Goal: Task Accomplishment & Management: Use online tool/utility

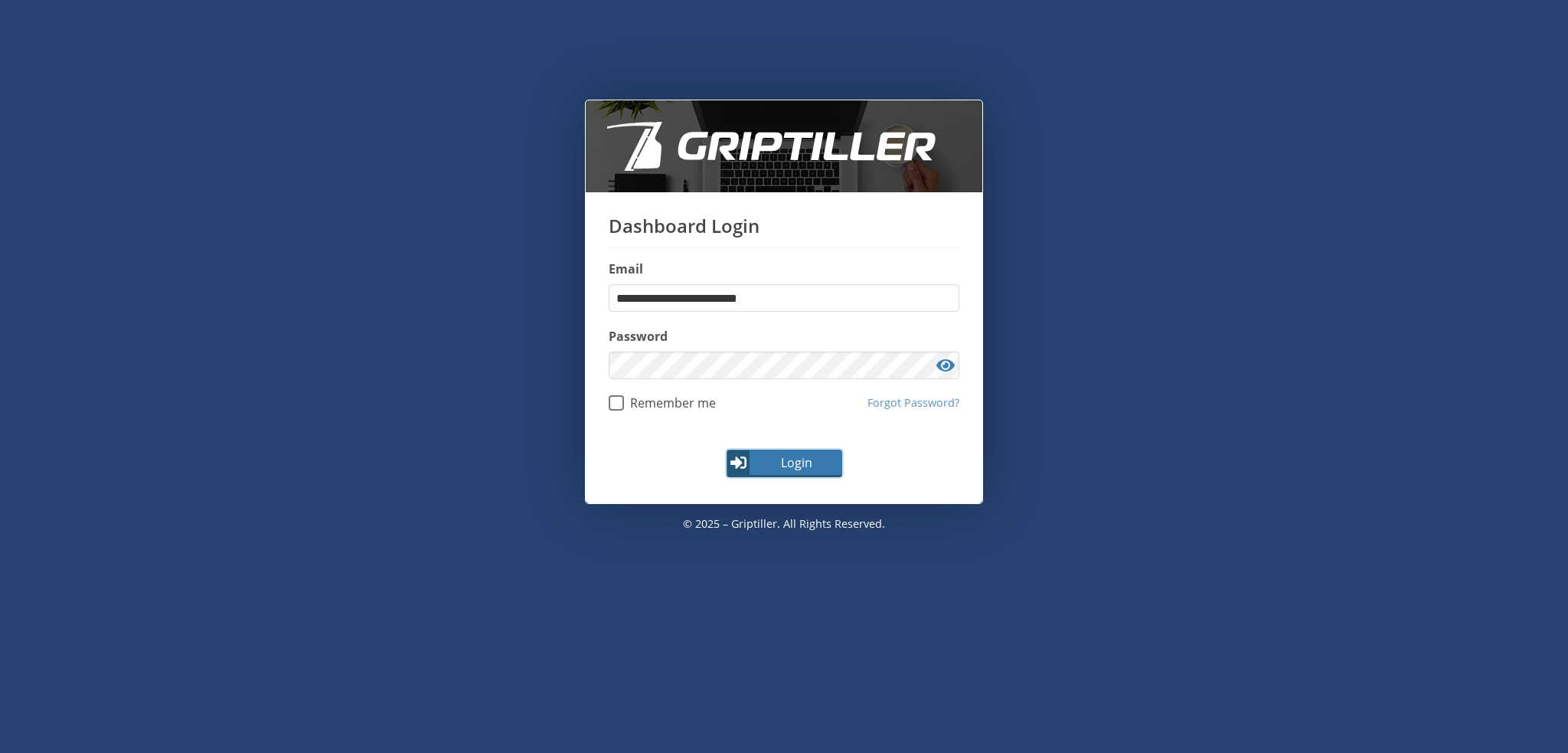
click at [779, 462] on span "Login" at bounding box center [795, 463] width 88 height 18
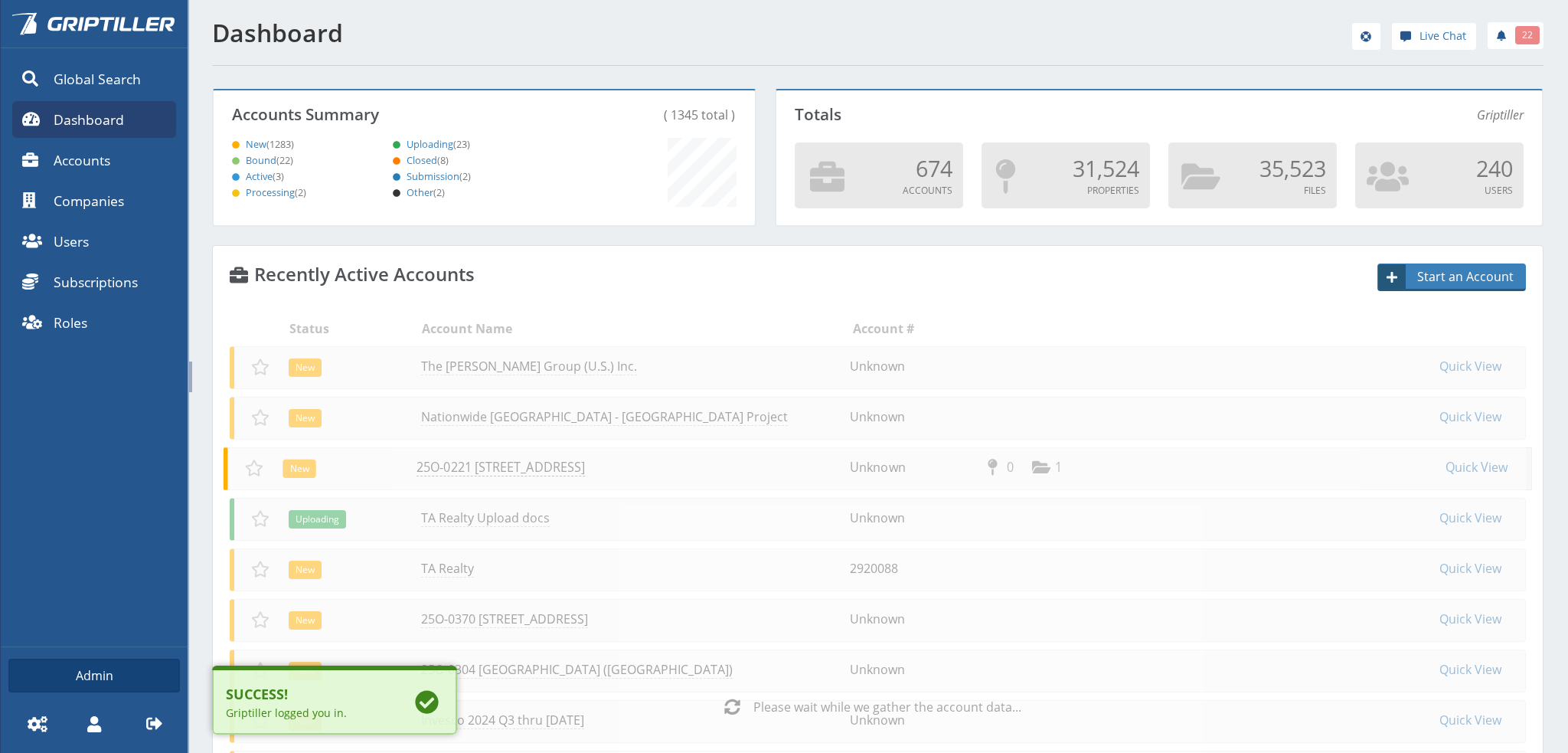
scroll to position [135, 536]
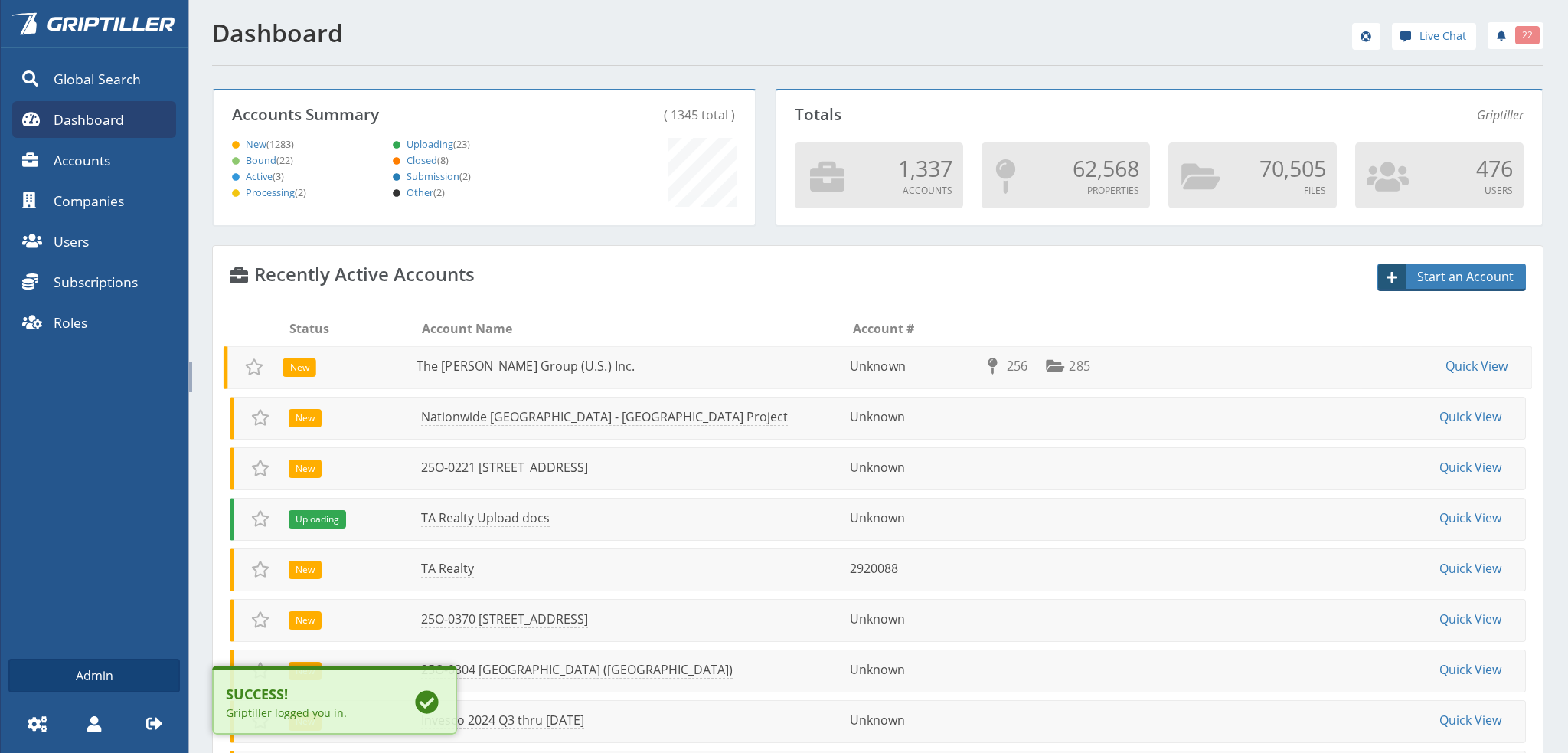
click at [472, 363] on link "The [PERSON_NAME] Group (U.S.) Inc." at bounding box center [525, 366] width 218 height 17
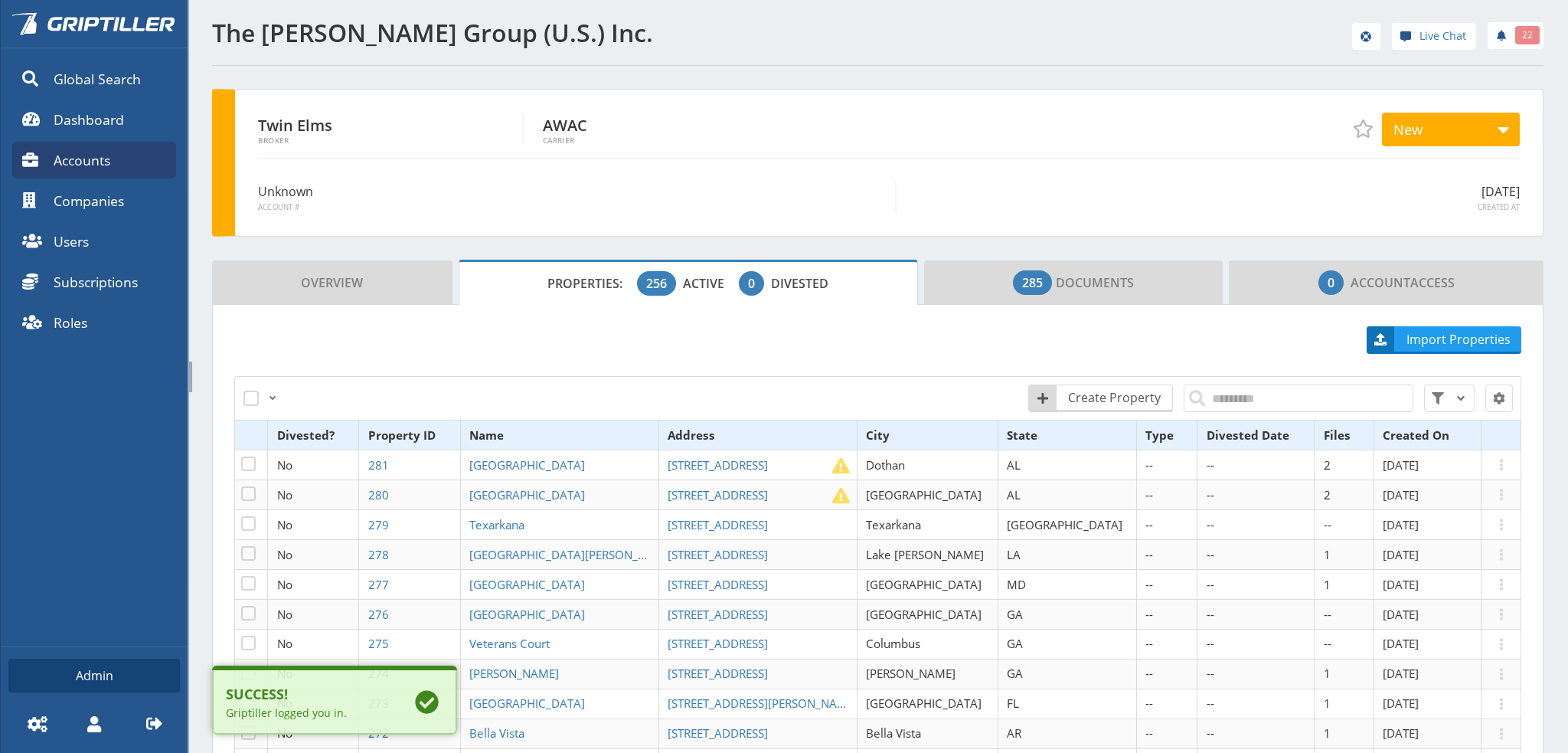
click at [779, 288] on span "Divested" at bounding box center [799, 283] width 57 height 16
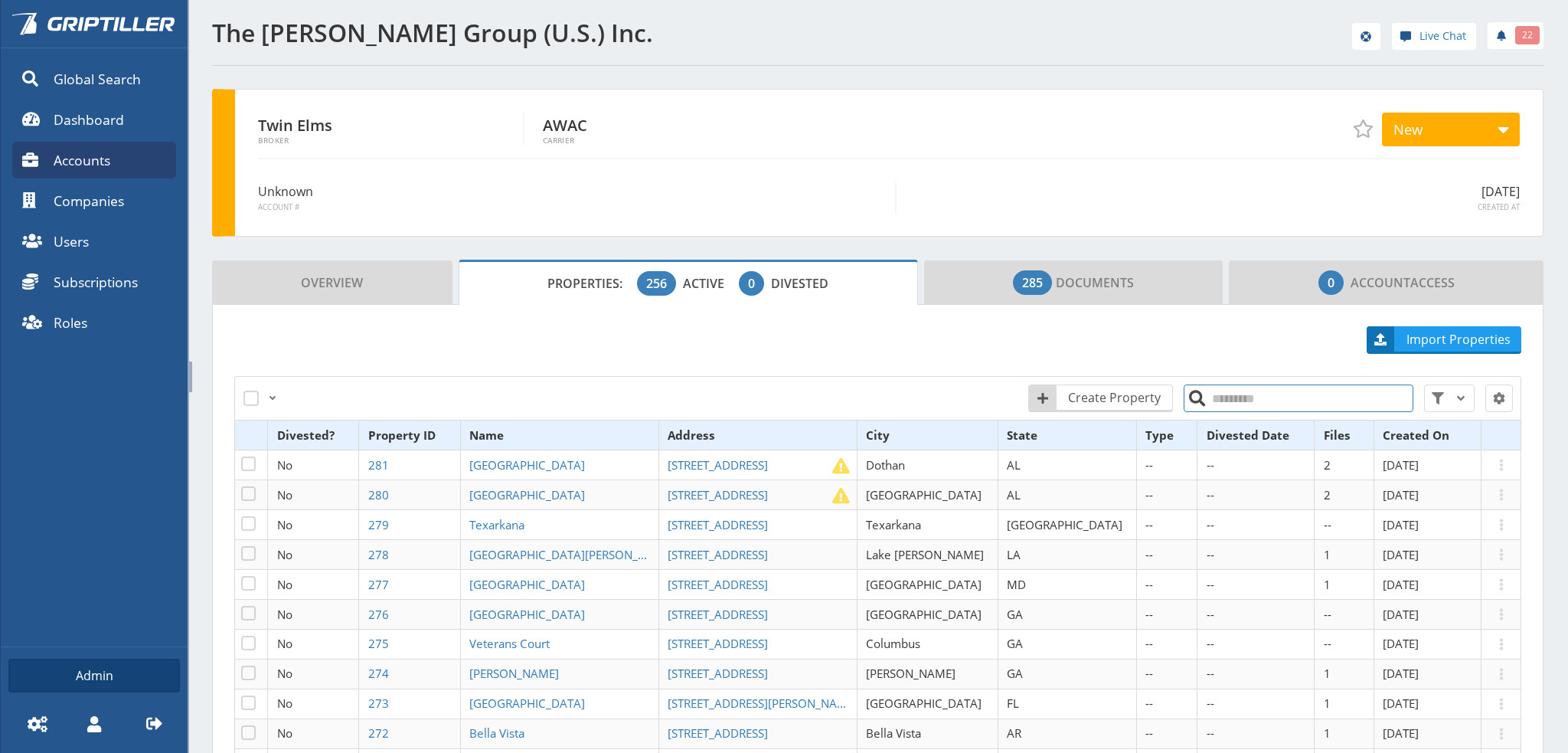
drag, startPoint x: 1235, startPoint y: 394, endPoint x: 1262, endPoint y: 409, distance: 30.9
click at [1236, 397] on input "search" at bounding box center [1298, 398] width 230 height 27
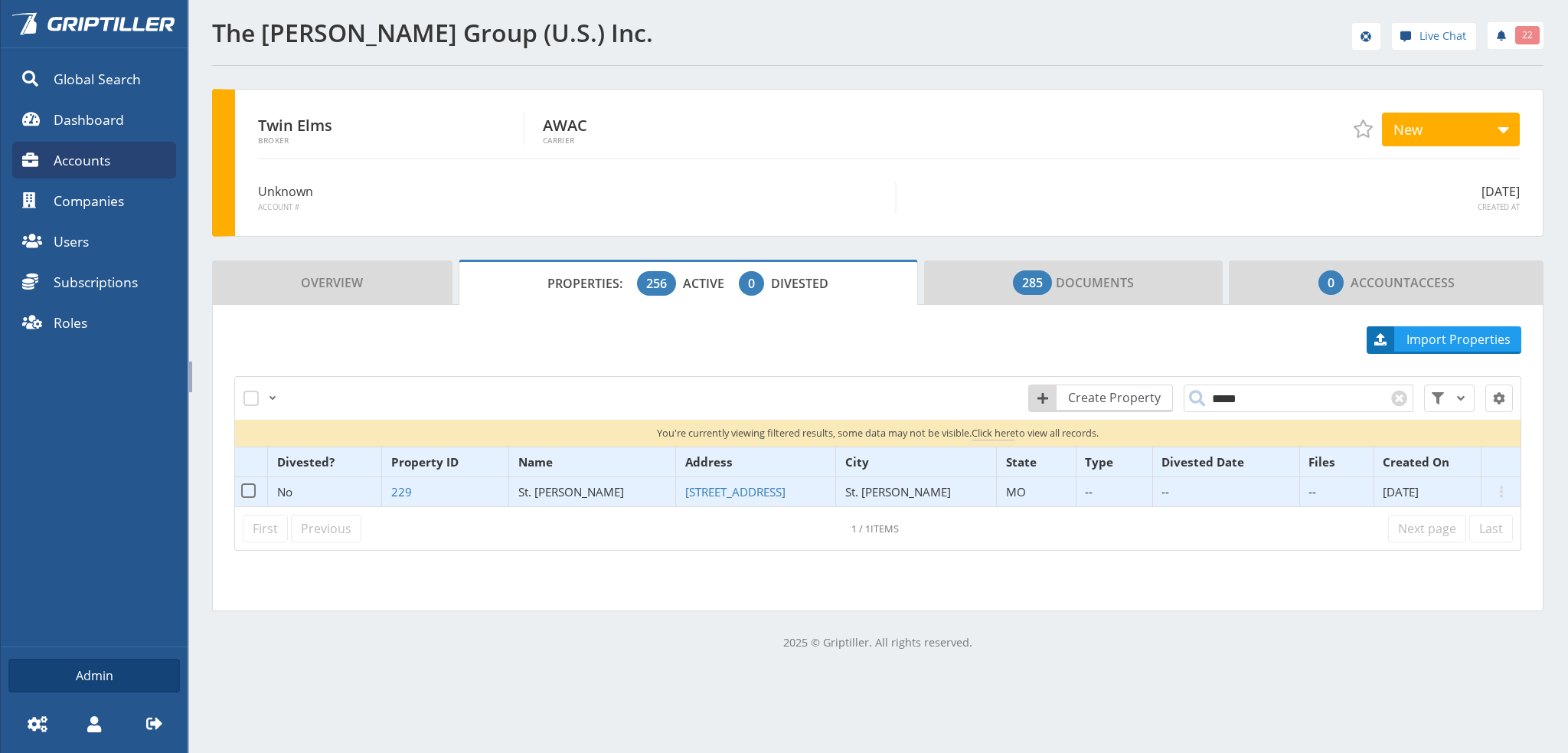
click at [582, 491] on span "St. [PERSON_NAME]" at bounding box center [571, 491] width 106 height 16
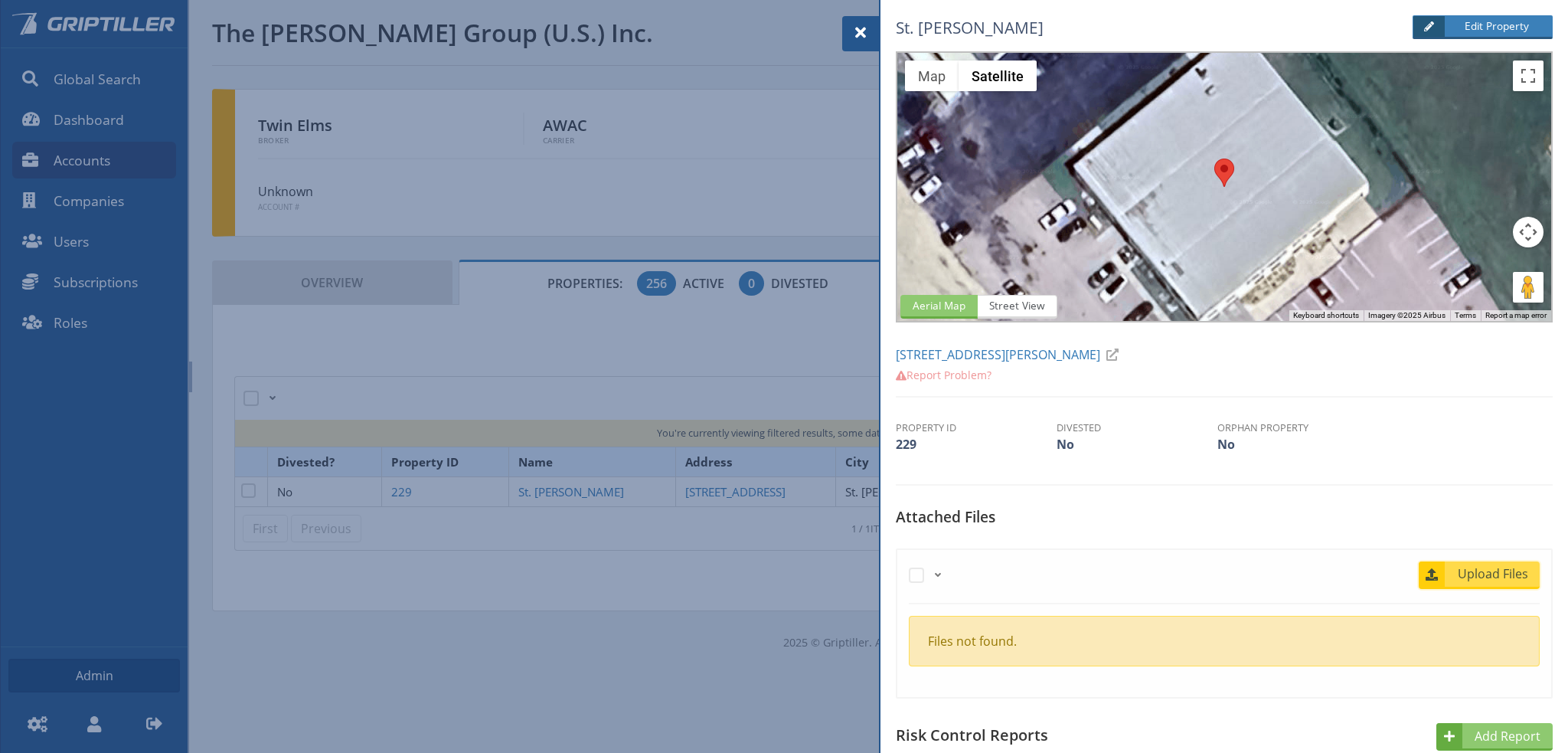
click at [1477, 566] on span "Upload Files" at bounding box center [1493, 573] width 93 height 18
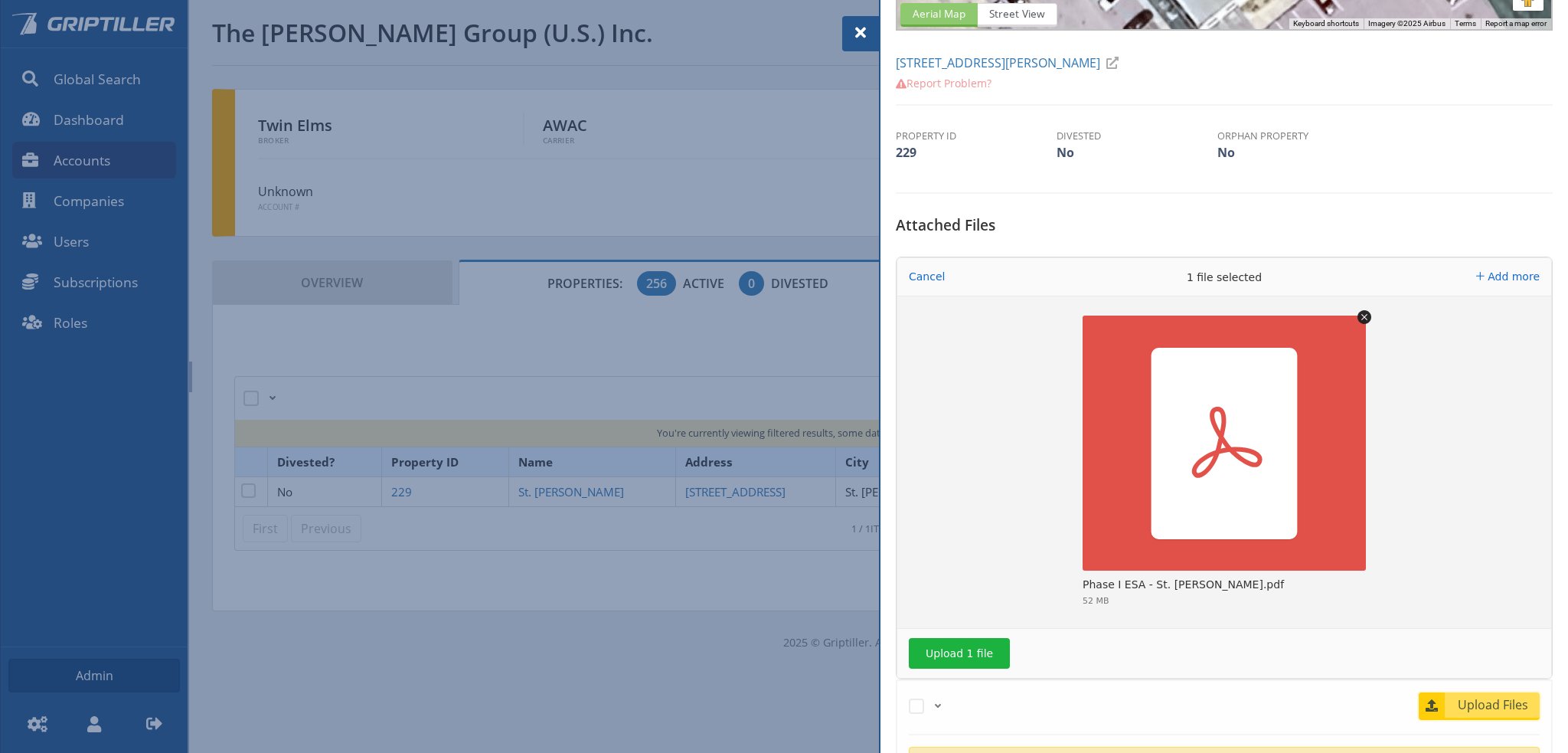
scroll to position [419, 0]
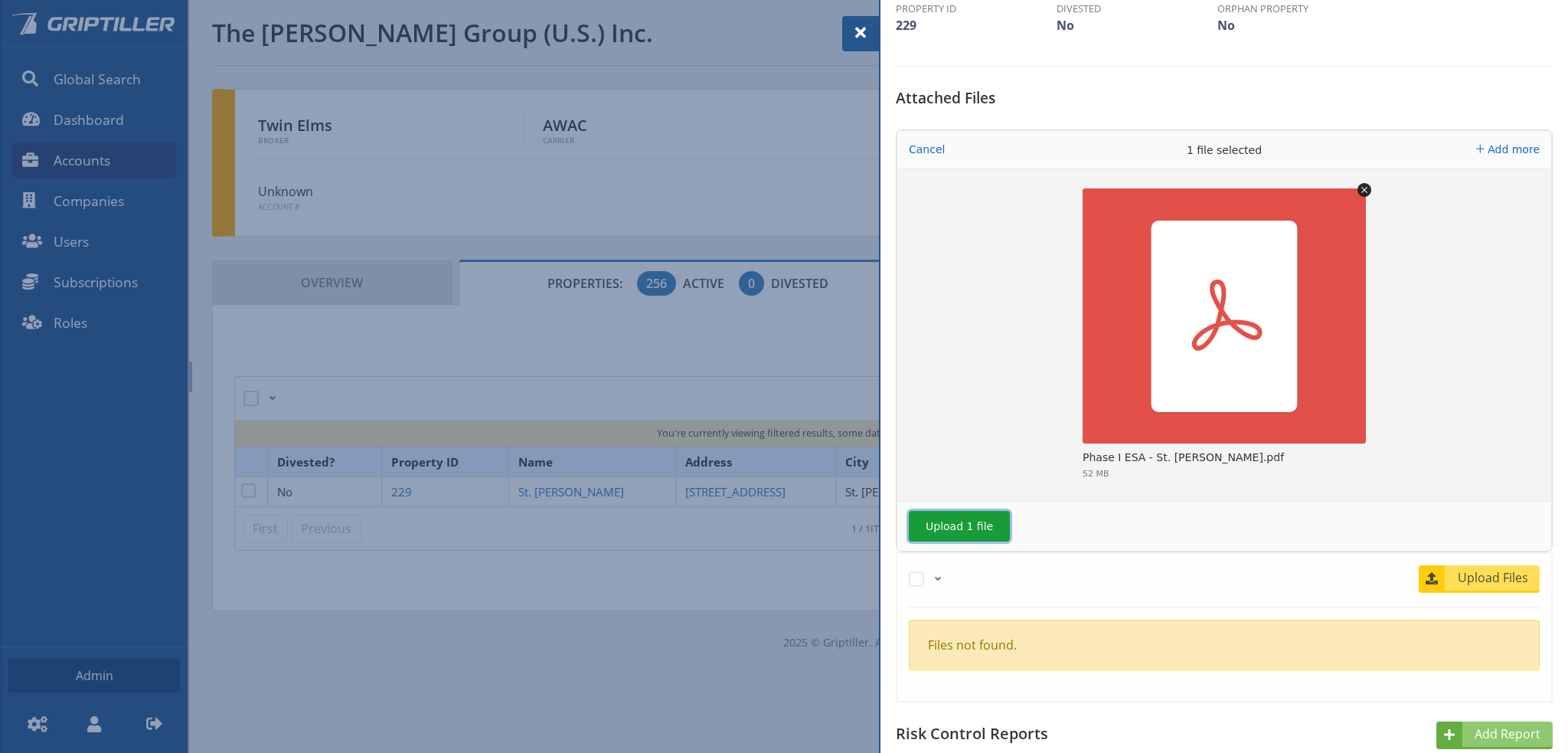
click at [955, 529] on button "Upload 1 file" at bounding box center [959, 527] width 101 height 31
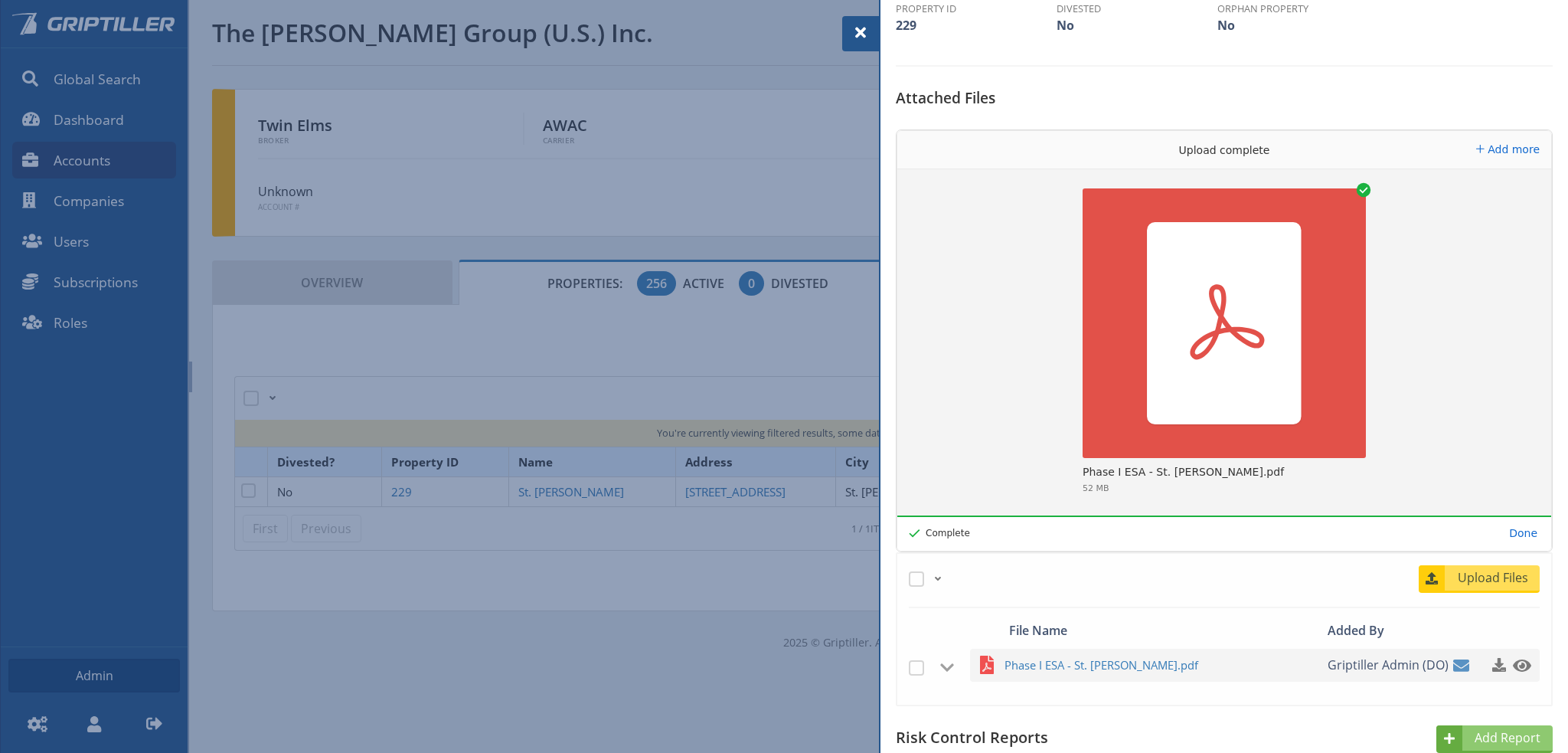
click at [858, 34] on span at bounding box center [860, 33] width 18 height 18
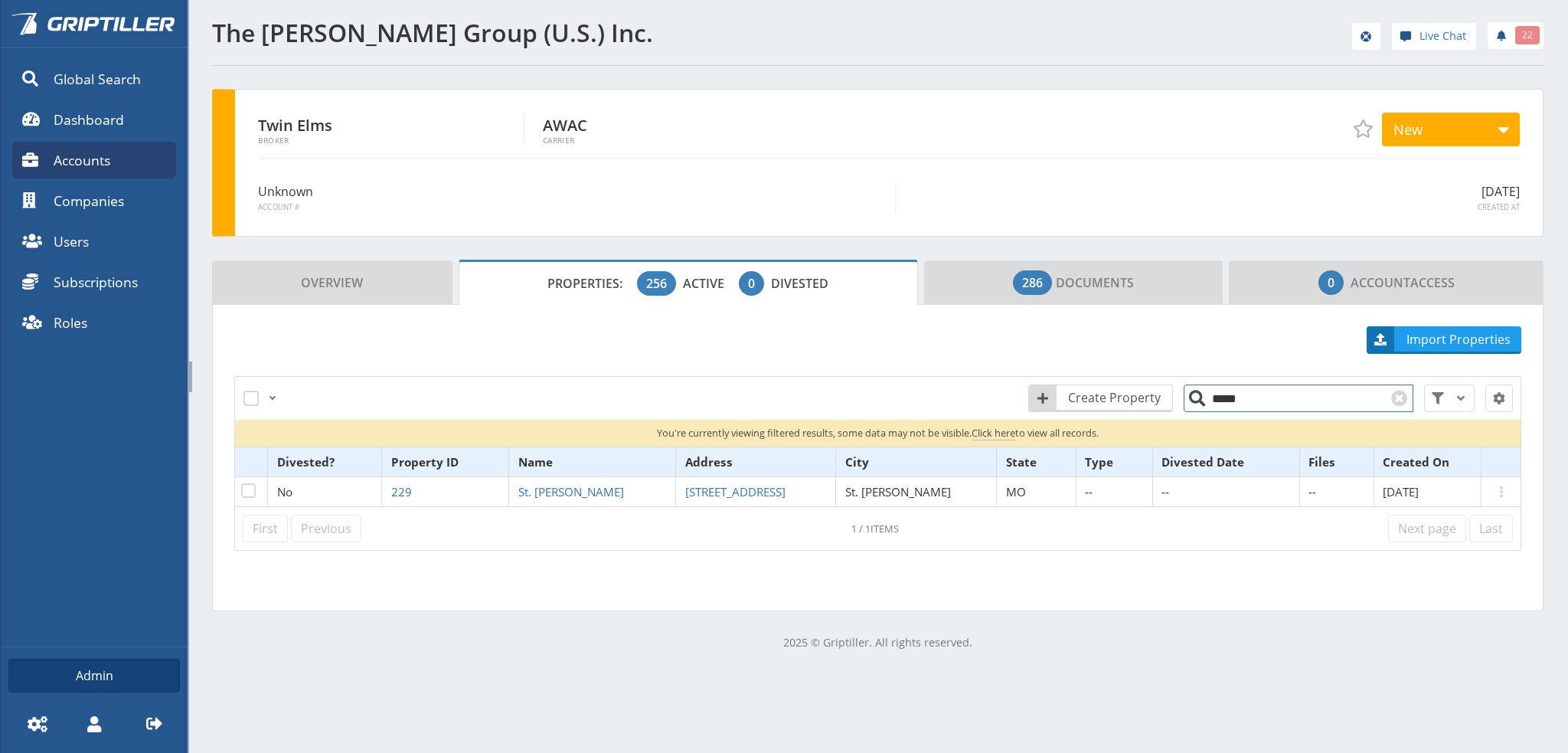
click at [1233, 403] on input "*****" at bounding box center [1298, 398] width 230 height 27
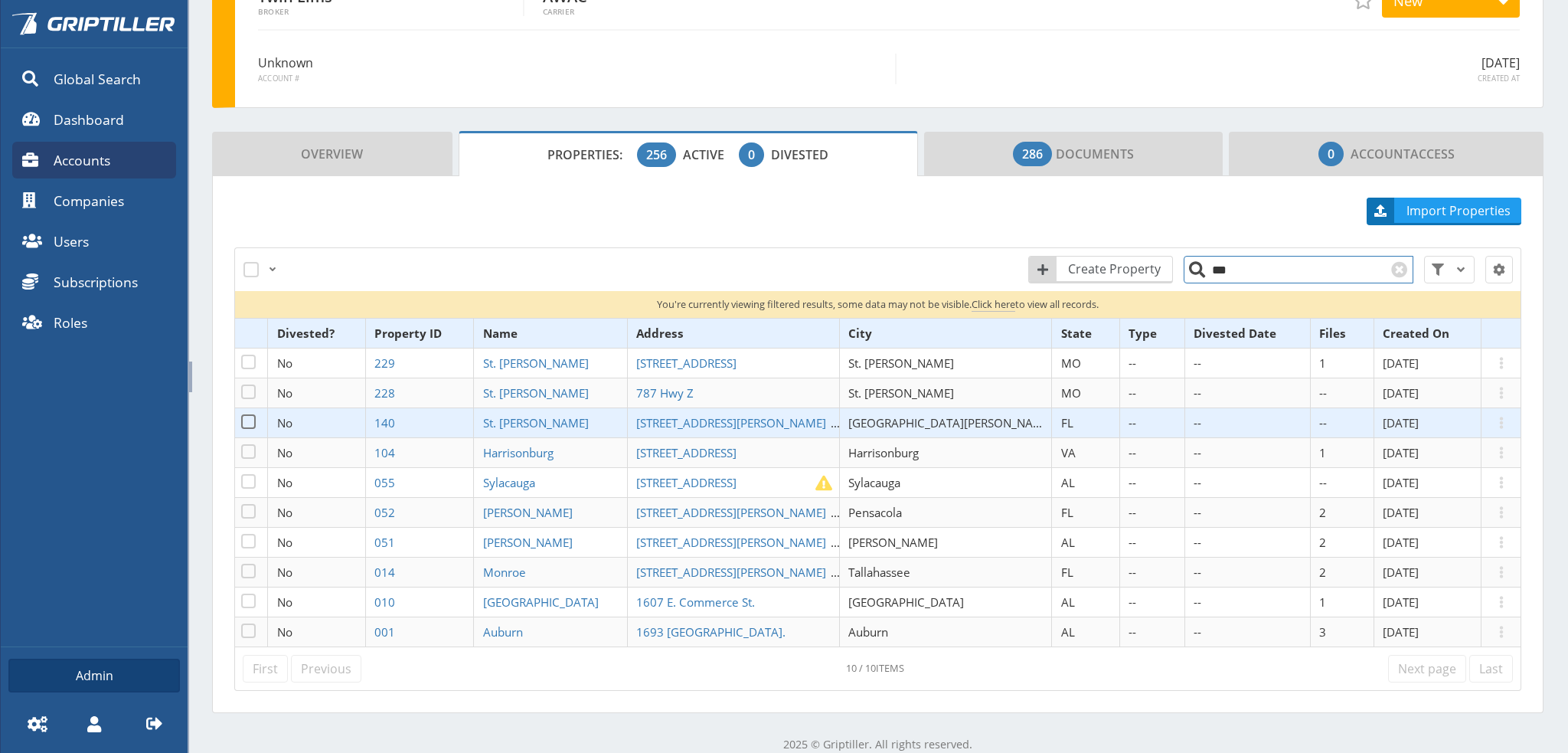
scroll to position [144, 0]
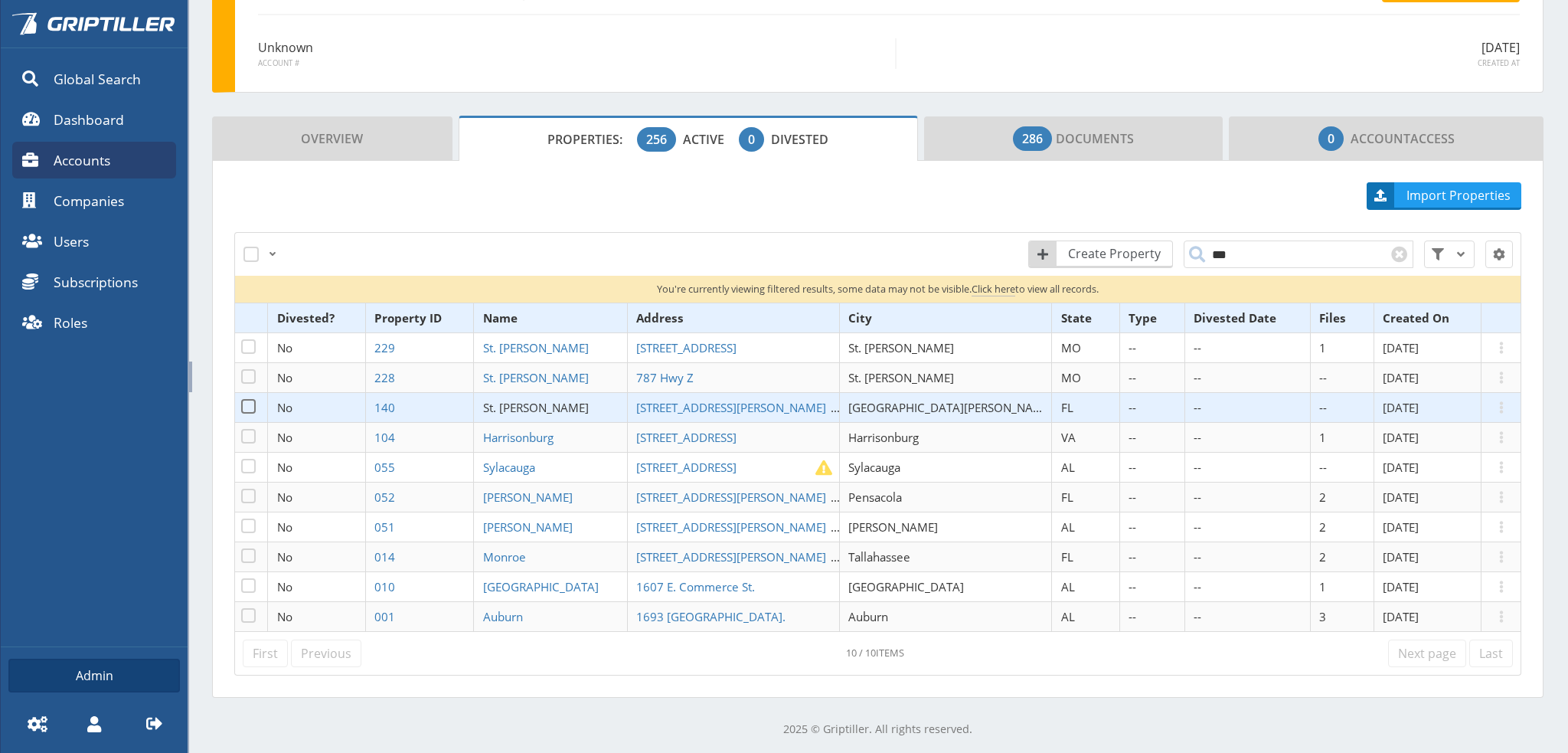
click at [552, 405] on span "St. [PERSON_NAME]" at bounding box center [536, 407] width 106 height 16
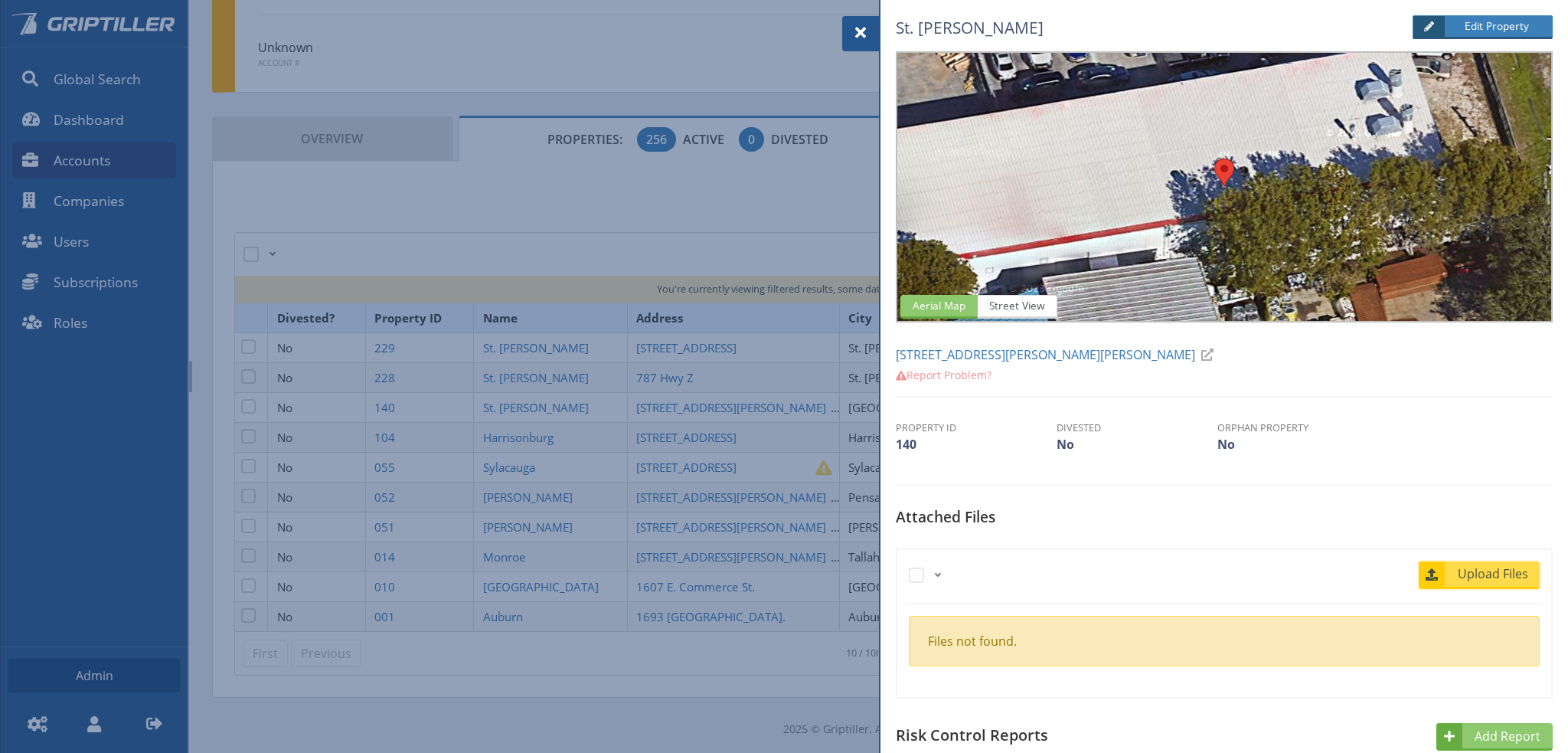
click at [1494, 574] on span "Upload Files" at bounding box center [1493, 573] width 93 height 18
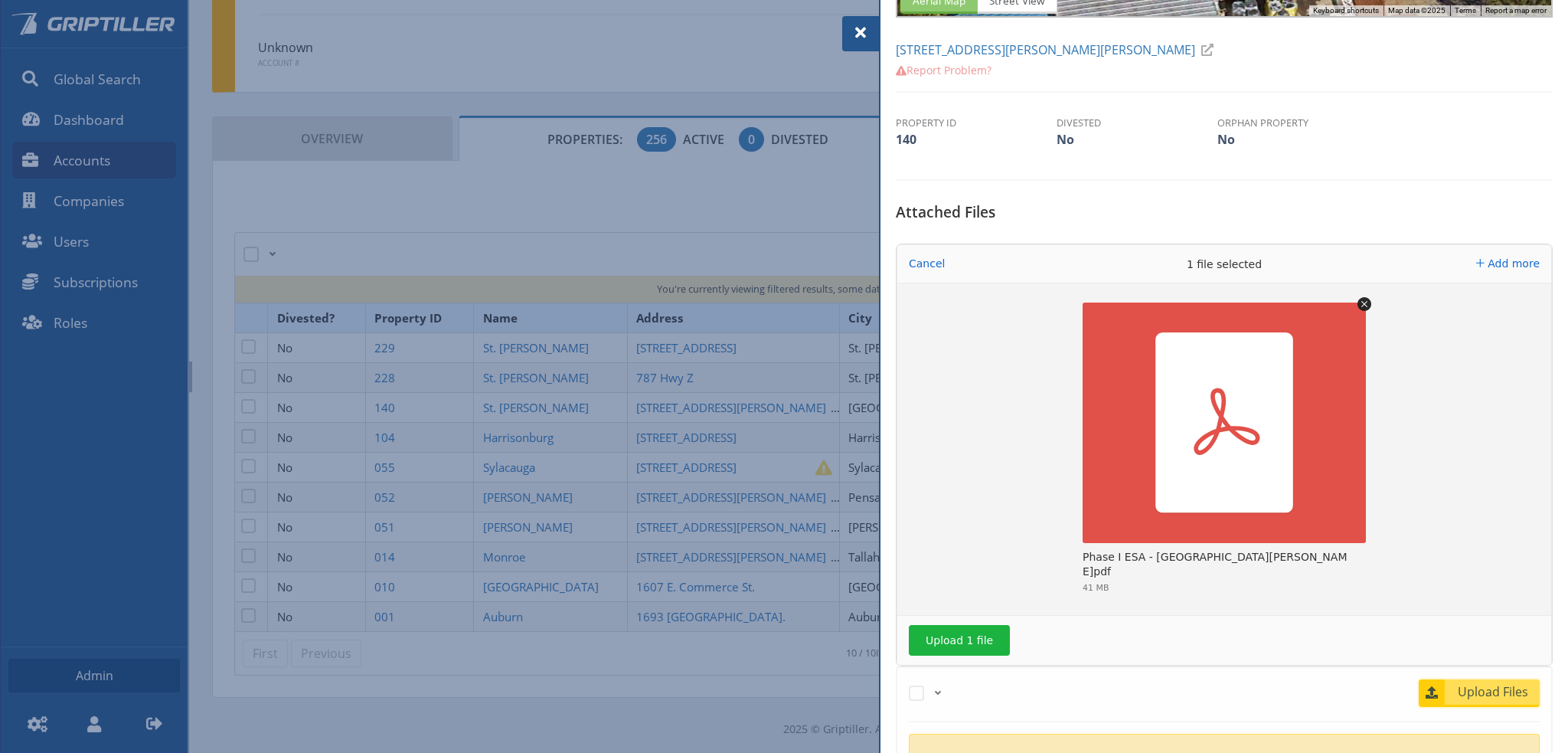
scroll to position [307, 0]
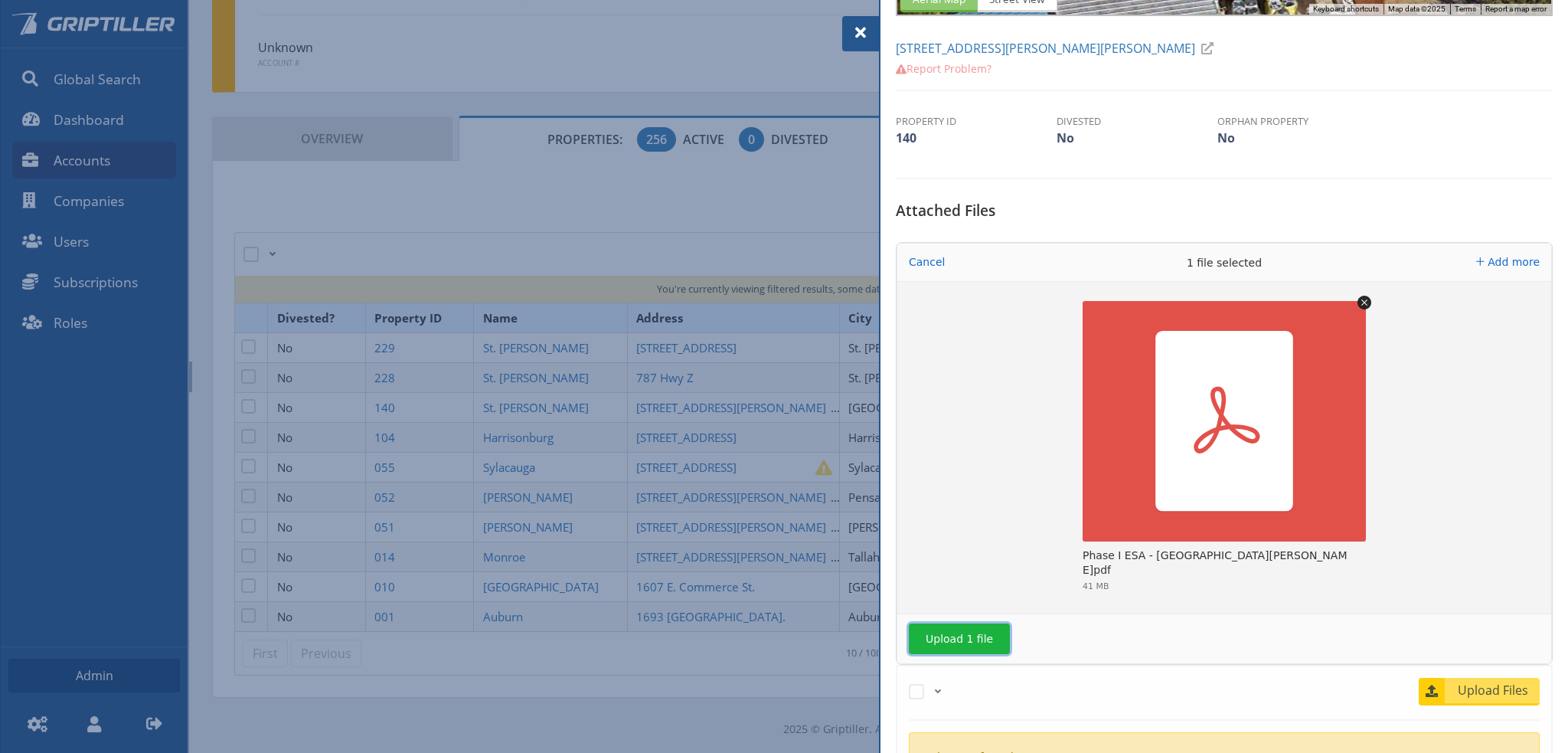
click at [954, 636] on button "Upload 1 file" at bounding box center [959, 639] width 101 height 31
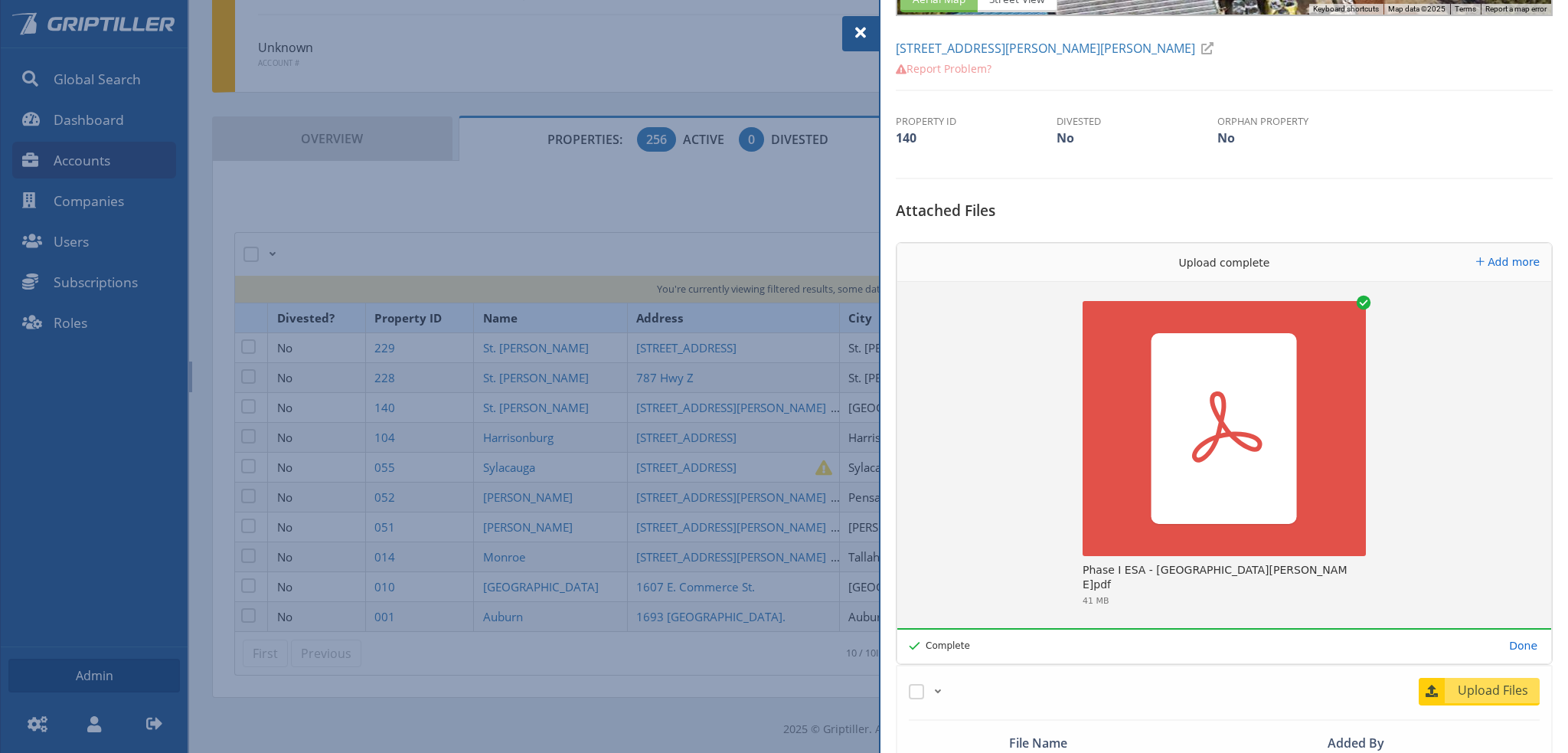
click at [857, 28] on span at bounding box center [860, 33] width 18 height 18
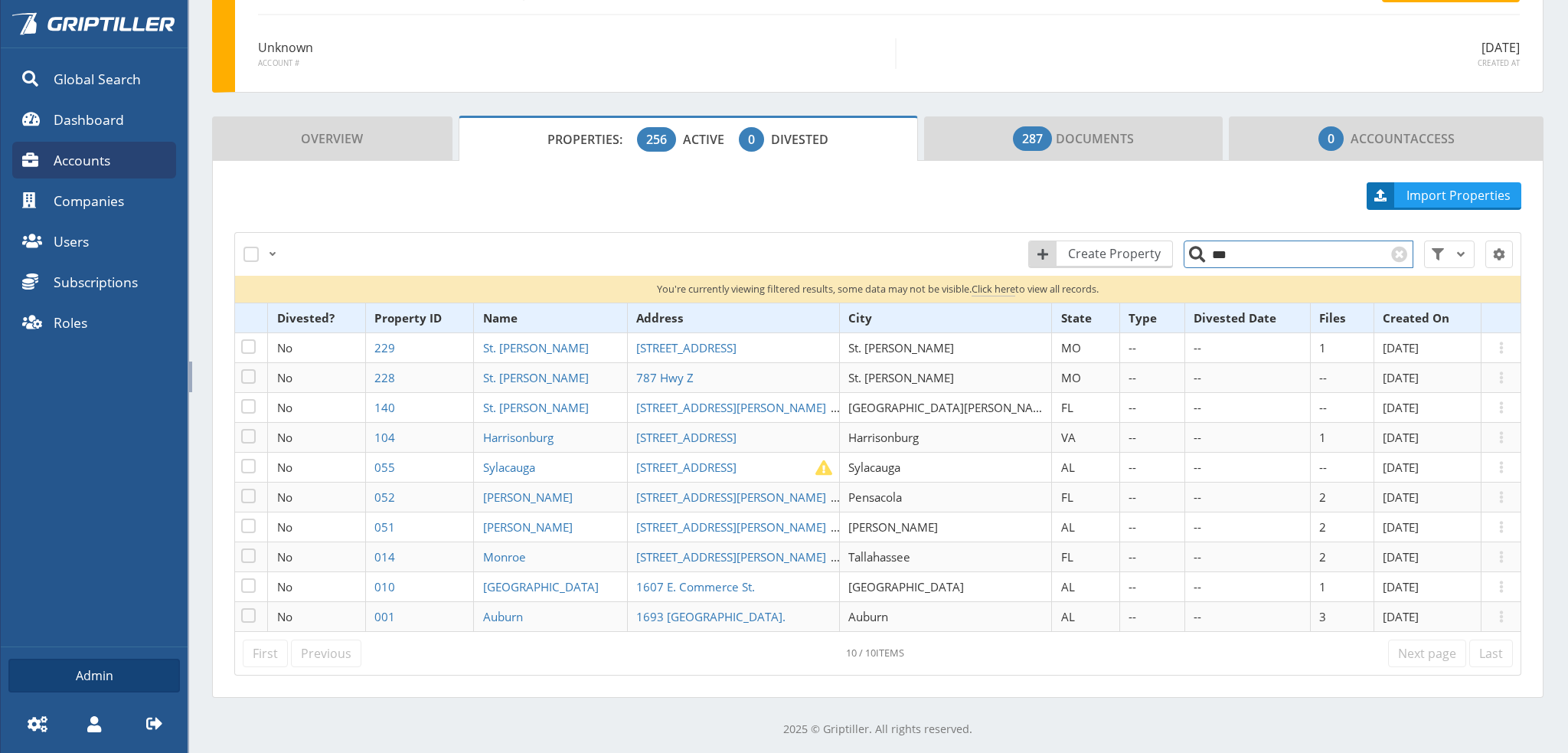
click at [1230, 255] on input "***" at bounding box center [1298, 255] width 230 height 27
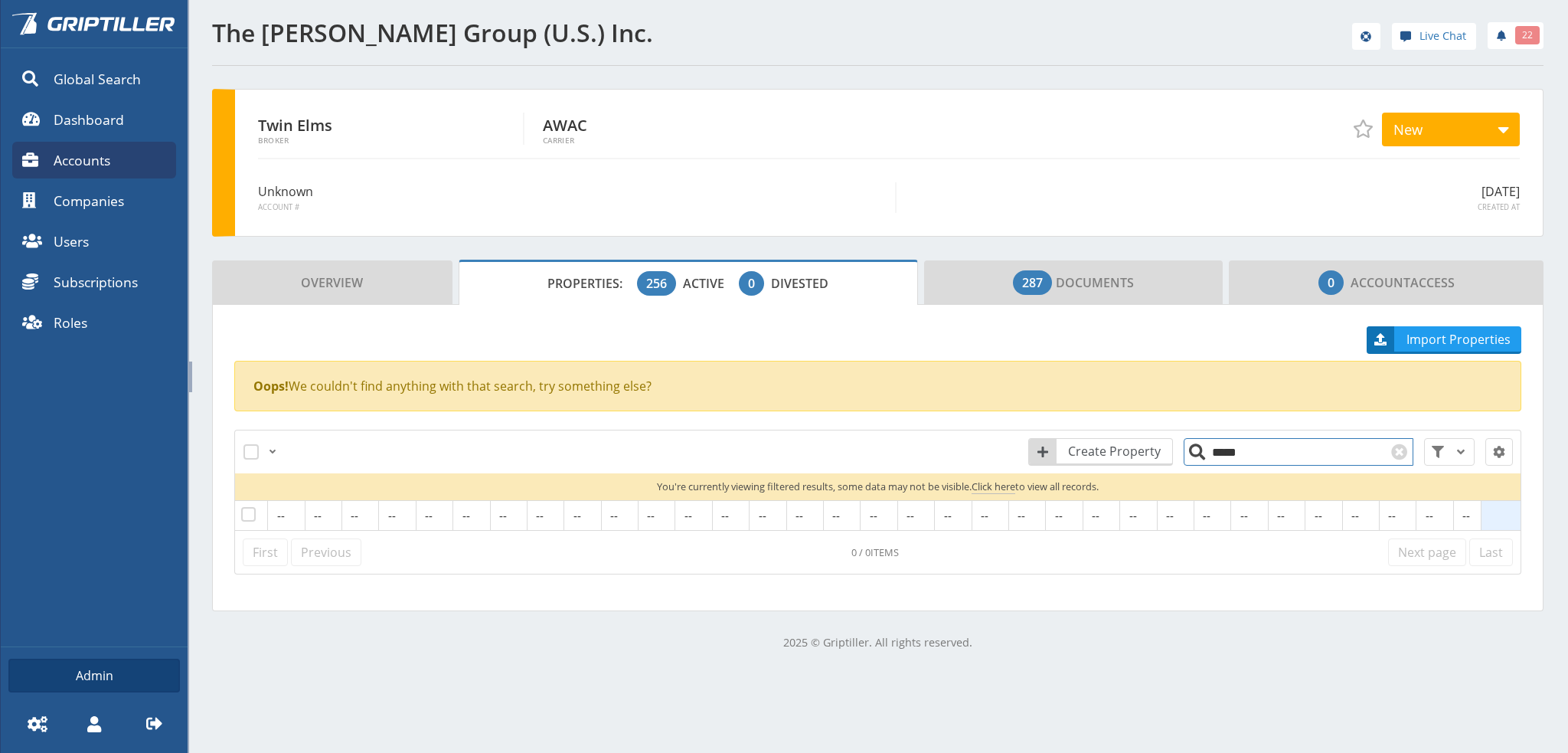
click at [1211, 453] on input "*****" at bounding box center [1298, 452] width 230 height 27
click at [1214, 455] on input "*****" at bounding box center [1298, 452] width 230 height 27
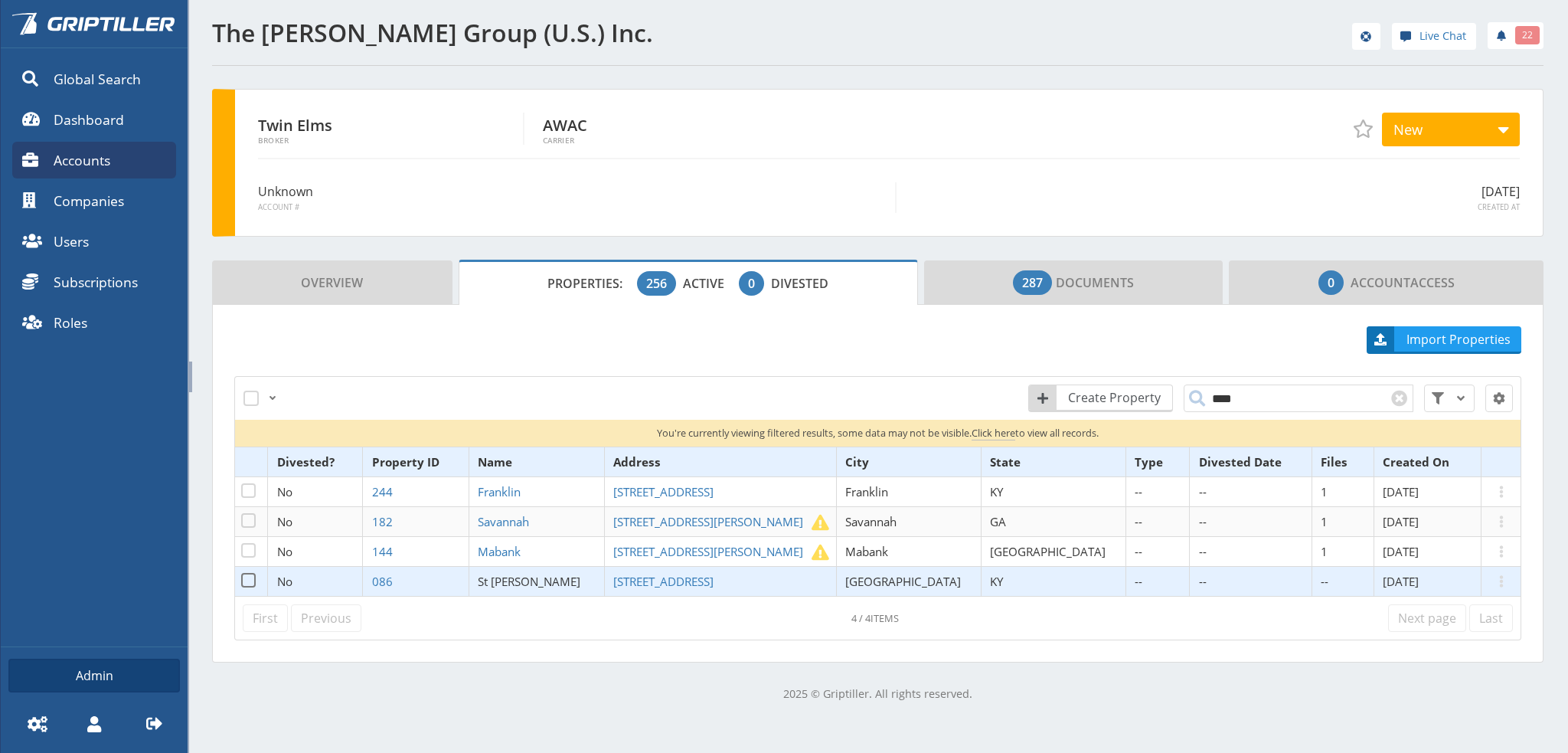
click at [569, 579] on span "St [PERSON_NAME]" at bounding box center [529, 581] width 102 height 16
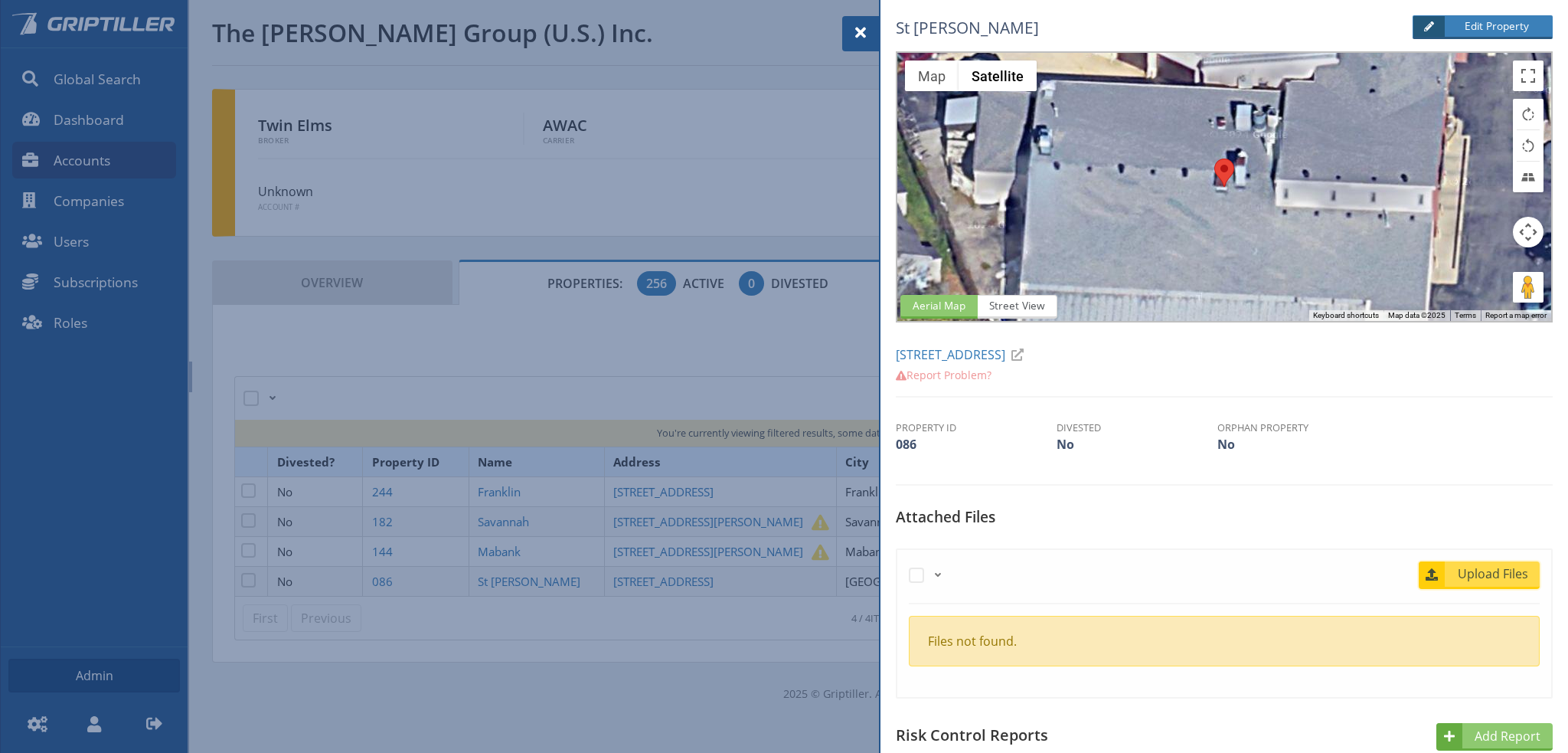
click at [1463, 574] on span "Upload Files" at bounding box center [1493, 573] width 93 height 18
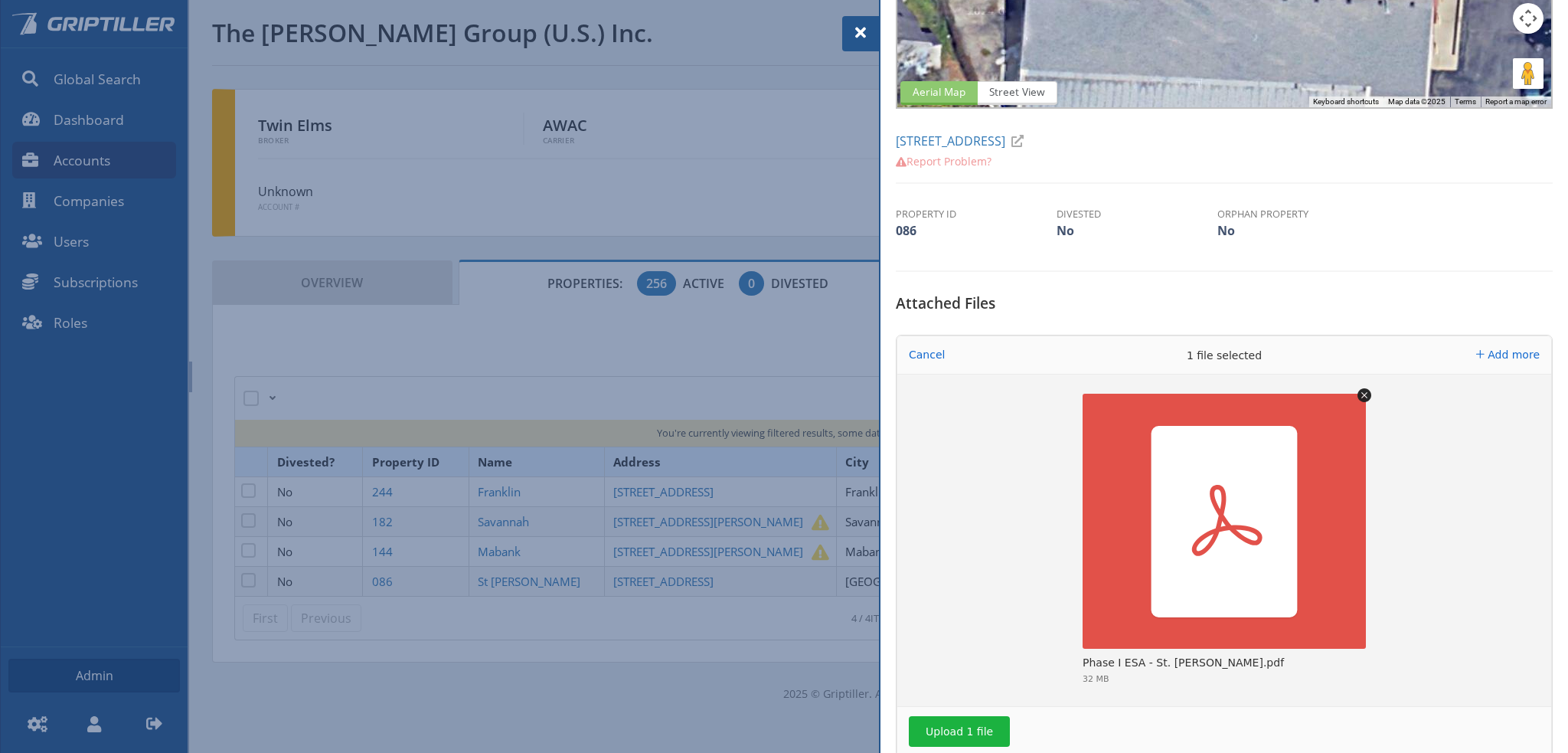
scroll to position [307, 0]
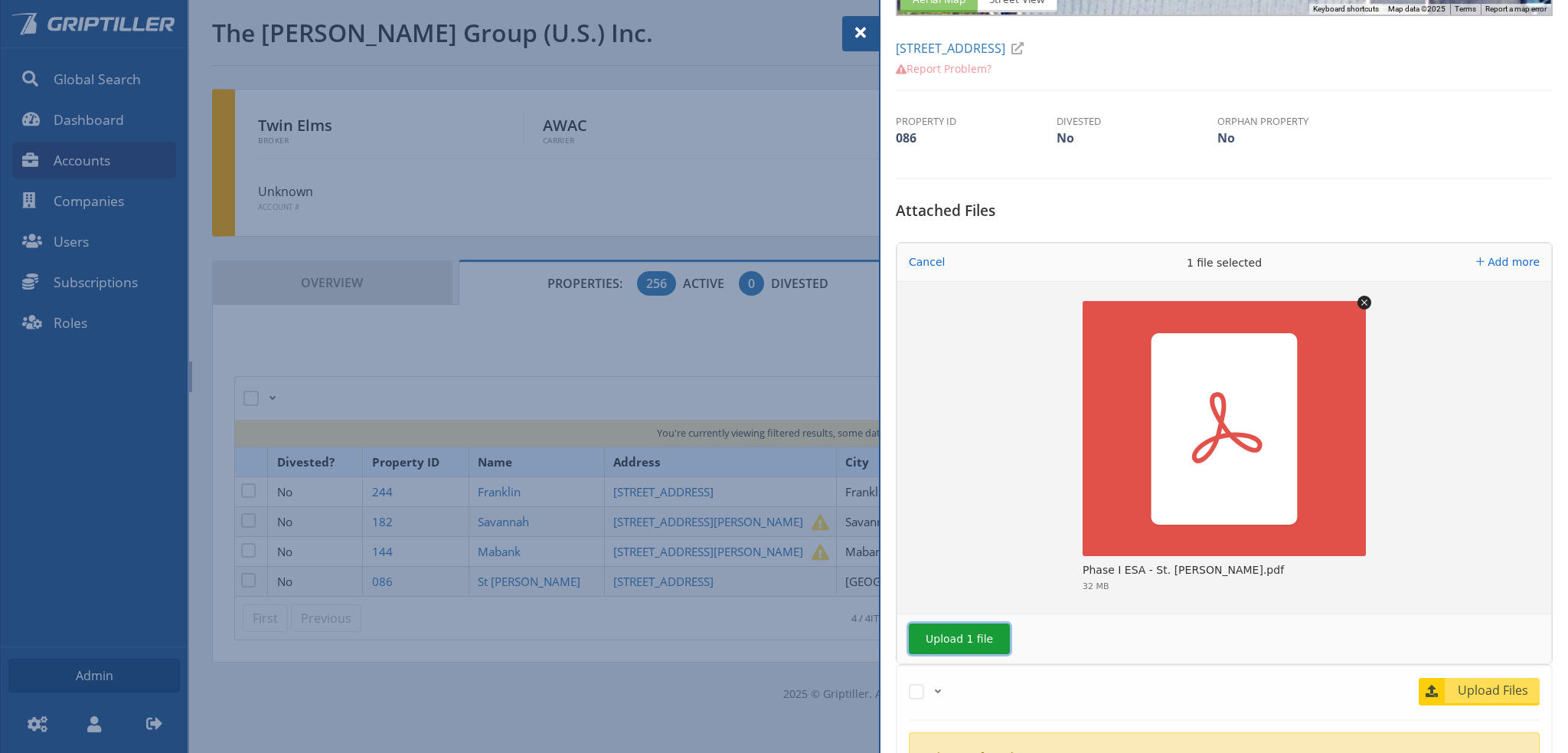
click at [971, 639] on button "Upload 1 file" at bounding box center [959, 639] width 101 height 31
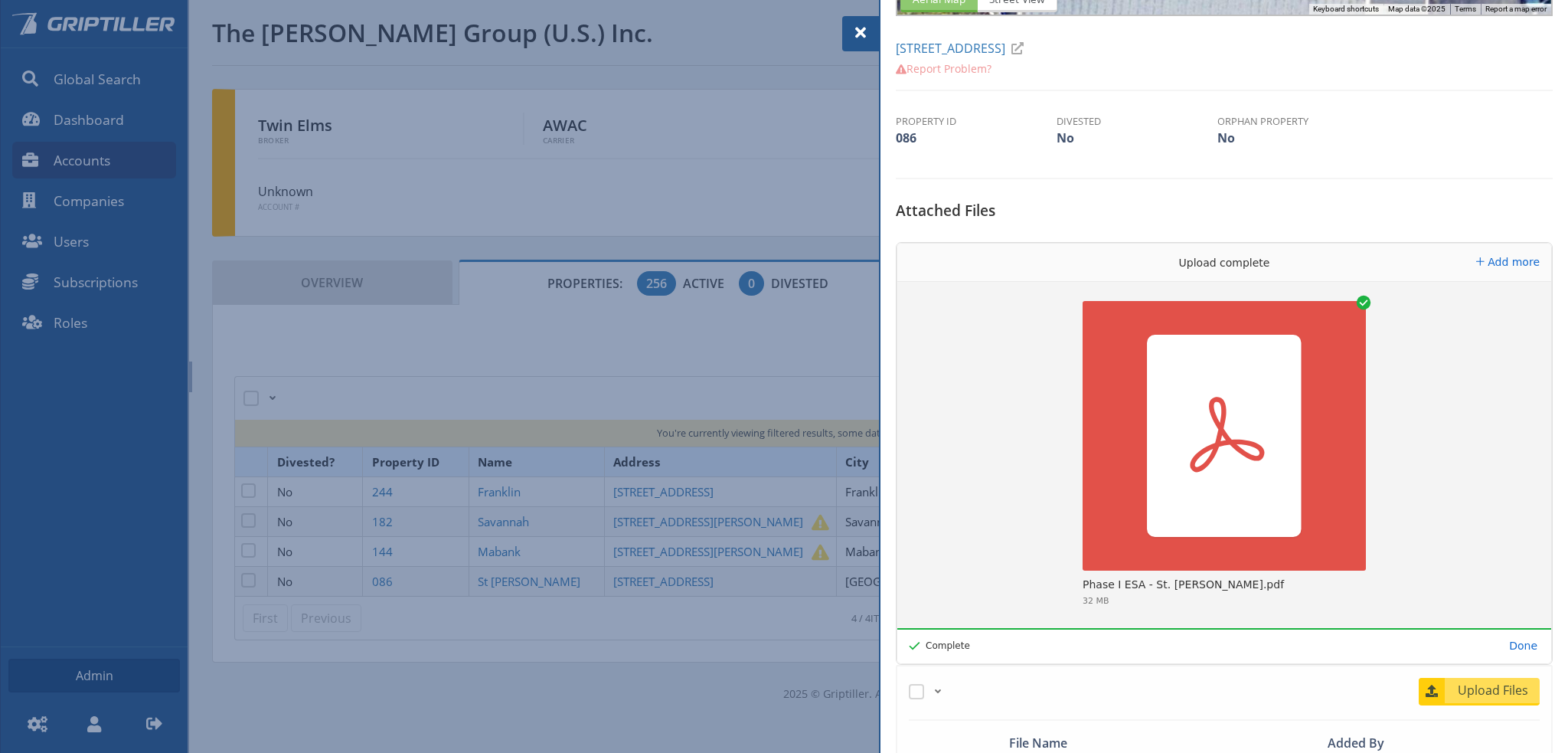
click at [857, 30] on span at bounding box center [860, 33] width 18 height 18
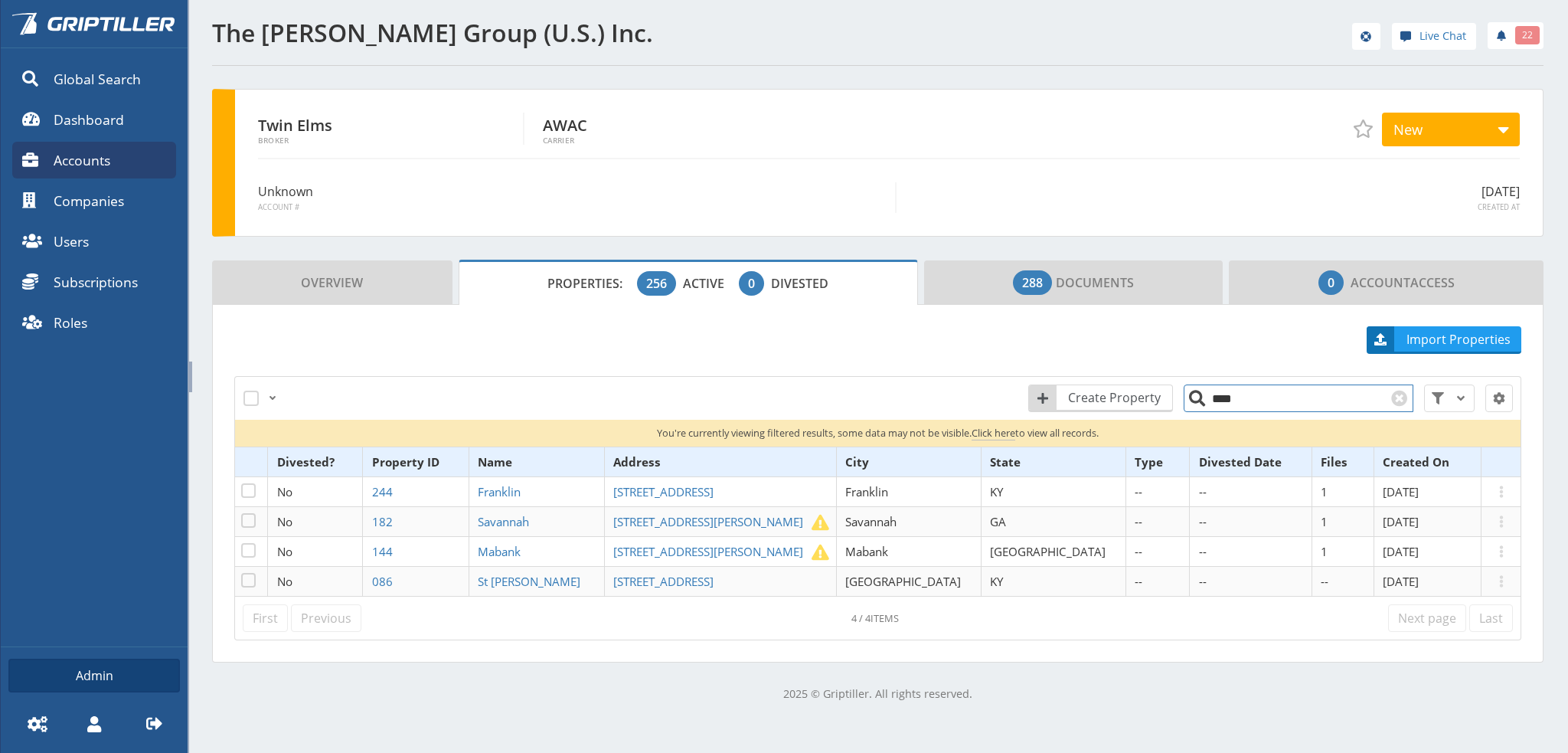
drag, startPoint x: 1225, startPoint y: 400, endPoint x: 1210, endPoint y: 403, distance: 15.3
click at [1210, 403] on input "****" at bounding box center [1298, 398] width 230 height 27
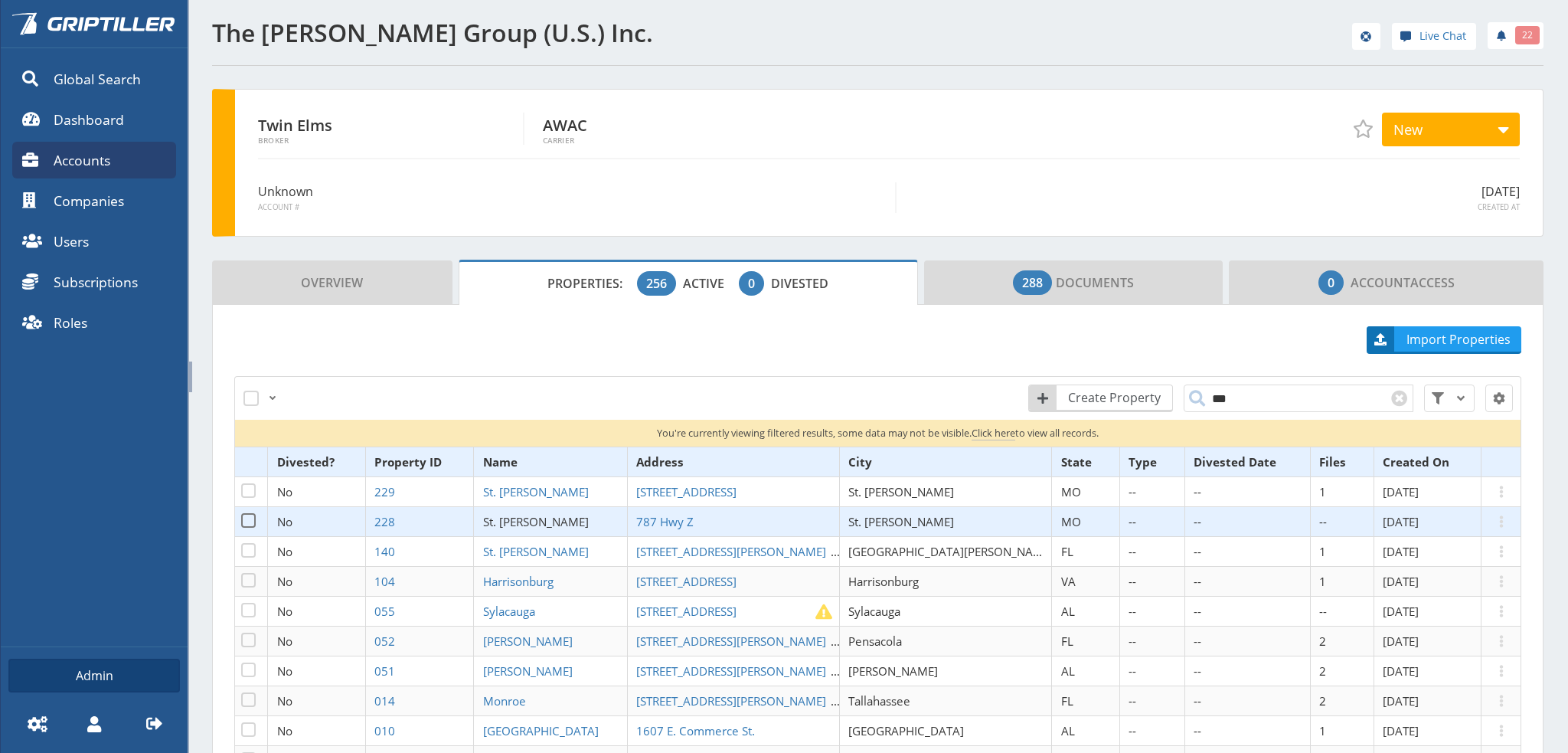
click at [555, 521] on span "St. [PERSON_NAME]" at bounding box center [536, 521] width 106 height 16
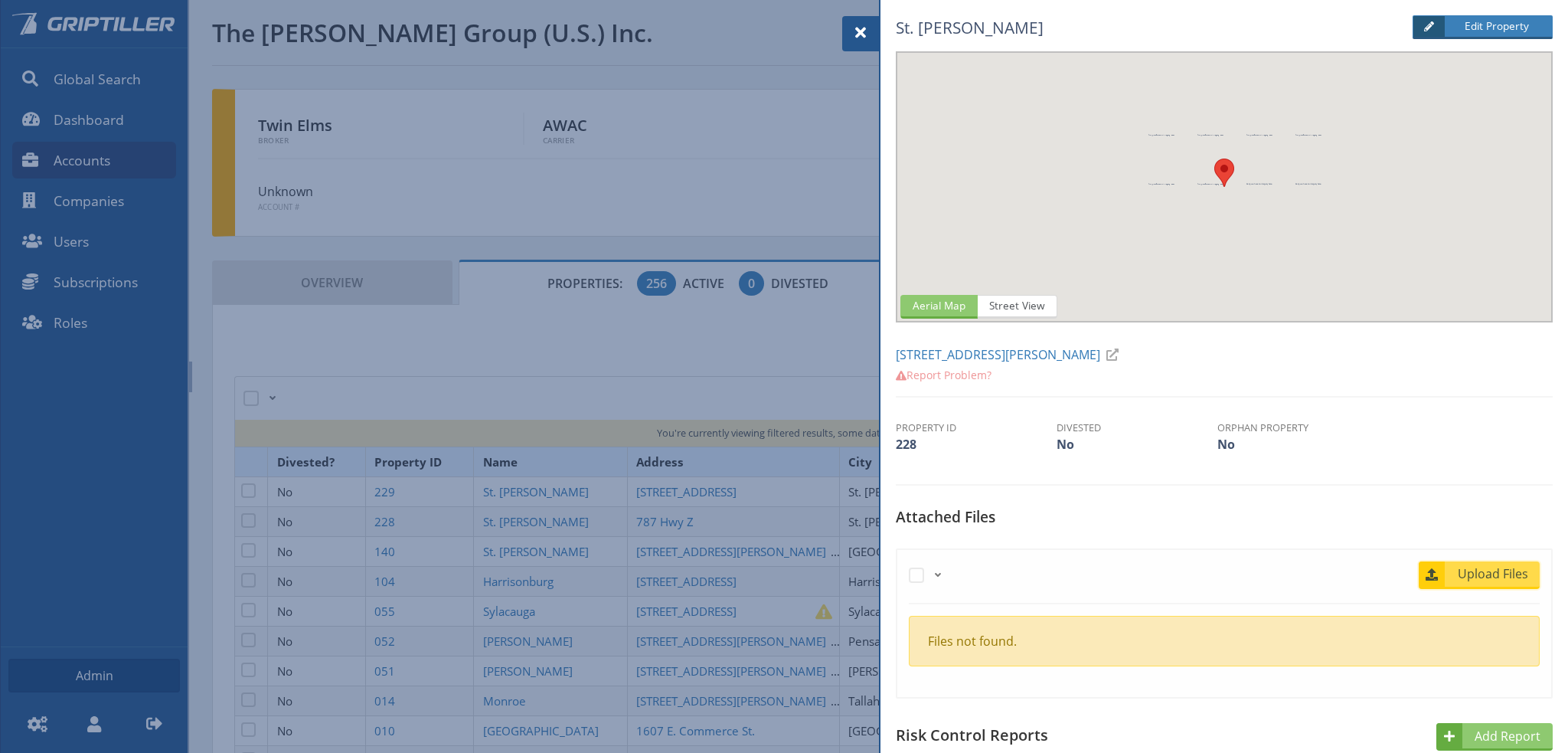
click at [1465, 572] on span "Upload Files" at bounding box center [1493, 573] width 93 height 18
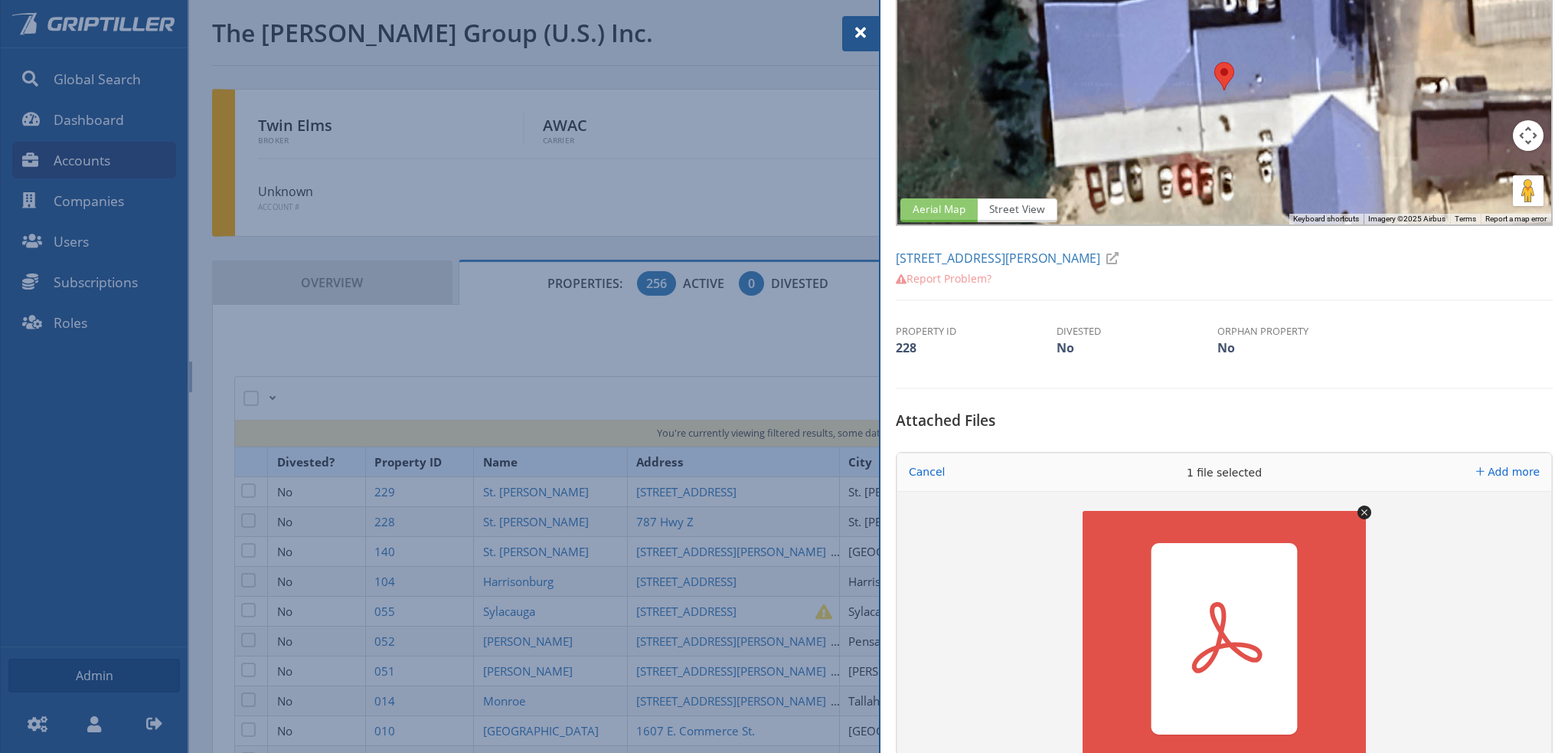
scroll to position [383, 0]
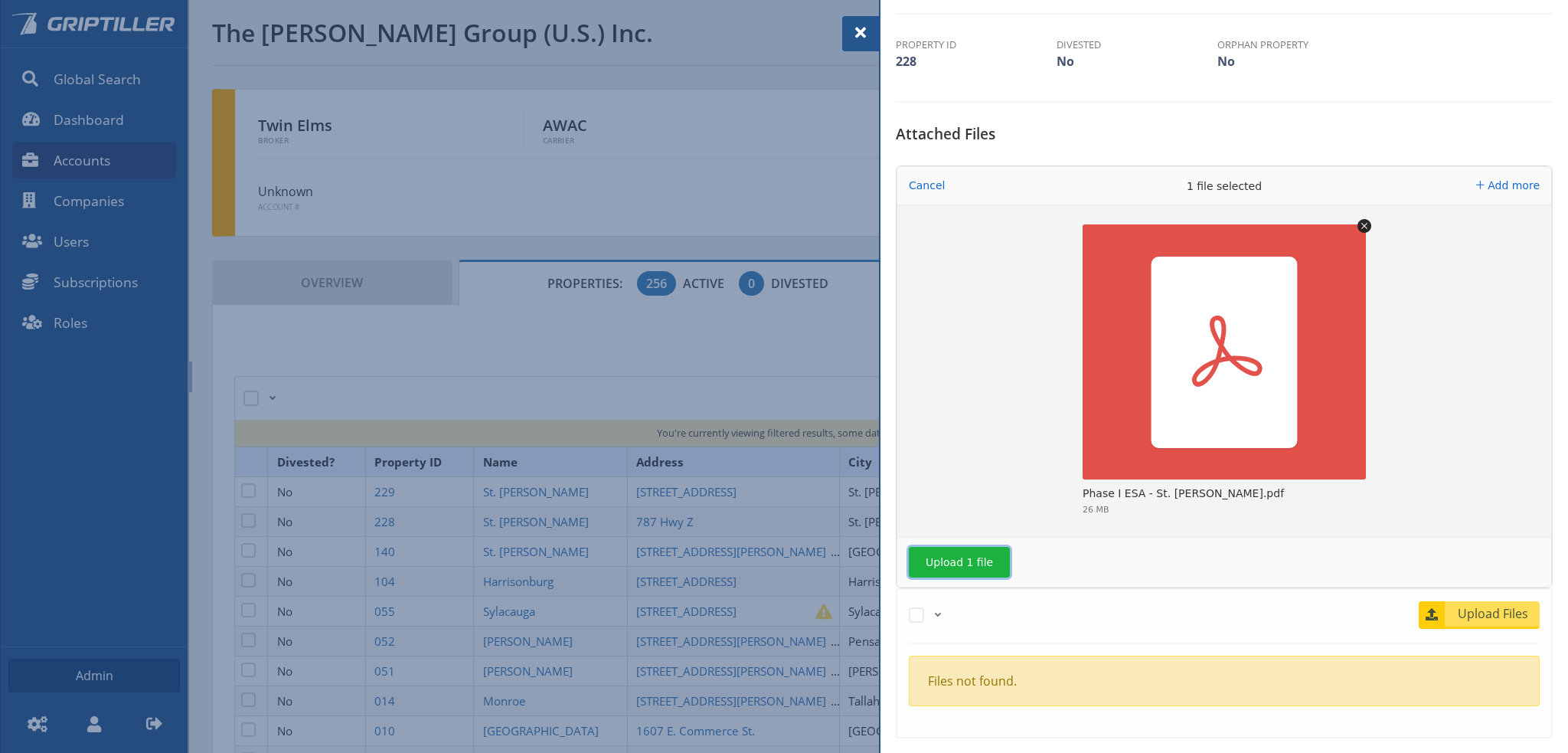
click at [974, 560] on button "Upload 1 file" at bounding box center [959, 562] width 101 height 31
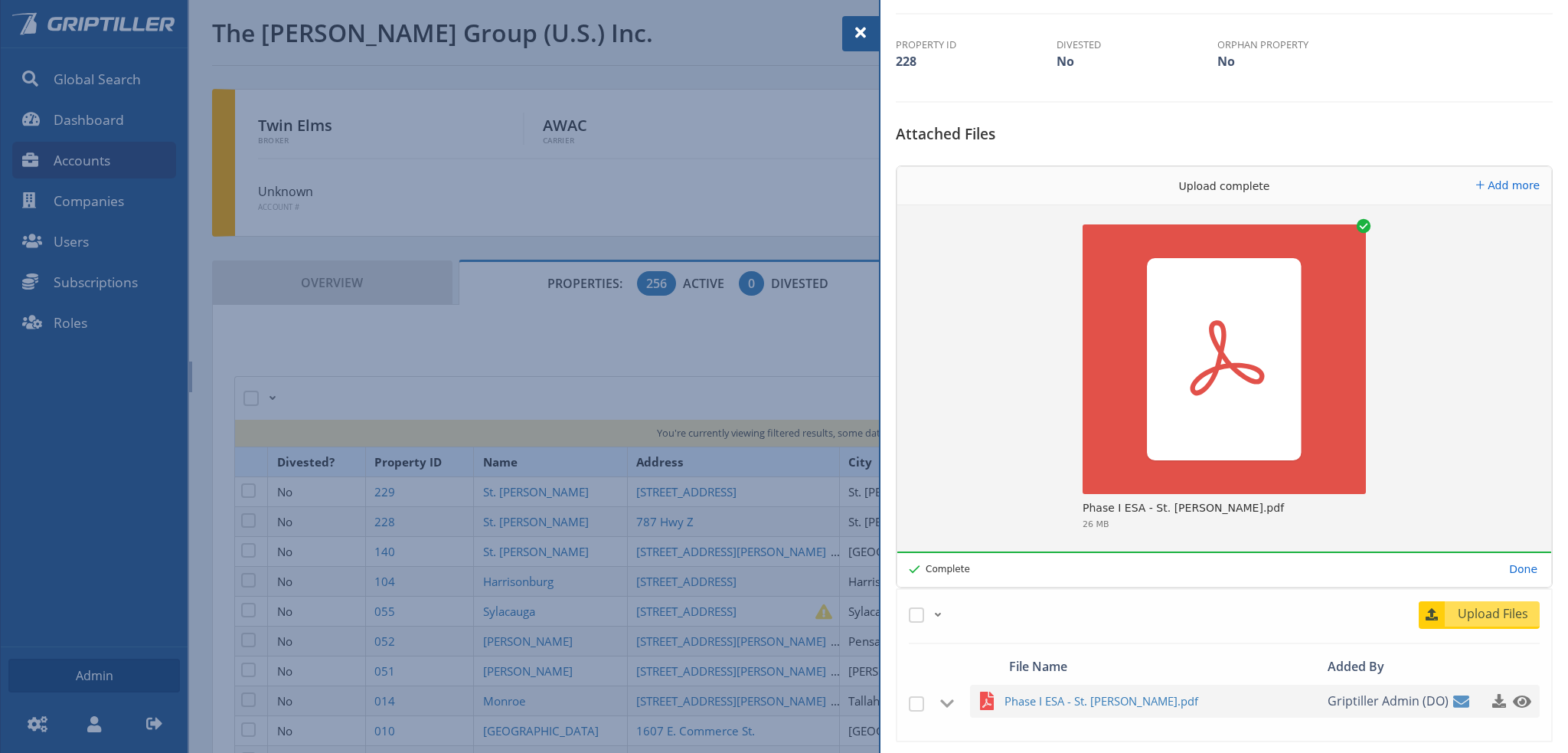
click at [861, 30] on span at bounding box center [860, 33] width 18 height 18
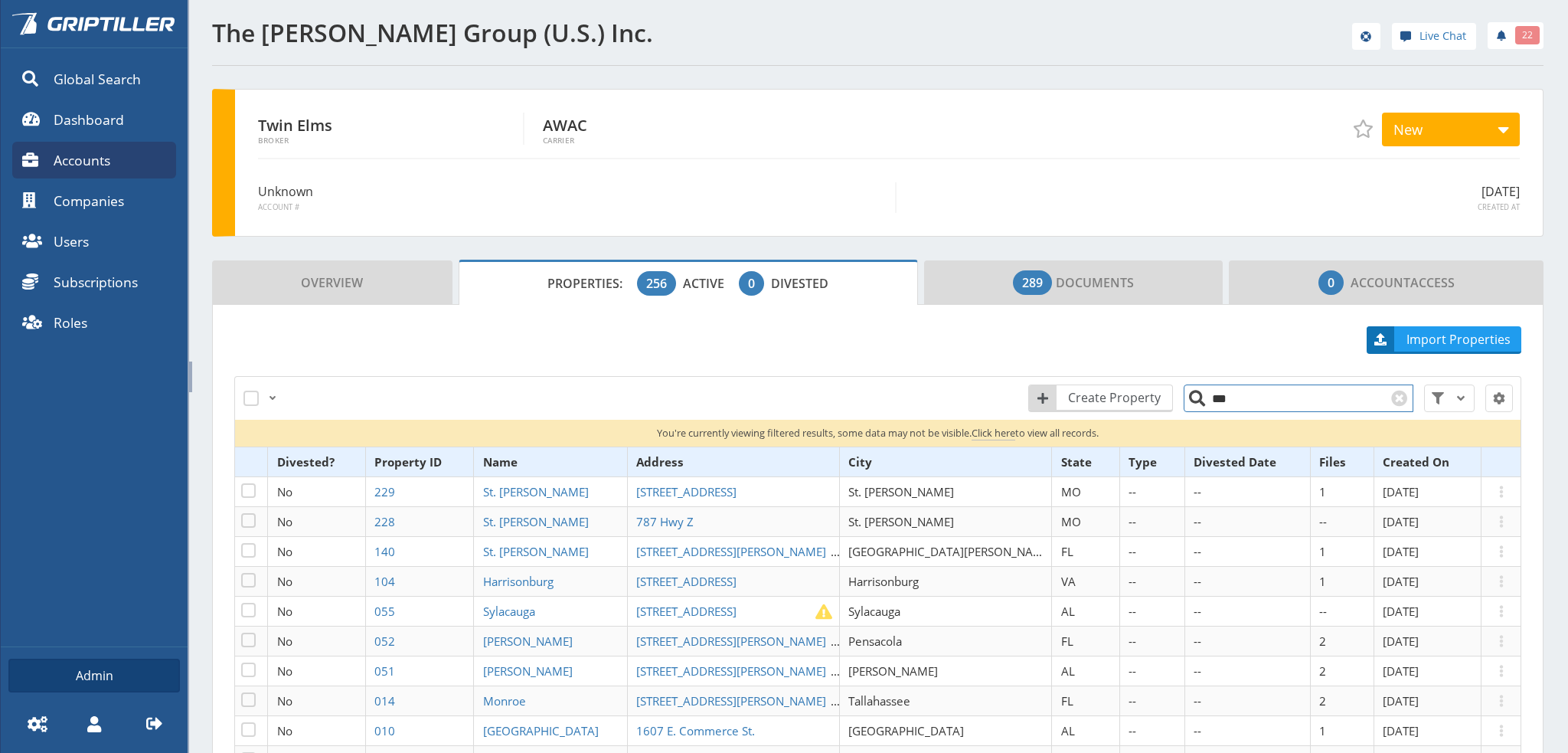
click at [1225, 407] on input "***" at bounding box center [1298, 398] width 230 height 27
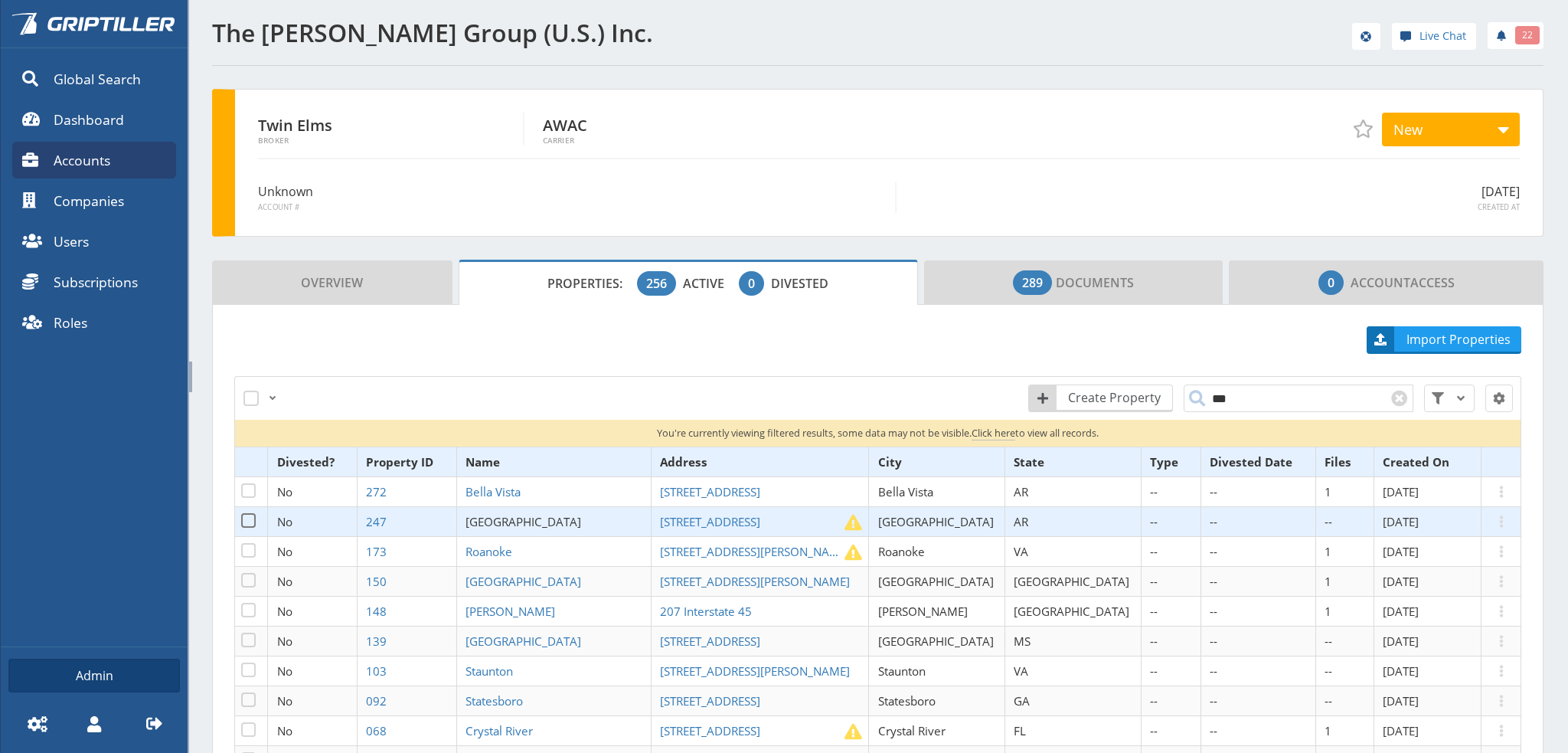
click at [555, 520] on span "[GEOGRAPHIC_DATA]" at bounding box center [523, 521] width 116 height 16
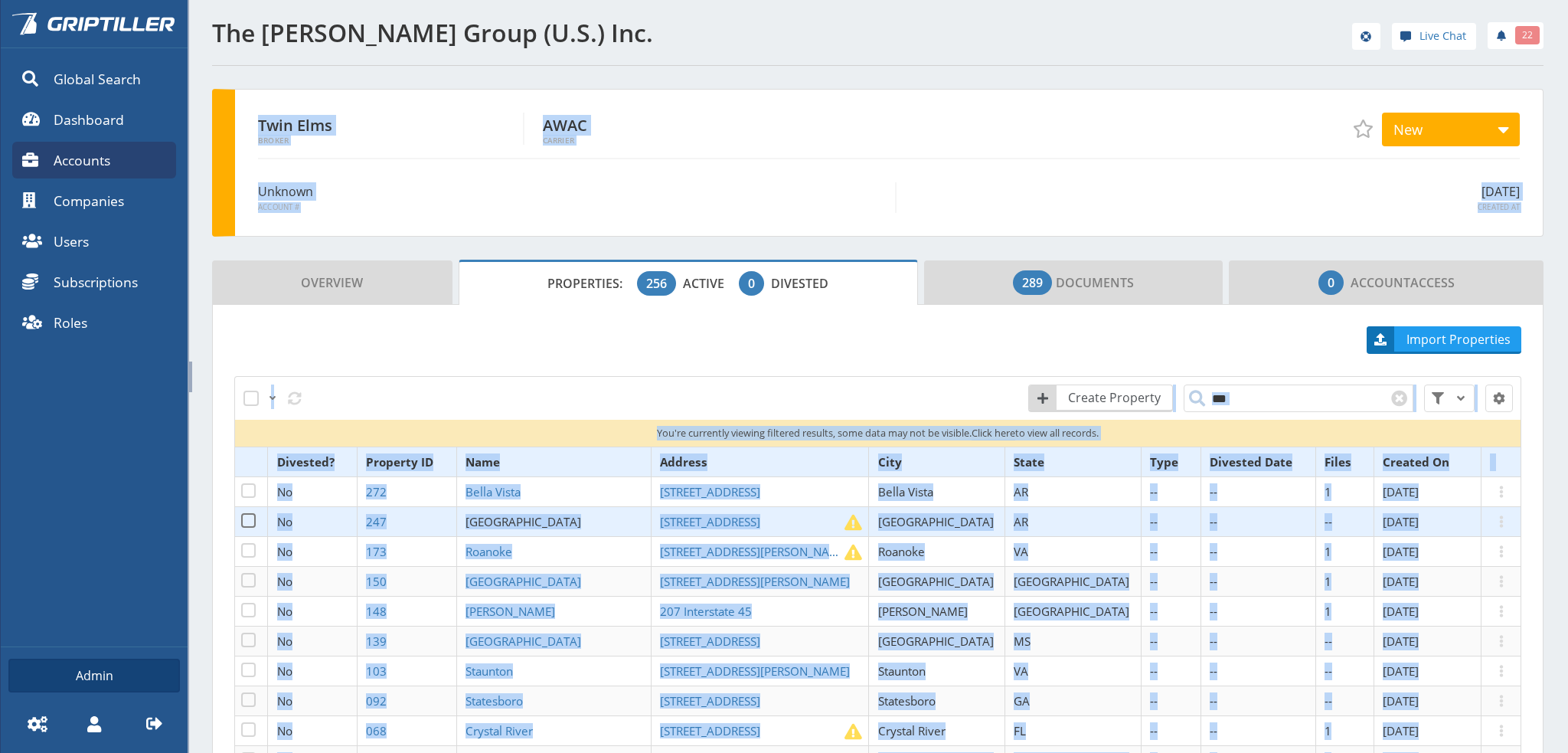
click at [555, 520] on span "[GEOGRAPHIC_DATA]" at bounding box center [523, 521] width 116 height 16
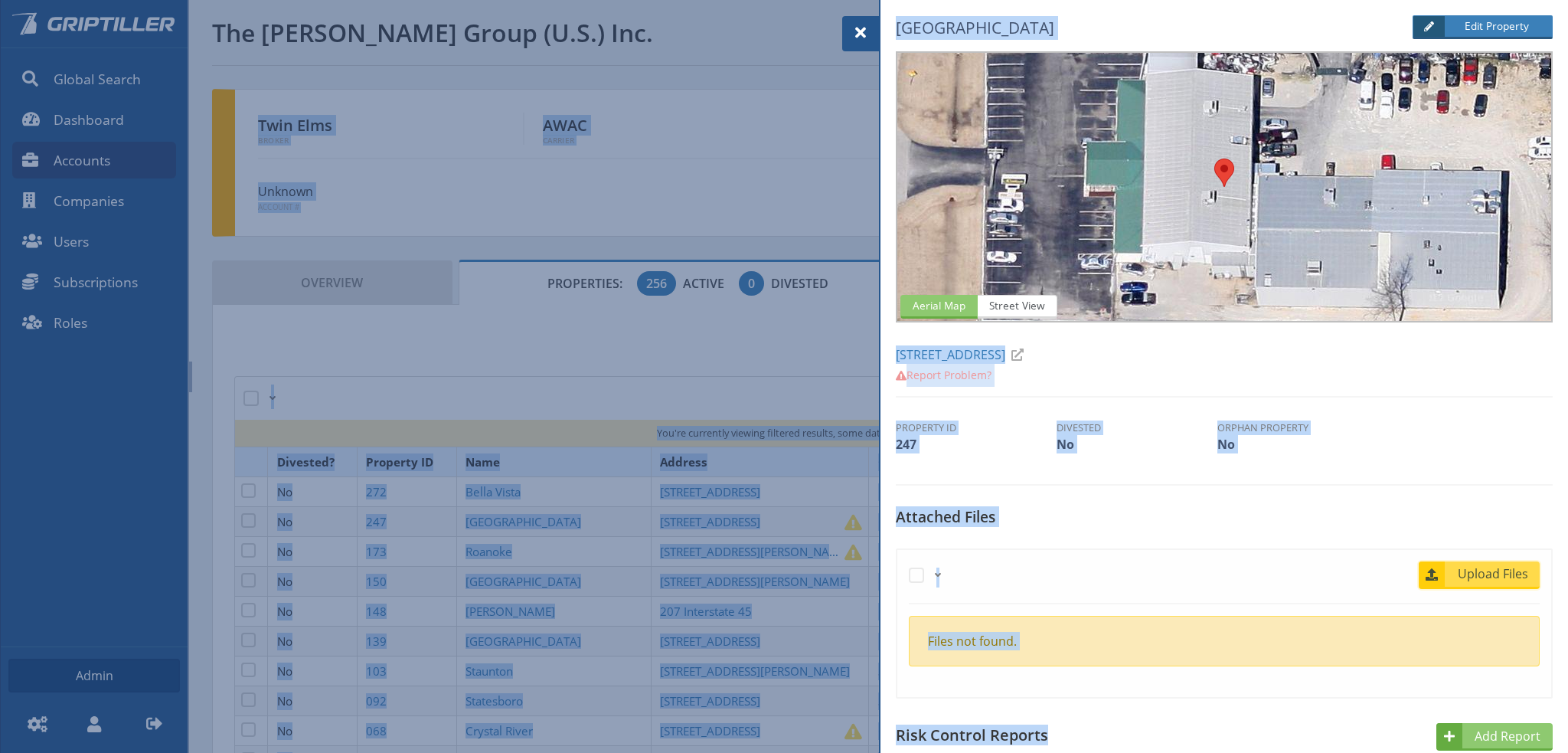
click at [1500, 580] on span "Upload Files" at bounding box center [1493, 573] width 93 height 18
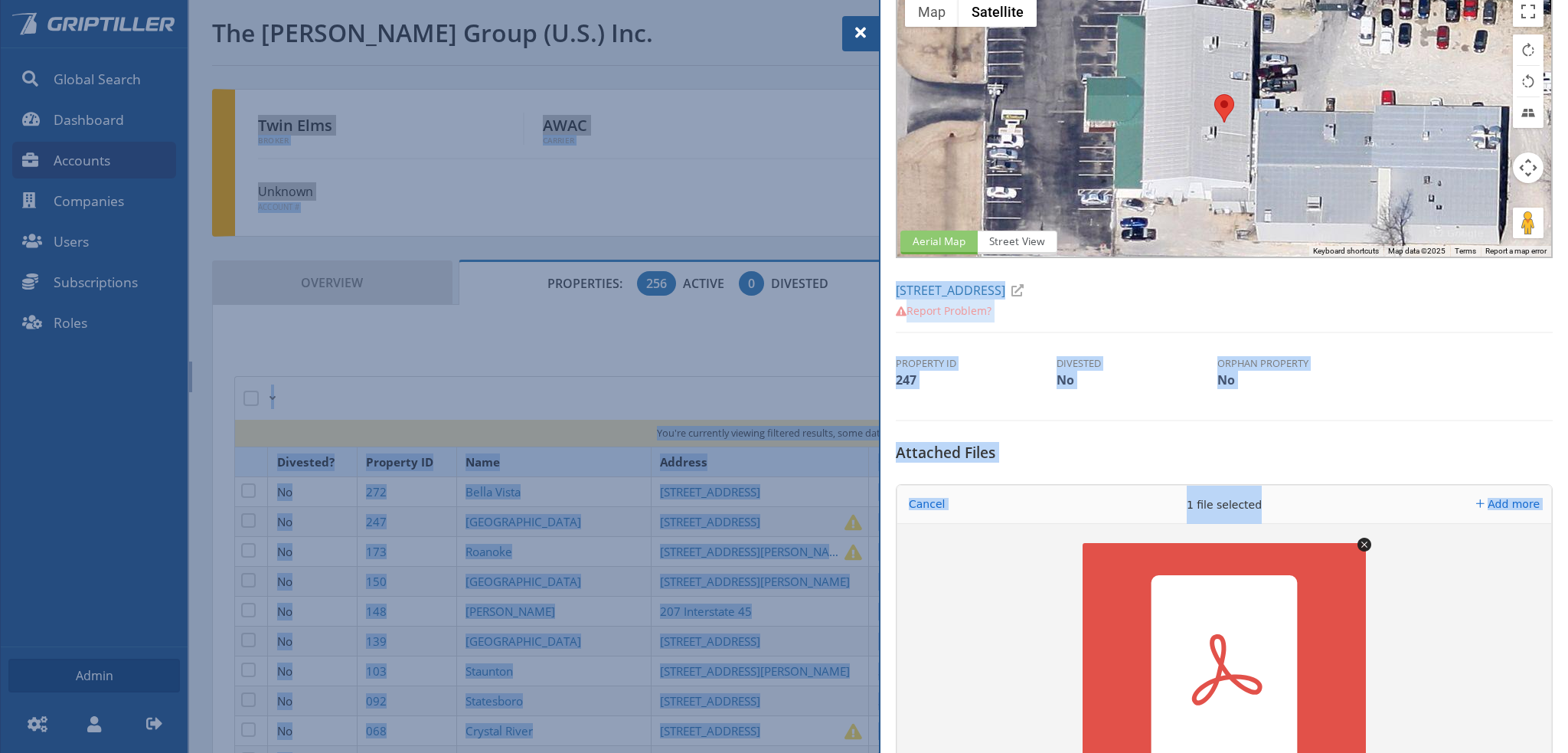
scroll to position [383, 0]
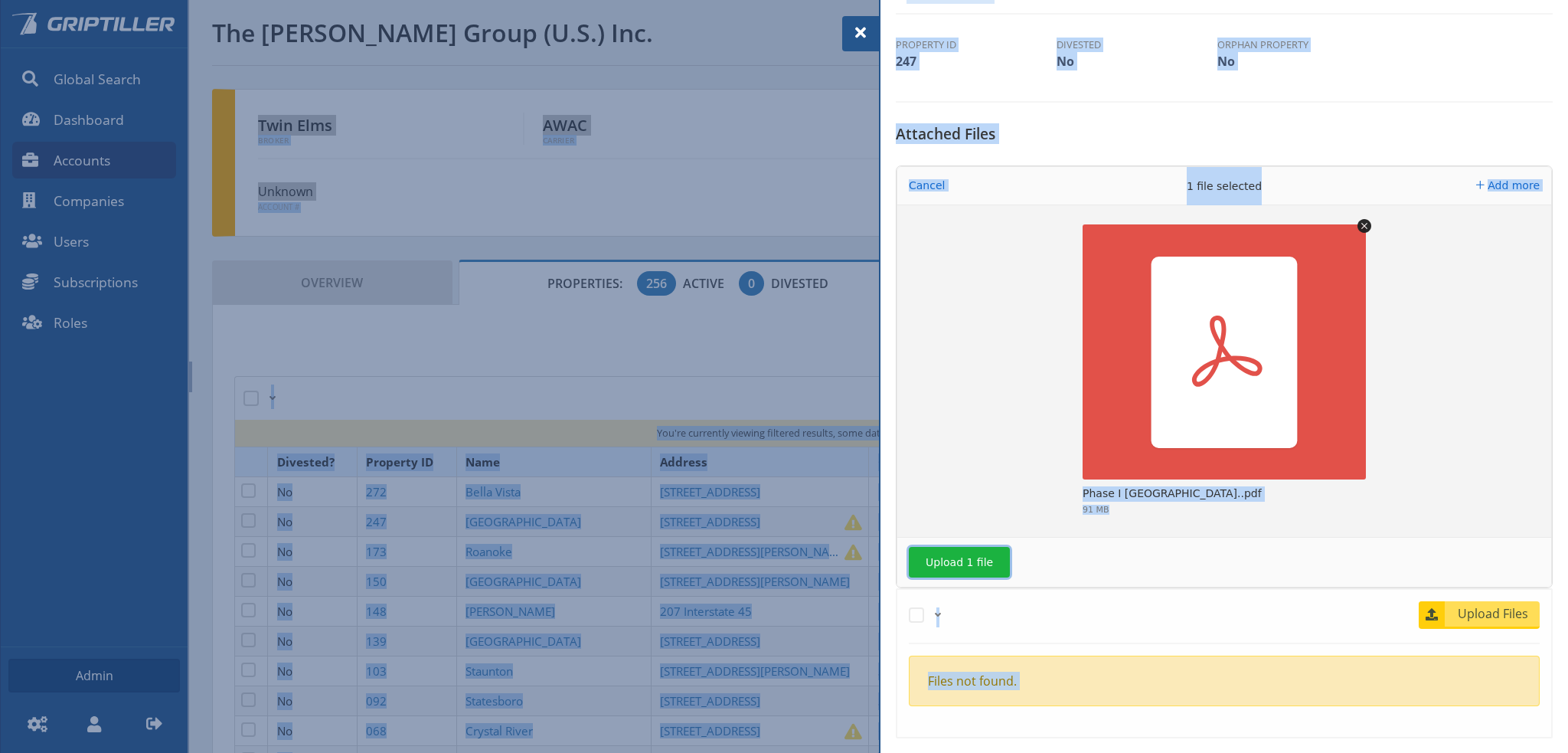
click at [962, 556] on button "Upload 1 file" at bounding box center [959, 562] width 101 height 31
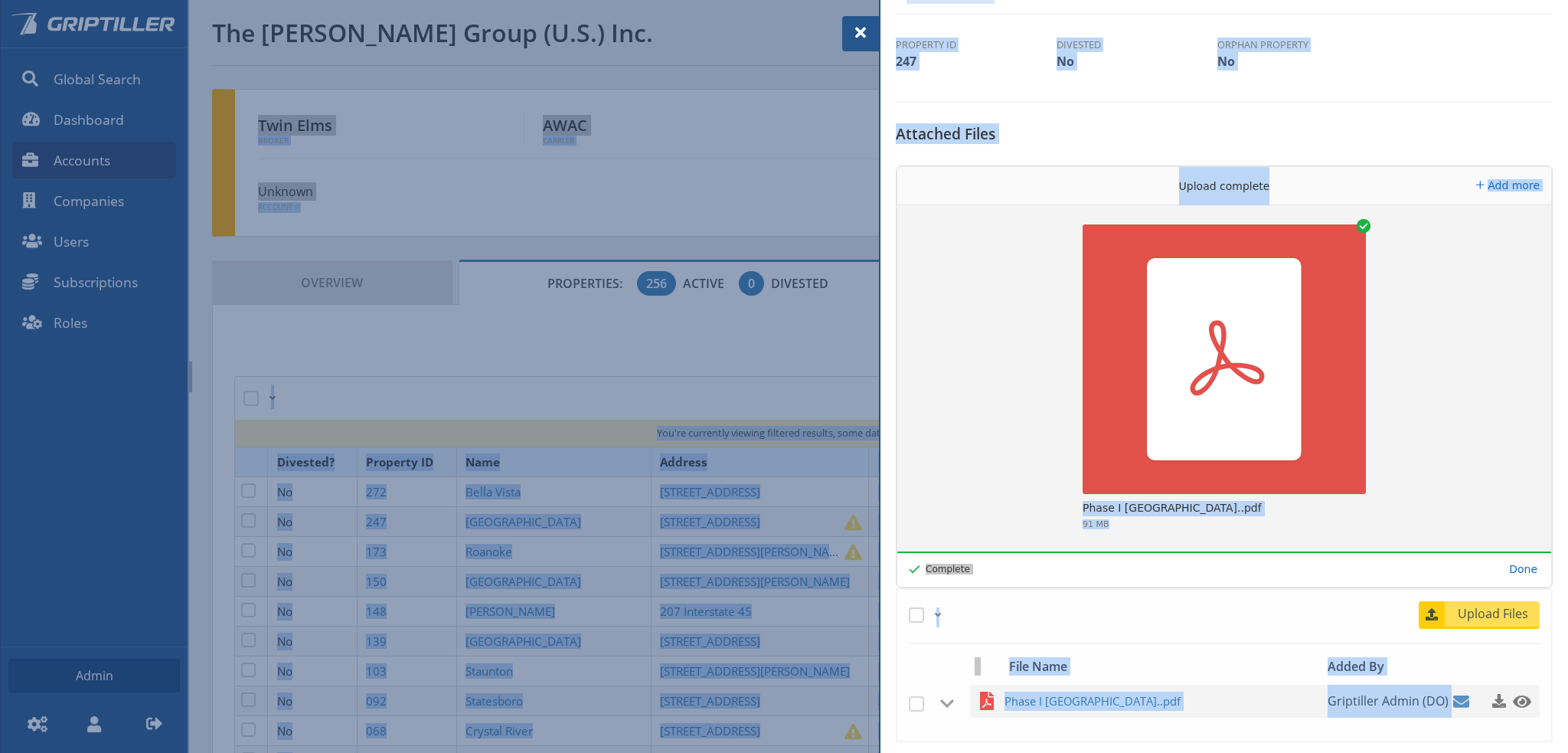
click at [537, 635] on div at bounding box center [784, 376] width 1568 height 753
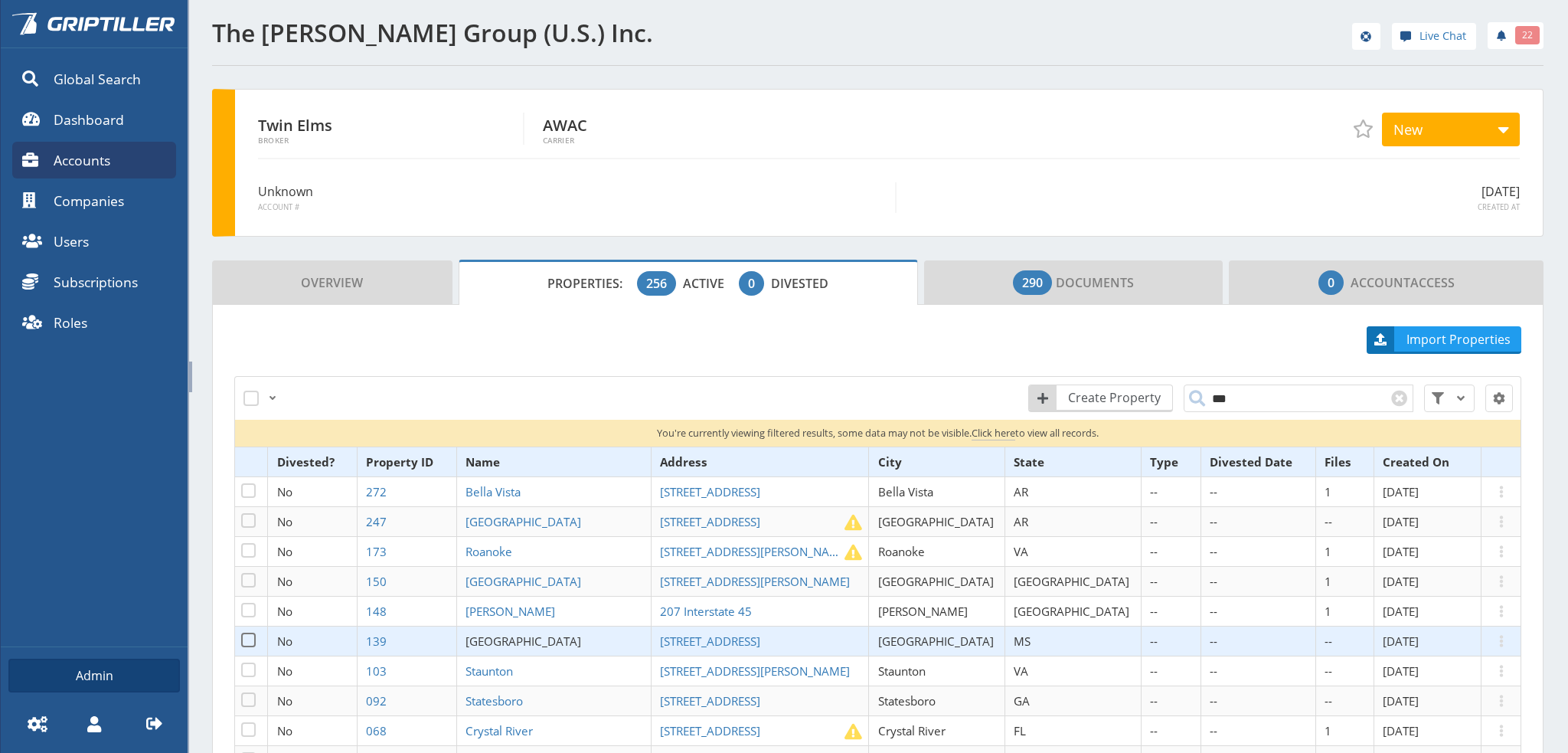
click at [537, 635] on span "[GEOGRAPHIC_DATA]" at bounding box center [523, 641] width 116 height 16
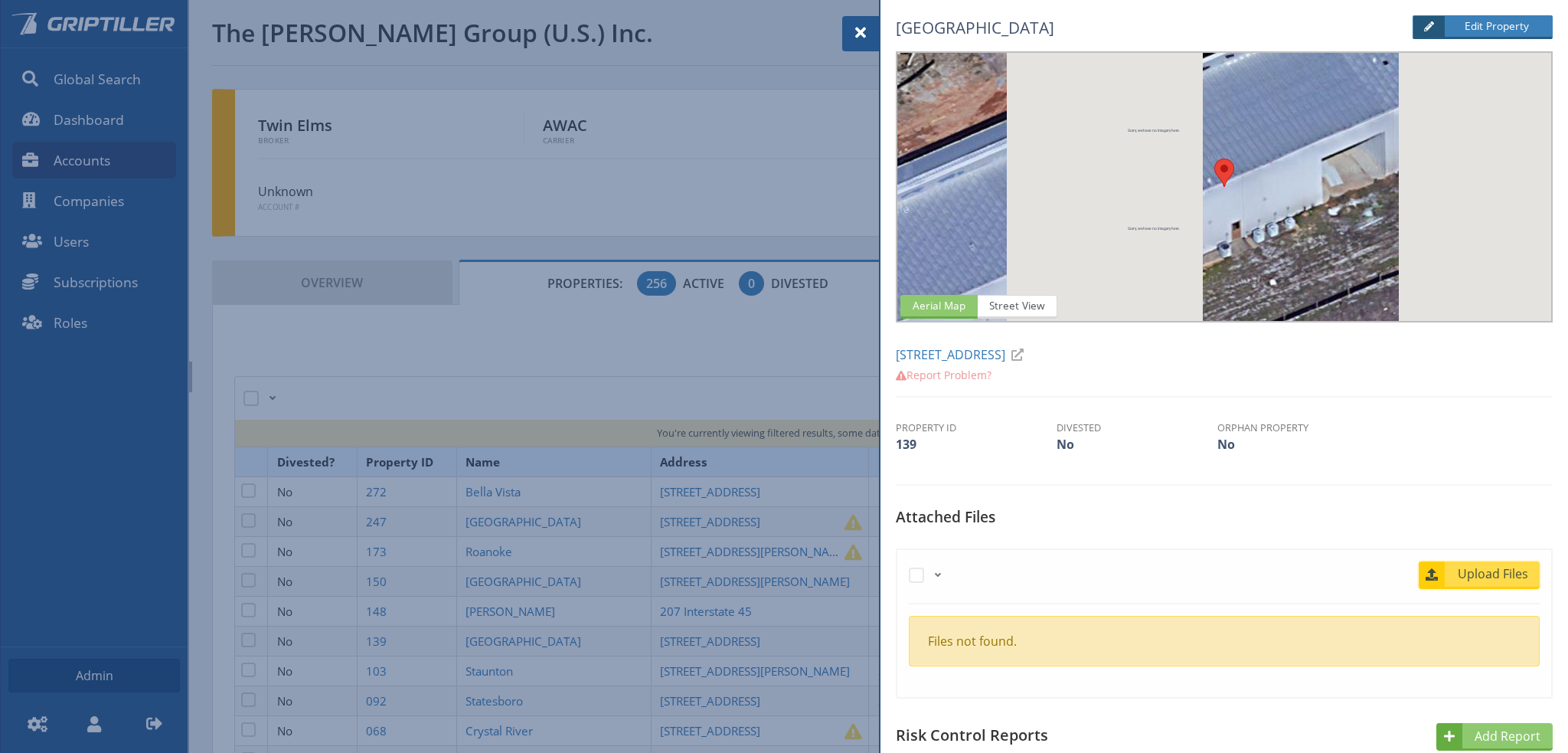
click at [1488, 575] on span "Upload Files" at bounding box center [1493, 573] width 93 height 18
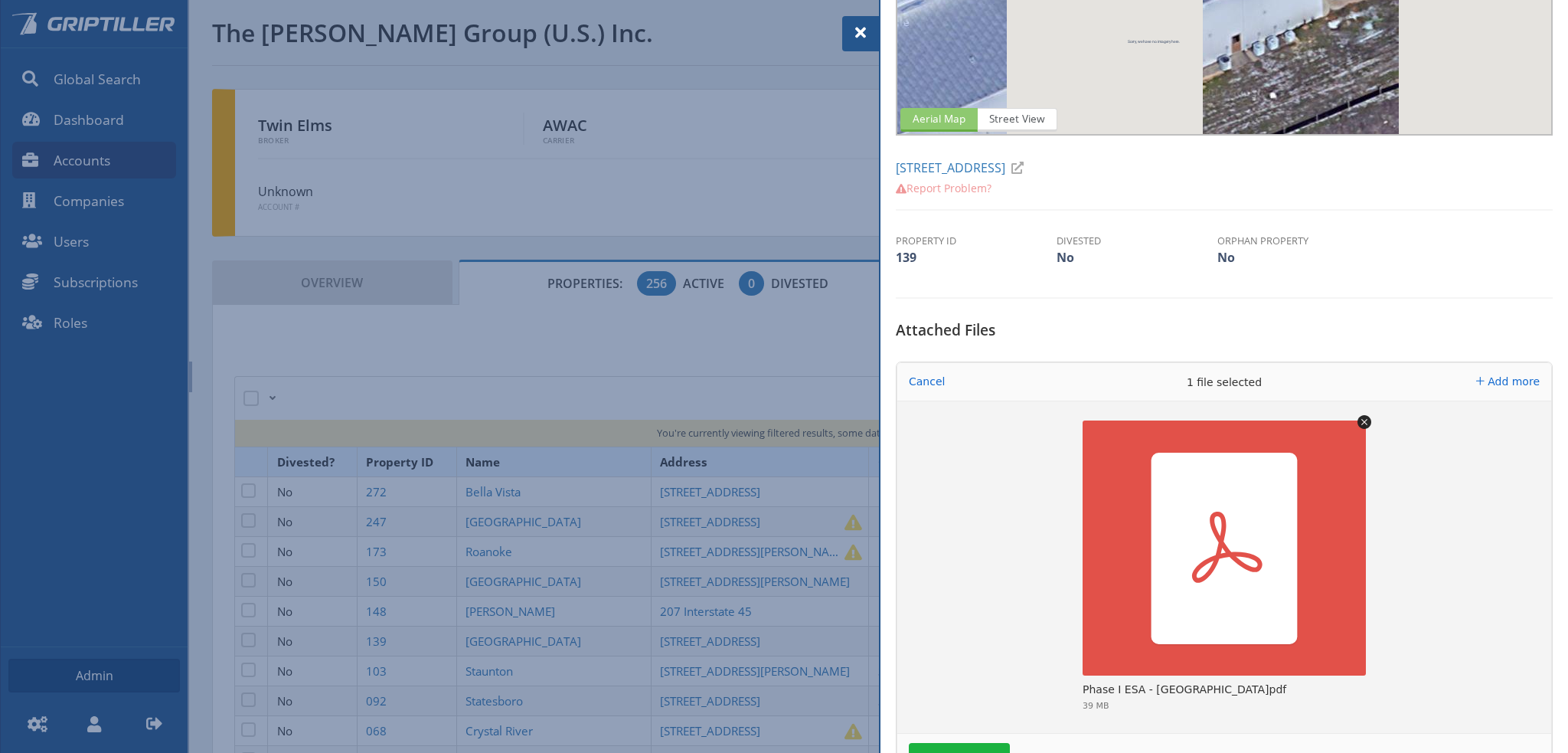
scroll to position [383, 0]
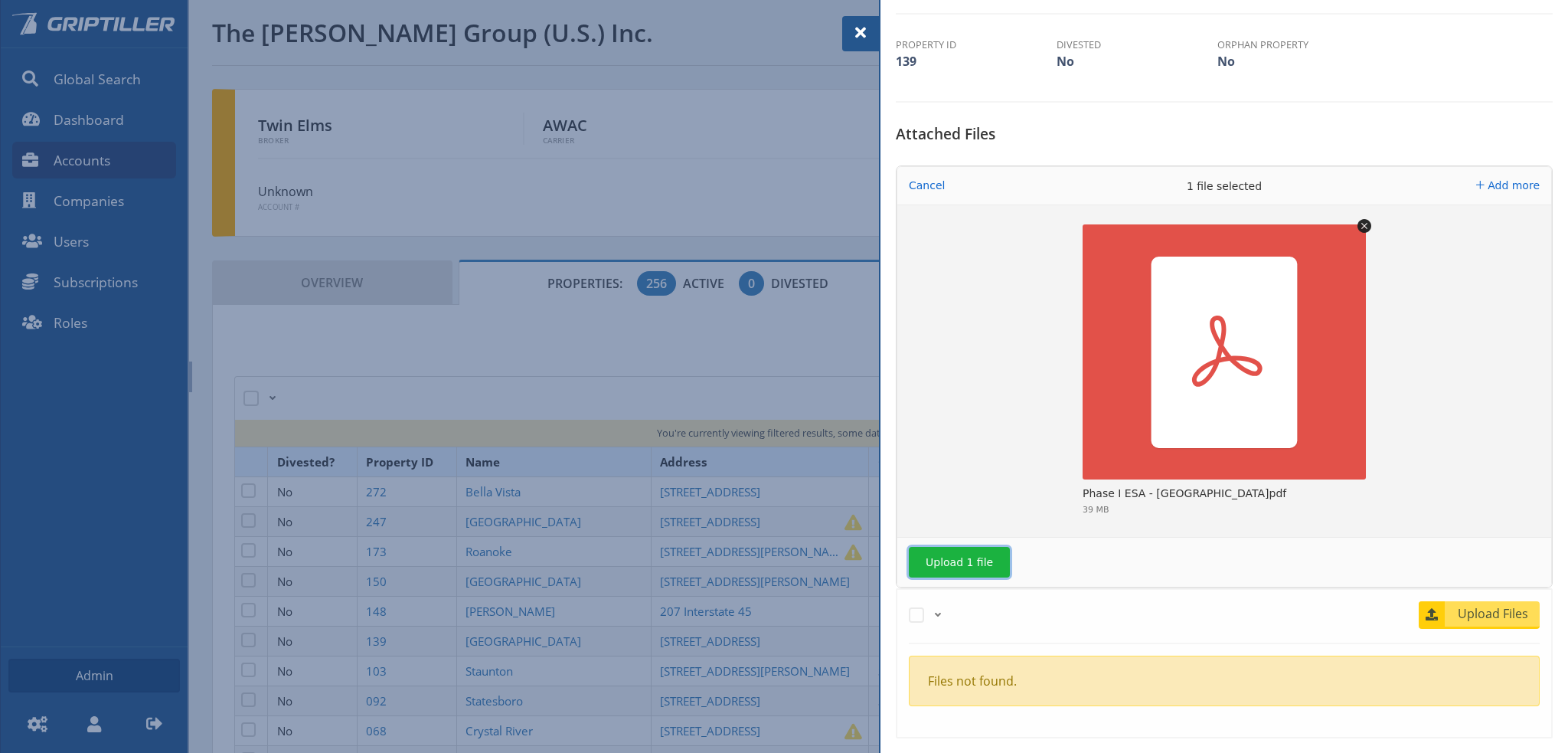
click at [966, 550] on button "Upload 1 file" at bounding box center [959, 562] width 101 height 31
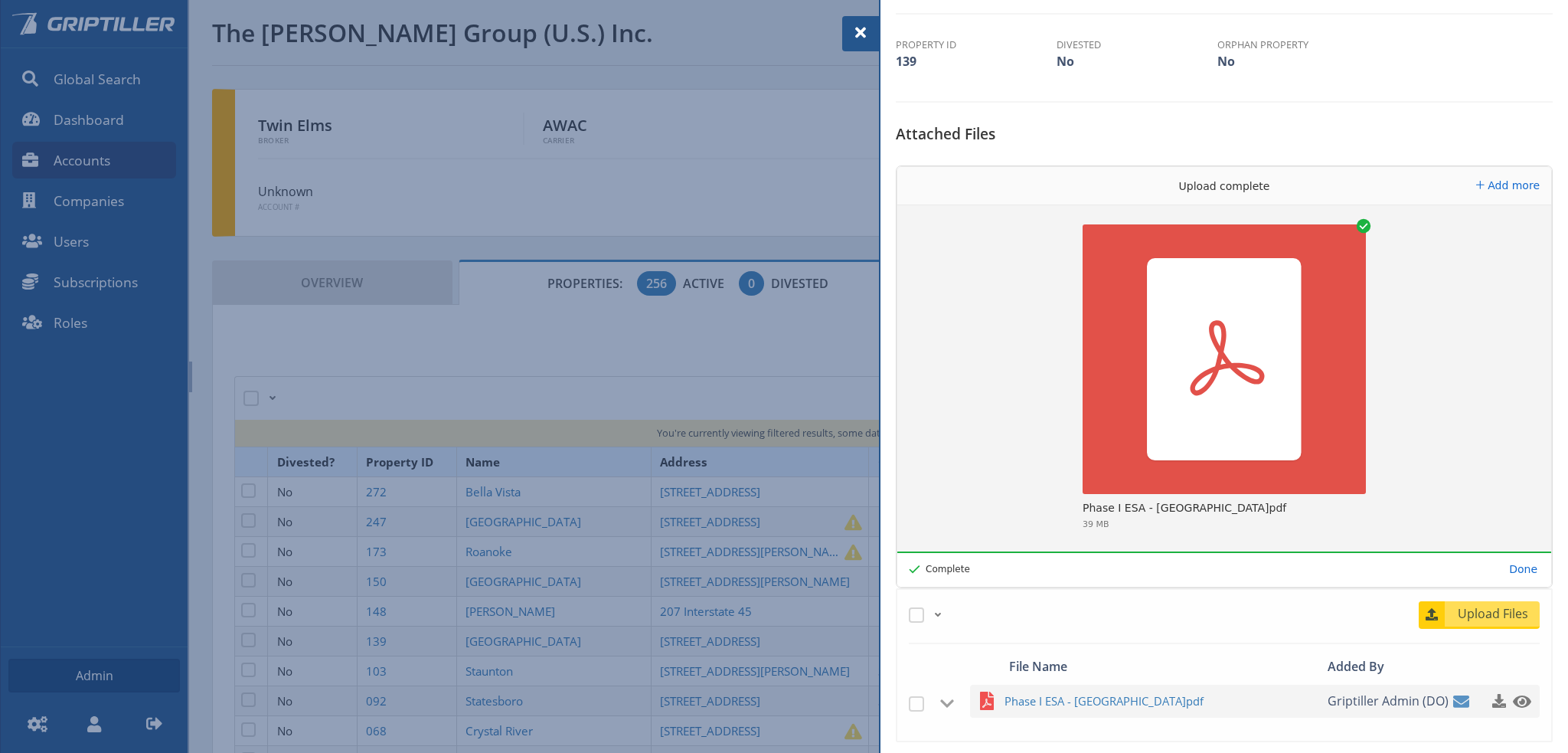
click at [549, 695] on div at bounding box center [784, 376] width 1568 height 753
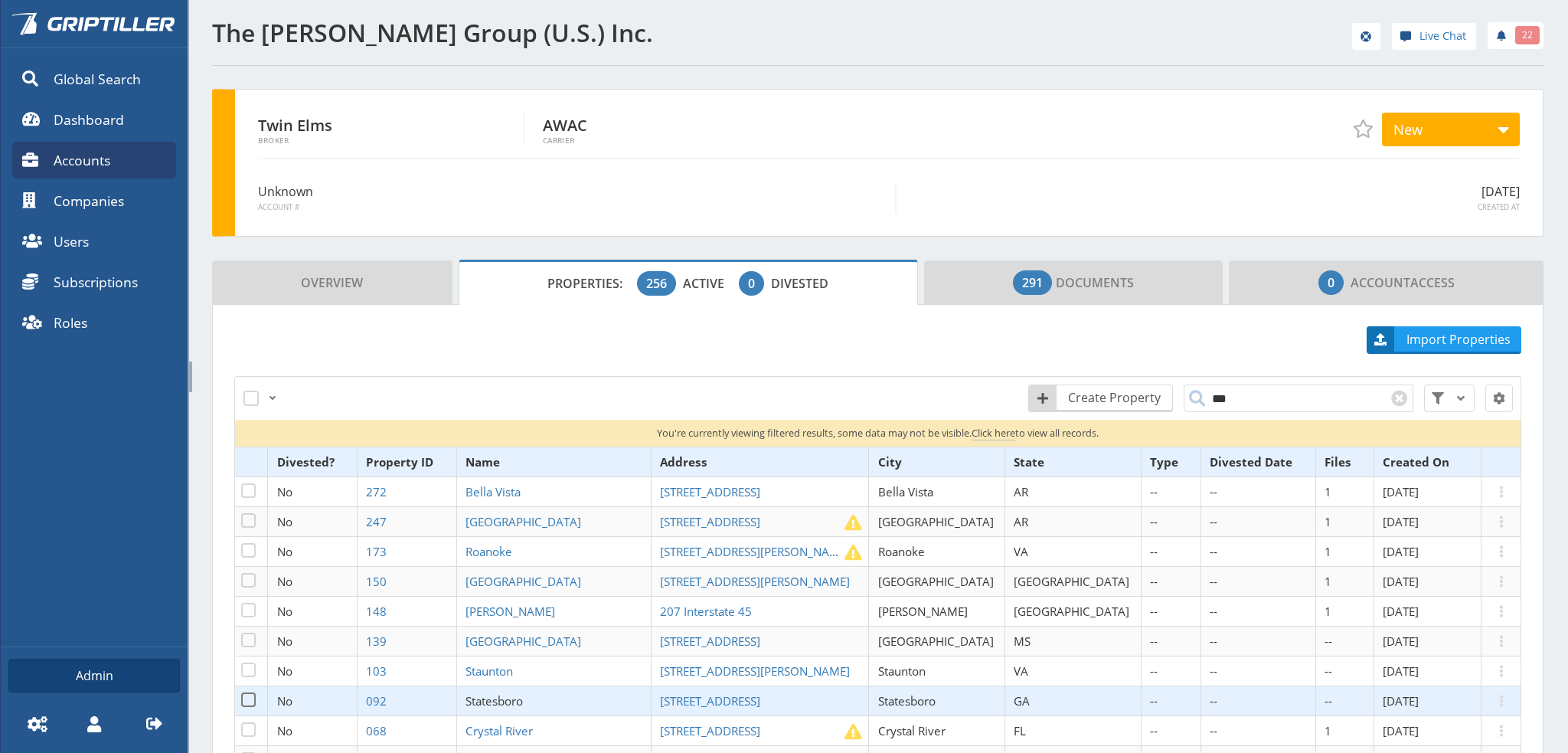
click at [523, 695] on span "Statesboro" at bounding box center [493, 700] width 57 height 16
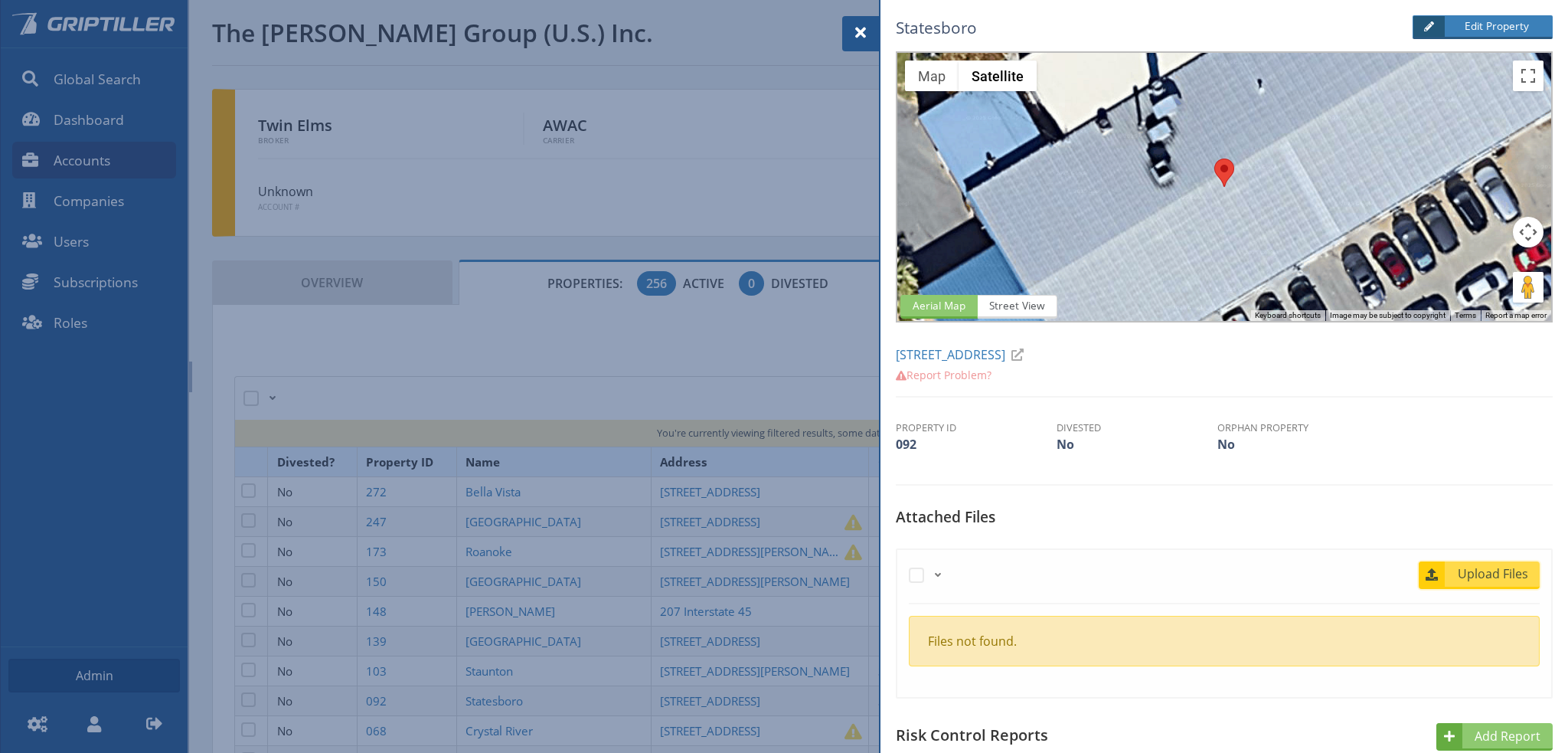
click at [1500, 572] on span "Upload Files" at bounding box center [1493, 573] width 93 height 18
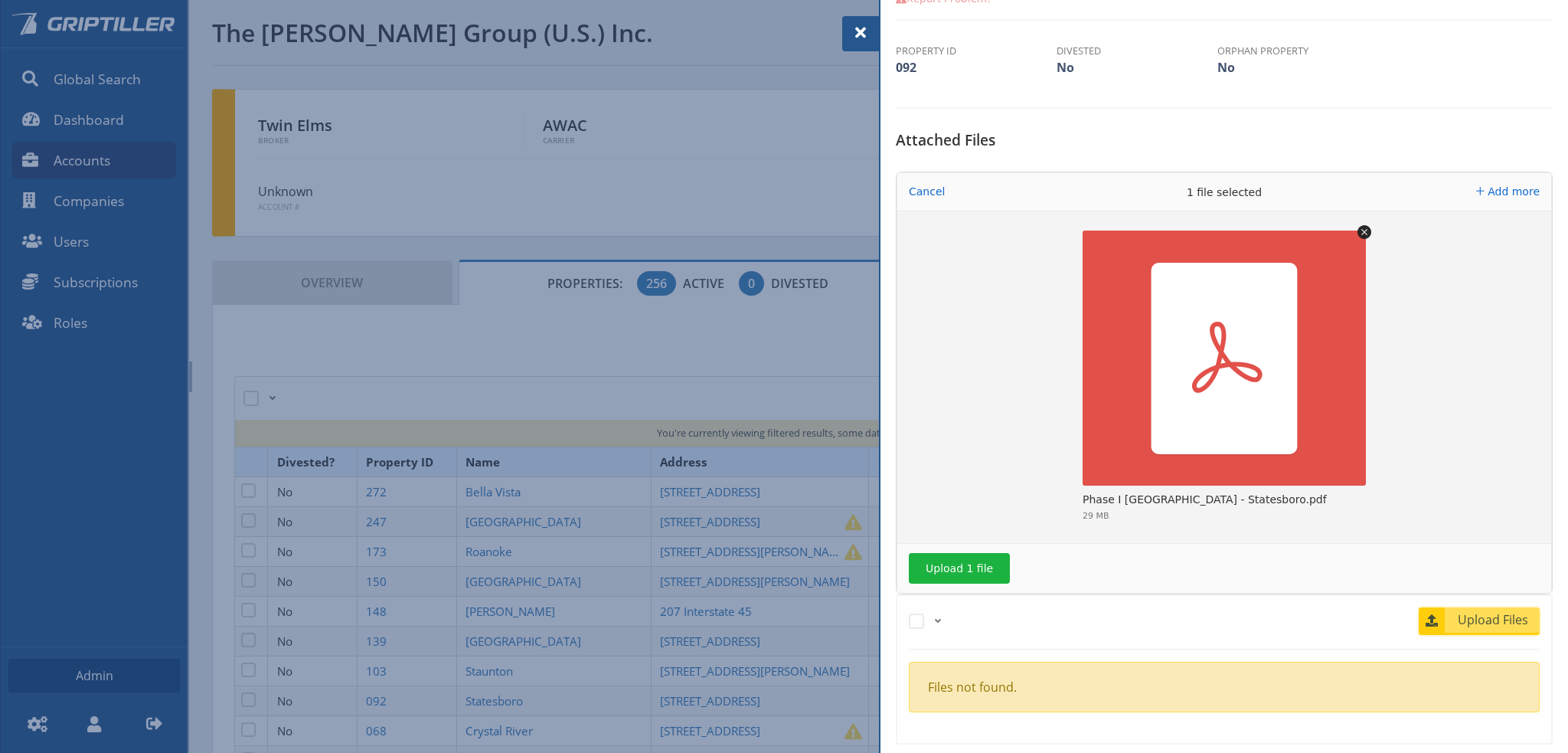
scroll to position [383, 0]
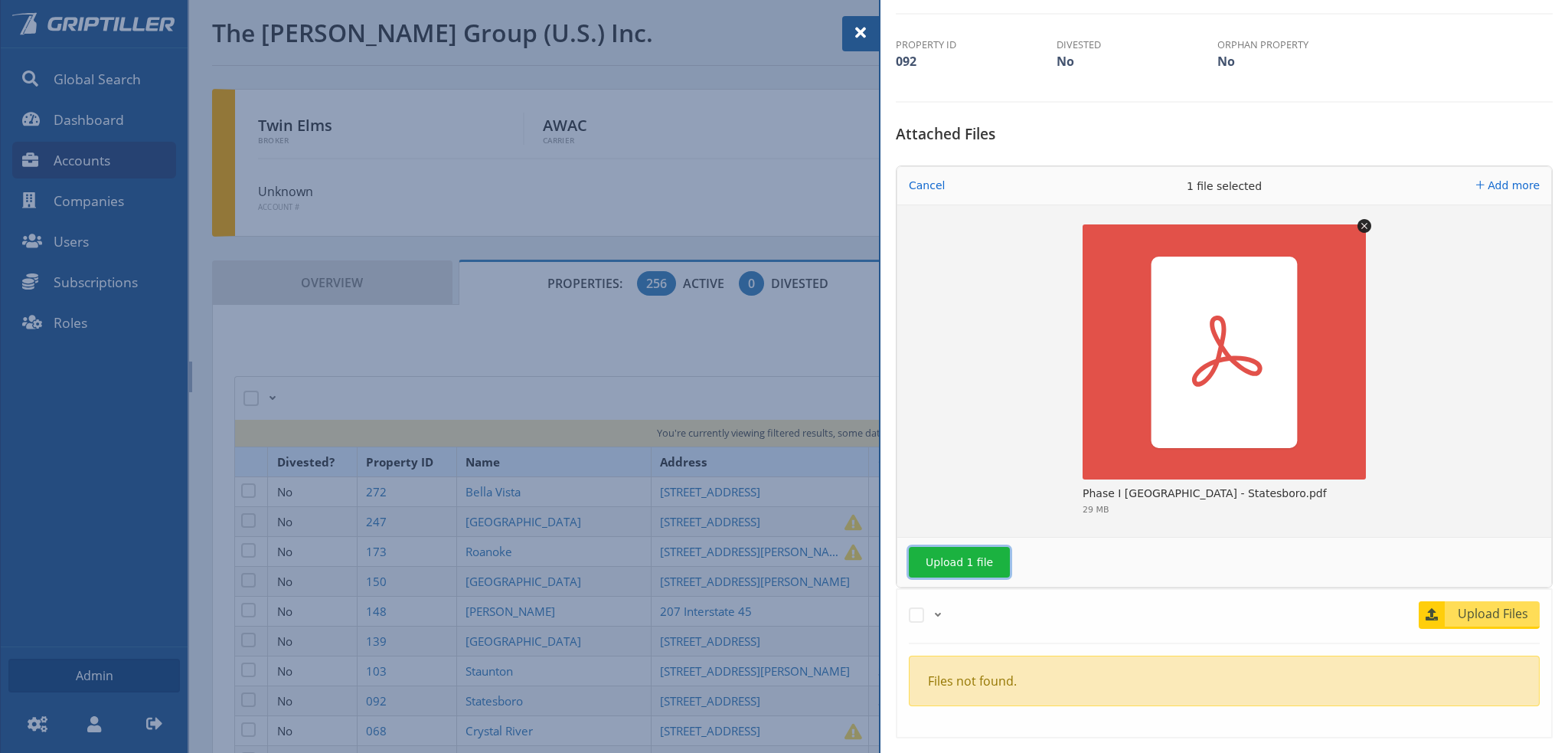
drag, startPoint x: 963, startPoint y: 560, endPoint x: 1004, endPoint y: 571, distance: 42.4
click at [965, 560] on button "Upload 1 file" at bounding box center [959, 562] width 101 height 31
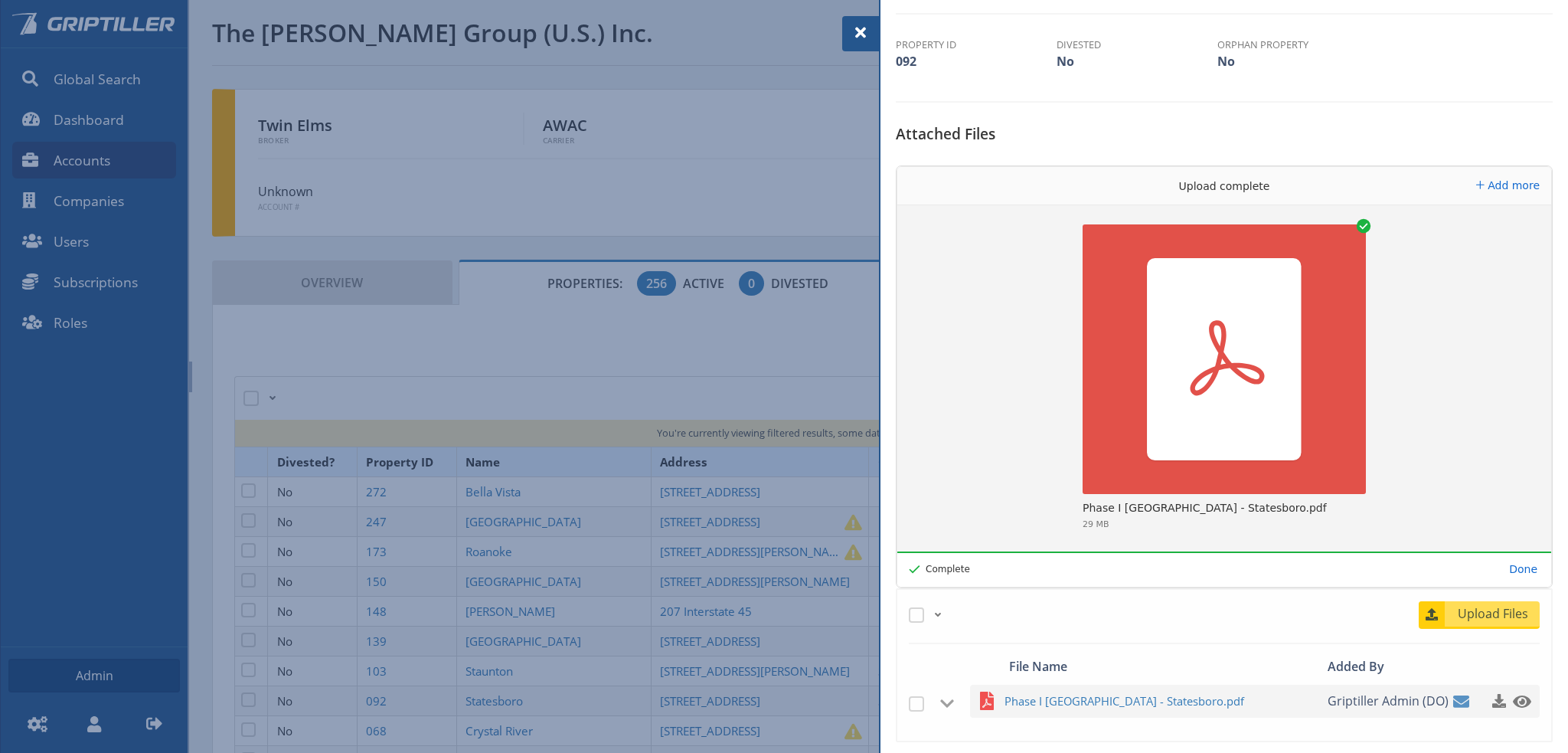
click at [535, 665] on div at bounding box center [784, 376] width 1568 height 753
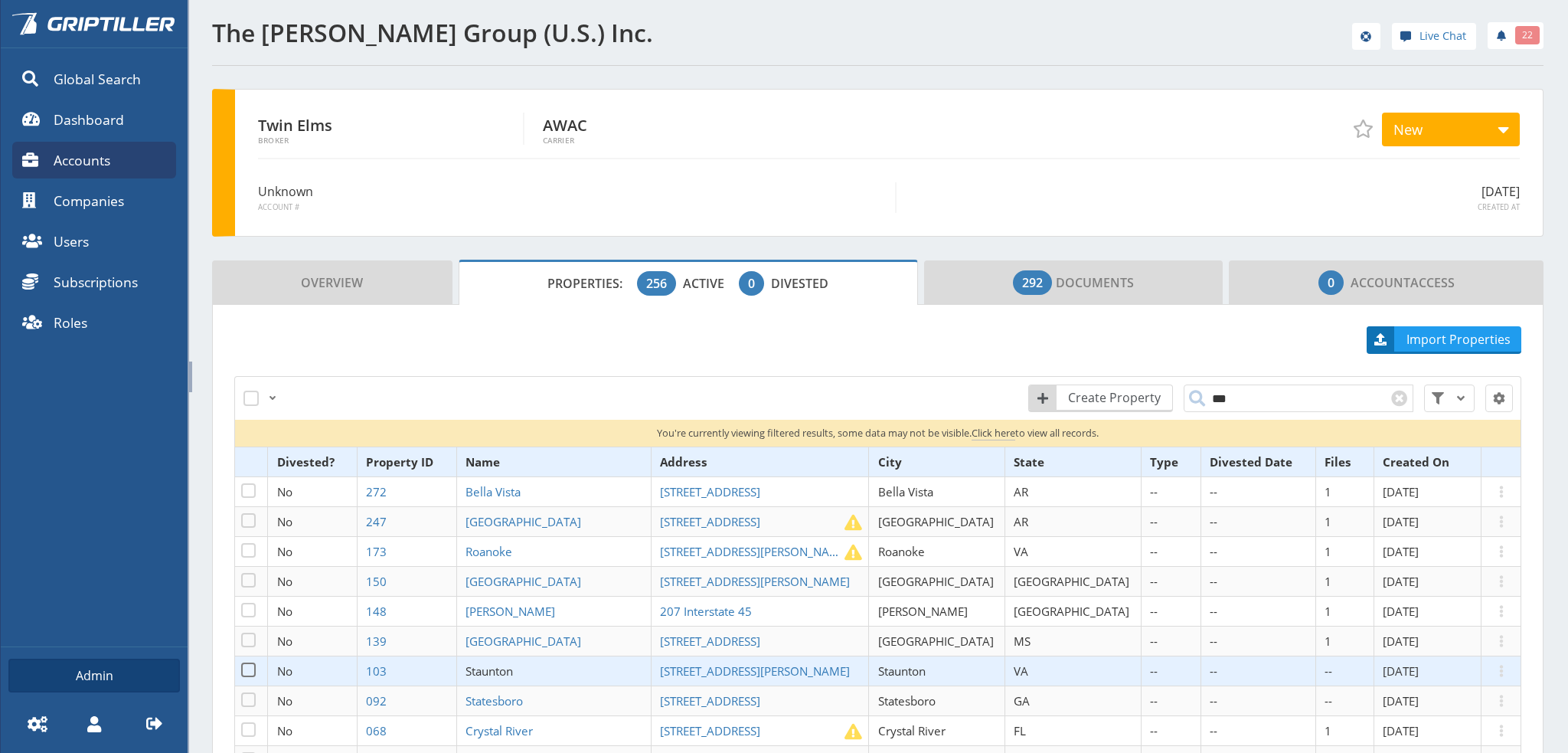
click at [513, 665] on span "Staunton" at bounding box center [489, 671] width 47 height 16
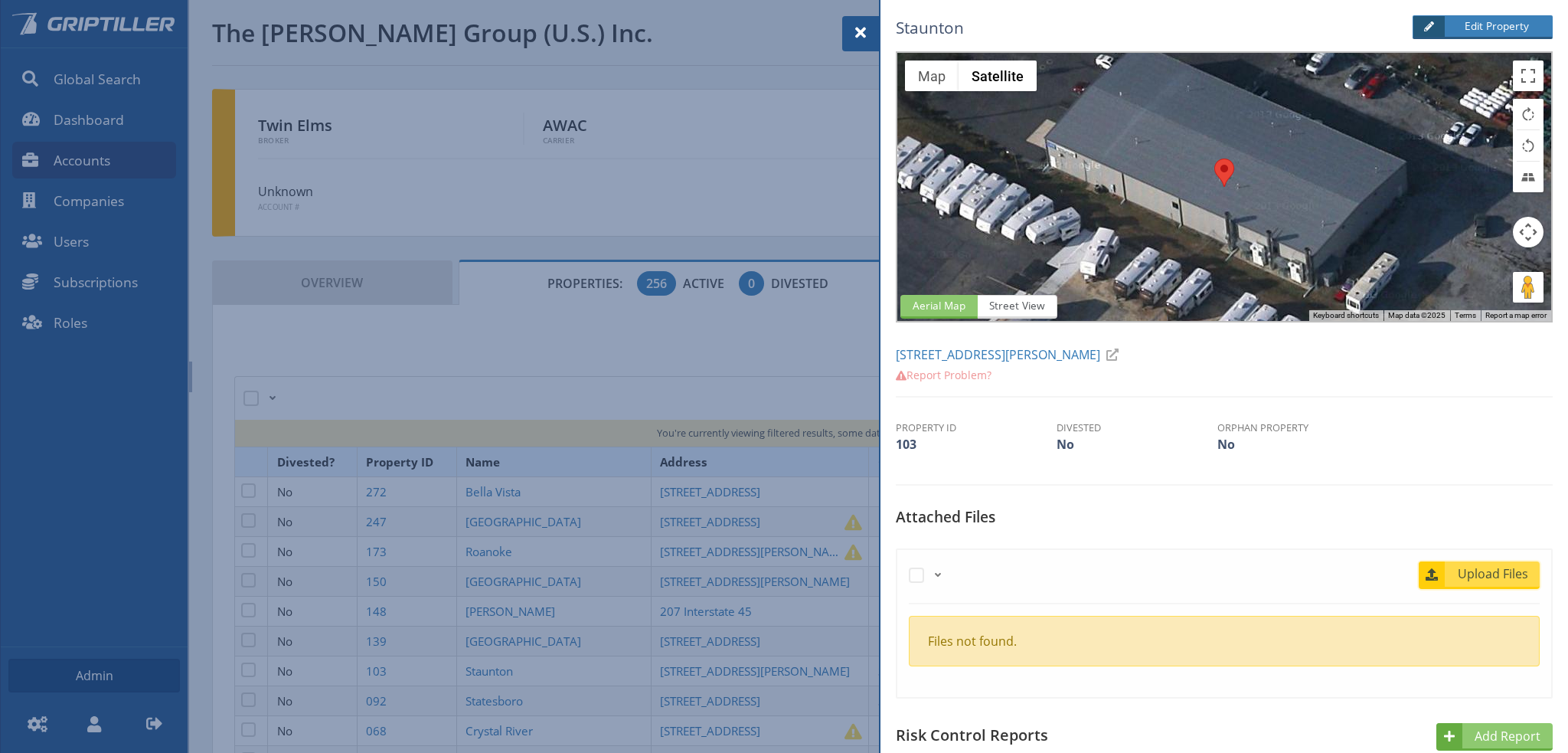
click at [1497, 573] on span "Upload Files" at bounding box center [1493, 573] width 93 height 18
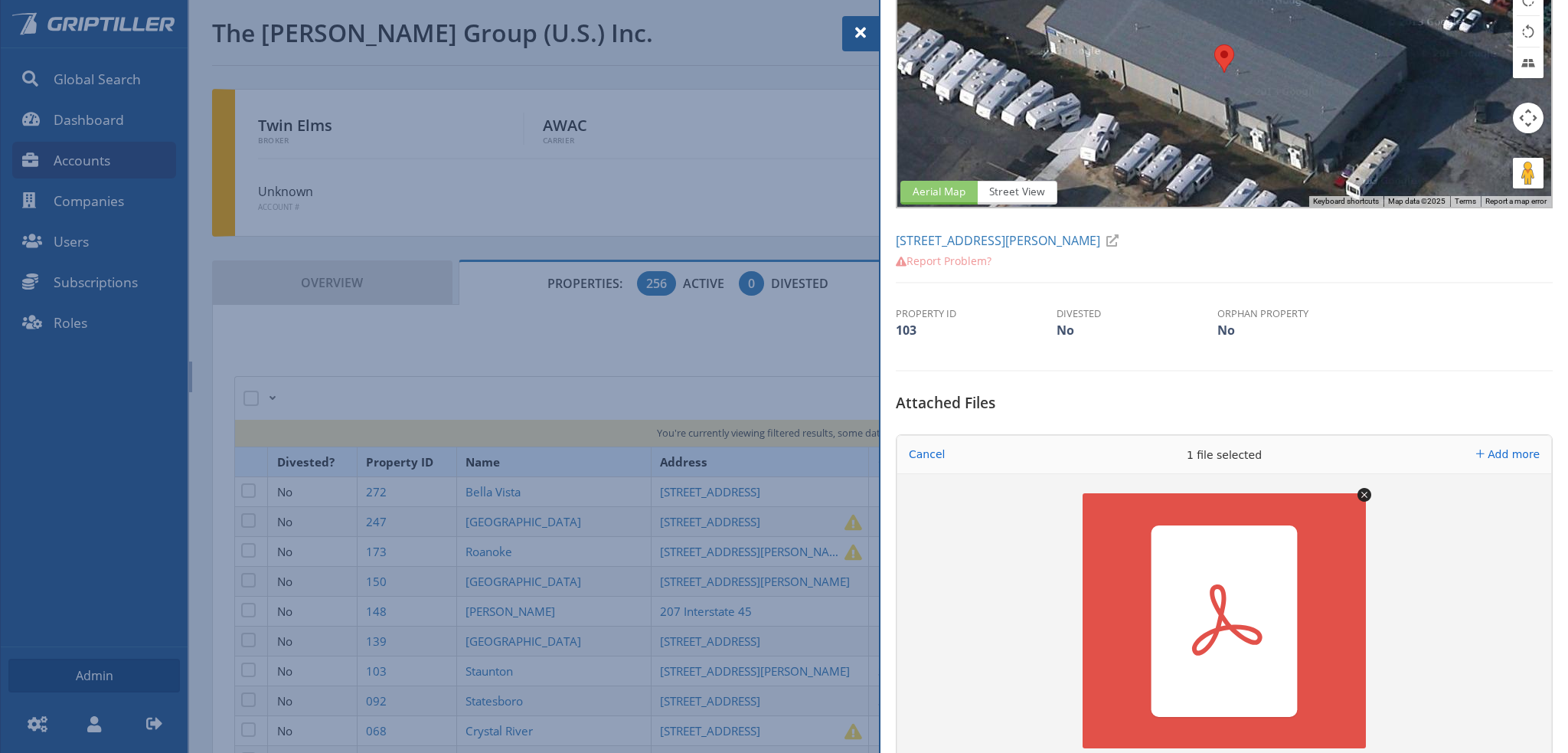
scroll to position [383, 0]
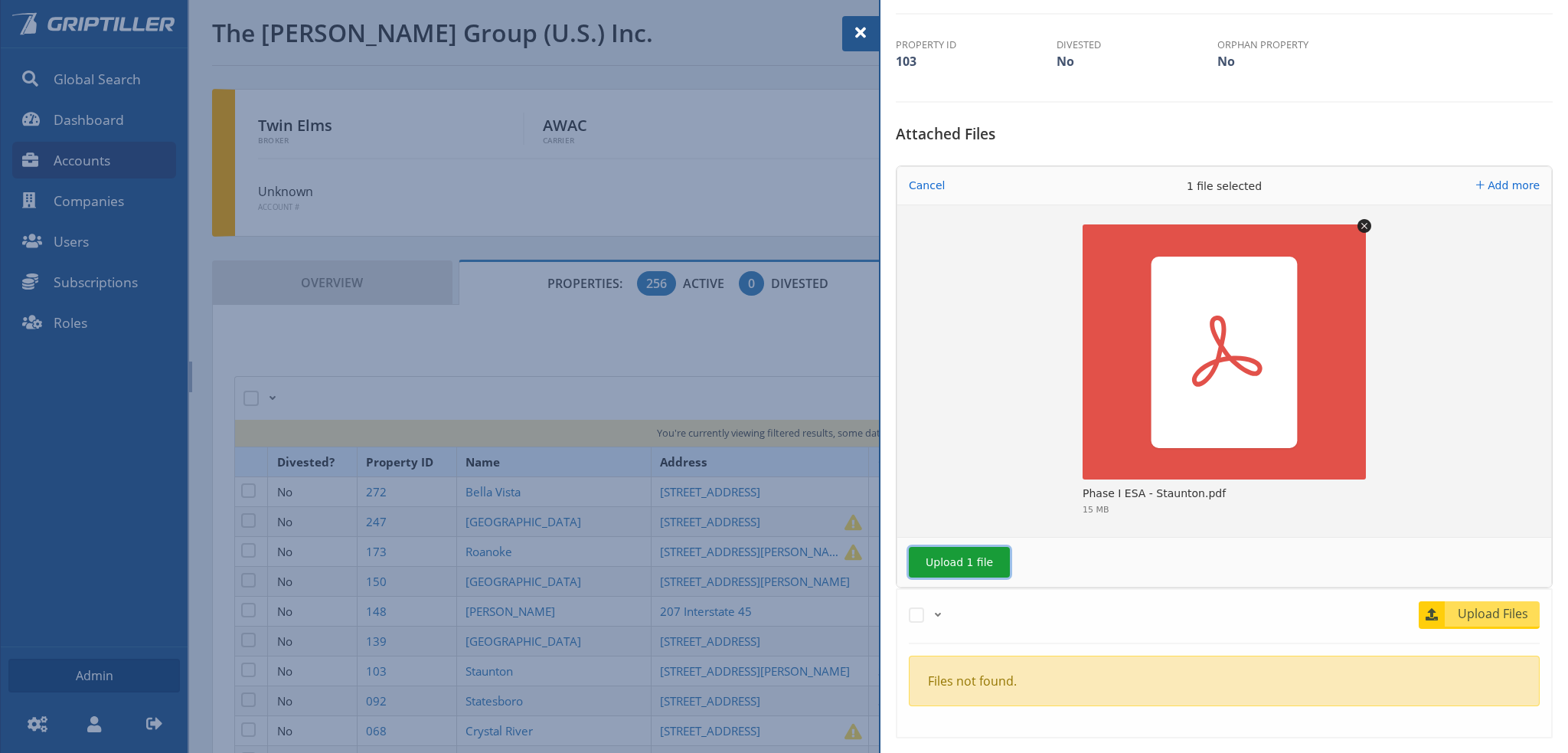
click at [959, 568] on button "Upload 1 file" at bounding box center [959, 562] width 101 height 31
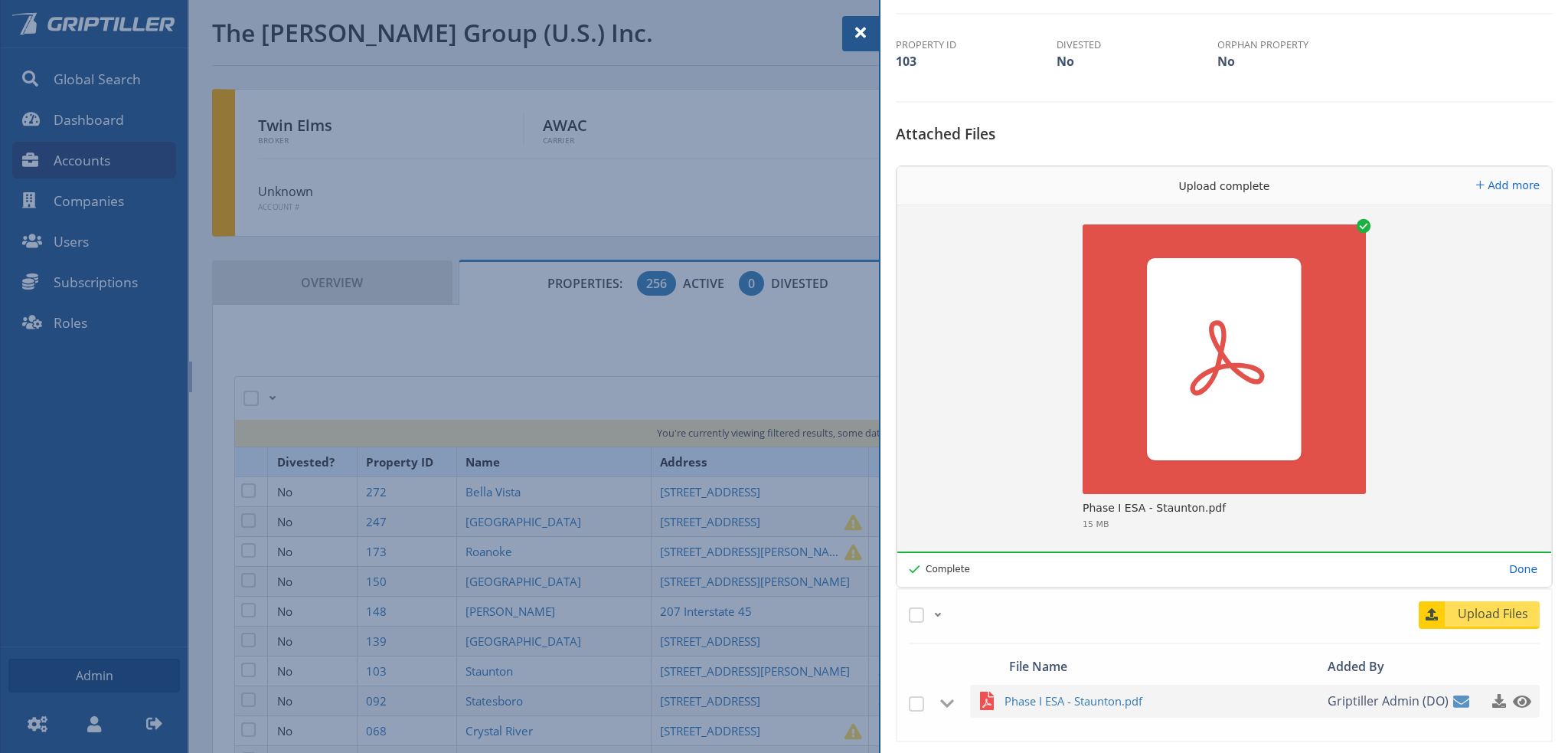
click at [856, 26] on span at bounding box center [860, 33] width 18 height 18
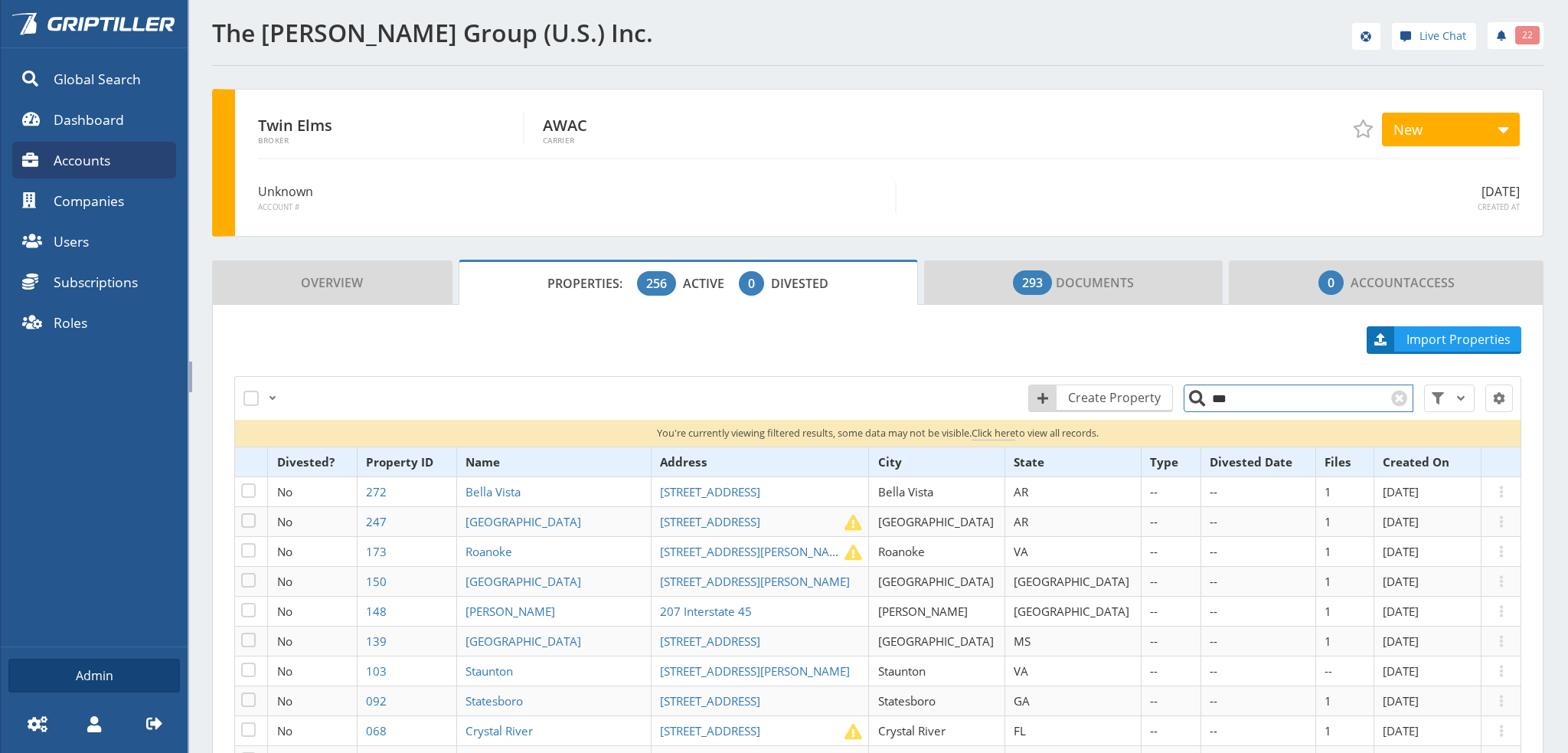
click at [1231, 404] on input "***" at bounding box center [1298, 398] width 230 height 27
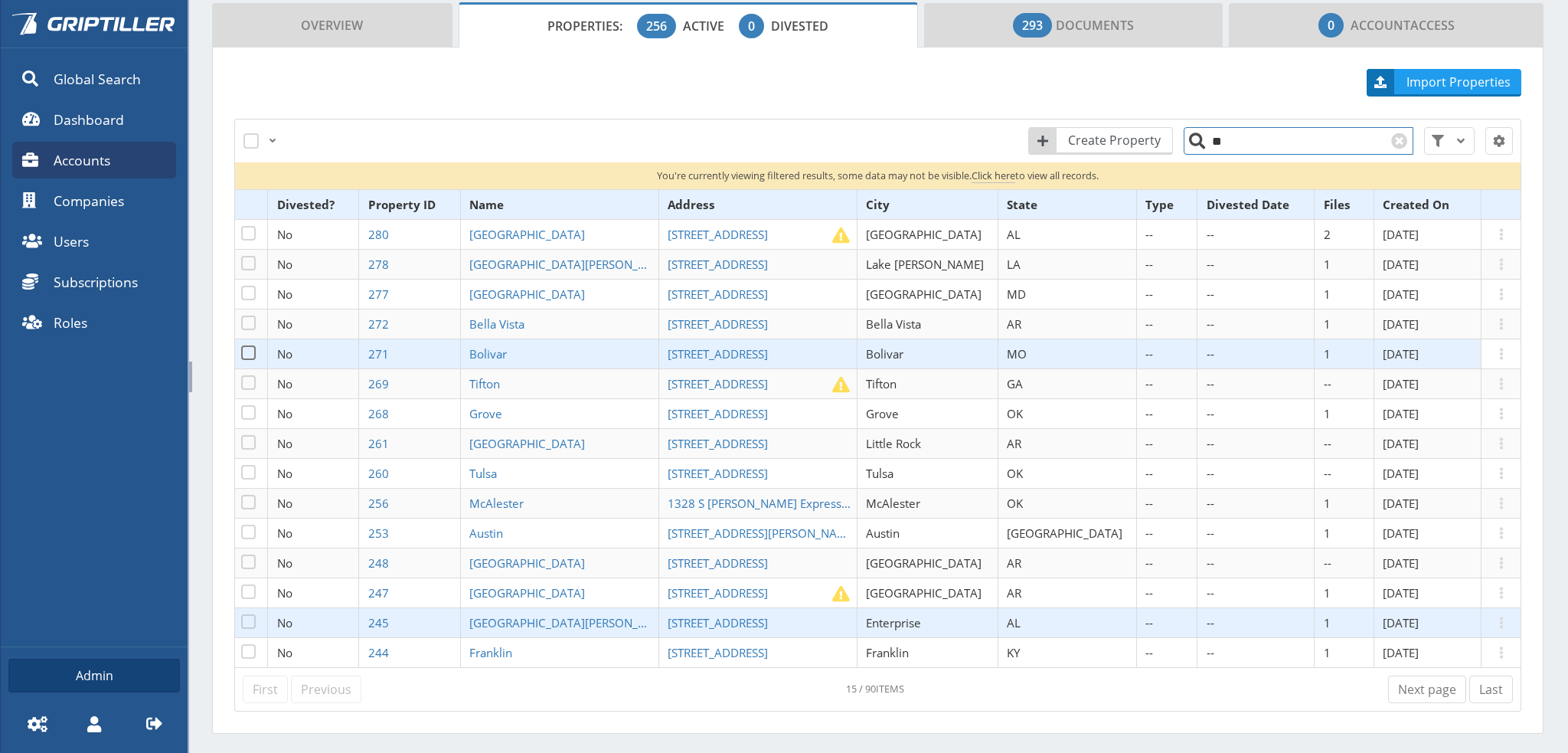
scroll to position [293, 0]
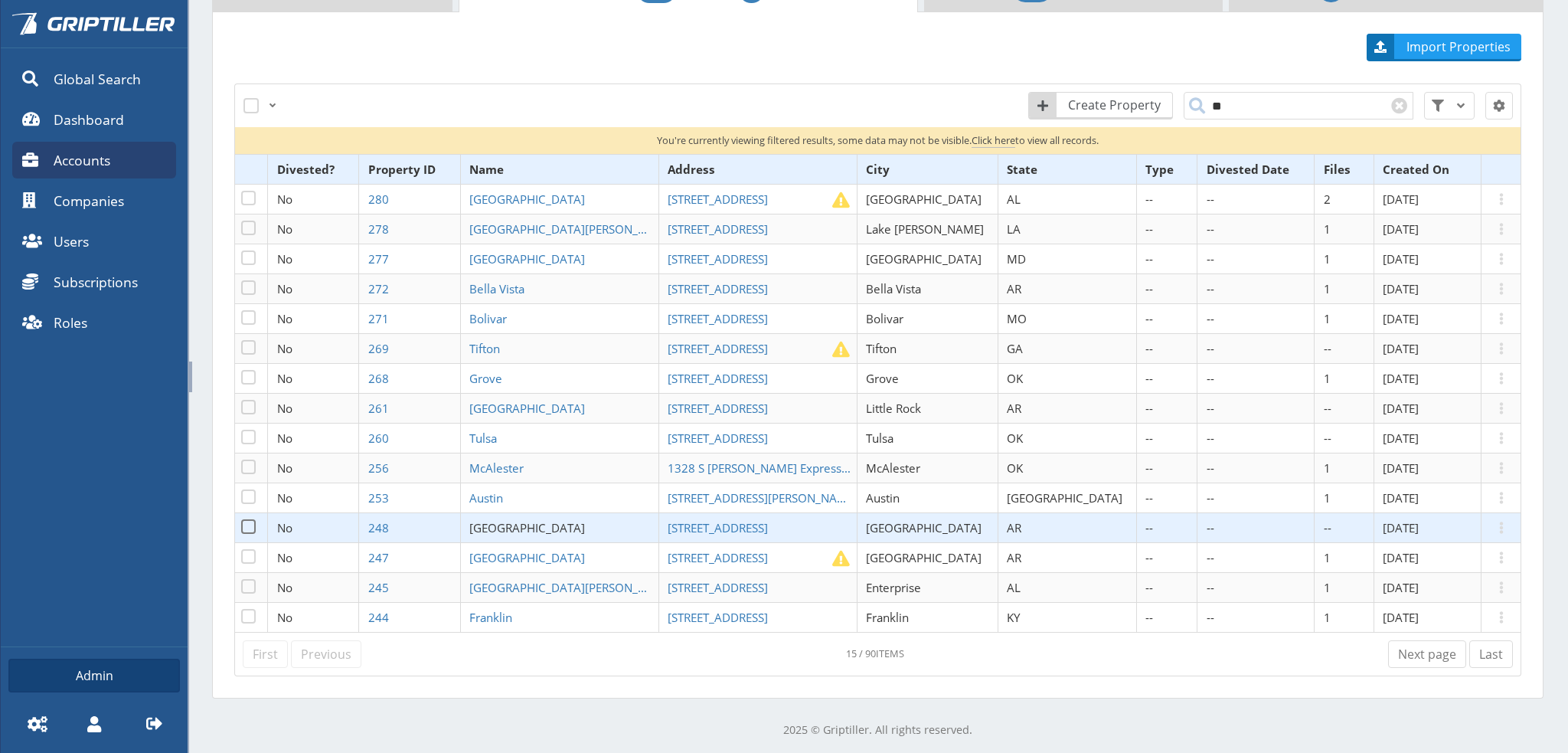
click at [548, 520] on span "[GEOGRAPHIC_DATA]" at bounding box center [526, 528] width 116 height 16
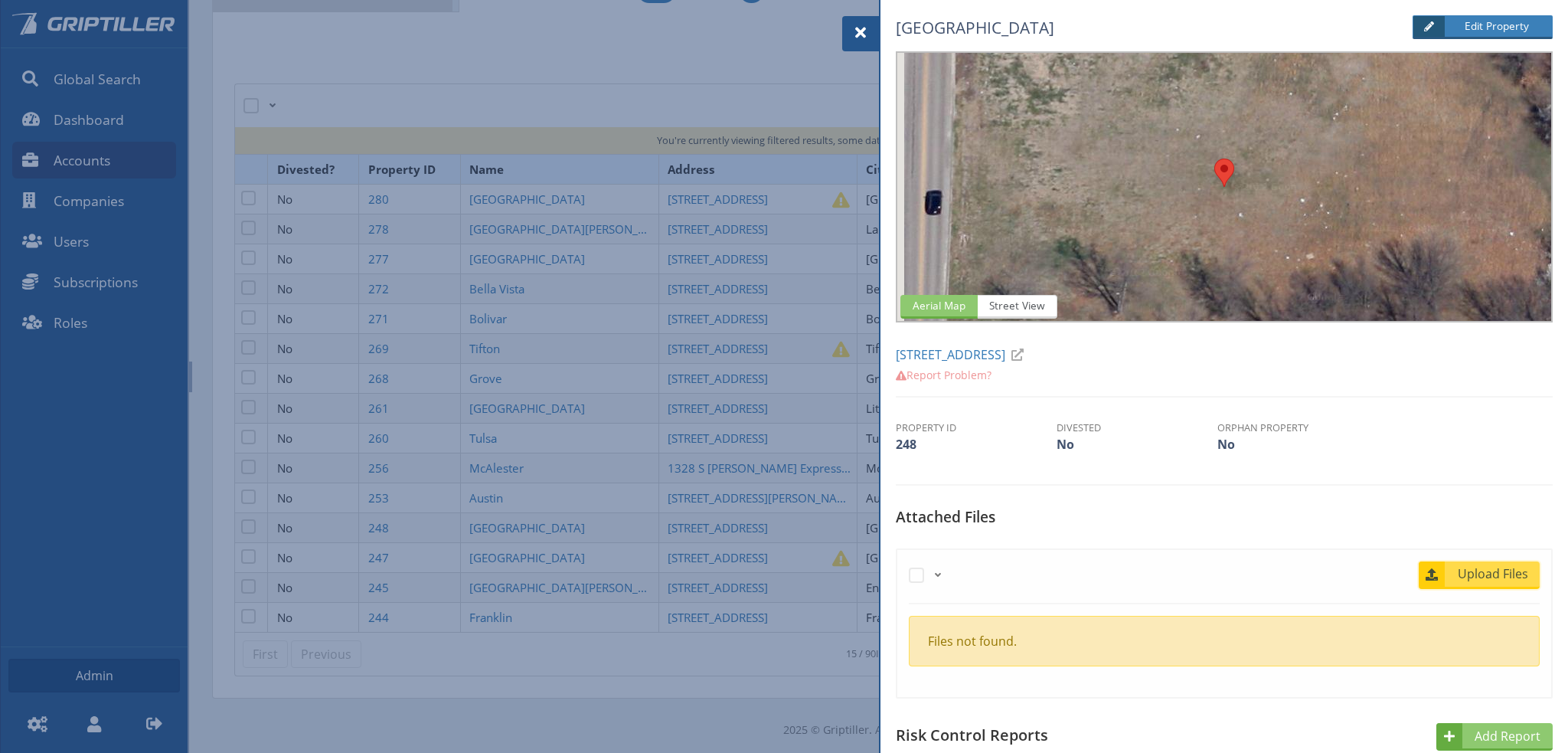
click at [1488, 566] on span "Upload Files" at bounding box center [1493, 573] width 93 height 18
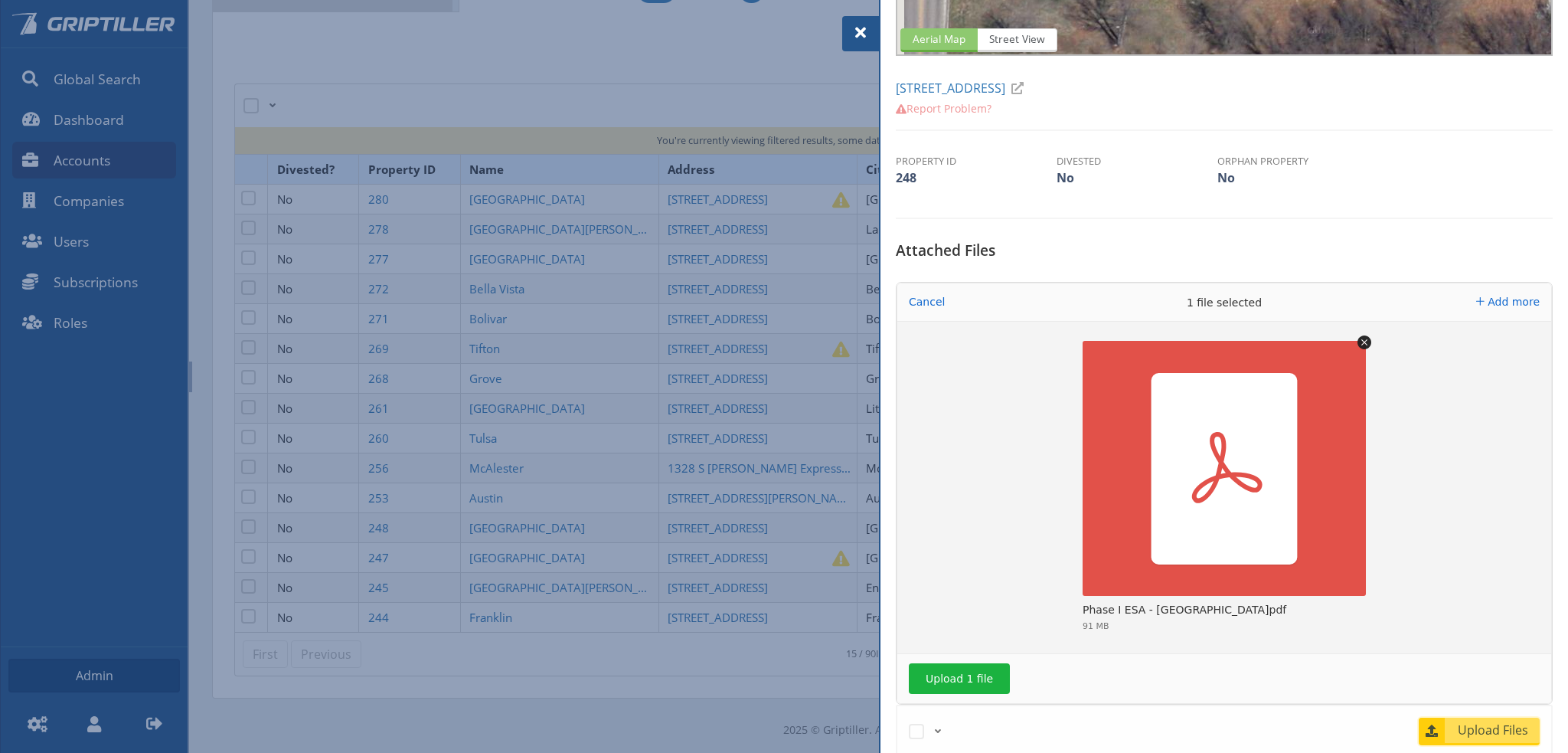
scroll to position [383, 0]
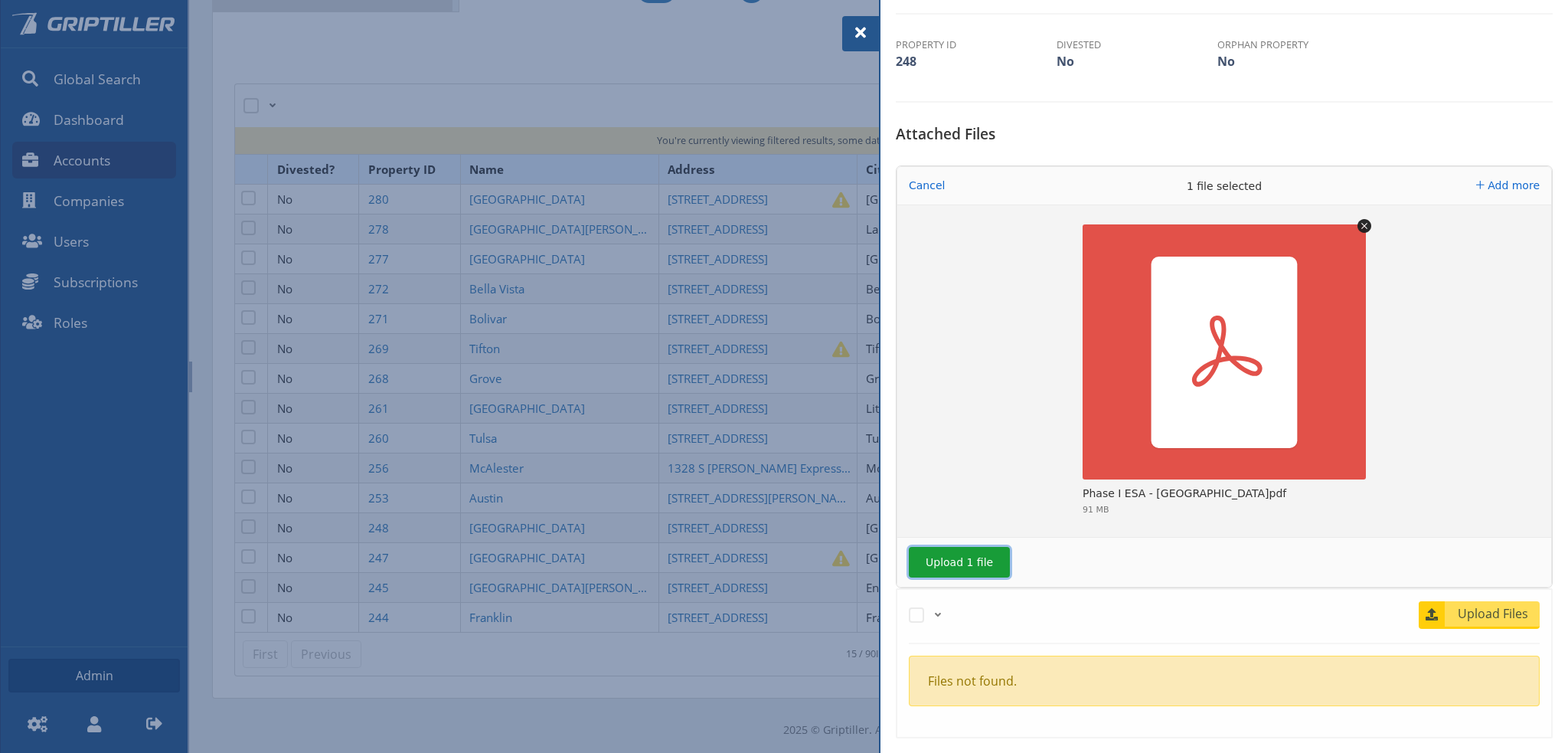
drag, startPoint x: 968, startPoint y: 558, endPoint x: 1024, endPoint y: 556, distance: 56.0
click at [971, 559] on button "Upload 1 file" at bounding box center [959, 562] width 101 height 31
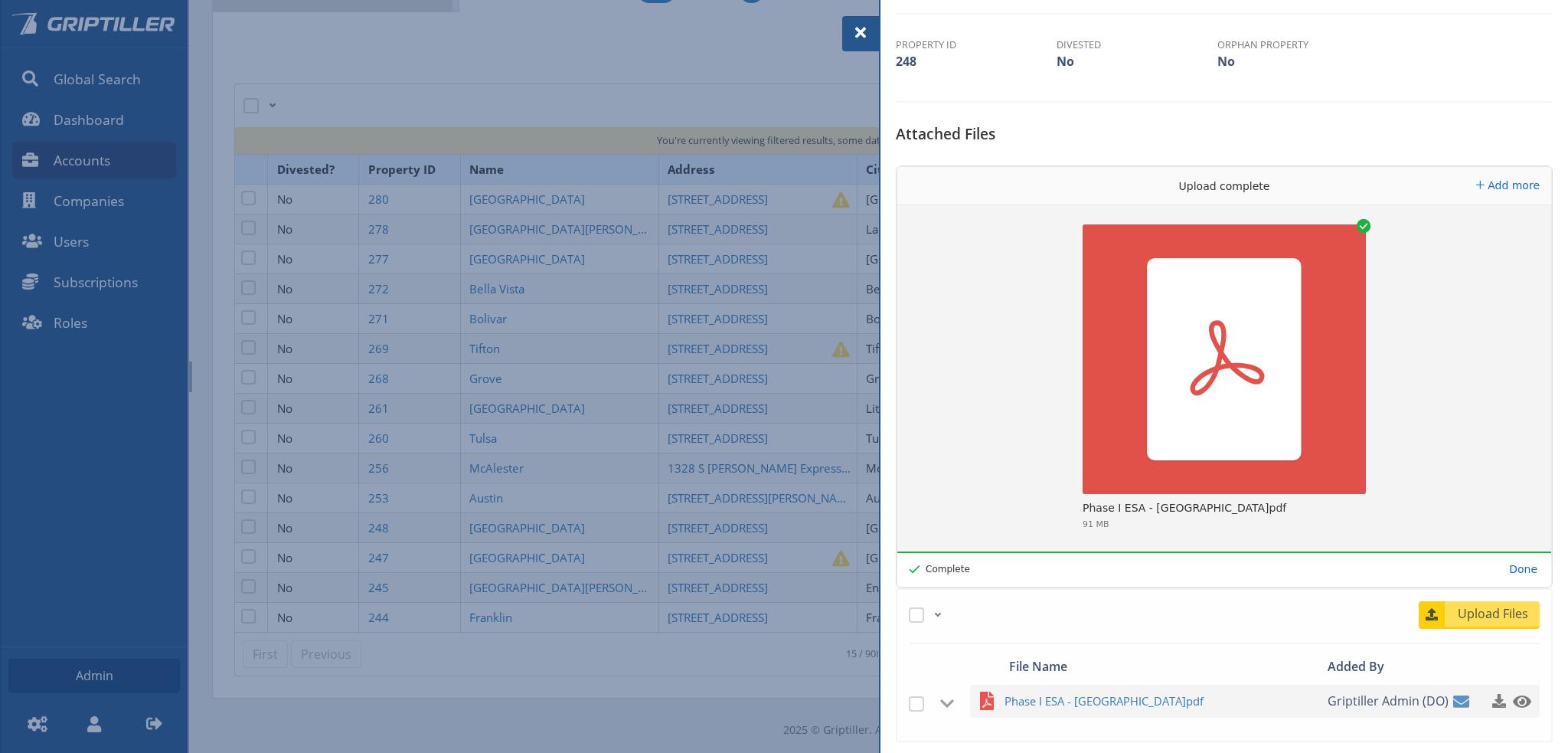
drag, startPoint x: 864, startPoint y: 33, endPoint x: 904, endPoint y: 69, distance: 53.8
click at [864, 33] on span at bounding box center [860, 33] width 18 height 18
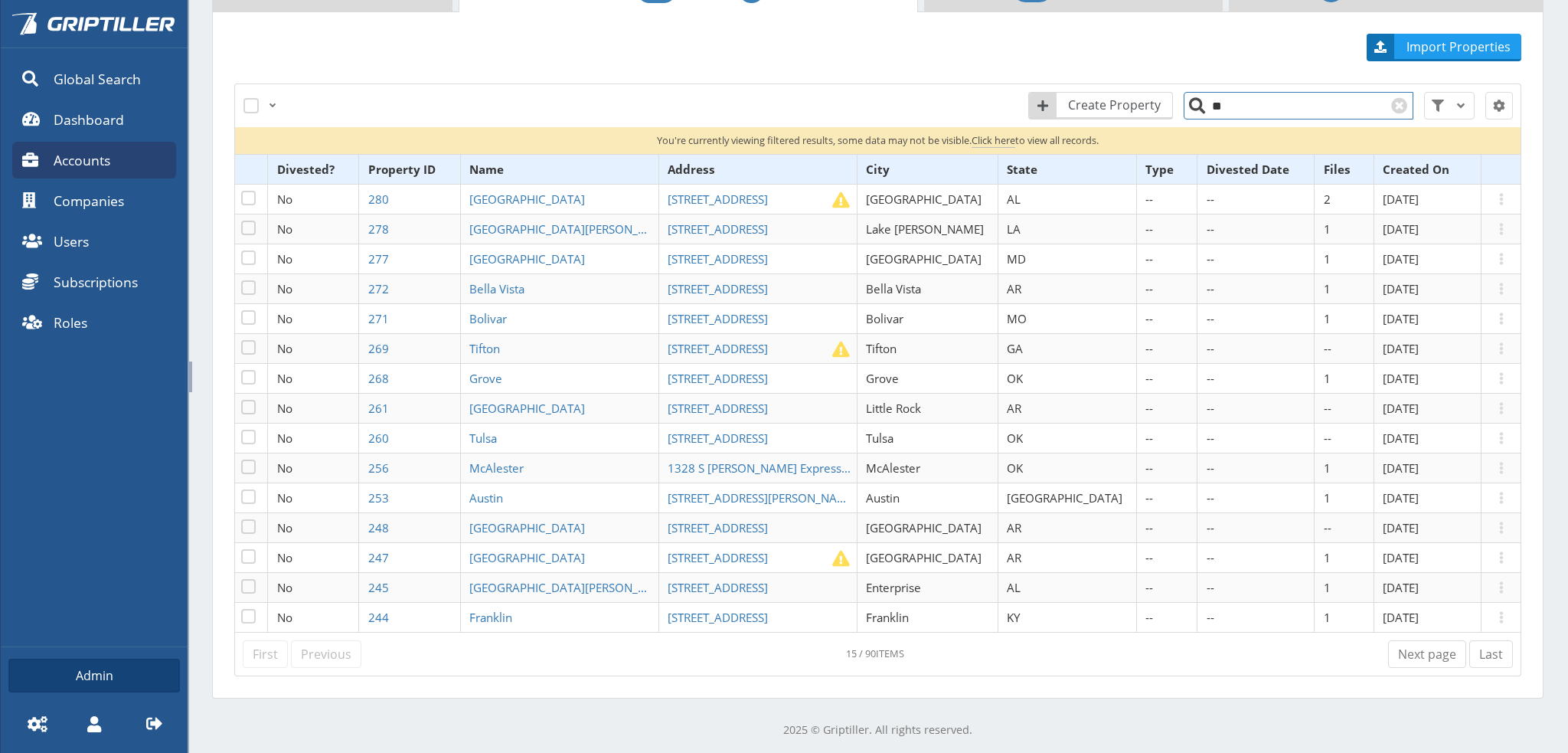
click at [1231, 112] on input "**" at bounding box center [1298, 106] width 230 height 27
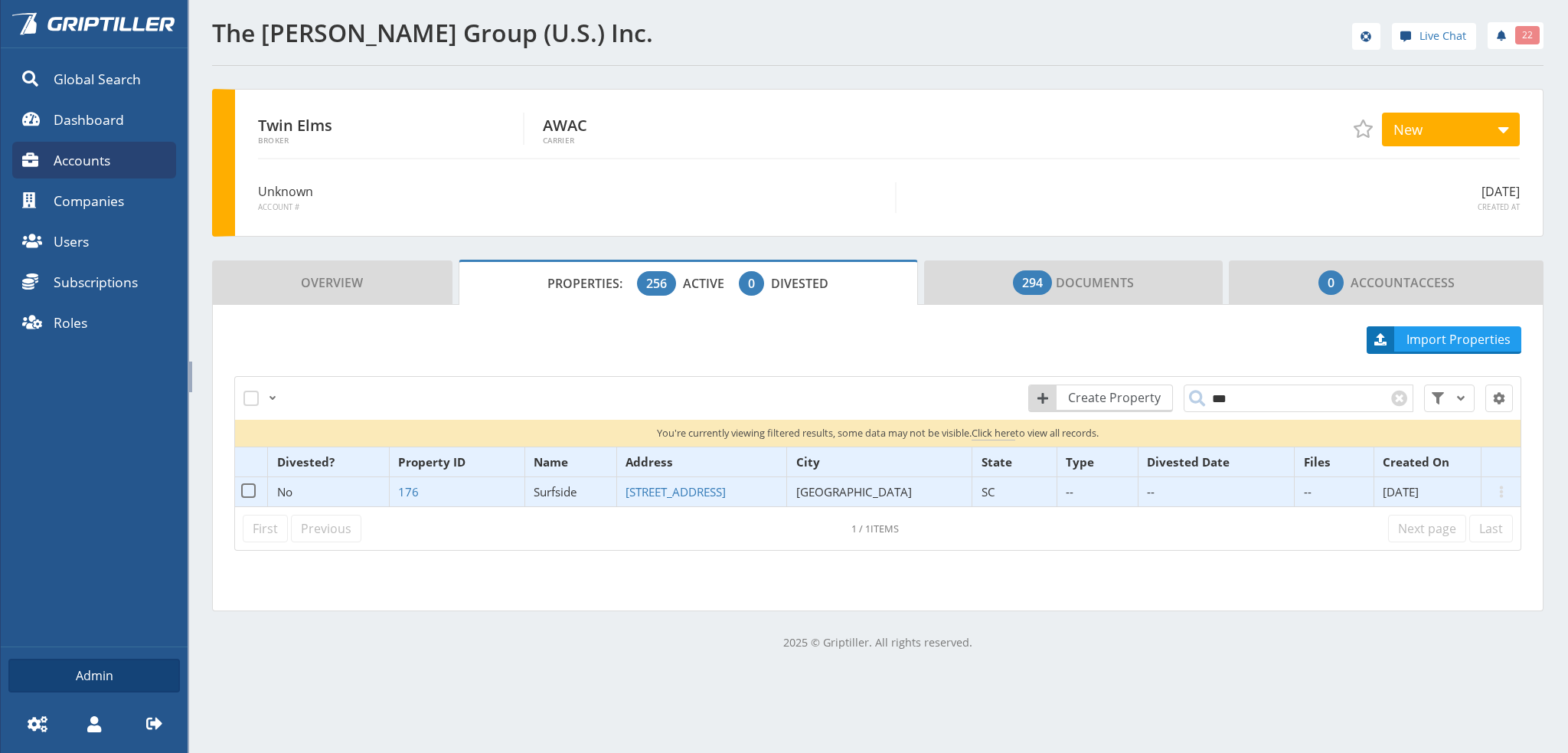
click at [564, 486] on span "Surfside" at bounding box center [556, 491] width 44 height 16
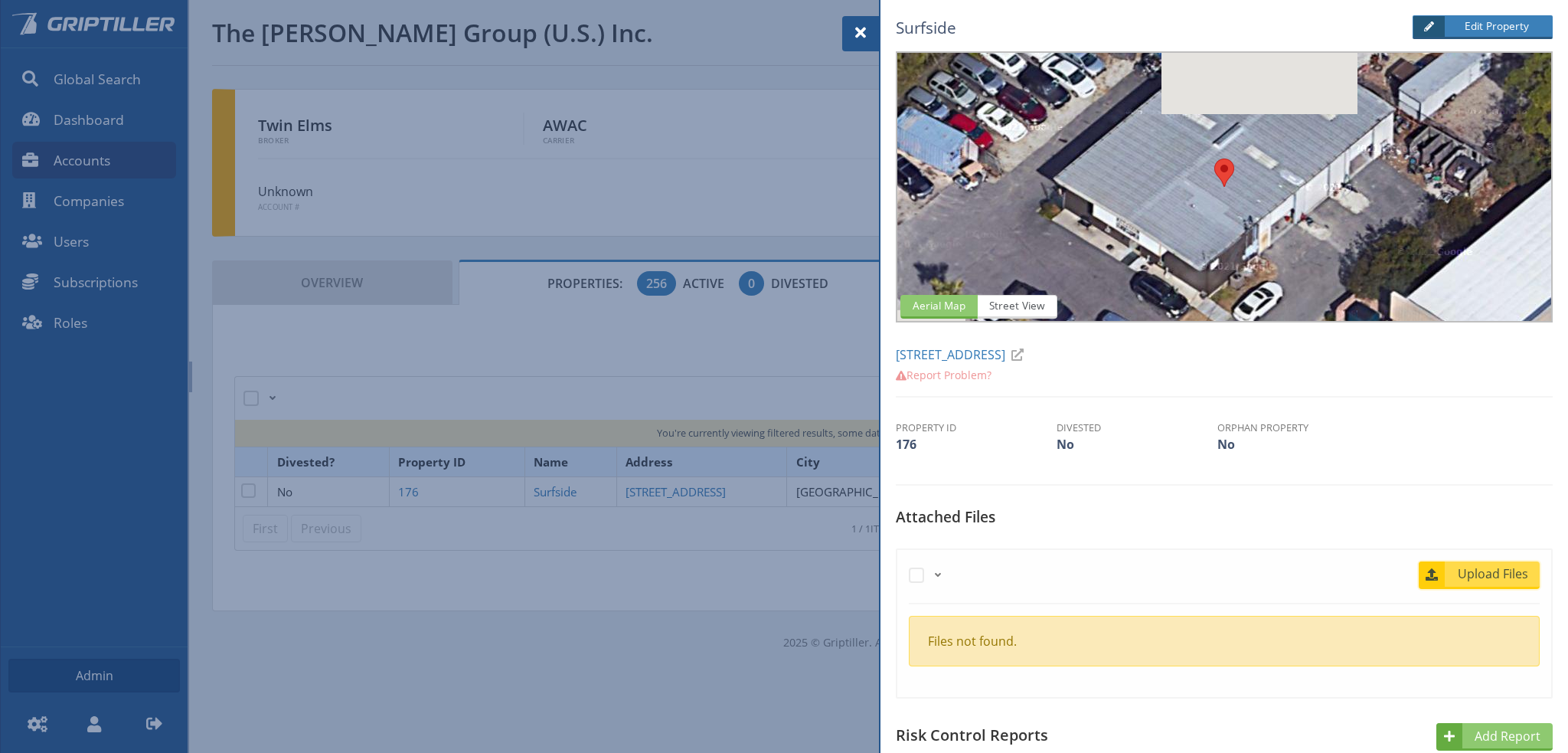
click at [1488, 570] on span "Upload Files" at bounding box center [1493, 573] width 93 height 18
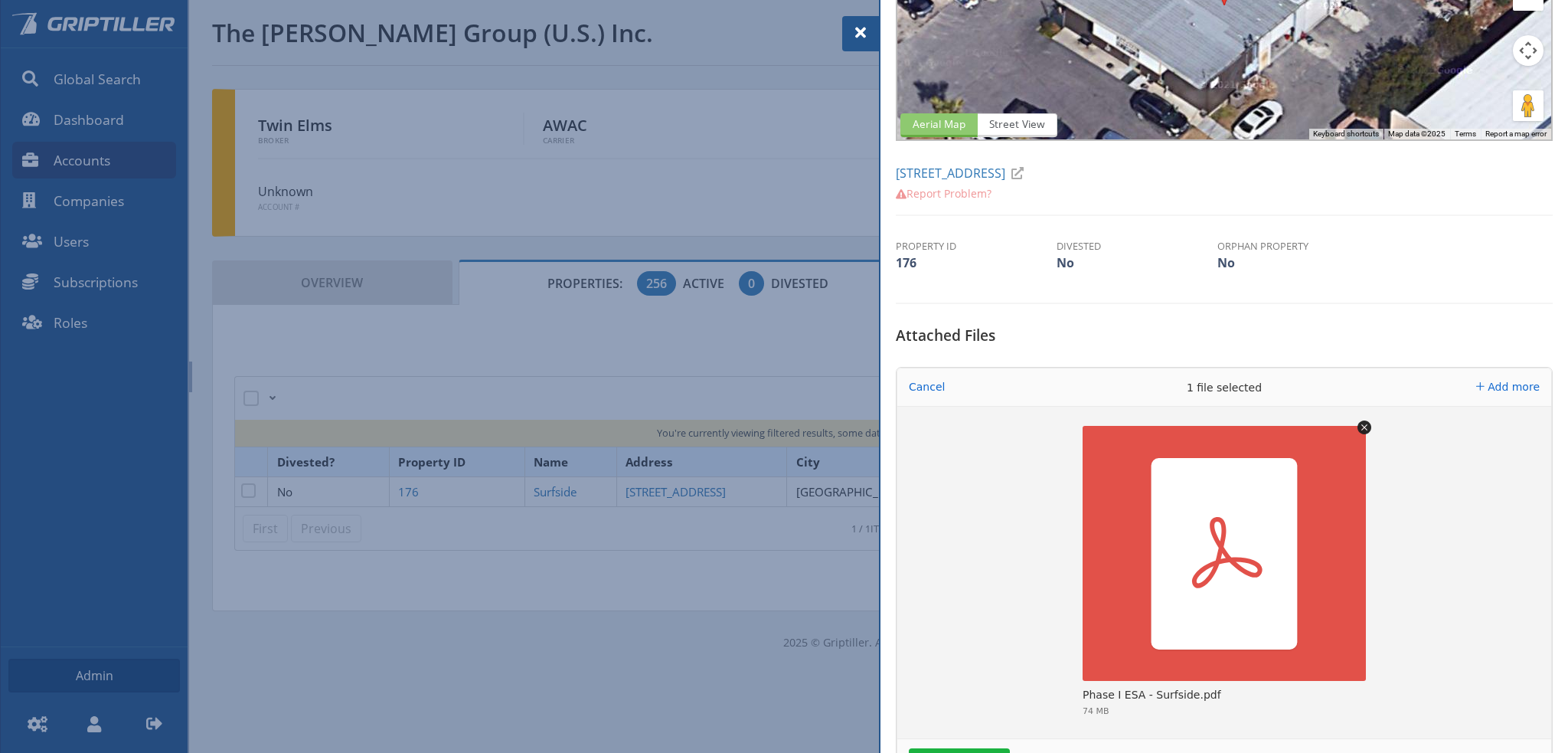
scroll to position [460, 0]
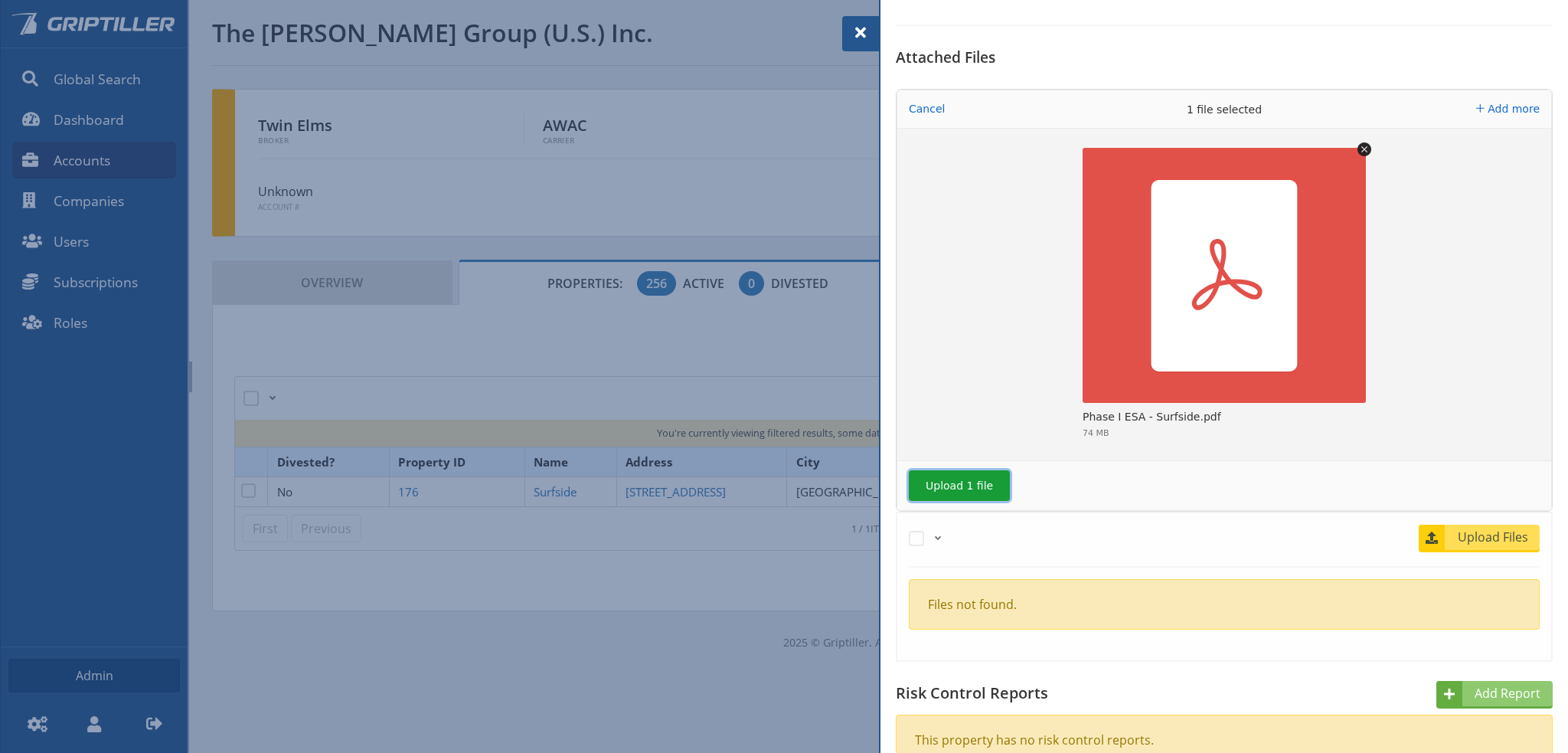
click at [960, 486] on button "Upload 1 file" at bounding box center [959, 486] width 101 height 31
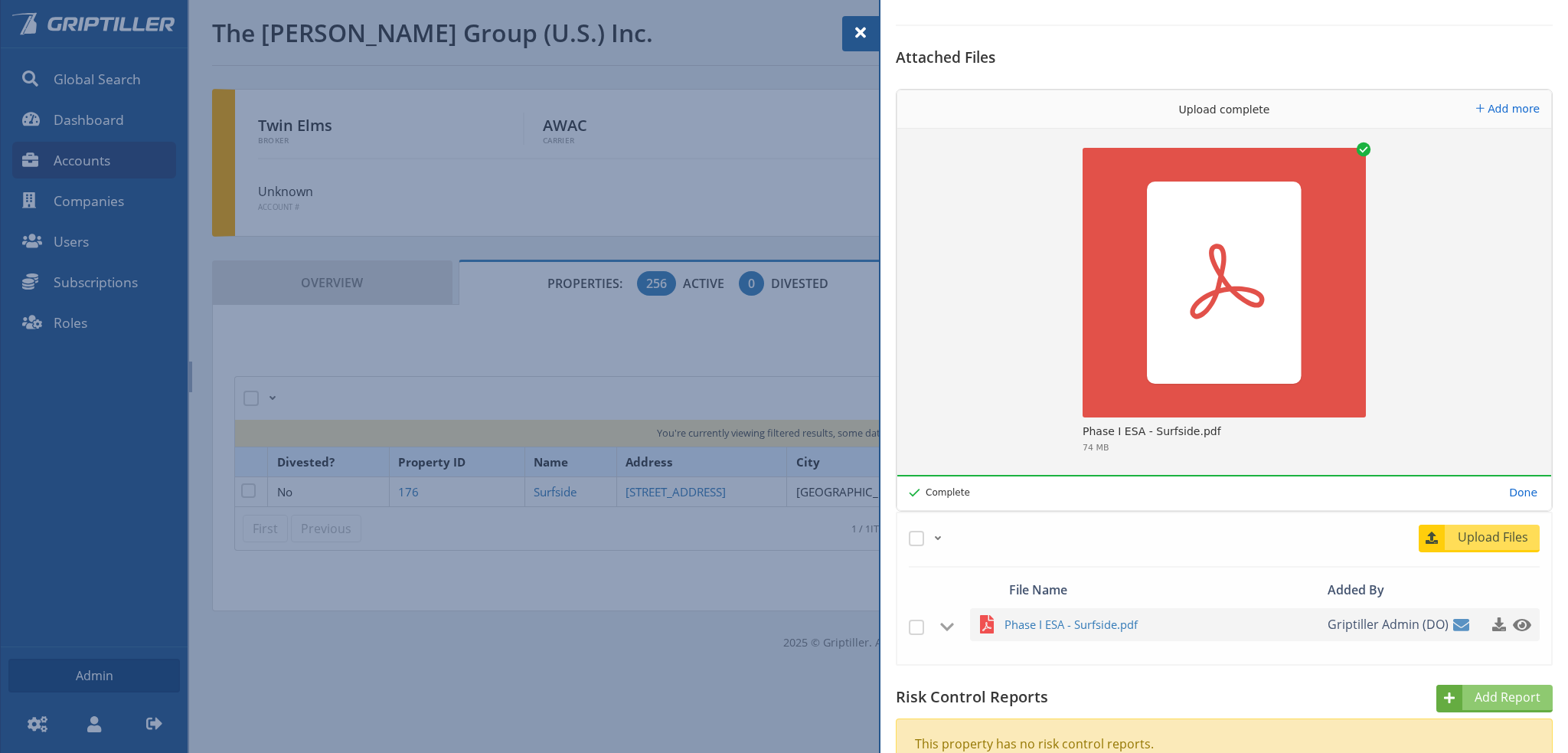
click at [860, 30] on span at bounding box center [860, 33] width 18 height 18
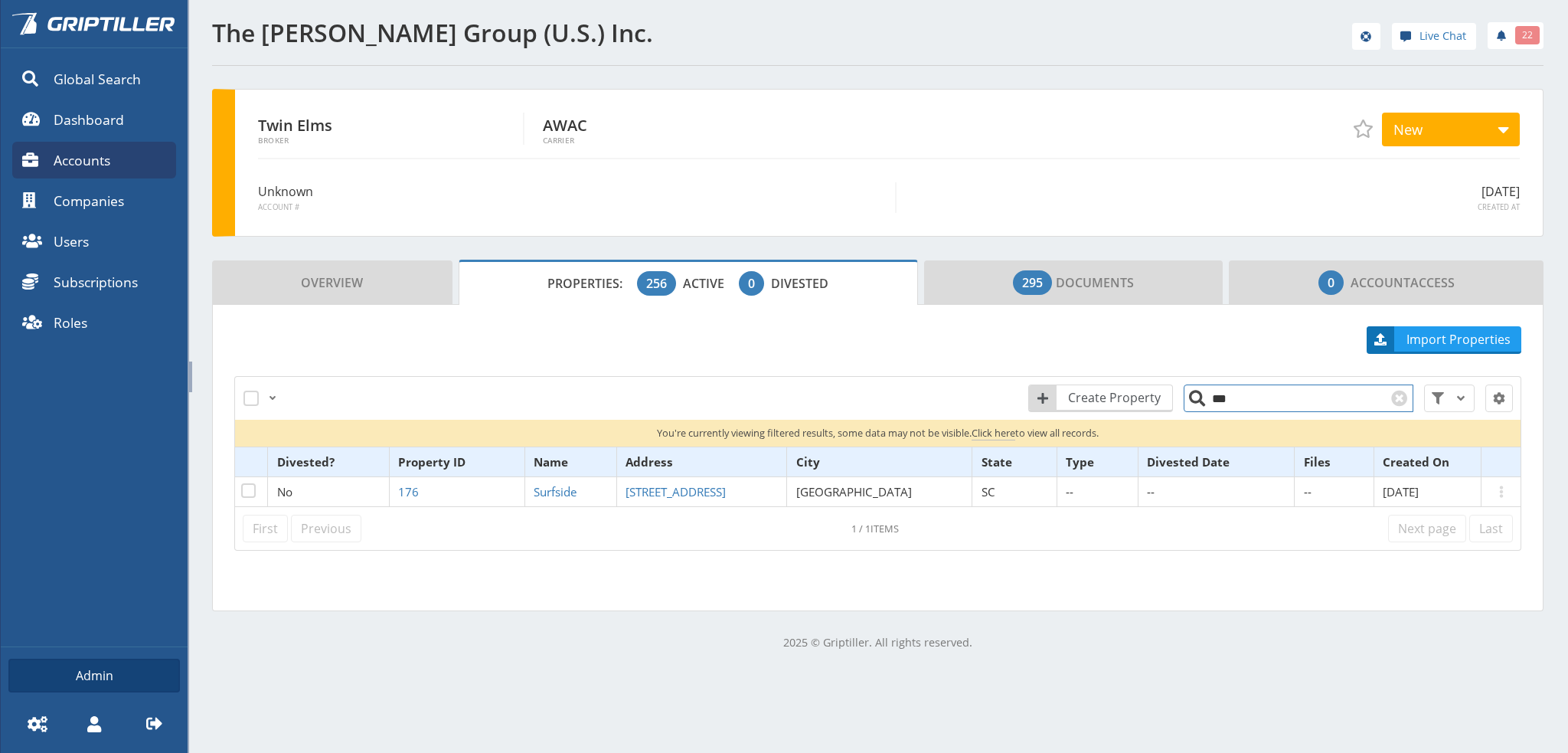
click at [1229, 401] on input "***" at bounding box center [1298, 398] width 230 height 27
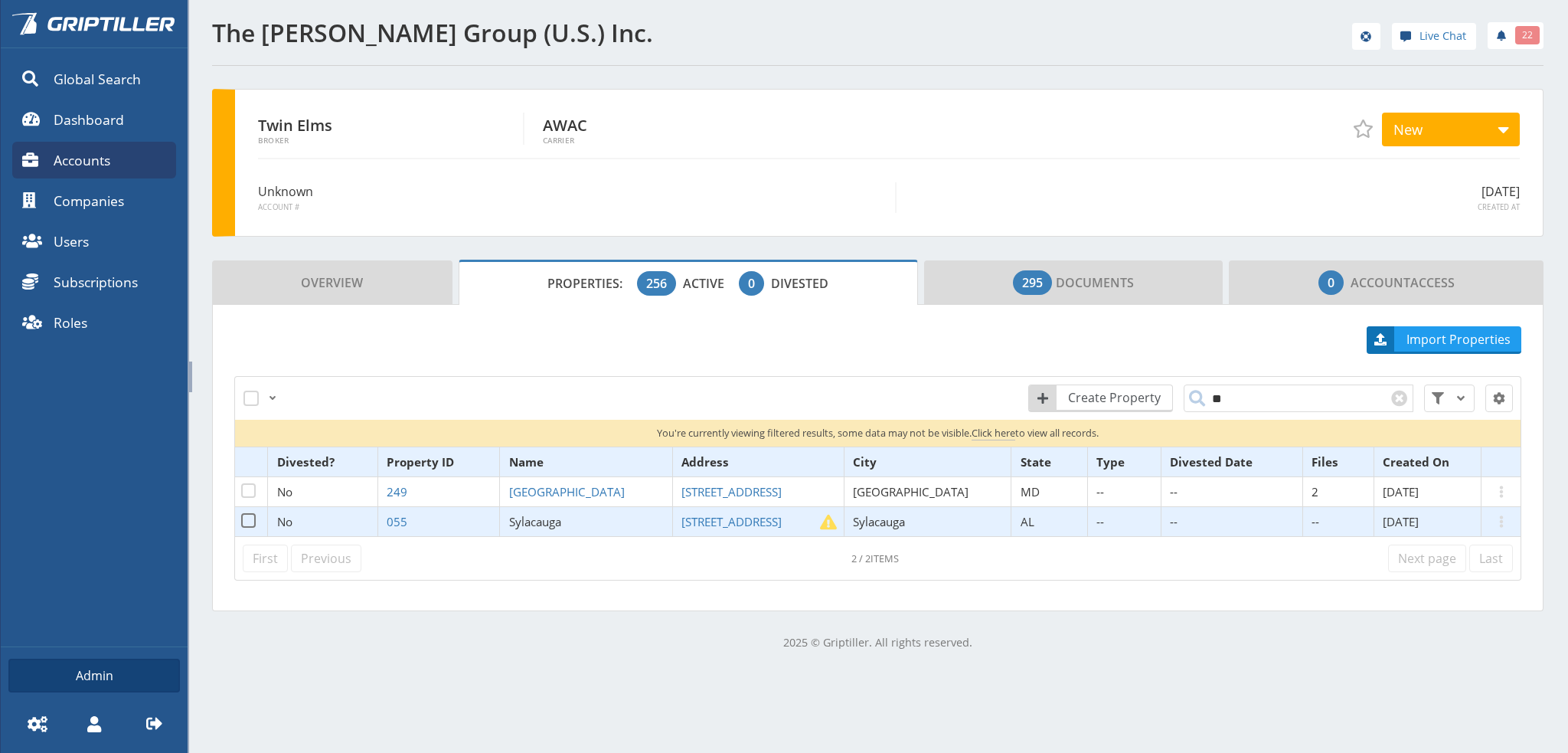
click at [561, 525] on span "Sylacauga" at bounding box center [535, 521] width 52 height 16
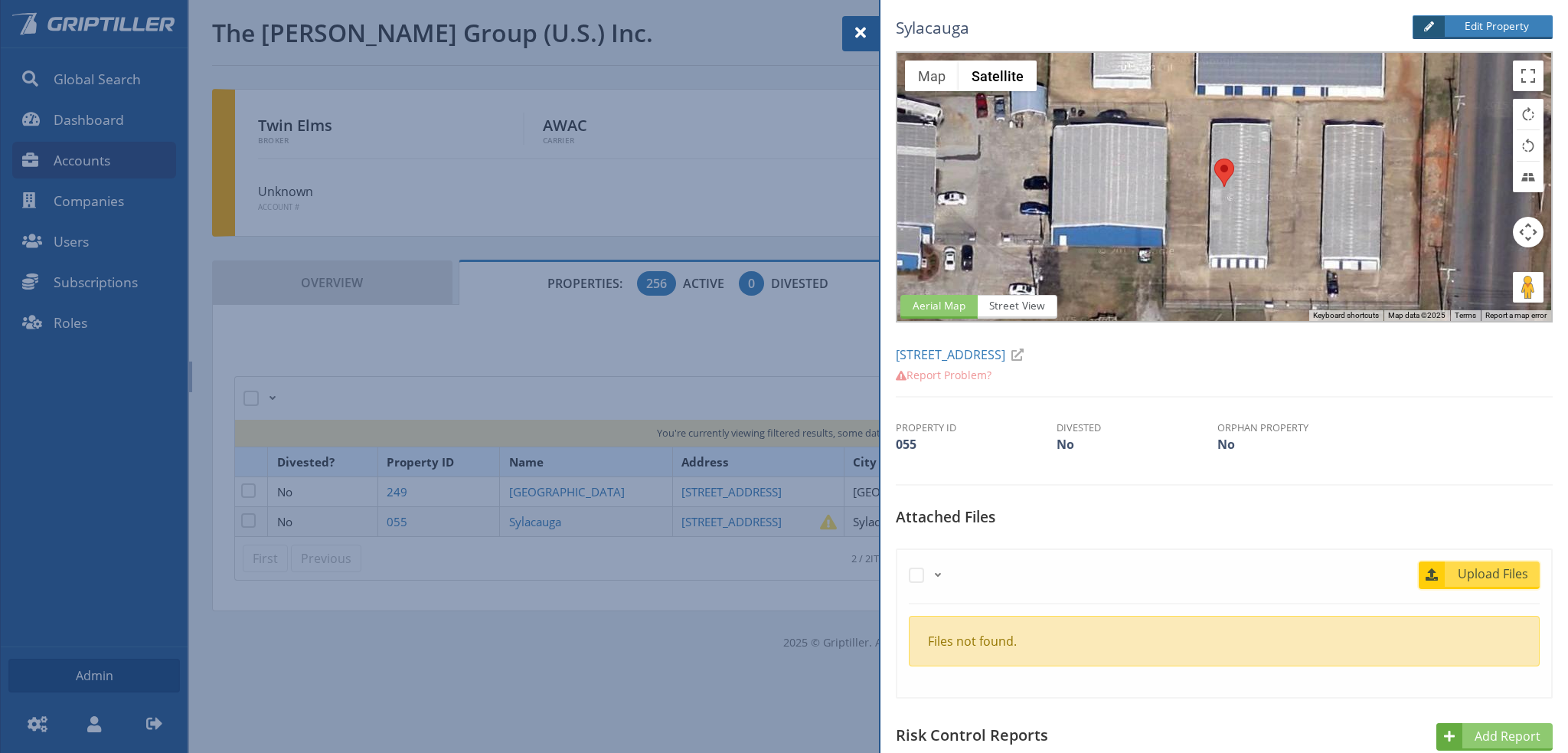
click at [1478, 572] on span "Upload Files" at bounding box center [1493, 573] width 93 height 18
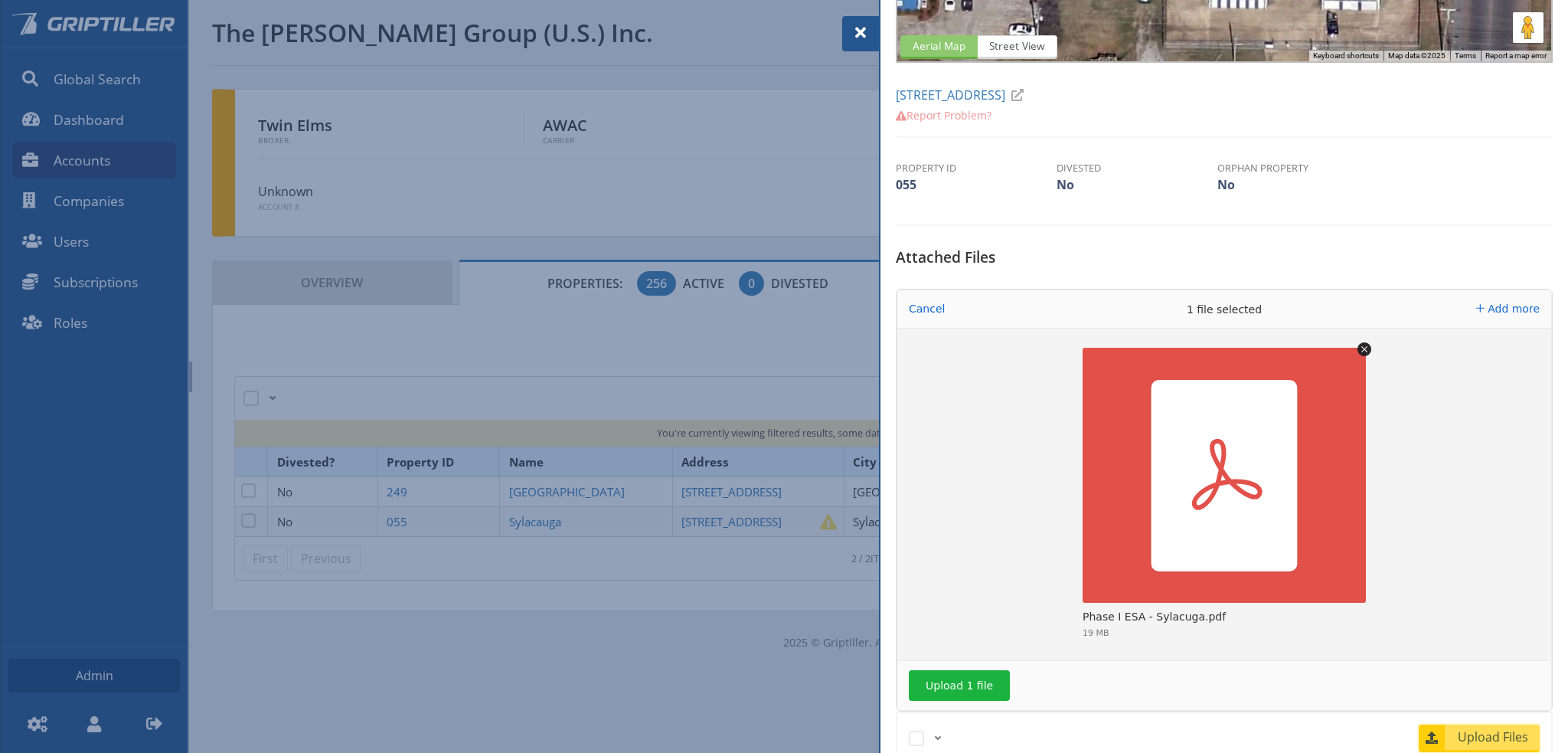
scroll to position [383, 0]
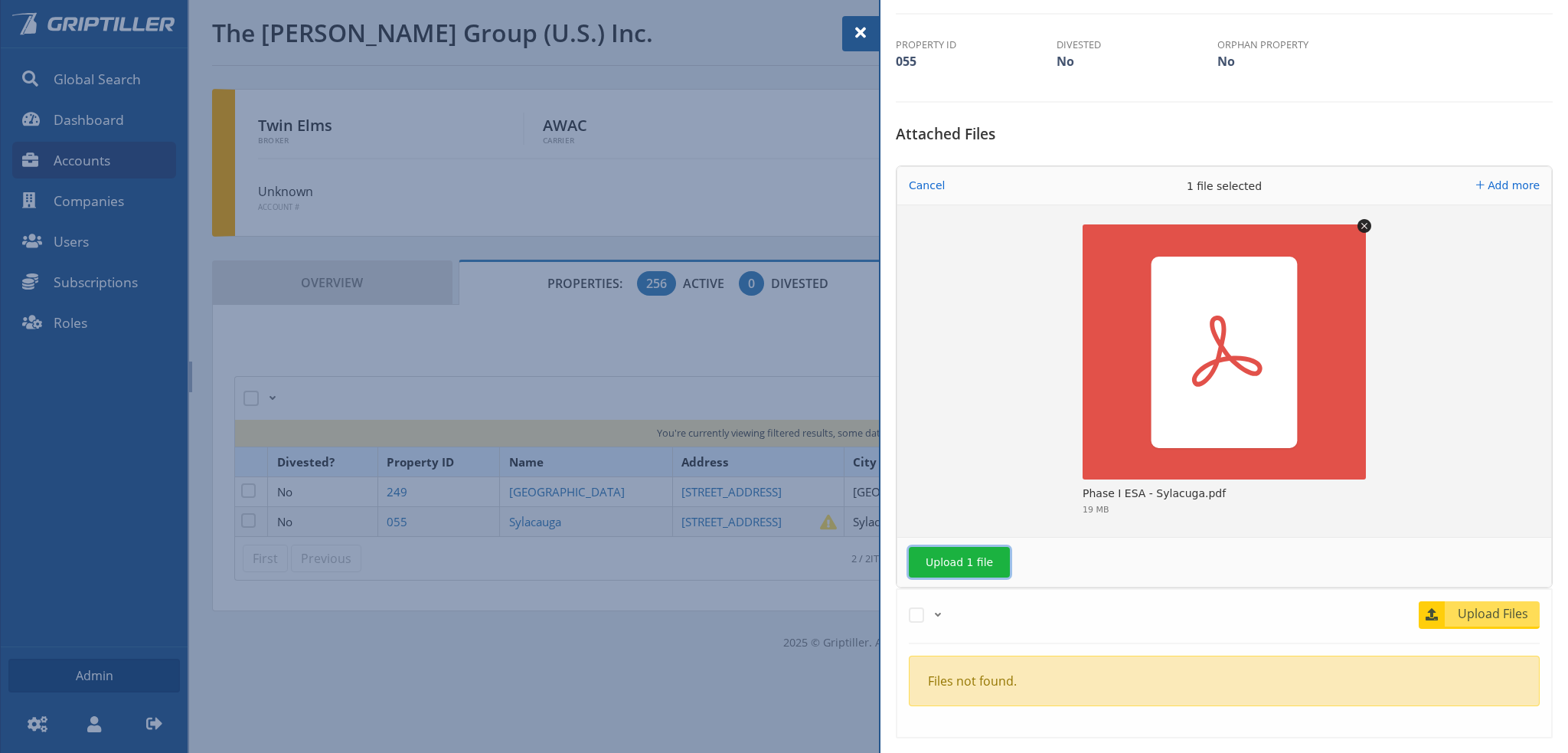
click at [978, 562] on button "Upload 1 file" at bounding box center [959, 562] width 101 height 31
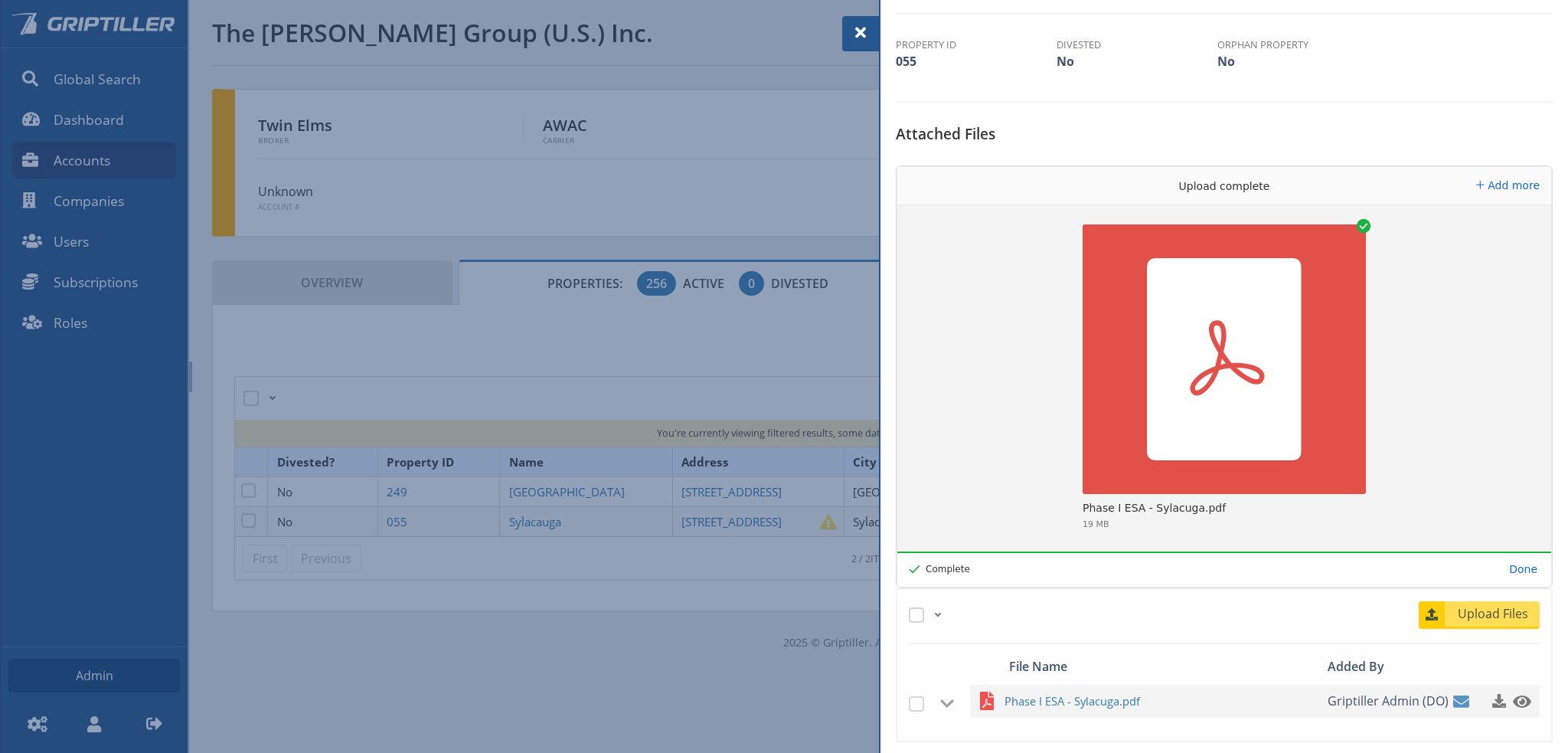
click at [863, 34] on span at bounding box center [860, 33] width 18 height 18
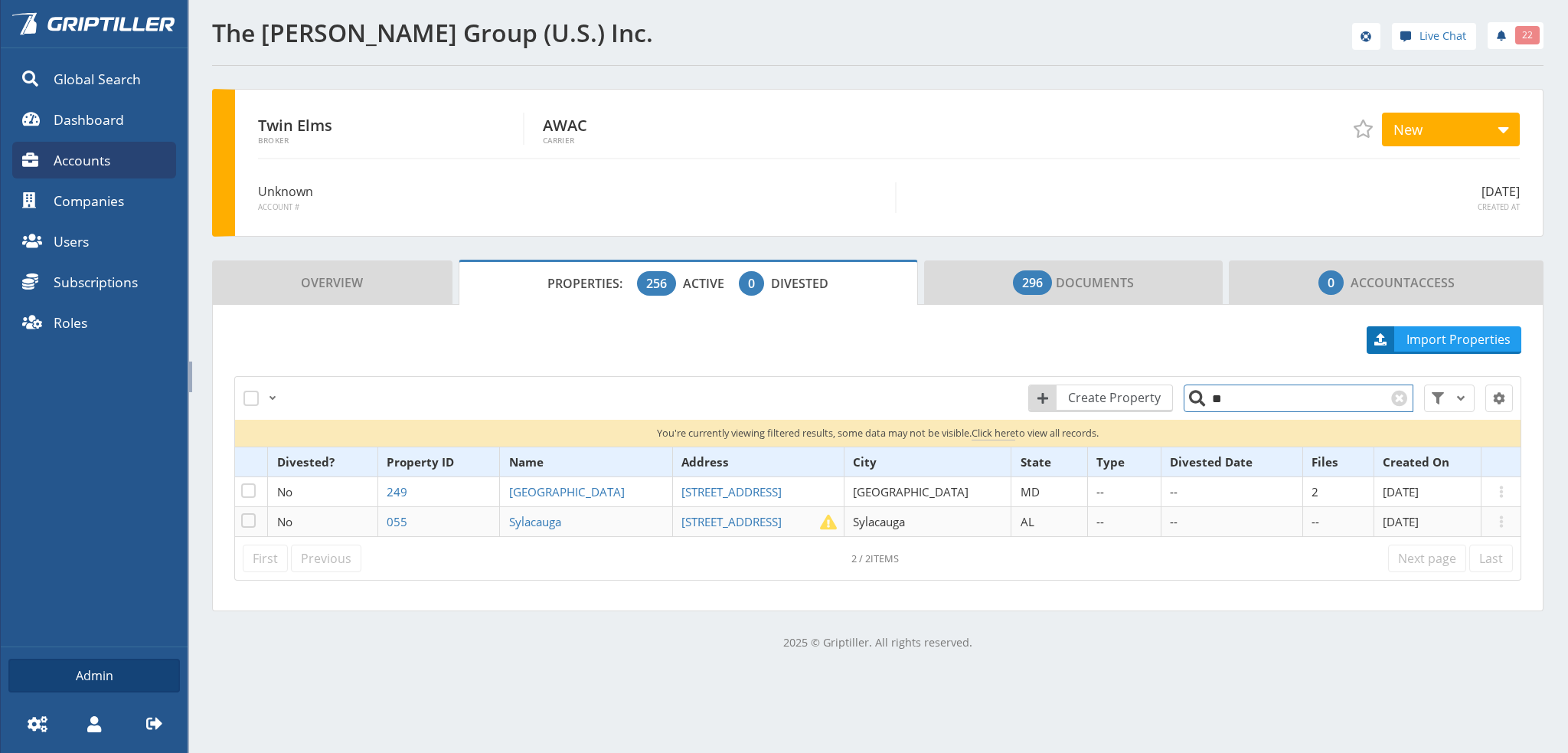
drag, startPoint x: 1226, startPoint y: 395, endPoint x: 1199, endPoint y: 400, distance: 27.5
click at [1199, 400] on input "**" at bounding box center [1298, 398] width 230 height 27
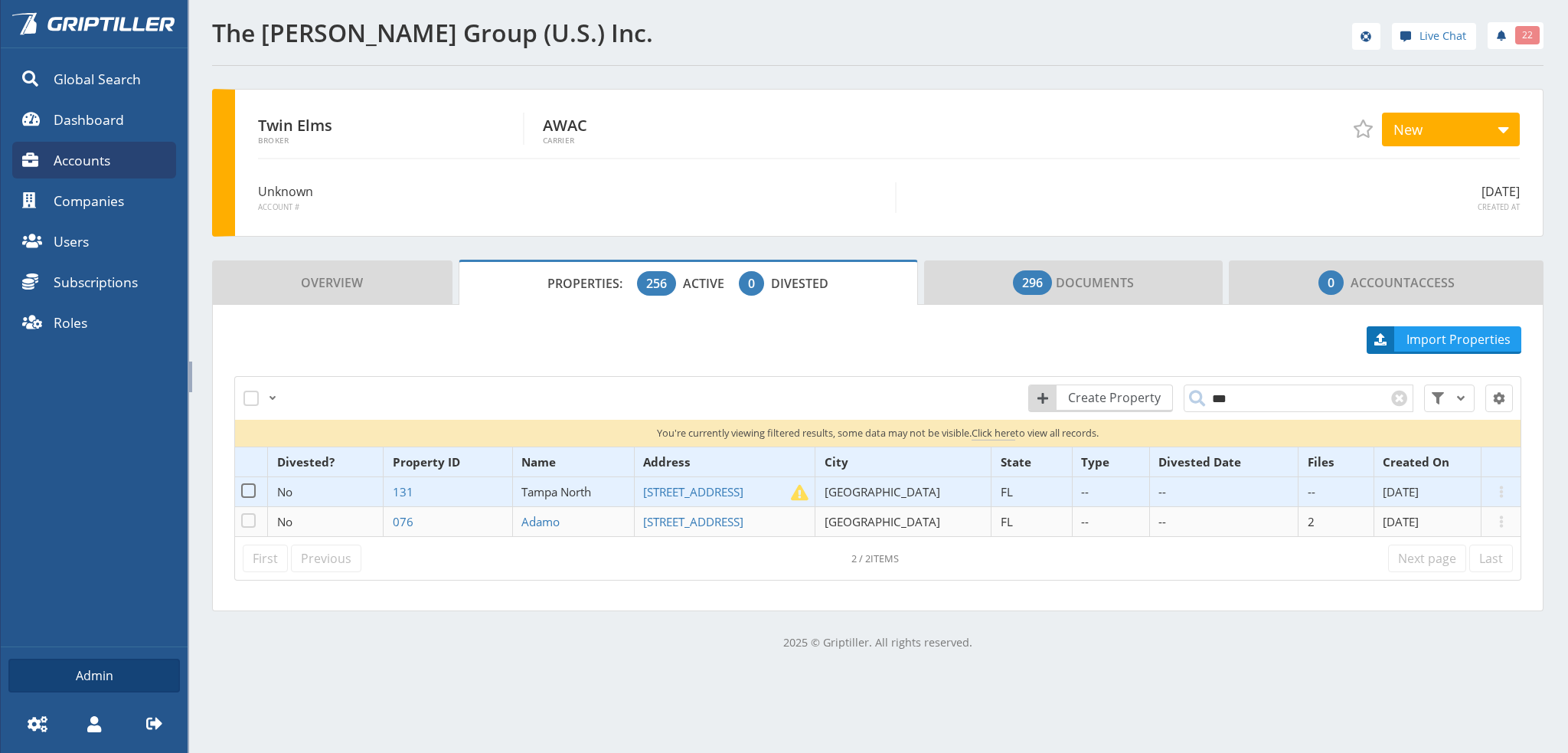
click at [584, 486] on span "Tampa North" at bounding box center [556, 491] width 69 height 16
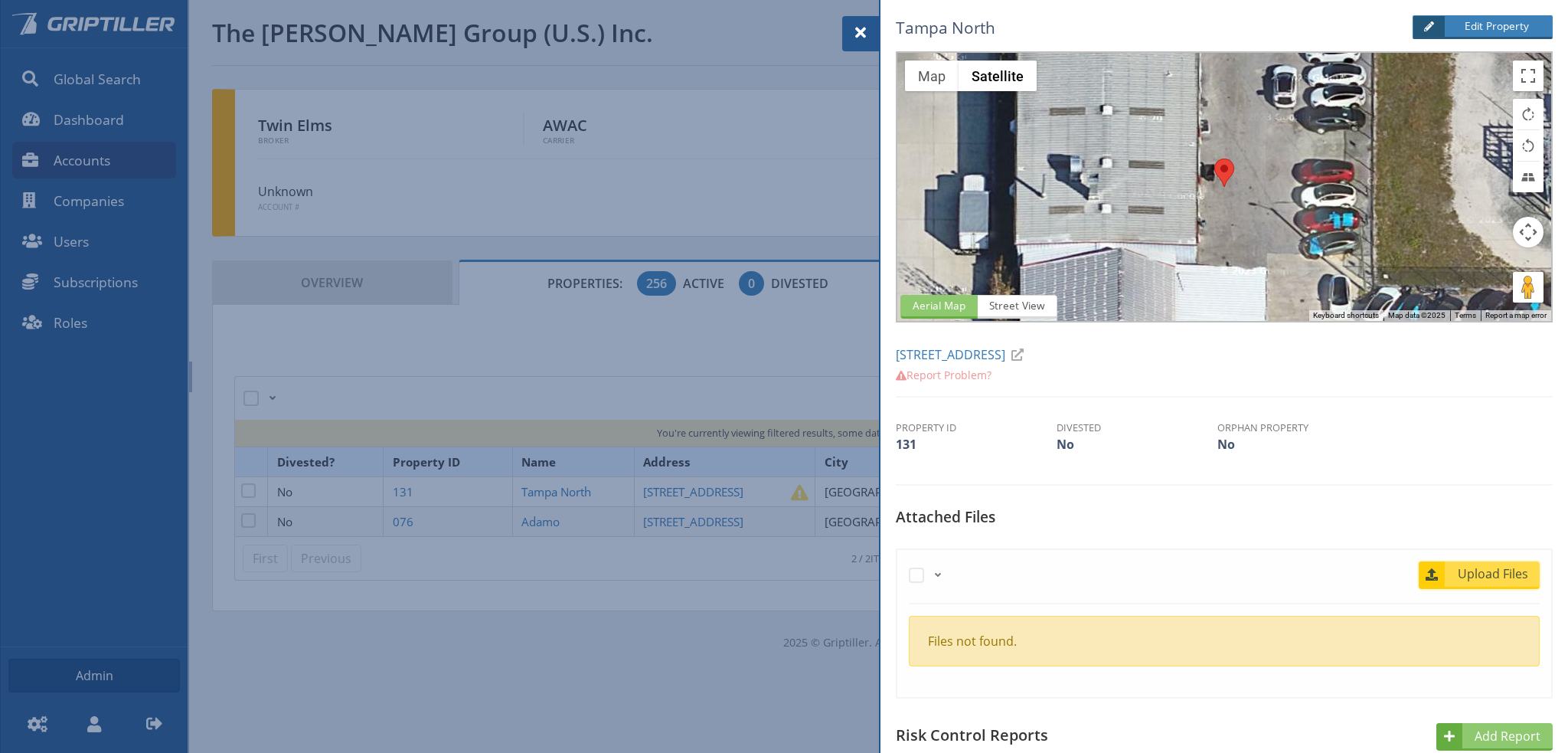
click at [1477, 572] on span "Upload Files" at bounding box center [1493, 573] width 93 height 18
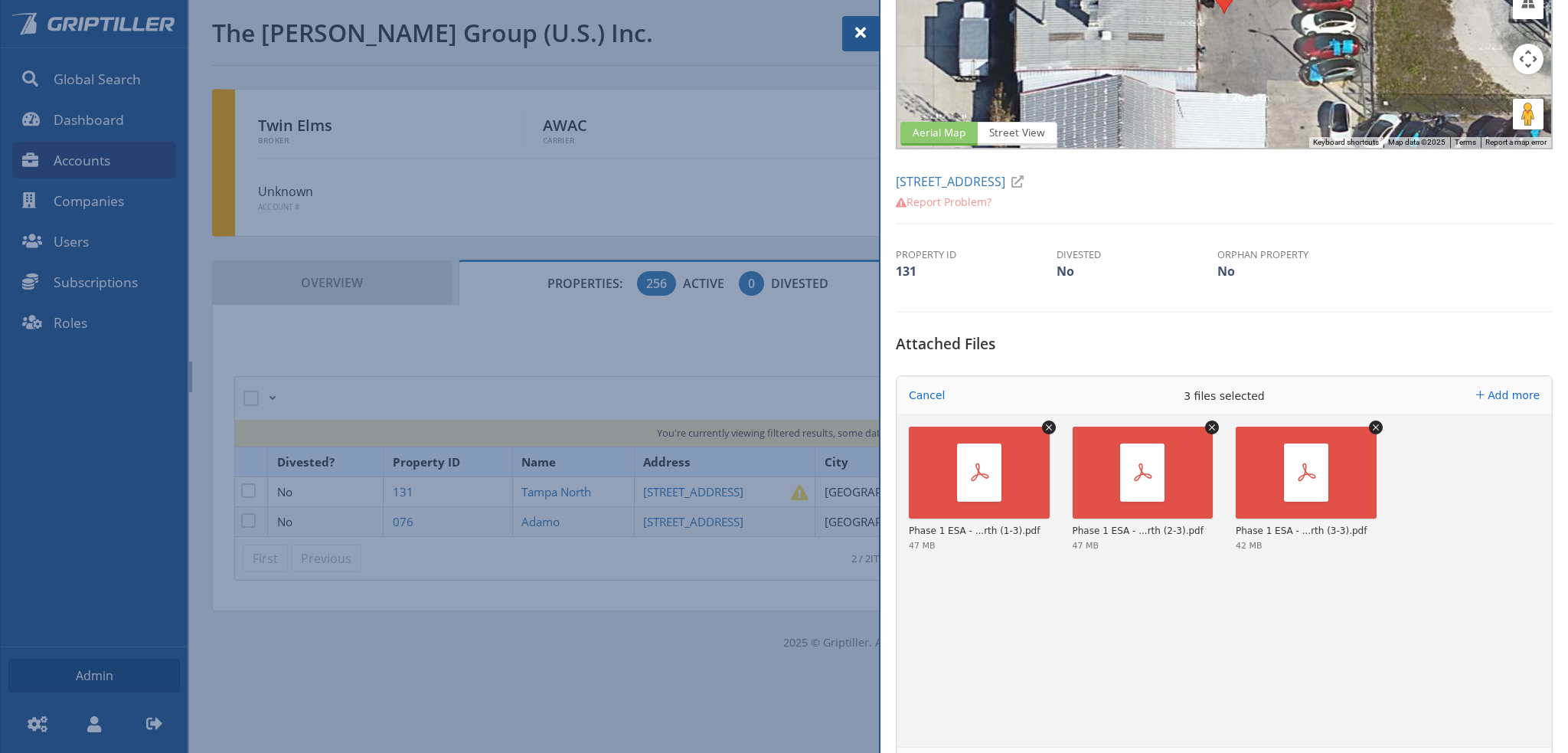
scroll to position [383, 0]
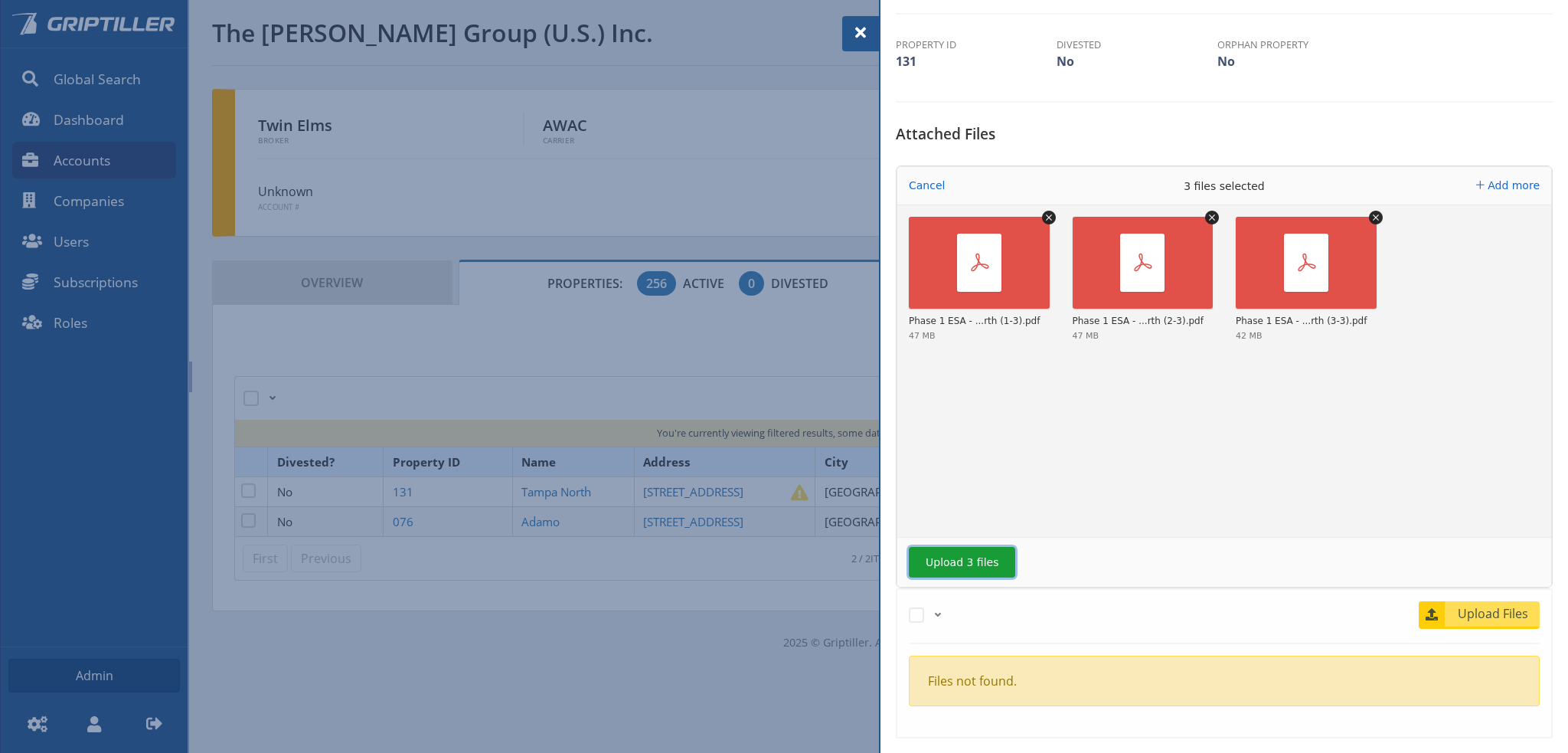
click at [974, 560] on button "Upload 3 files" at bounding box center [961, 562] width 107 height 31
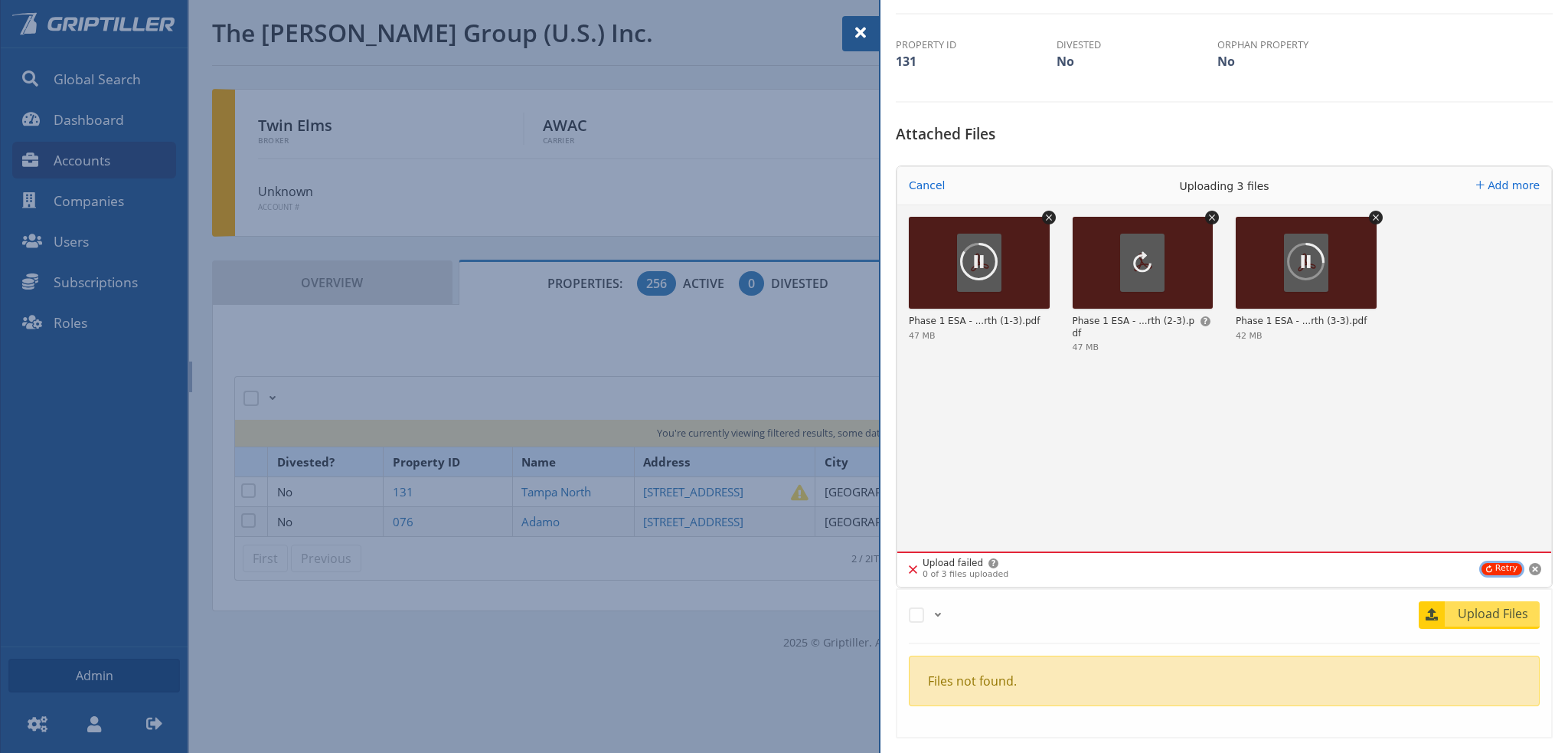
click at [1495, 566] on button "Retry" at bounding box center [1501, 569] width 40 height 12
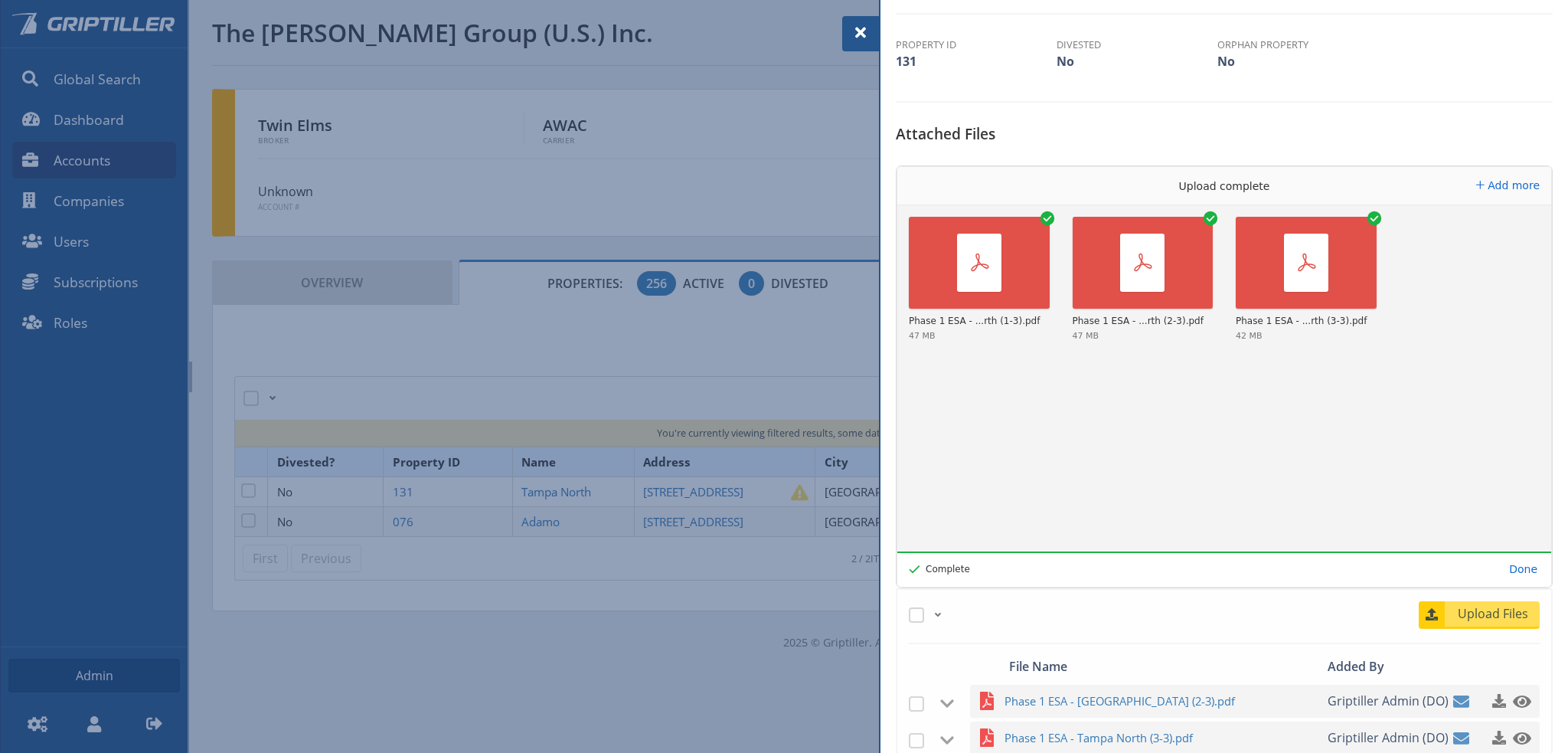
click at [864, 37] on span at bounding box center [860, 33] width 18 height 18
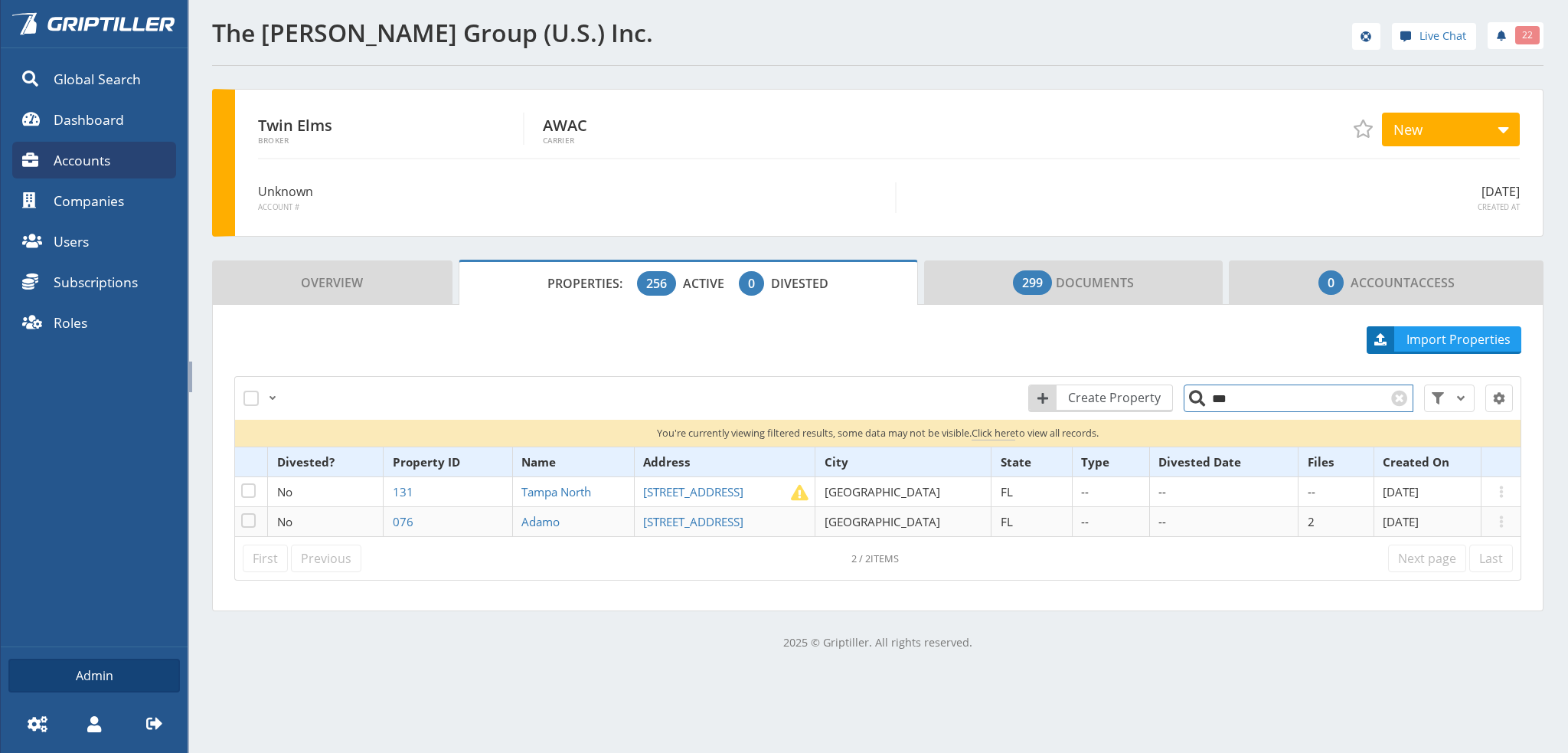
drag, startPoint x: 1228, startPoint y: 398, endPoint x: 1215, endPoint y: 403, distance: 13.9
click at [1215, 403] on input "***" at bounding box center [1298, 398] width 230 height 27
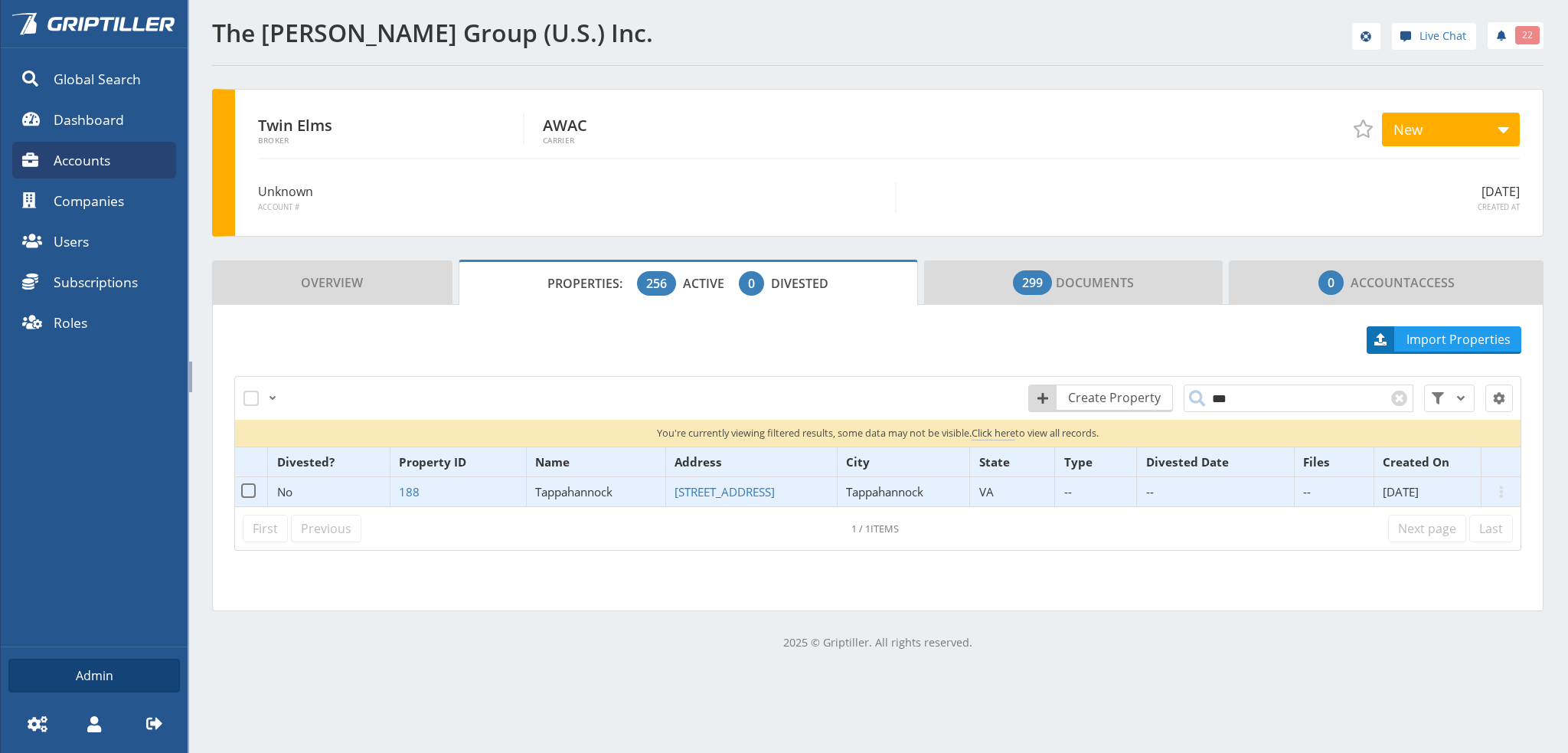
click at [578, 488] on span "Tappahannock" at bounding box center [574, 491] width 78 height 16
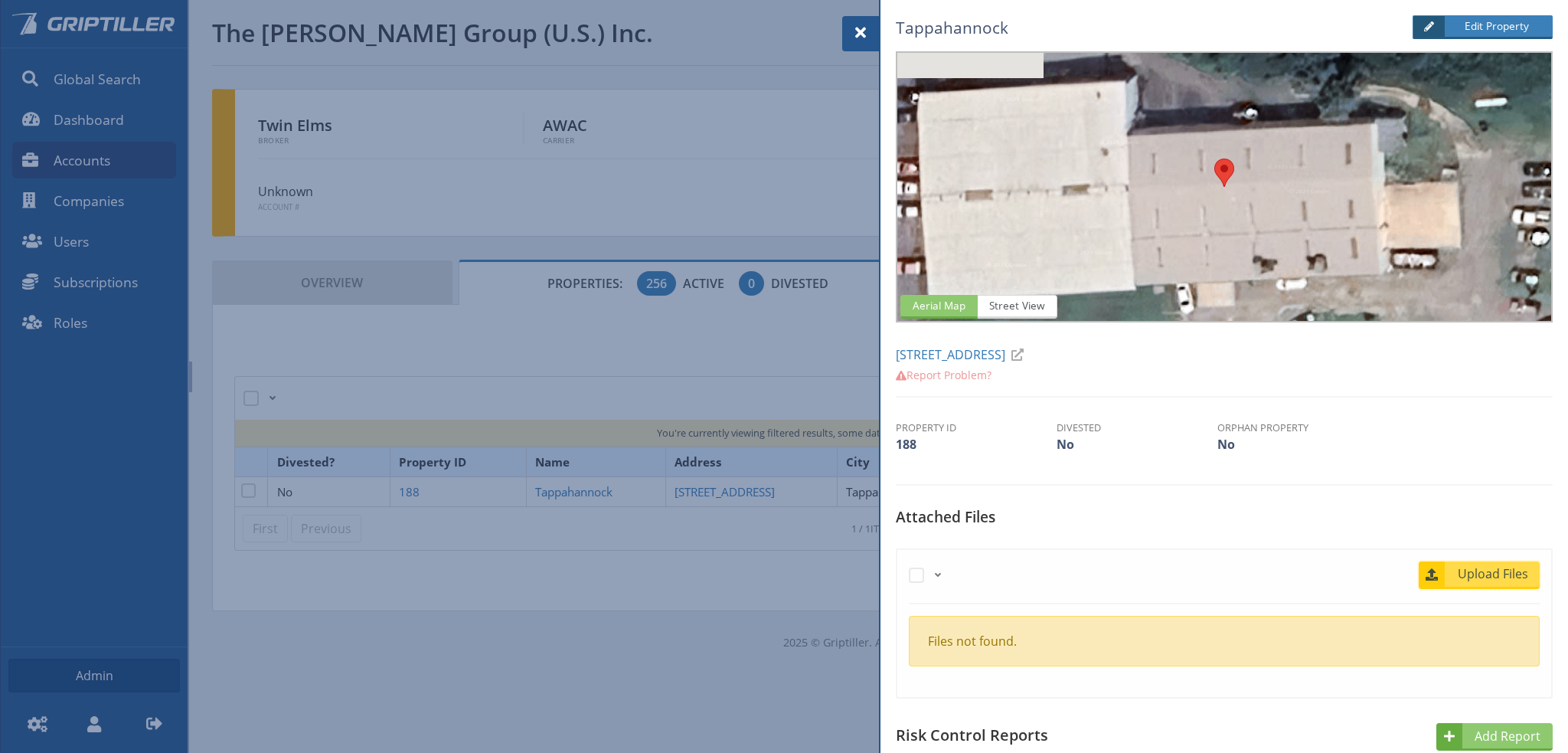
click at [1480, 571] on span "Upload Files" at bounding box center [1493, 573] width 93 height 18
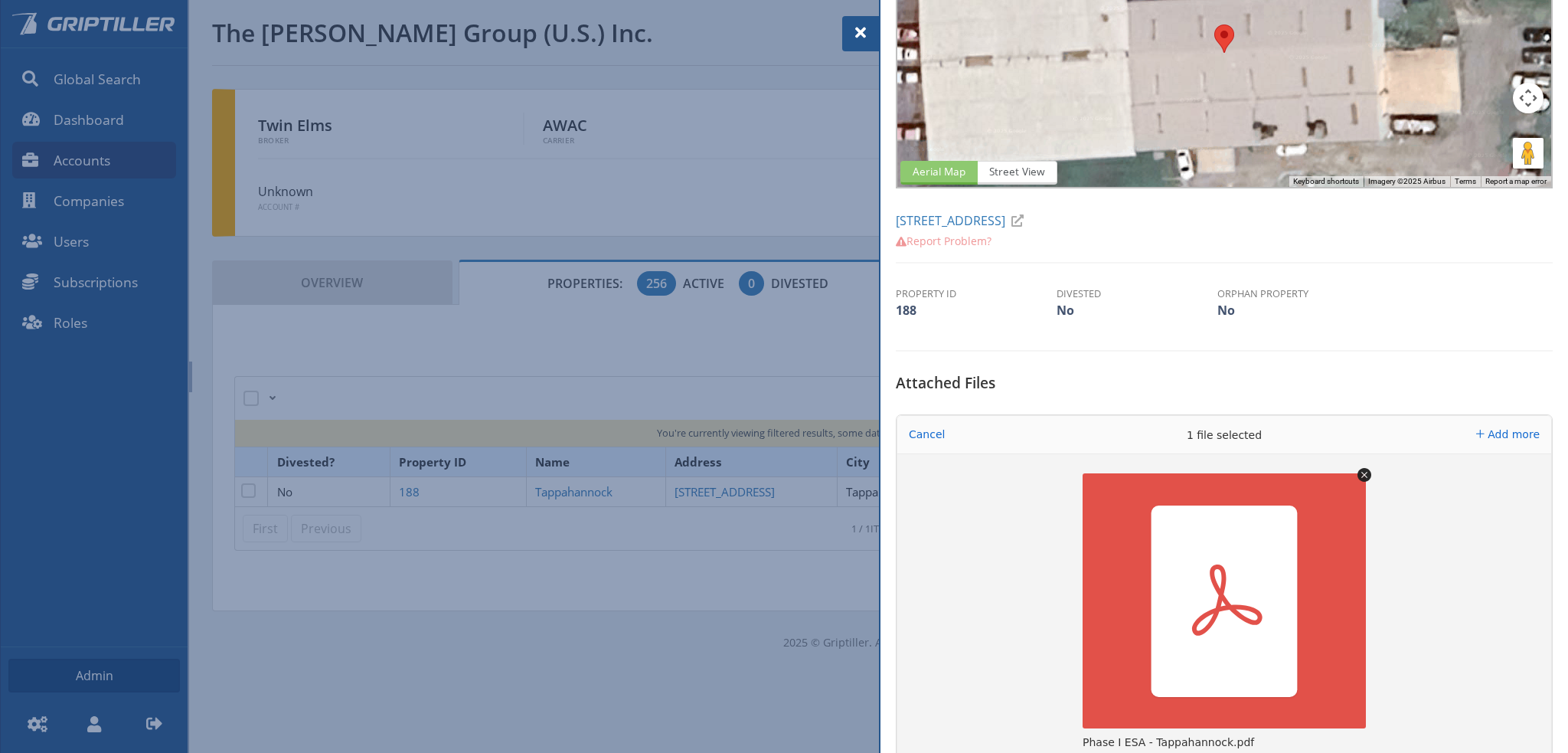
scroll to position [230, 0]
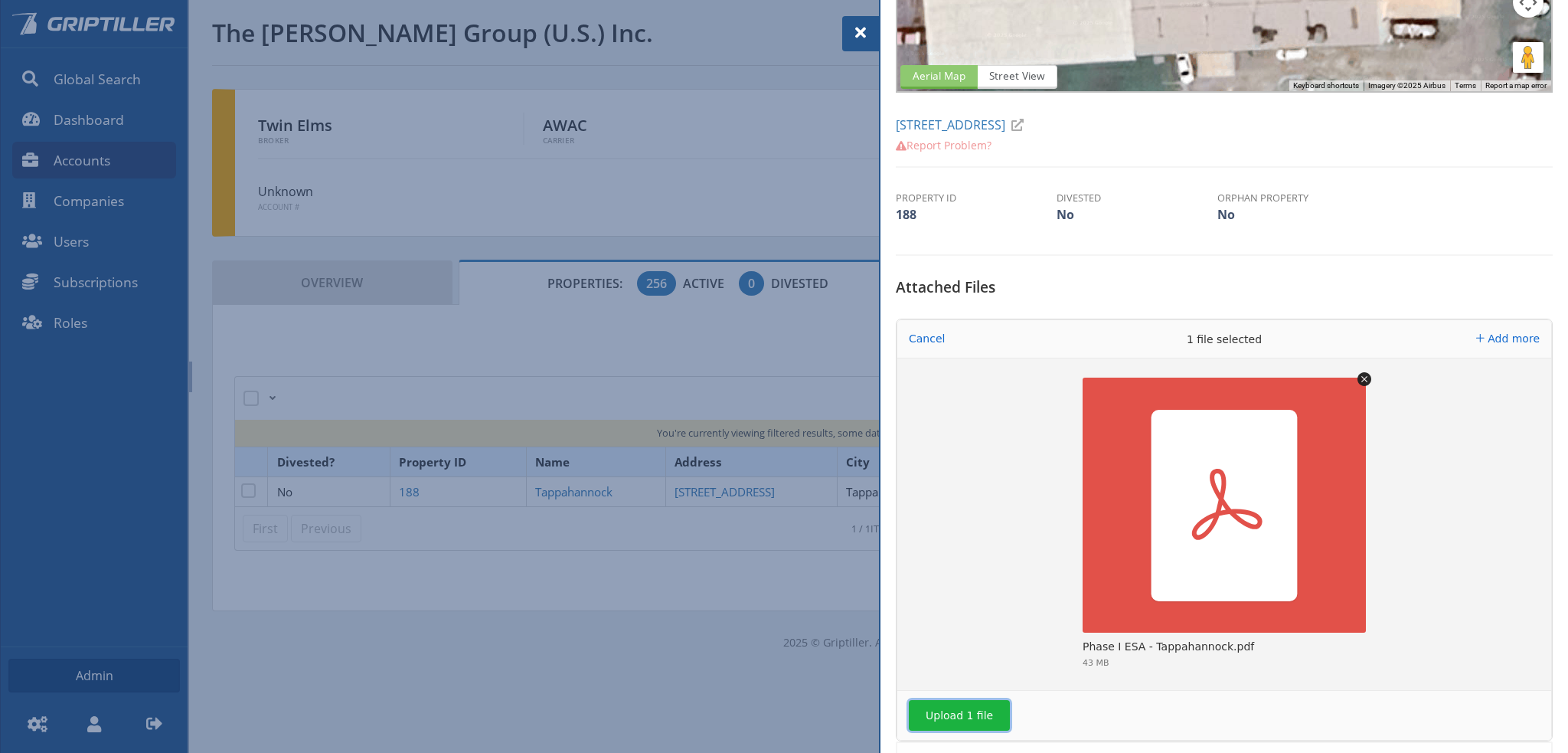
drag, startPoint x: 950, startPoint y: 713, endPoint x: 1005, endPoint y: 710, distance: 55.1
click at [955, 716] on button "Upload 1 file" at bounding box center [959, 716] width 101 height 31
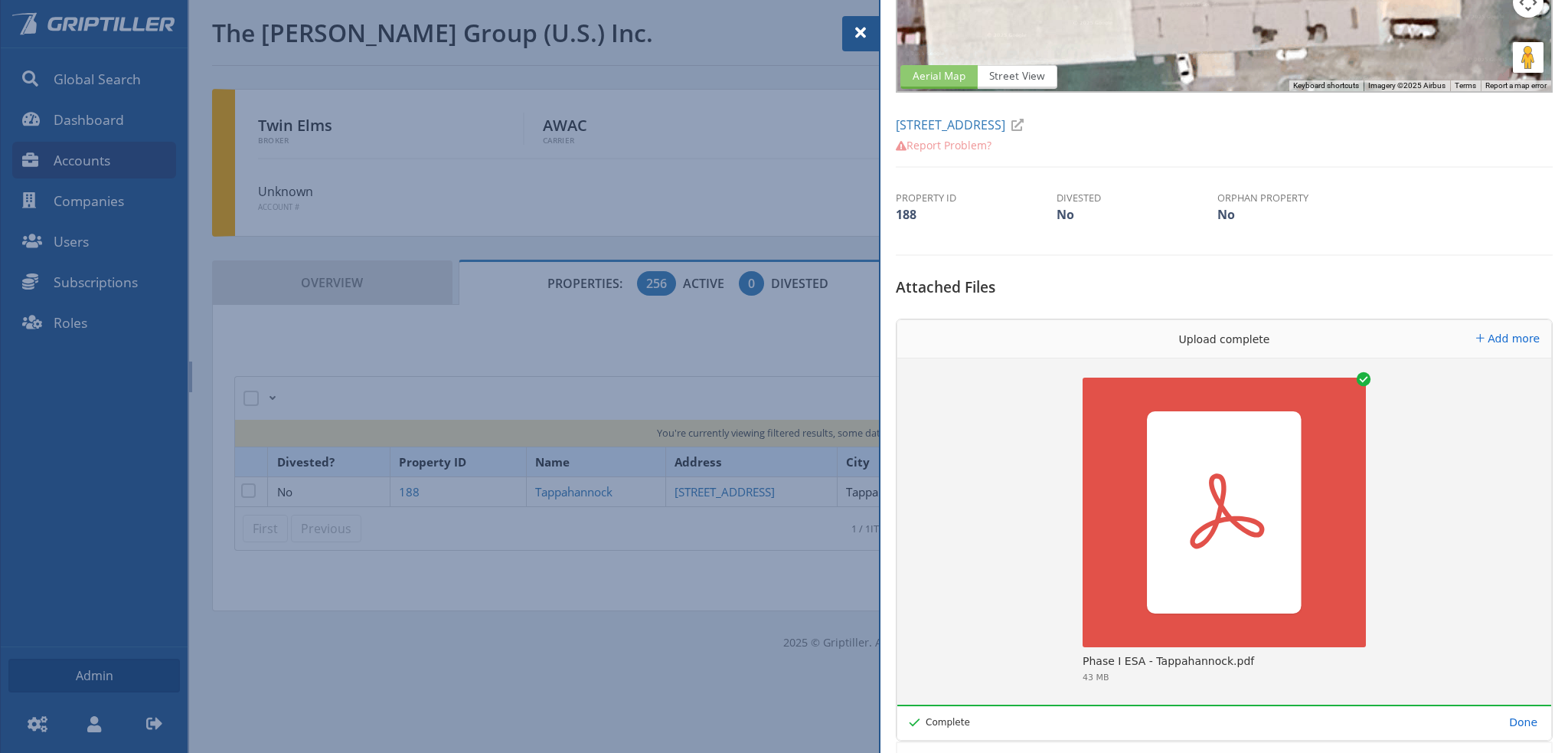
drag, startPoint x: 860, startPoint y: 31, endPoint x: 885, endPoint y: 48, distance: 30.2
click at [860, 31] on span at bounding box center [860, 33] width 18 height 18
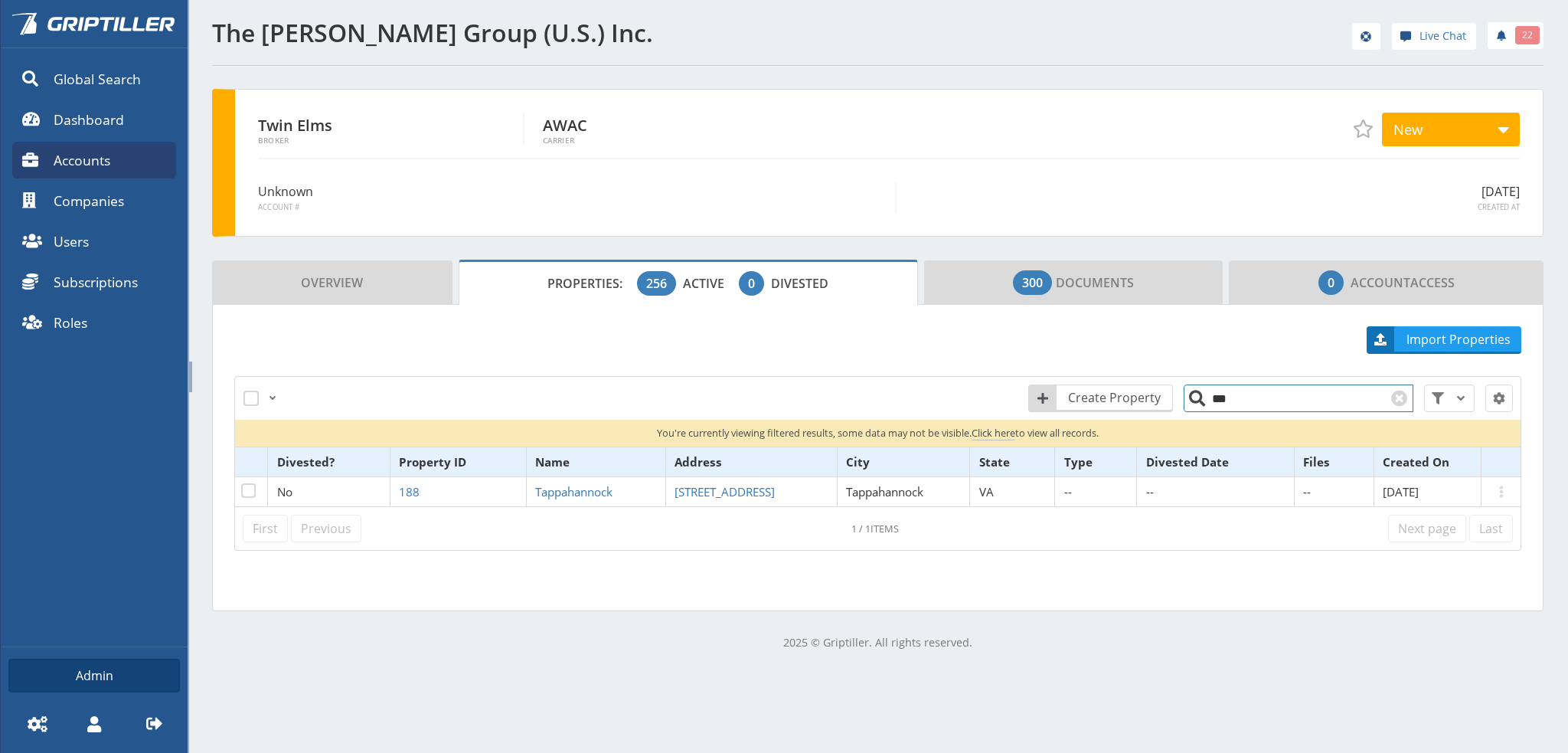
click at [1242, 392] on input "***" at bounding box center [1298, 398] width 230 height 27
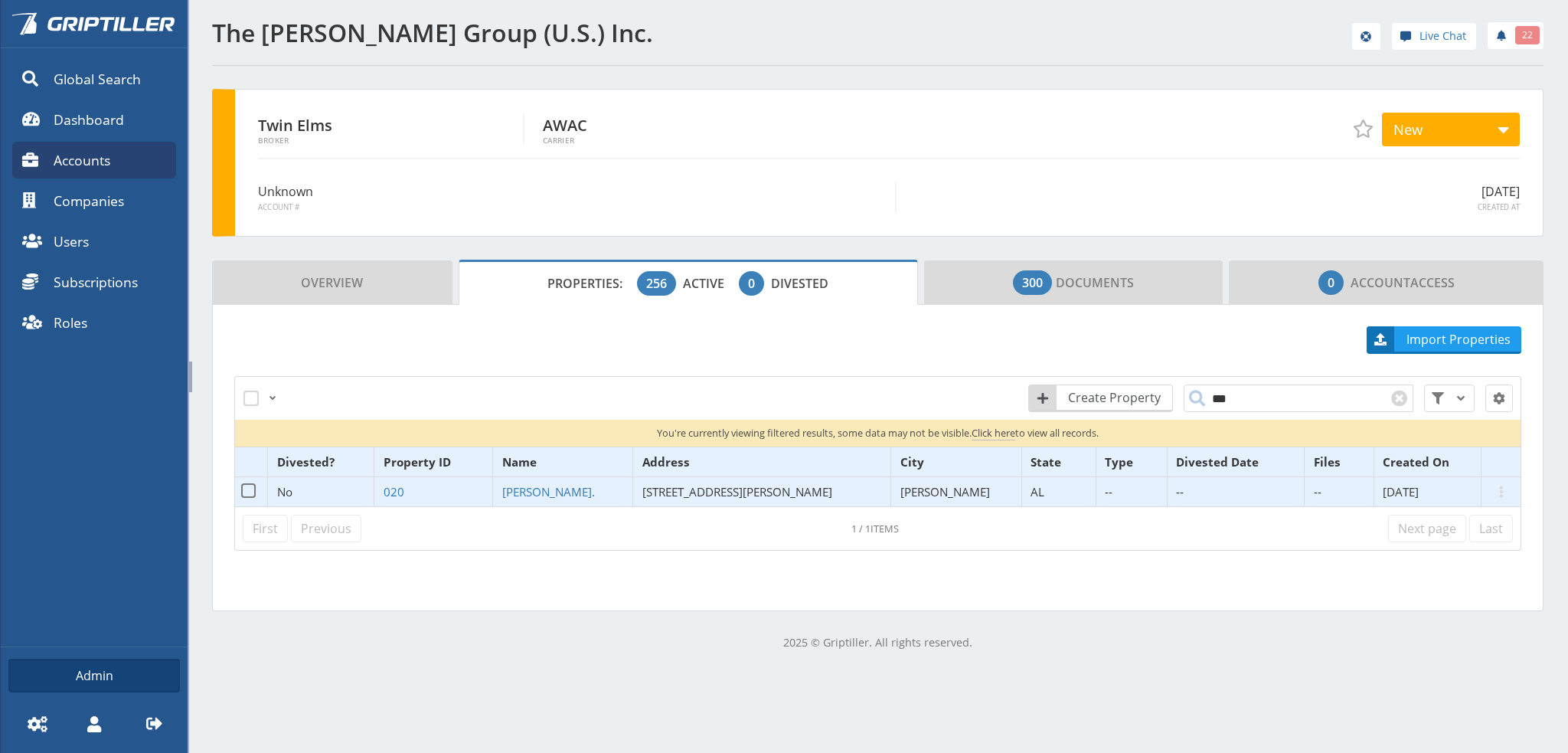
click at [700, 486] on span "[STREET_ADDRESS][PERSON_NAME]" at bounding box center [737, 491] width 190 height 16
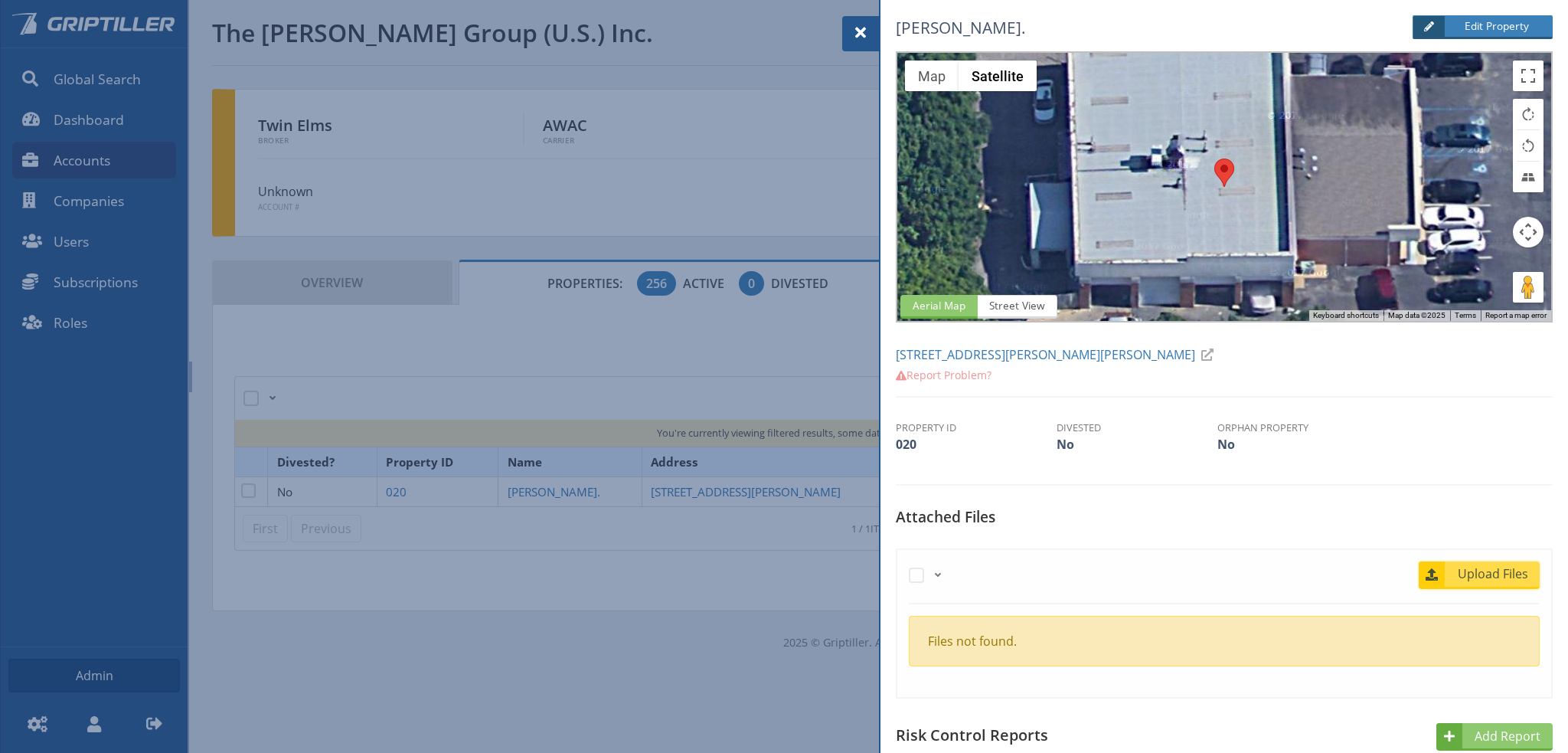
click at [1480, 575] on span "Upload Files" at bounding box center [1493, 573] width 93 height 18
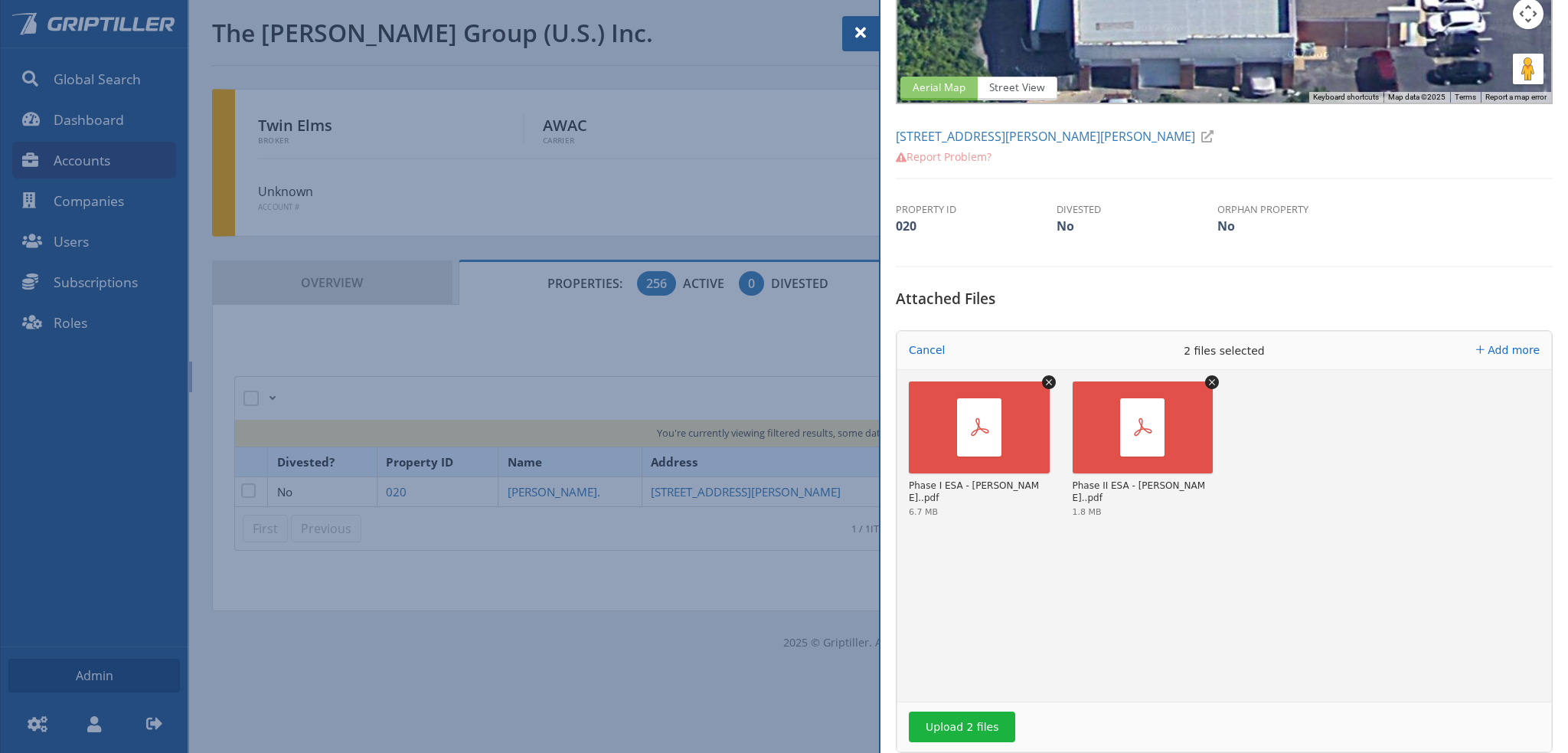
scroll to position [383, 0]
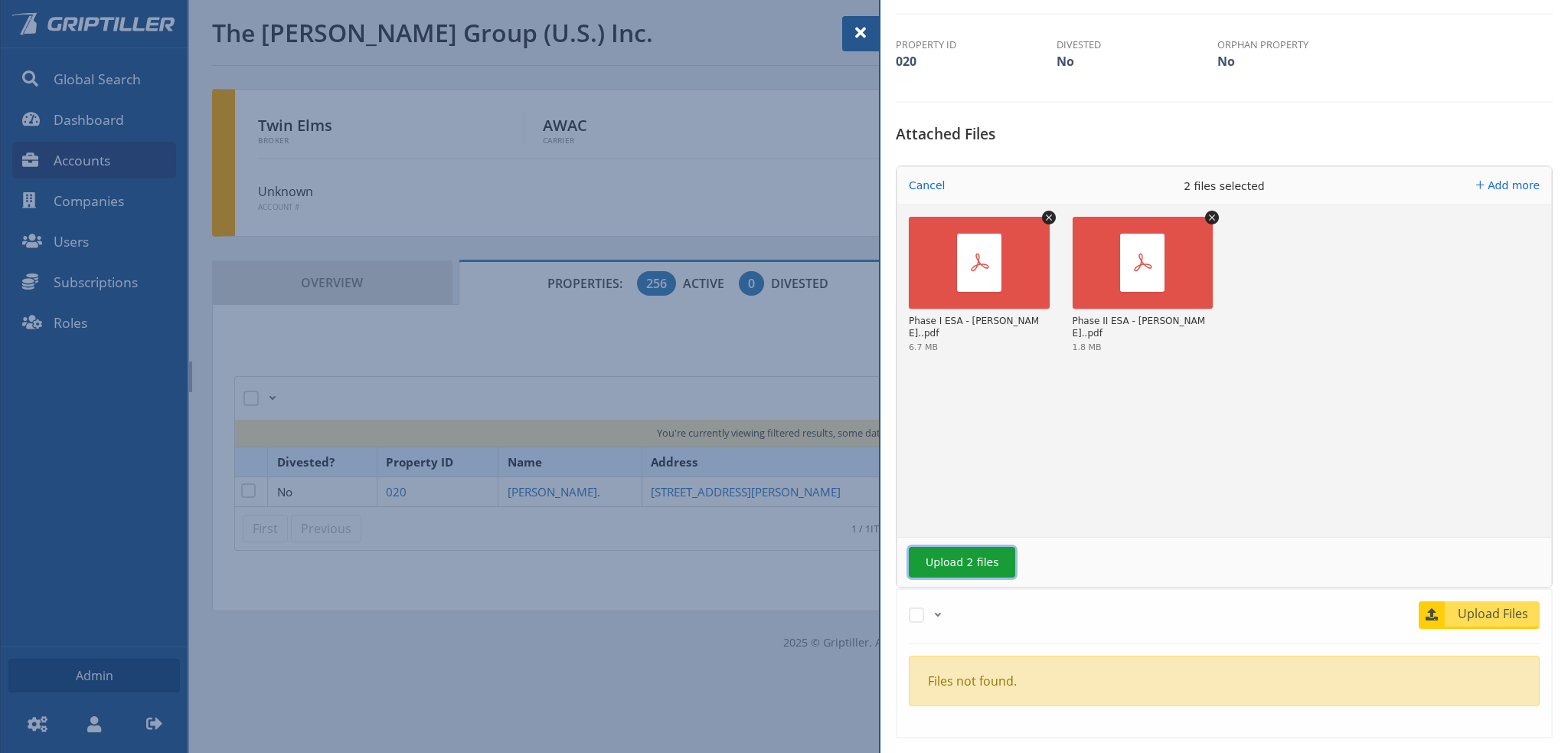
drag, startPoint x: 948, startPoint y: 560, endPoint x: 1207, endPoint y: 517, distance: 262.5
click at [950, 560] on button "Upload 2 files" at bounding box center [961, 562] width 107 height 31
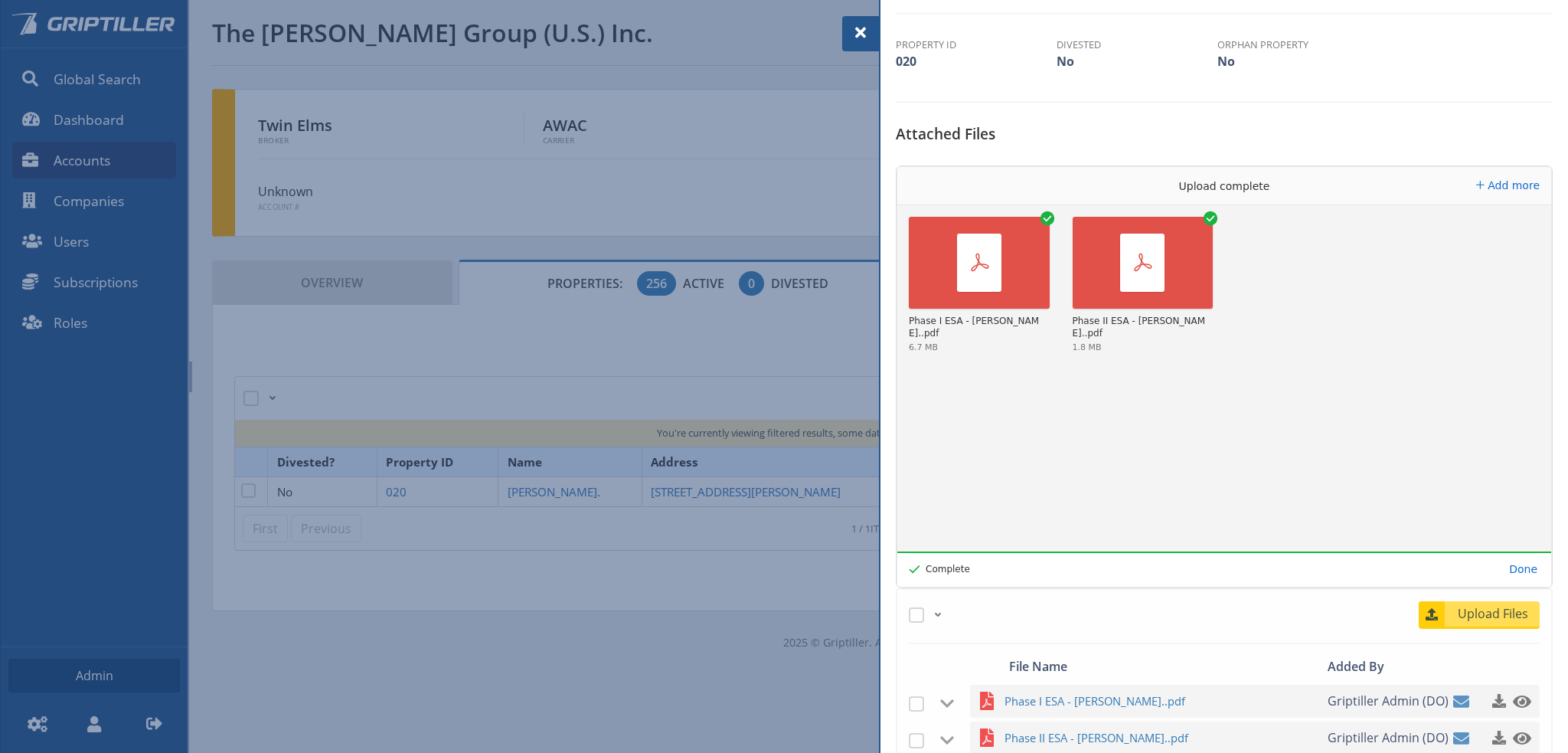
drag, startPoint x: 857, startPoint y: 31, endPoint x: 930, endPoint y: 68, distance: 81.8
click at [857, 31] on span at bounding box center [860, 33] width 18 height 18
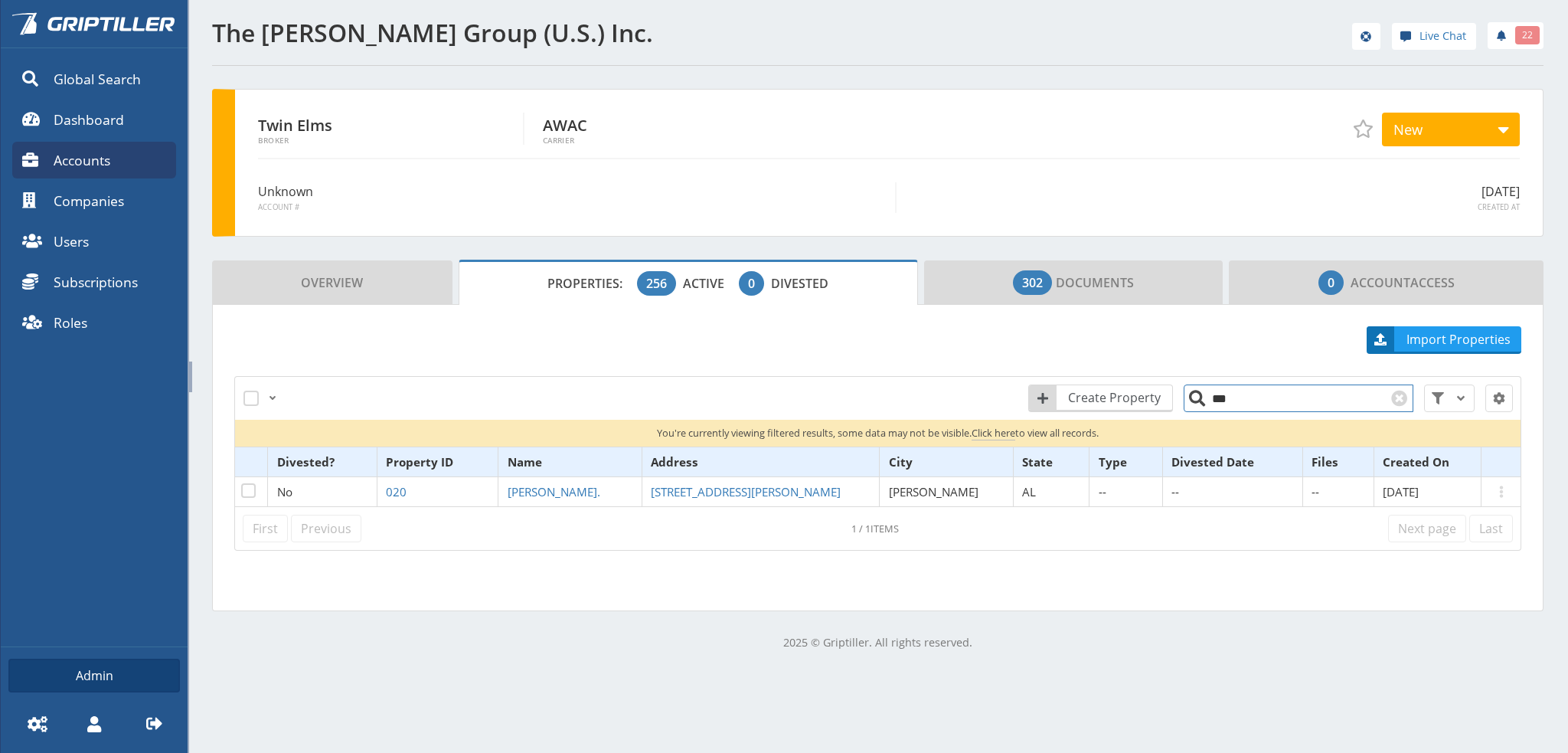
click at [1207, 398] on input "***" at bounding box center [1298, 398] width 230 height 27
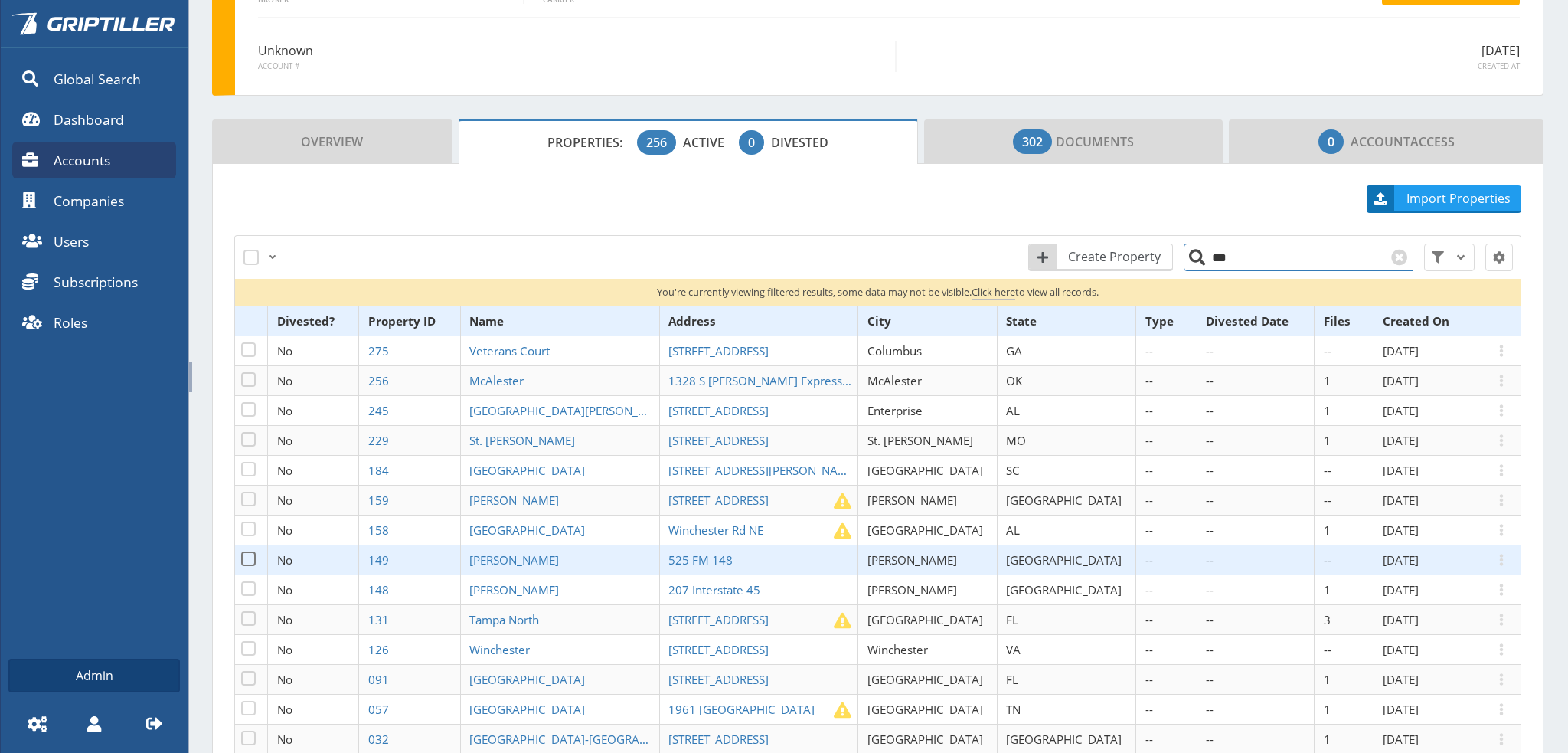
scroll to position [153, 0]
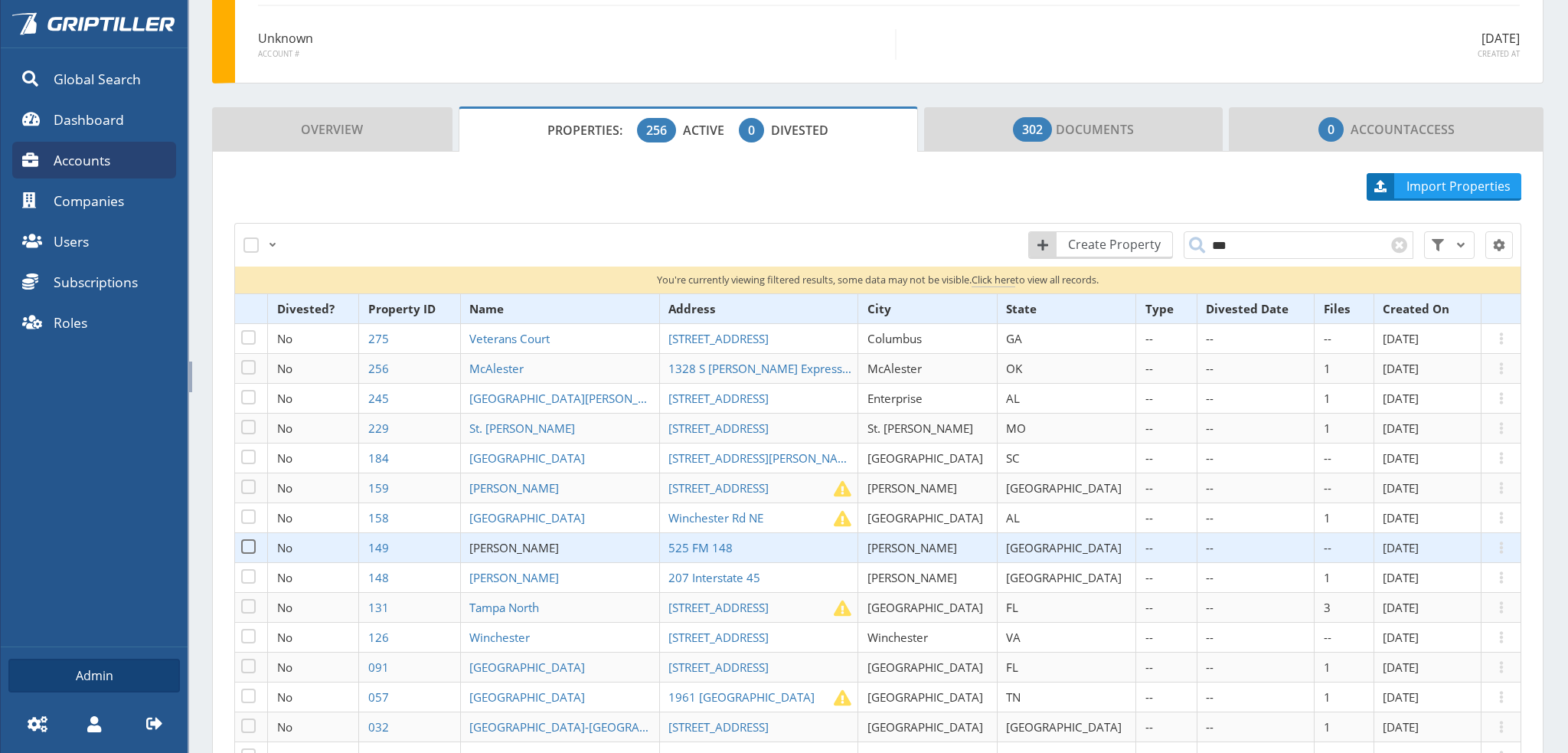
click at [533, 544] on span "[PERSON_NAME]" at bounding box center [514, 548] width 89 height 16
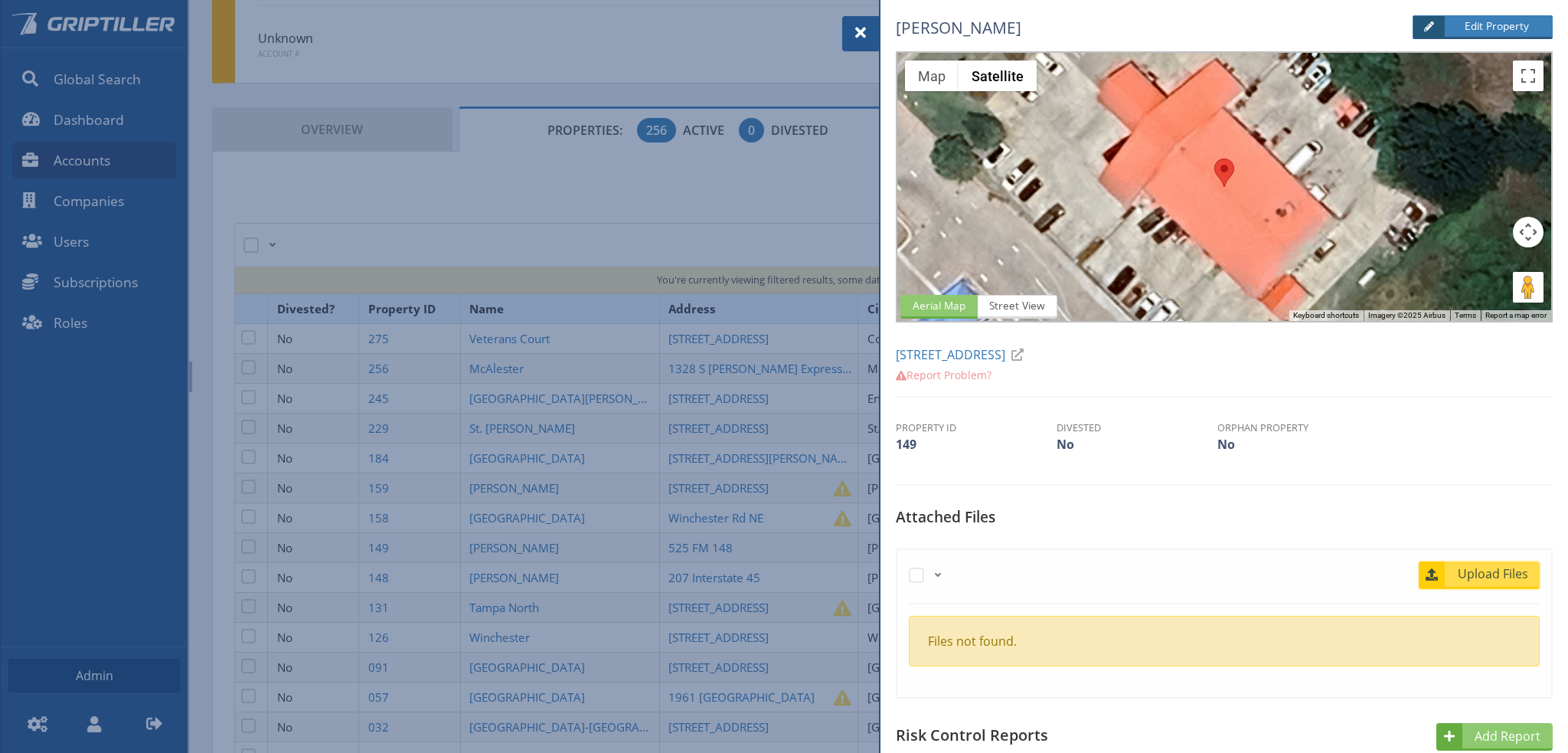
click at [1487, 573] on span "Upload Files" at bounding box center [1493, 573] width 93 height 18
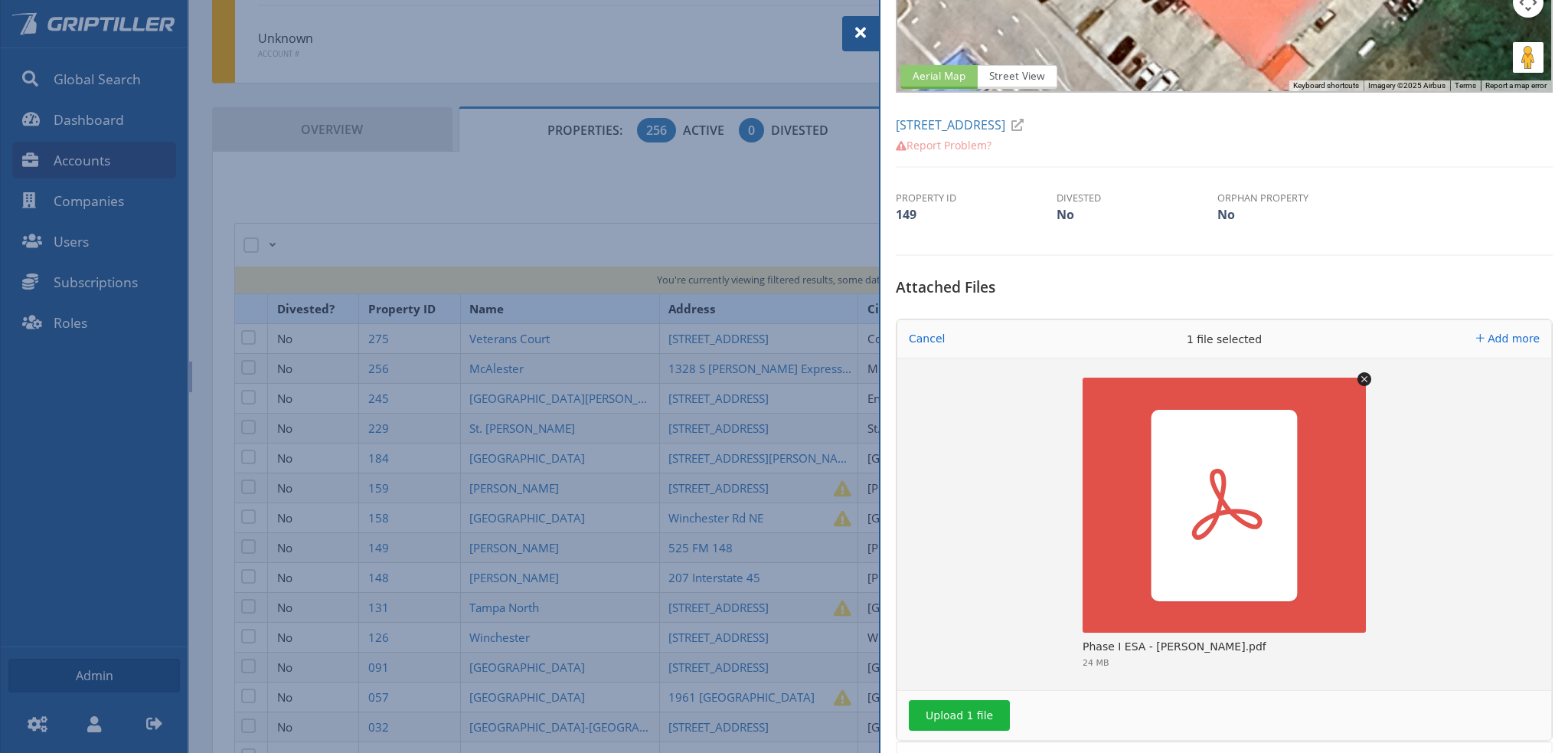
scroll to position [460, 0]
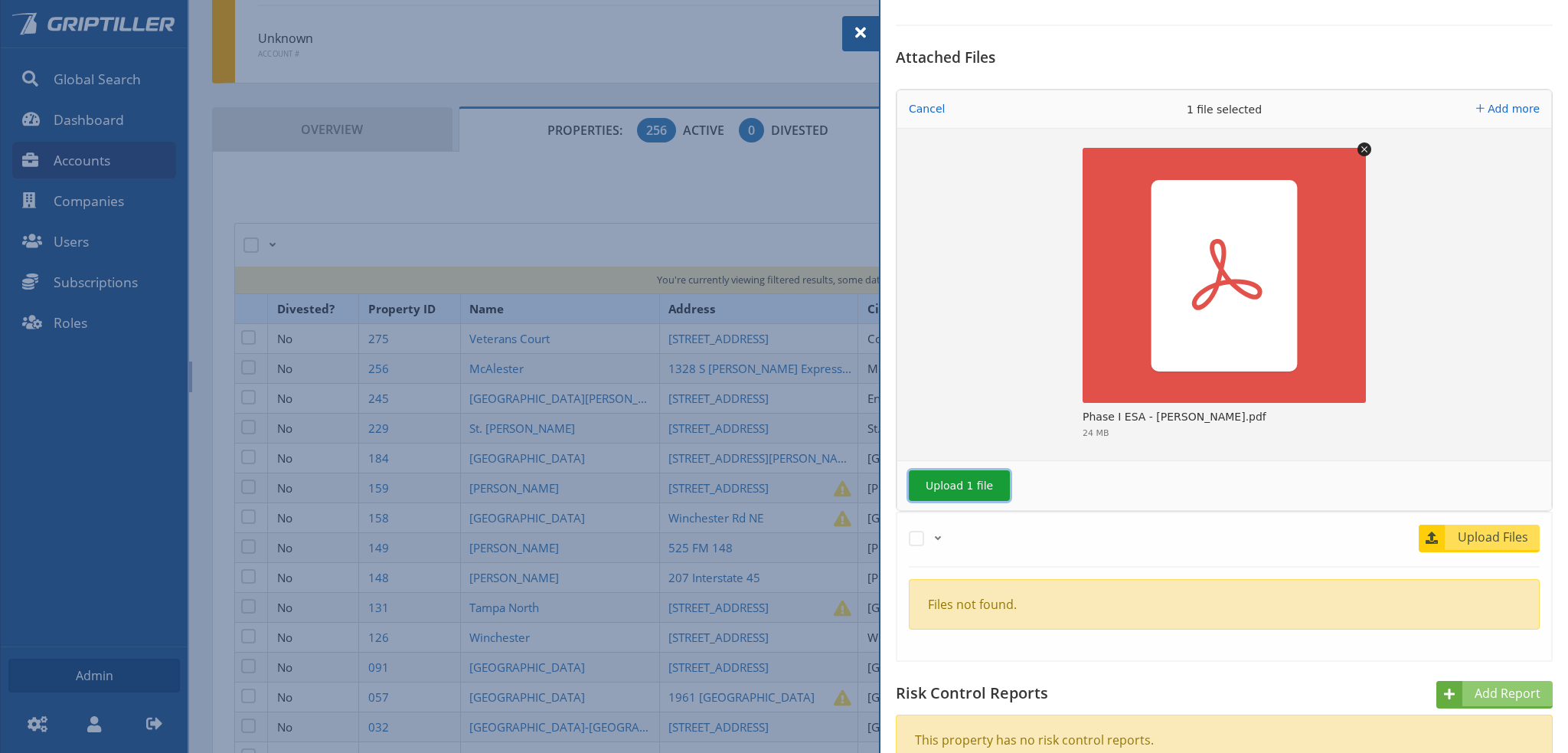
click at [950, 488] on button "Upload 1 file" at bounding box center [959, 486] width 101 height 31
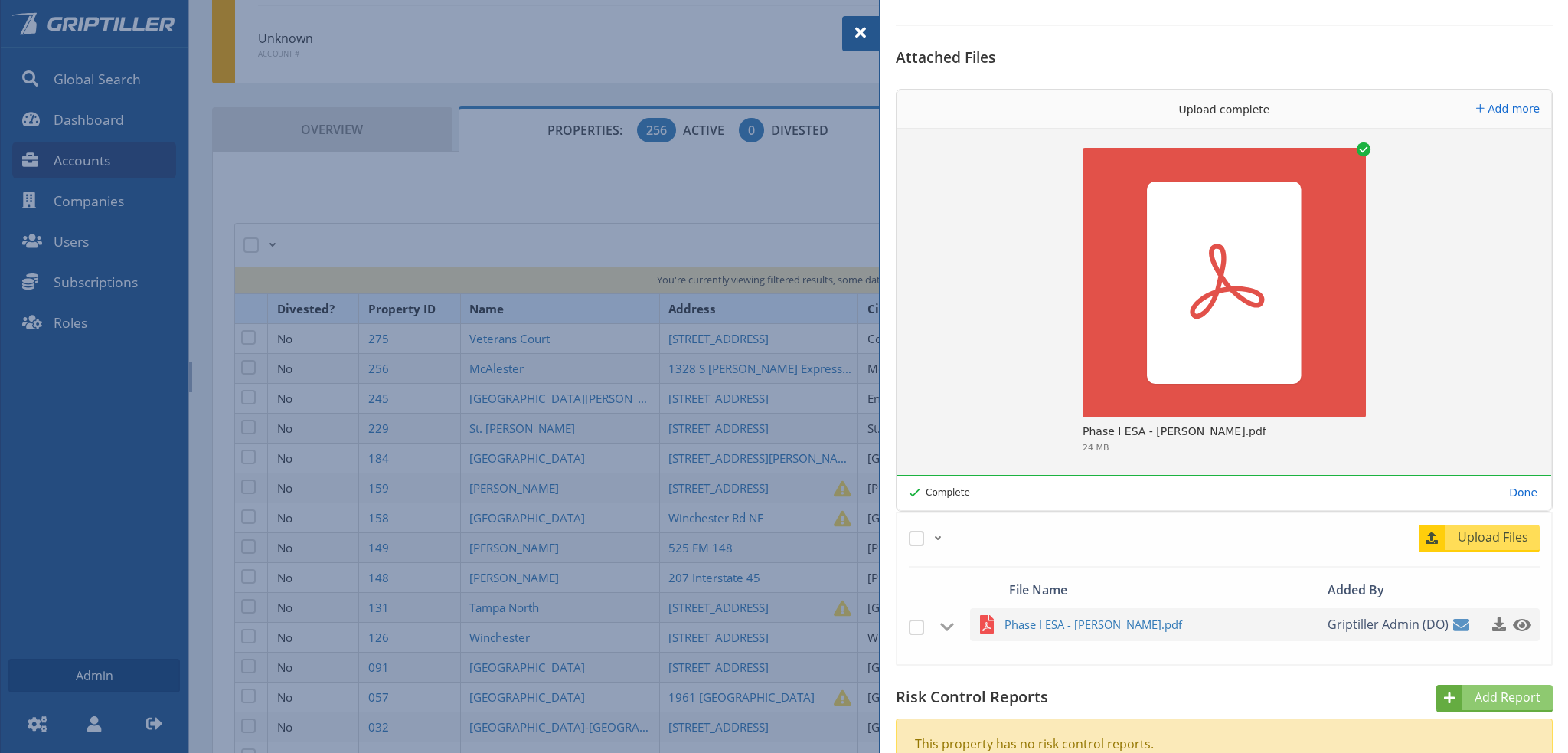
click at [851, 31] on span at bounding box center [860, 33] width 18 height 18
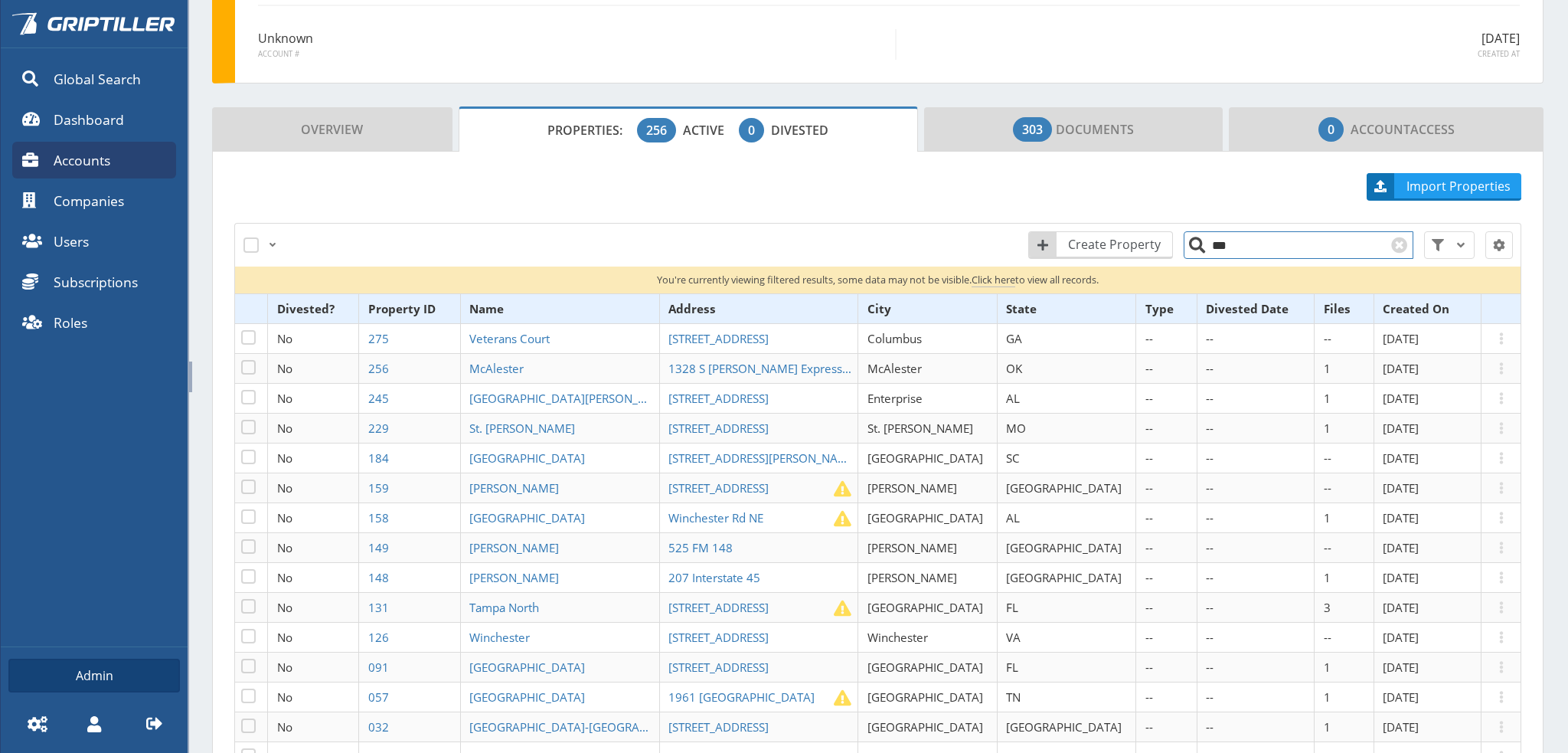
click at [1225, 243] on input "***" at bounding box center [1298, 245] width 230 height 27
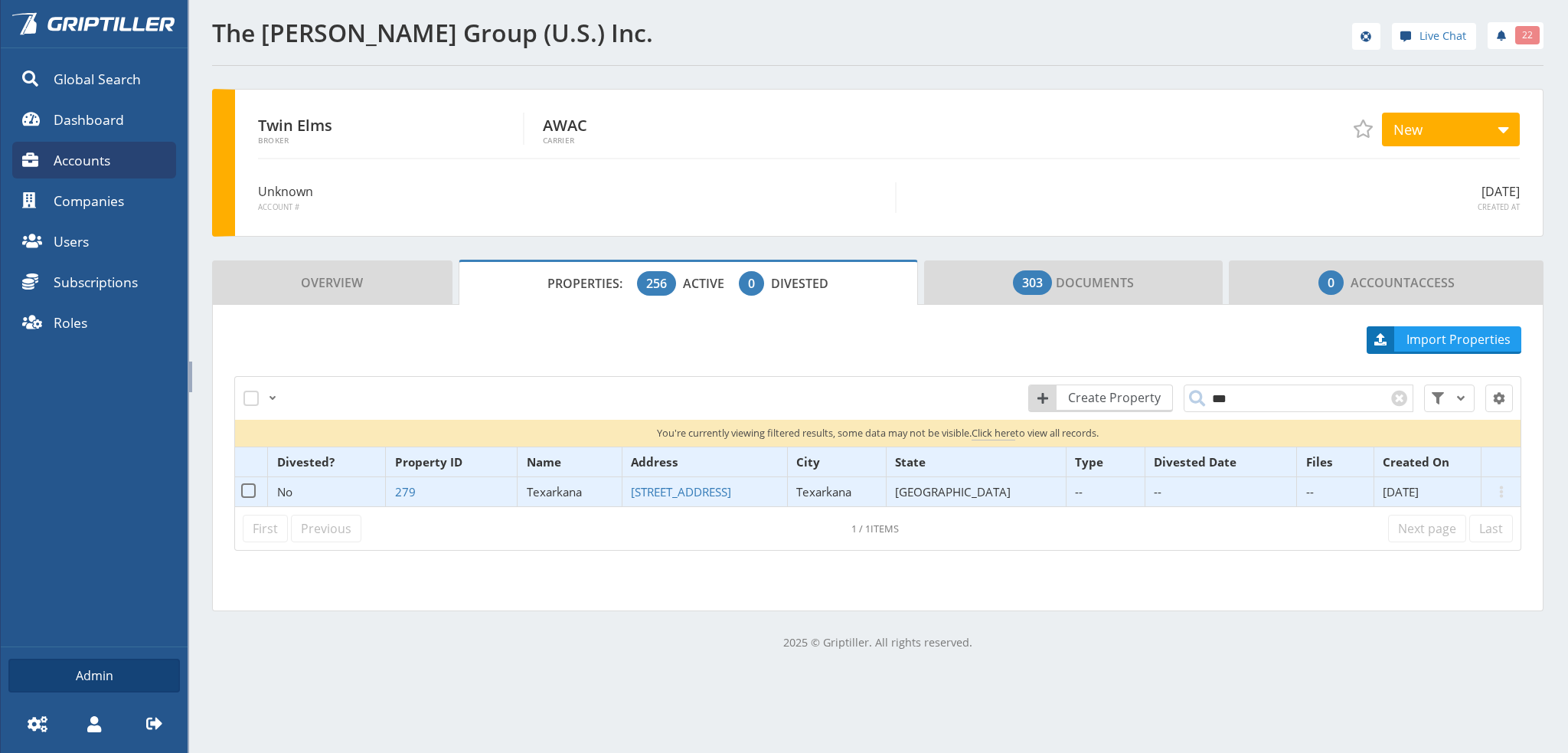
click at [562, 491] on span "Texarkana" at bounding box center [554, 491] width 55 height 16
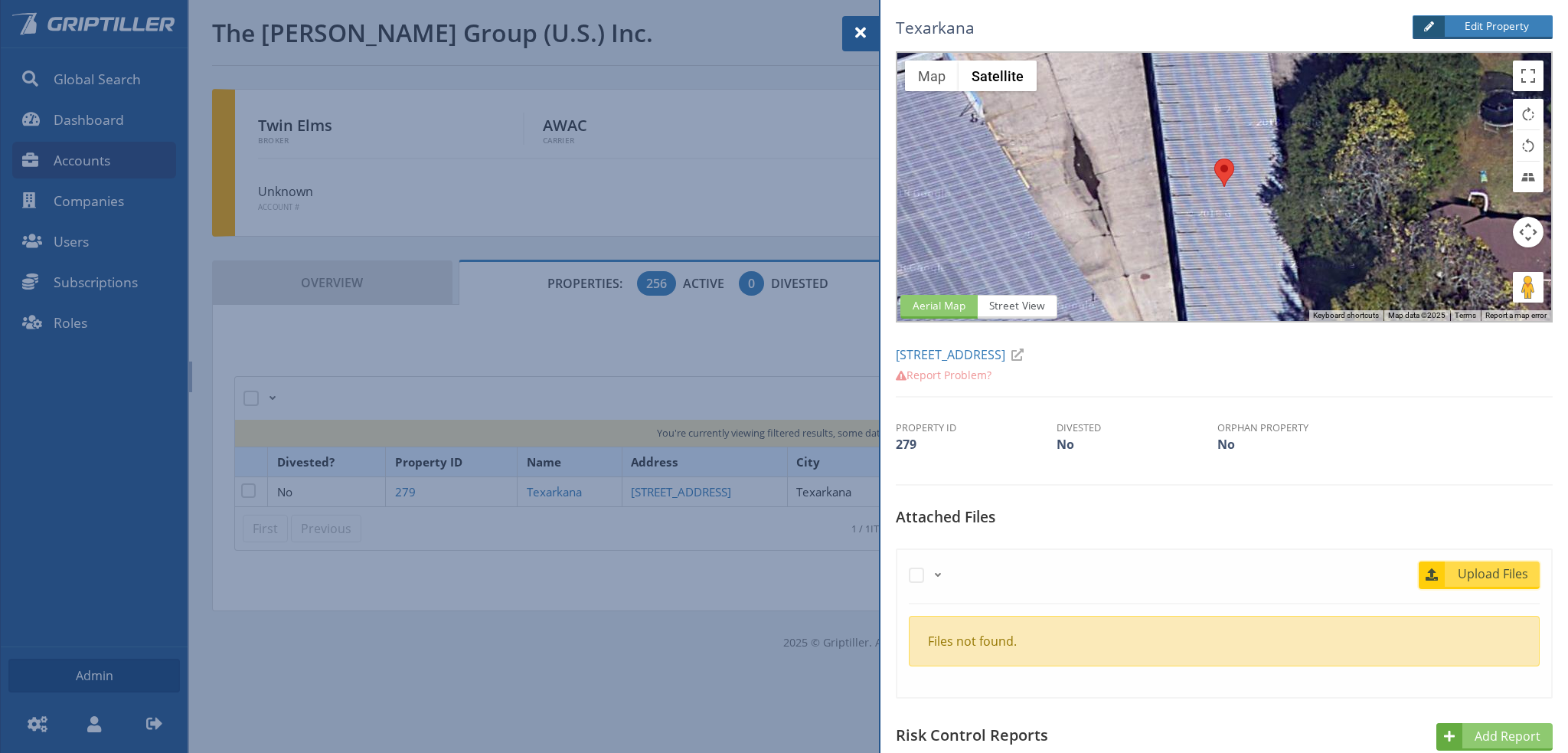
click at [1480, 577] on span "Upload Files" at bounding box center [1493, 573] width 93 height 18
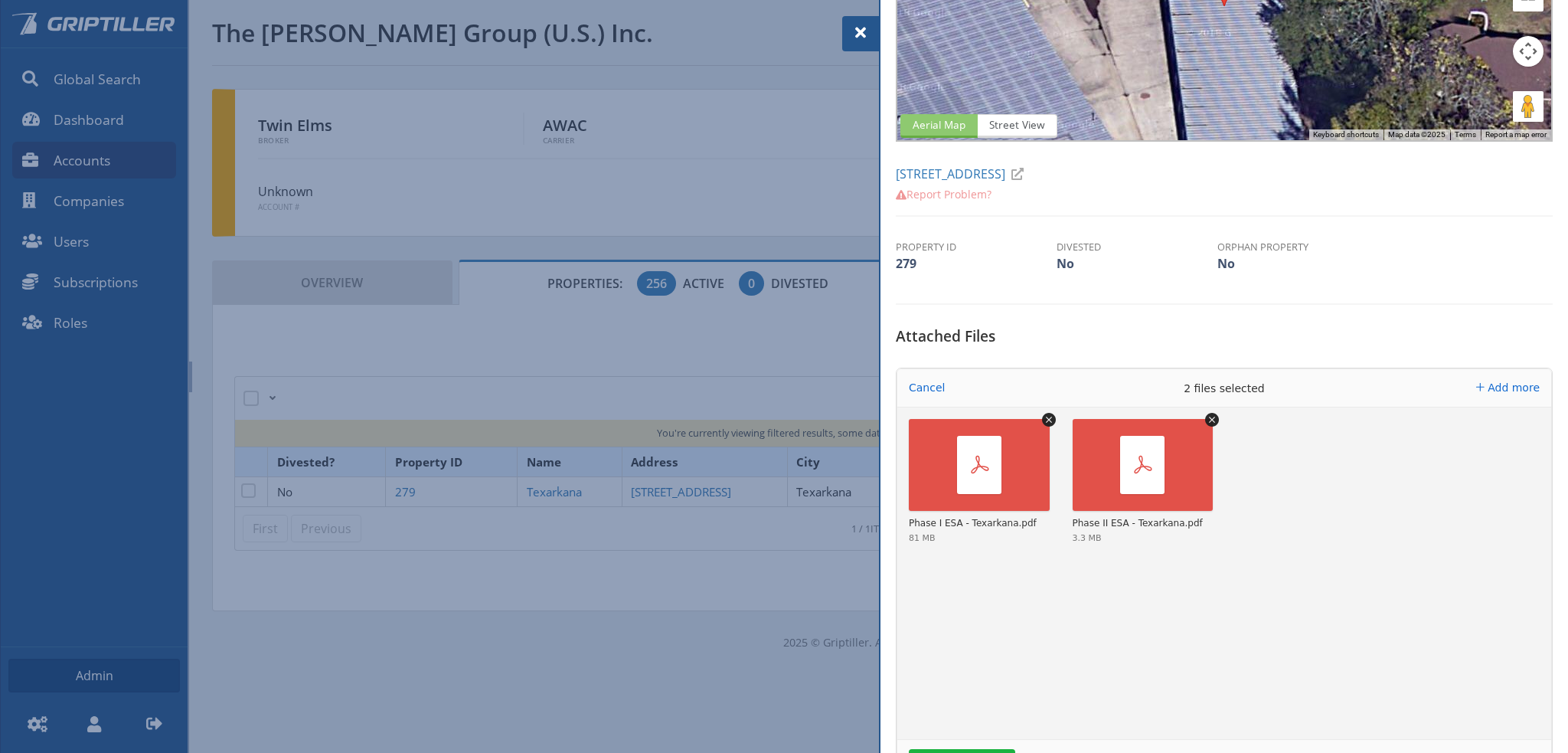
scroll to position [307, 0]
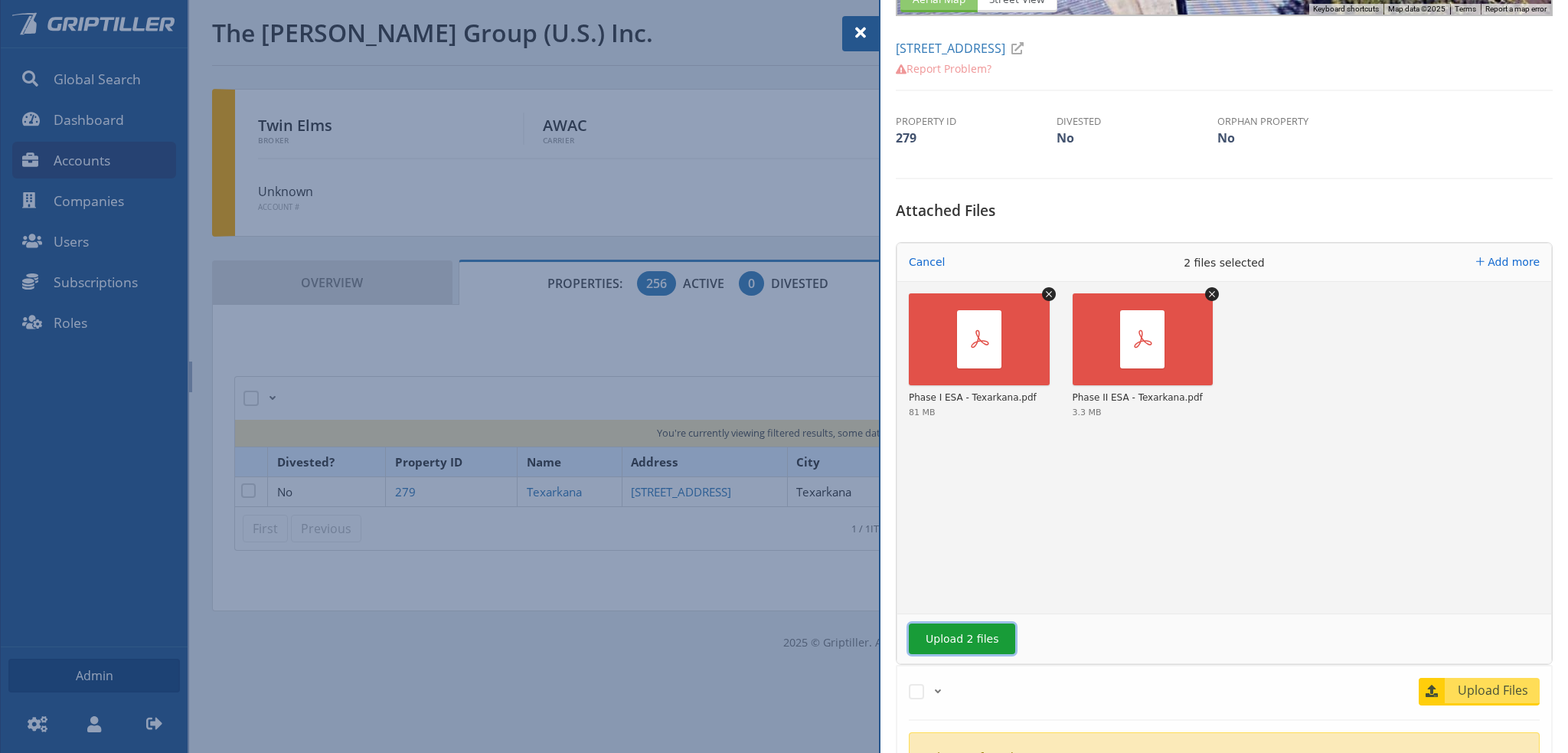
drag, startPoint x: 964, startPoint y: 630, endPoint x: 975, endPoint y: 624, distance: 12.5
click at [970, 629] on button "Upload 2 files" at bounding box center [961, 639] width 107 height 31
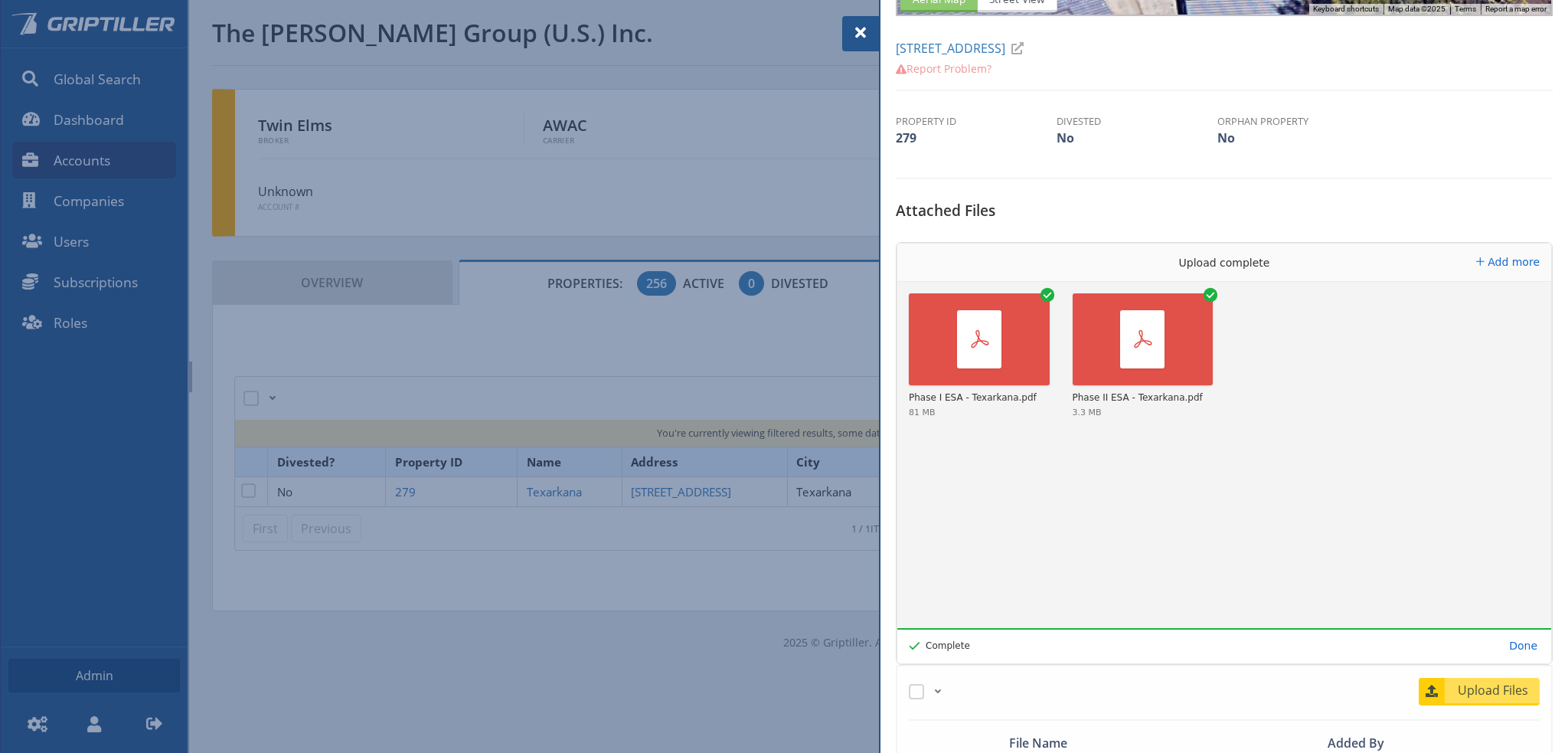
click at [855, 39] on span at bounding box center [860, 33] width 18 height 18
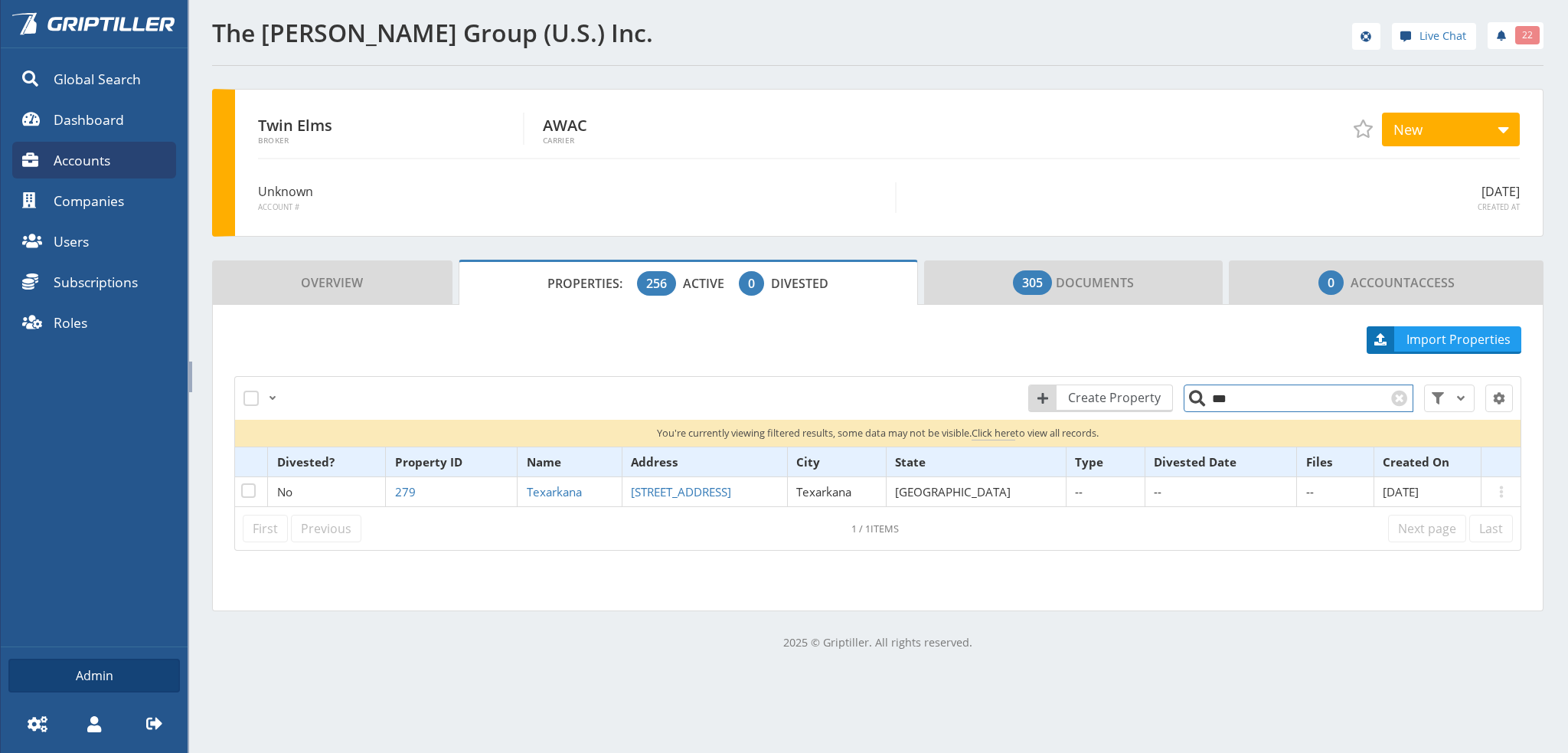
click at [1242, 392] on input "***" at bounding box center [1298, 398] width 230 height 27
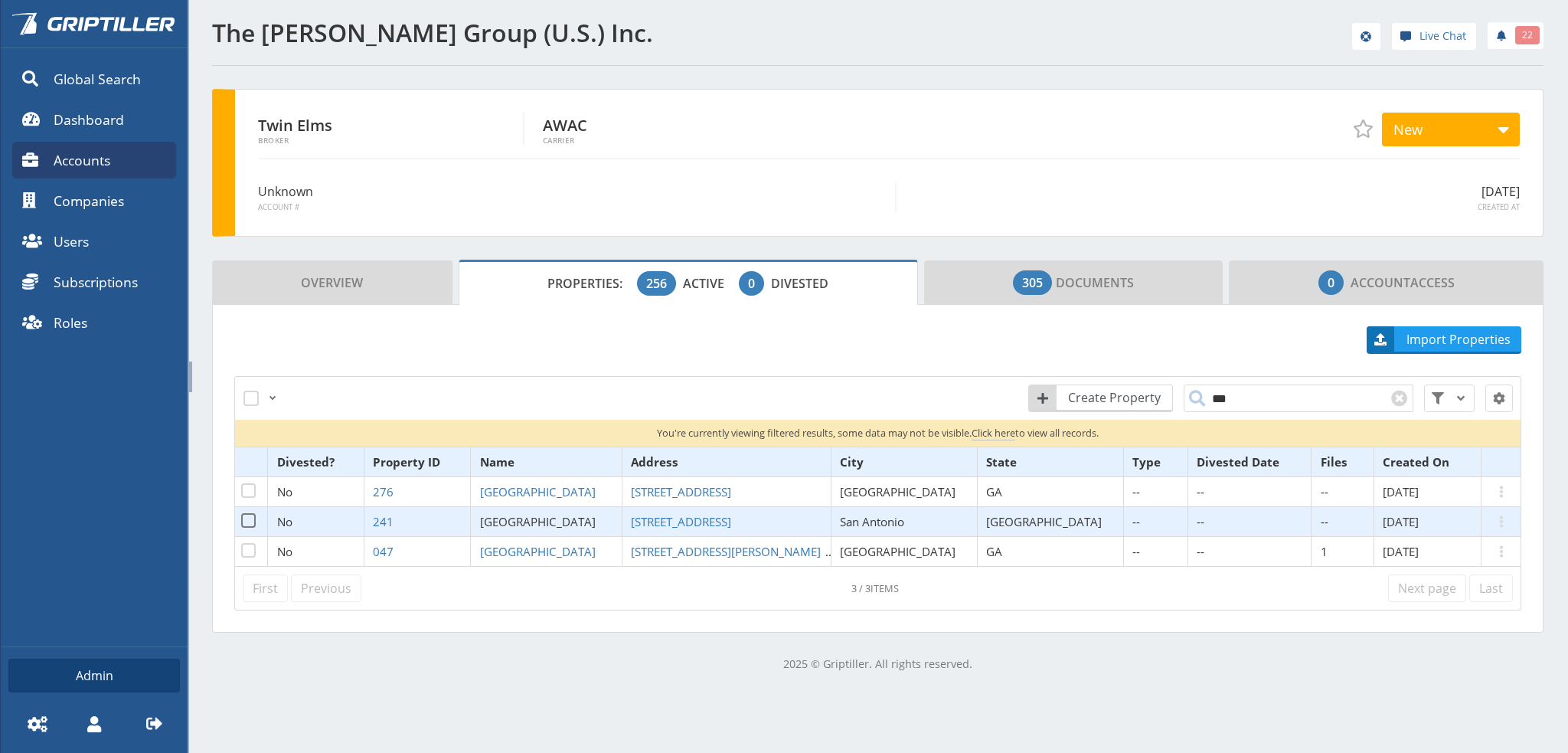
click at [555, 518] on span "[GEOGRAPHIC_DATA]" at bounding box center [537, 521] width 116 height 16
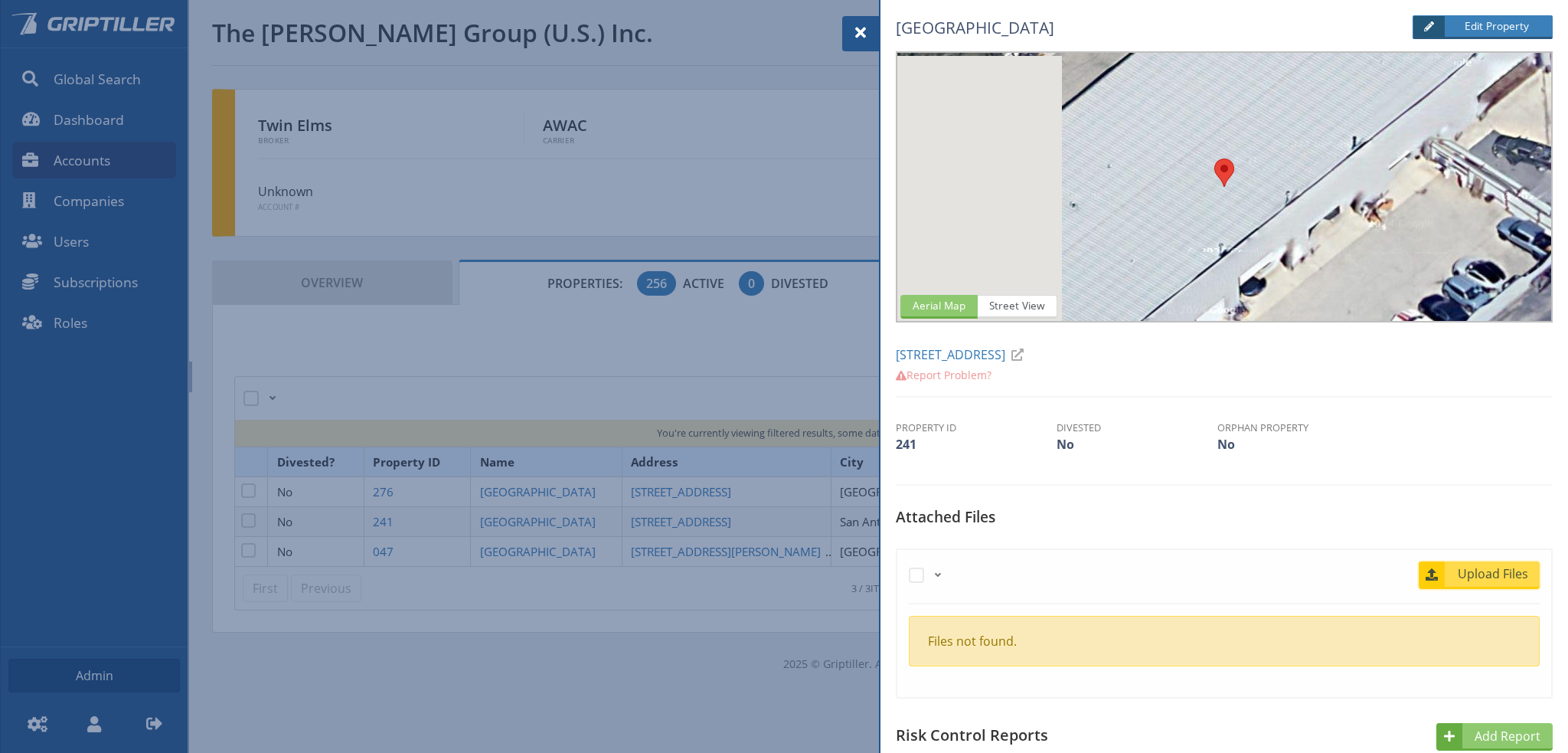
click at [1490, 575] on span "Upload Files" at bounding box center [1493, 573] width 93 height 18
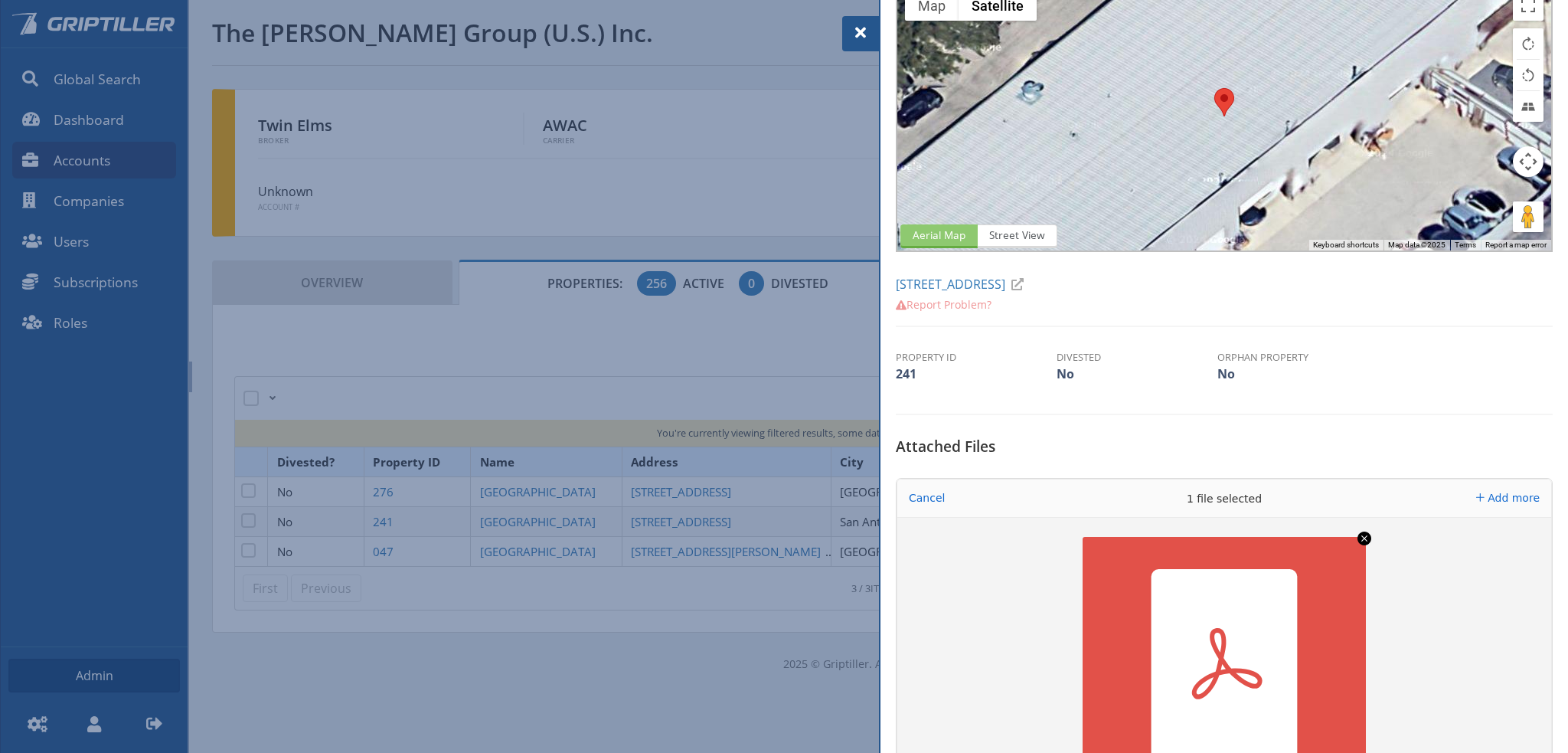
scroll to position [230, 0]
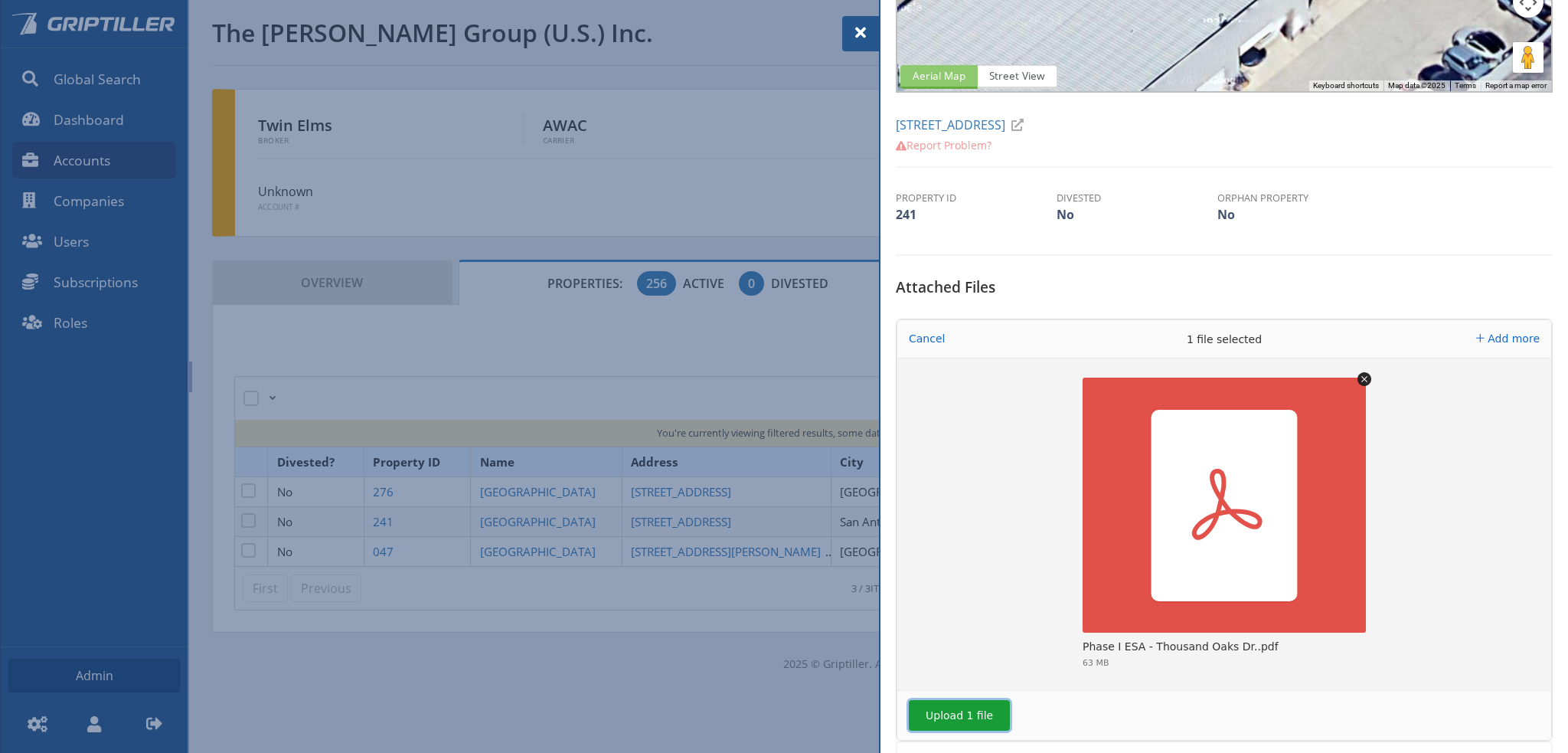
click at [970, 711] on button "Upload 1 file" at bounding box center [959, 716] width 101 height 31
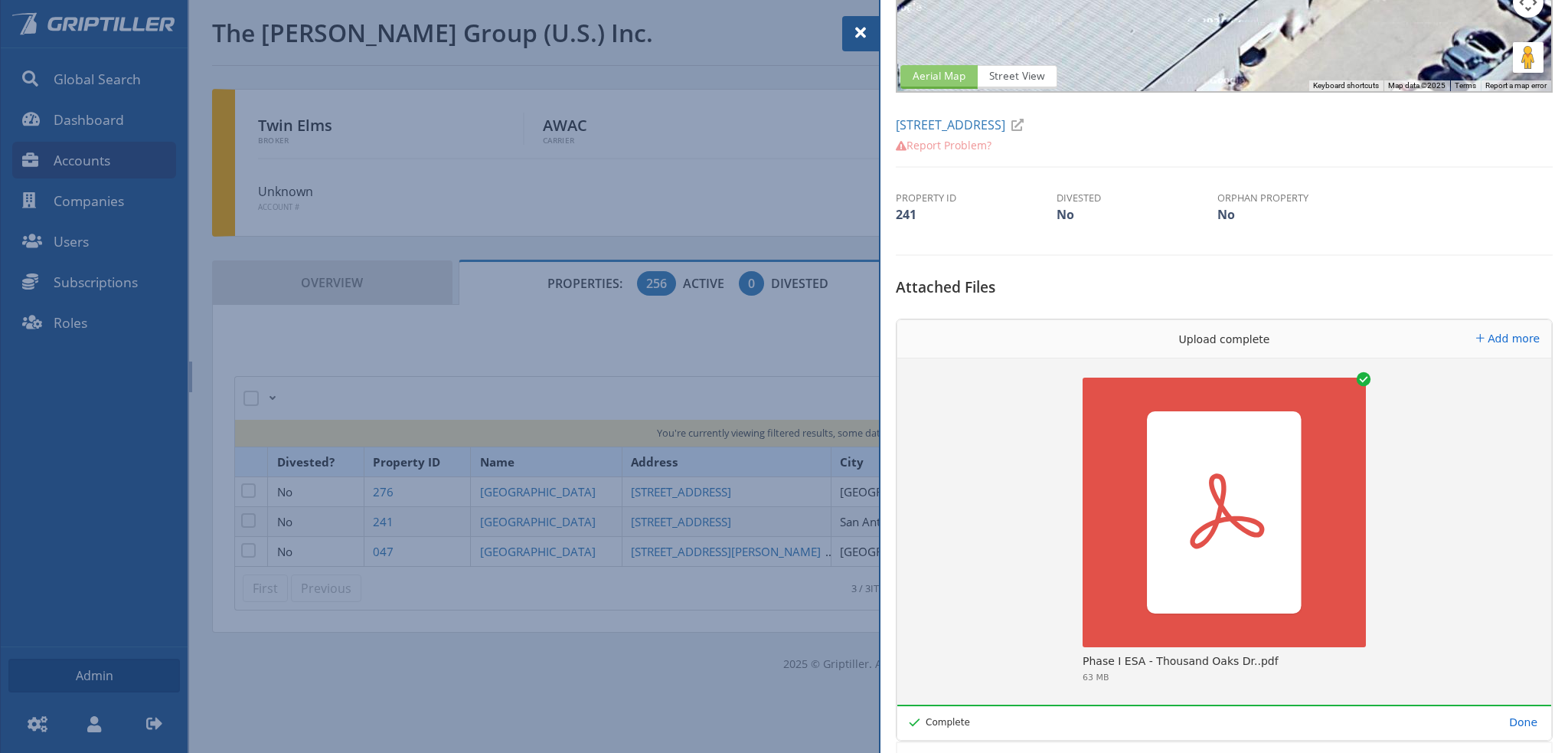
click at [857, 32] on span at bounding box center [860, 33] width 18 height 18
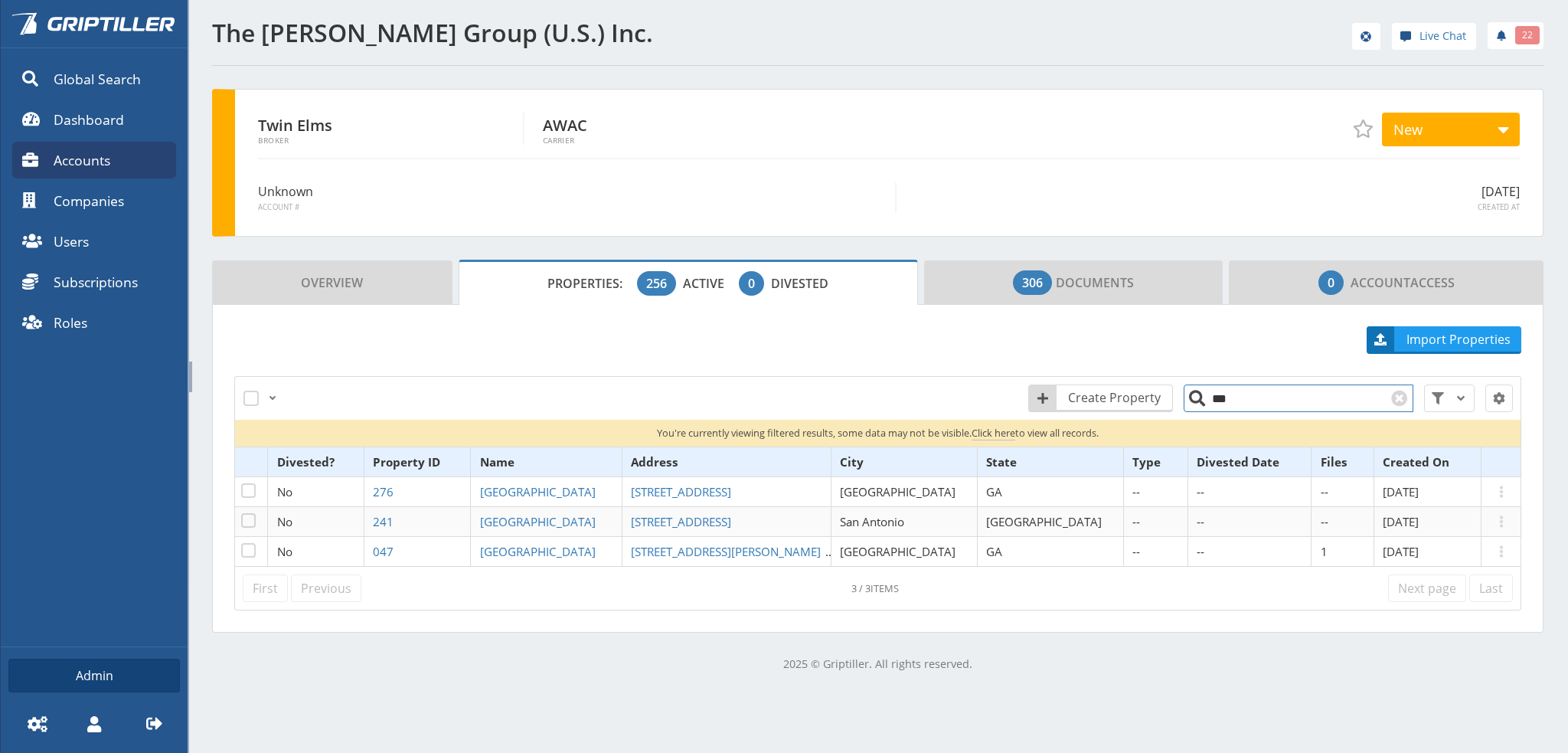
drag, startPoint x: 1234, startPoint y: 403, endPoint x: 1196, endPoint y: 403, distance: 38.0
click at [1196, 403] on input "***" at bounding box center [1298, 398] width 230 height 27
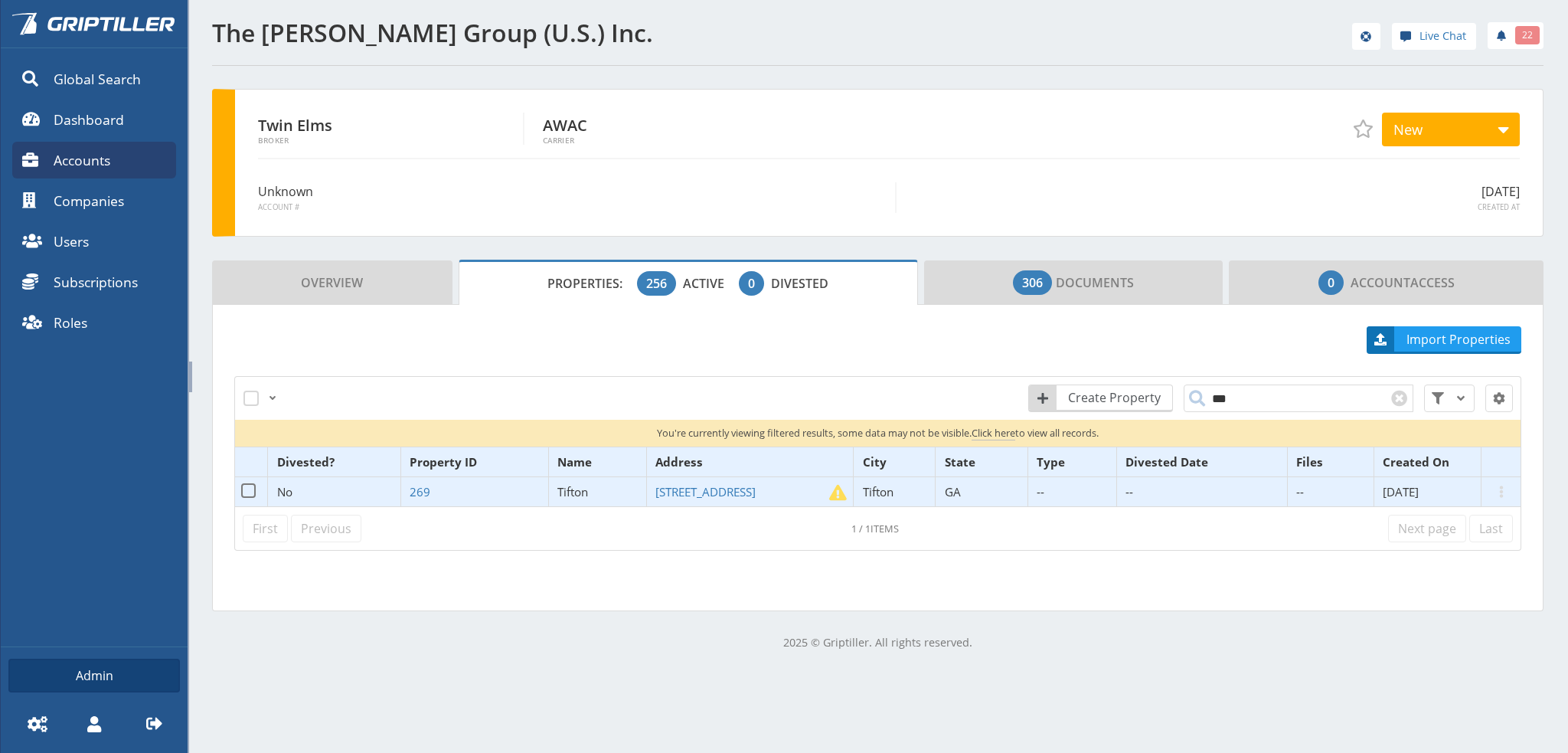
click at [578, 488] on span "Tifton" at bounding box center [573, 491] width 31 height 16
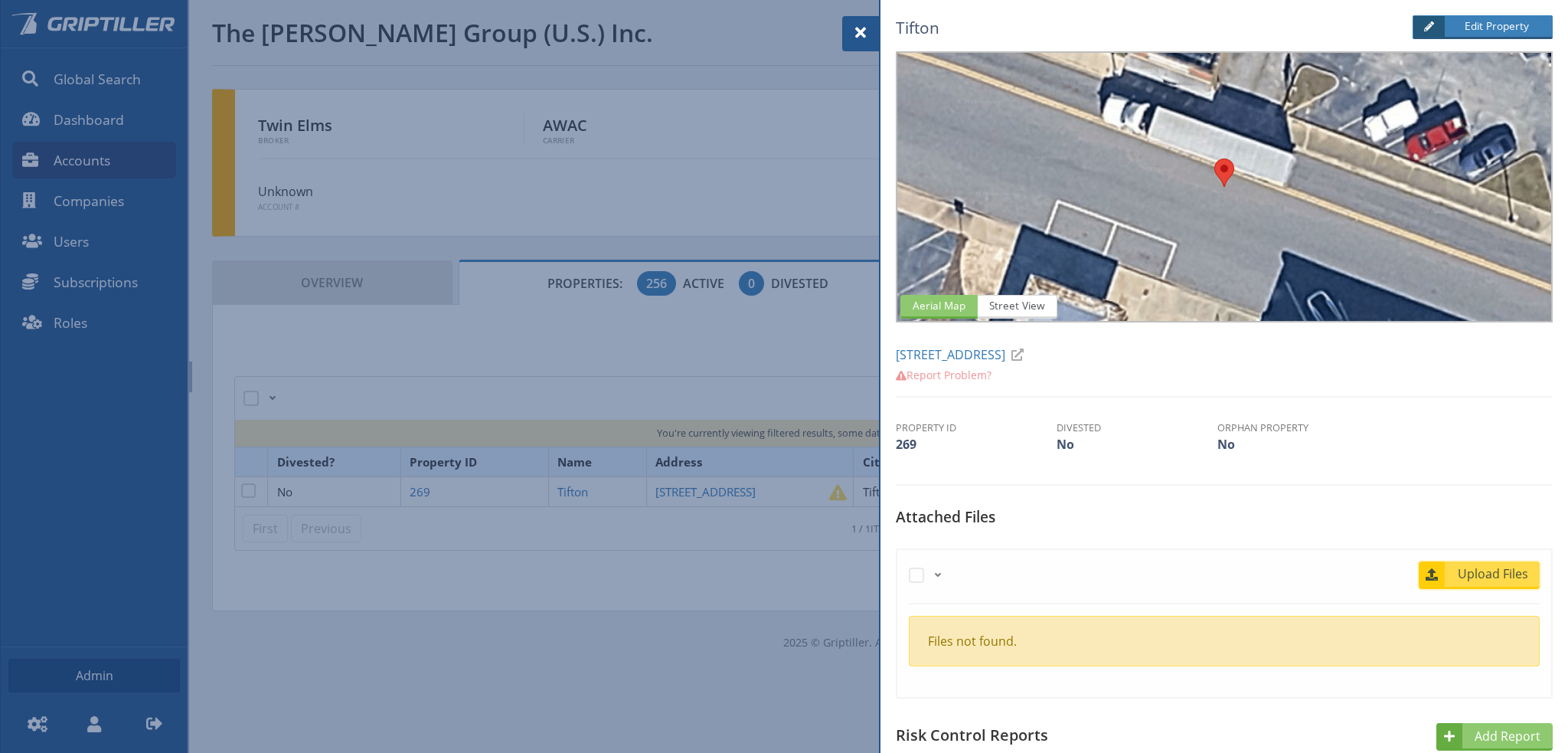
click at [1484, 579] on span "Upload Files" at bounding box center [1493, 573] width 93 height 18
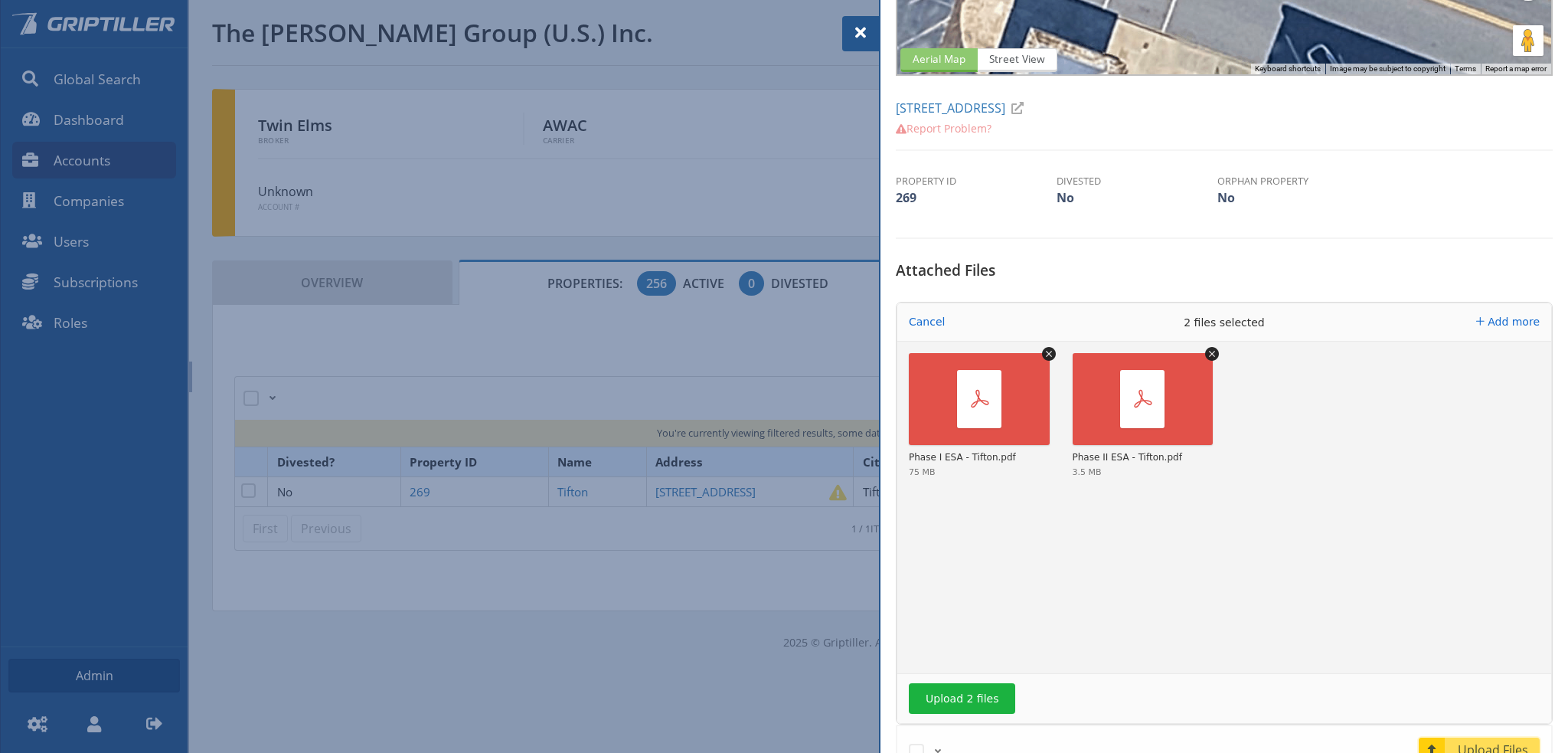
scroll to position [307, 0]
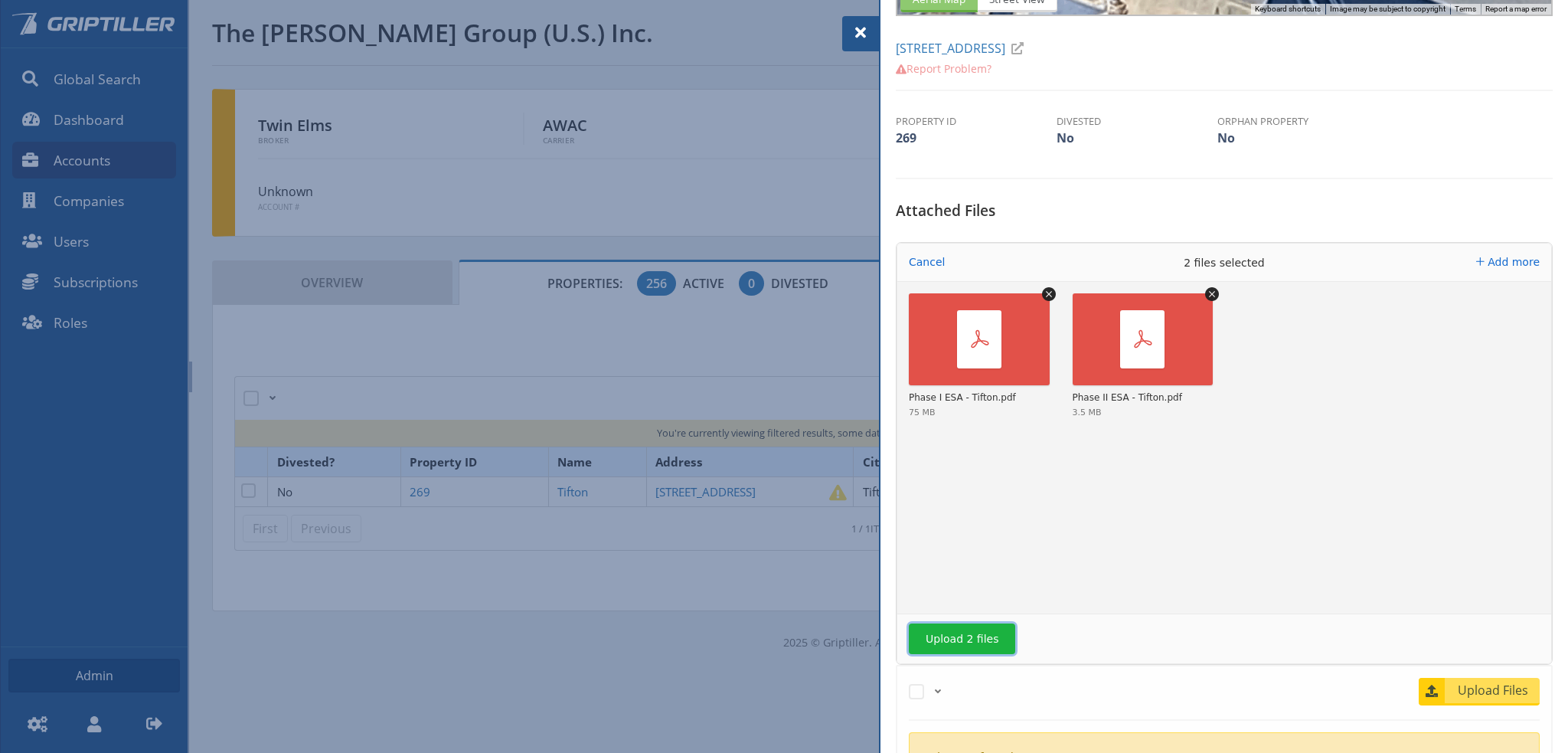
click at [981, 635] on button "Upload 2 files" at bounding box center [961, 639] width 107 height 31
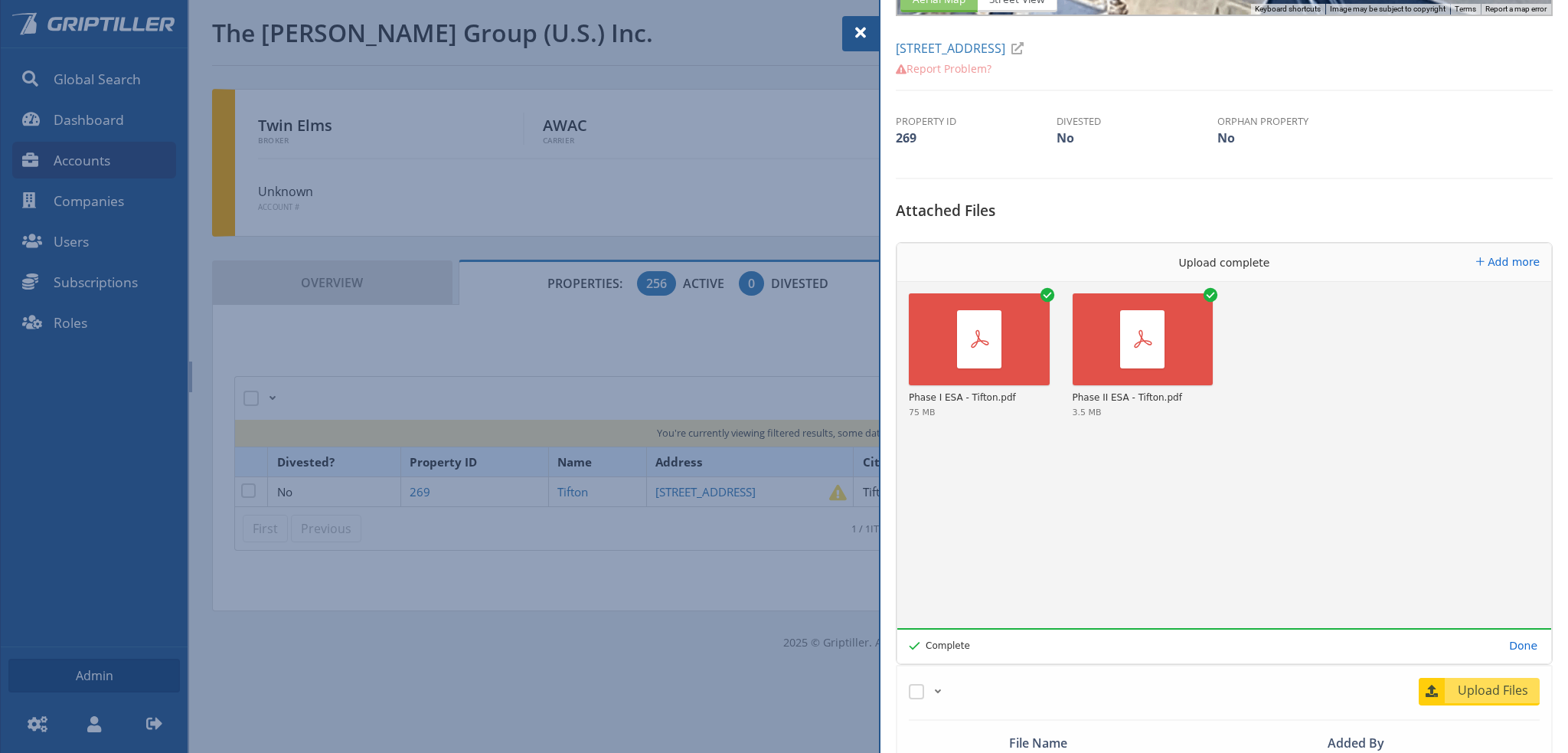
click at [855, 36] on span at bounding box center [860, 33] width 18 height 18
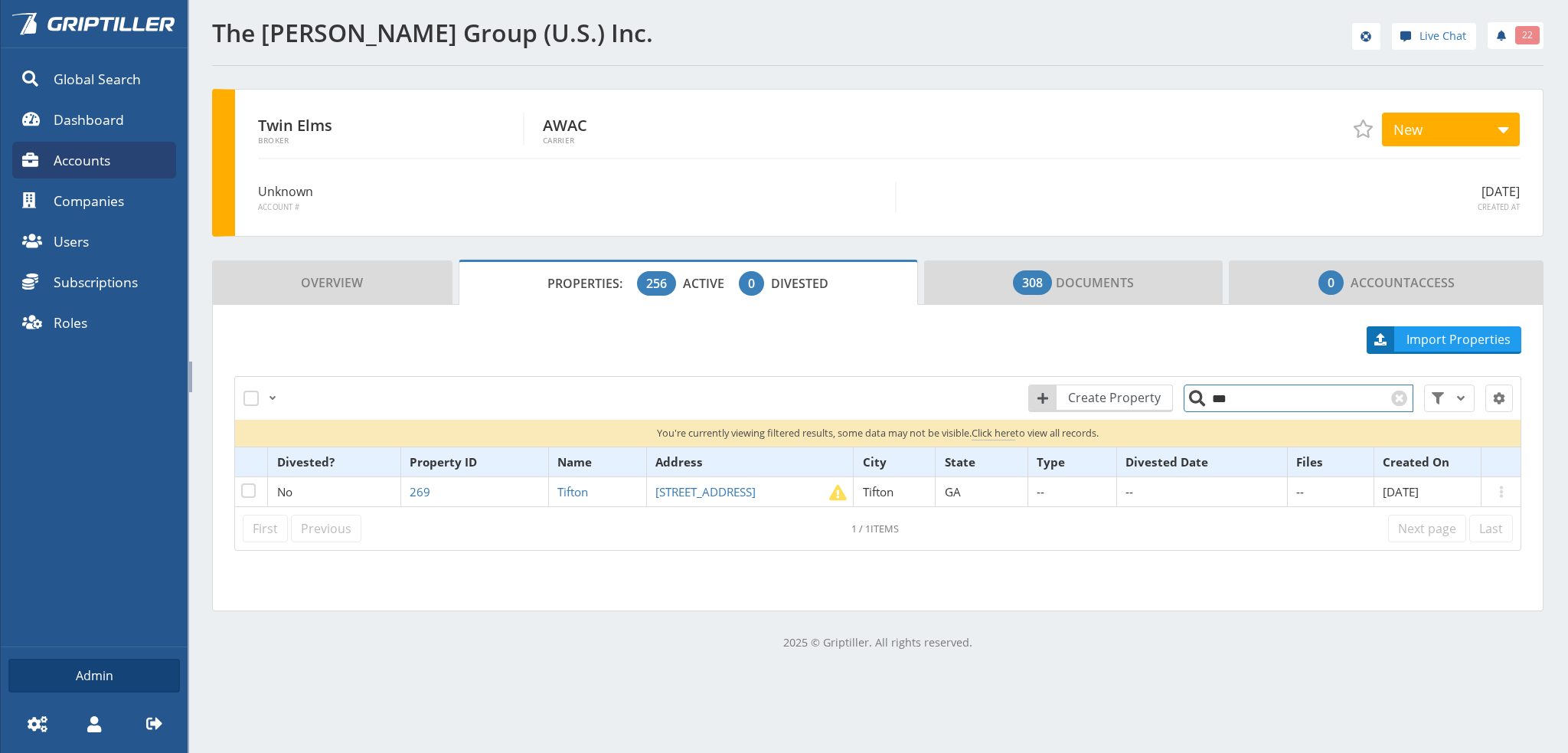
click at [1207, 400] on input "***" at bounding box center [1298, 398] width 230 height 27
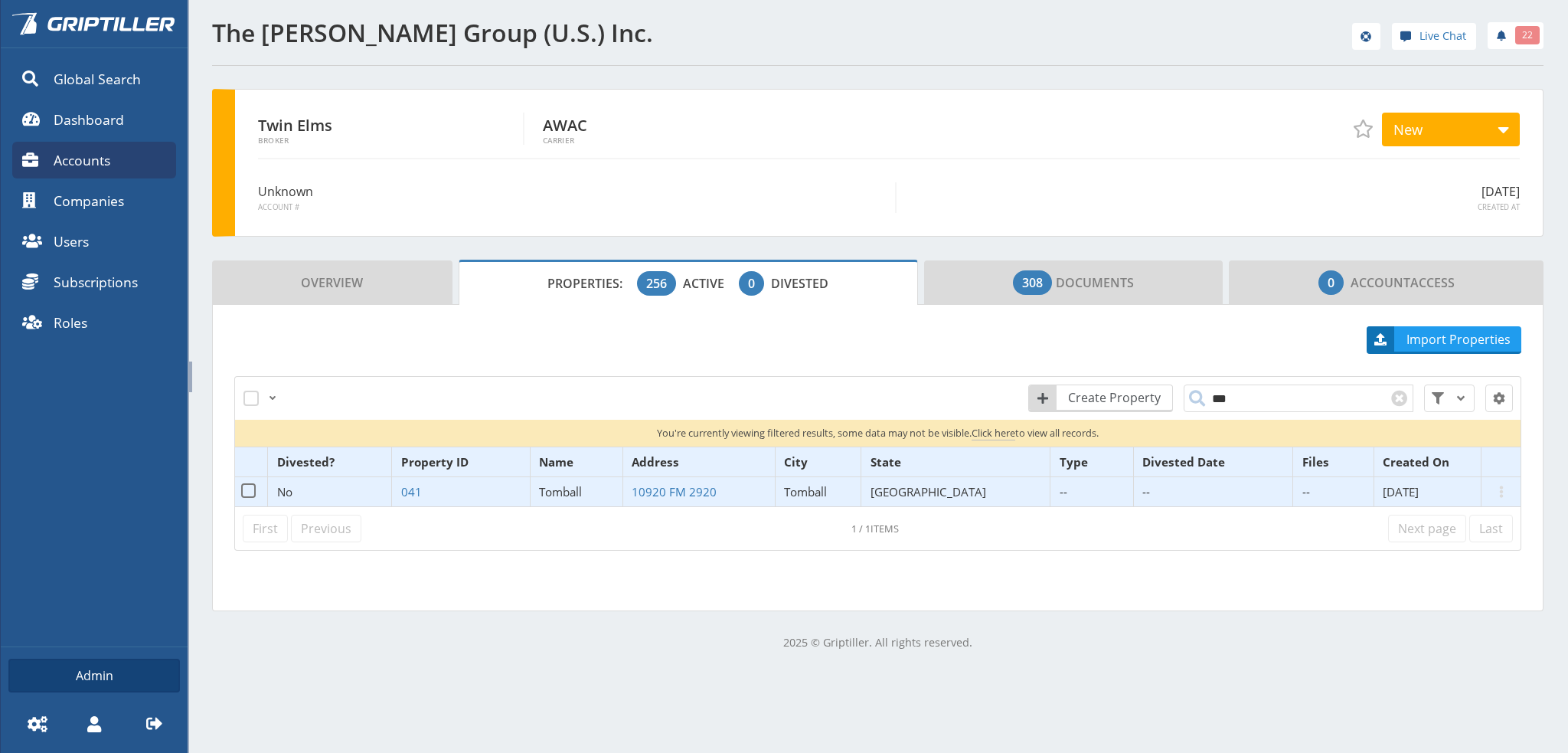
click at [582, 493] on span "Tomball" at bounding box center [560, 491] width 43 height 16
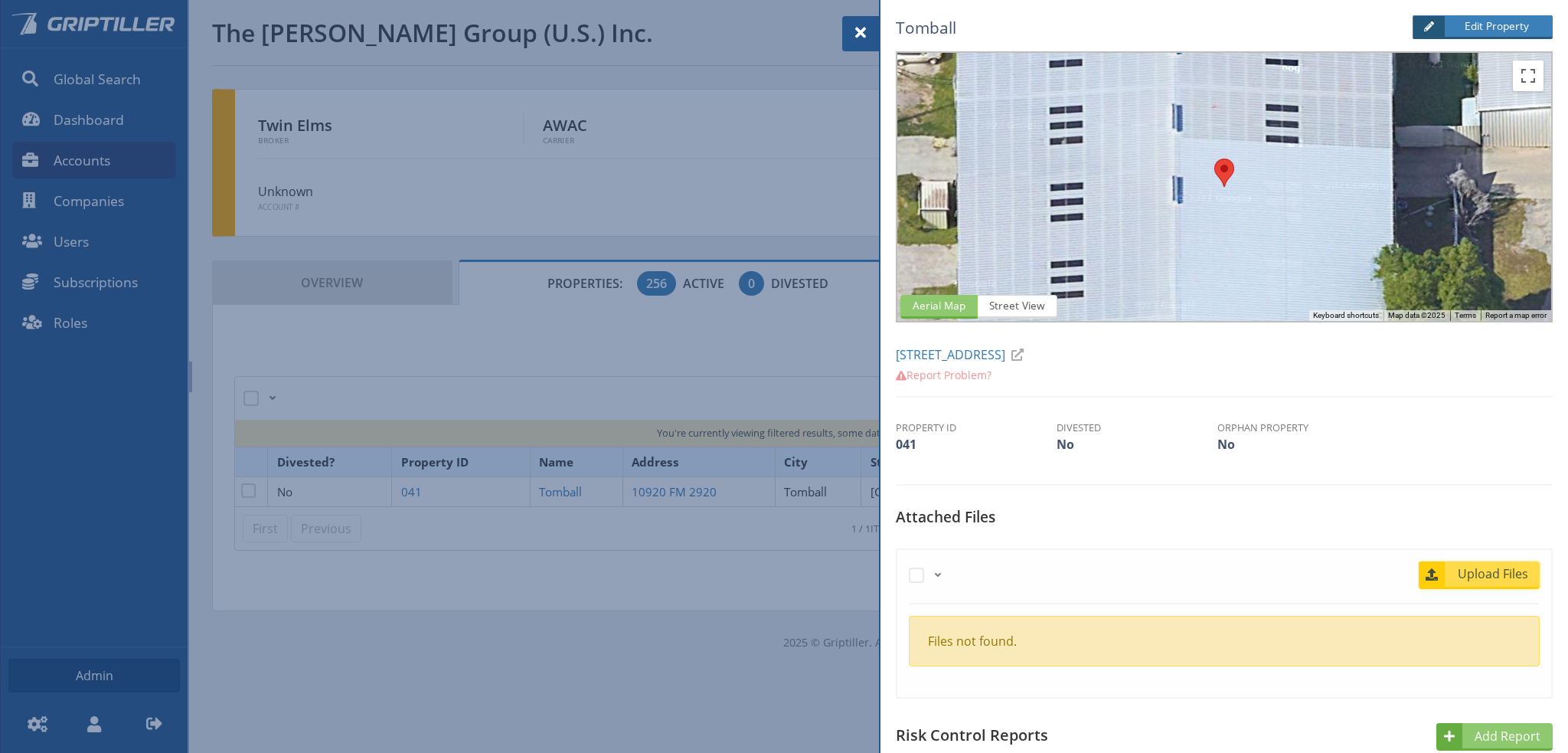
click at [1501, 577] on span "Upload Files" at bounding box center [1493, 573] width 93 height 18
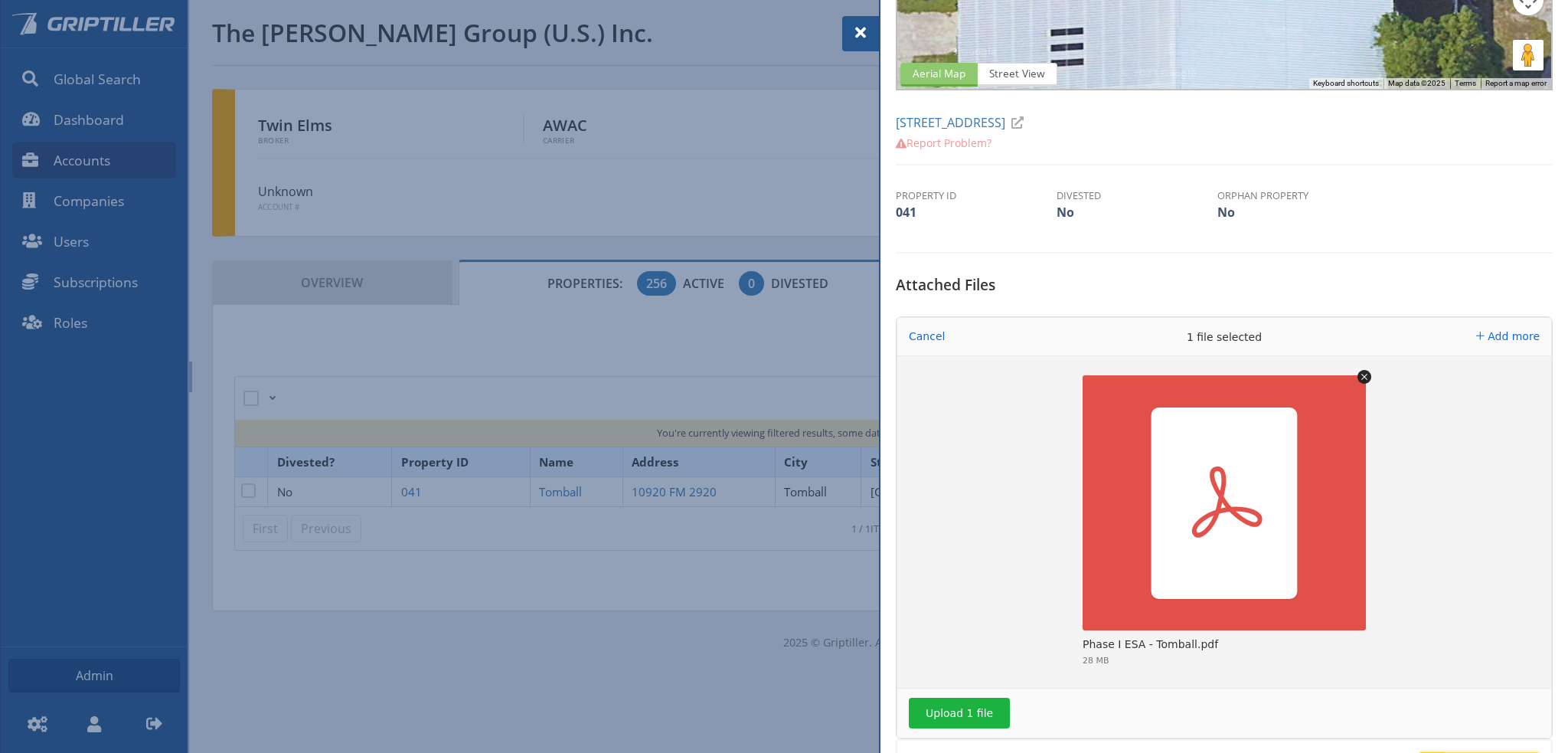
scroll to position [383, 0]
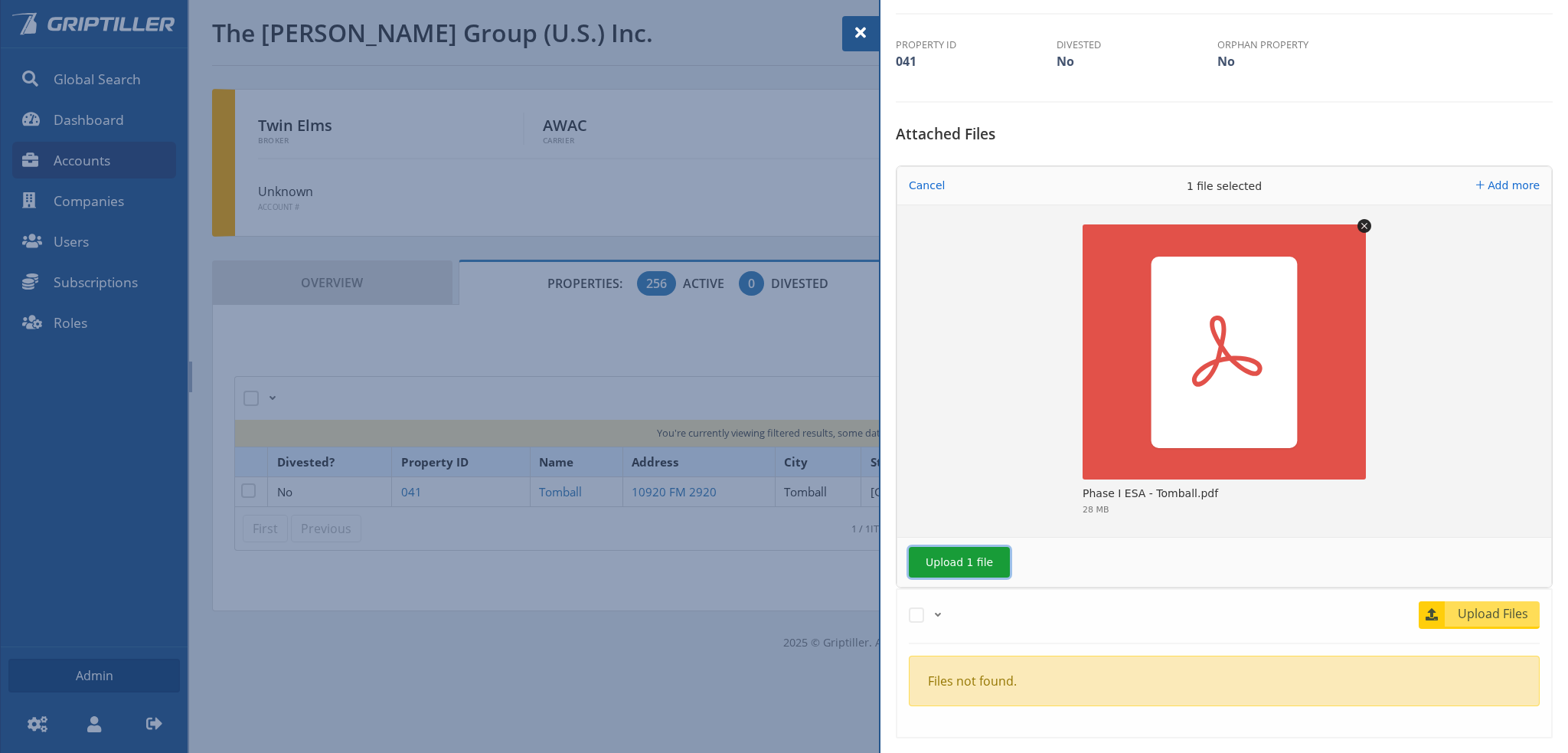
drag, startPoint x: 961, startPoint y: 564, endPoint x: 1028, endPoint y: 564, distance: 67.0
click at [961, 564] on button "Upload 1 file" at bounding box center [959, 562] width 101 height 31
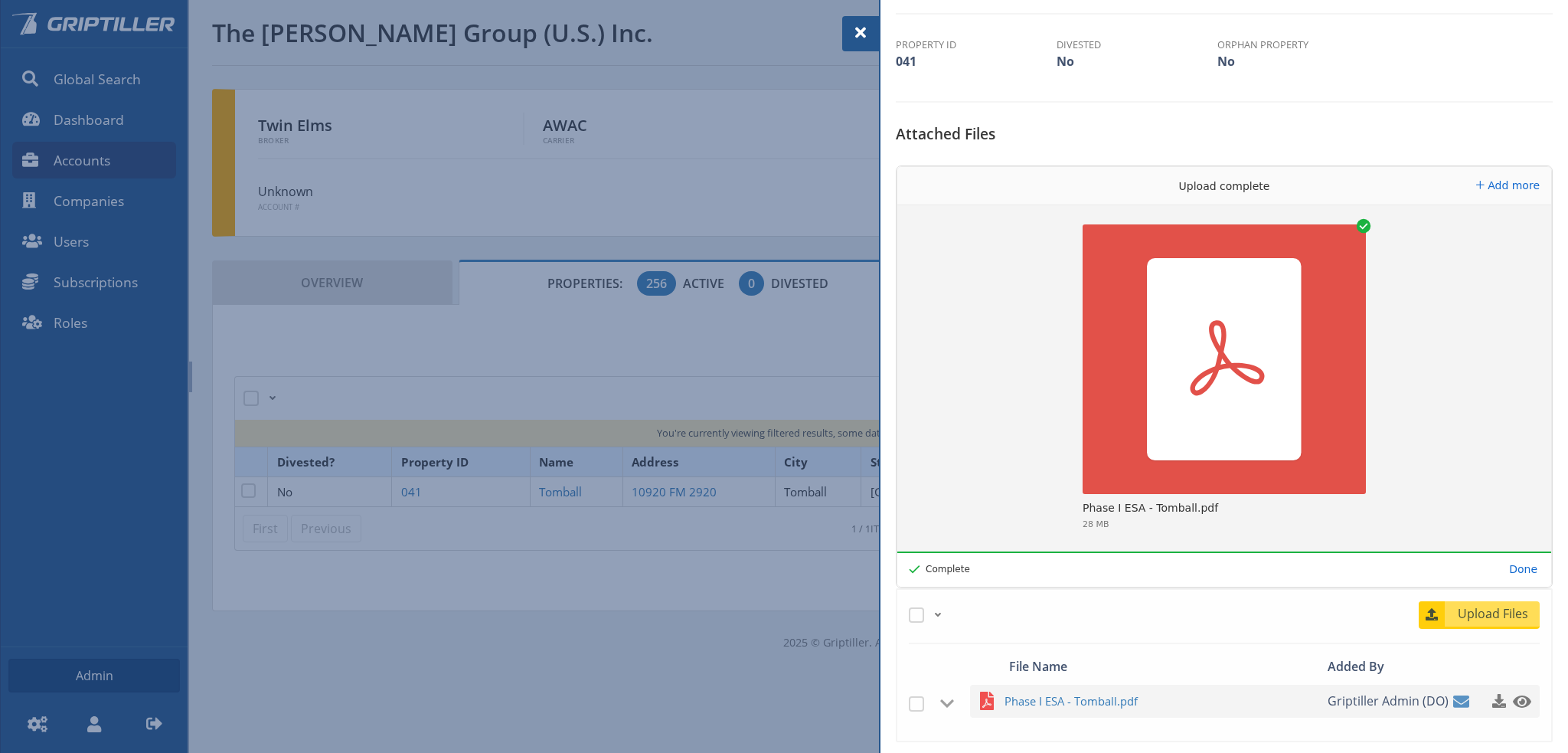
click at [857, 31] on span at bounding box center [860, 33] width 18 height 18
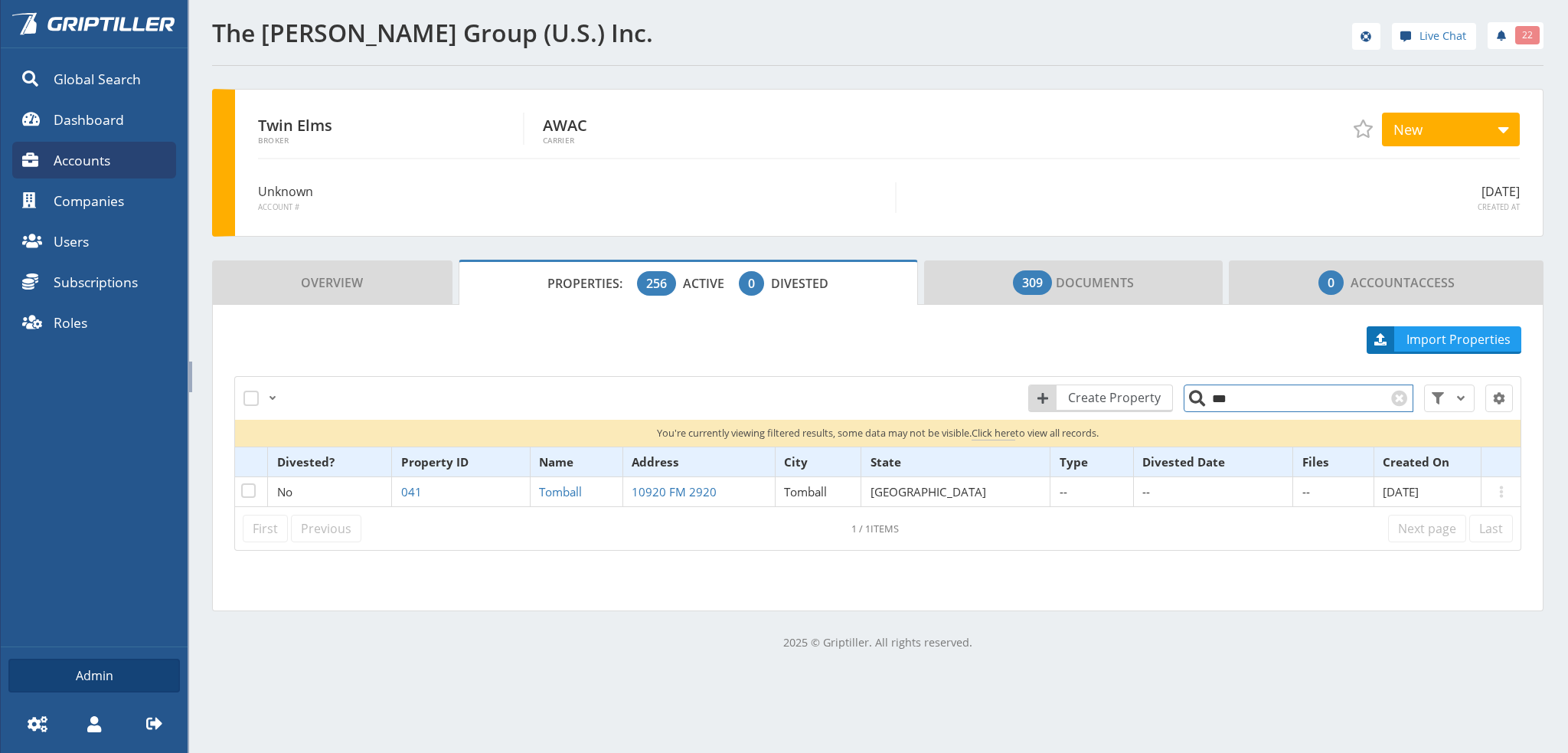
click at [1242, 406] on input "***" at bounding box center [1298, 398] width 230 height 27
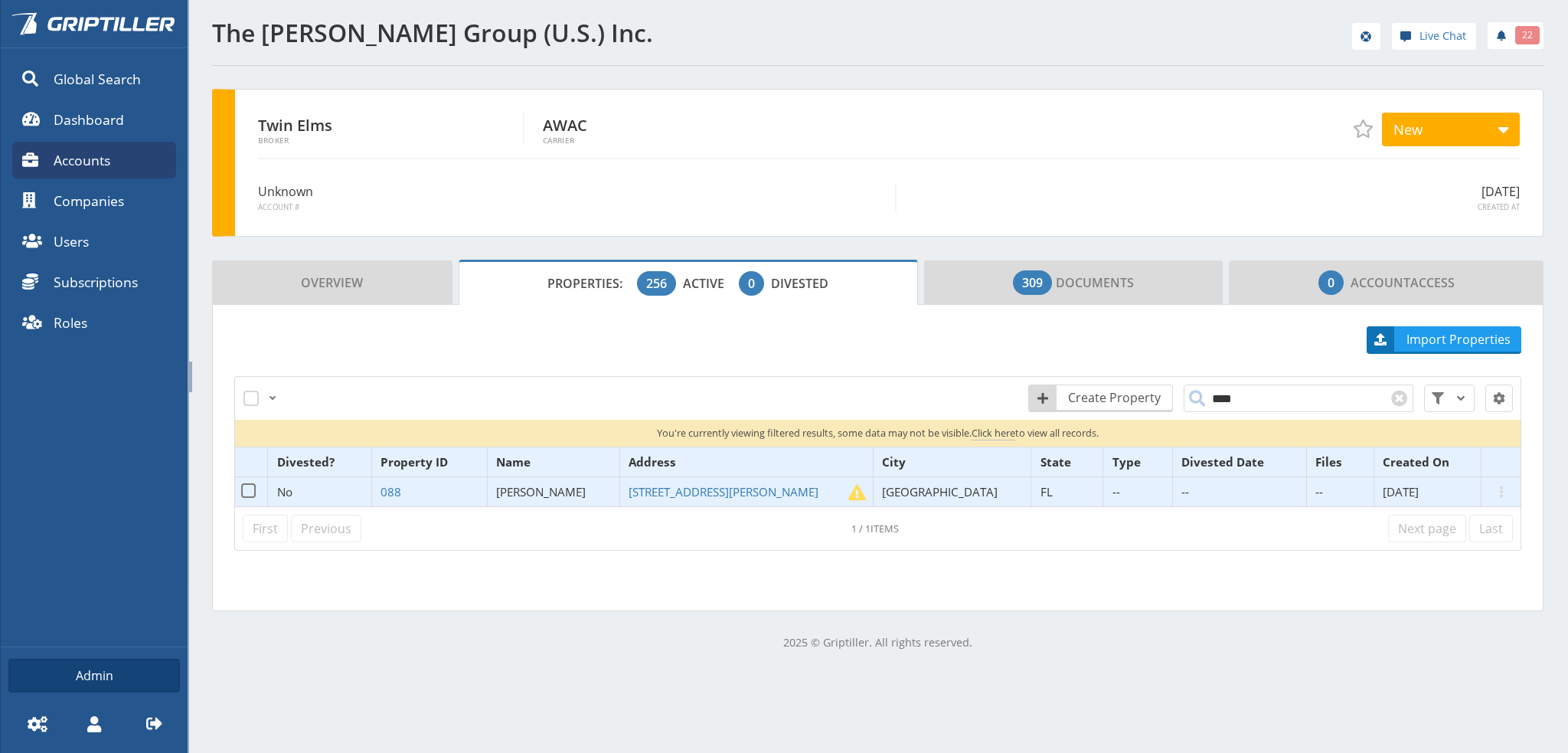
click at [569, 488] on span "[PERSON_NAME]" at bounding box center [541, 491] width 89 height 16
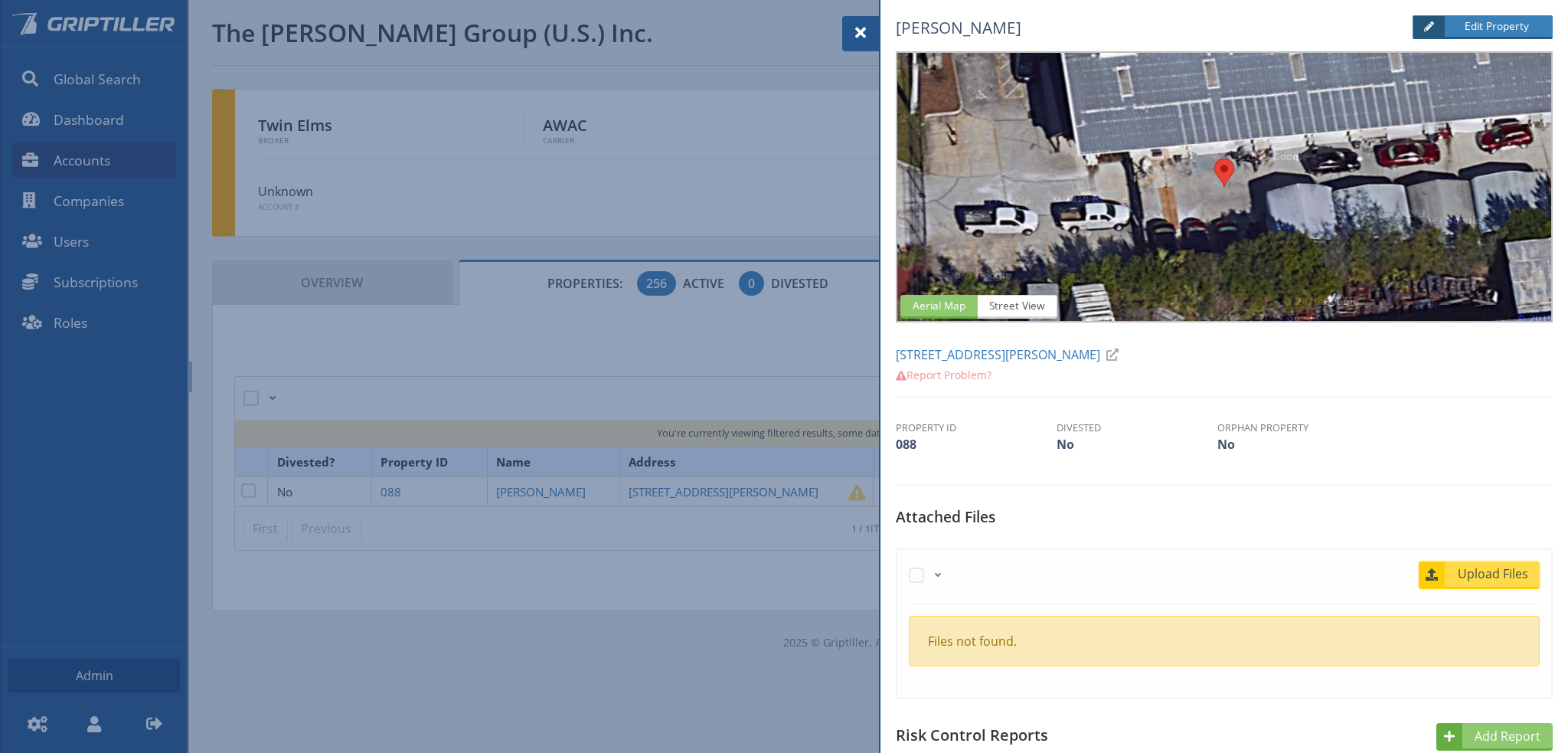
click at [1482, 569] on span "Upload Files" at bounding box center [1493, 573] width 93 height 18
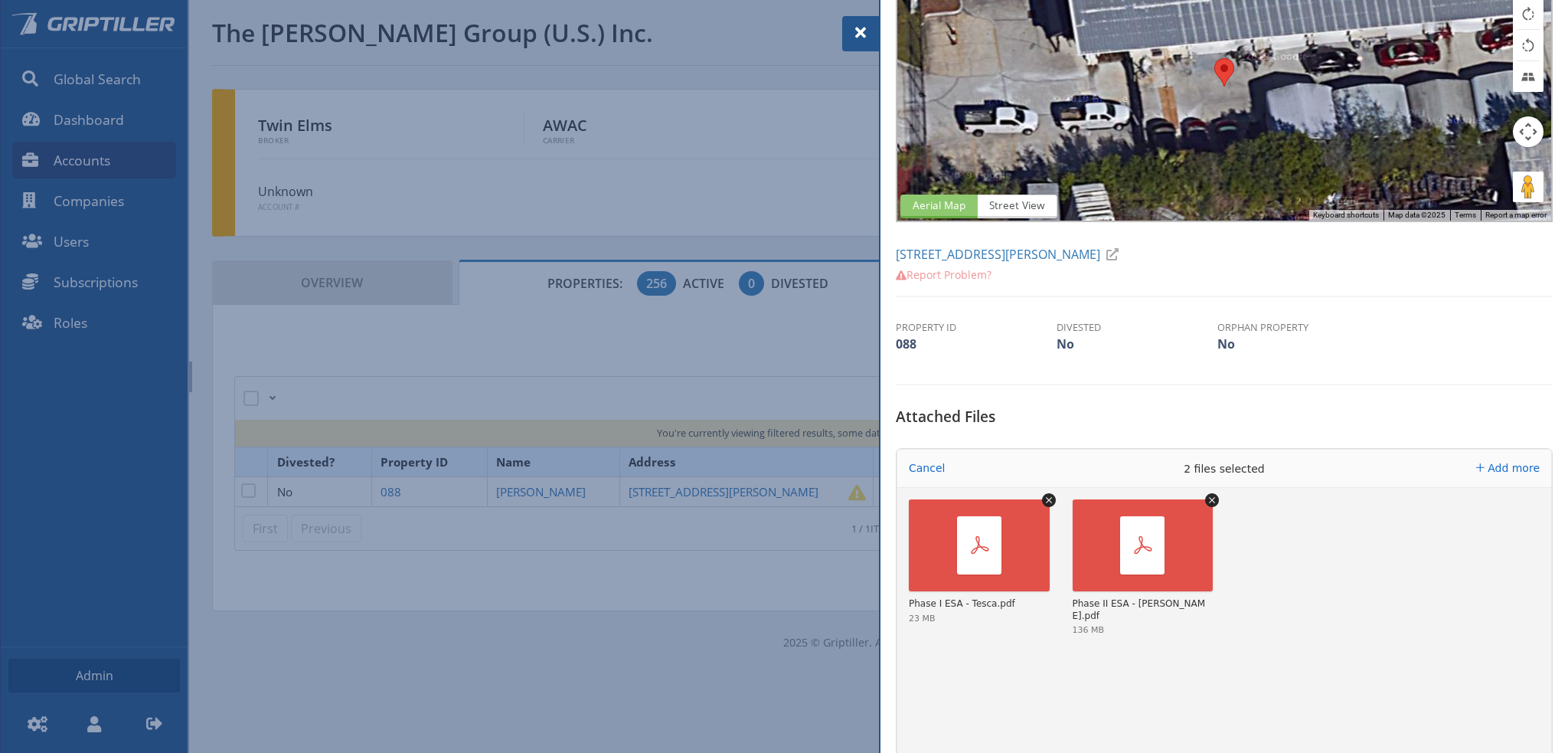
scroll to position [230, 0]
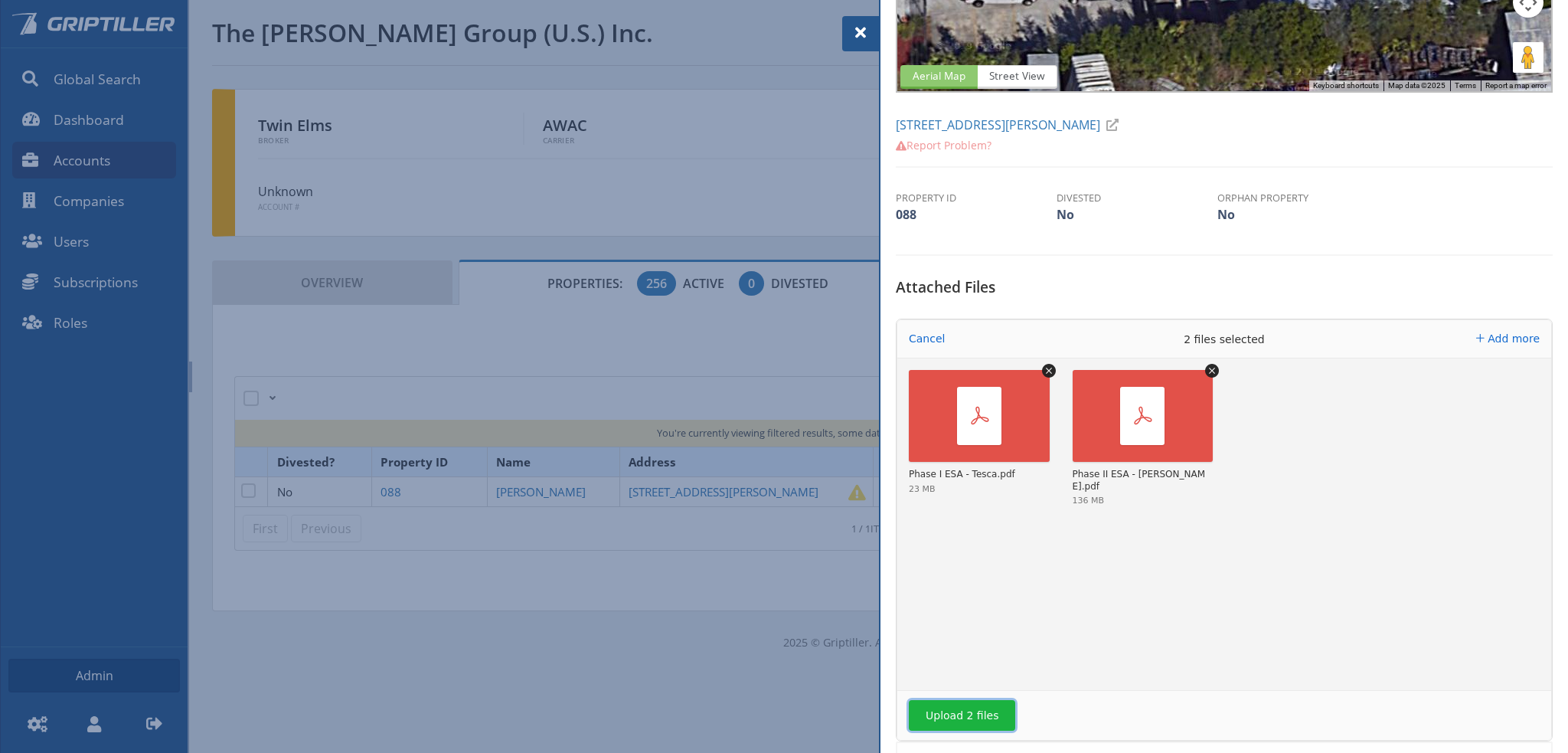
click at [968, 713] on button "Upload 2 files" at bounding box center [961, 716] width 107 height 31
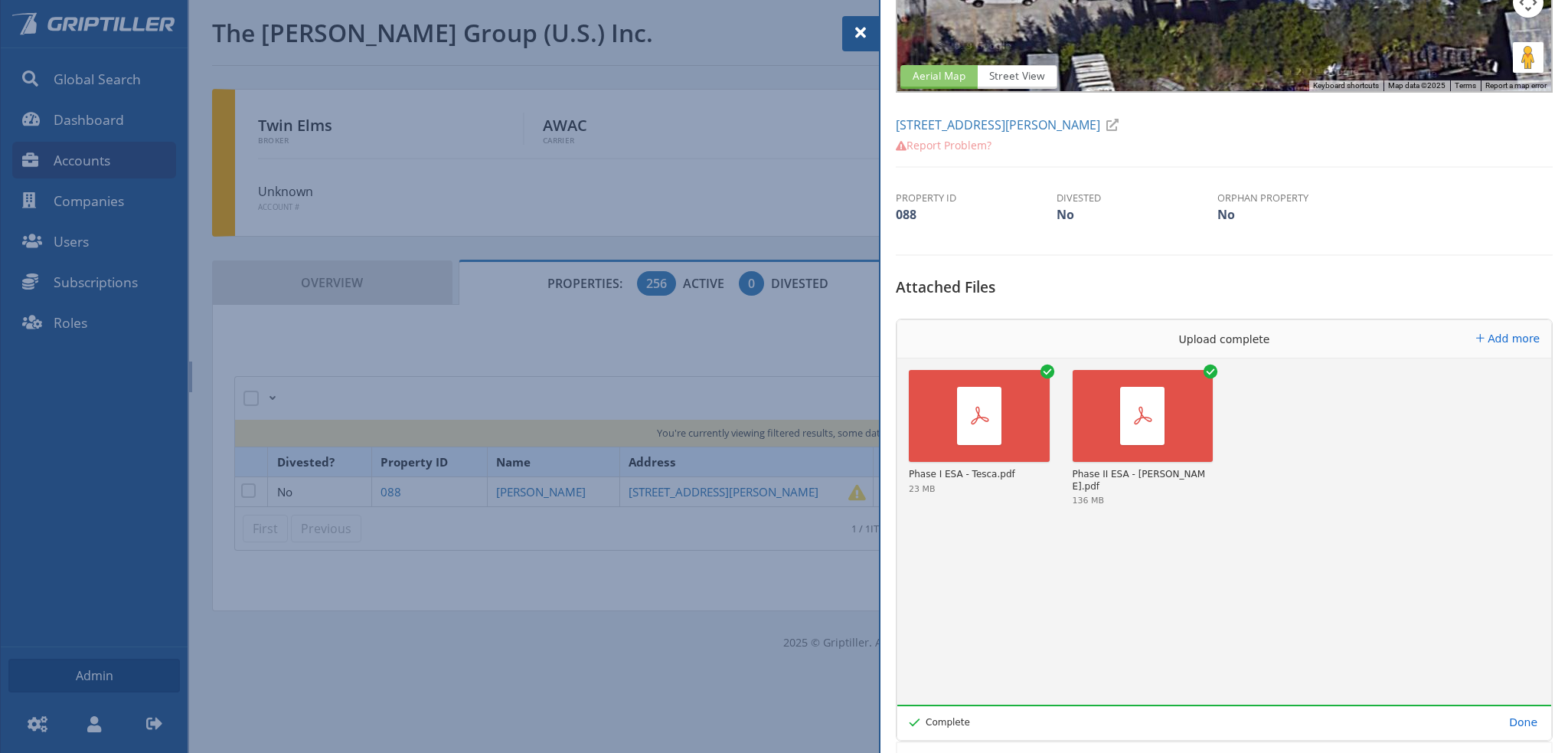
click at [855, 26] on span at bounding box center [860, 33] width 18 height 18
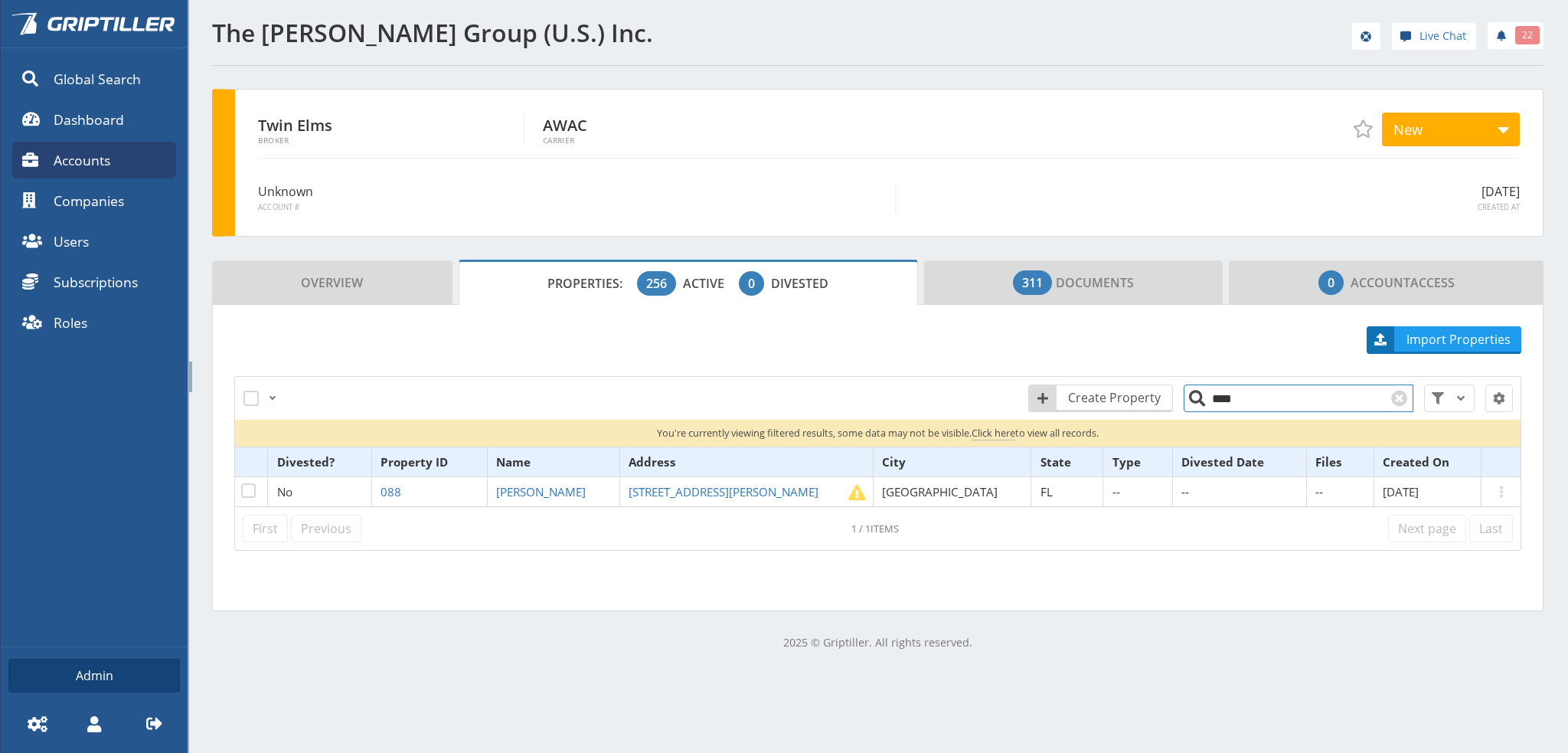
drag, startPoint x: 1223, startPoint y: 402, endPoint x: 1210, endPoint y: 405, distance: 13.3
click at [1210, 405] on input "****" at bounding box center [1298, 398] width 230 height 27
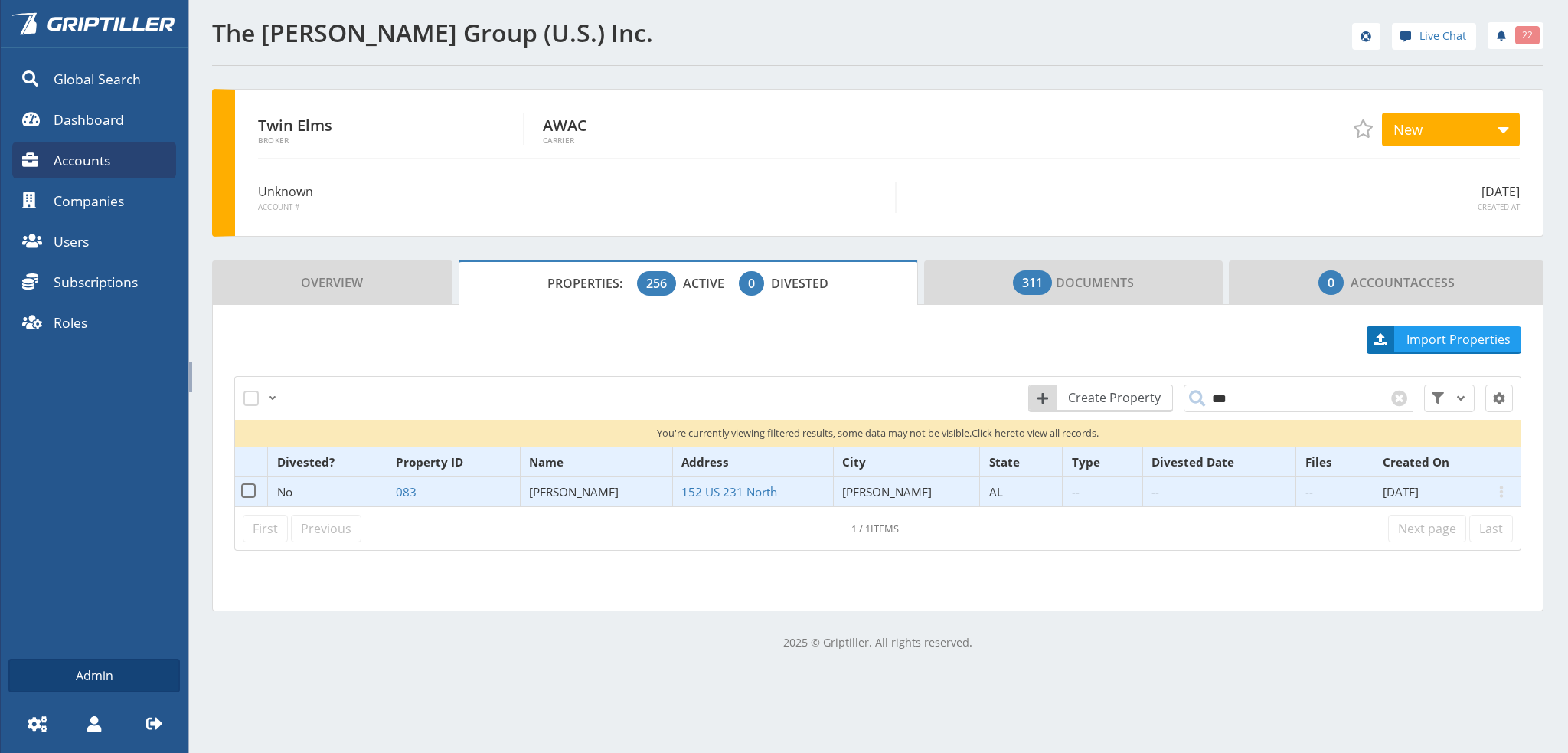
click at [575, 490] on span "[PERSON_NAME]" at bounding box center [574, 491] width 89 height 16
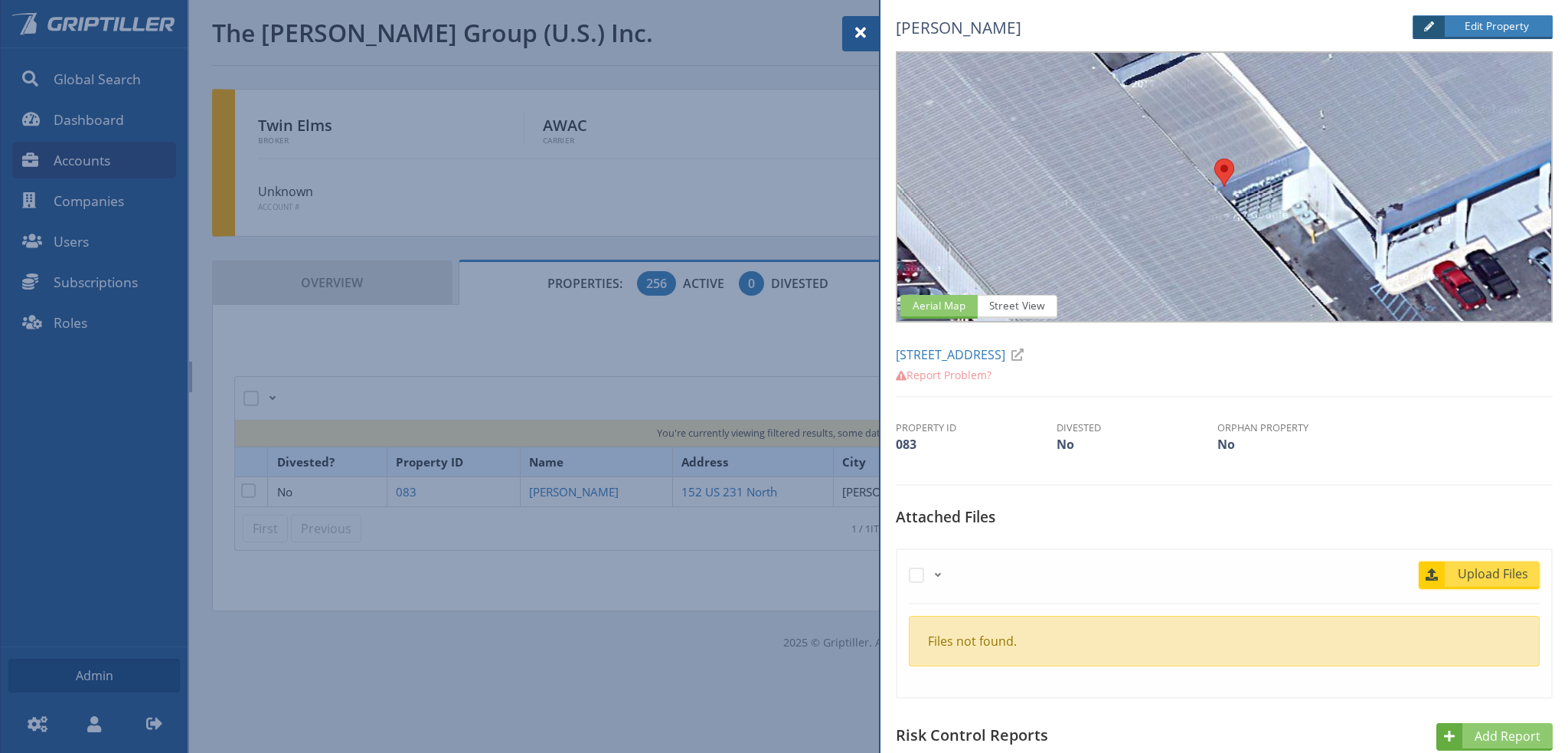
click at [1479, 576] on span "Upload Files" at bounding box center [1493, 573] width 93 height 18
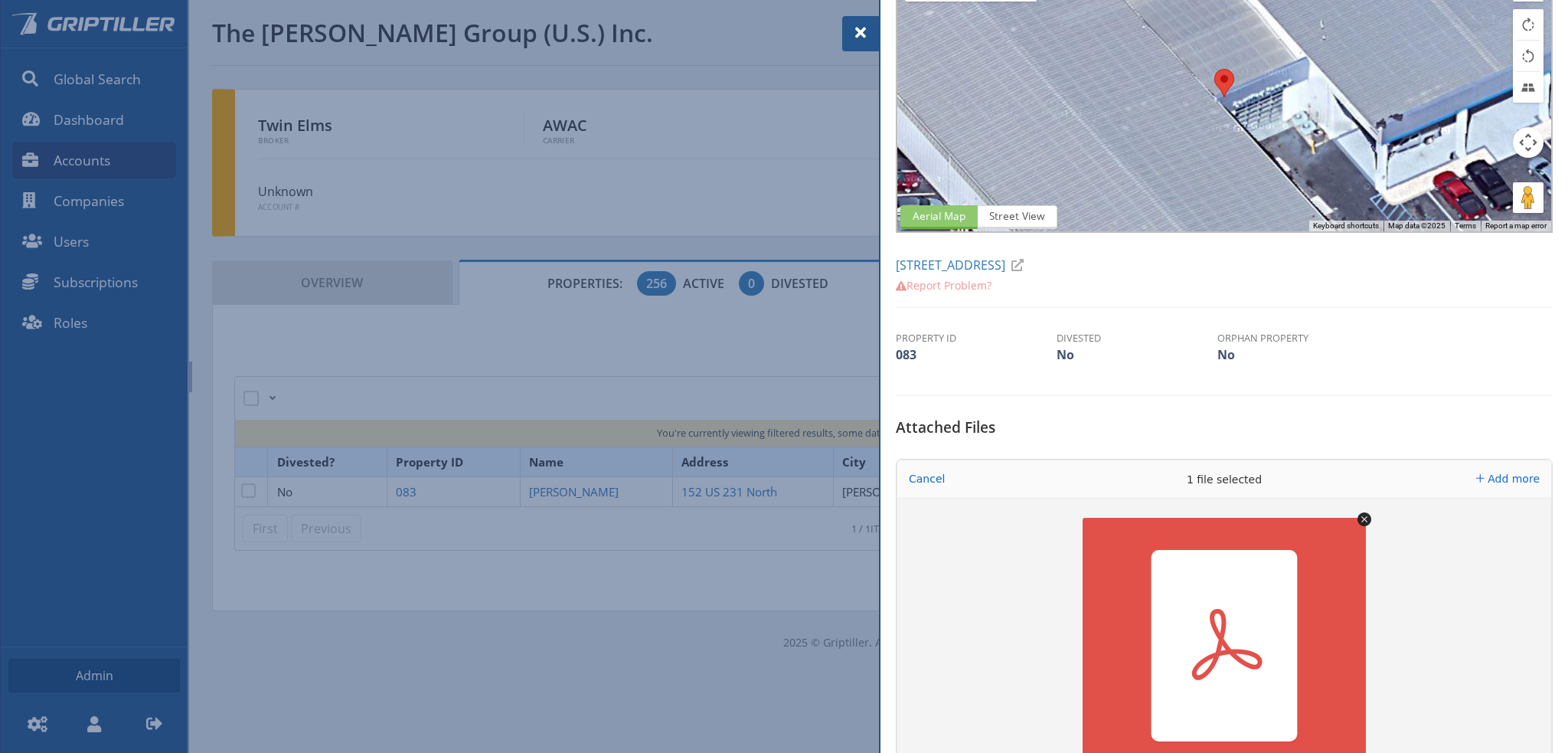
scroll to position [307, 0]
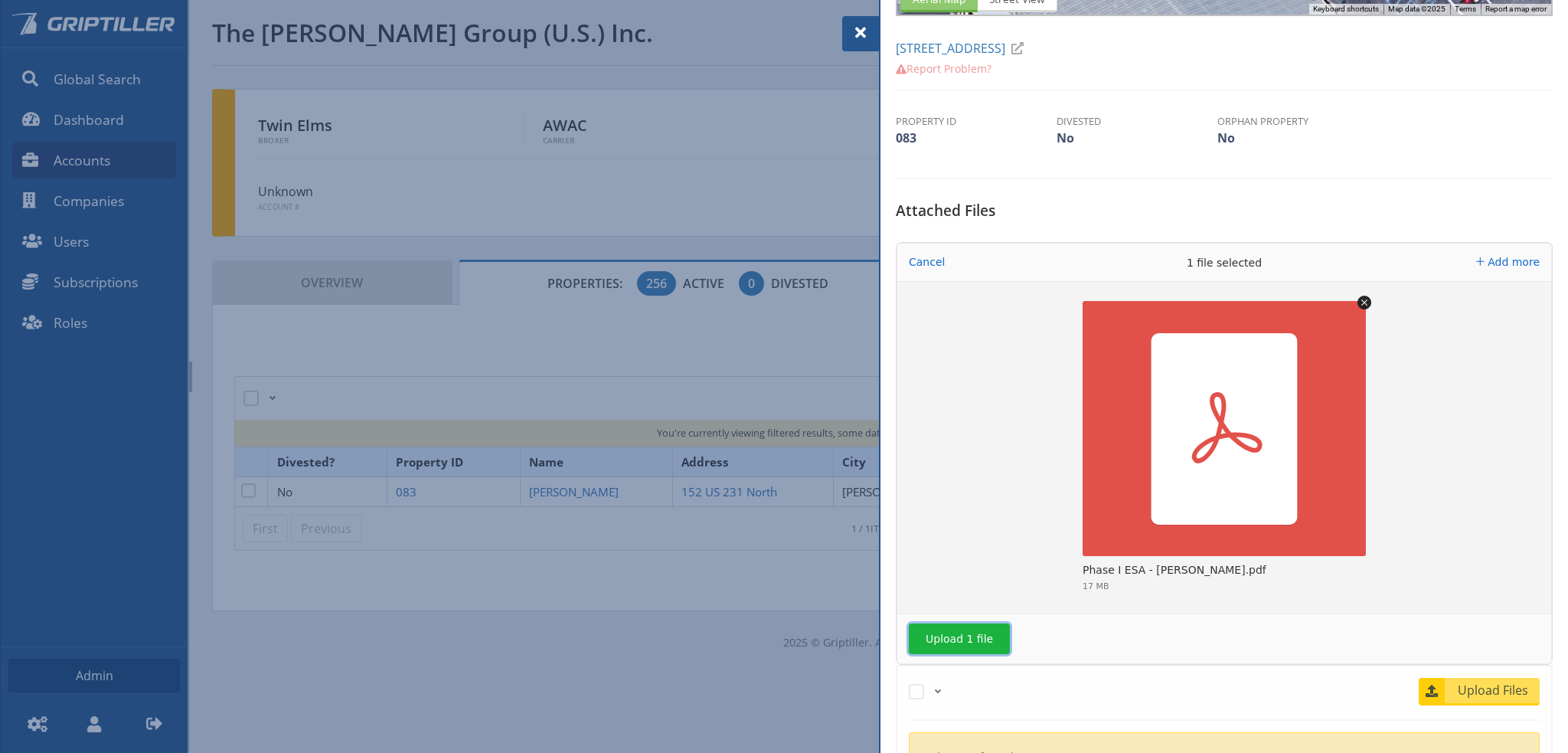
click at [978, 634] on button "Upload 1 file" at bounding box center [959, 639] width 101 height 31
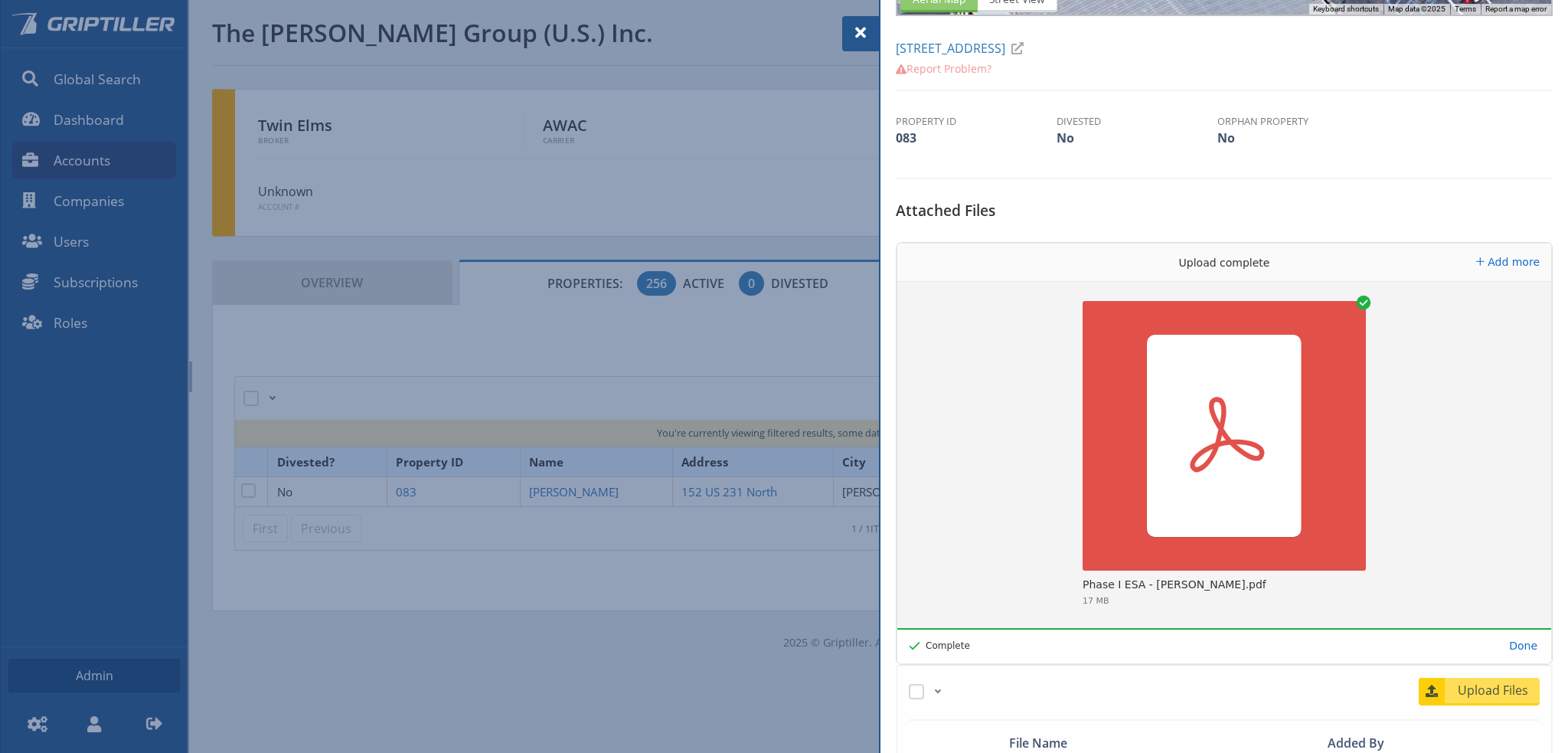
drag, startPoint x: 857, startPoint y: 35, endPoint x: 867, endPoint y: 36, distance: 10.0
click at [857, 35] on span at bounding box center [860, 33] width 18 height 18
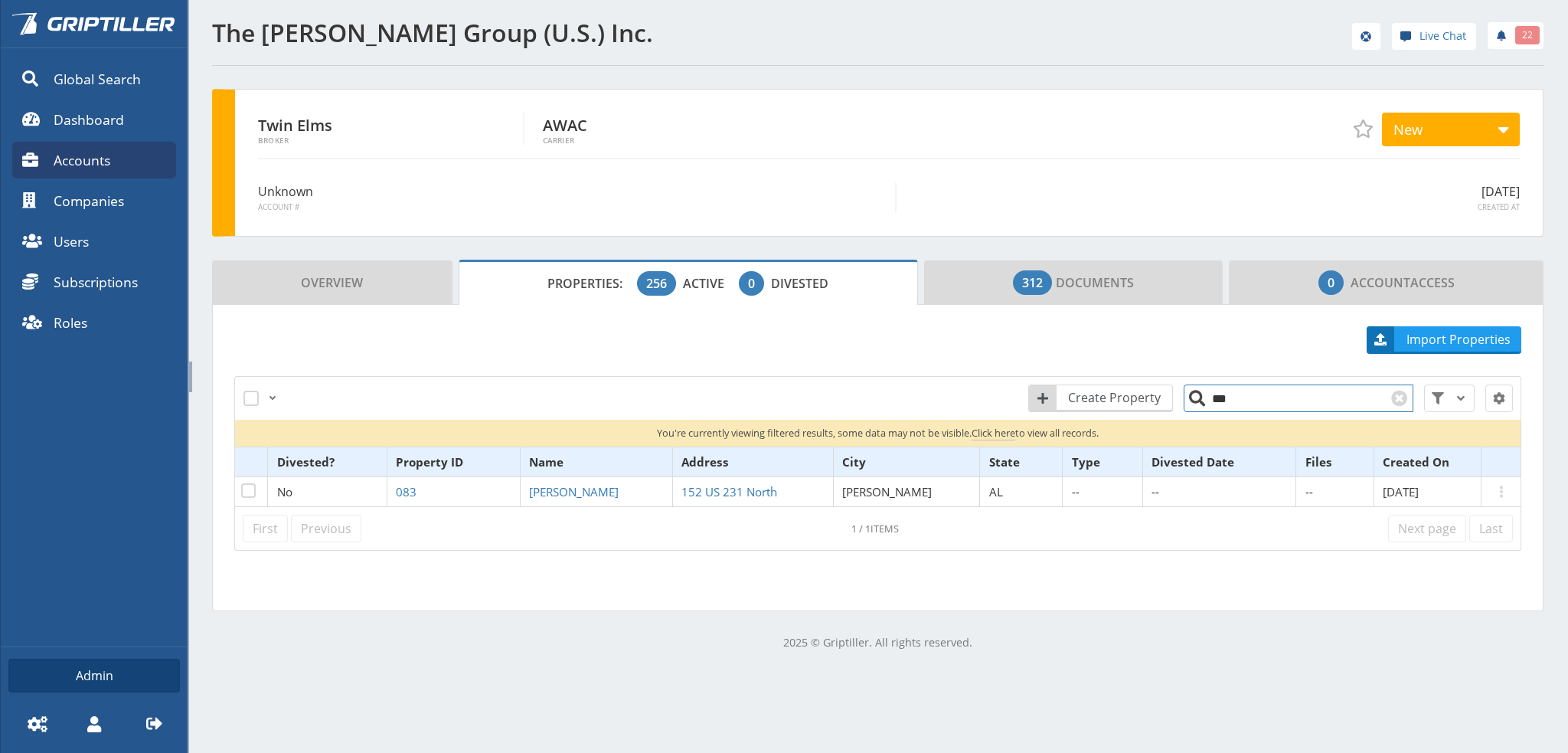
click at [1252, 392] on input "***" at bounding box center [1298, 398] width 230 height 27
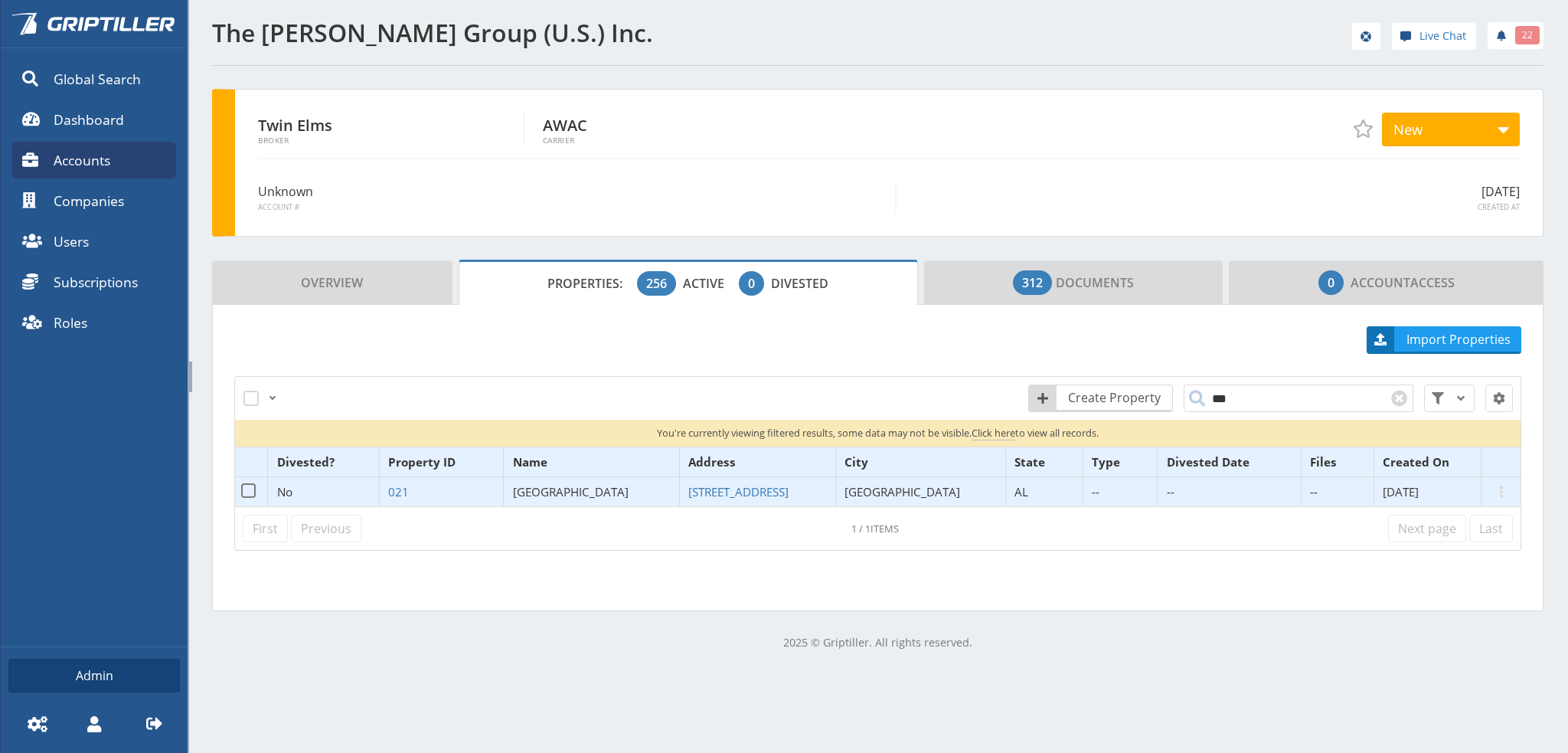
click at [566, 491] on span "[GEOGRAPHIC_DATA]" at bounding box center [570, 491] width 116 height 16
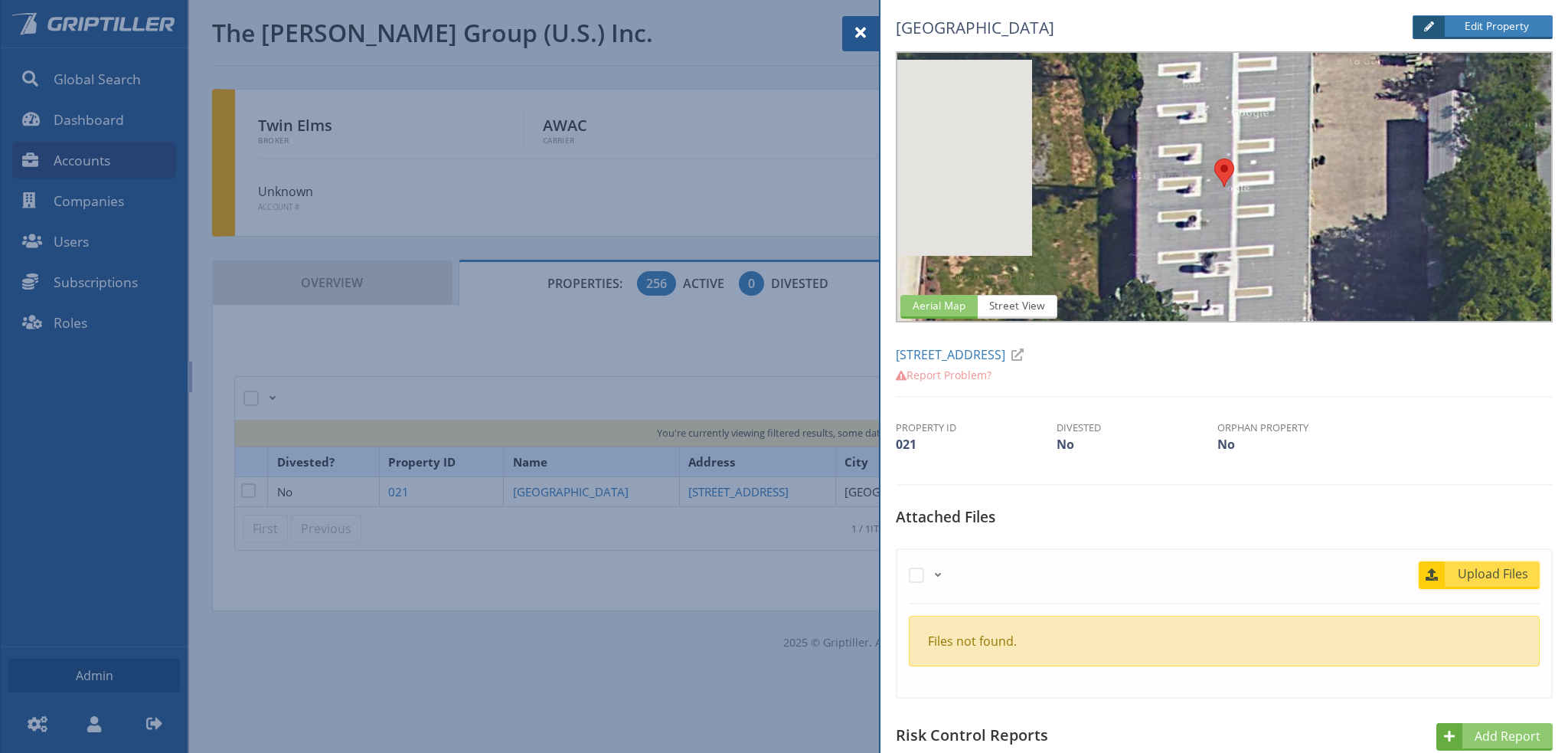
click at [1491, 573] on span "Upload Files" at bounding box center [1493, 573] width 93 height 18
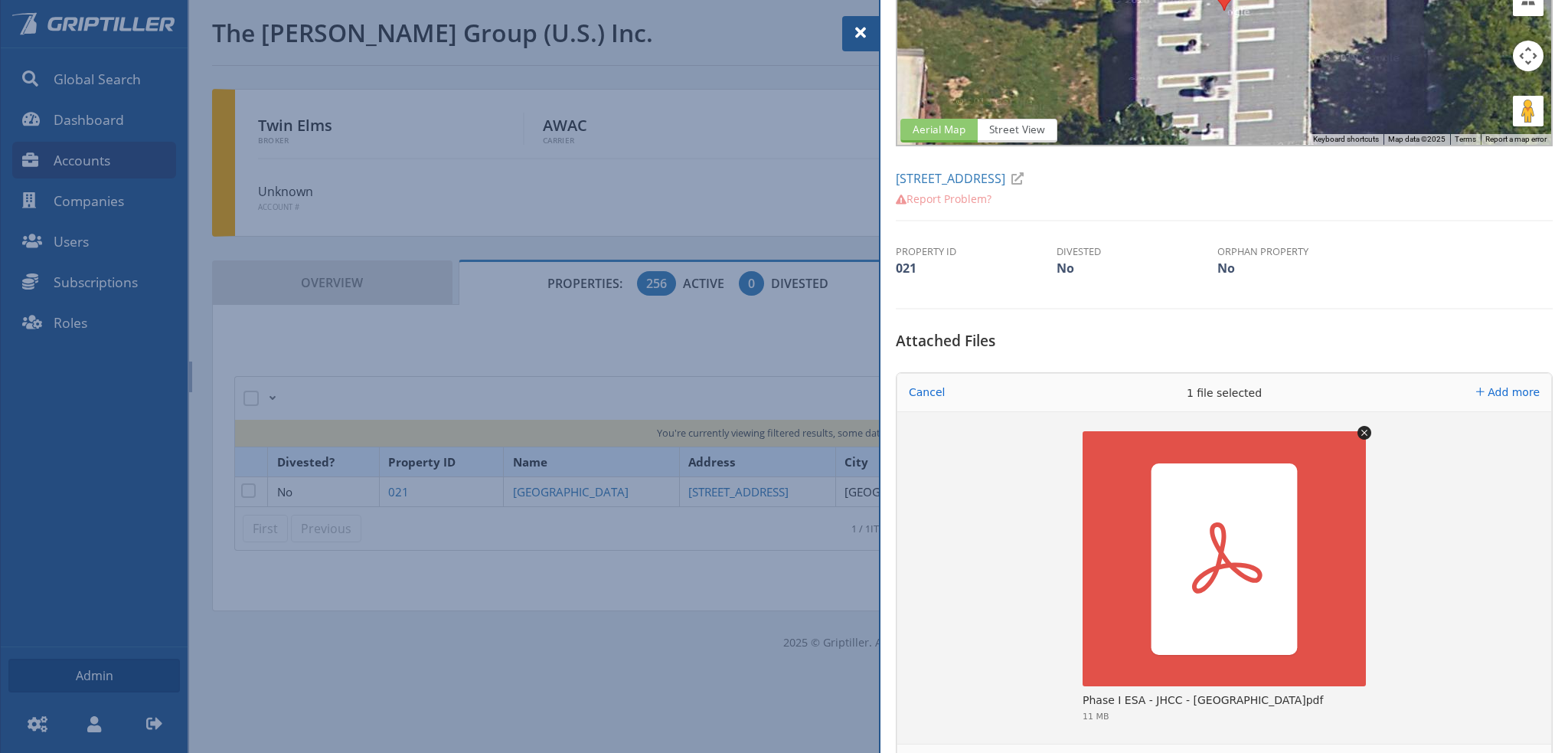
scroll to position [383, 0]
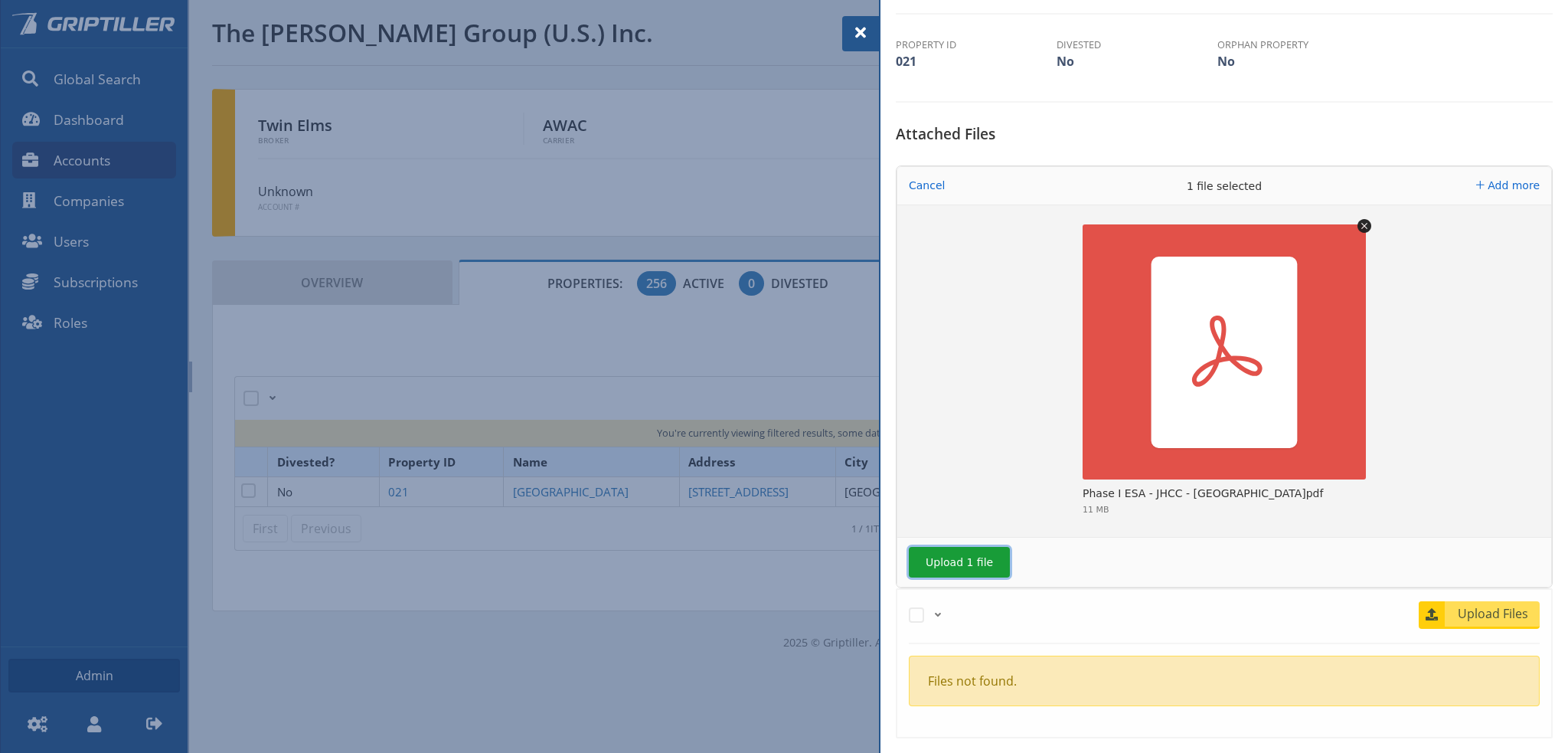
click at [936, 569] on button "Upload 1 file" at bounding box center [959, 562] width 101 height 31
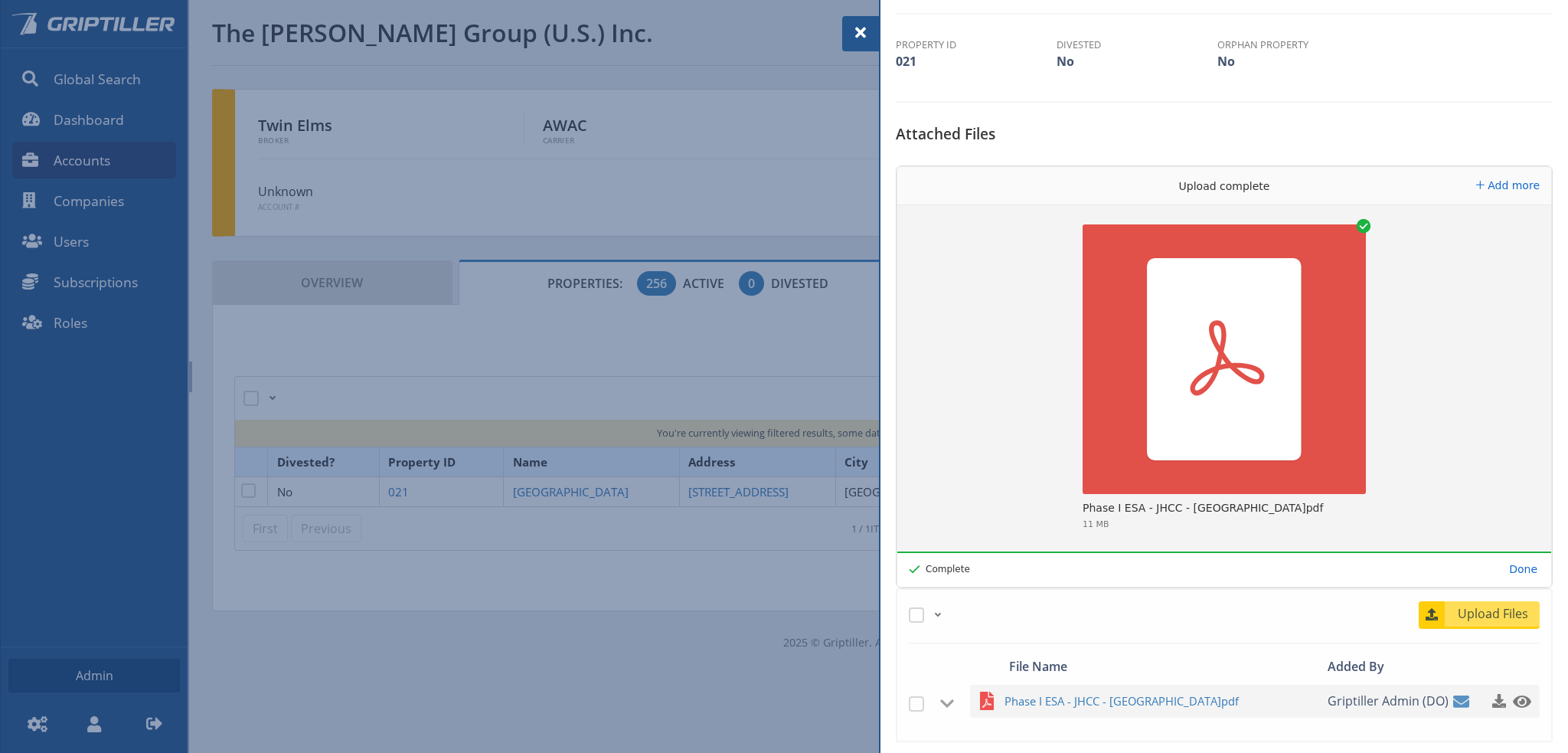
click at [864, 34] on span at bounding box center [860, 33] width 18 height 18
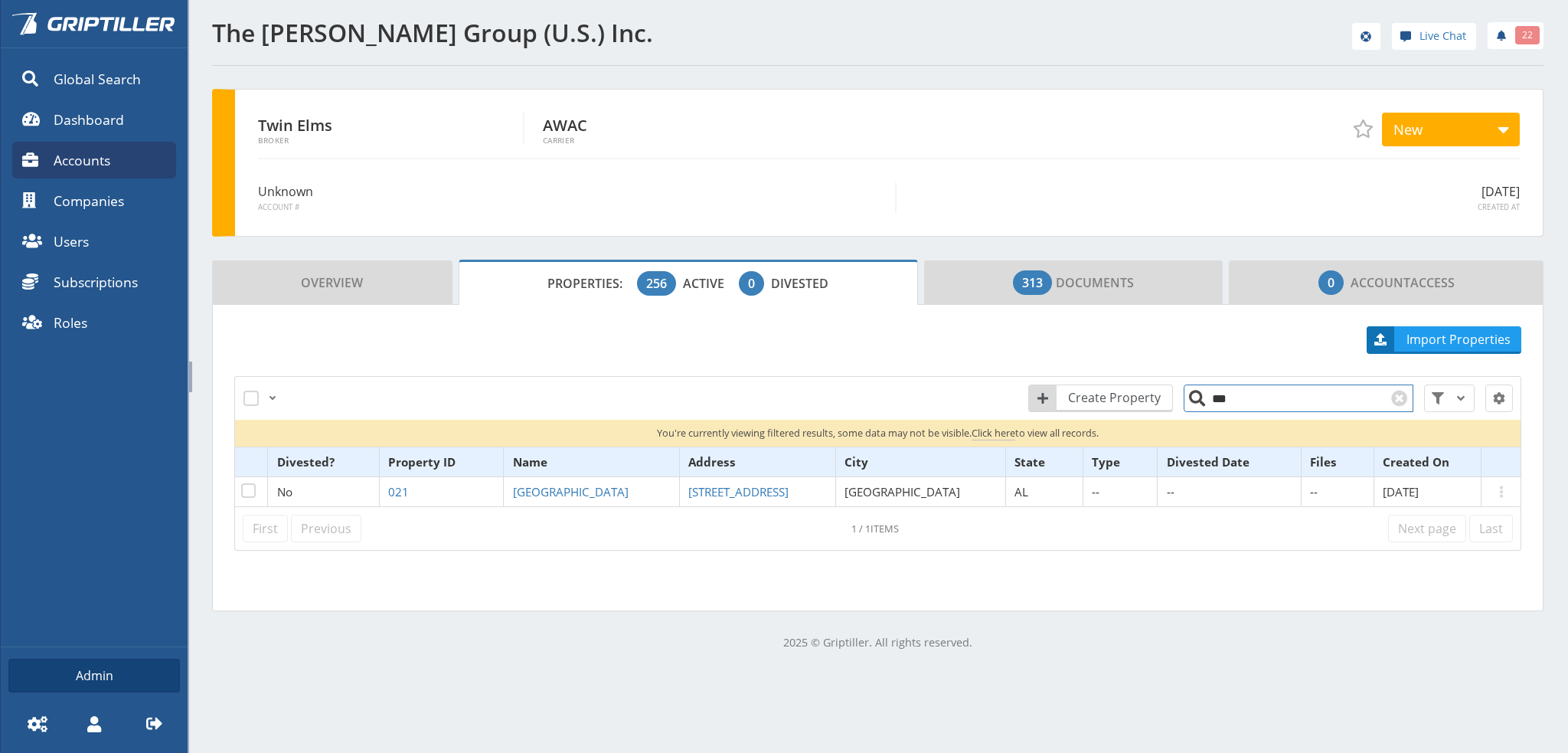
drag, startPoint x: 1212, startPoint y: 401, endPoint x: 1205, endPoint y: 403, distance: 7.3
click at [1205, 403] on input "***" at bounding box center [1298, 398] width 230 height 27
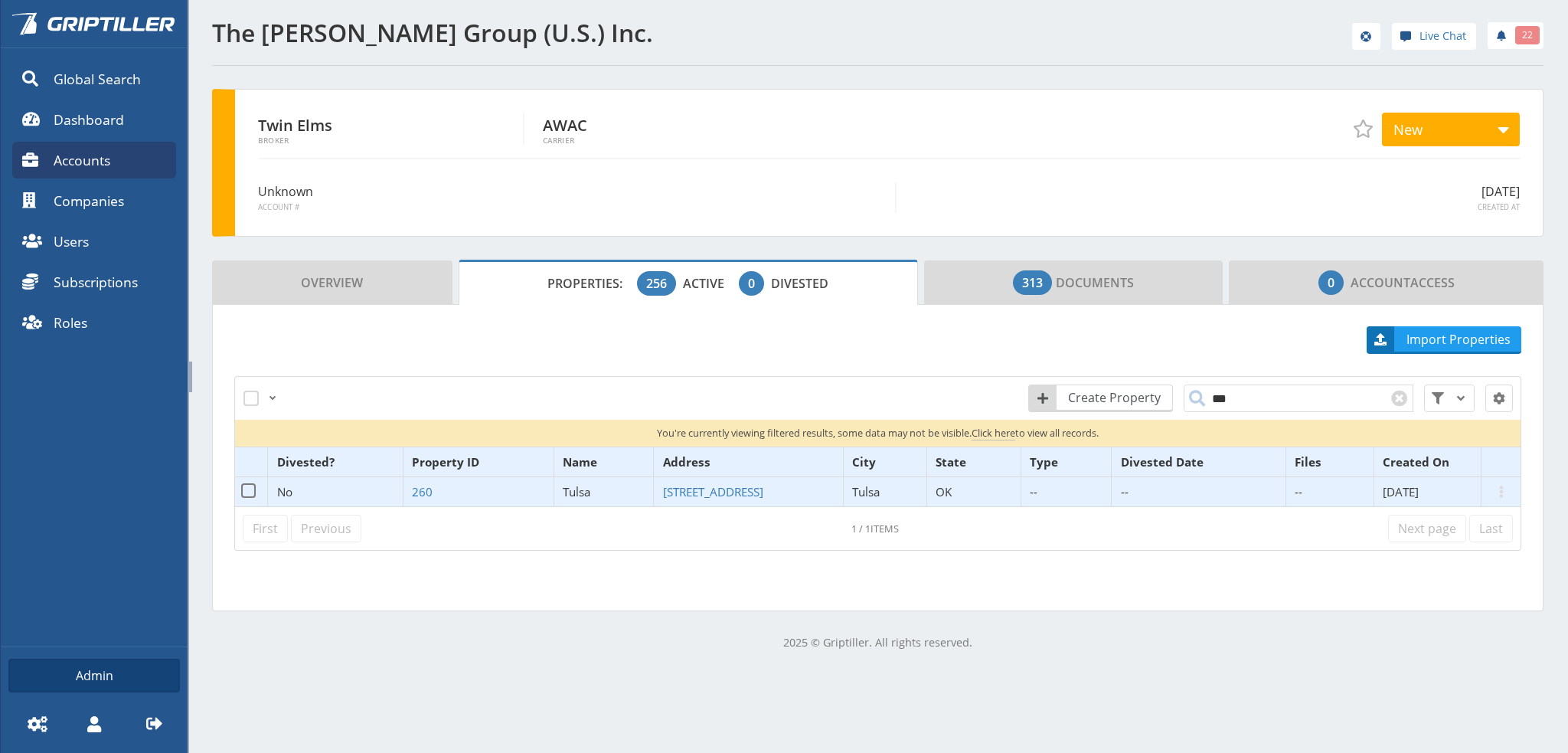
click at [586, 492] on link "Tulsa" at bounding box center [578, 491] width 32 height 16
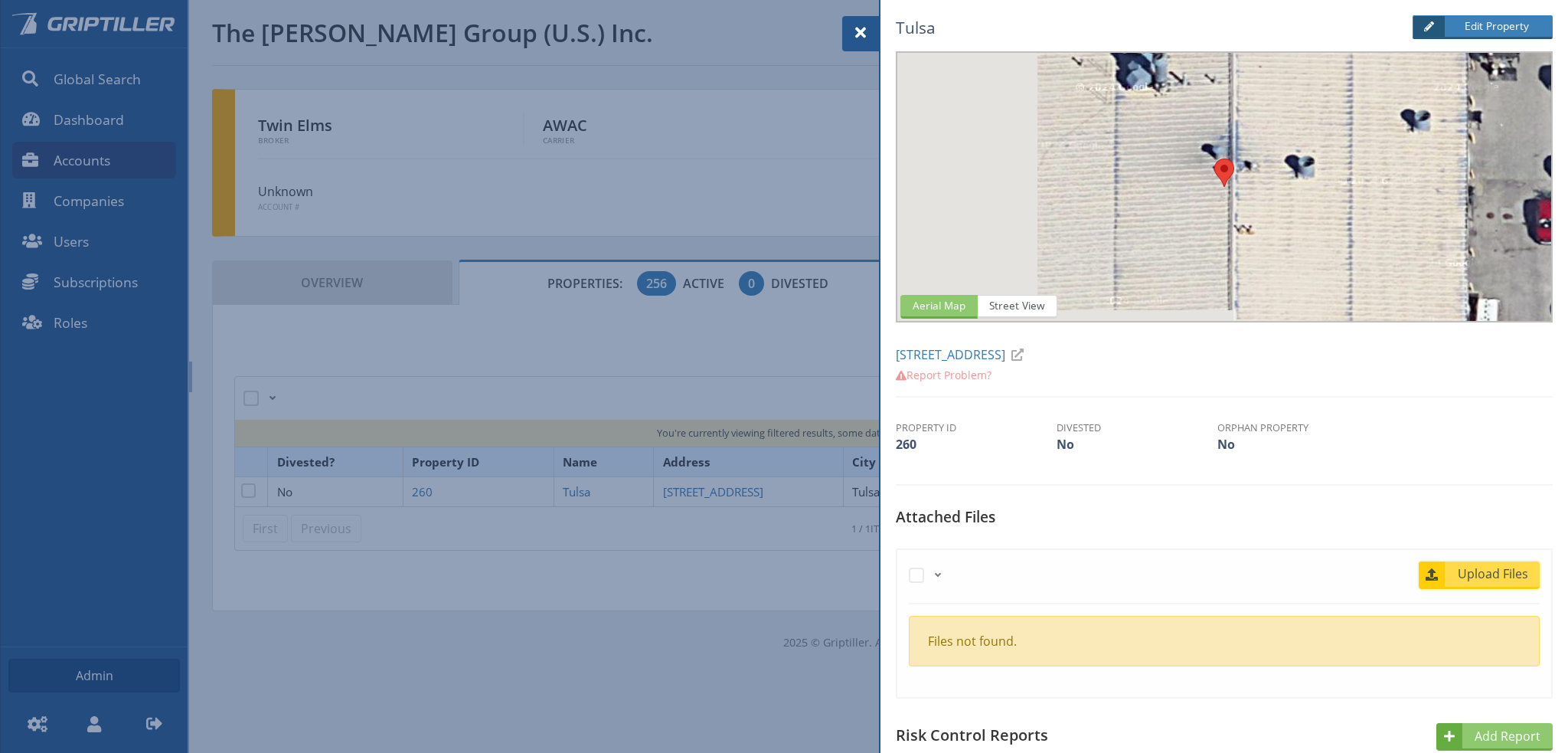
click at [1482, 577] on span "Upload Files" at bounding box center [1493, 573] width 93 height 18
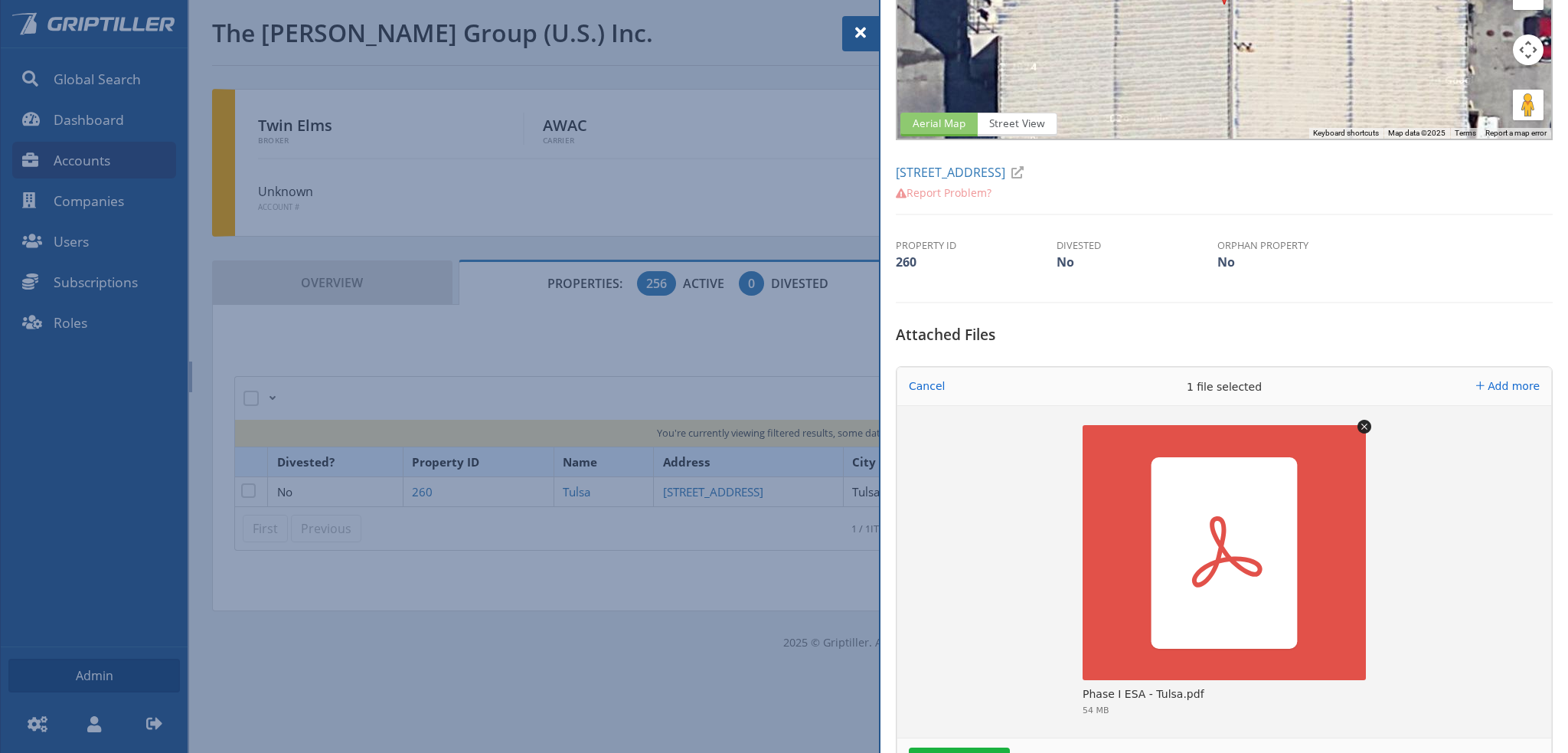
scroll to position [383, 0]
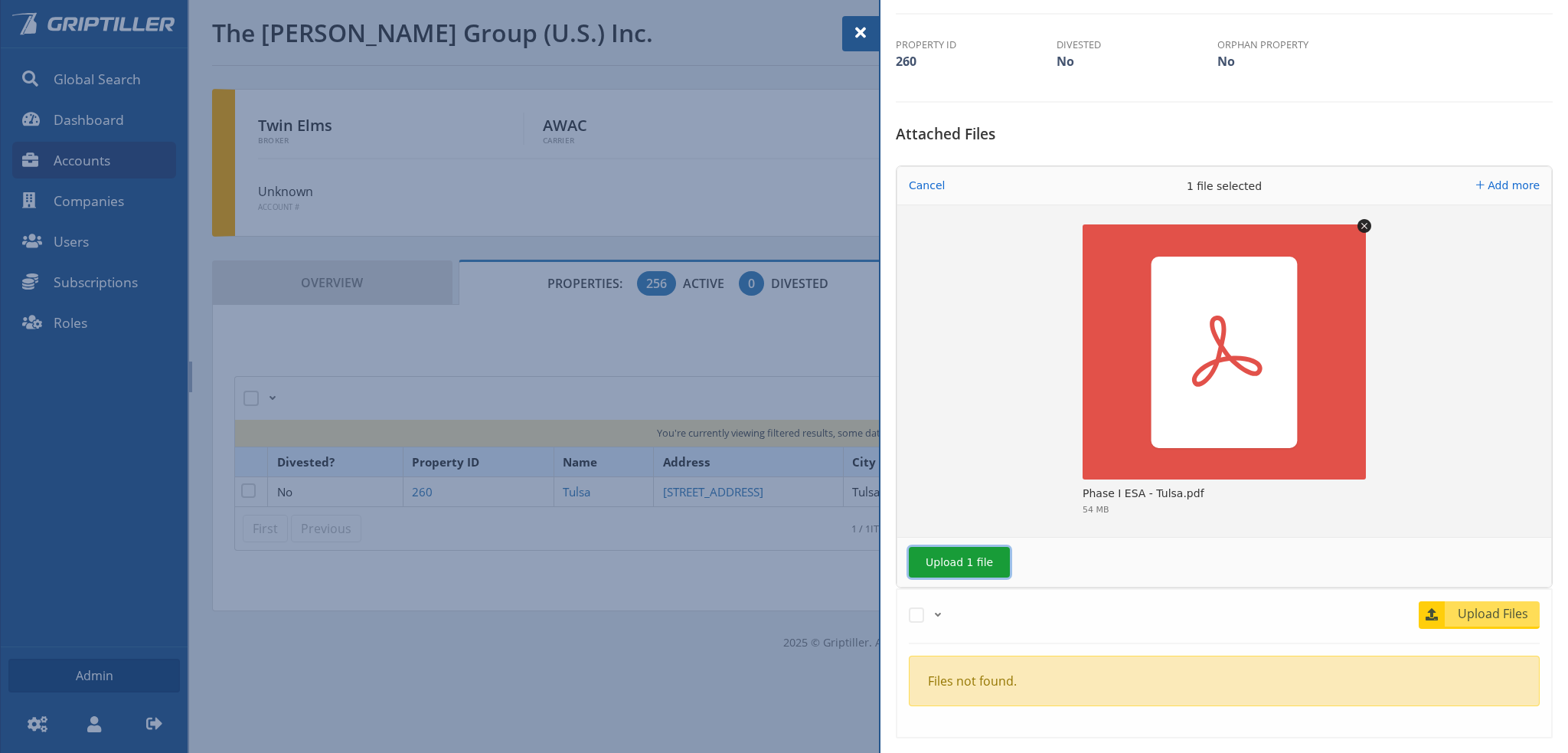
drag, startPoint x: 942, startPoint y: 554, endPoint x: 1051, endPoint y: 550, distance: 109.1
click at [945, 554] on button "Upload 1 file" at bounding box center [959, 562] width 101 height 31
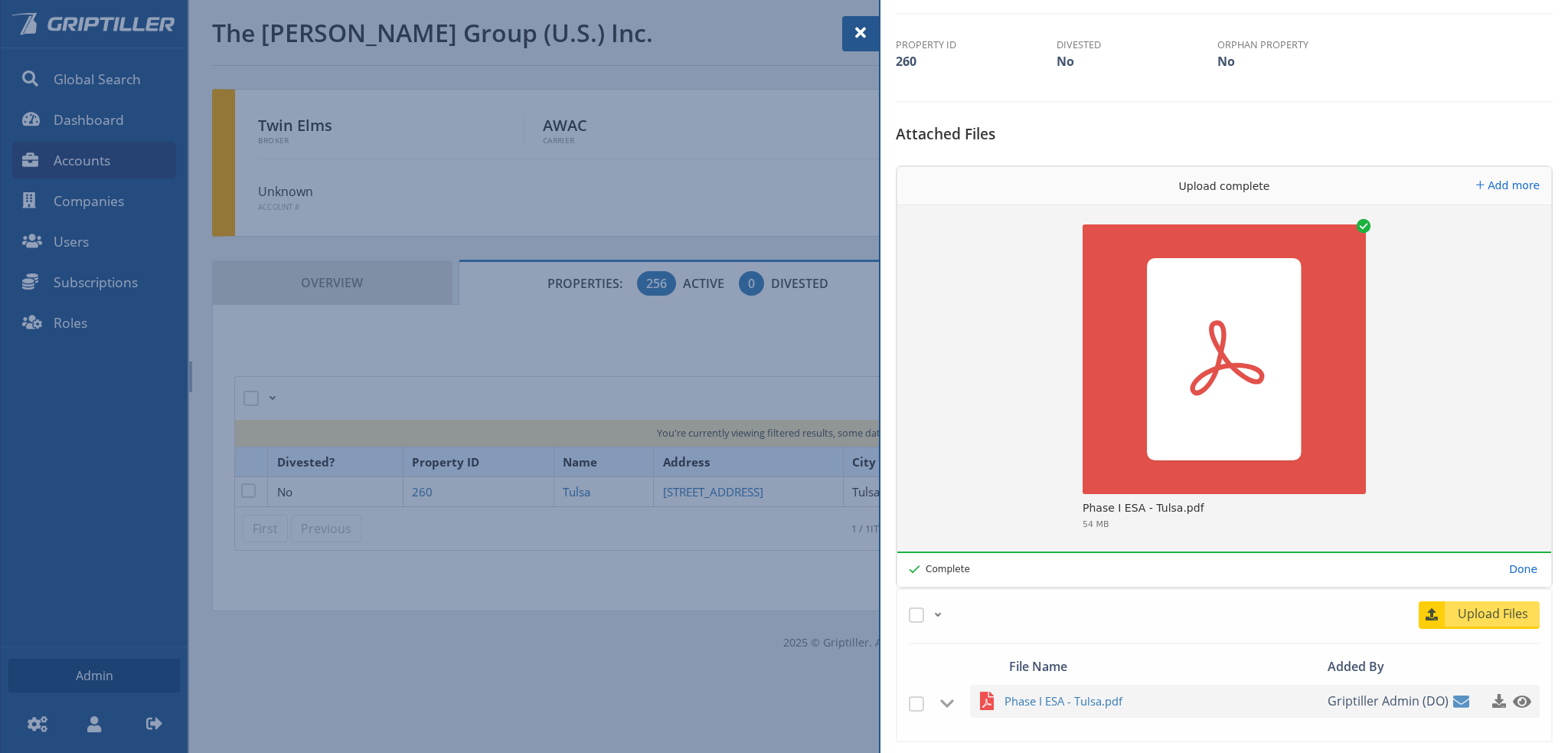
click at [866, 36] on span at bounding box center [860, 33] width 18 height 18
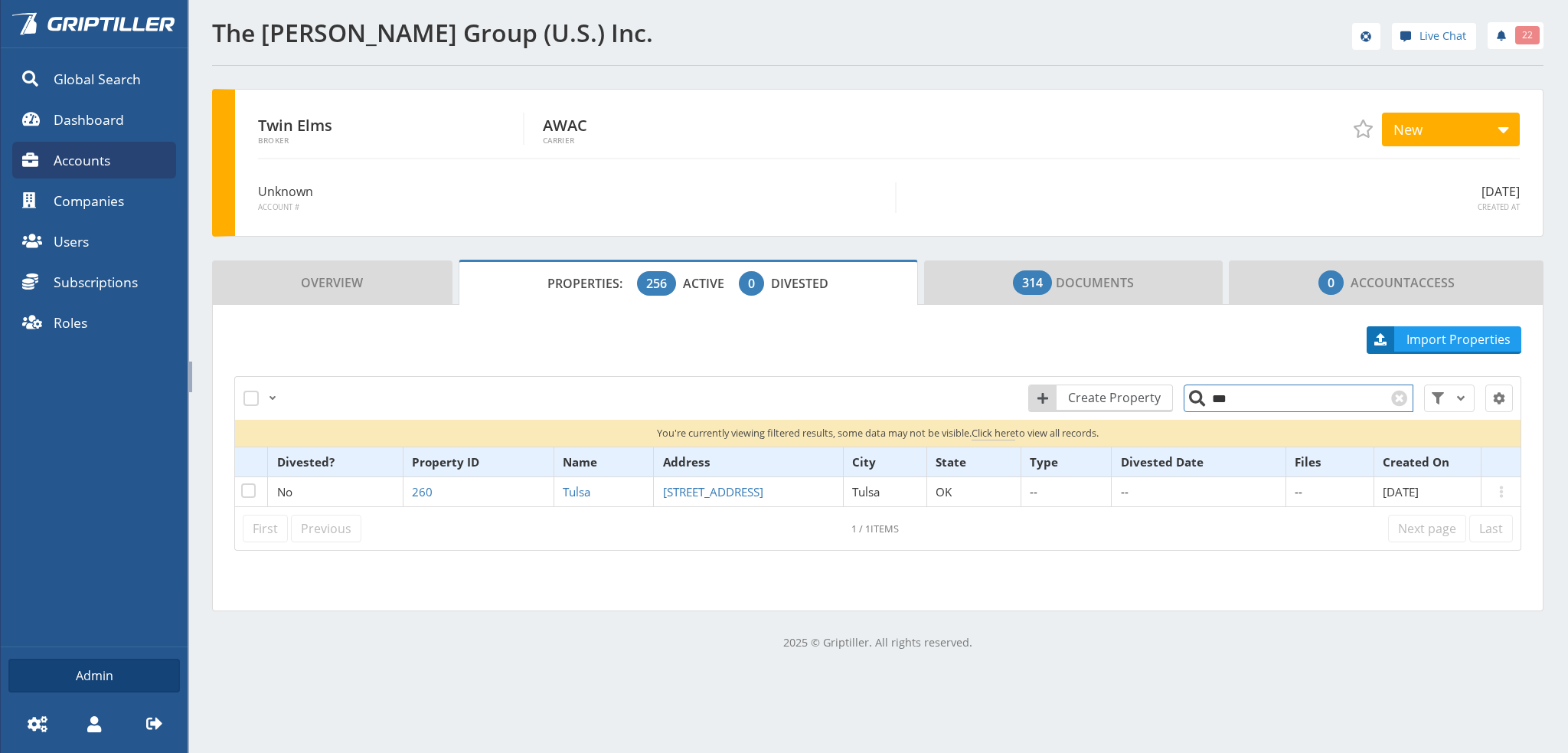
click at [1249, 400] on input "***" at bounding box center [1298, 398] width 230 height 27
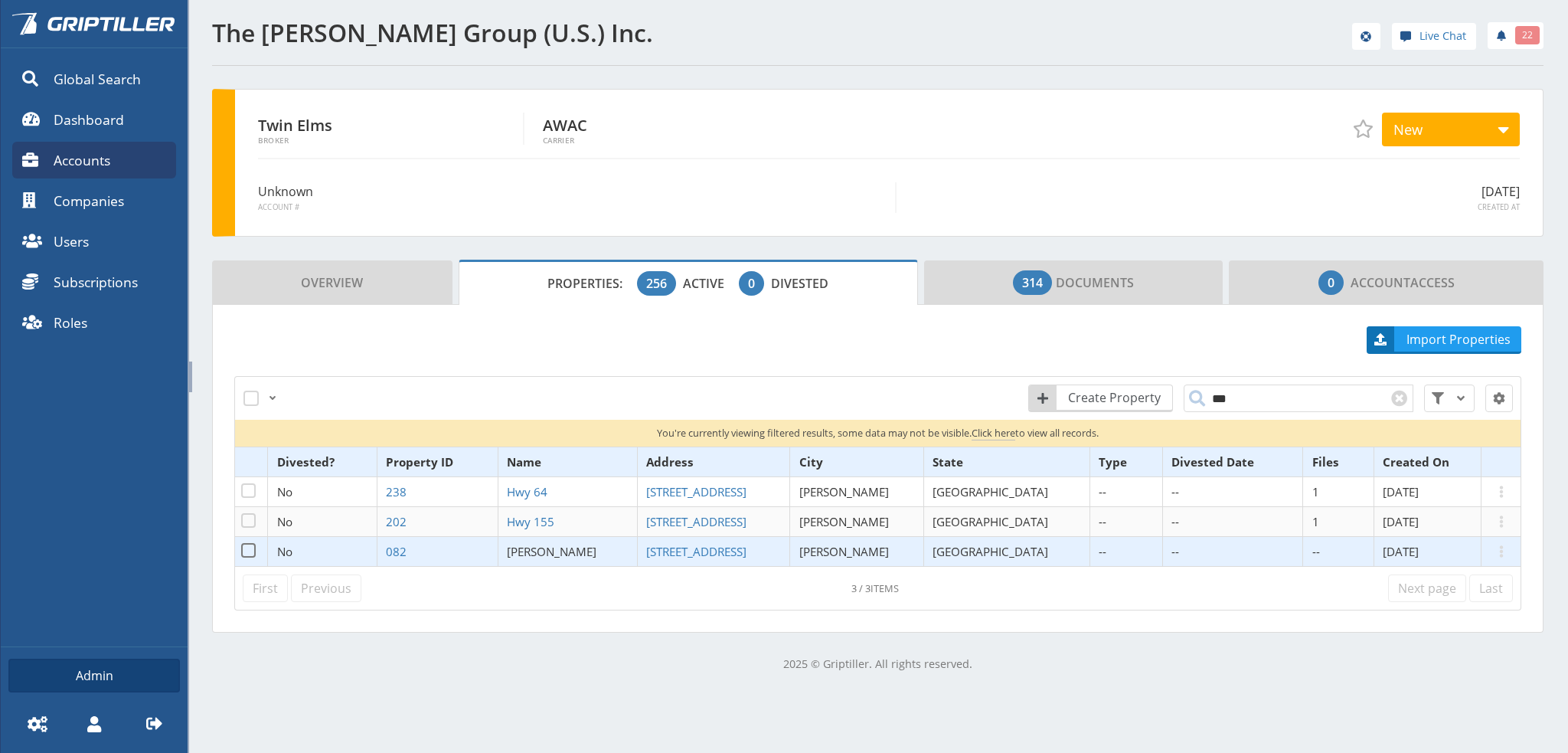
click at [562, 549] on span "[PERSON_NAME]" at bounding box center [552, 551] width 89 height 16
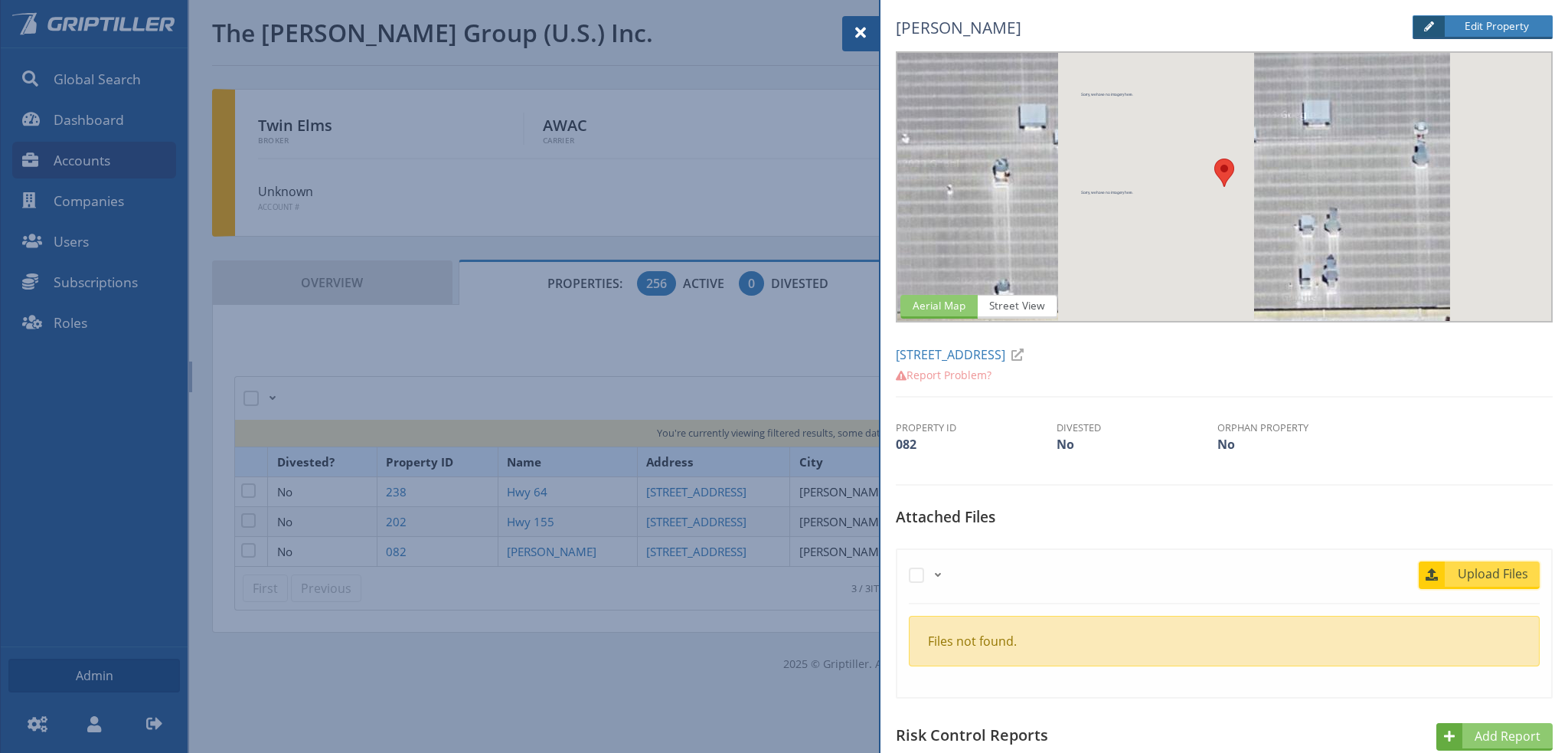
click at [1510, 574] on span "Upload Files" at bounding box center [1493, 573] width 93 height 18
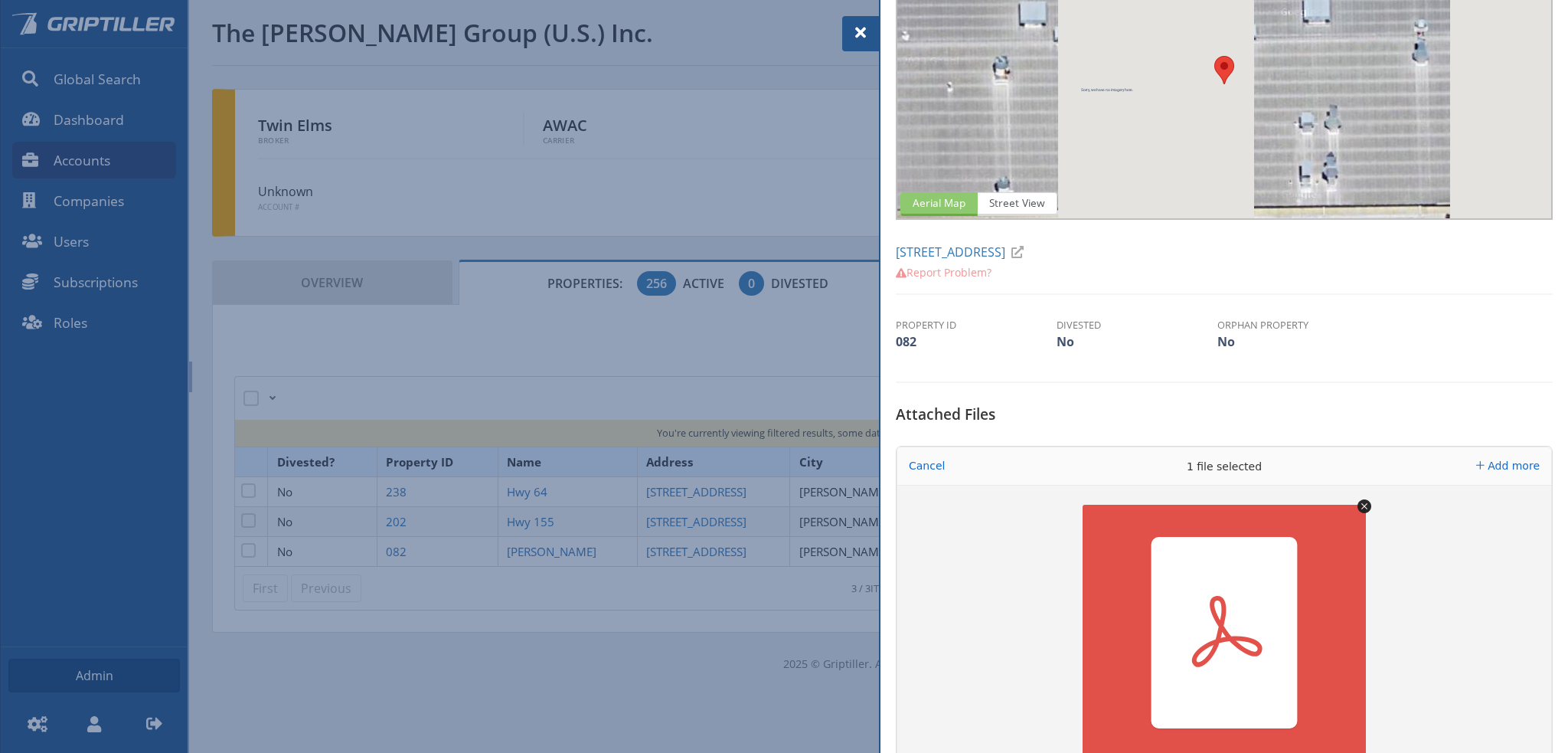
scroll to position [230, 0]
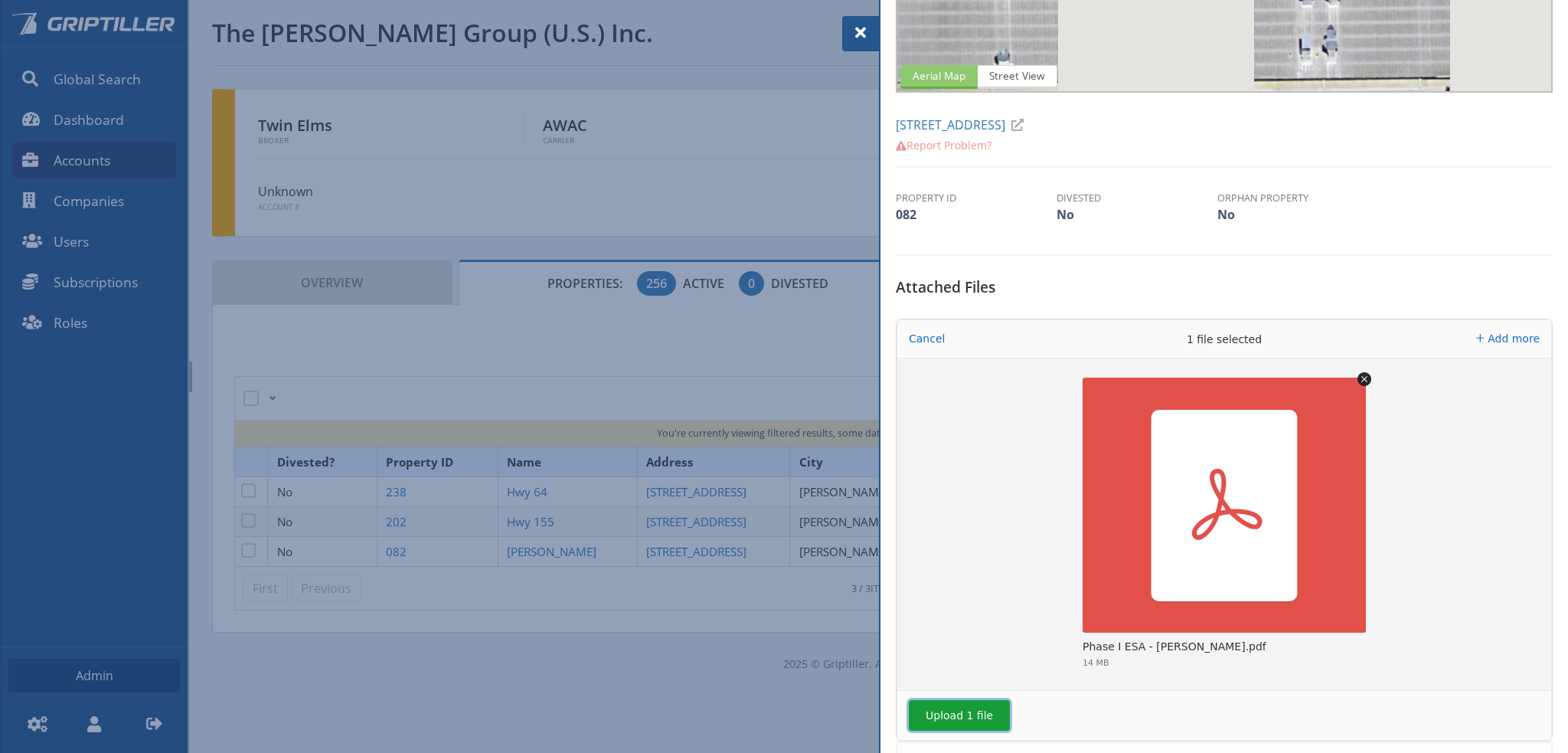
click at [965, 717] on button "Upload 1 file" at bounding box center [959, 716] width 101 height 31
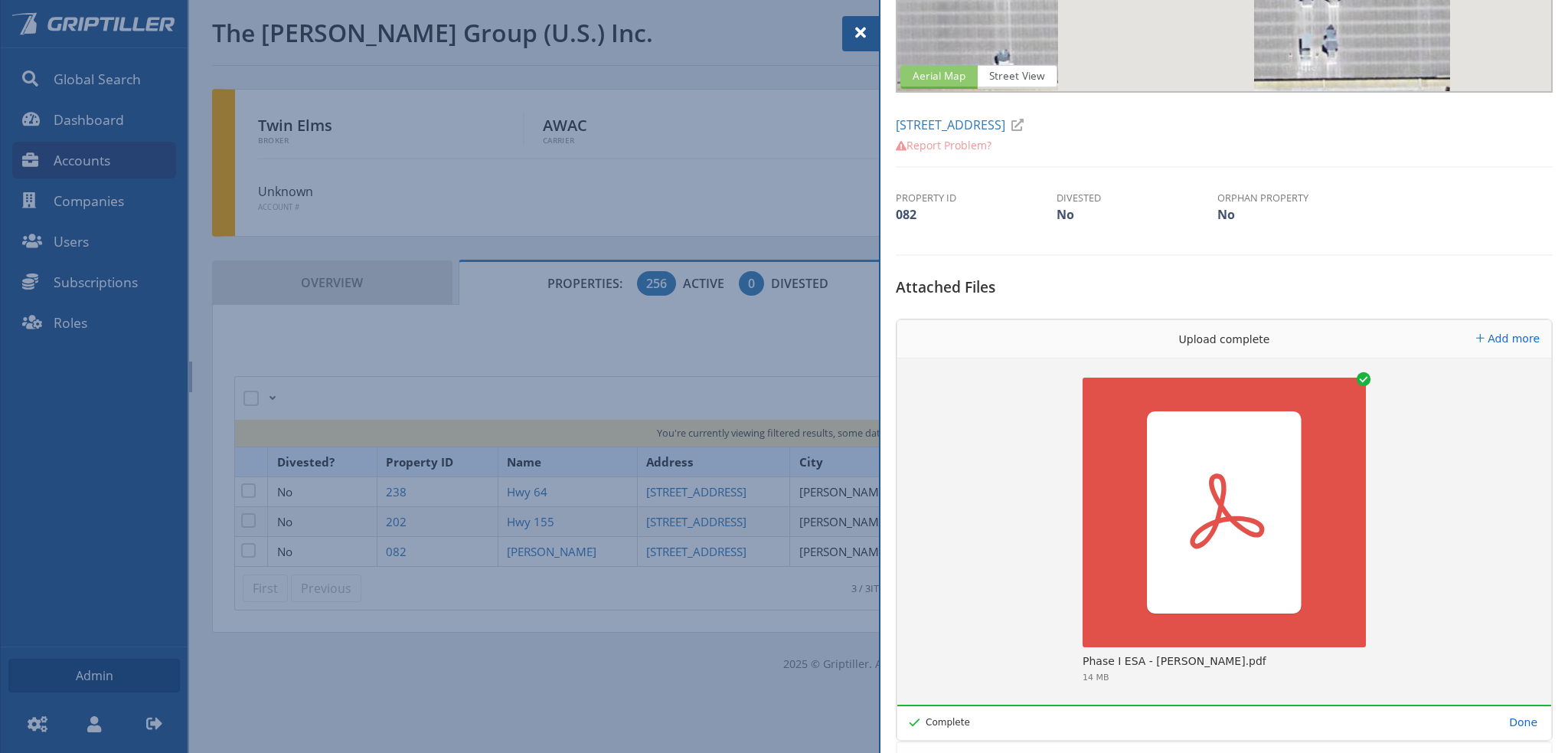
click at [862, 36] on span at bounding box center [860, 33] width 18 height 18
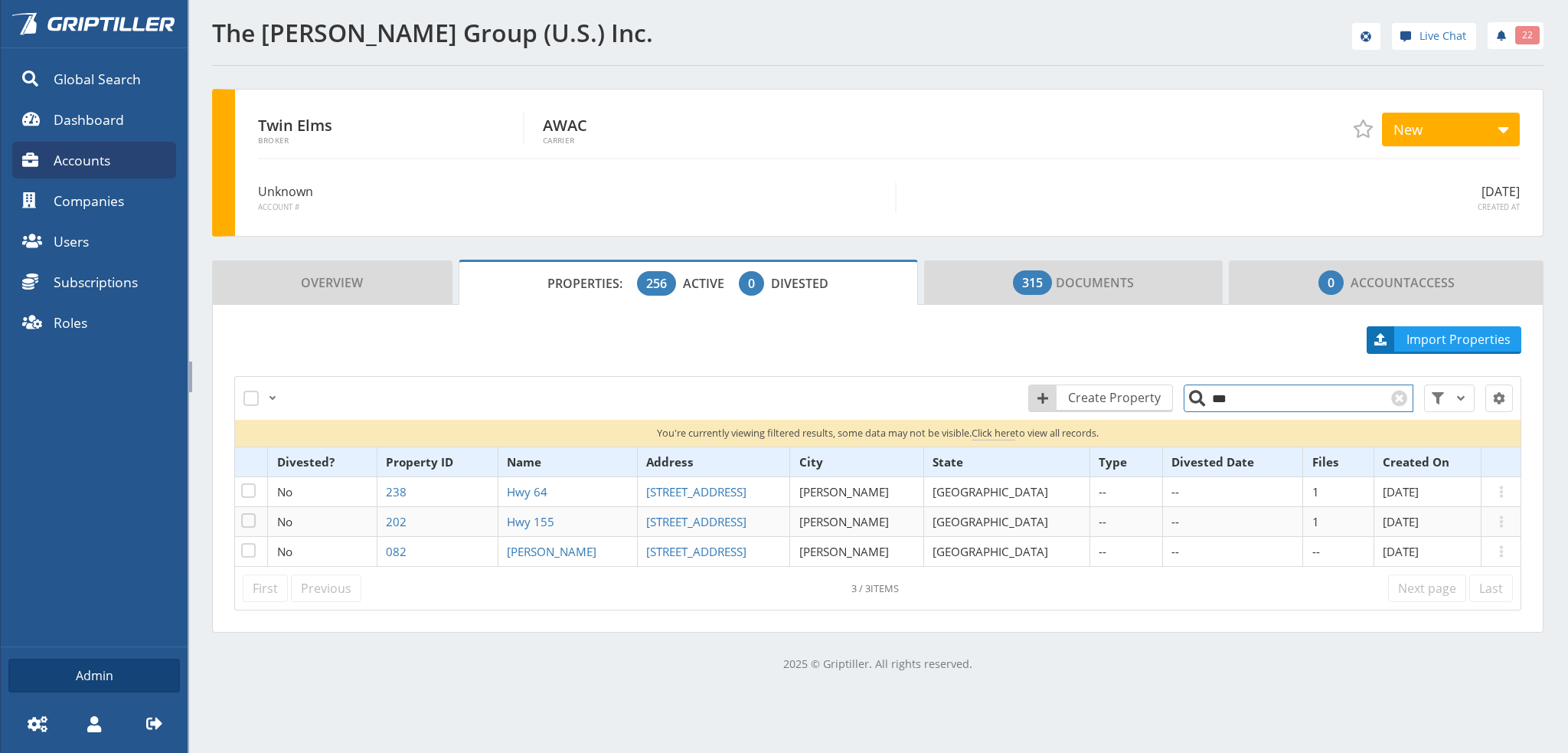
drag, startPoint x: 1216, startPoint y: 401, endPoint x: 1199, endPoint y: 402, distance: 17.0
click at [1199, 402] on input "***" at bounding box center [1298, 398] width 230 height 27
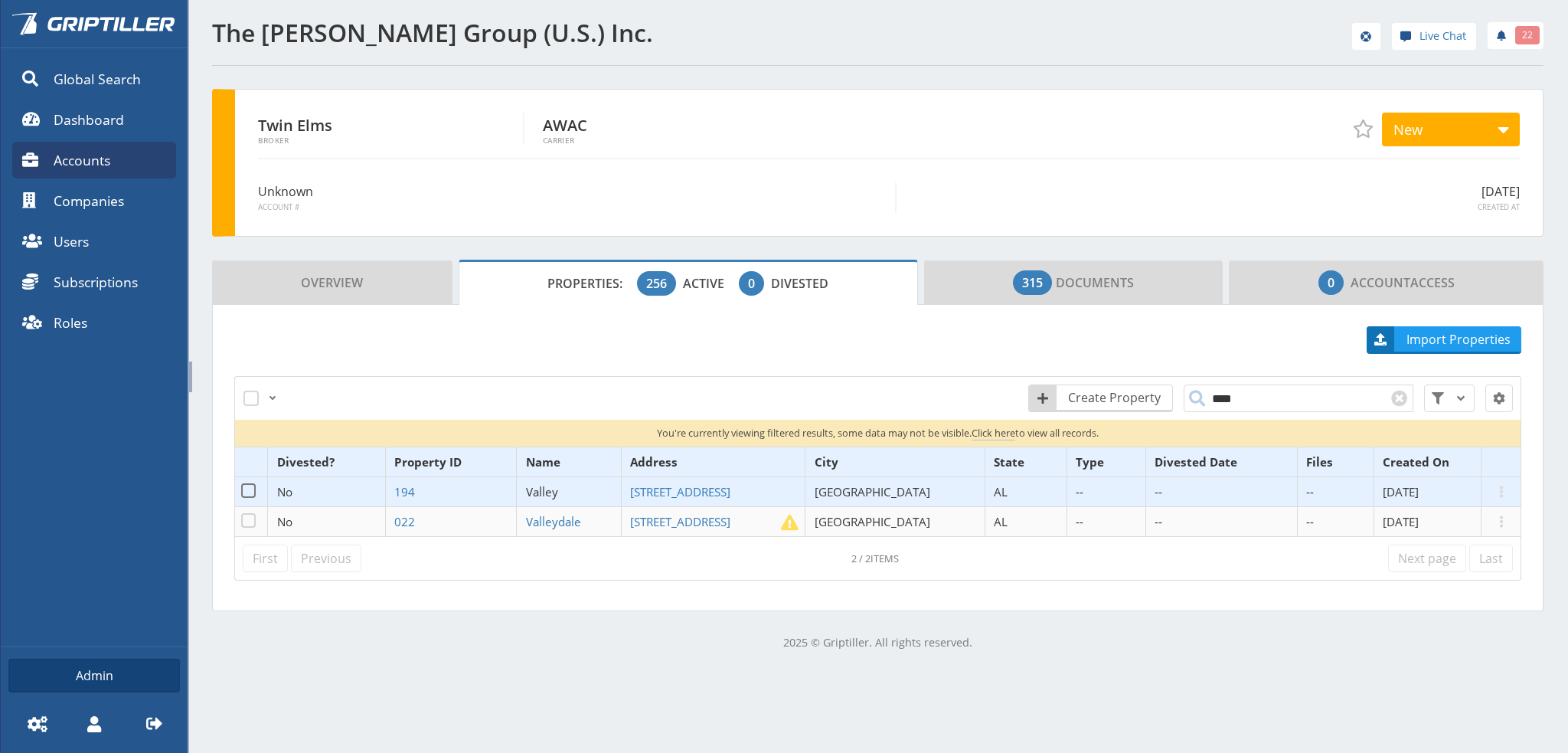
click at [554, 496] on span "Valley" at bounding box center [542, 491] width 32 height 16
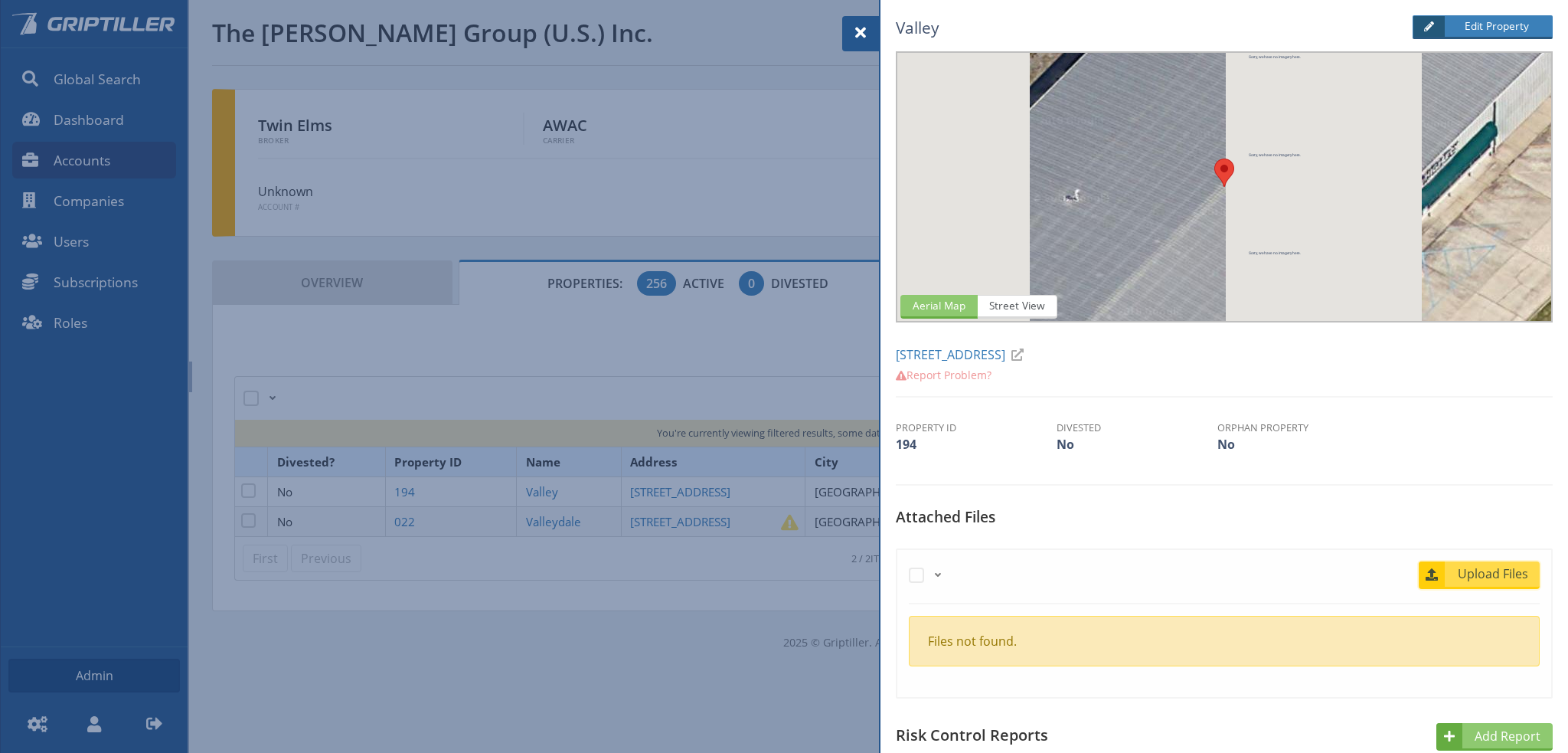
click at [1479, 573] on span "Upload Files" at bounding box center [1493, 573] width 93 height 18
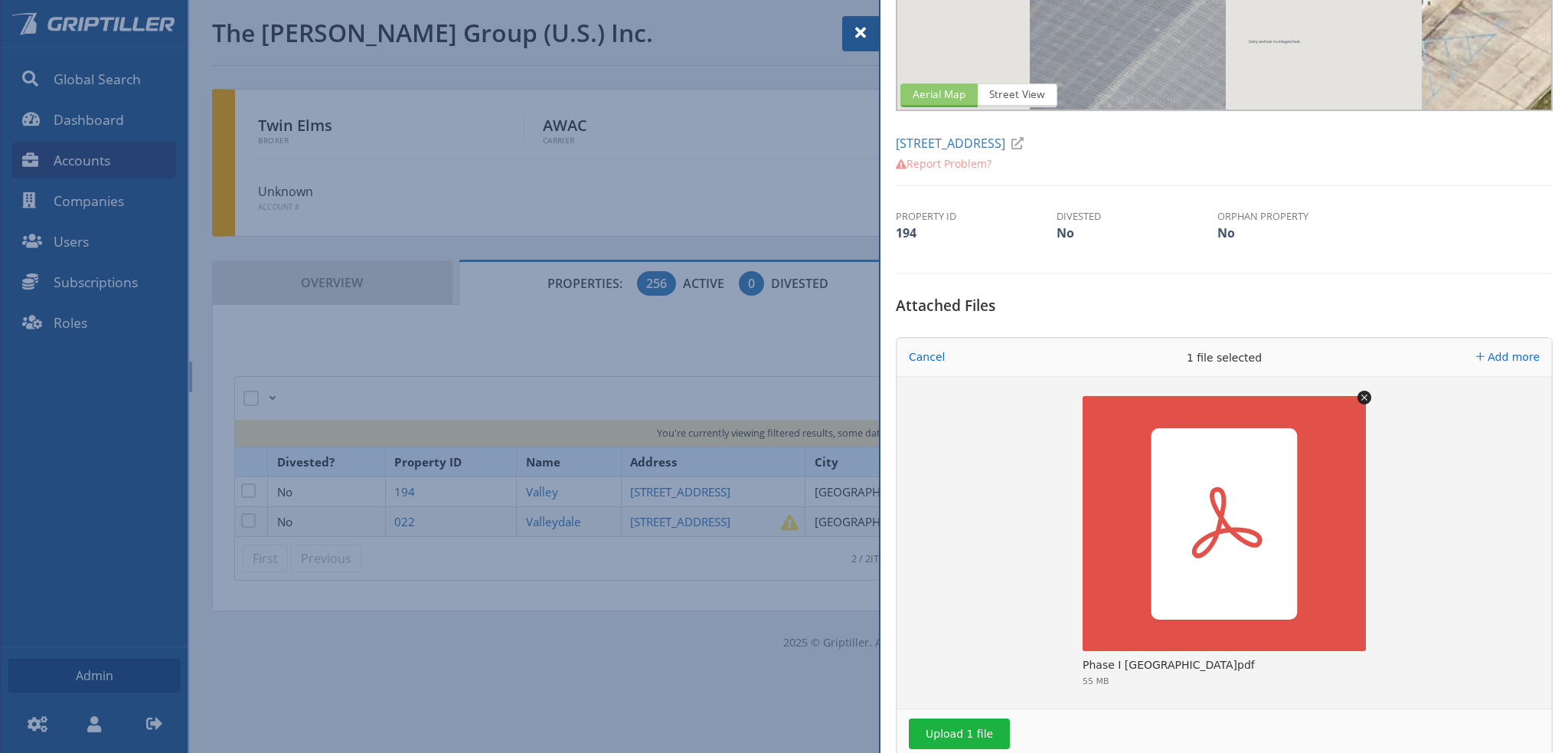
scroll to position [307, 0]
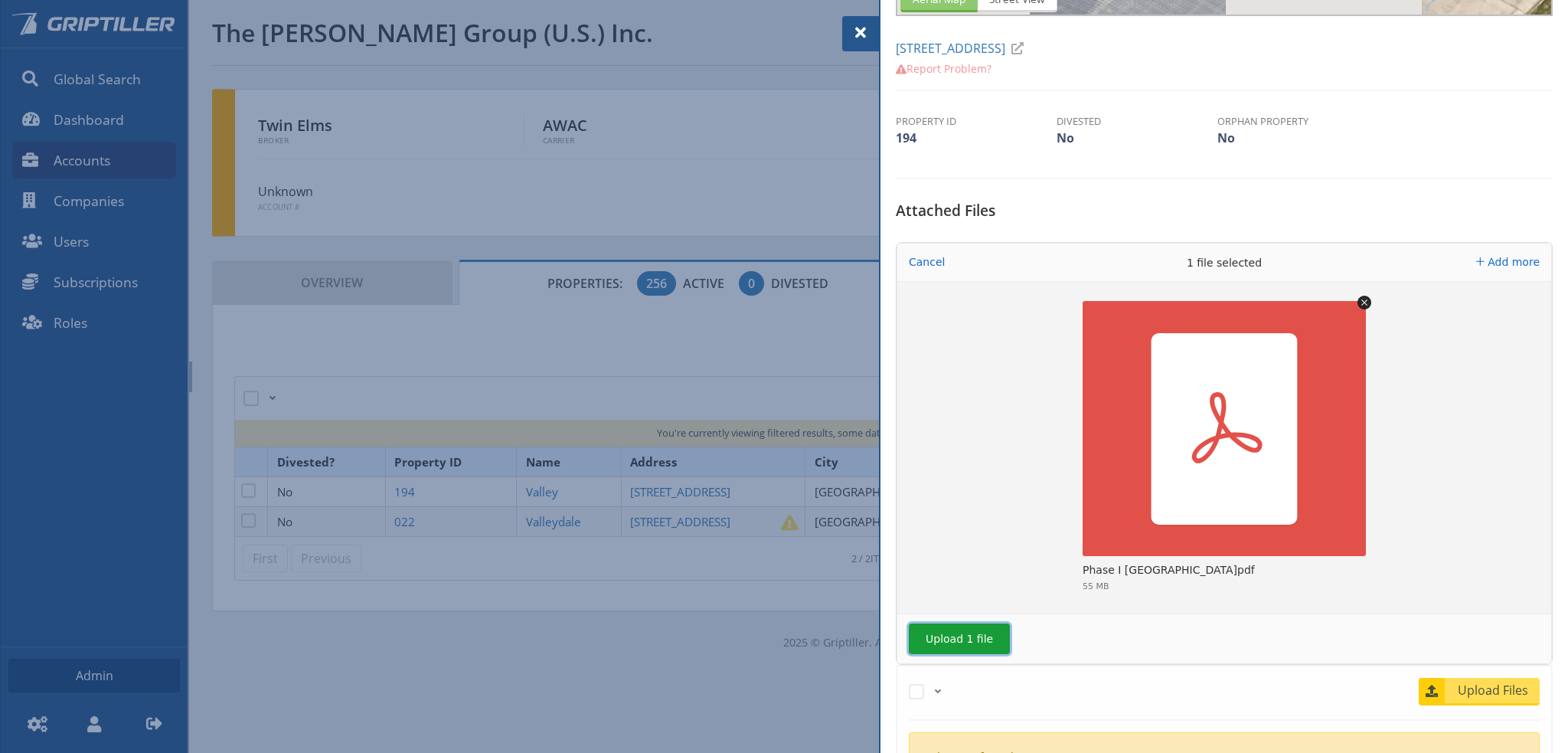
click at [971, 643] on button "Upload 1 file" at bounding box center [959, 639] width 101 height 31
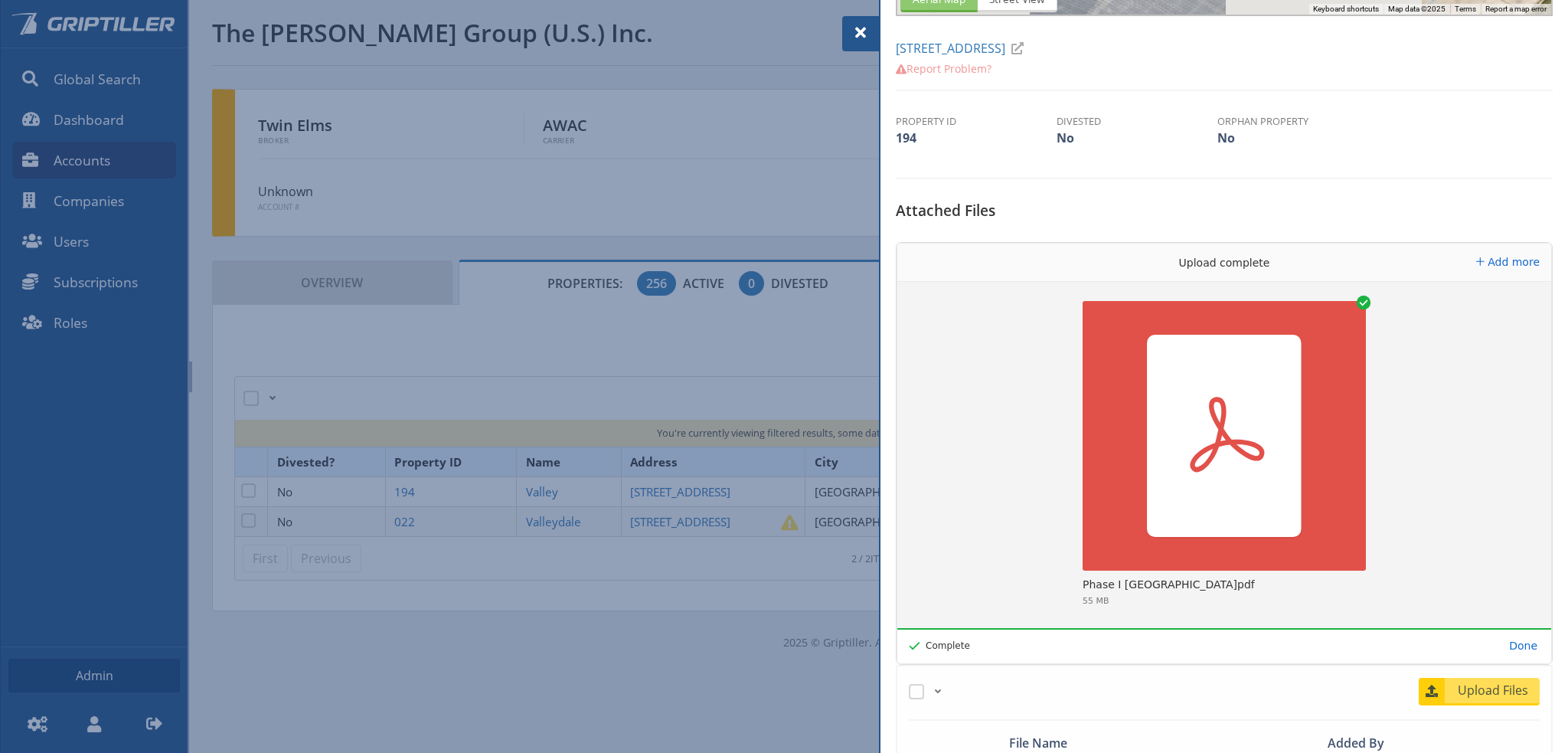
click at [559, 516] on div at bounding box center [784, 376] width 1568 height 753
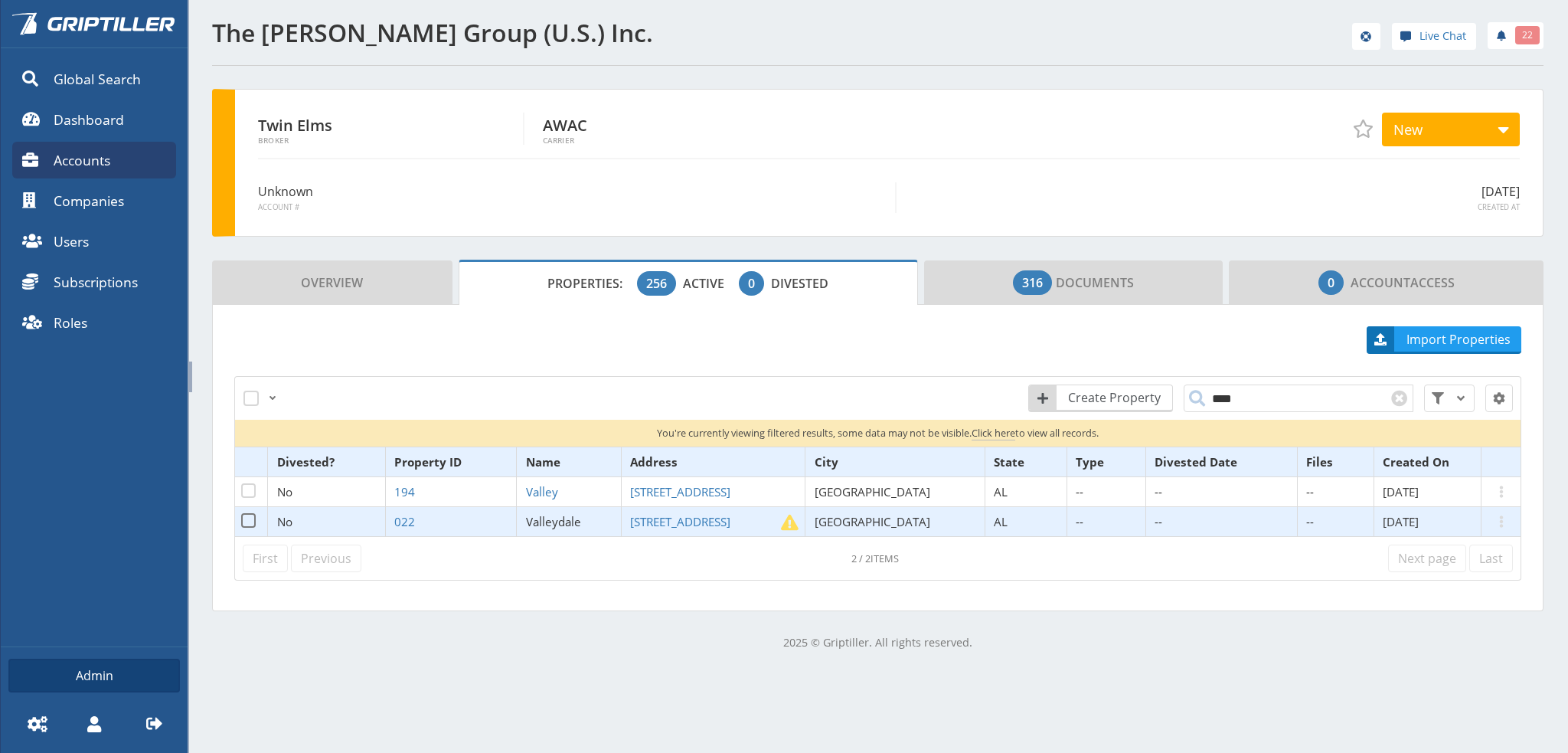
click at [564, 518] on span "Valleydale" at bounding box center [554, 521] width 55 height 16
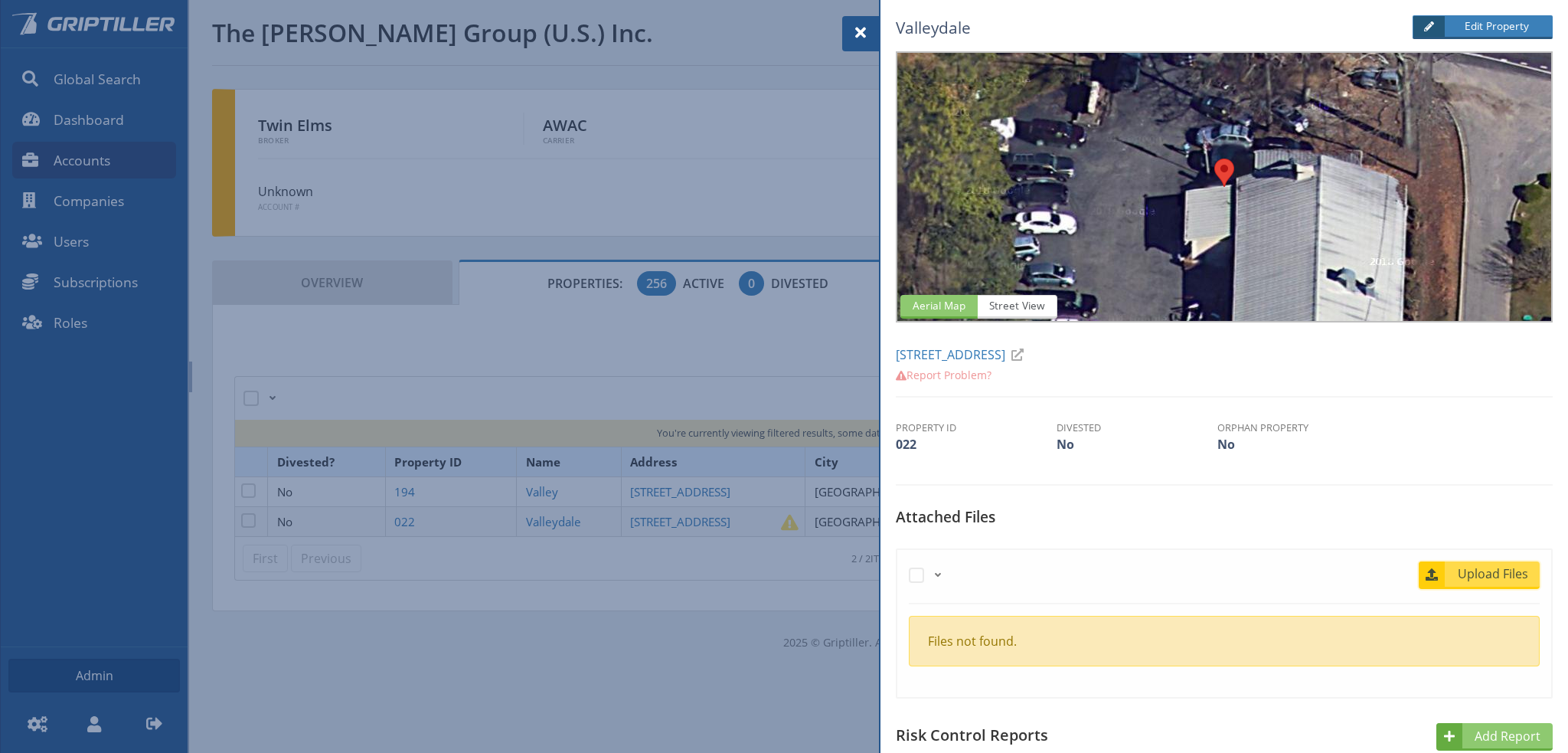
click at [1493, 573] on span "Upload Files" at bounding box center [1493, 573] width 93 height 18
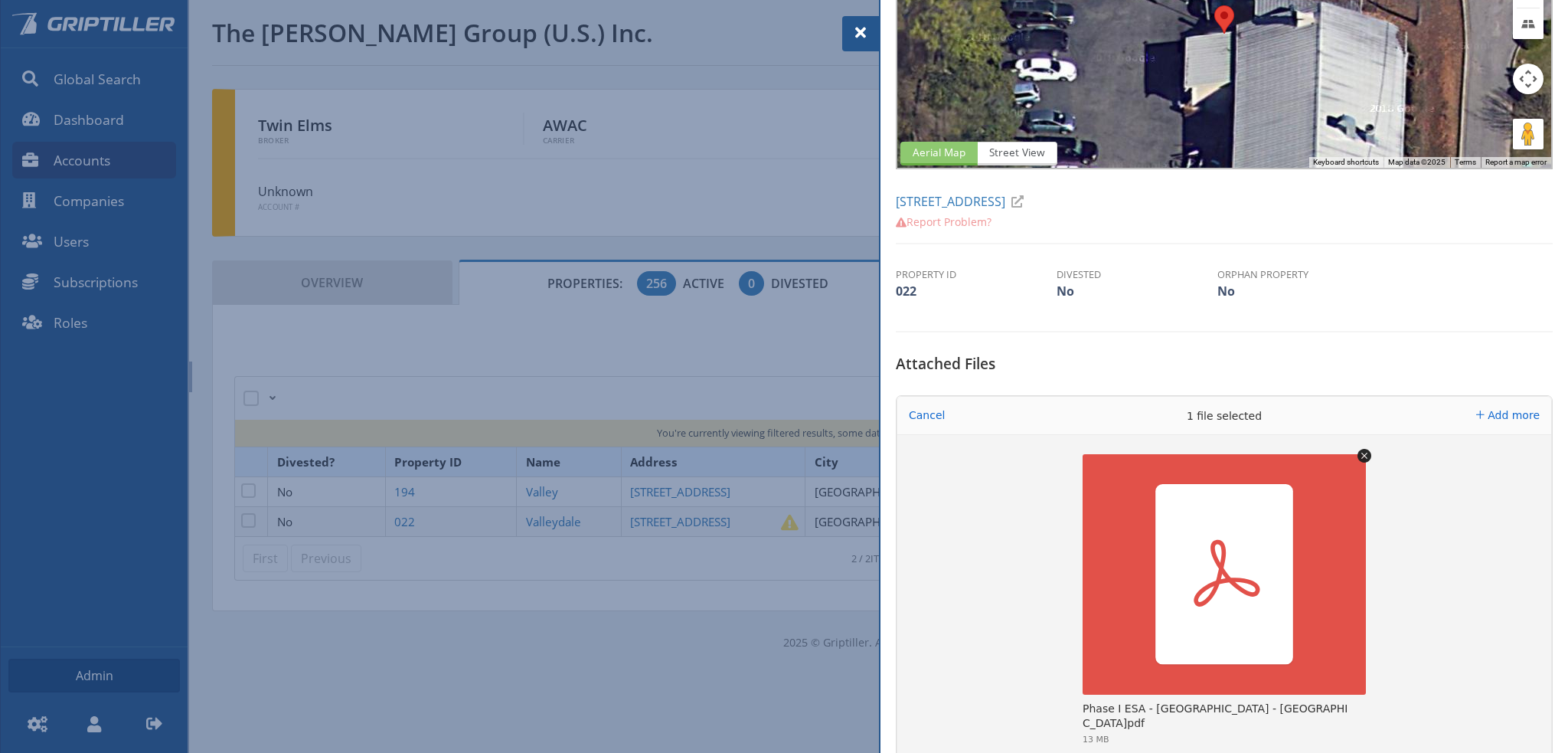
scroll to position [307, 0]
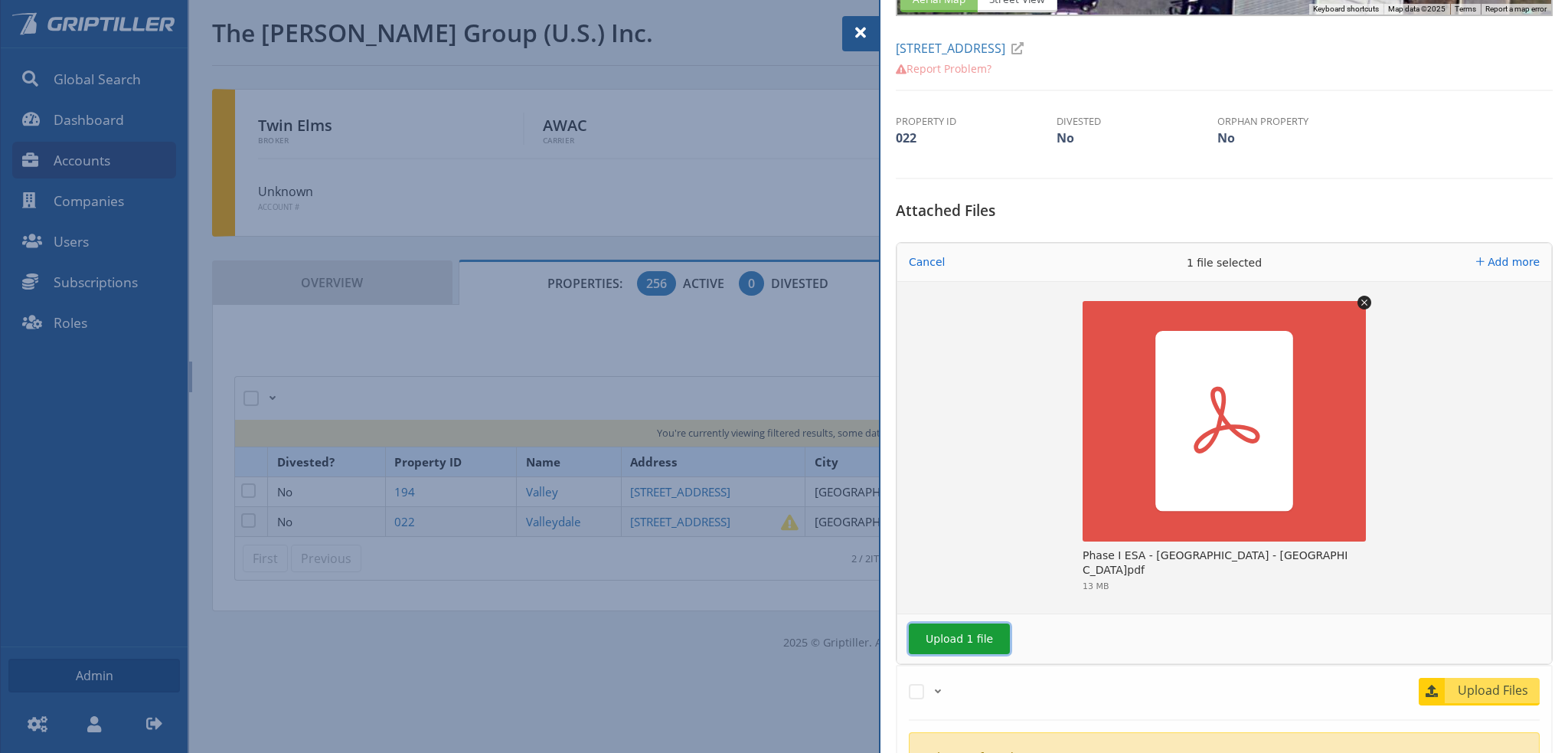
click at [953, 645] on button "Upload 1 file" at bounding box center [959, 639] width 101 height 31
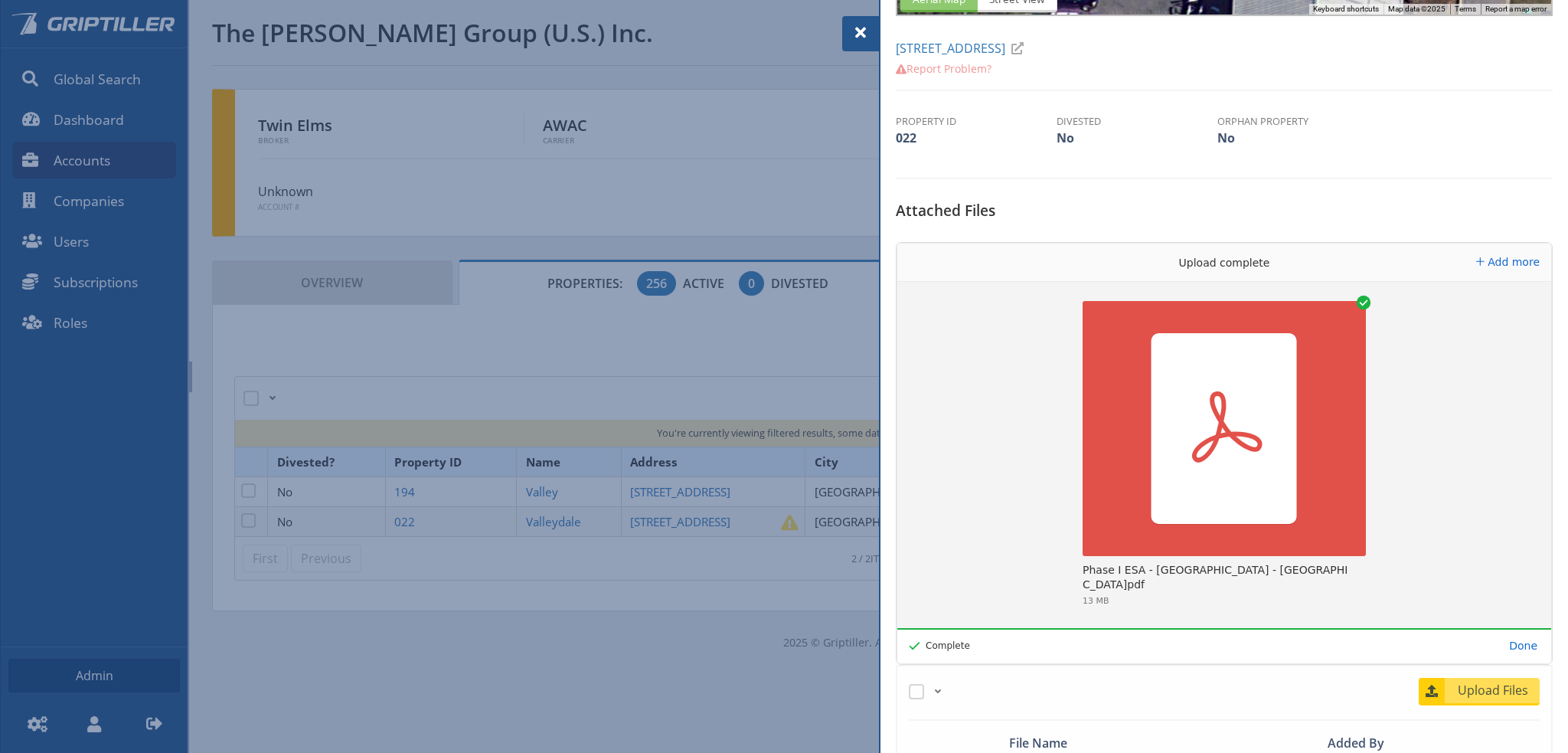
click at [860, 31] on span at bounding box center [860, 33] width 18 height 18
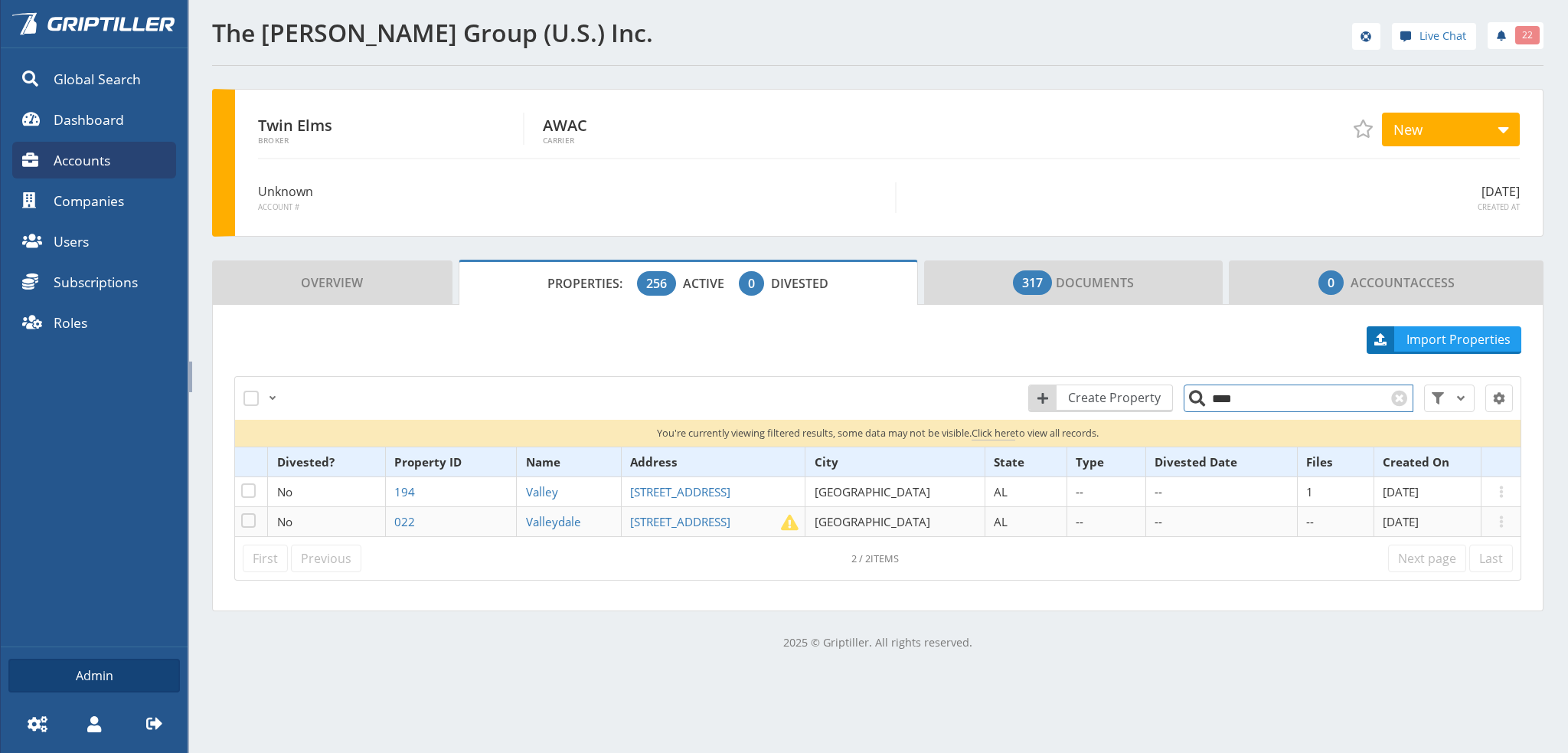
click at [1220, 403] on input "****" at bounding box center [1298, 398] width 230 height 27
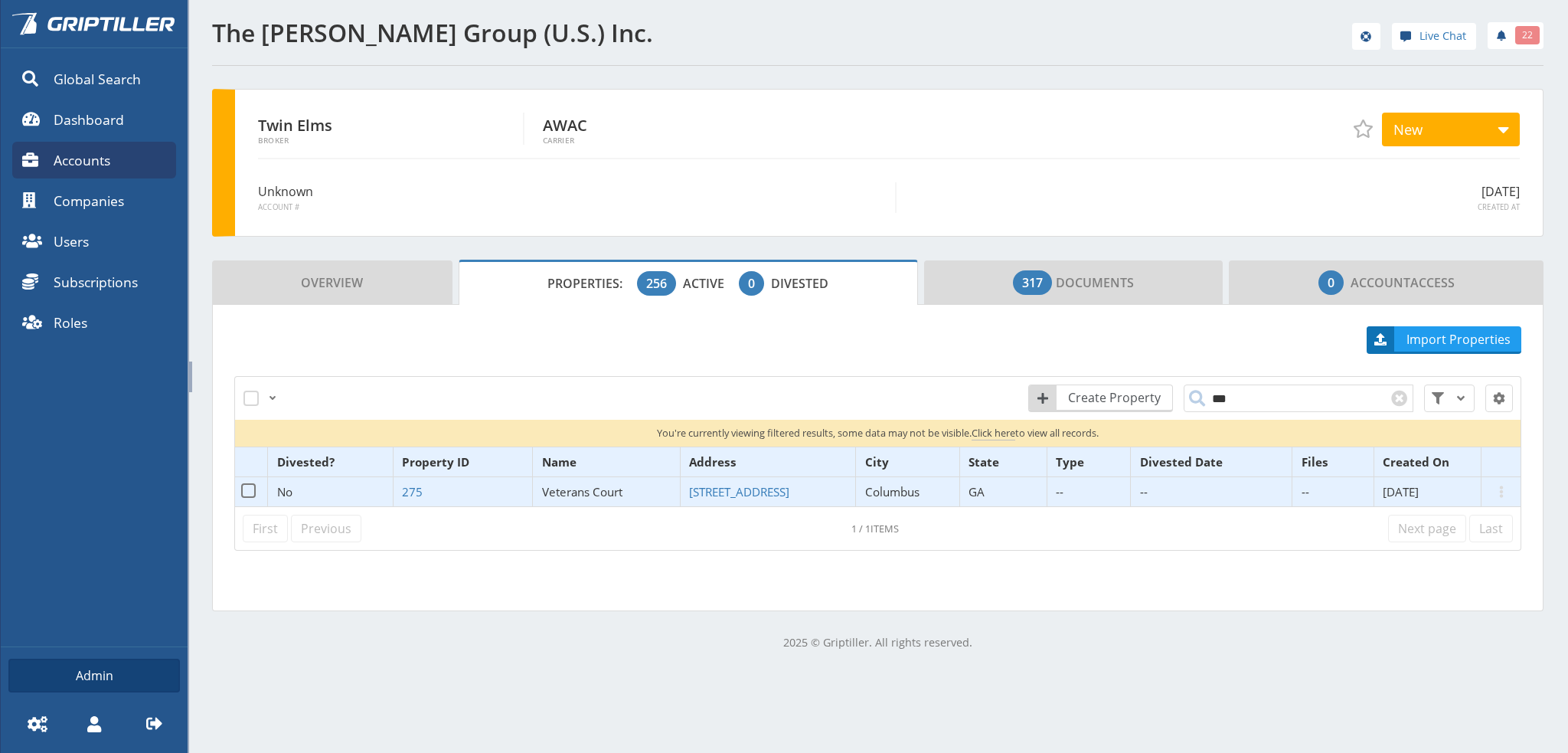
click at [559, 492] on span "Veterans Court" at bounding box center [582, 491] width 80 height 16
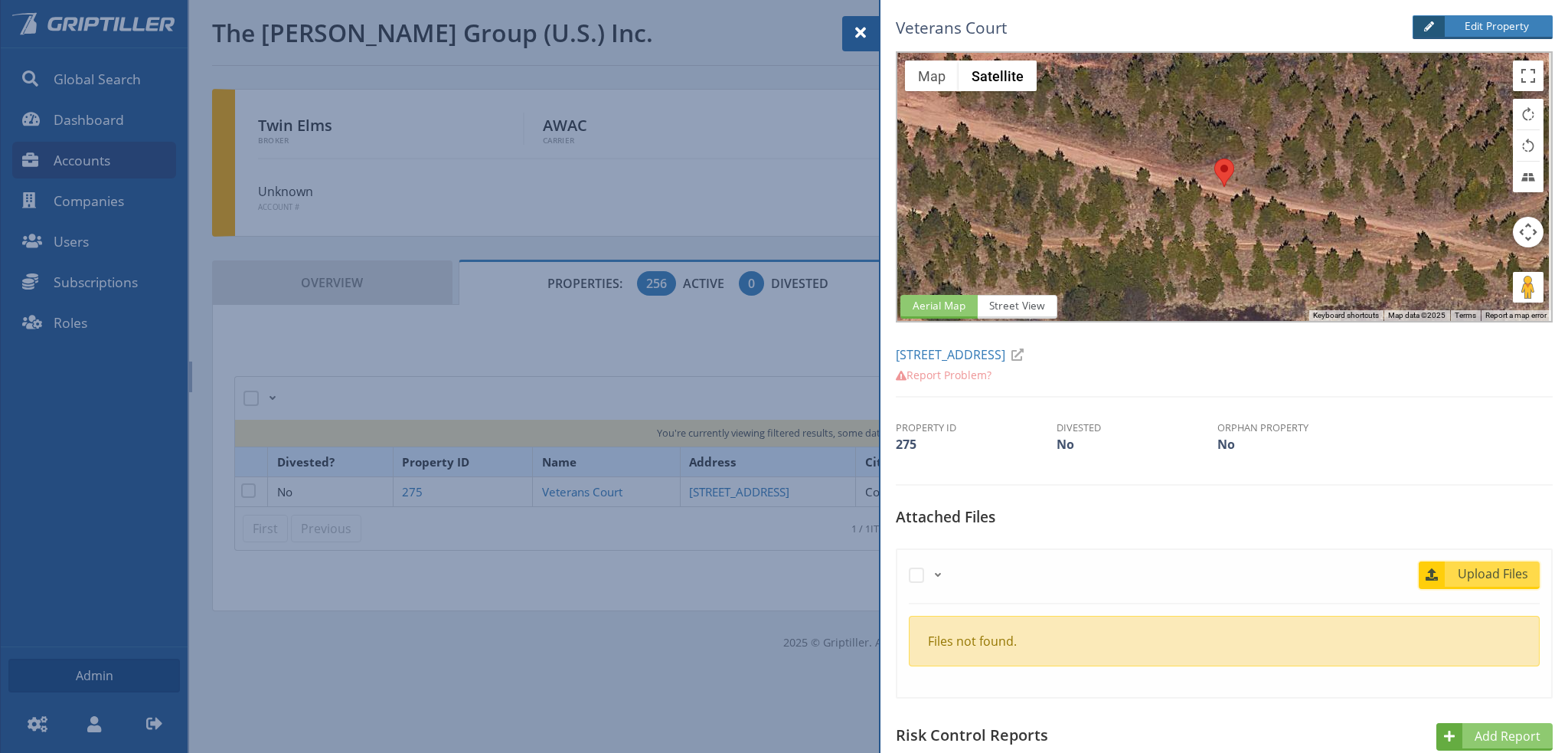
click at [1478, 578] on span "Upload Files" at bounding box center [1493, 573] width 93 height 18
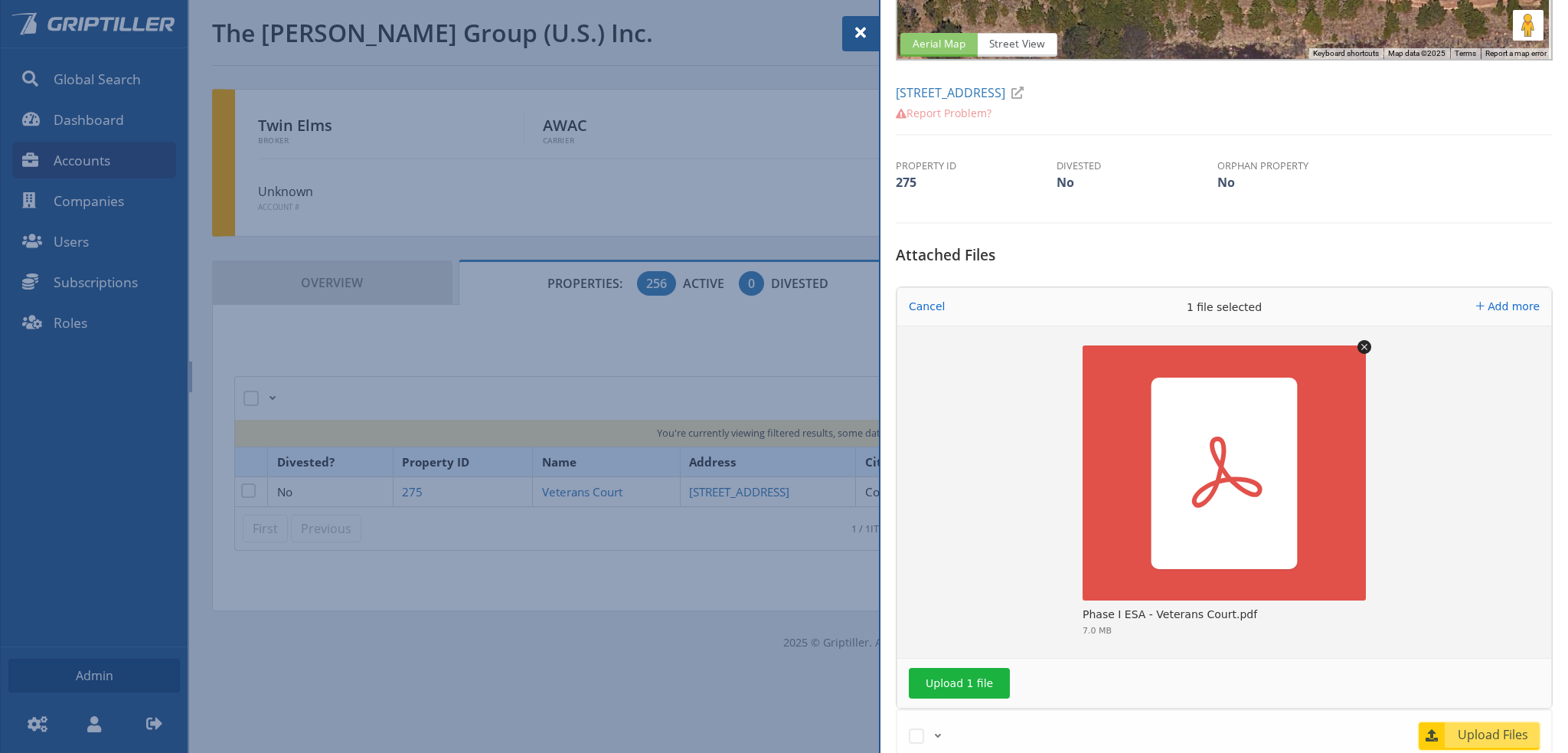
scroll to position [383, 0]
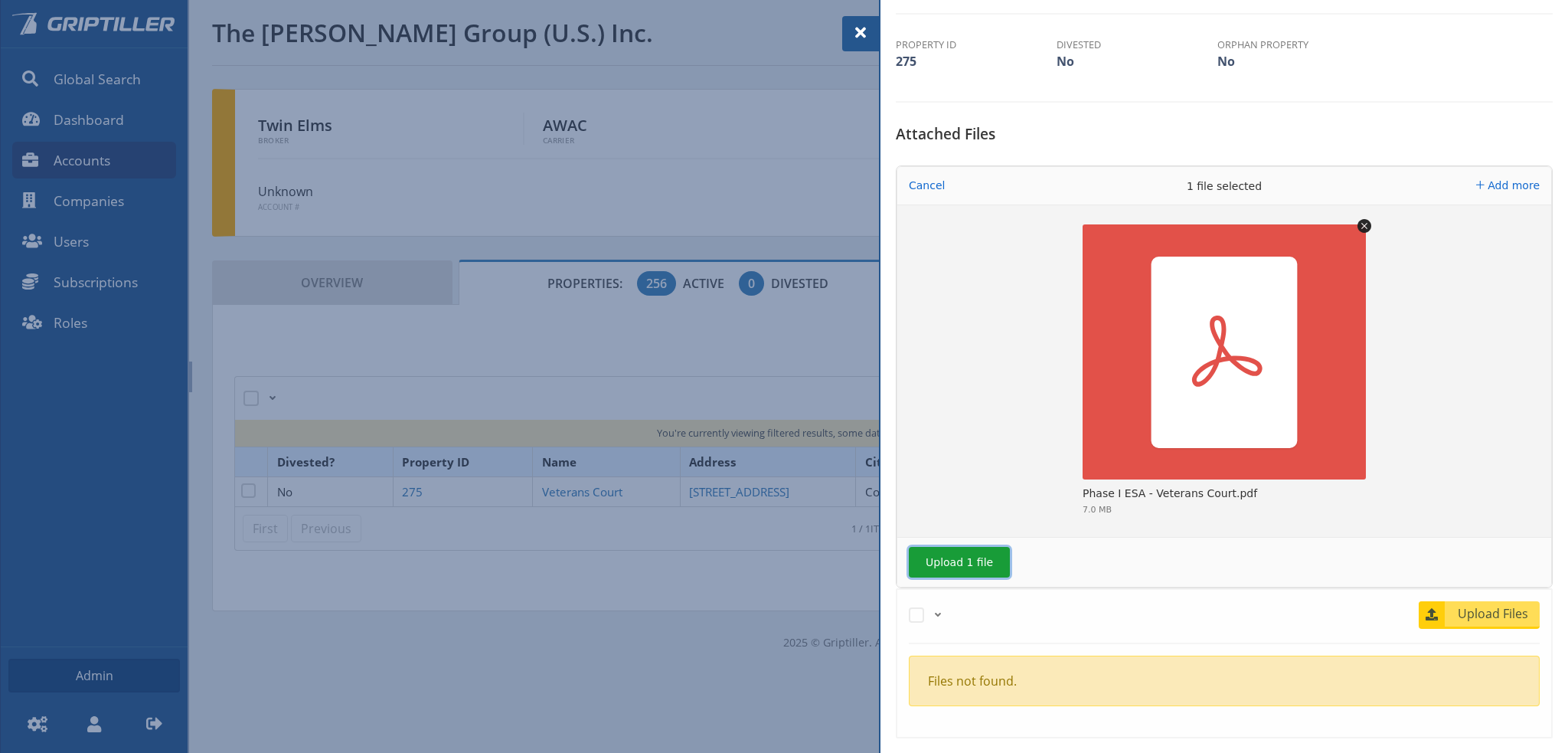
click at [951, 560] on button "Upload 1 file" at bounding box center [959, 562] width 101 height 31
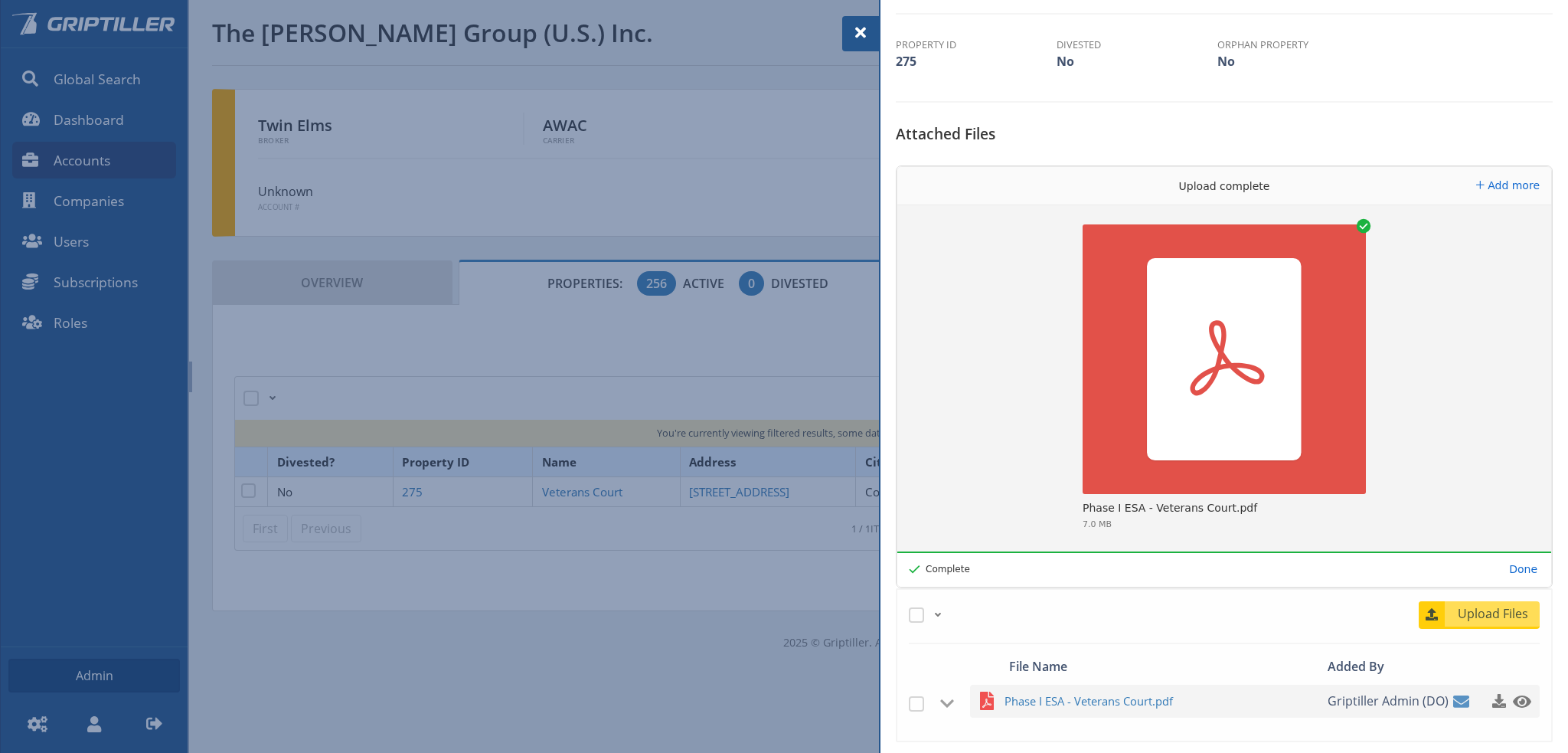
drag, startPoint x: 864, startPoint y: 28, endPoint x: 958, endPoint y: 101, distance: 119.0
click at [864, 28] on span at bounding box center [860, 33] width 18 height 18
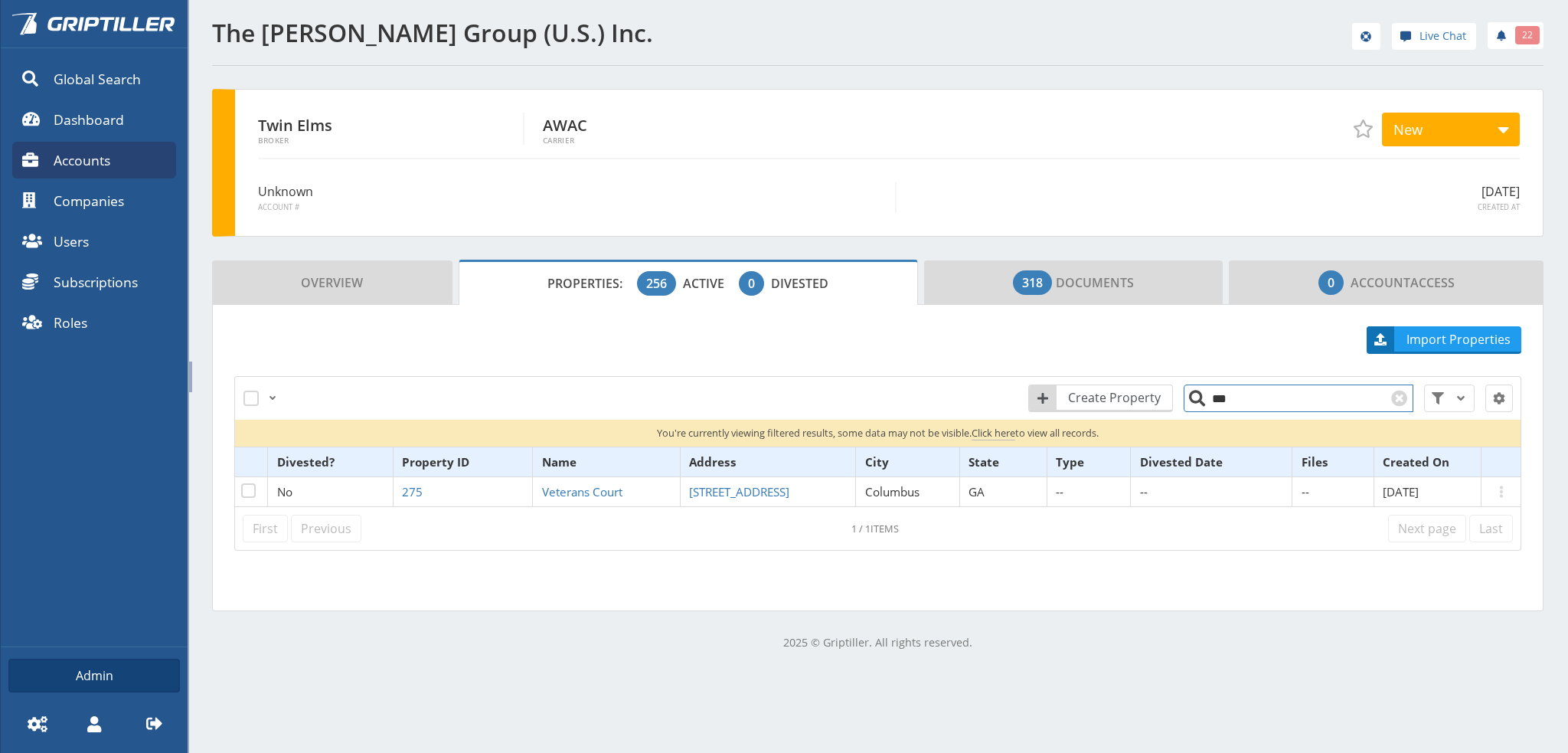
drag, startPoint x: 1226, startPoint y: 398, endPoint x: 1190, endPoint y: 403, distance: 36.3
click at [1190, 403] on input "***" at bounding box center [1298, 398] width 230 height 27
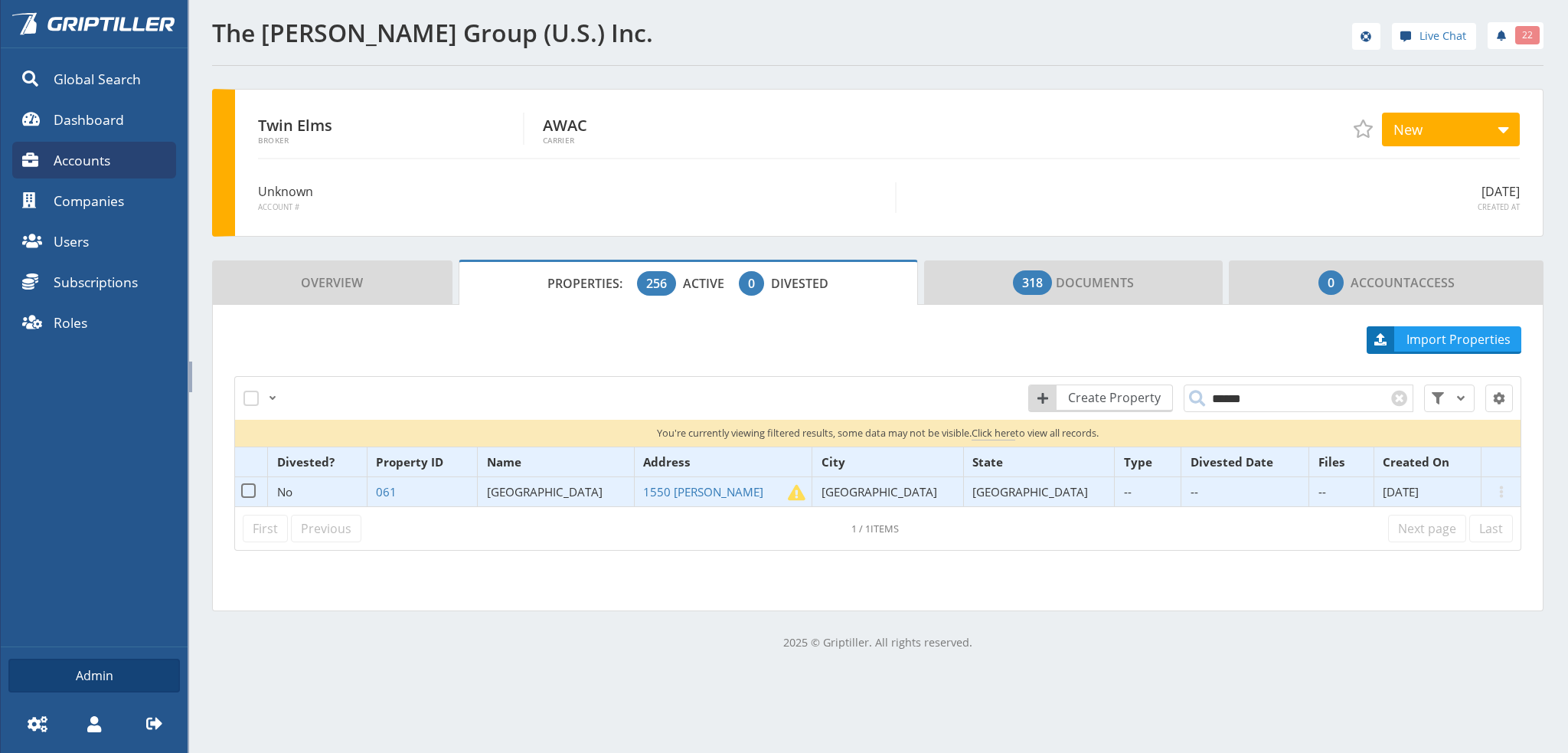
click at [576, 486] on span "[GEOGRAPHIC_DATA]" at bounding box center [545, 491] width 116 height 16
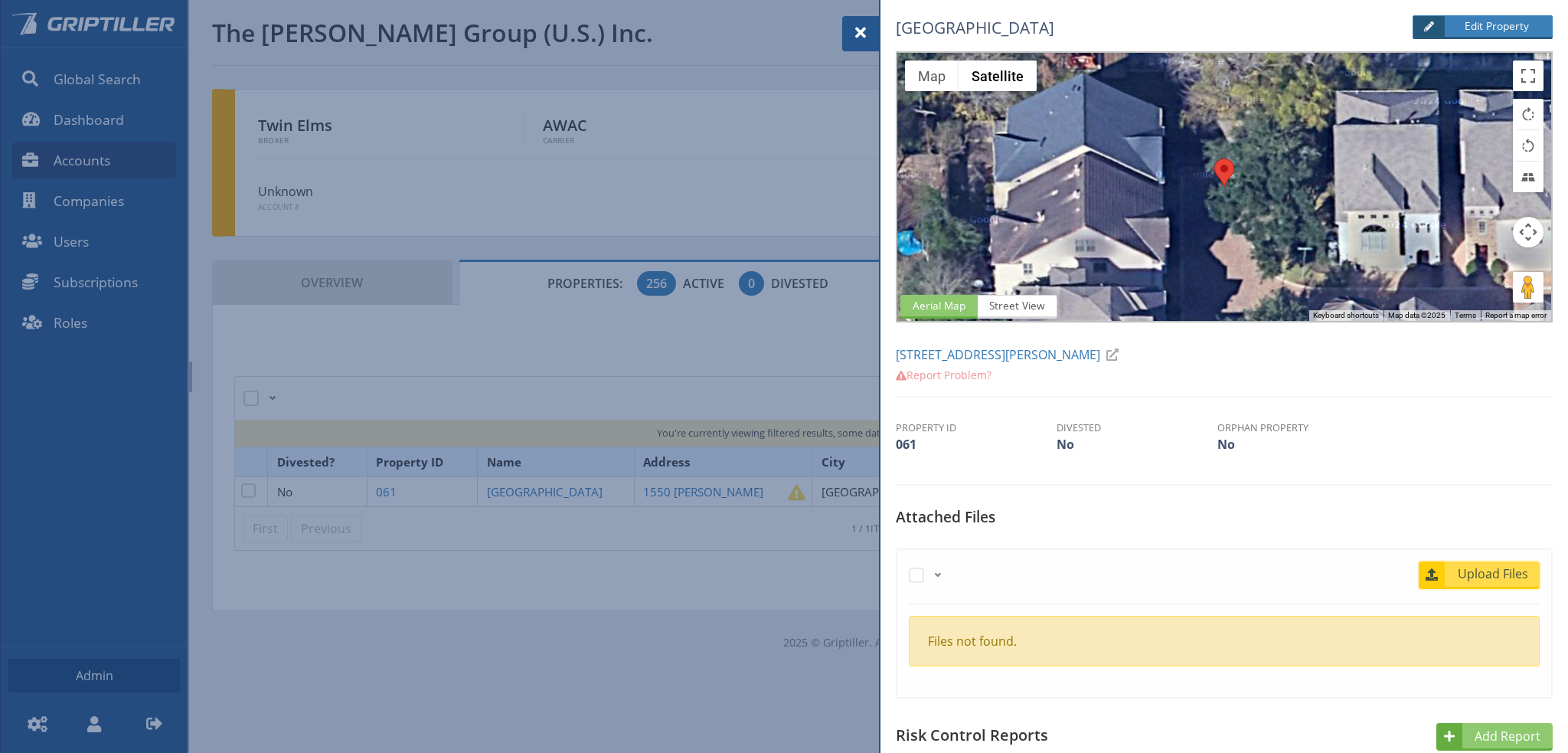
click at [1496, 577] on span "Upload Files" at bounding box center [1493, 573] width 93 height 18
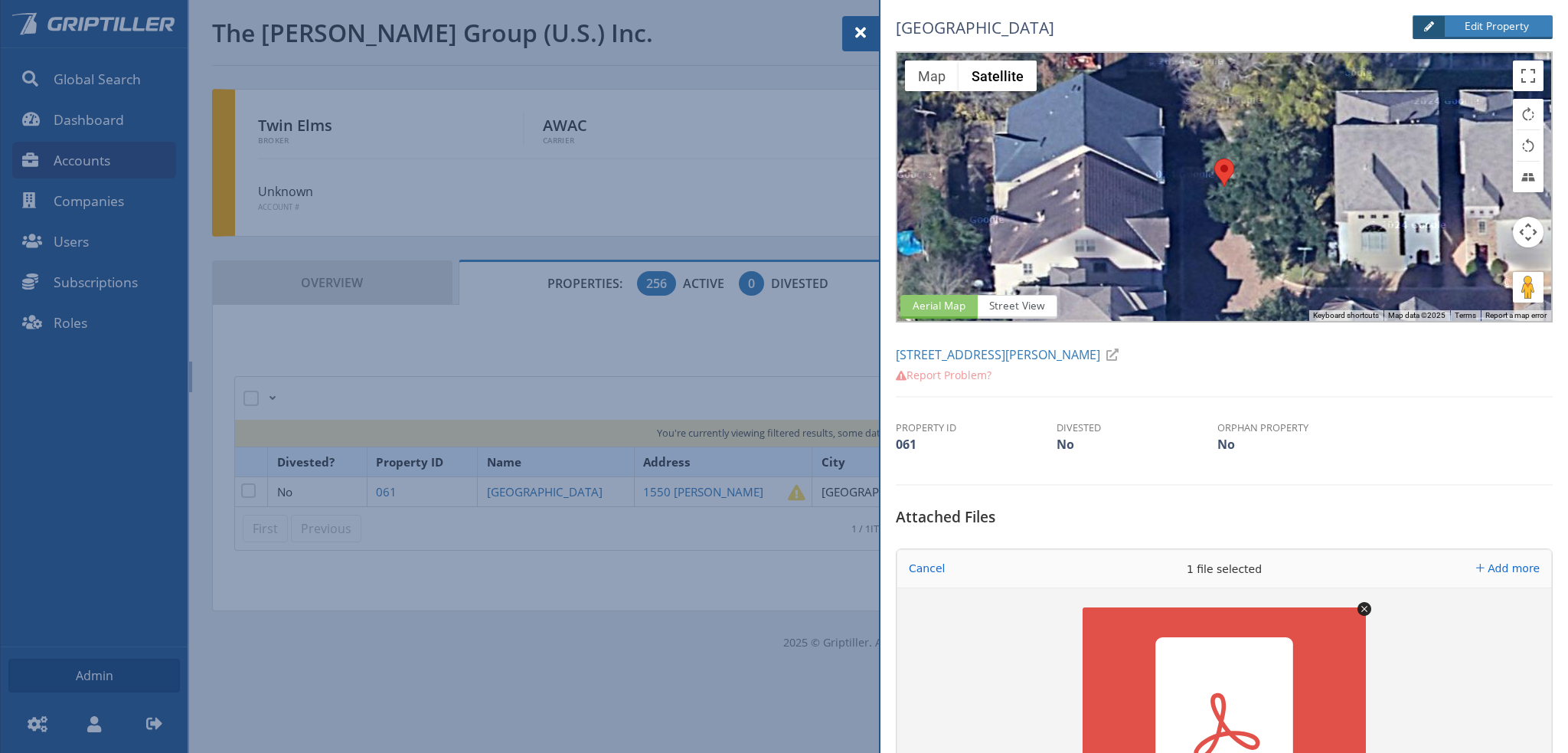
scroll to position [383, 0]
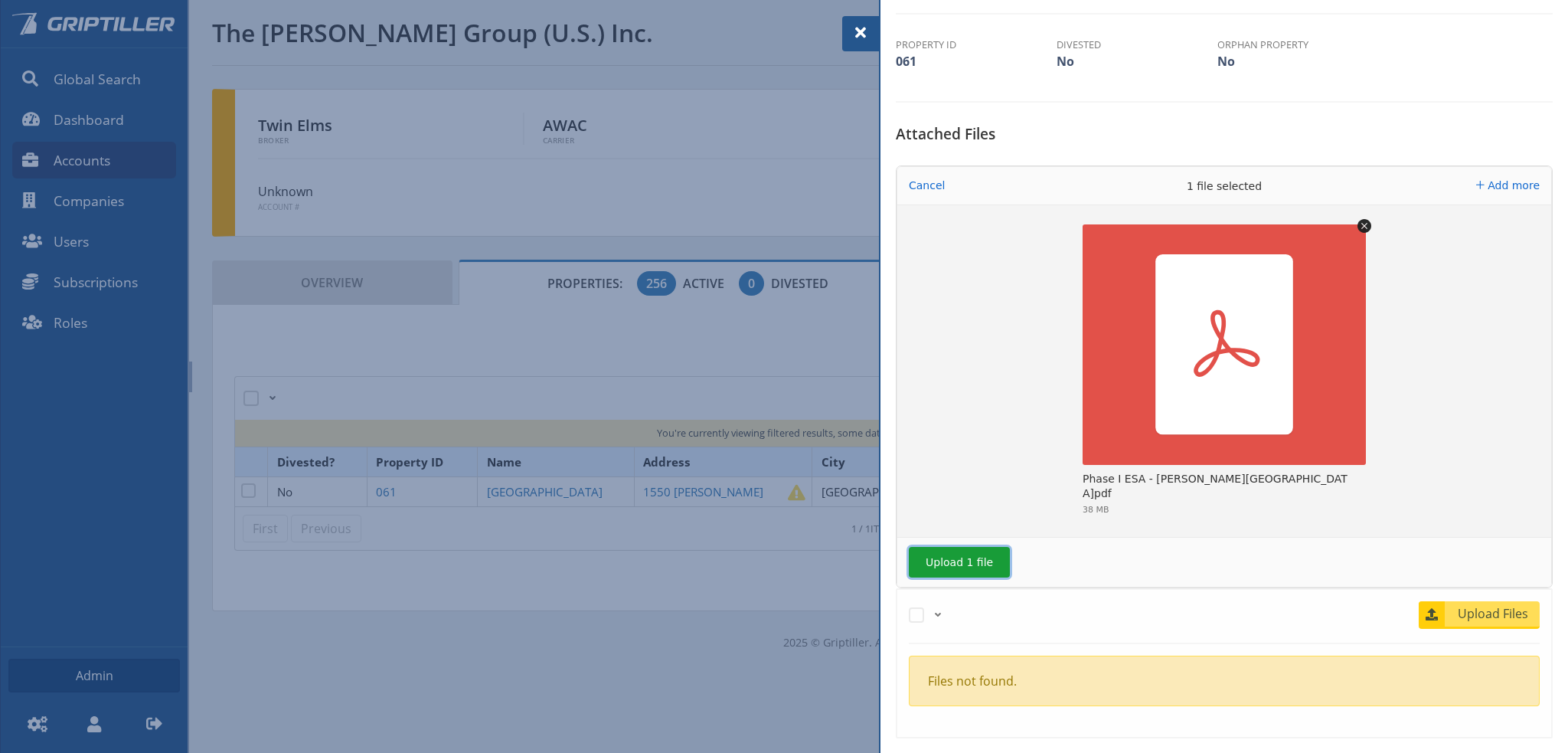
click at [948, 560] on button "Upload 1 file" at bounding box center [959, 562] width 101 height 31
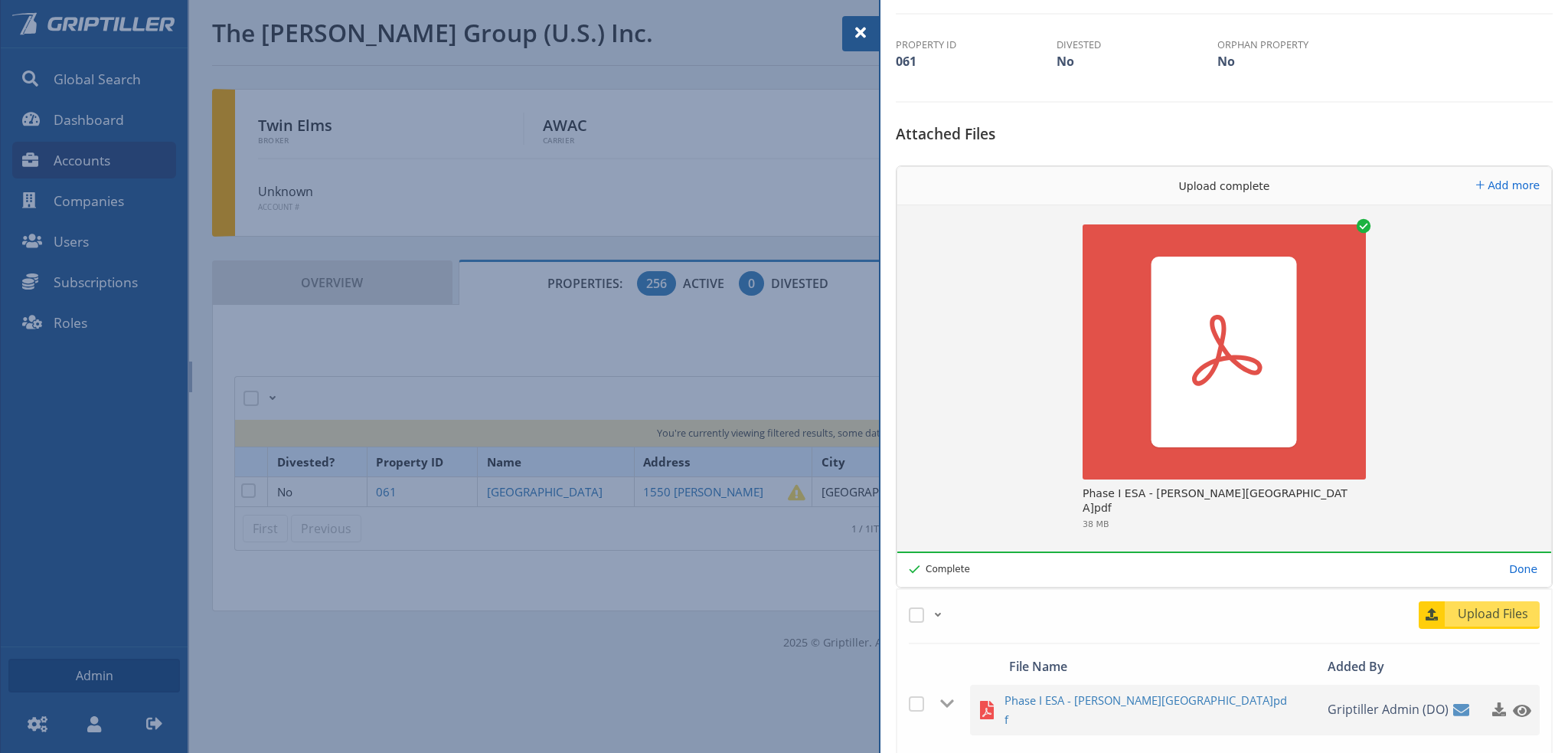
click at [861, 30] on span at bounding box center [860, 33] width 18 height 18
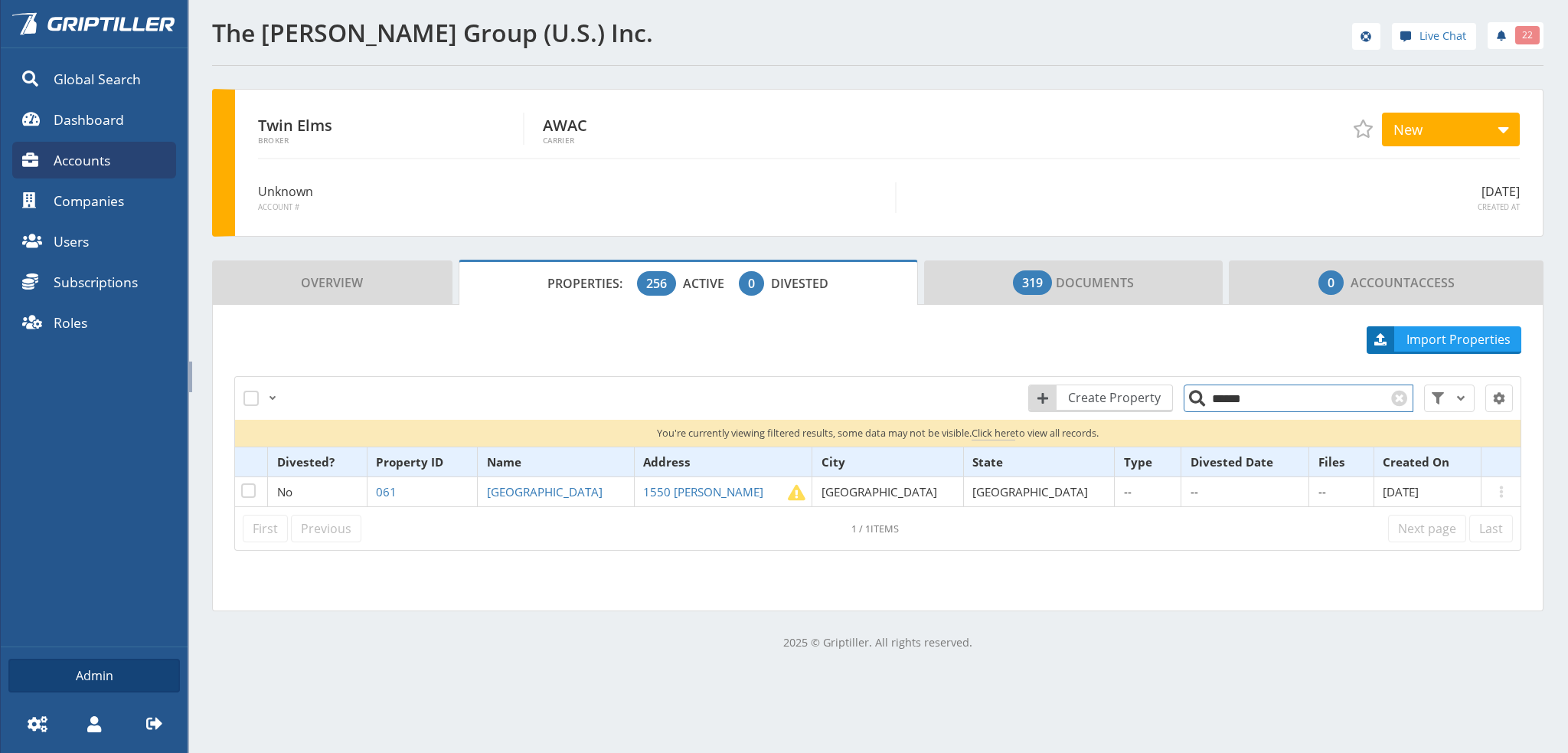
drag, startPoint x: 1243, startPoint y: 394, endPoint x: 1211, endPoint y: 403, distance: 33.2
click at [1211, 403] on input "******" at bounding box center [1298, 398] width 230 height 27
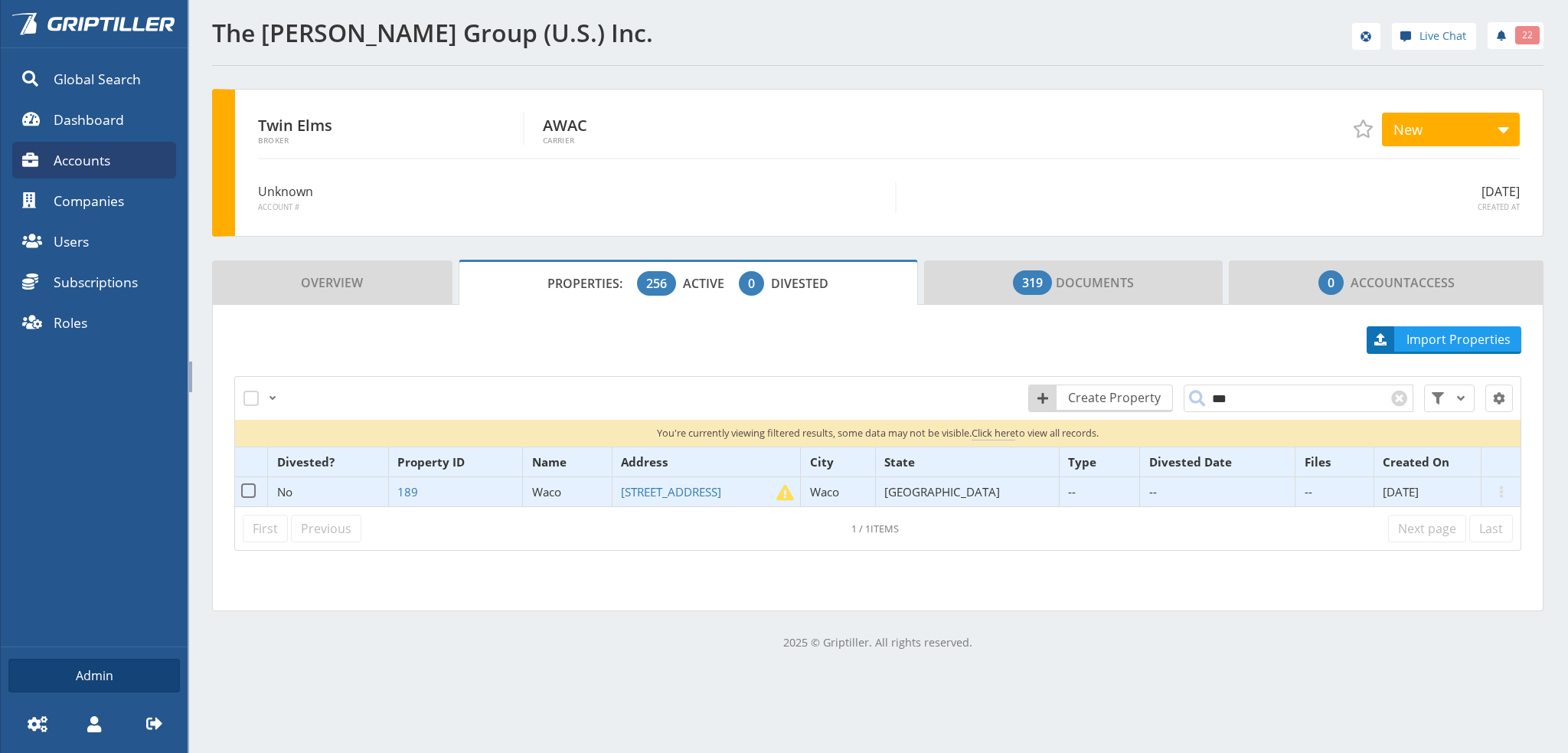
click at [561, 489] on span "Waco" at bounding box center [546, 491] width 29 height 16
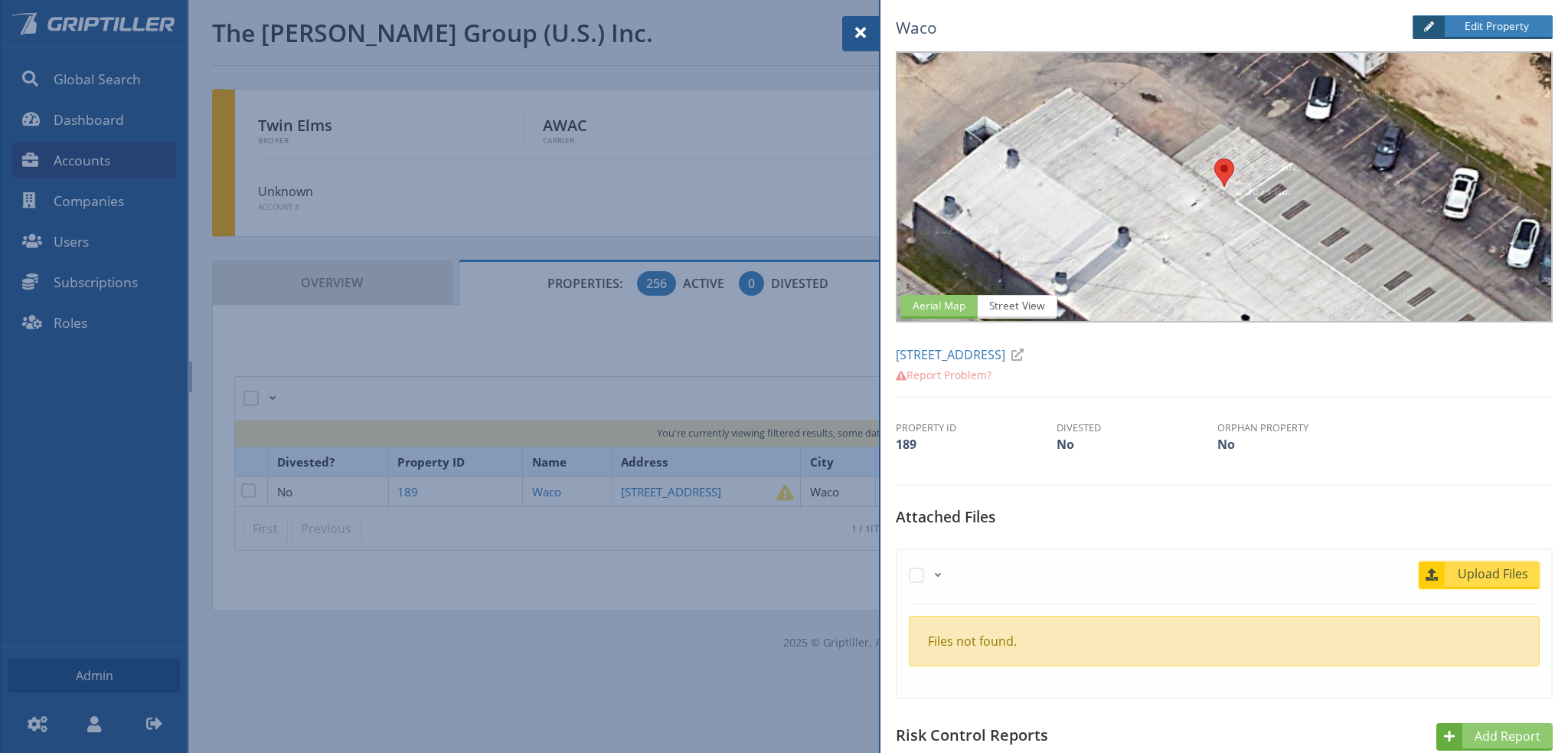
click at [1460, 570] on span "Upload Files" at bounding box center [1493, 573] width 93 height 18
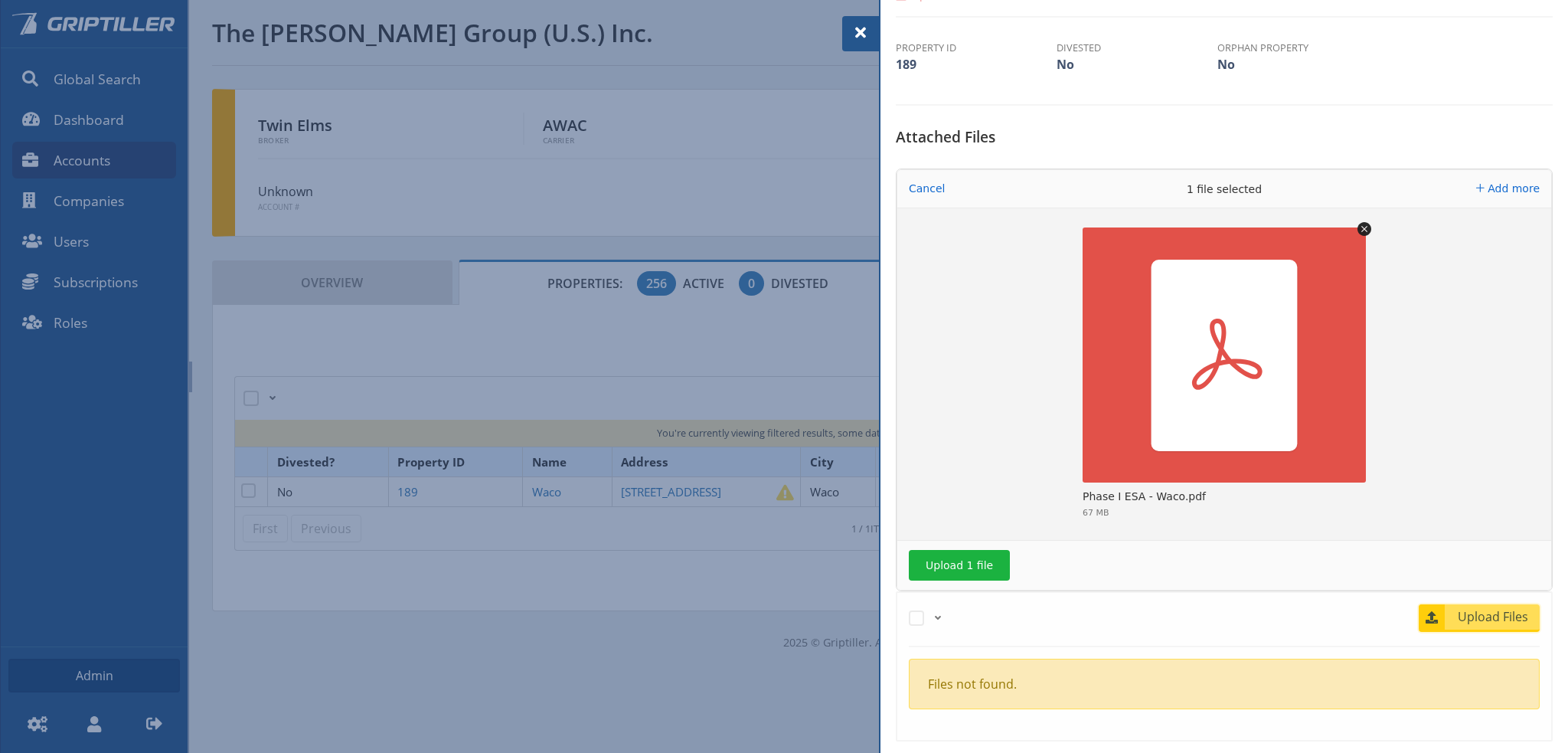
scroll to position [383, 0]
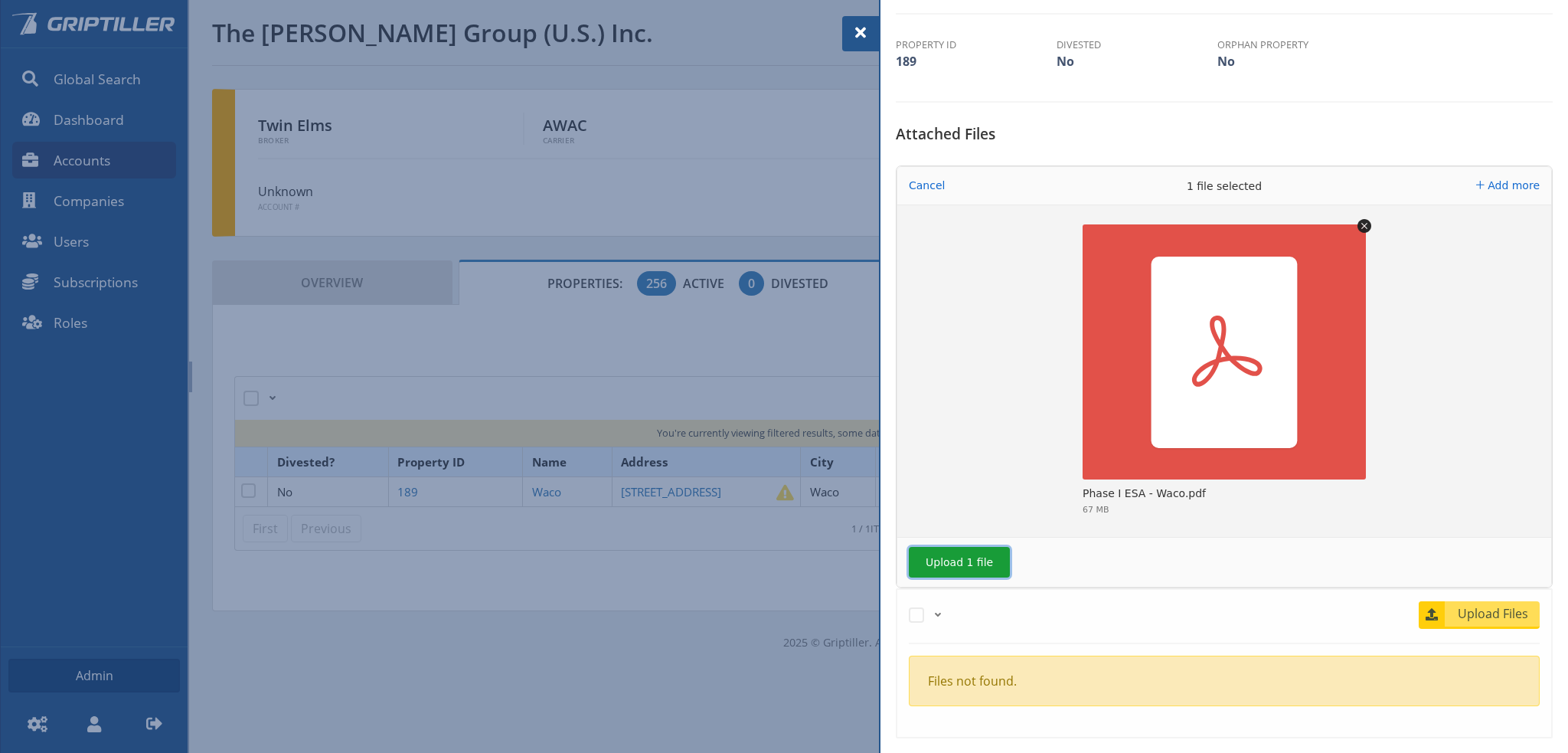
drag, startPoint x: 945, startPoint y: 547, endPoint x: 954, endPoint y: 536, distance: 14.2
click at [950, 547] on button "Upload 1 file" at bounding box center [959, 562] width 101 height 31
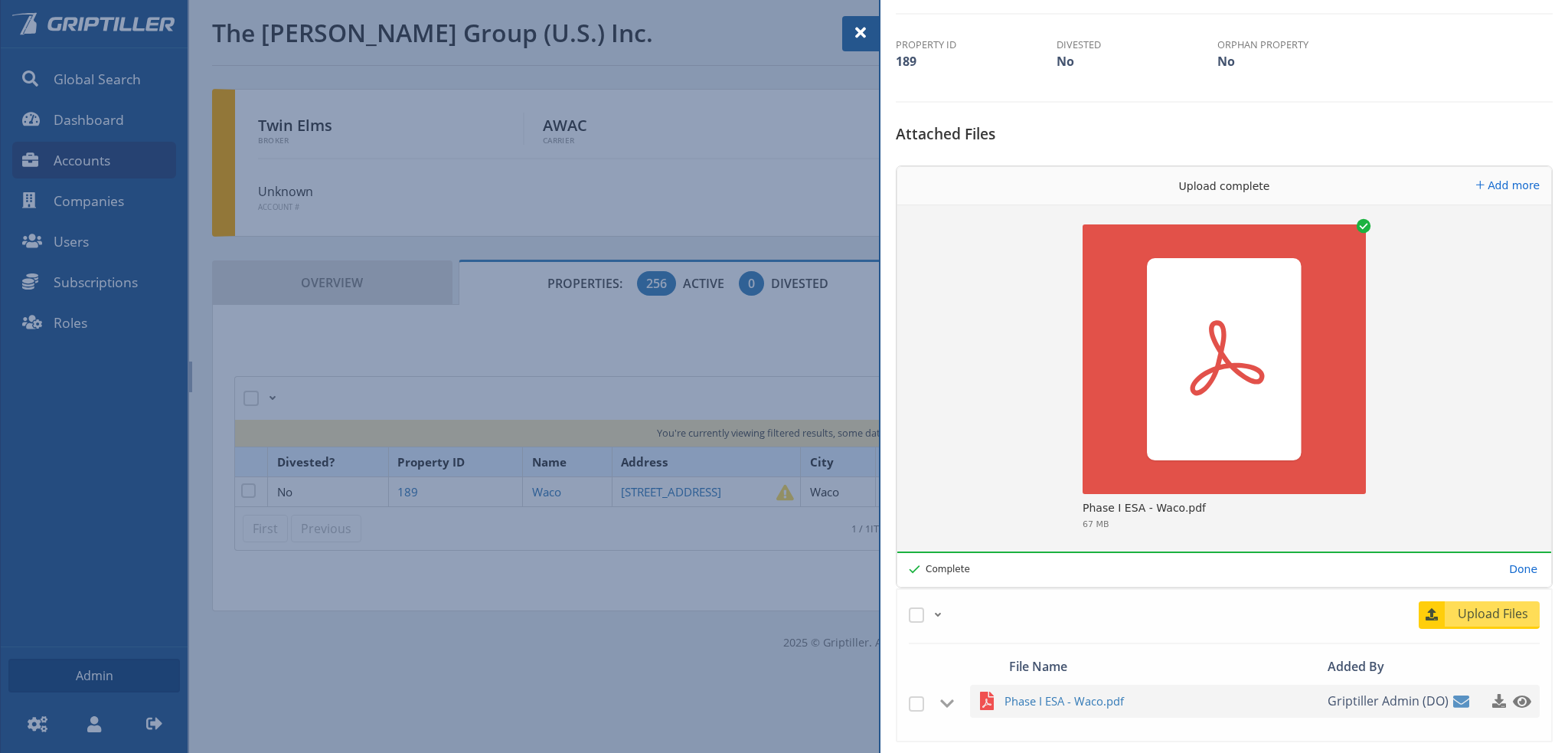
click at [860, 30] on span at bounding box center [860, 33] width 18 height 18
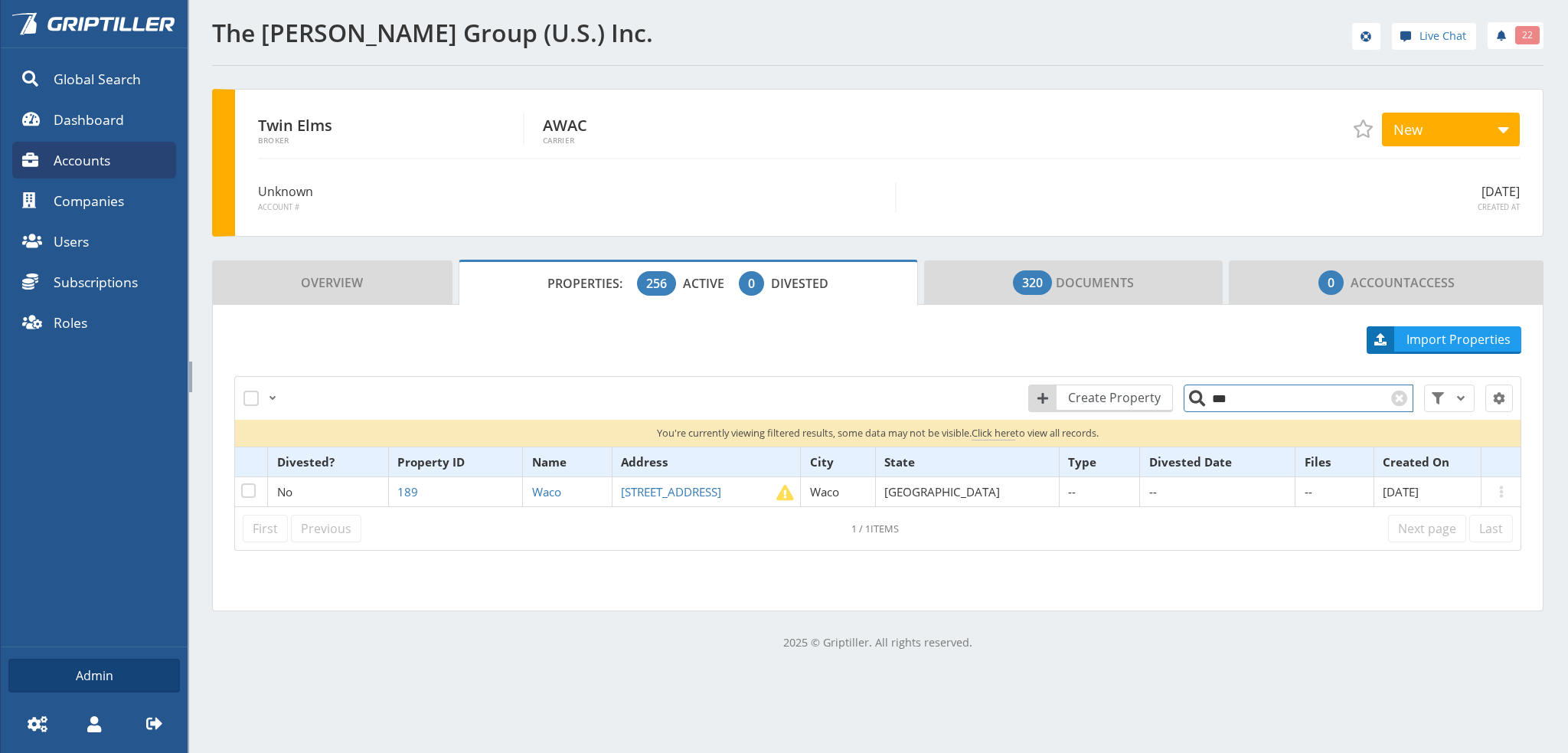
click at [1240, 403] on input "***" at bounding box center [1298, 398] width 230 height 27
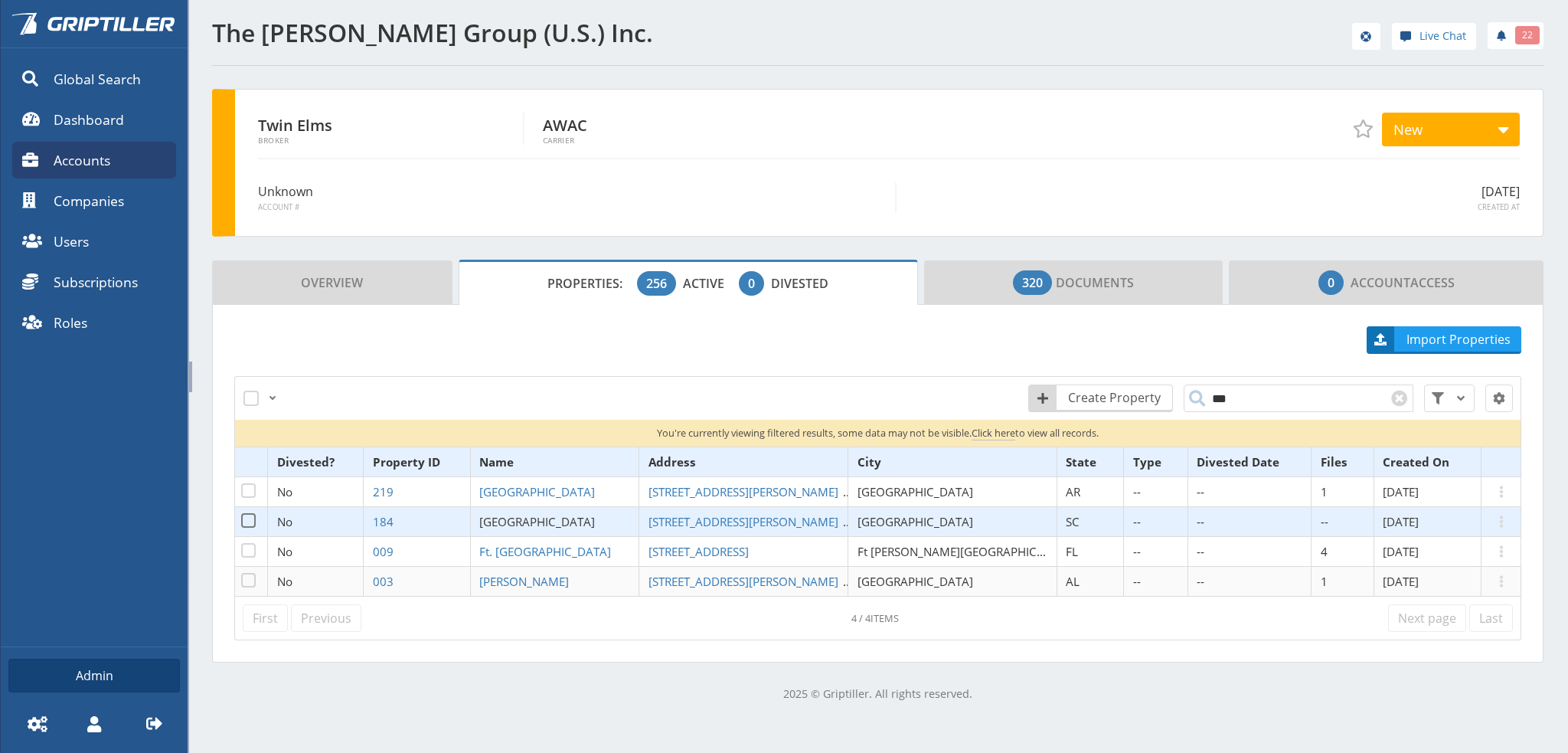
click at [551, 519] on span "[GEOGRAPHIC_DATA]" at bounding box center [536, 521] width 116 height 16
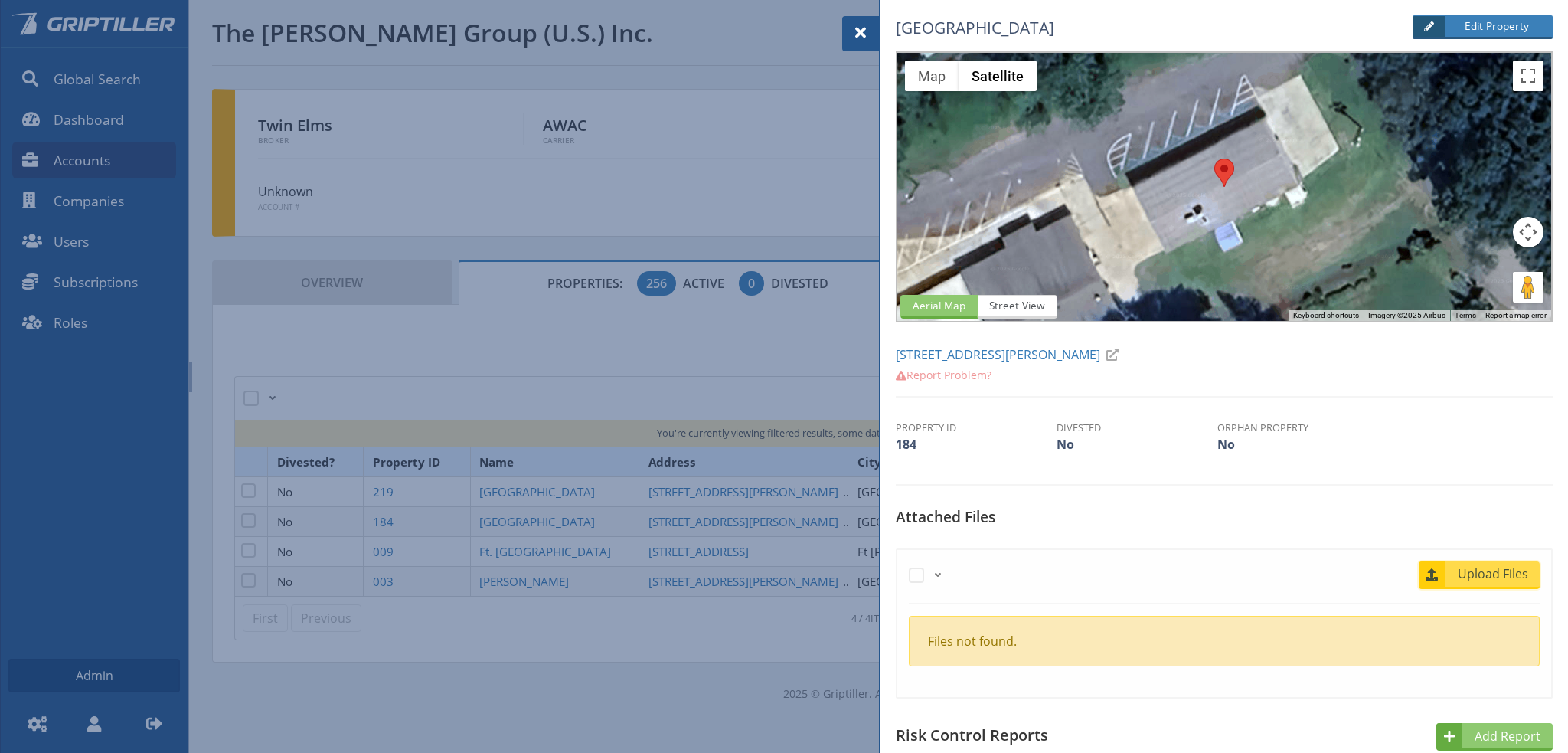
click at [1485, 572] on span "Upload Files" at bounding box center [1493, 573] width 93 height 18
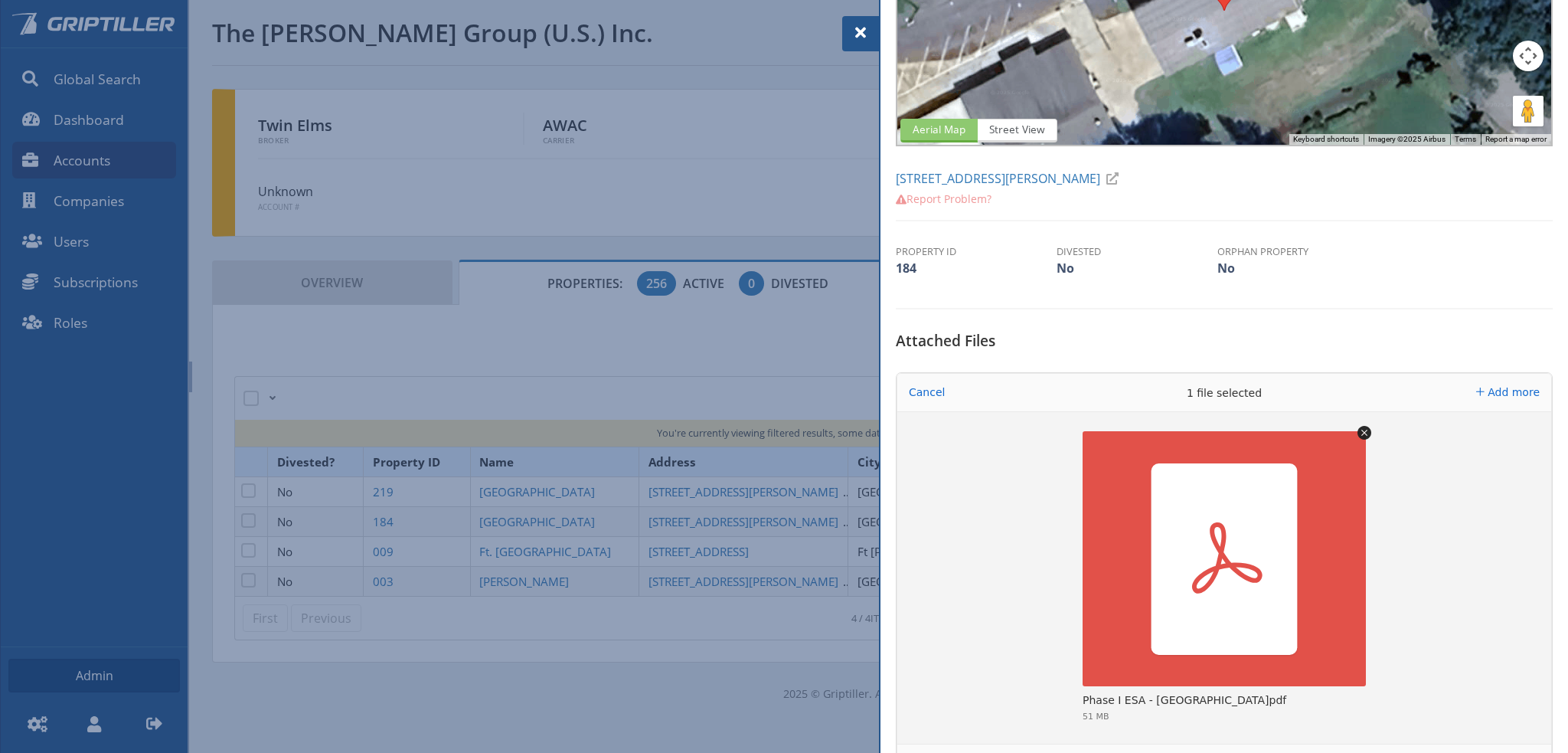
scroll to position [307, 0]
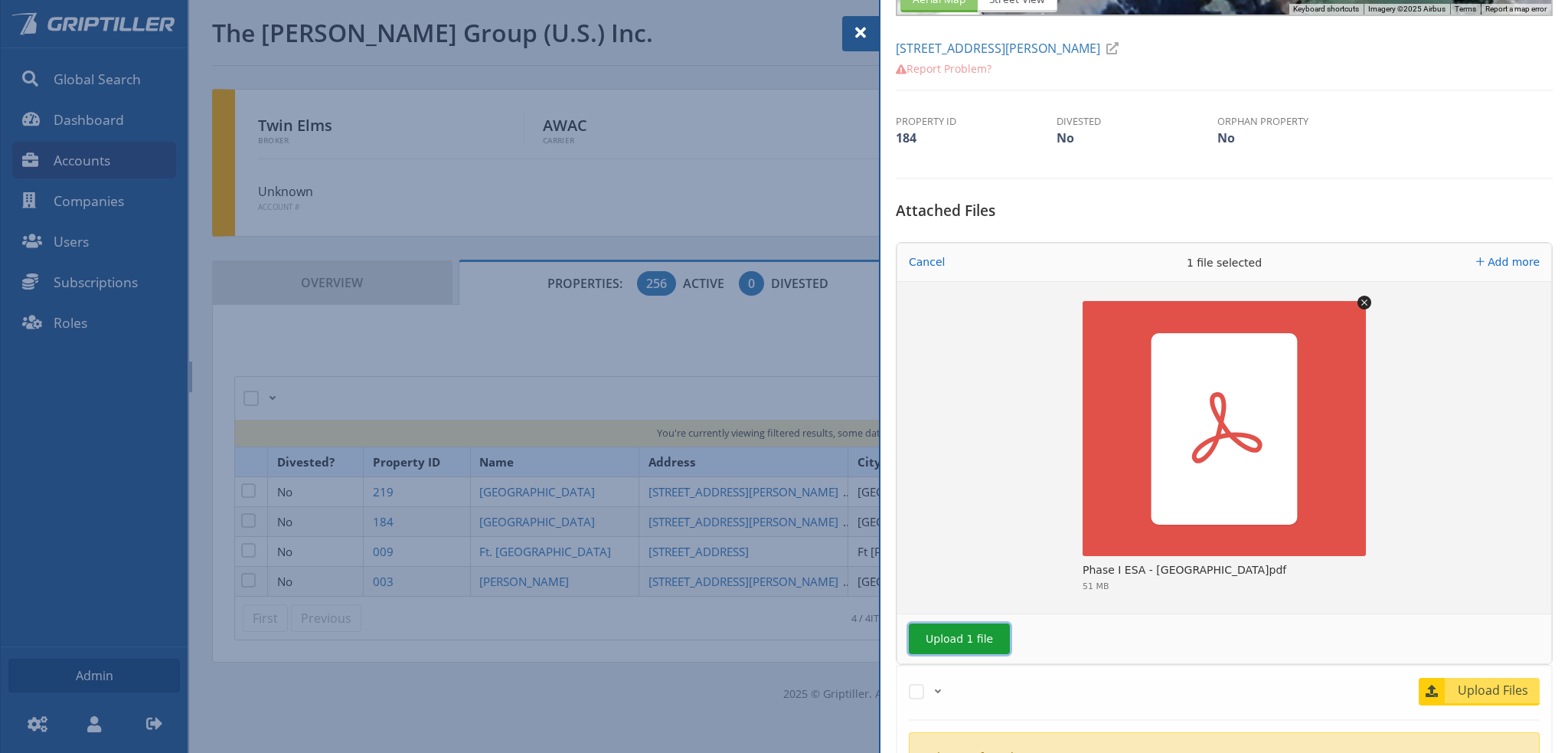
click at [971, 636] on button "Upload 1 file" at bounding box center [959, 639] width 101 height 31
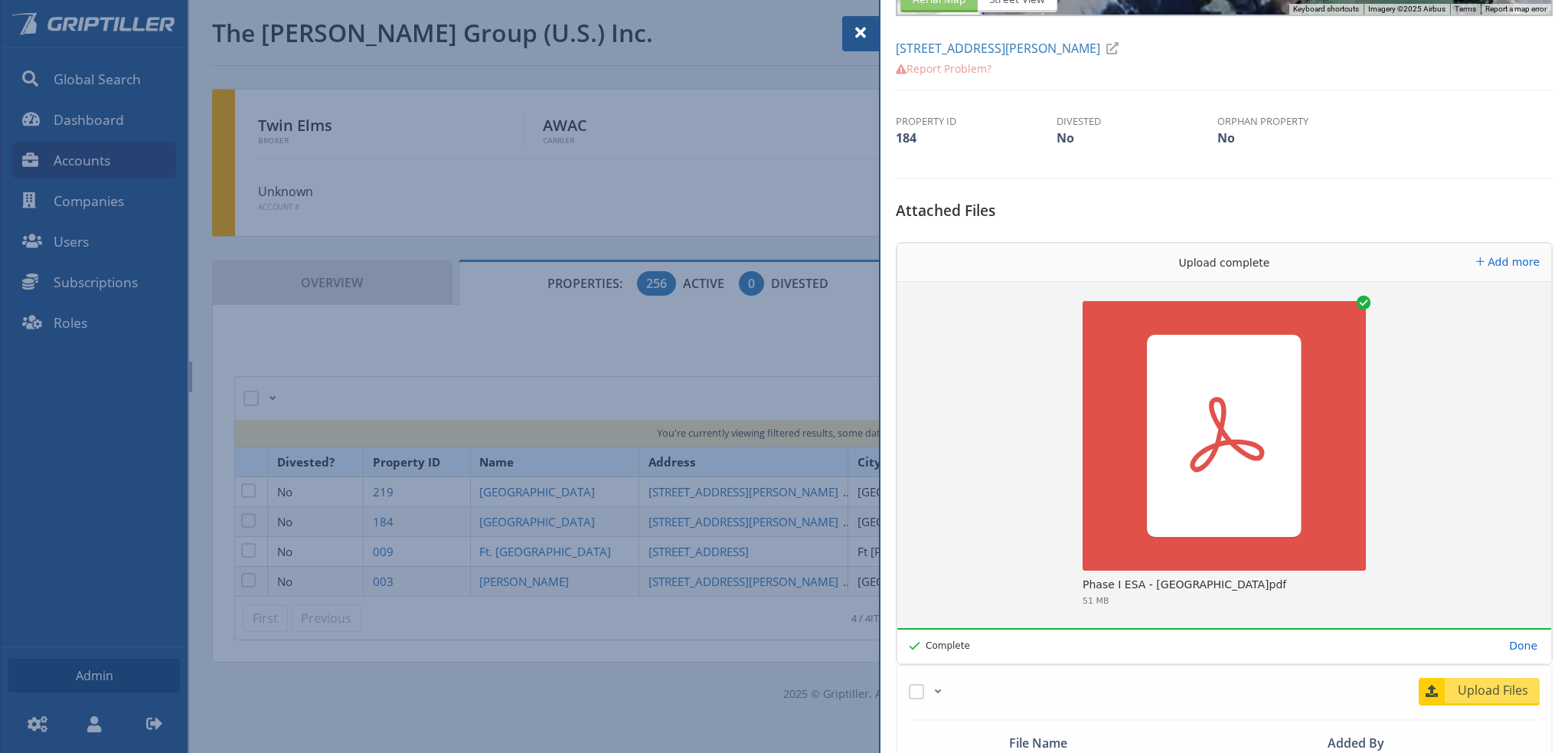
click at [859, 36] on span at bounding box center [860, 33] width 18 height 18
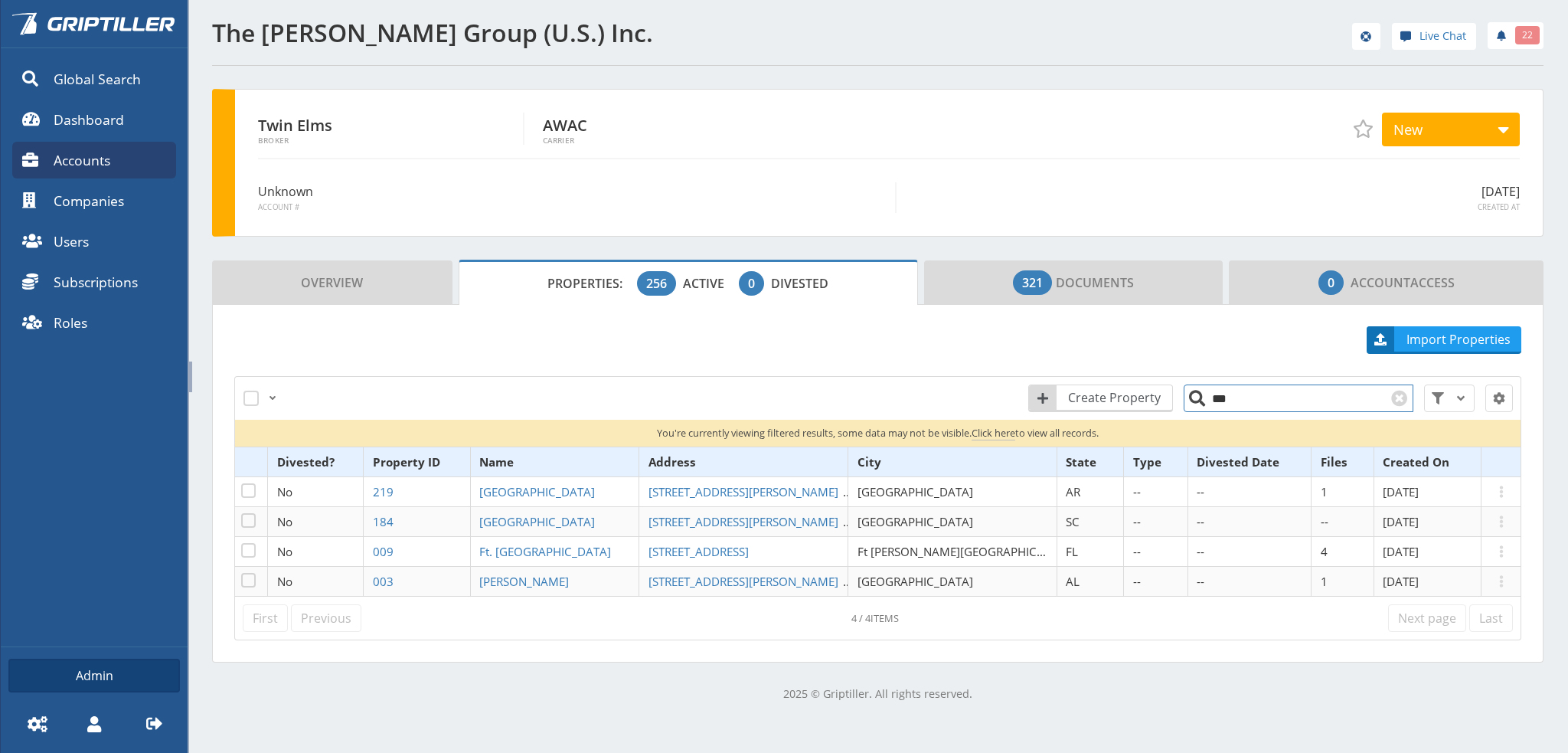
click at [1237, 396] on input "***" at bounding box center [1298, 398] width 230 height 27
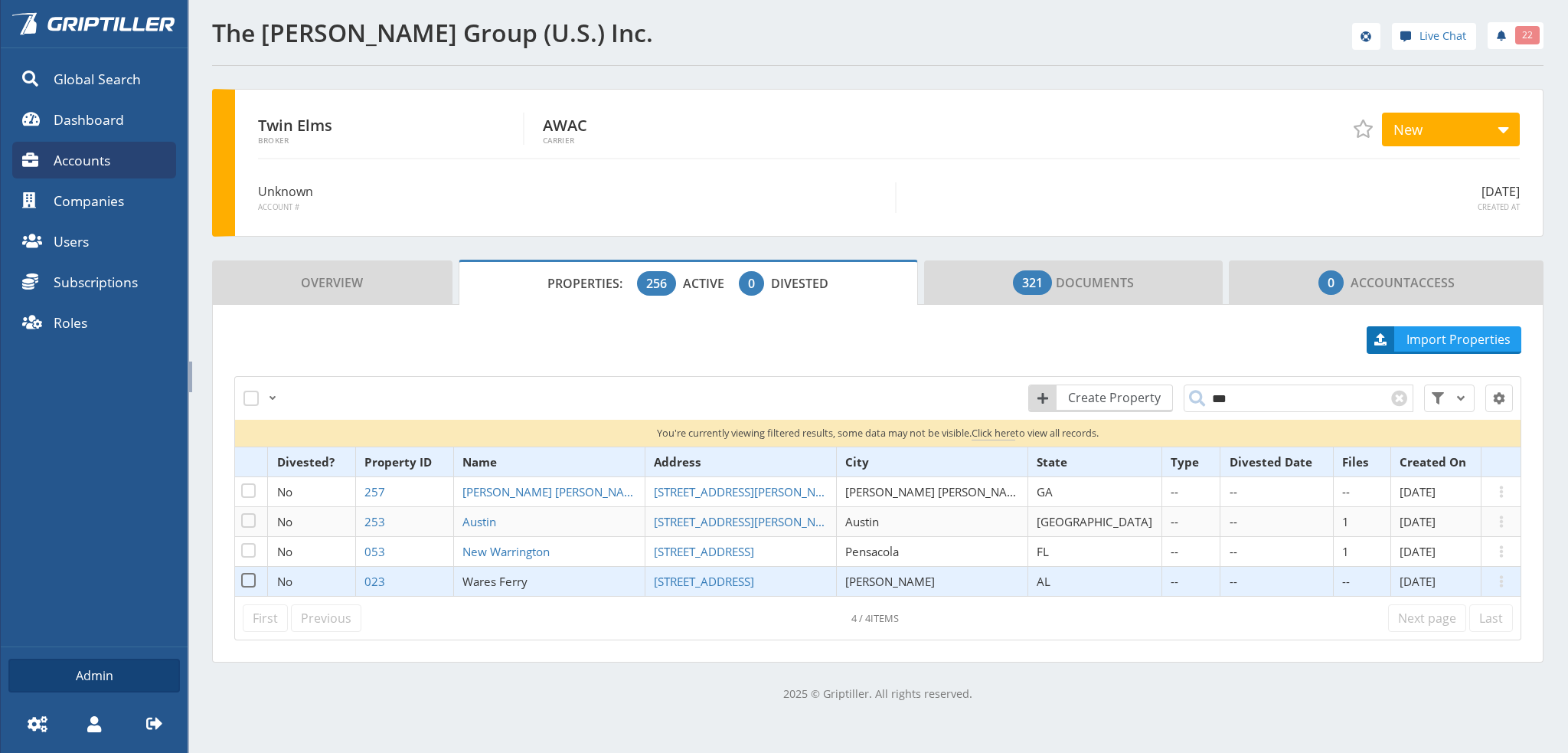
click at [527, 581] on span "Wares Ferry" at bounding box center [494, 581] width 65 height 16
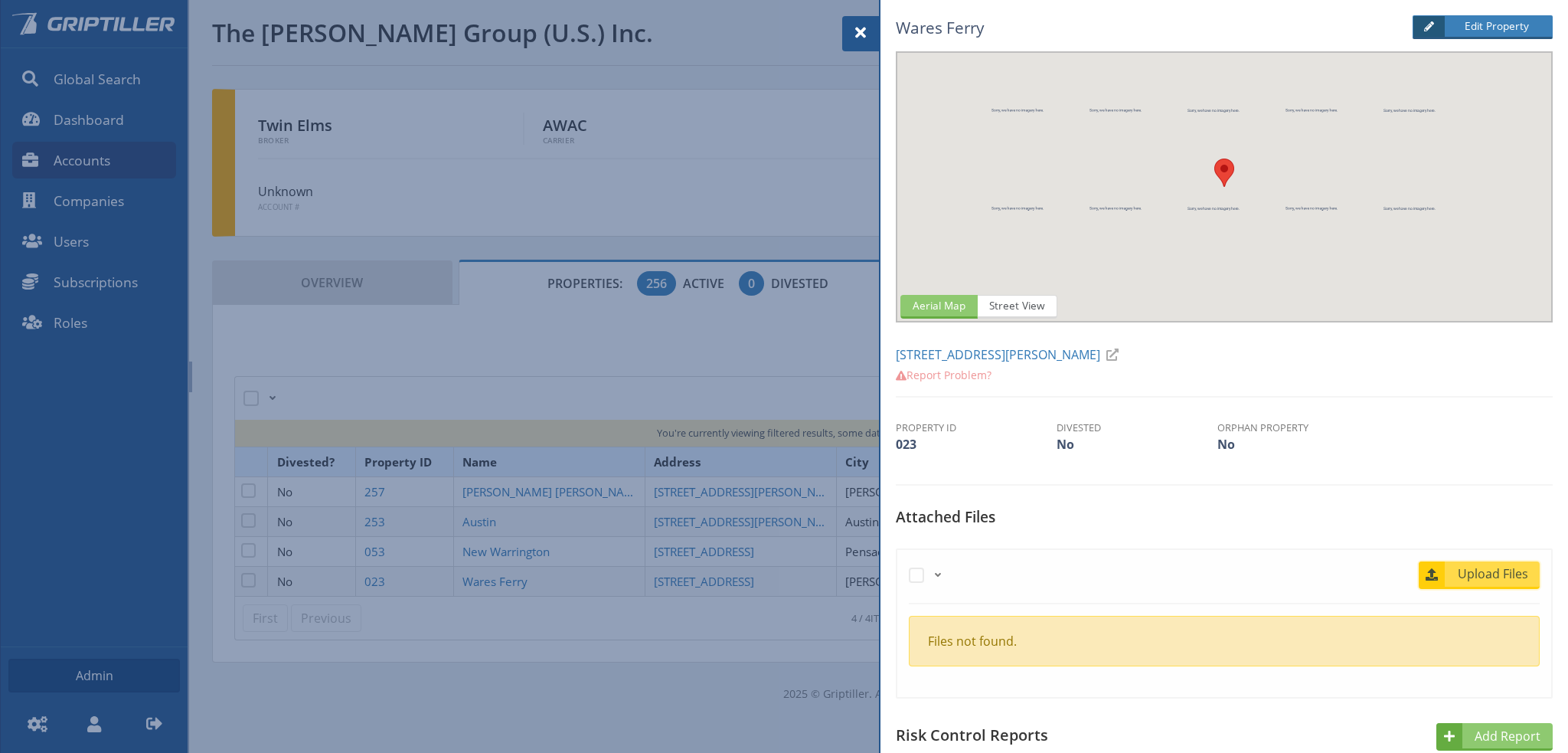
click at [1451, 569] on span "Upload Files" at bounding box center [1493, 573] width 93 height 18
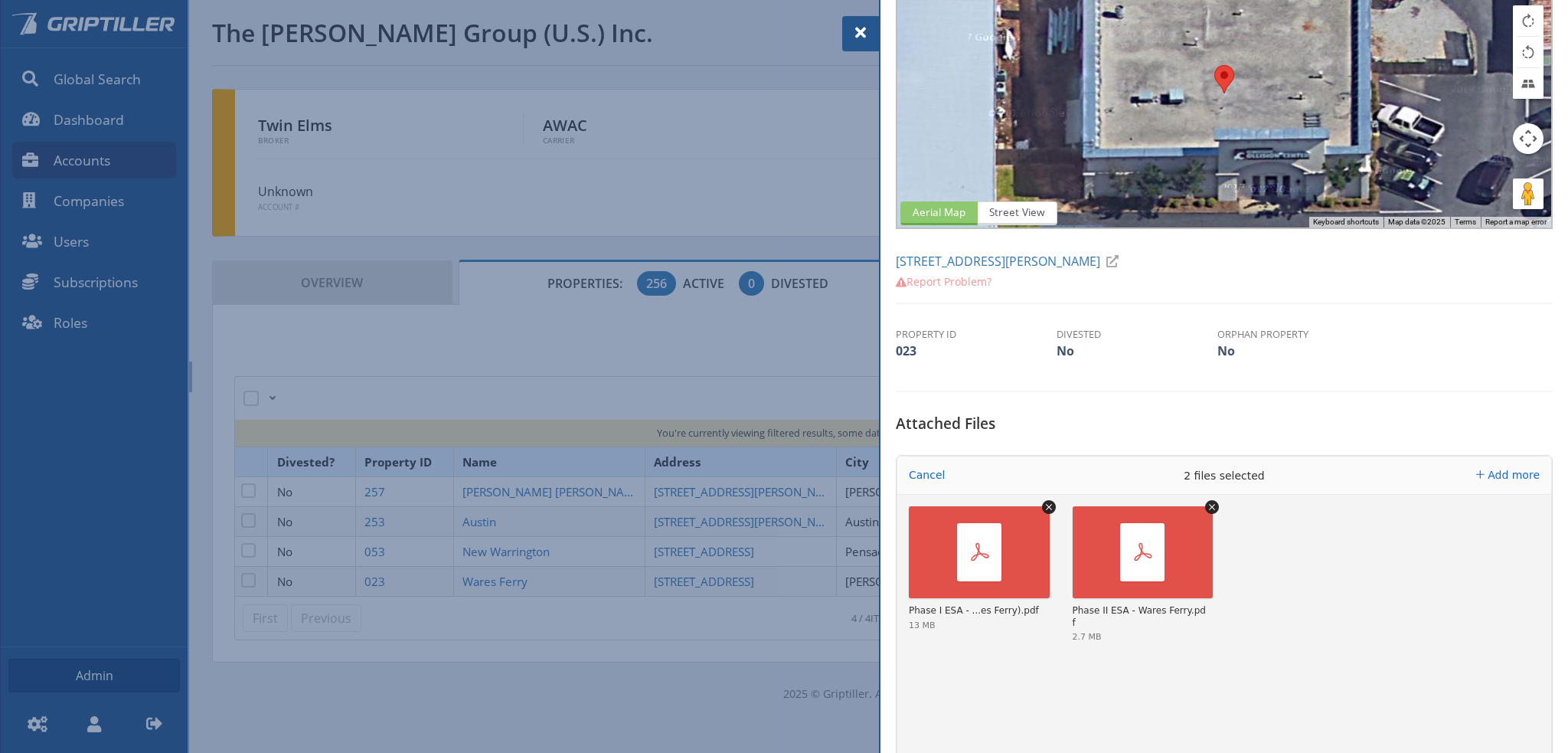
scroll to position [307, 0]
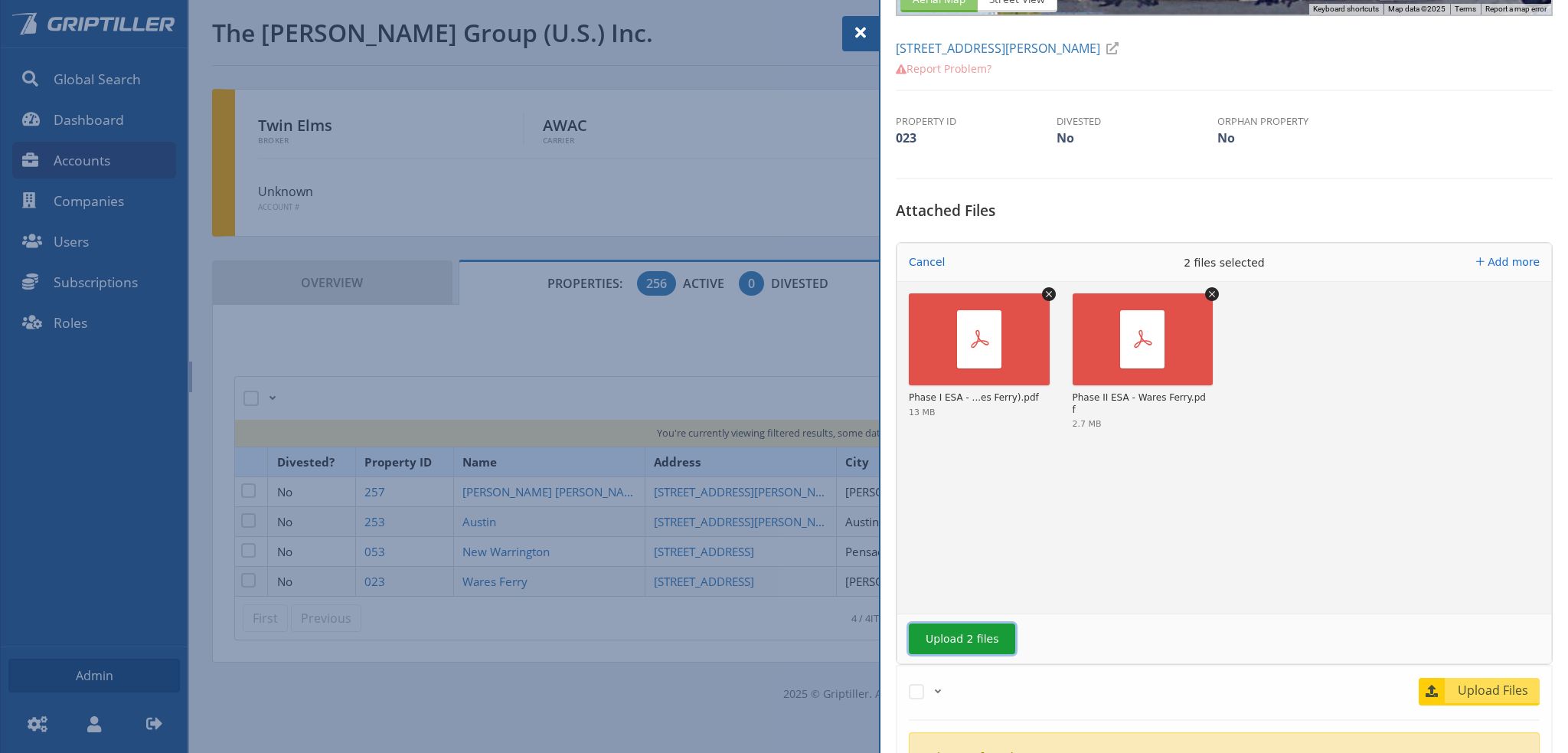
click at [964, 626] on button "Upload 2 files" at bounding box center [961, 639] width 107 height 31
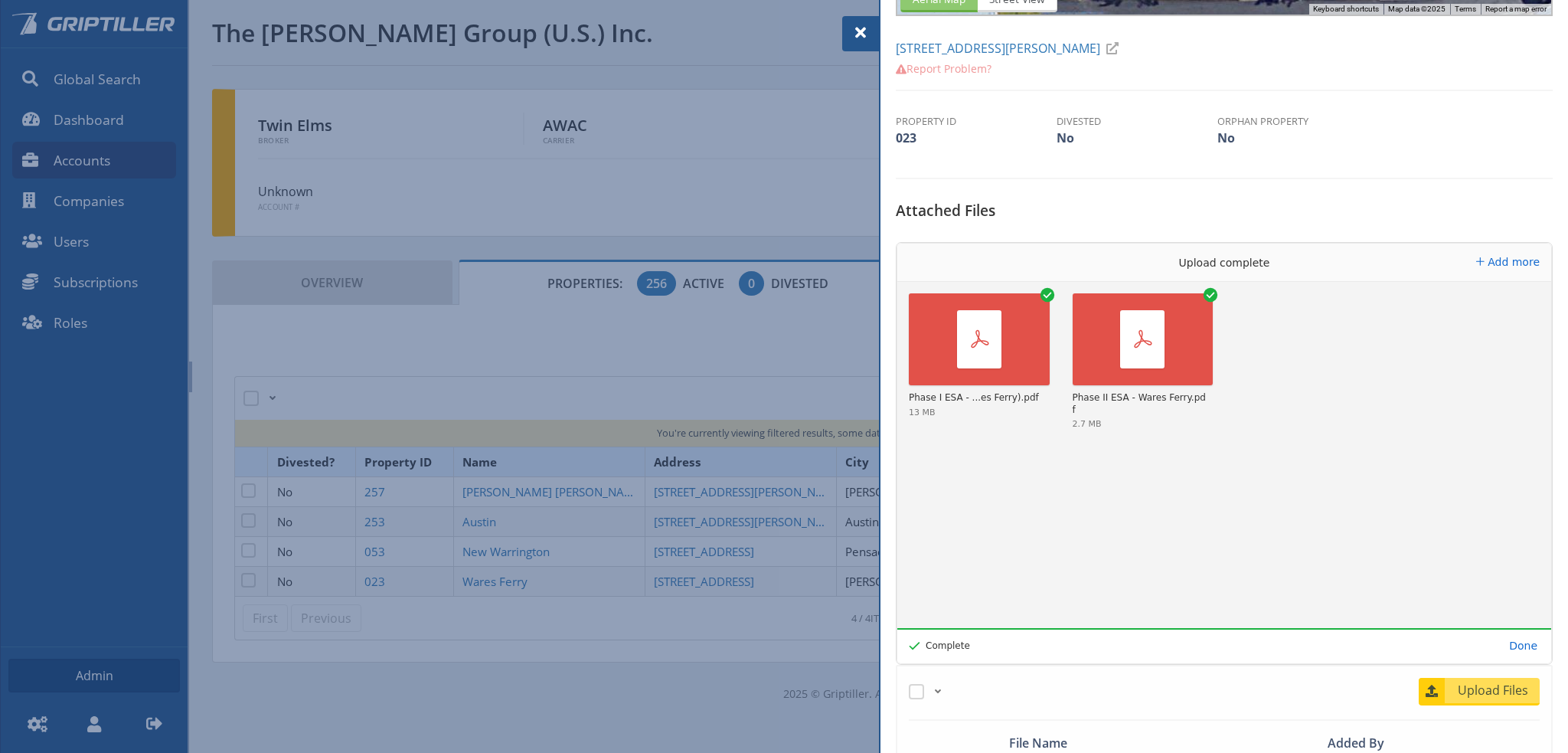
click at [561, 486] on div at bounding box center [784, 376] width 1568 height 753
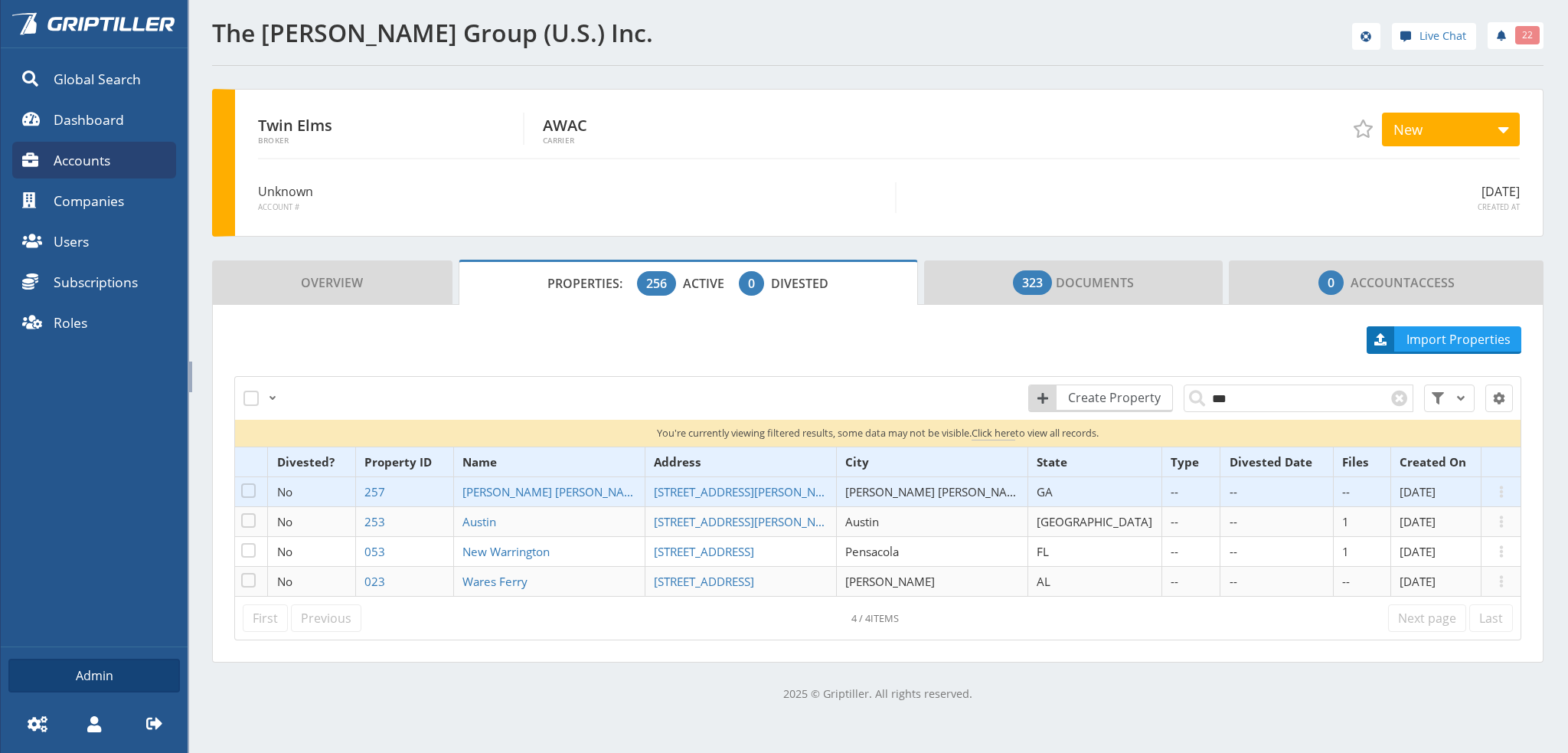
click at [561, 486] on span "[PERSON_NAME] [PERSON_NAME]" at bounding box center [554, 491] width 182 height 16
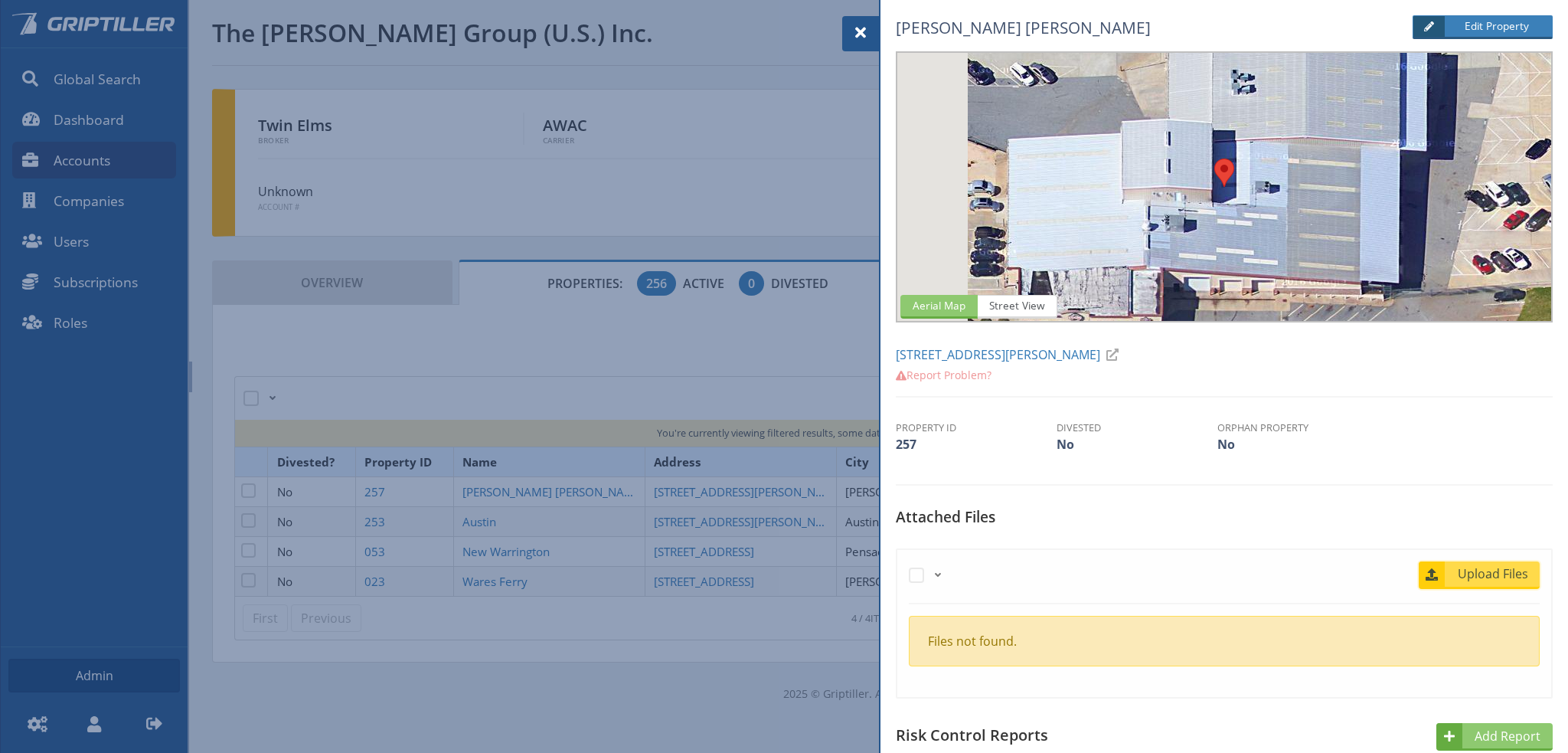
click at [1454, 580] on span "Upload Files" at bounding box center [1493, 573] width 93 height 18
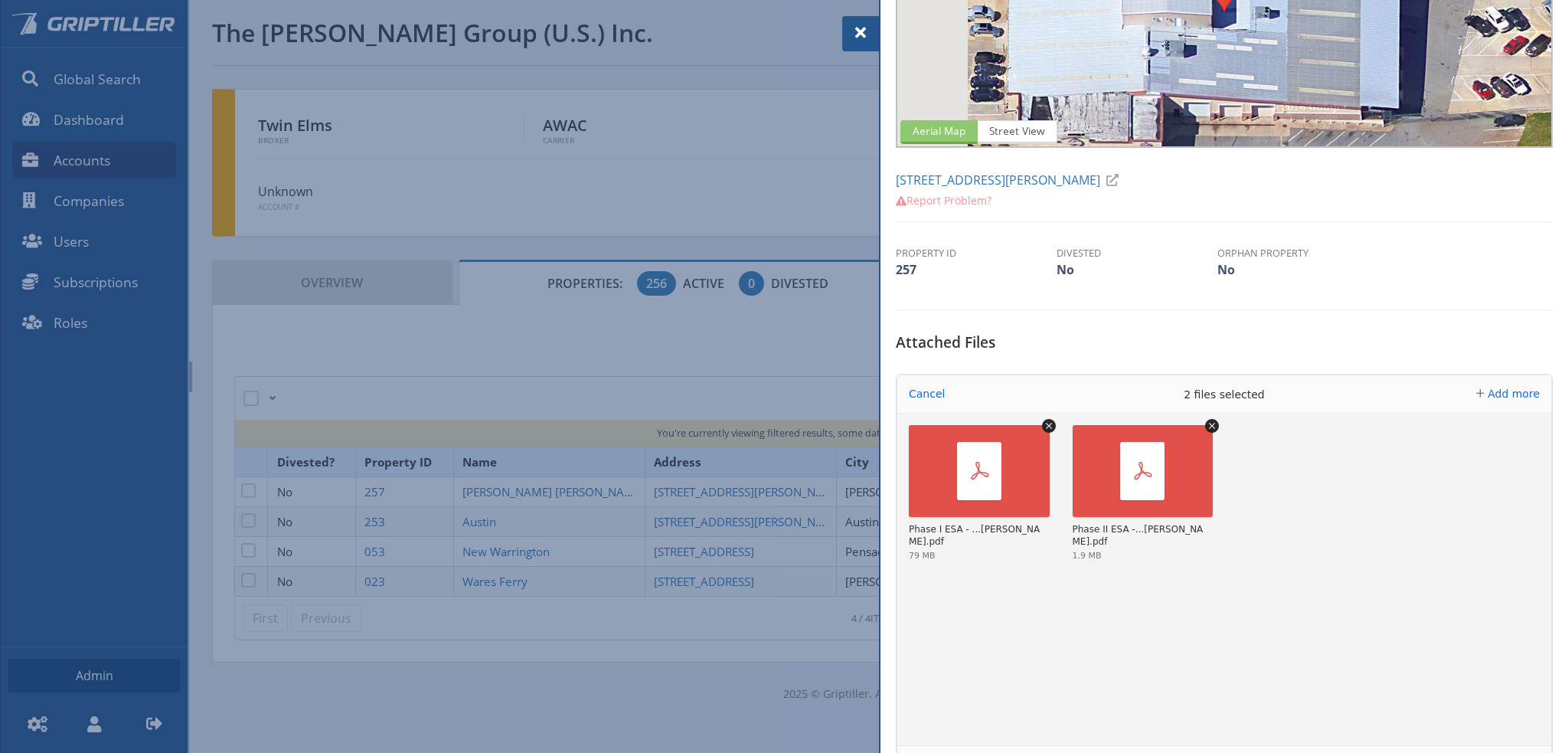
scroll to position [307, 0]
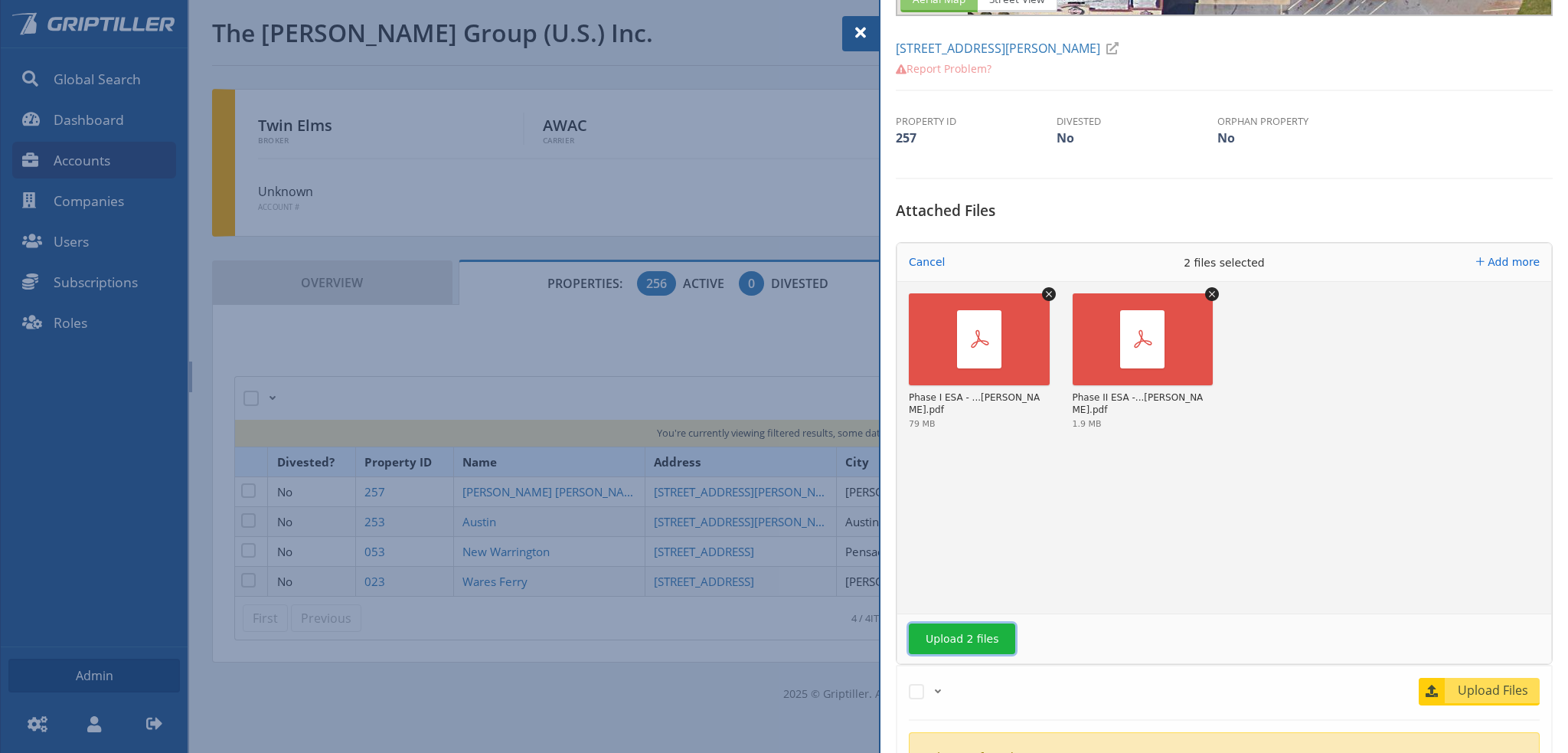
drag, startPoint x: 973, startPoint y: 641, endPoint x: 988, endPoint y: 645, distance: 15.5
click at [972, 641] on button "Upload 2 files" at bounding box center [961, 639] width 107 height 31
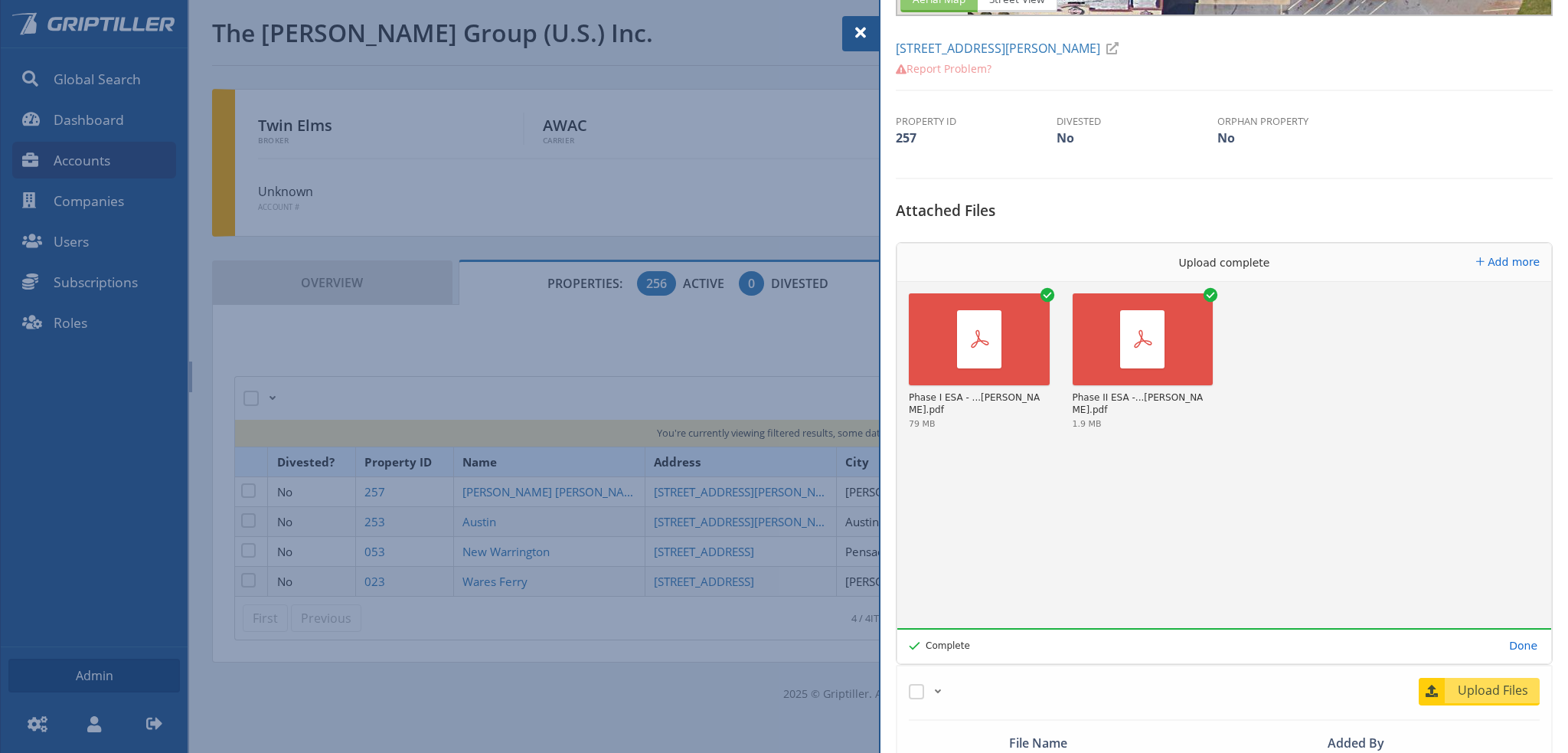
click at [859, 36] on span at bounding box center [860, 33] width 18 height 18
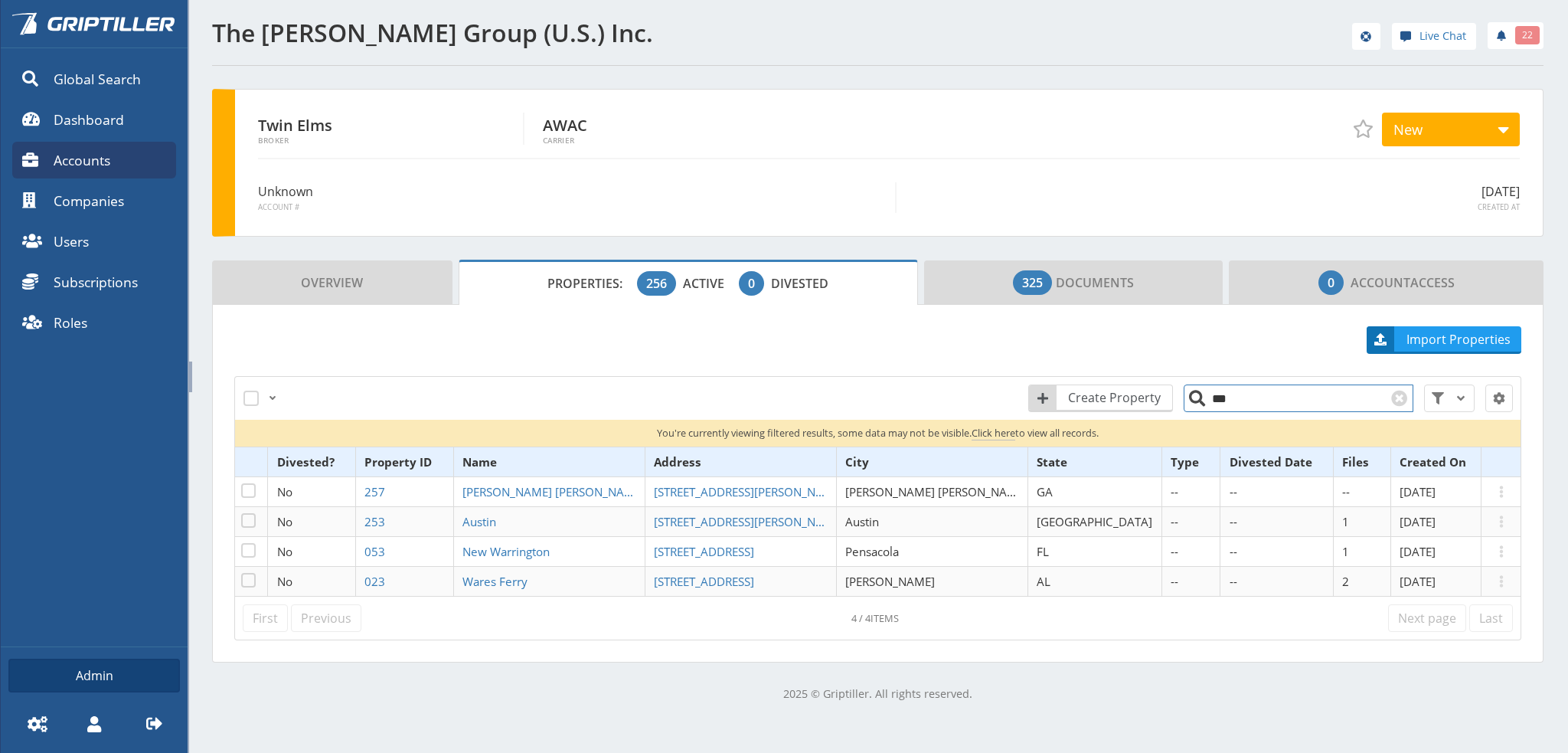
click at [1235, 392] on input "***" at bounding box center [1298, 398] width 230 height 27
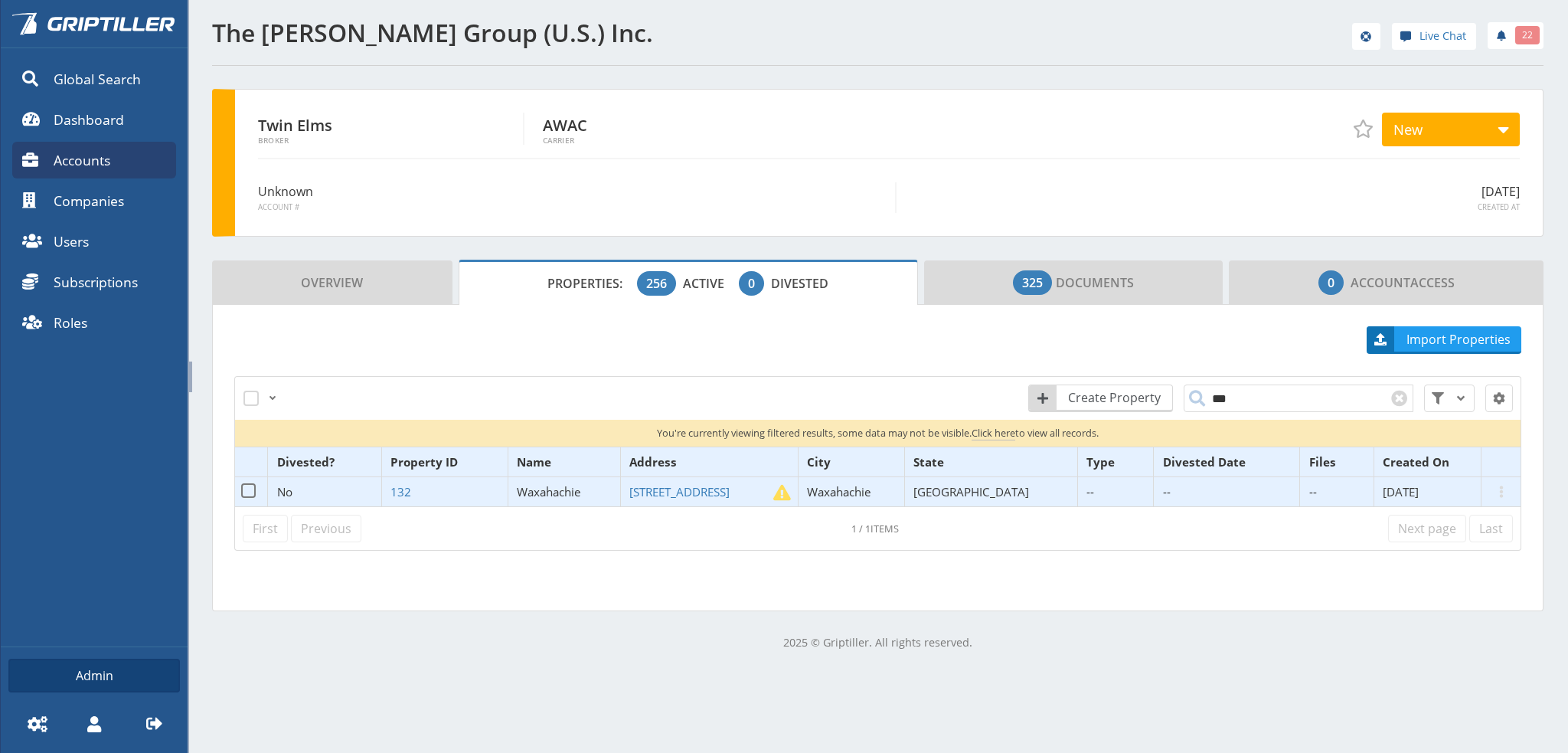
click at [581, 493] on span "Waxahachie" at bounding box center [548, 491] width 64 height 16
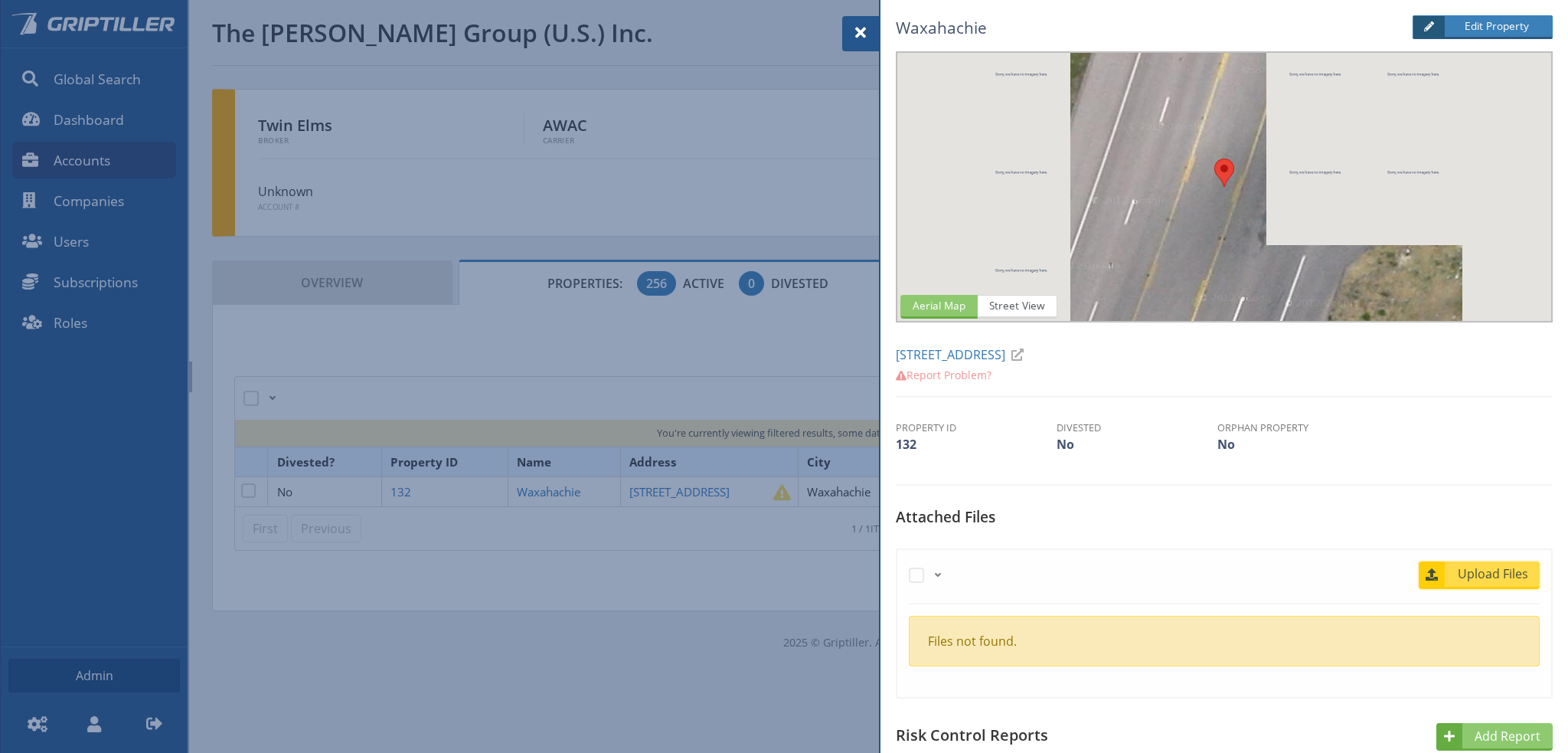
click at [1482, 587] on link "Upload Files" at bounding box center [1479, 575] width 121 height 27
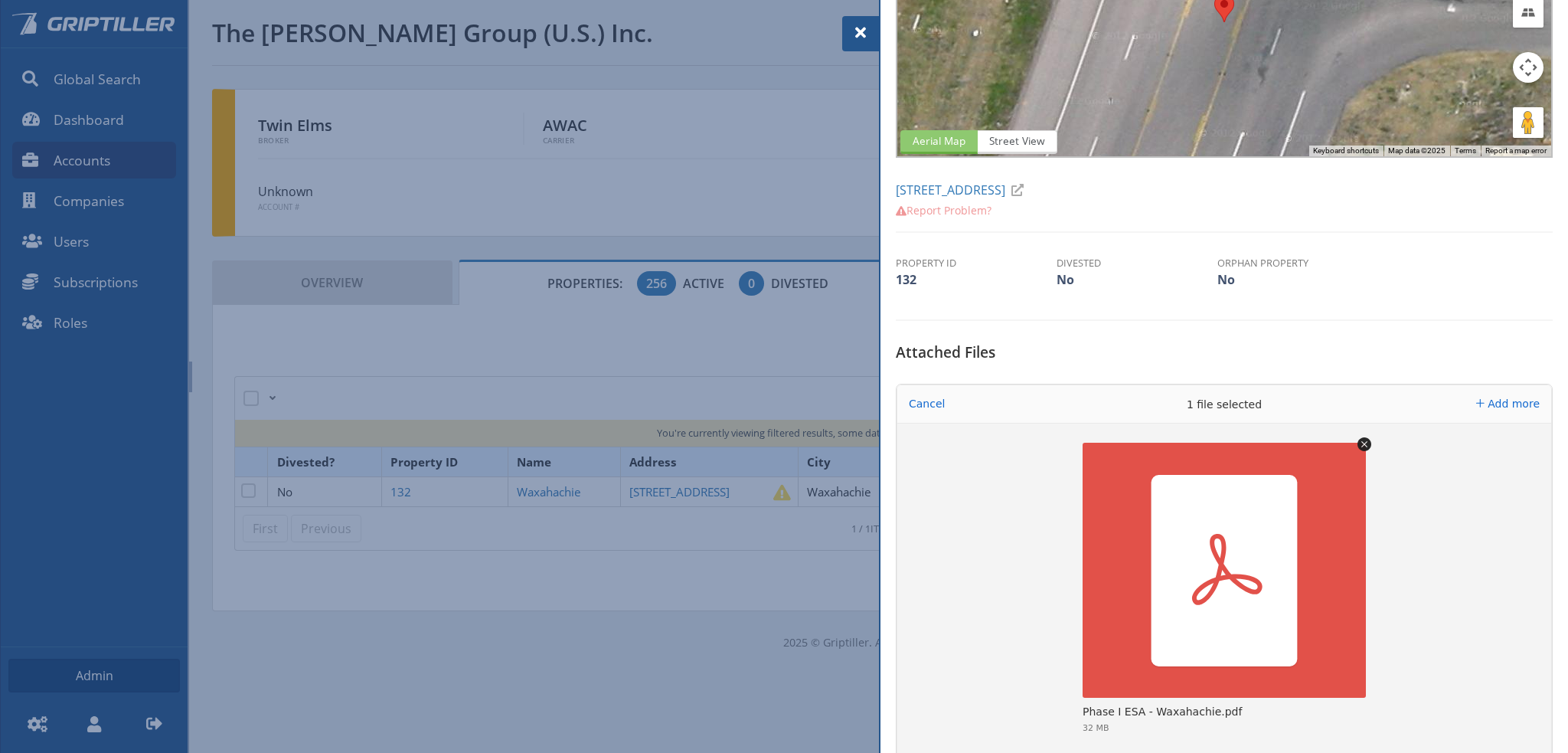
scroll to position [383, 0]
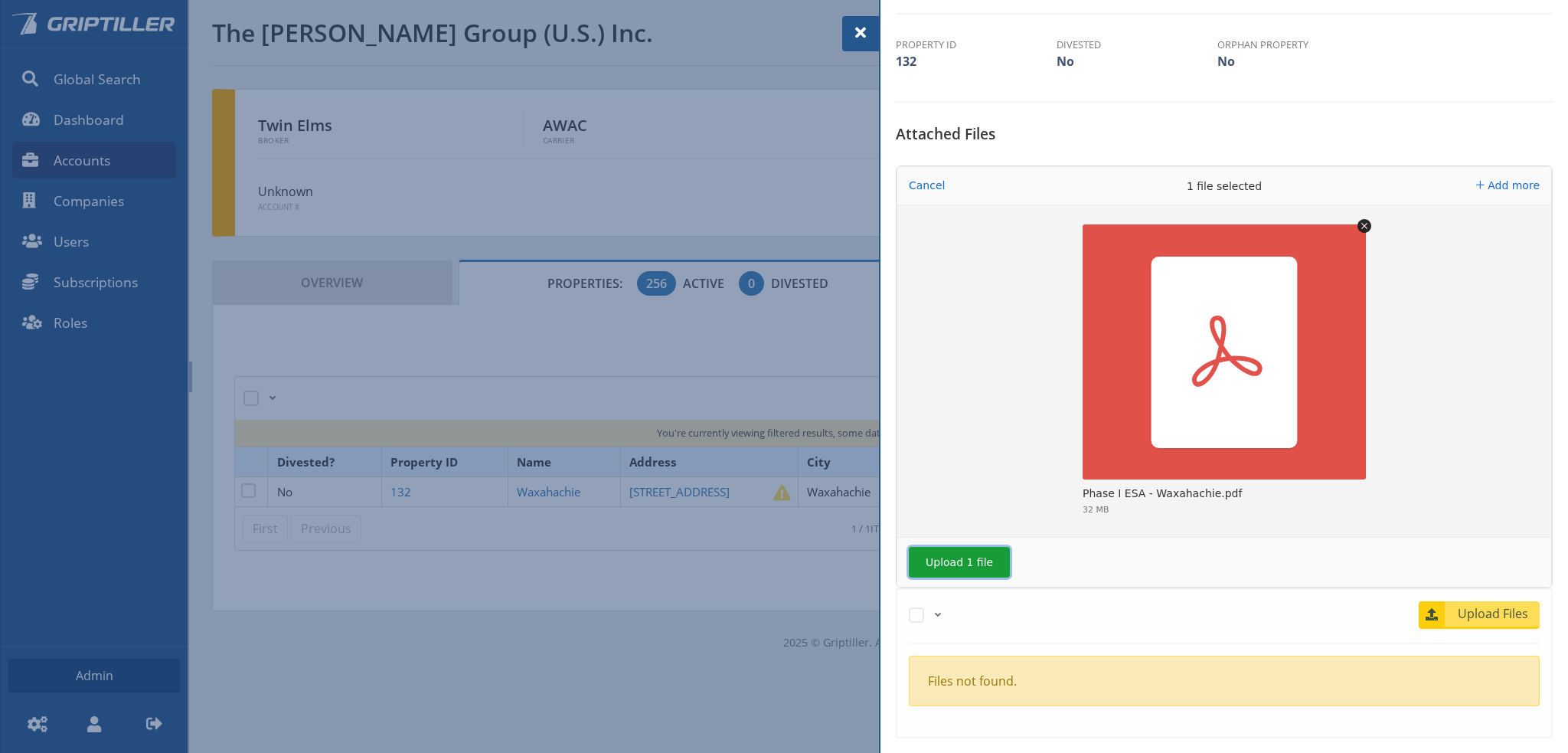
click at [968, 559] on button "Upload 1 file" at bounding box center [959, 562] width 101 height 31
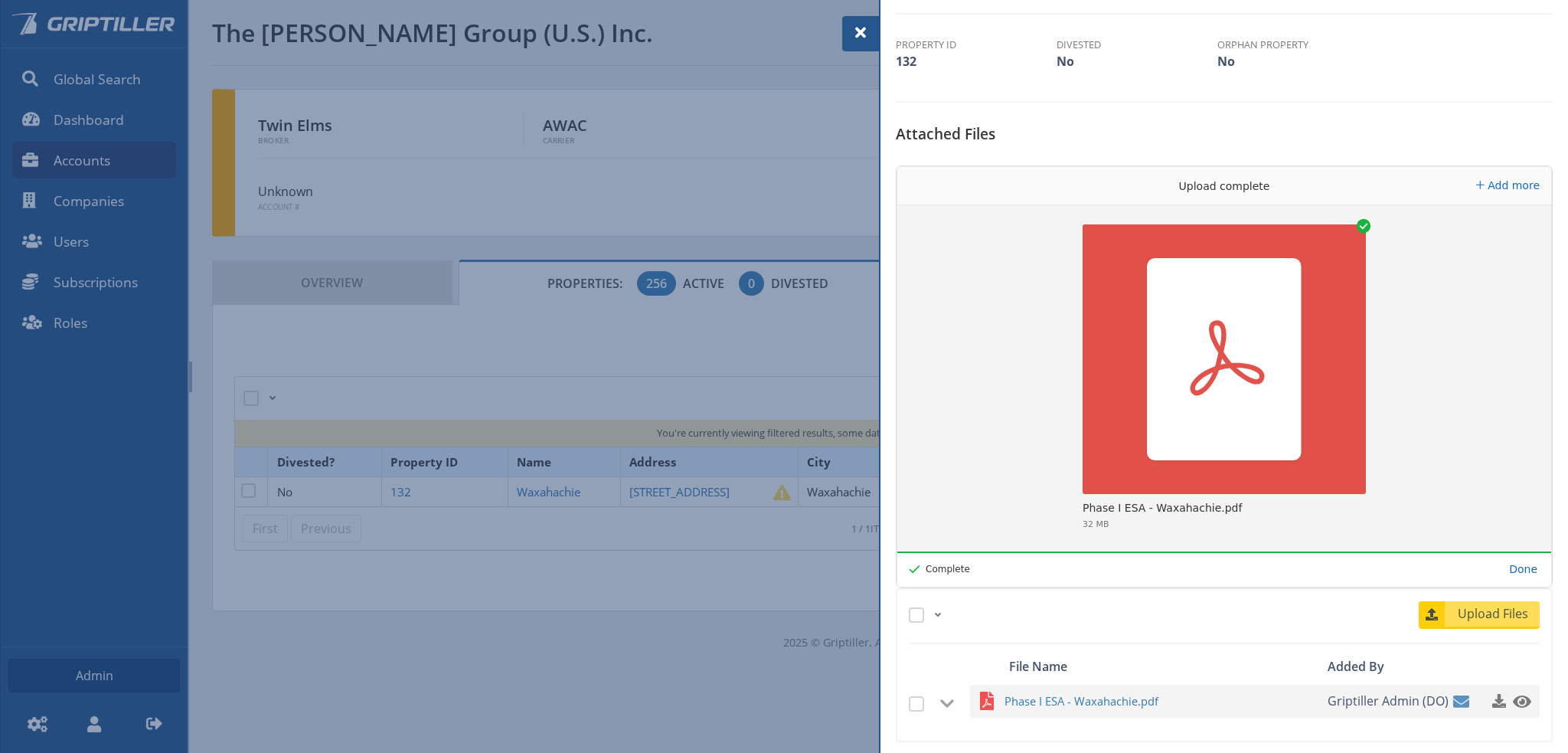
click at [857, 33] on span at bounding box center [860, 33] width 18 height 18
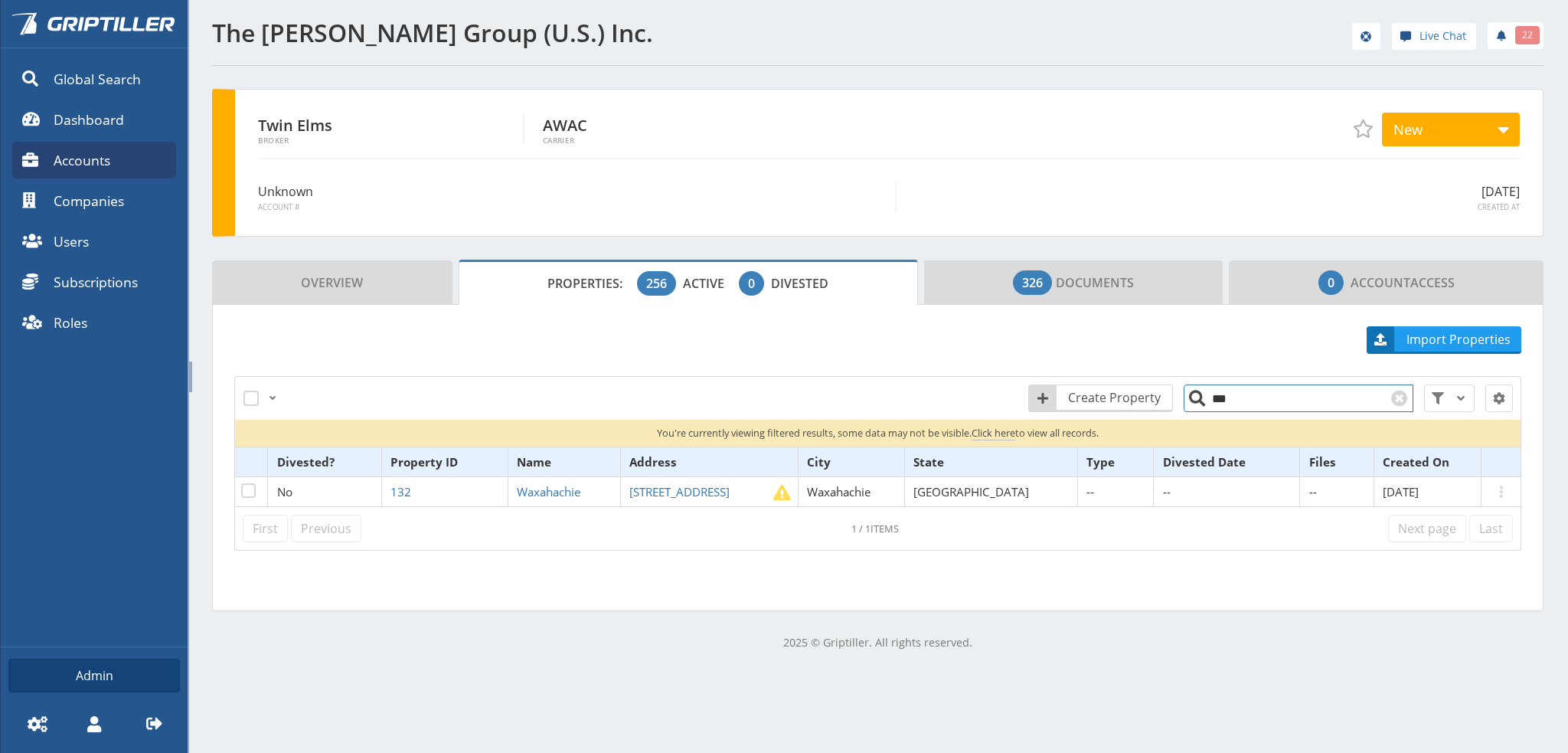
click at [1212, 402] on input "***" at bounding box center [1298, 398] width 230 height 27
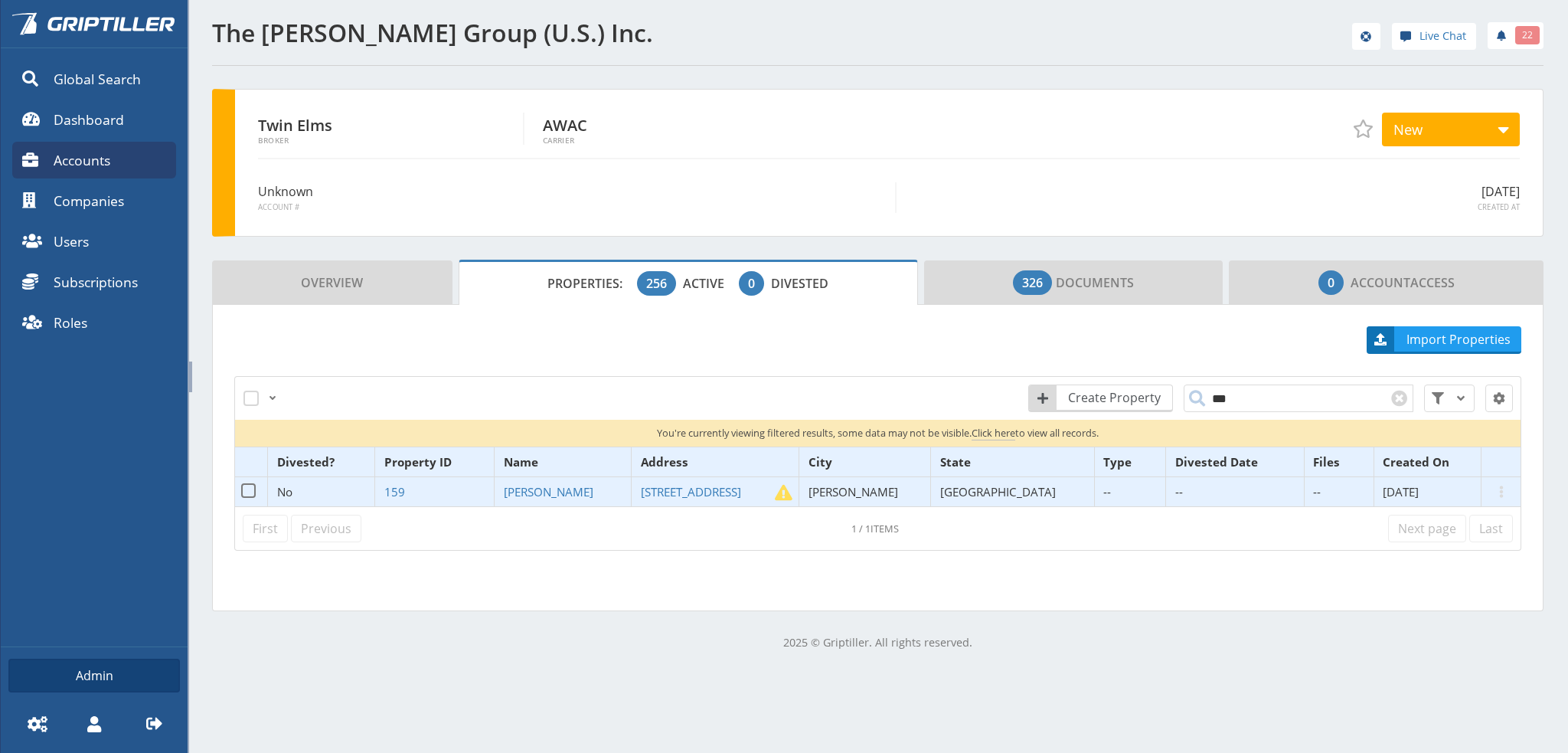
click at [591, 477] on td "[PERSON_NAME]" at bounding box center [563, 492] width 137 height 30
click at [583, 489] on span "[PERSON_NAME]" at bounding box center [548, 491] width 89 height 16
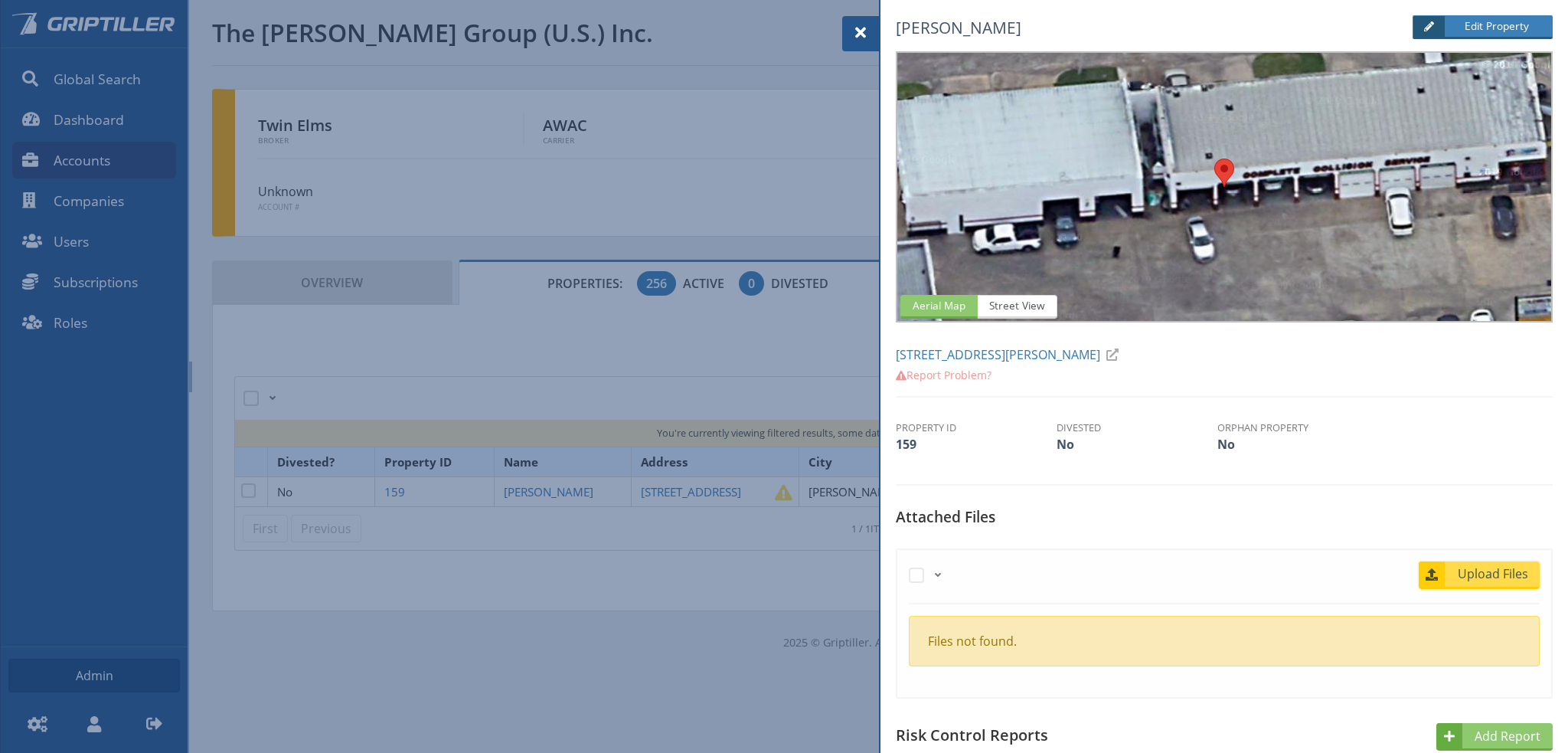
click at [1492, 568] on span "Upload Files" at bounding box center [1493, 573] width 93 height 18
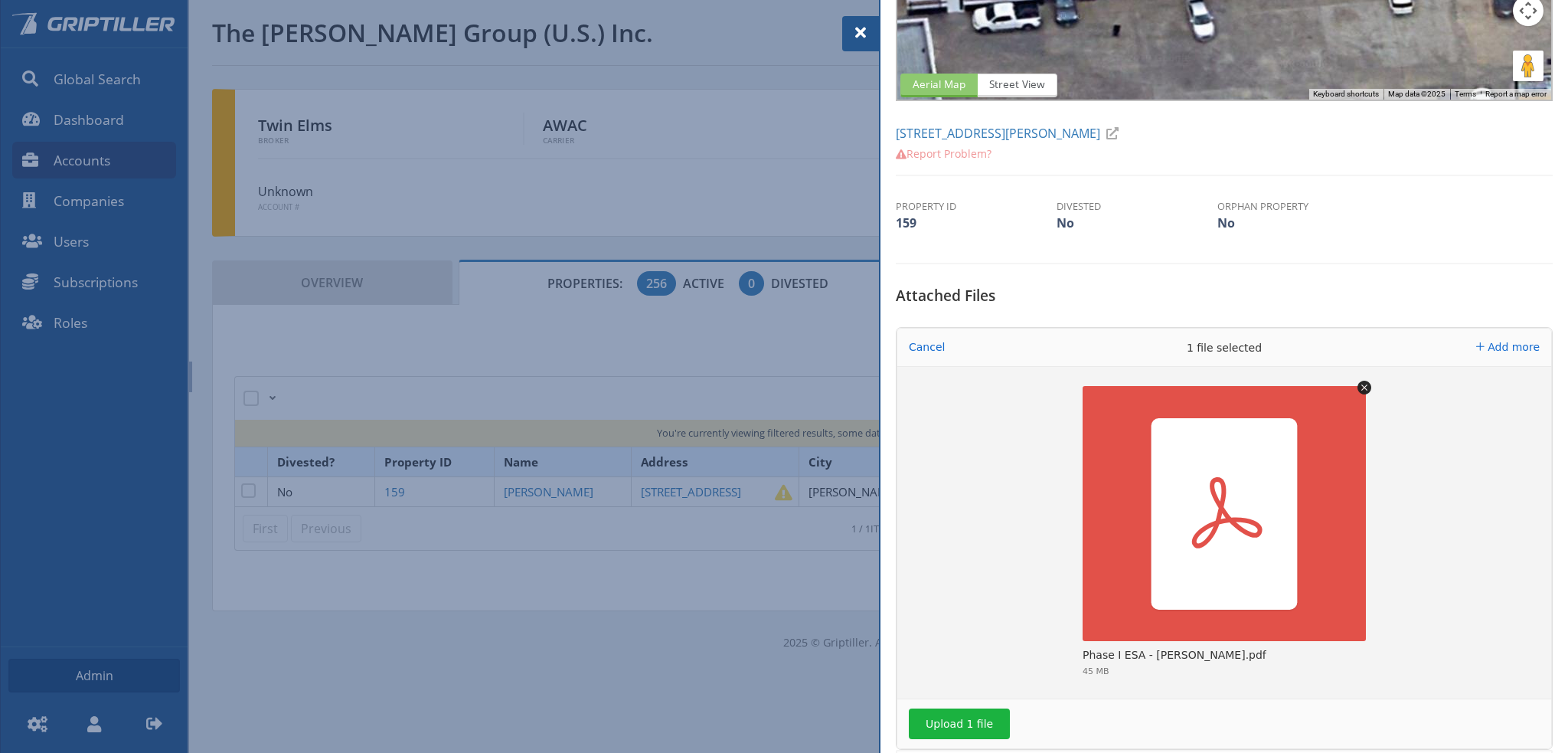
scroll to position [307, 0]
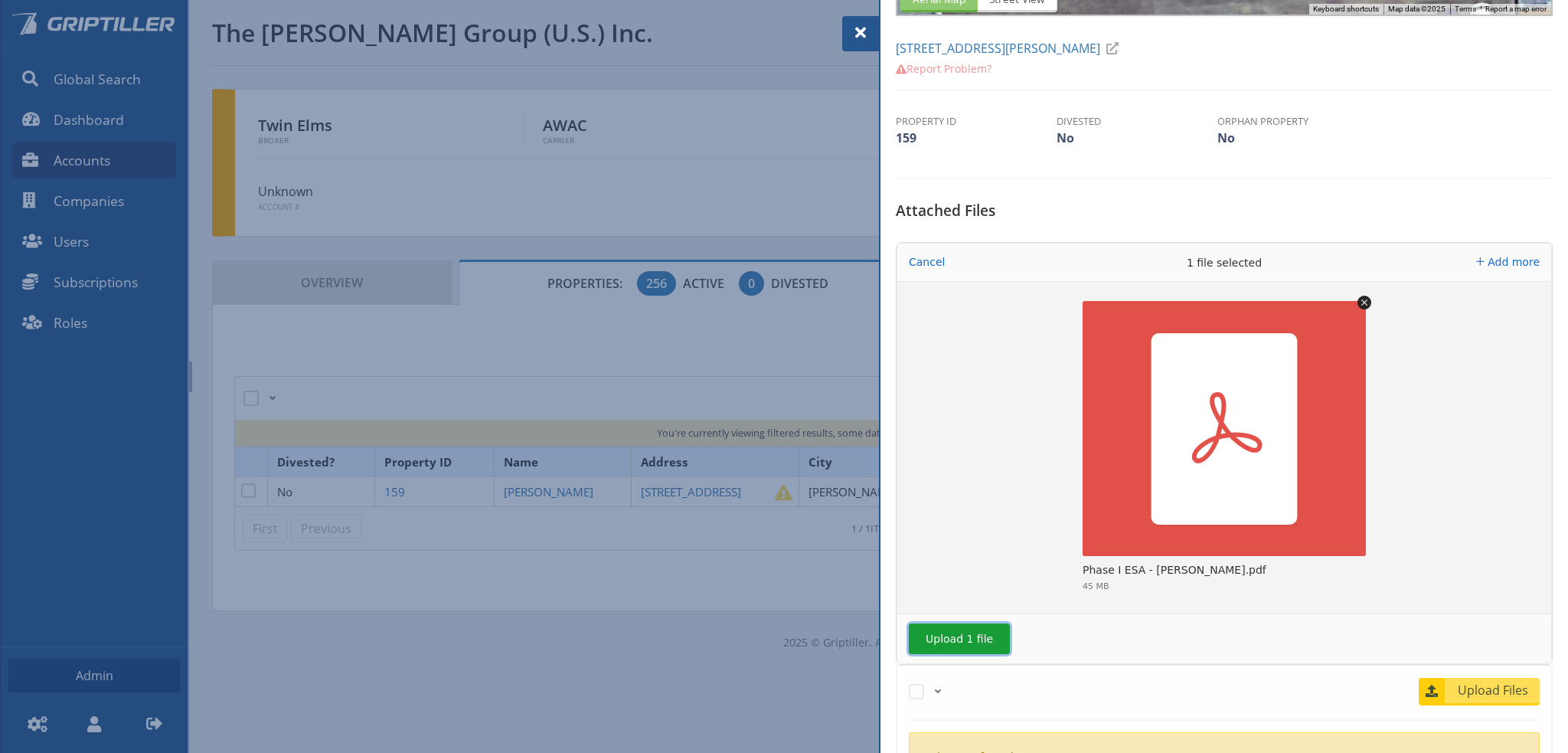
click at [959, 629] on button "Upload 1 file" at bounding box center [959, 639] width 101 height 31
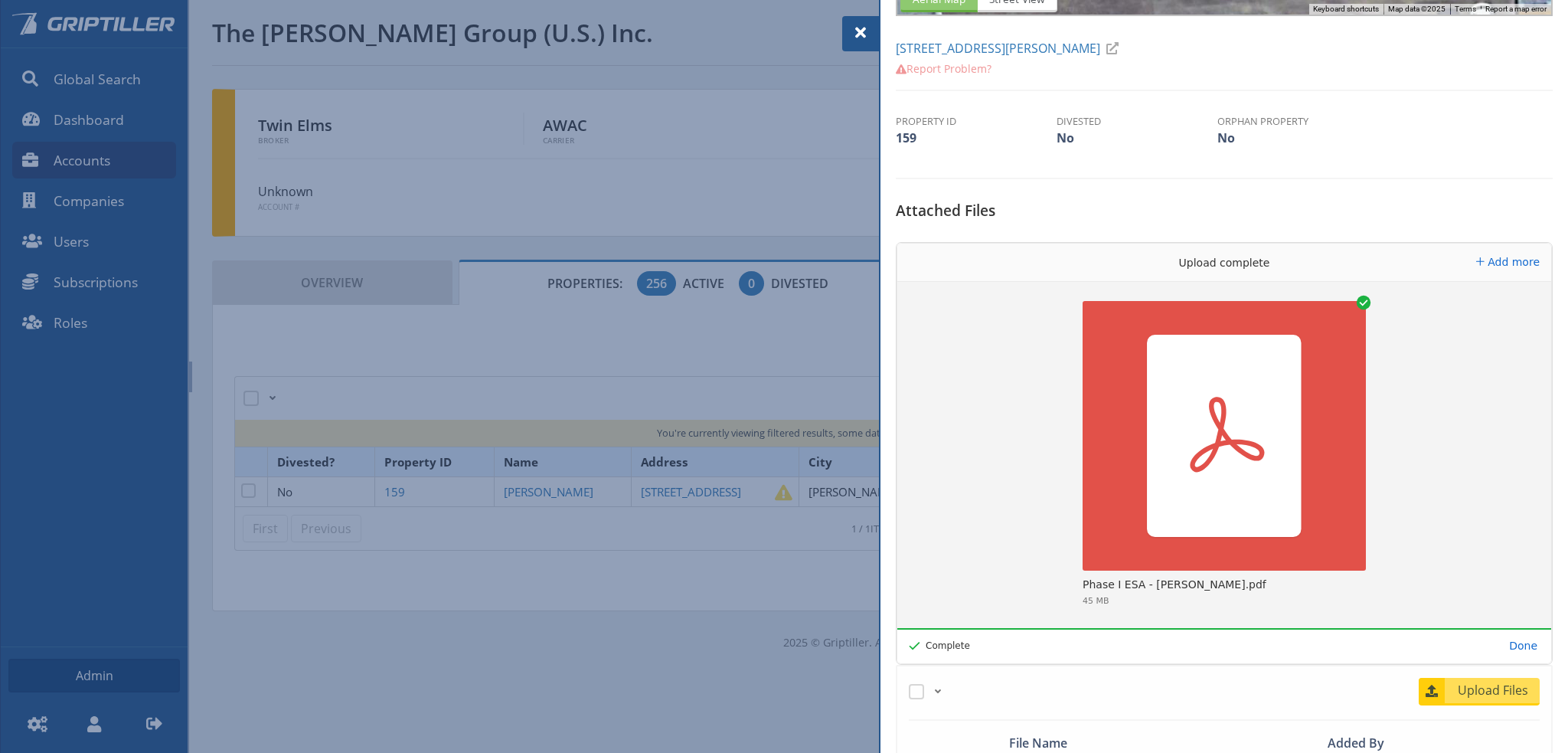
click at [853, 31] on span at bounding box center [860, 33] width 18 height 18
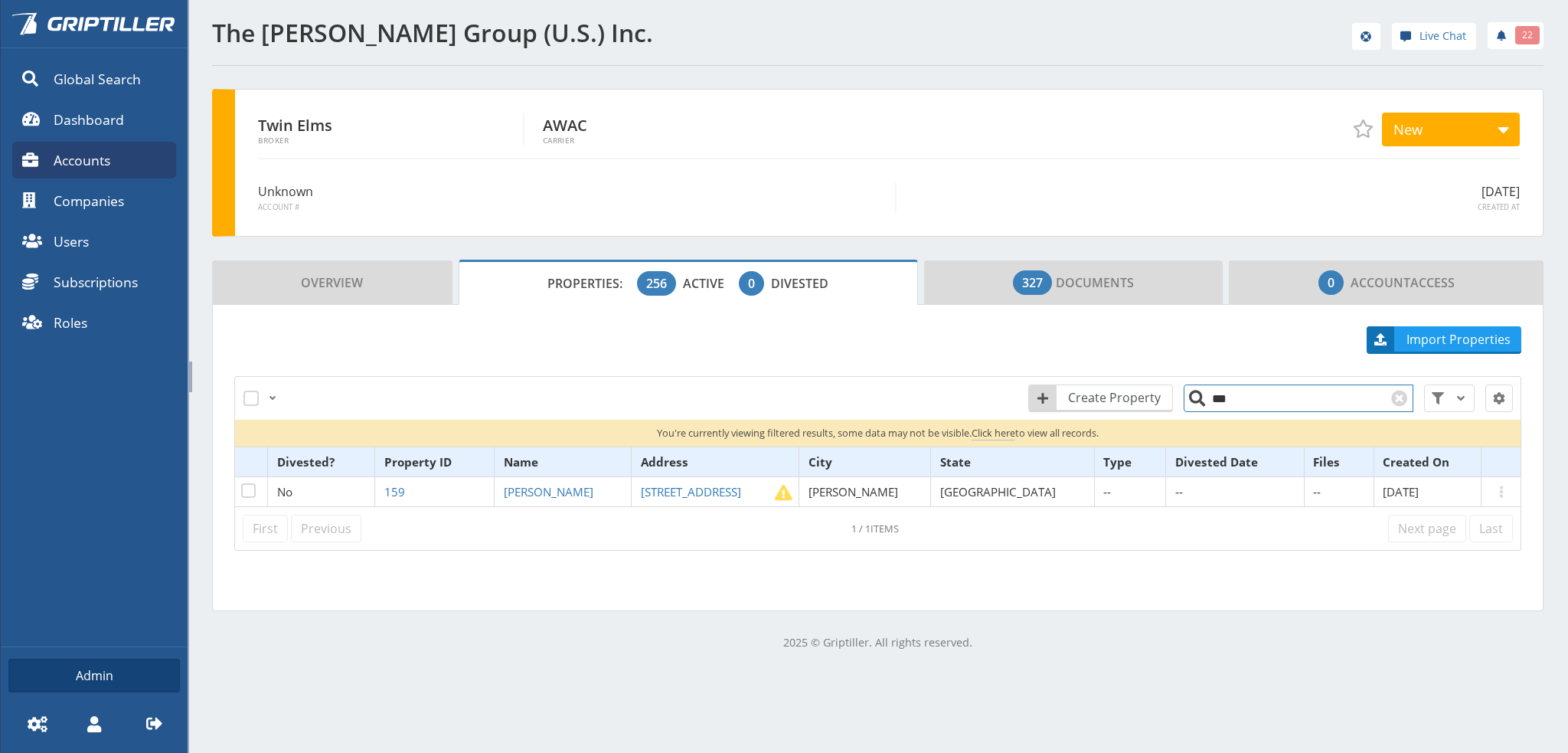
drag, startPoint x: 1234, startPoint y: 401, endPoint x: 1194, endPoint y: 401, distance: 40.0
click at [1194, 401] on input "***" at bounding box center [1298, 398] width 230 height 27
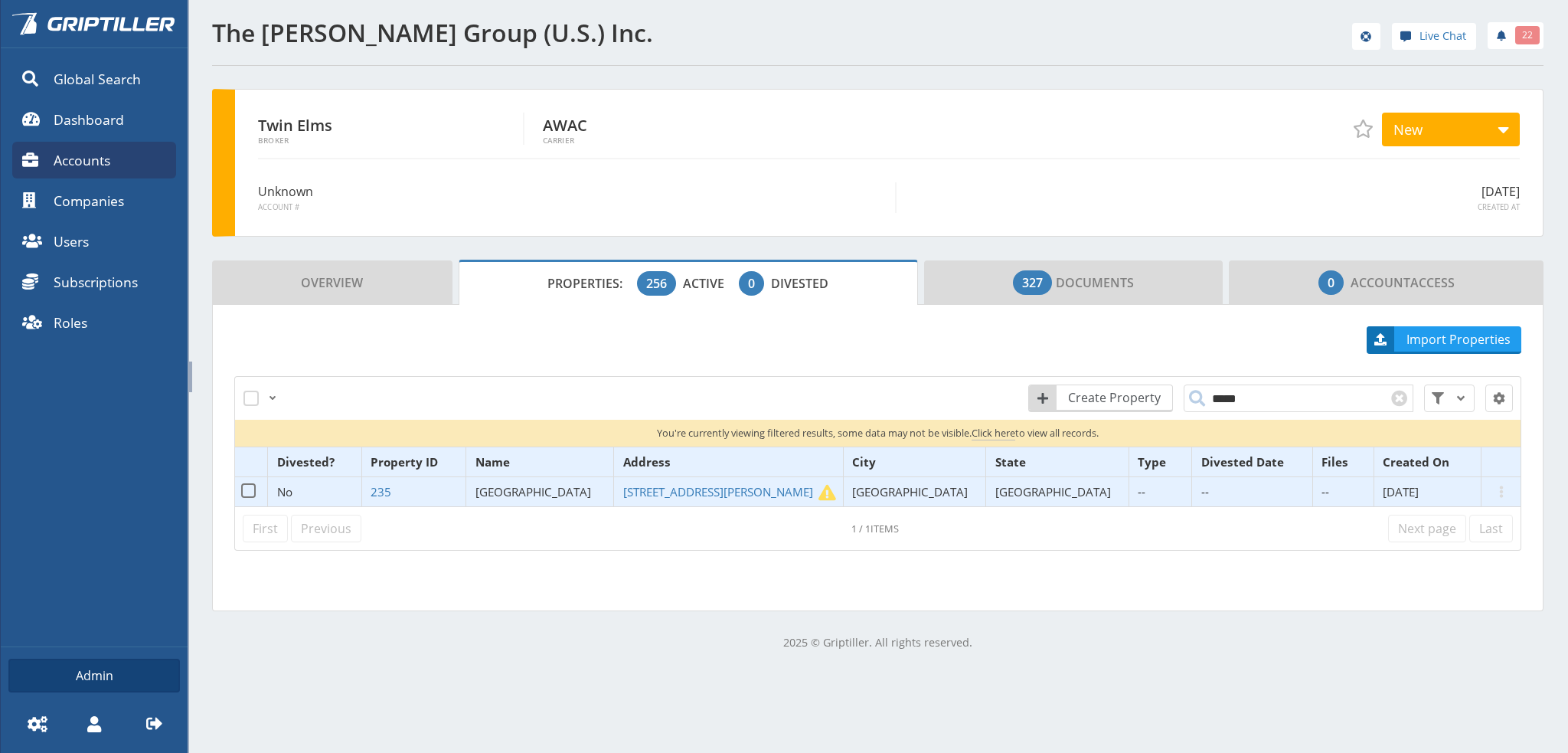
click at [559, 489] on span "[GEOGRAPHIC_DATA]" at bounding box center [533, 491] width 116 height 16
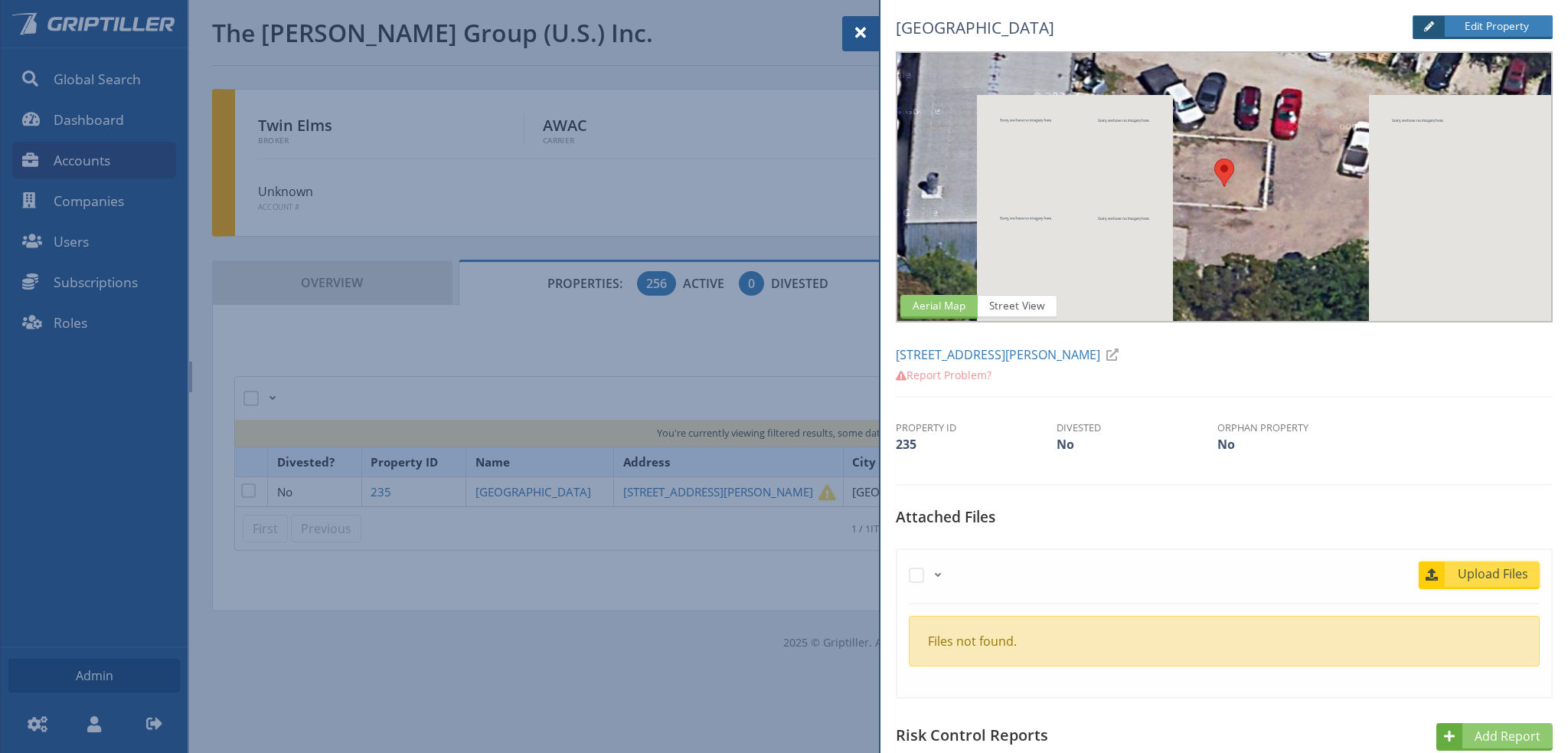
click at [1449, 570] on span "Upload Files" at bounding box center [1493, 573] width 93 height 18
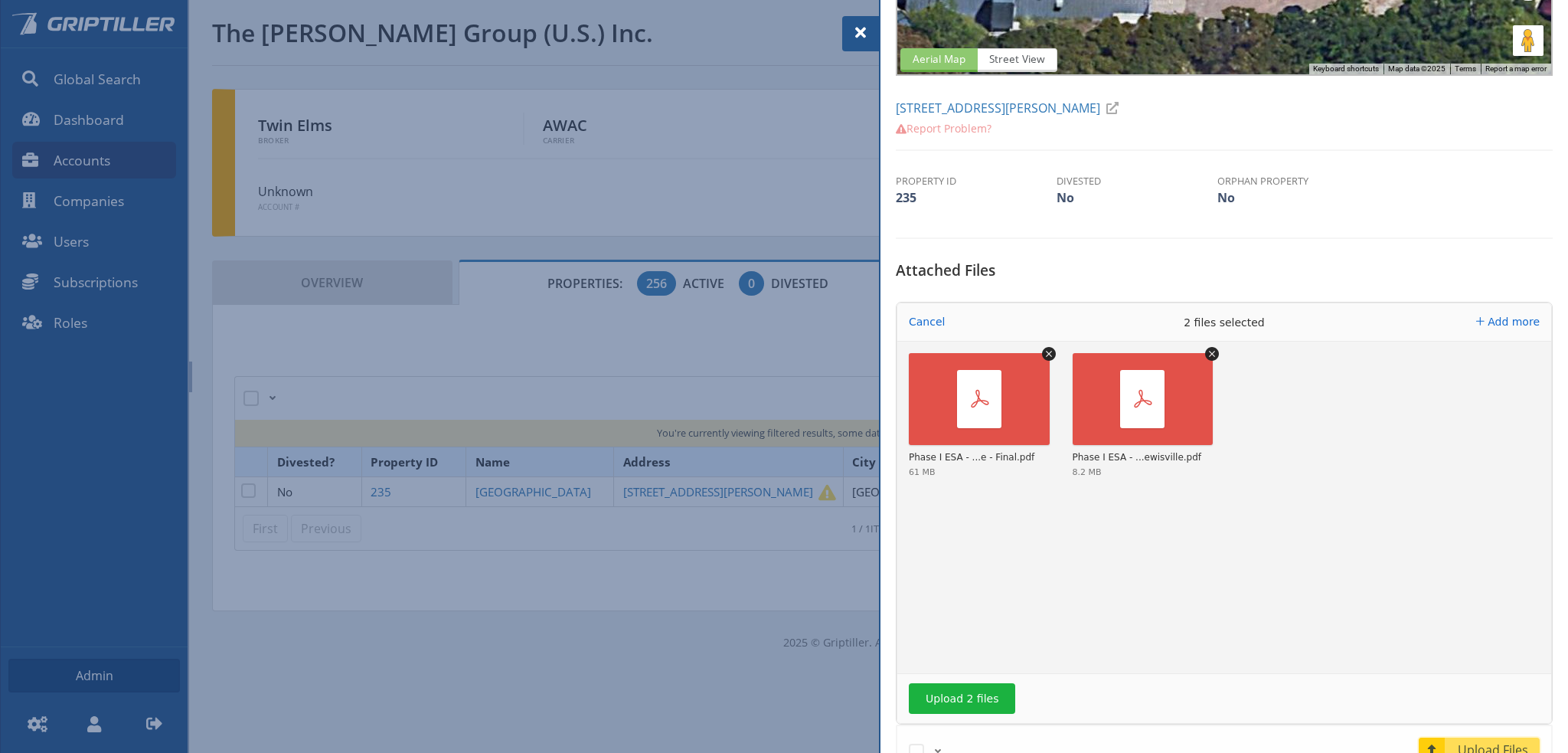
scroll to position [307, 0]
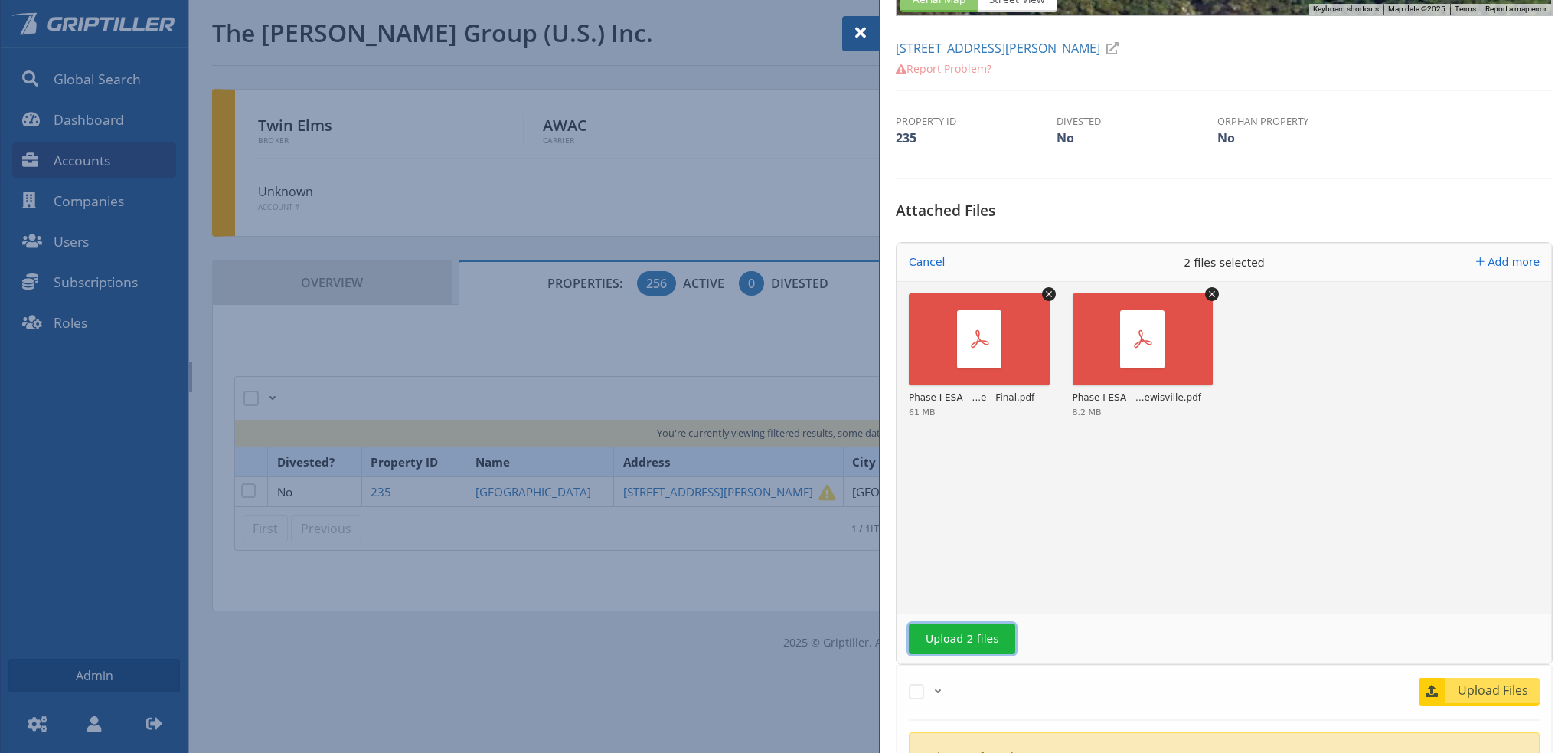
drag, startPoint x: 977, startPoint y: 643, endPoint x: 989, endPoint y: 642, distance: 12.0
click at [978, 639] on button "Upload 2 files" at bounding box center [961, 639] width 107 height 31
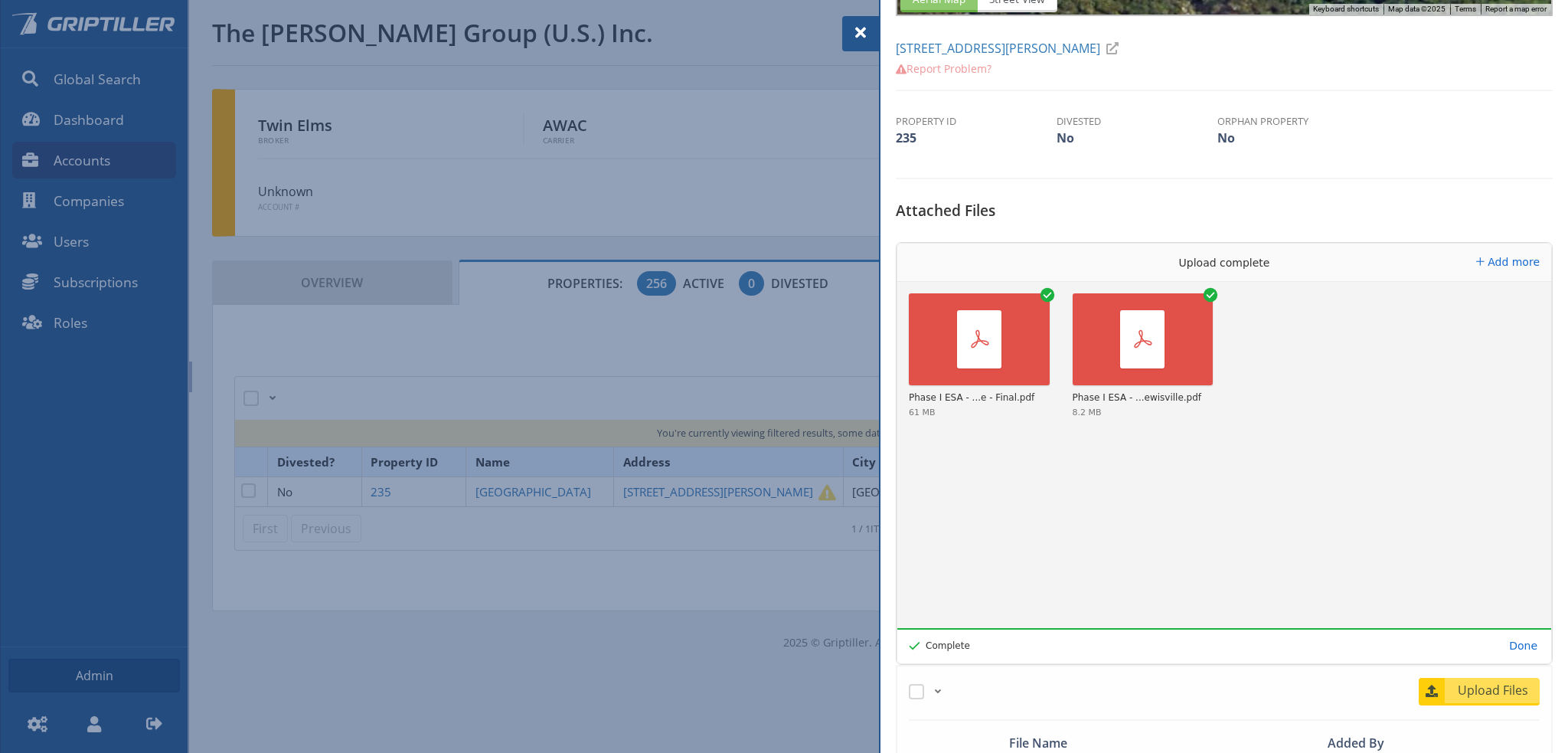
click at [860, 36] on span at bounding box center [860, 33] width 18 height 18
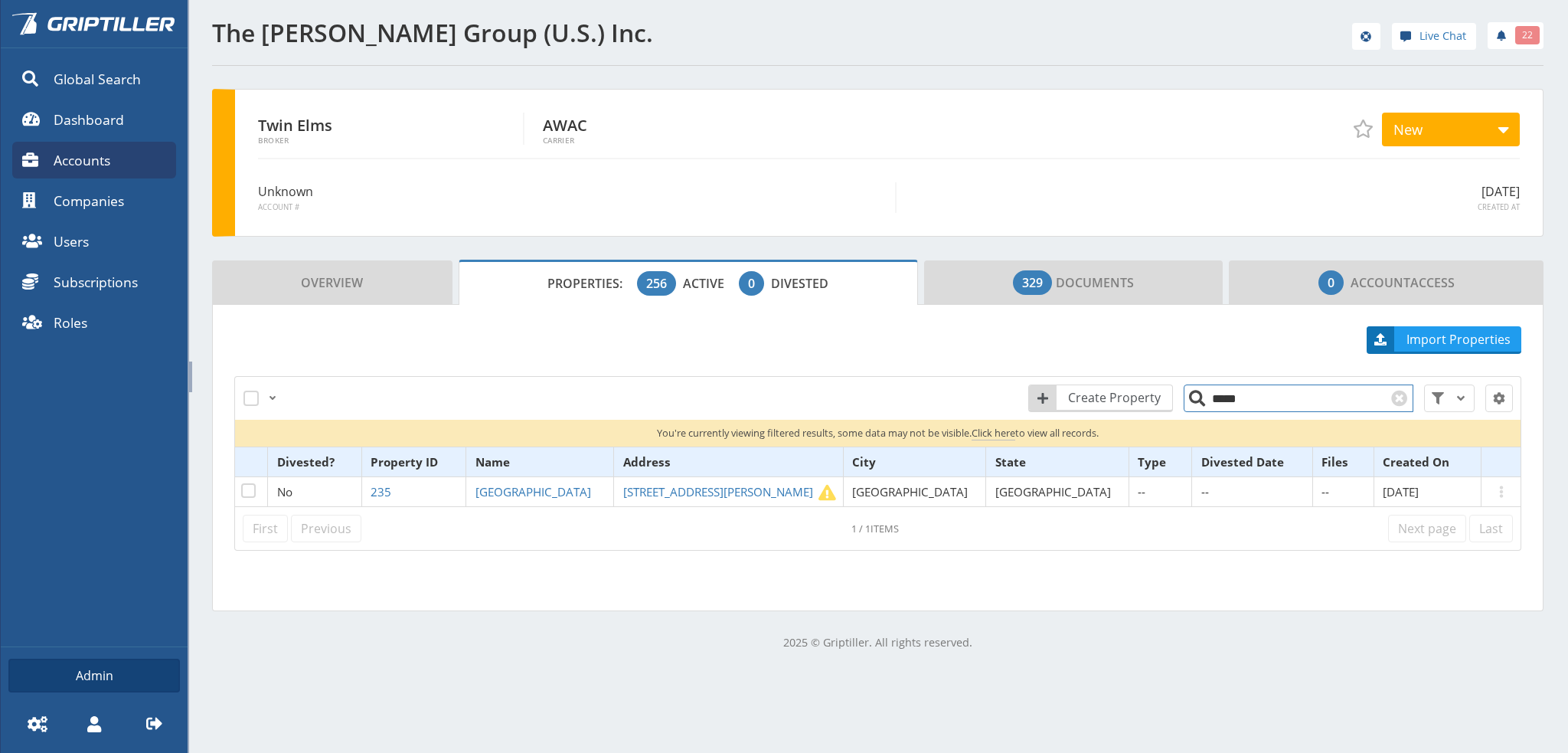
drag, startPoint x: 1229, startPoint y: 401, endPoint x: 1207, endPoint y: 404, distance: 22.2
click at [1207, 404] on input "*****" at bounding box center [1298, 398] width 230 height 27
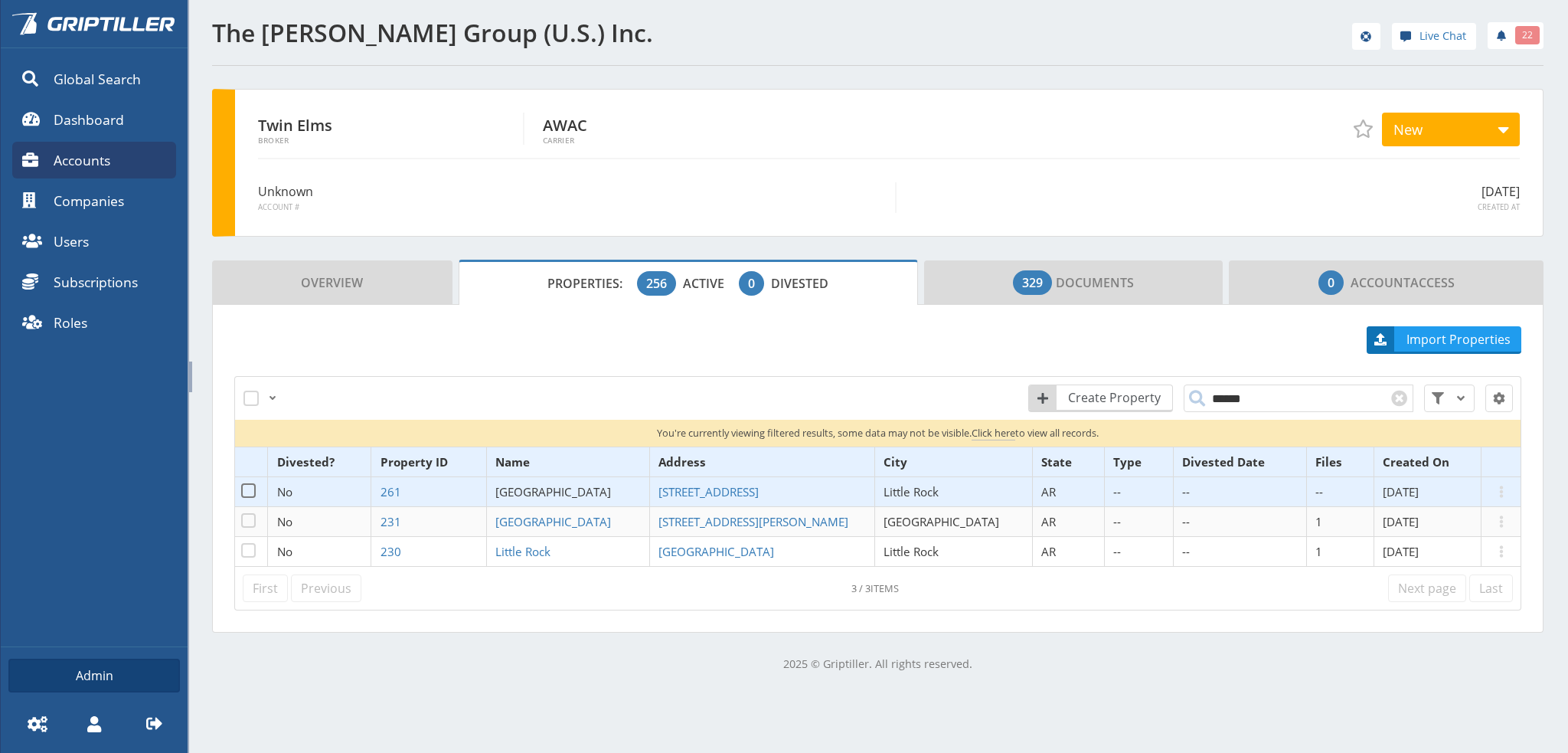
click at [549, 487] on span "[GEOGRAPHIC_DATA]" at bounding box center [553, 491] width 116 height 16
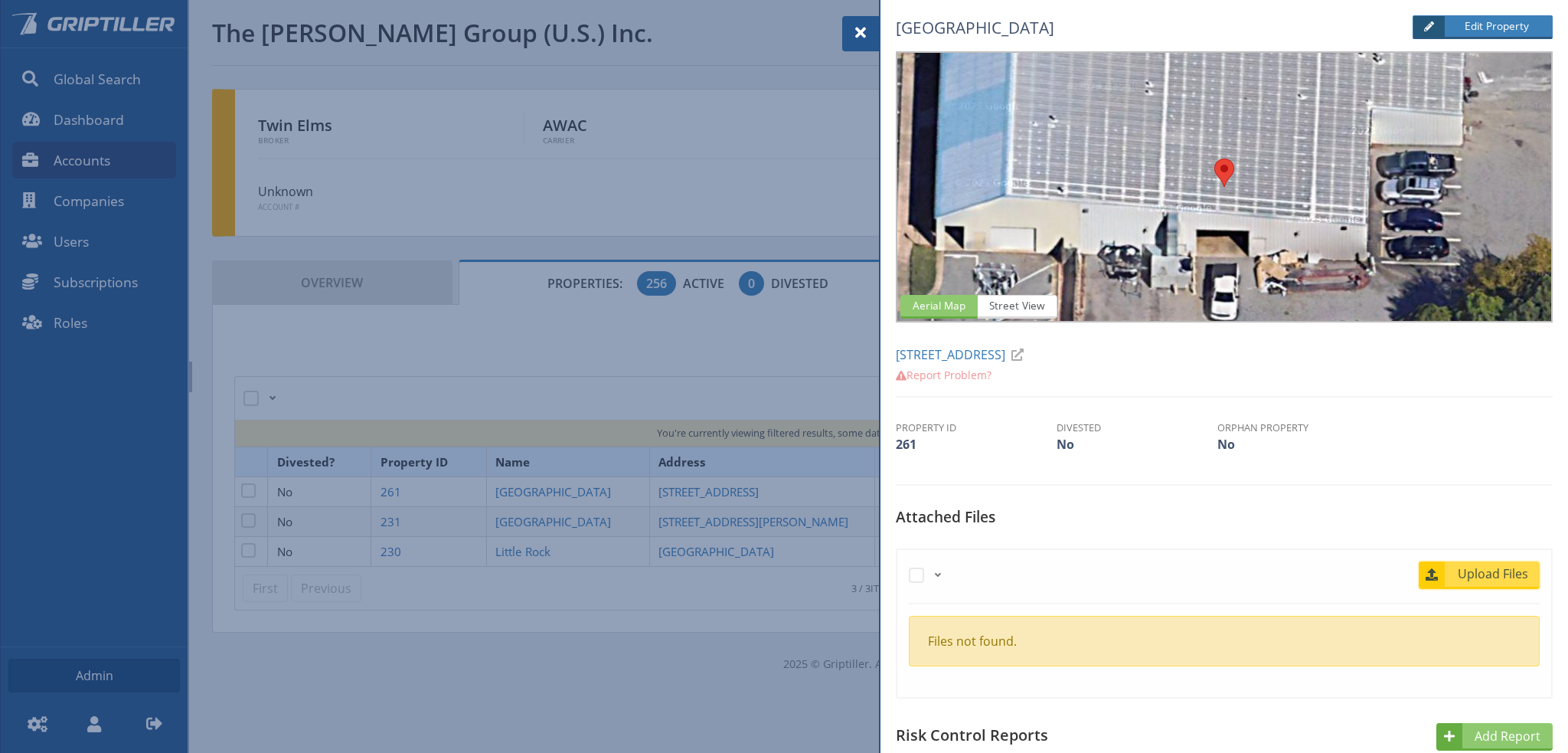
click at [1516, 572] on span "Upload Files" at bounding box center [1493, 573] width 93 height 18
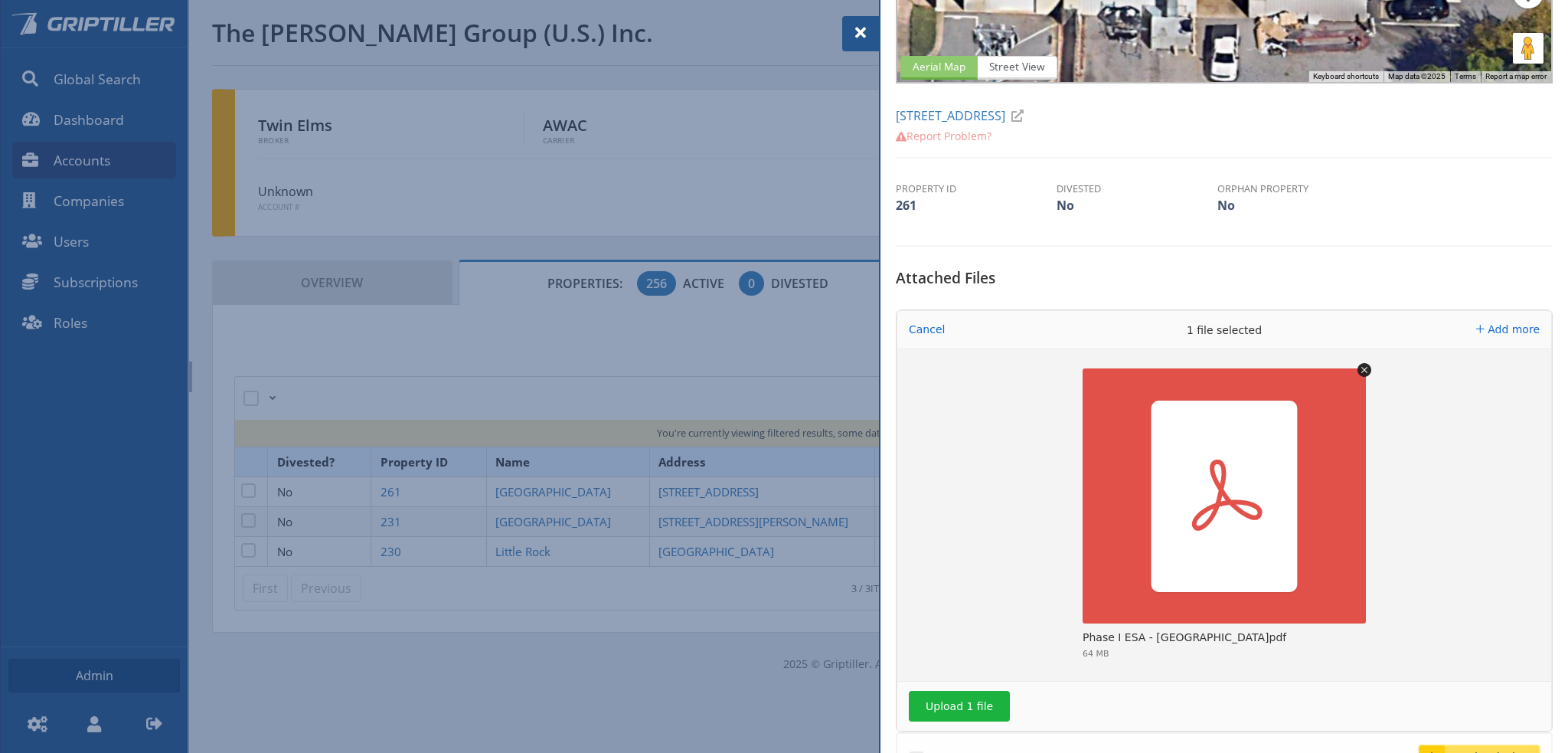
scroll to position [383, 0]
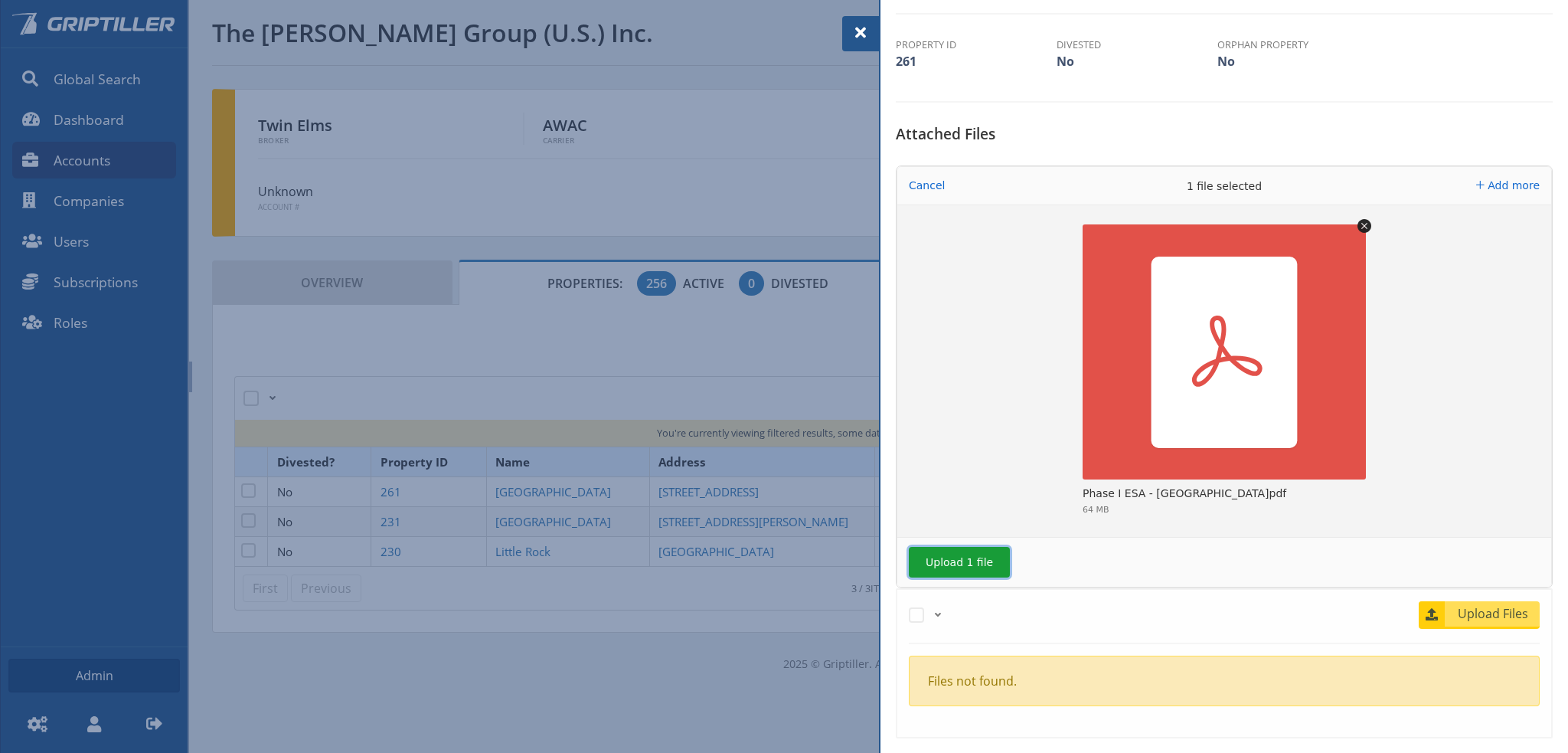
drag, startPoint x: 955, startPoint y: 560, endPoint x: 1041, endPoint y: 582, distance: 88.8
click at [961, 560] on button "Upload 1 file" at bounding box center [959, 562] width 101 height 31
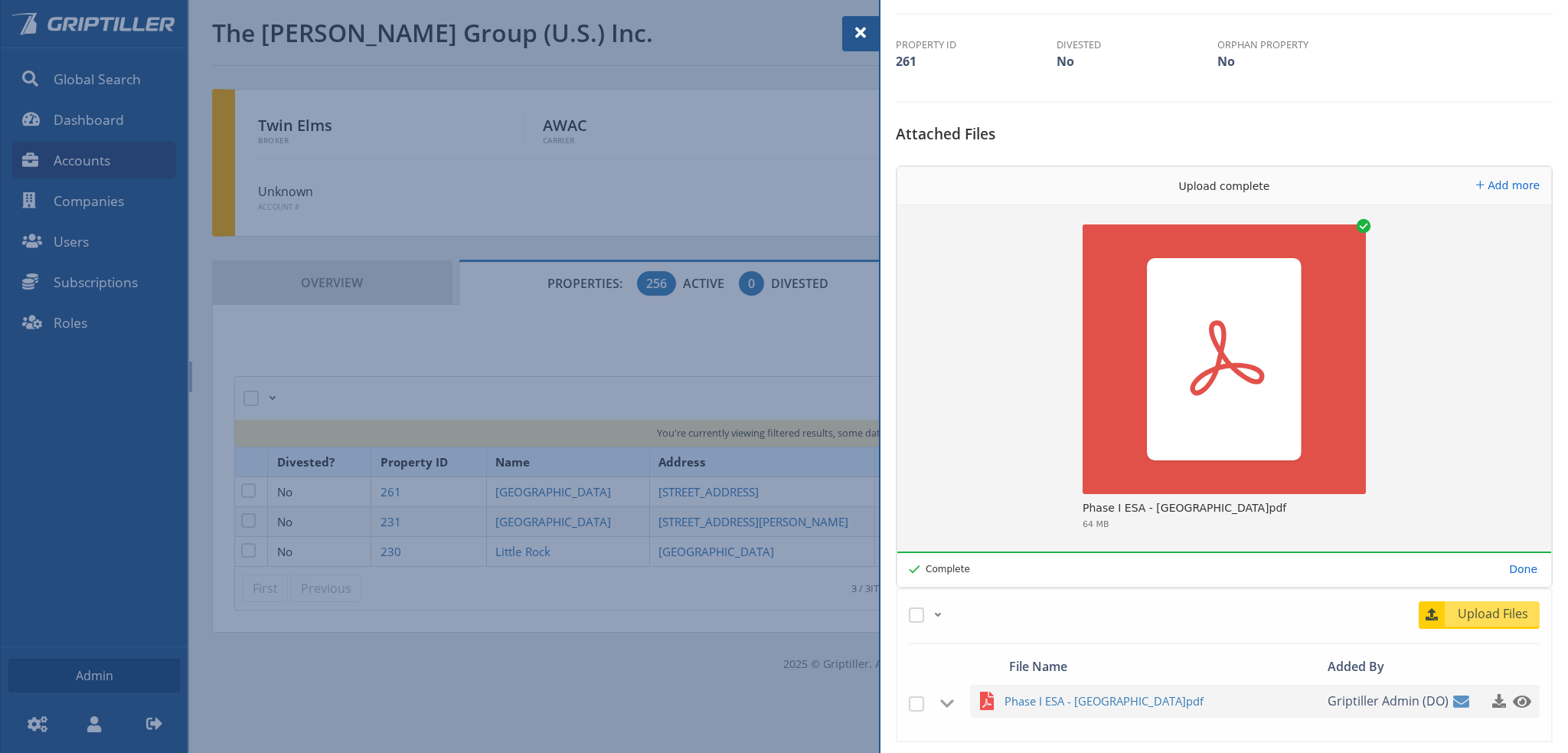
click at [860, 36] on span at bounding box center [860, 33] width 18 height 18
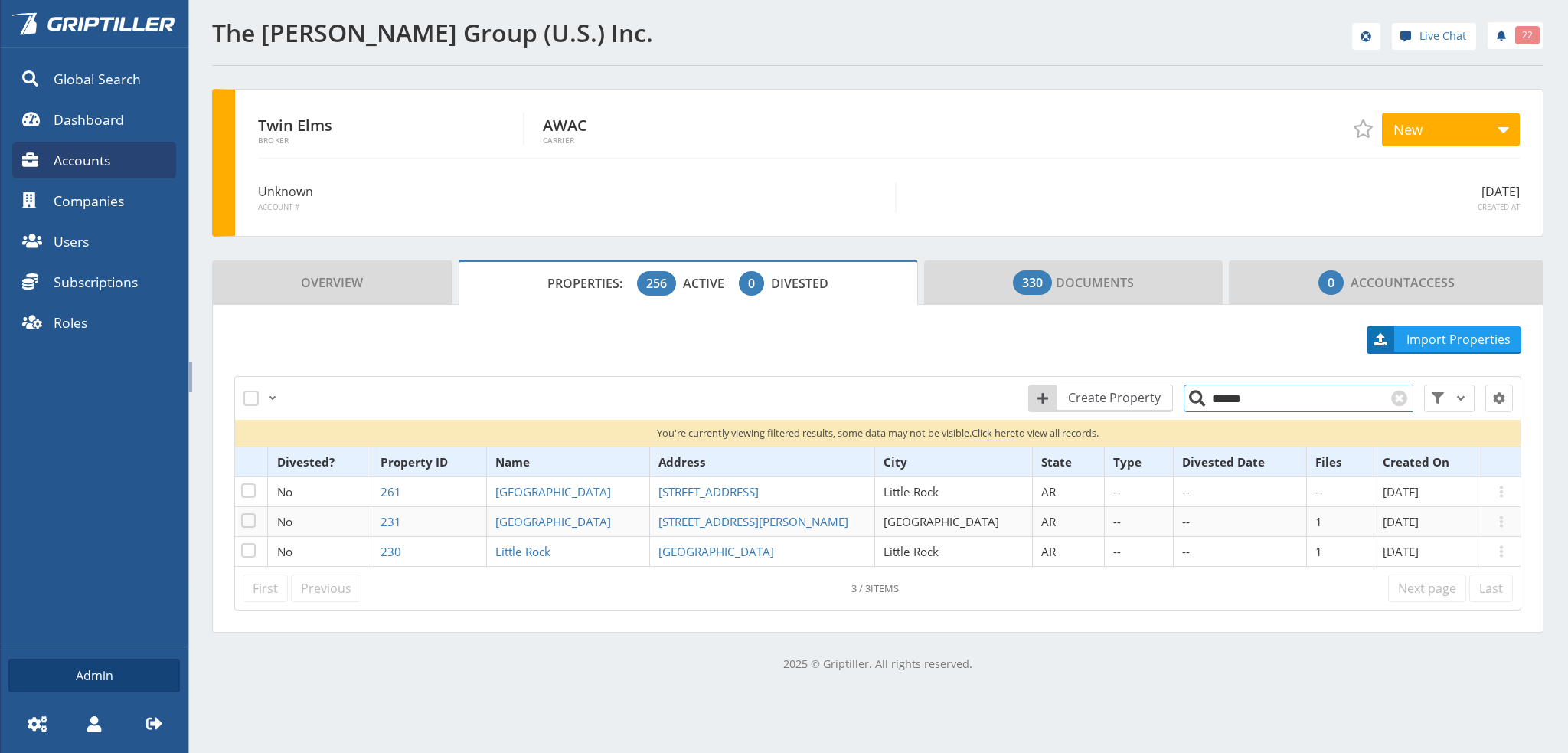
drag, startPoint x: 1241, startPoint y: 401, endPoint x: 1193, endPoint y: 406, distance: 48.3
click at [1193, 406] on input "******" at bounding box center [1298, 398] width 230 height 27
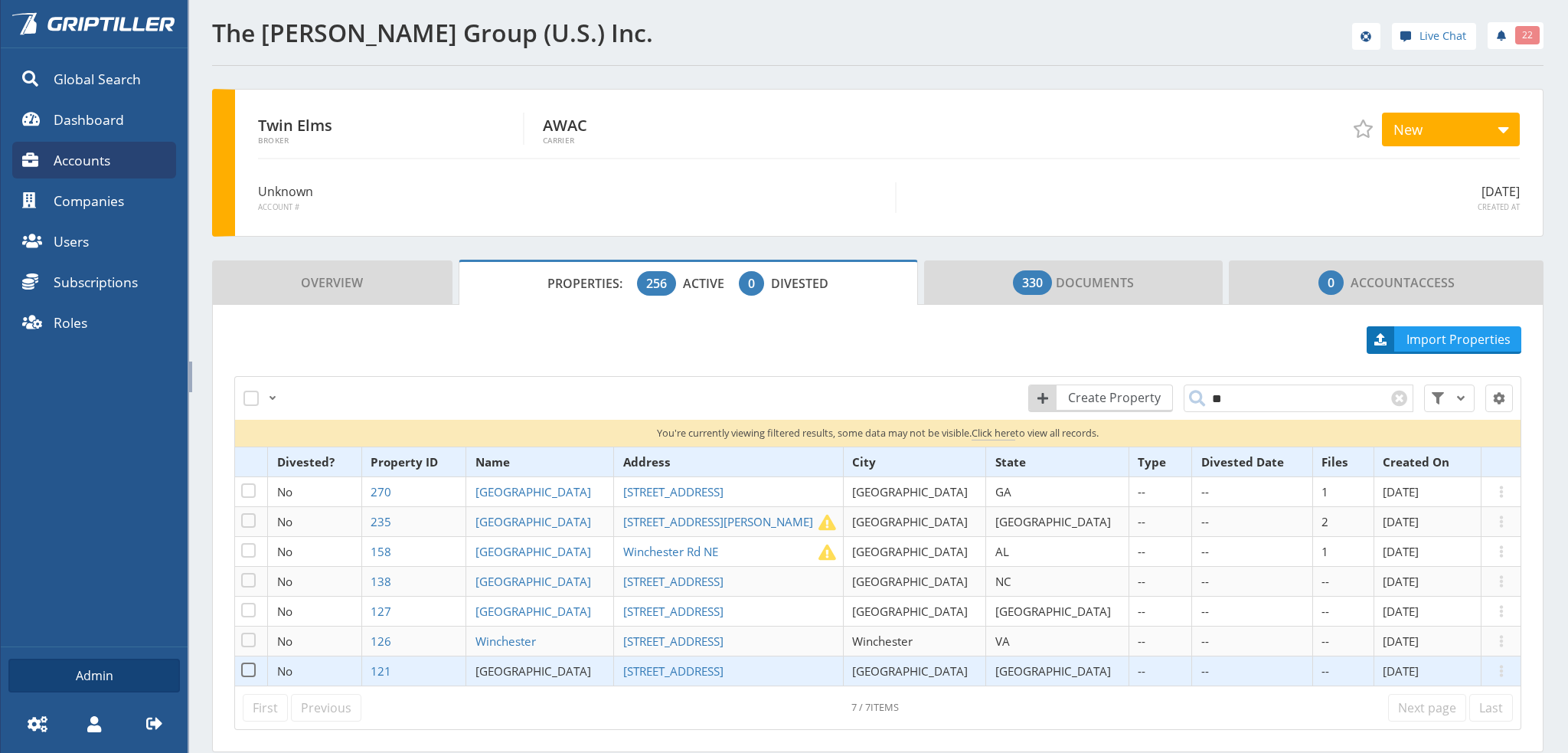
click at [555, 669] on span "[GEOGRAPHIC_DATA]" at bounding box center [533, 671] width 116 height 16
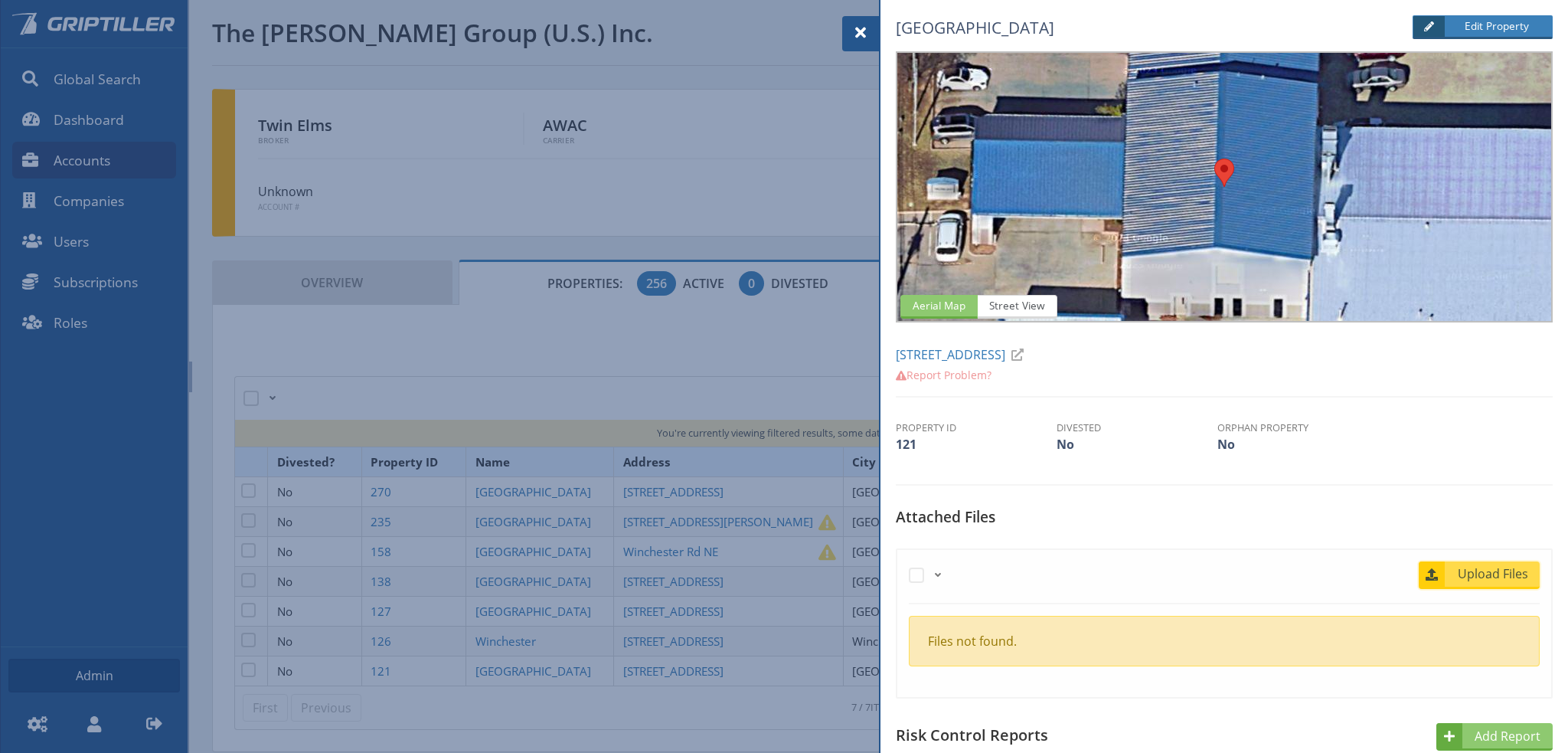
click at [1488, 573] on span "Upload Files" at bounding box center [1493, 573] width 93 height 18
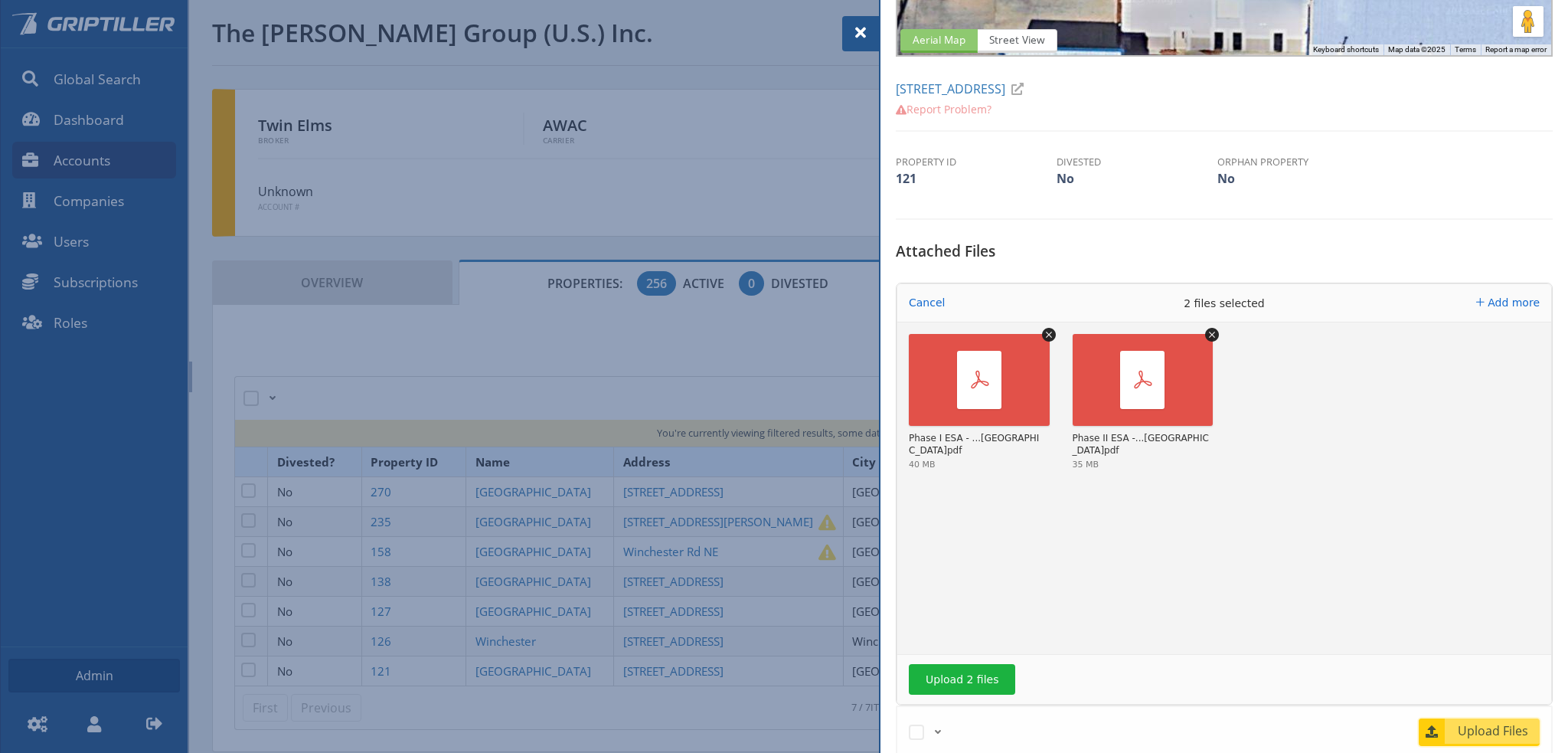
scroll to position [383, 0]
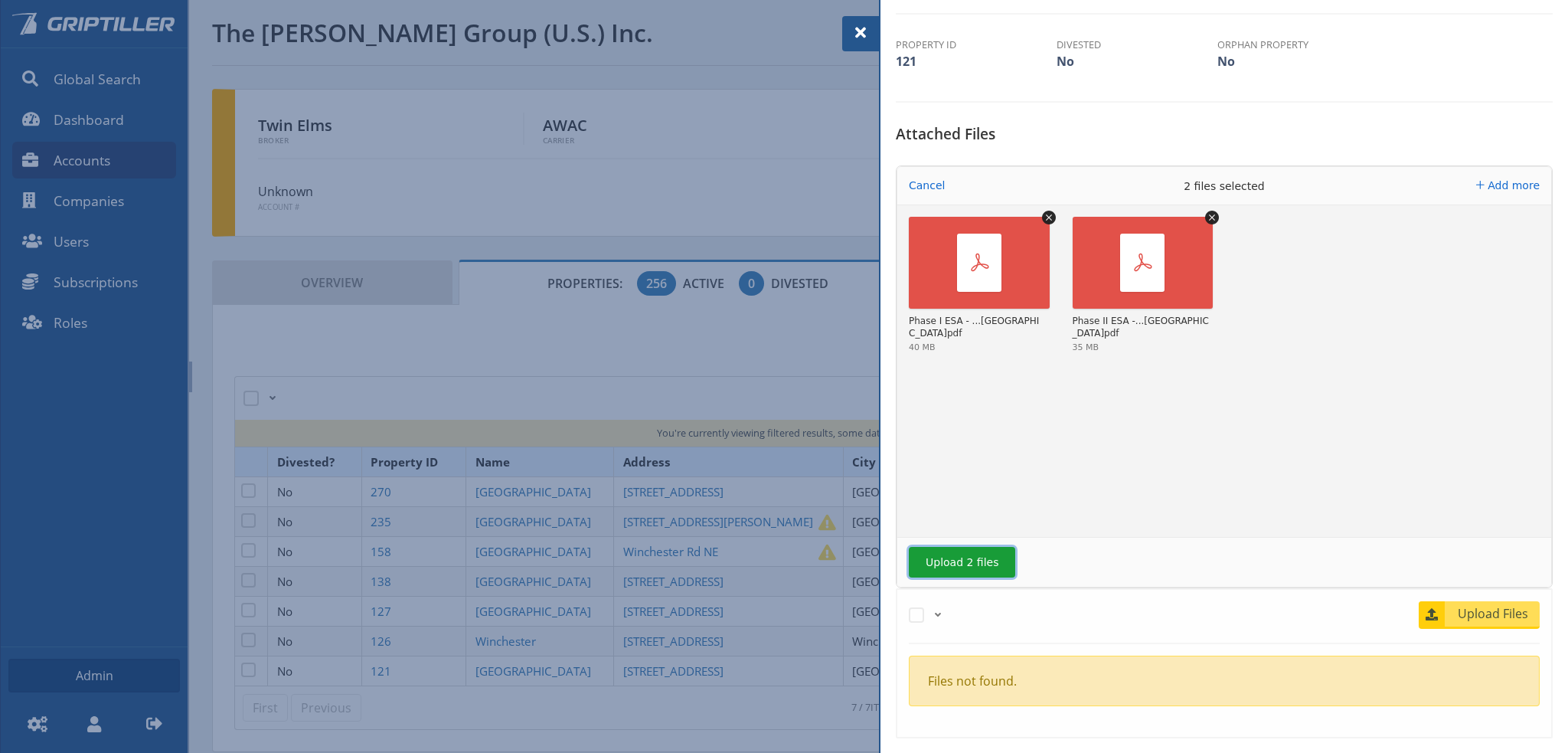
drag, startPoint x: 969, startPoint y: 563, endPoint x: 974, endPoint y: 558, distance: 7.1
click at [969, 563] on button "Upload 2 files" at bounding box center [961, 562] width 107 height 31
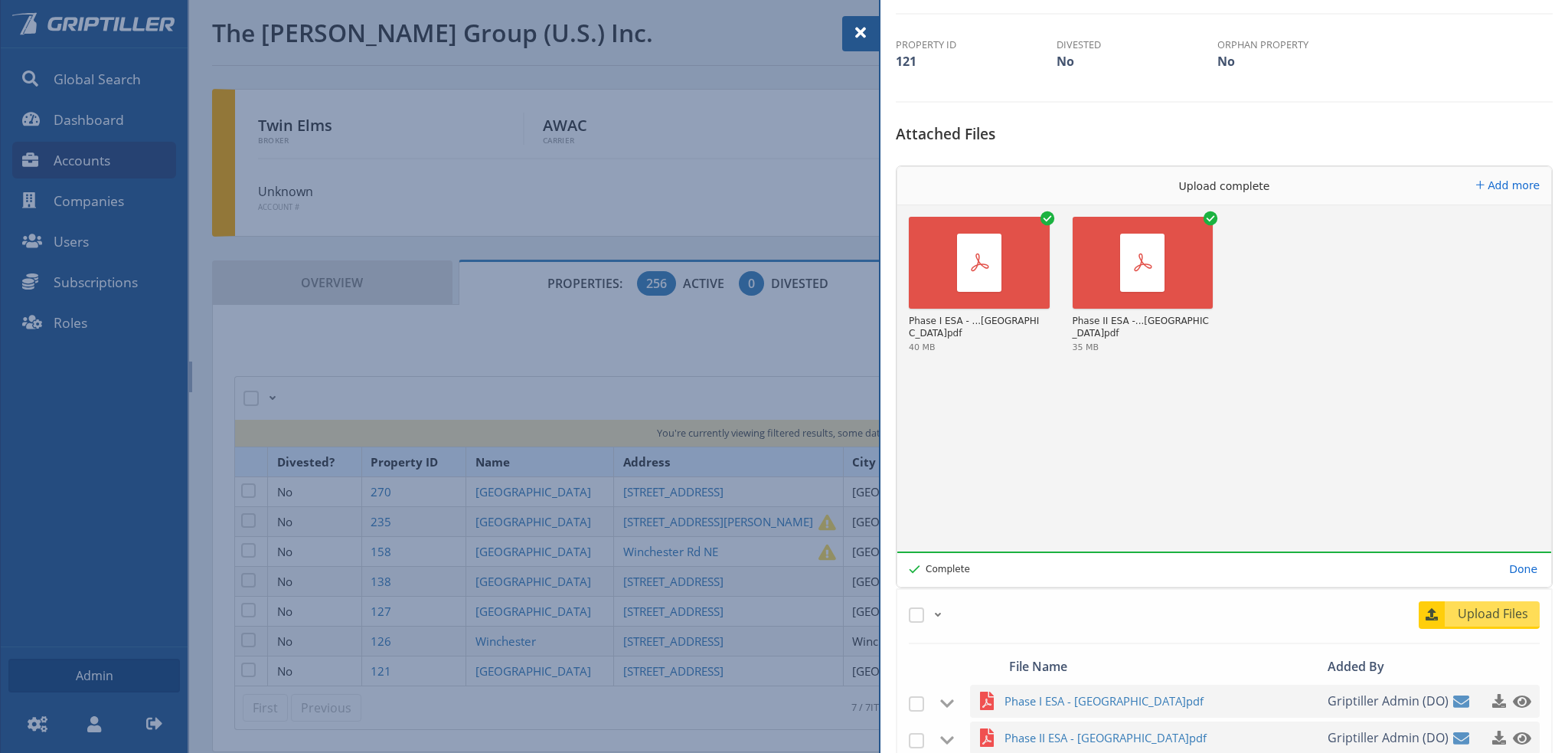
click at [578, 602] on div at bounding box center [784, 376] width 1568 height 753
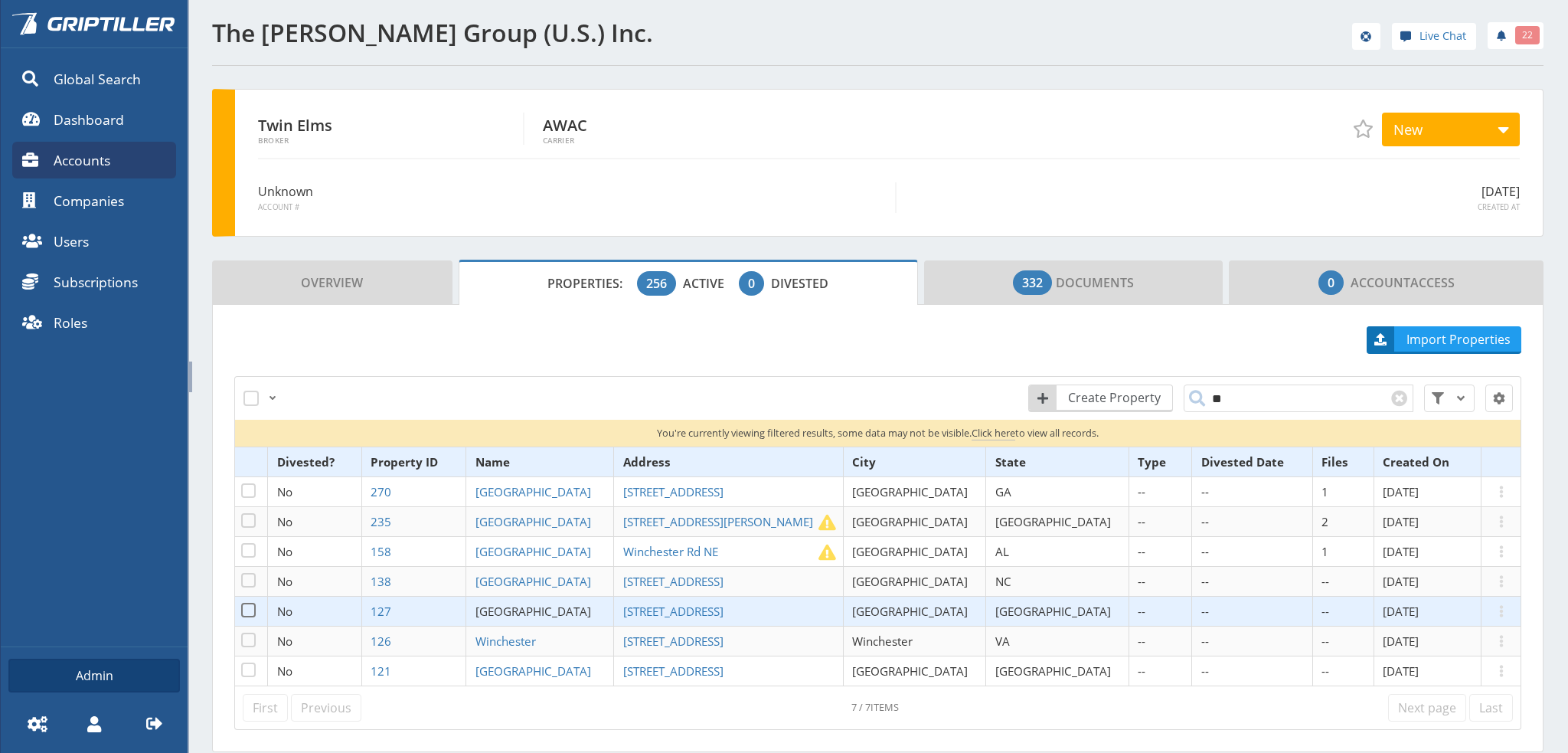
click at [578, 603] on span "[GEOGRAPHIC_DATA]" at bounding box center [533, 611] width 116 height 16
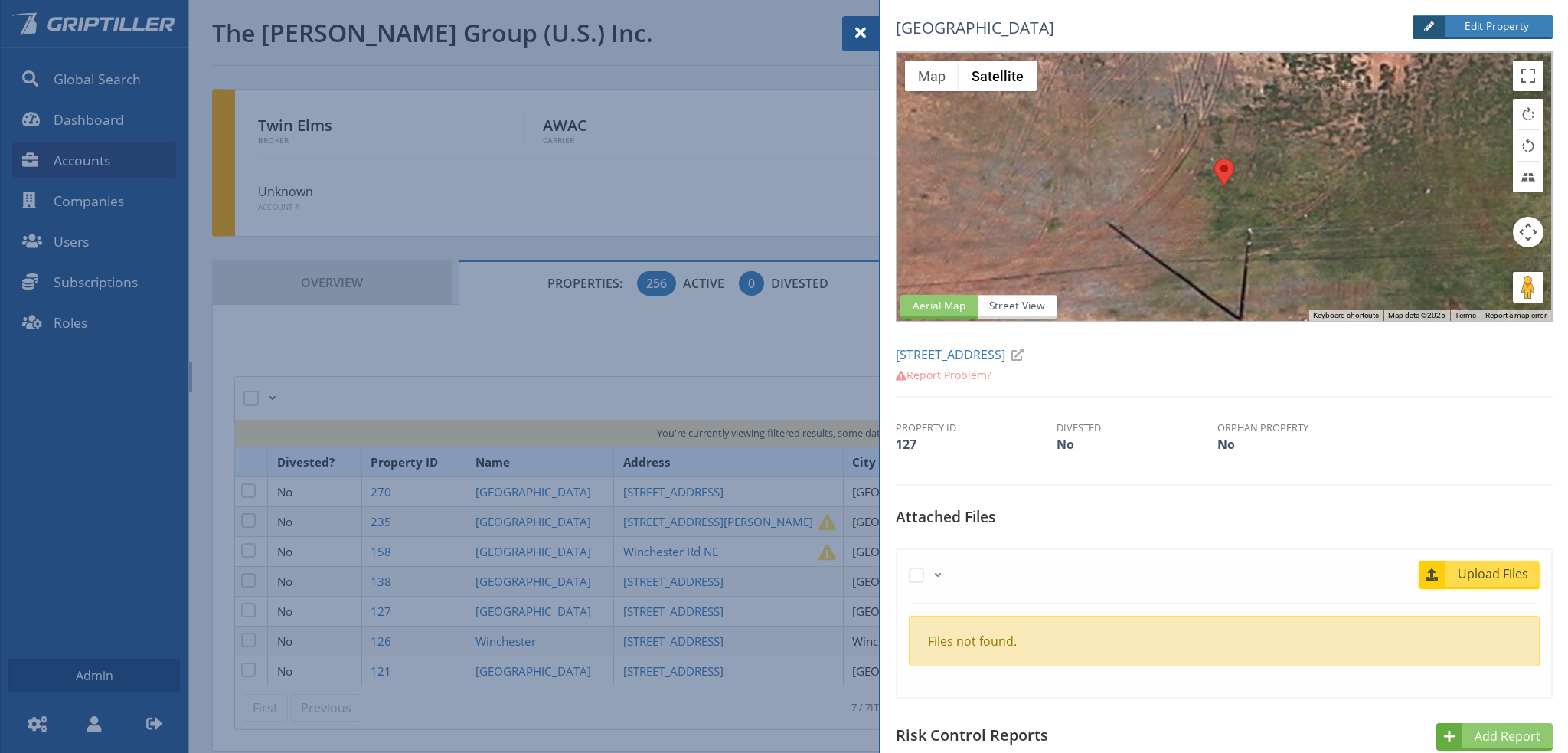
click at [1477, 566] on span "Upload Files" at bounding box center [1493, 573] width 93 height 18
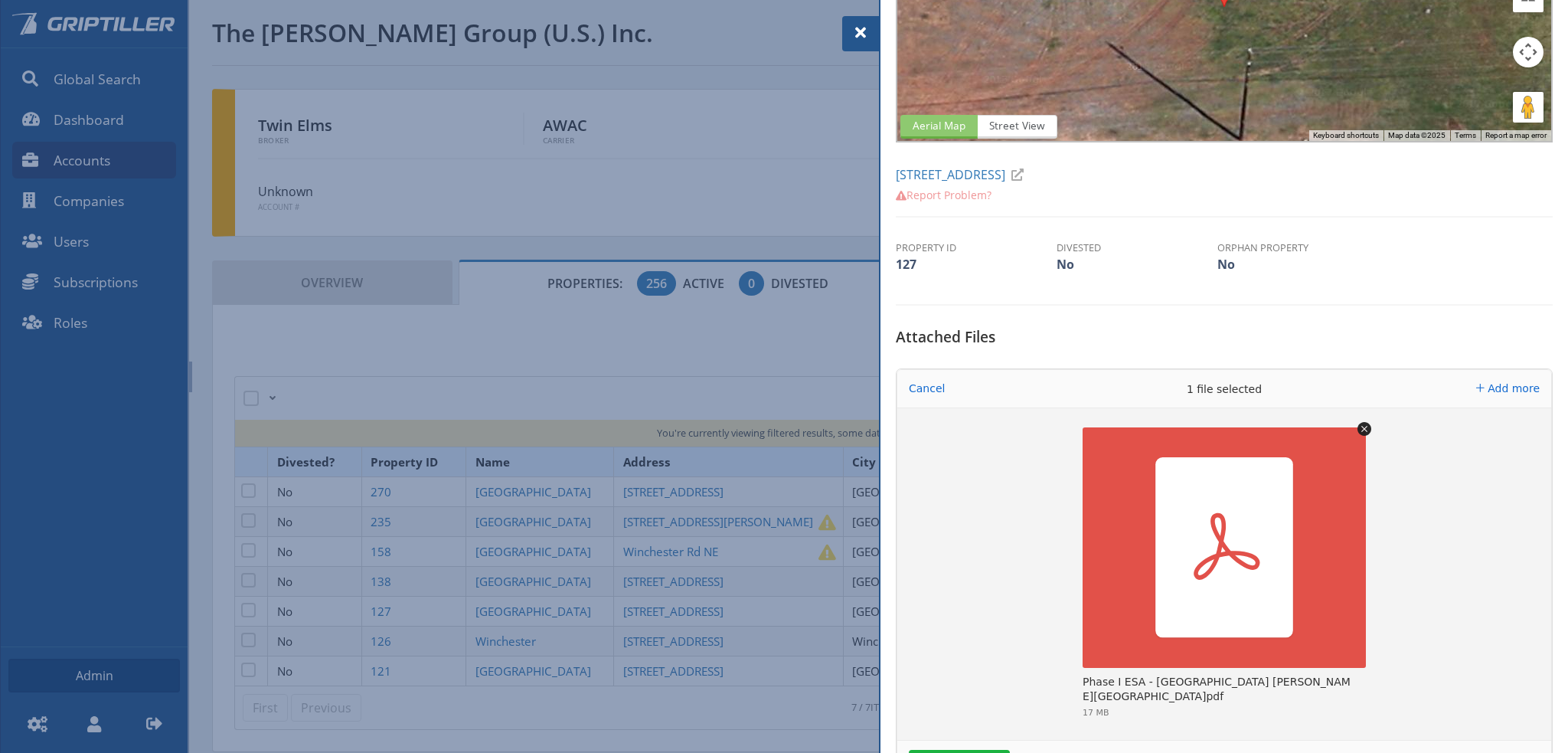
scroll to position [307, 0]
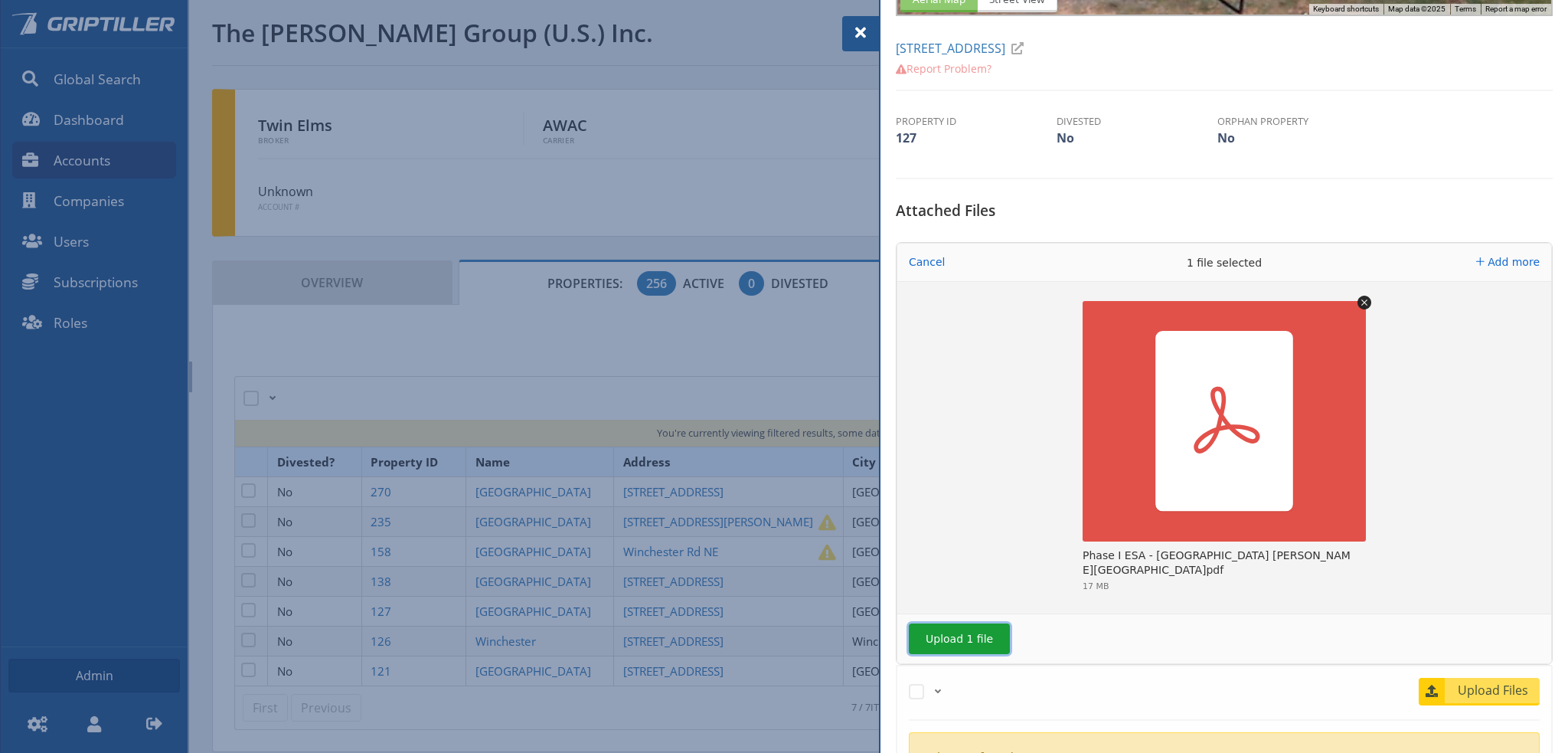
click at [966, 639] on button "Upload 1 file" at bounding box center [959, 639] width 101 height 31
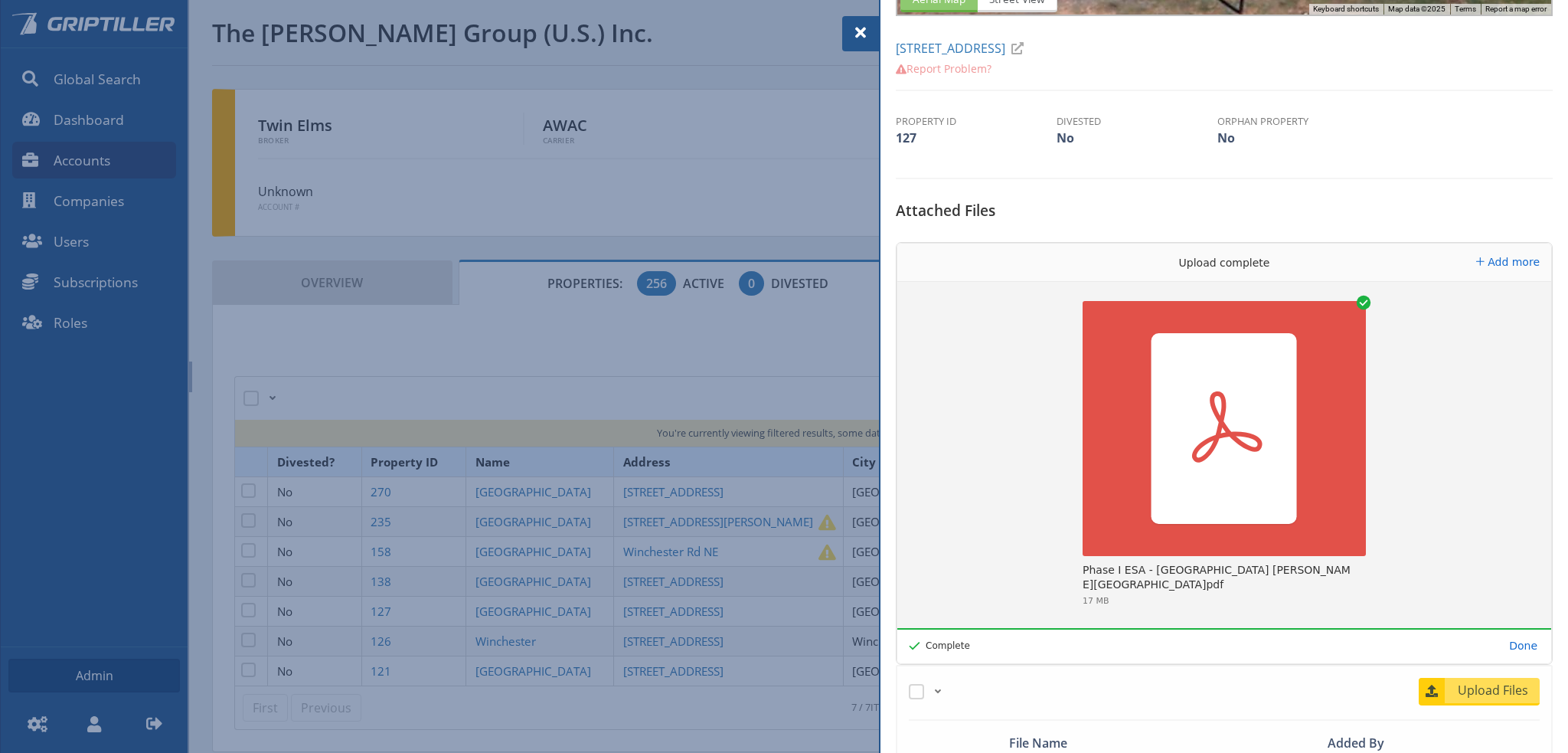
click at [552, 577] on div at bounding box center [784, 376] width 1568 height 753
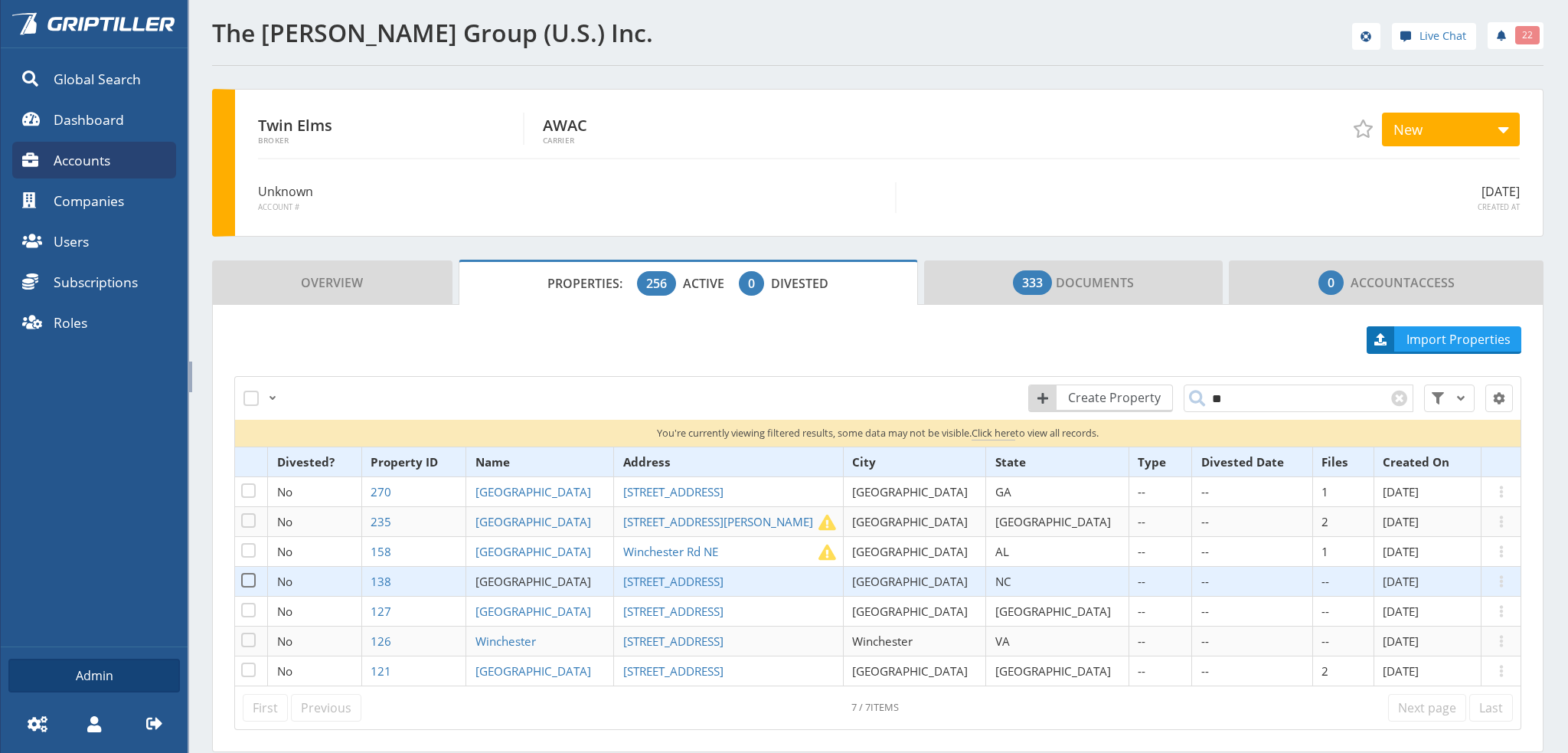
click at [566, 576] on span "[GEOGRAPHIC_DATA]" at bounding box center [533, 581] width 116 height 16
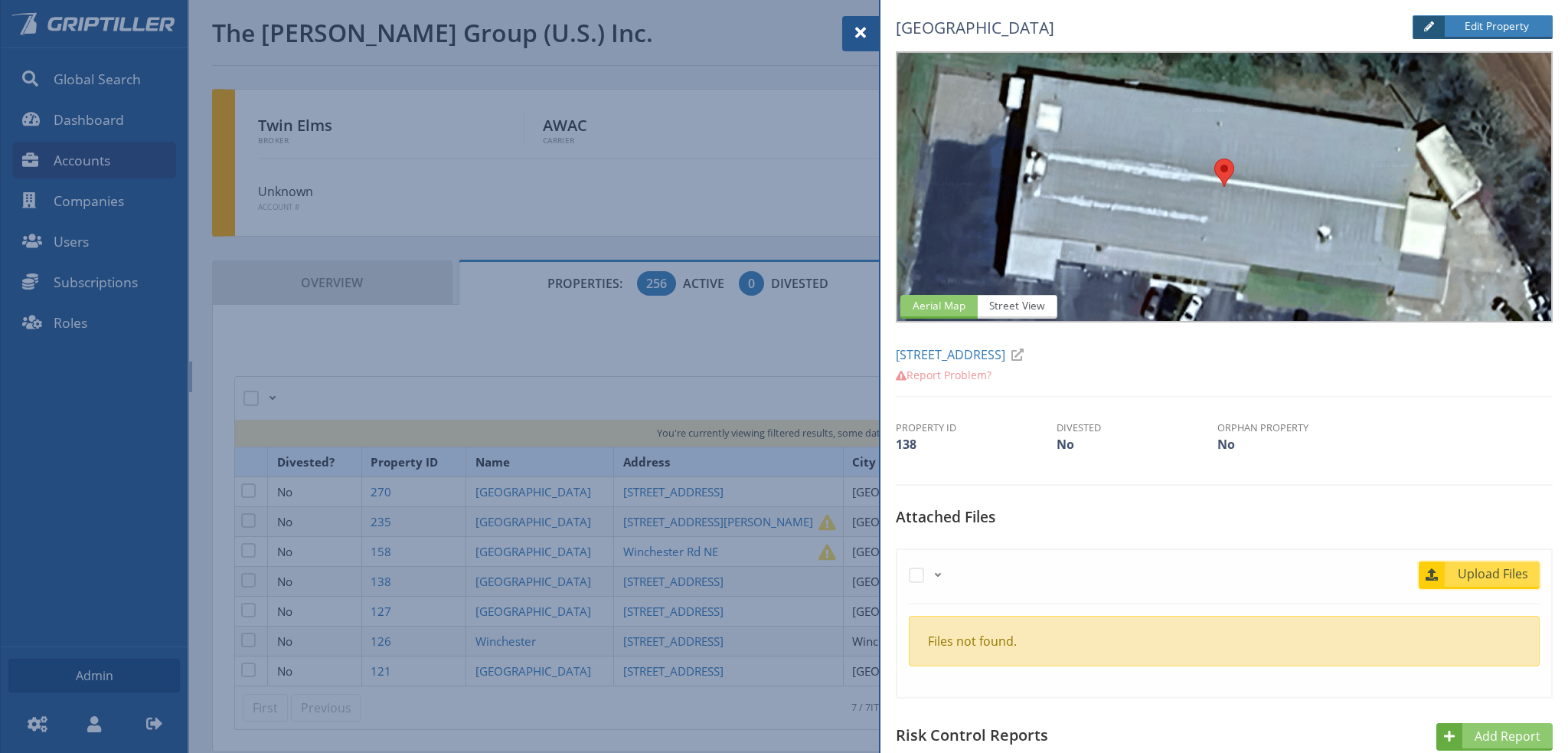
click at [1501, 577] on span "Upload Files" at bounding box center [1493, 573] width 93 height 18
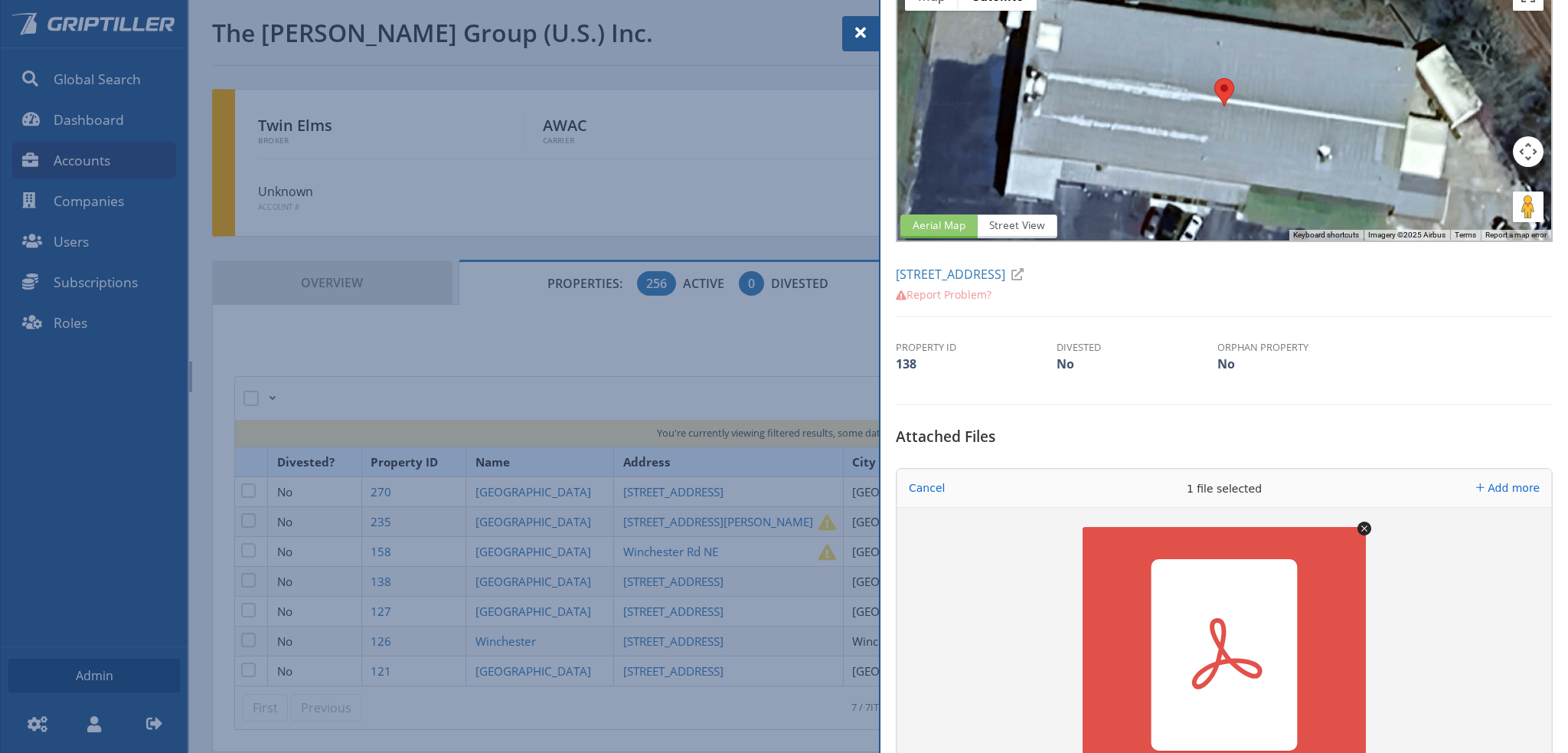
scroll to position [230, 0]
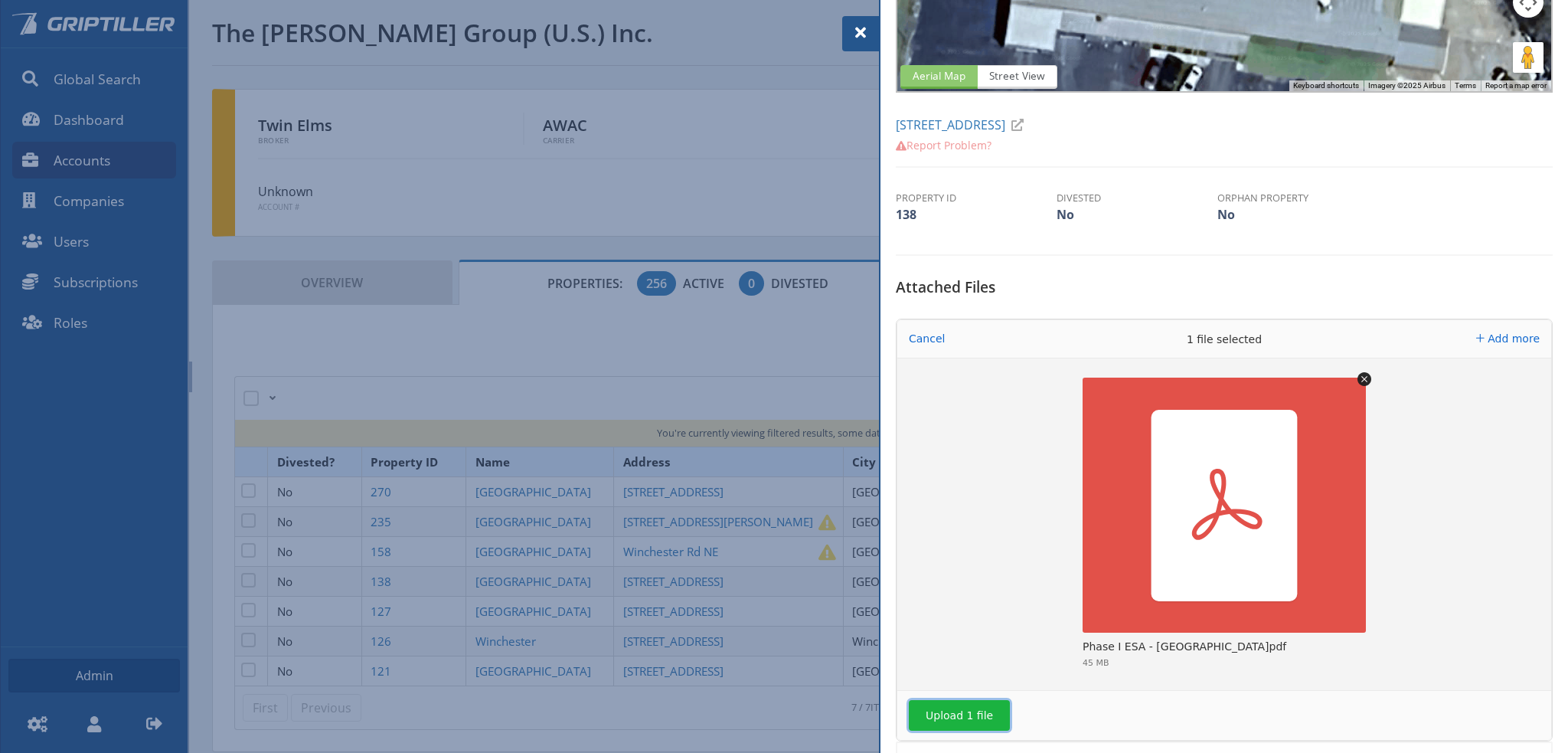
drag, startPoint x: 968, startPoint y: 713, endPoint x: 975, endPoint y: 707, distance: 9.2
click at [969, 712] on button "Upload 1 file" at bounding box center [959, 716] width 101 height 31
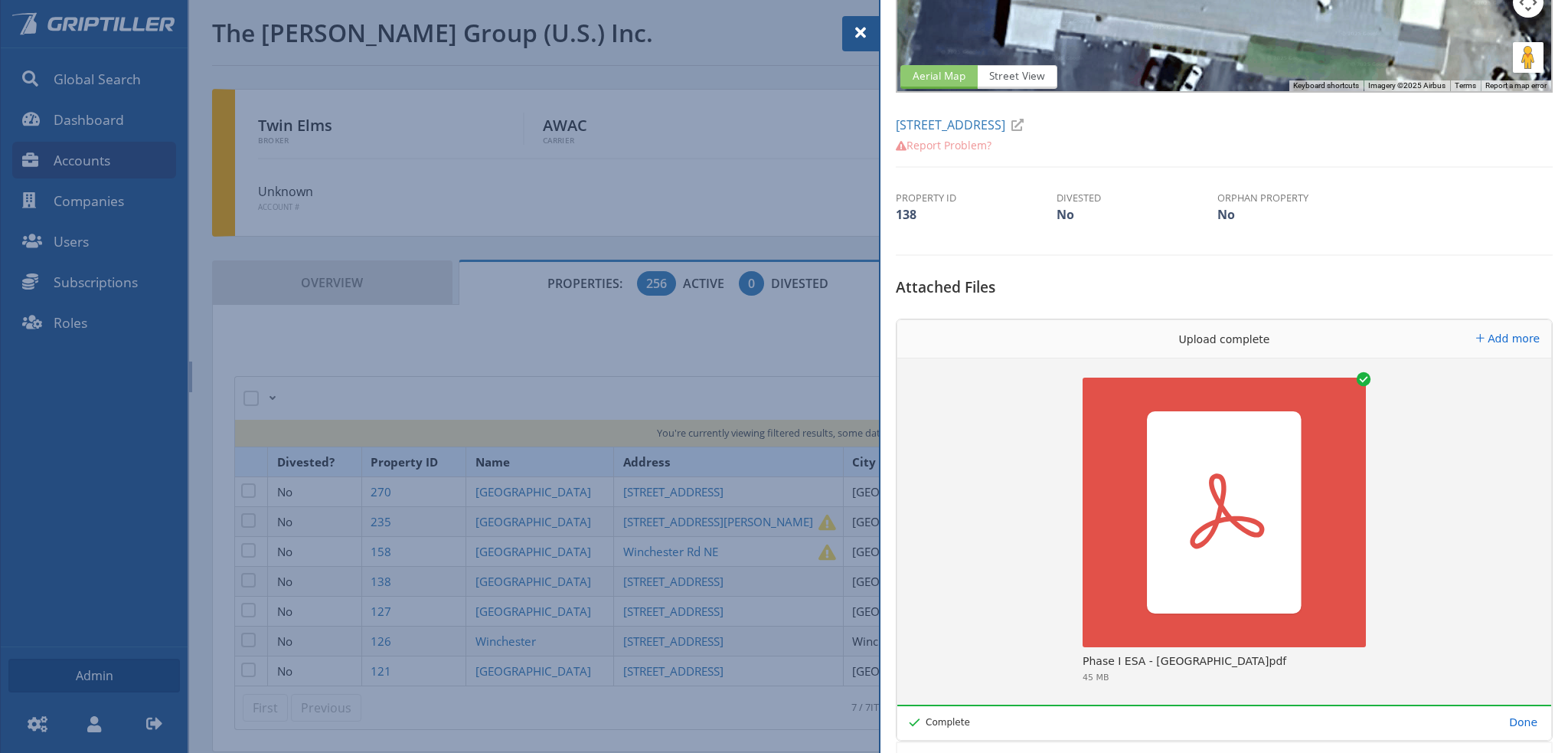
click at [549, 636] on div at bounding box center [784, 376] width 1568 height 753
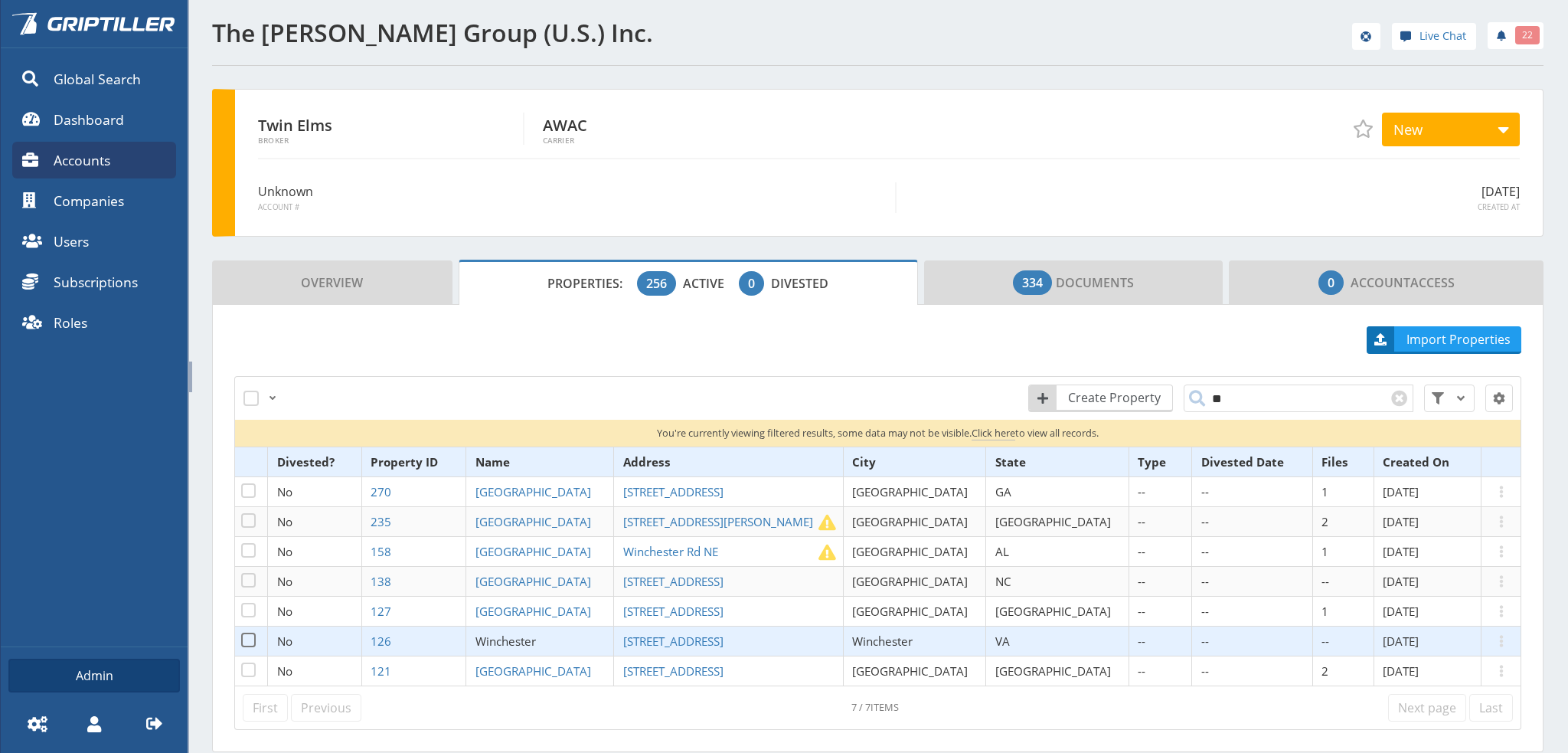
click at [535, 636] on span "Winchester" at bounding box center [505, 641] width 60 height 16
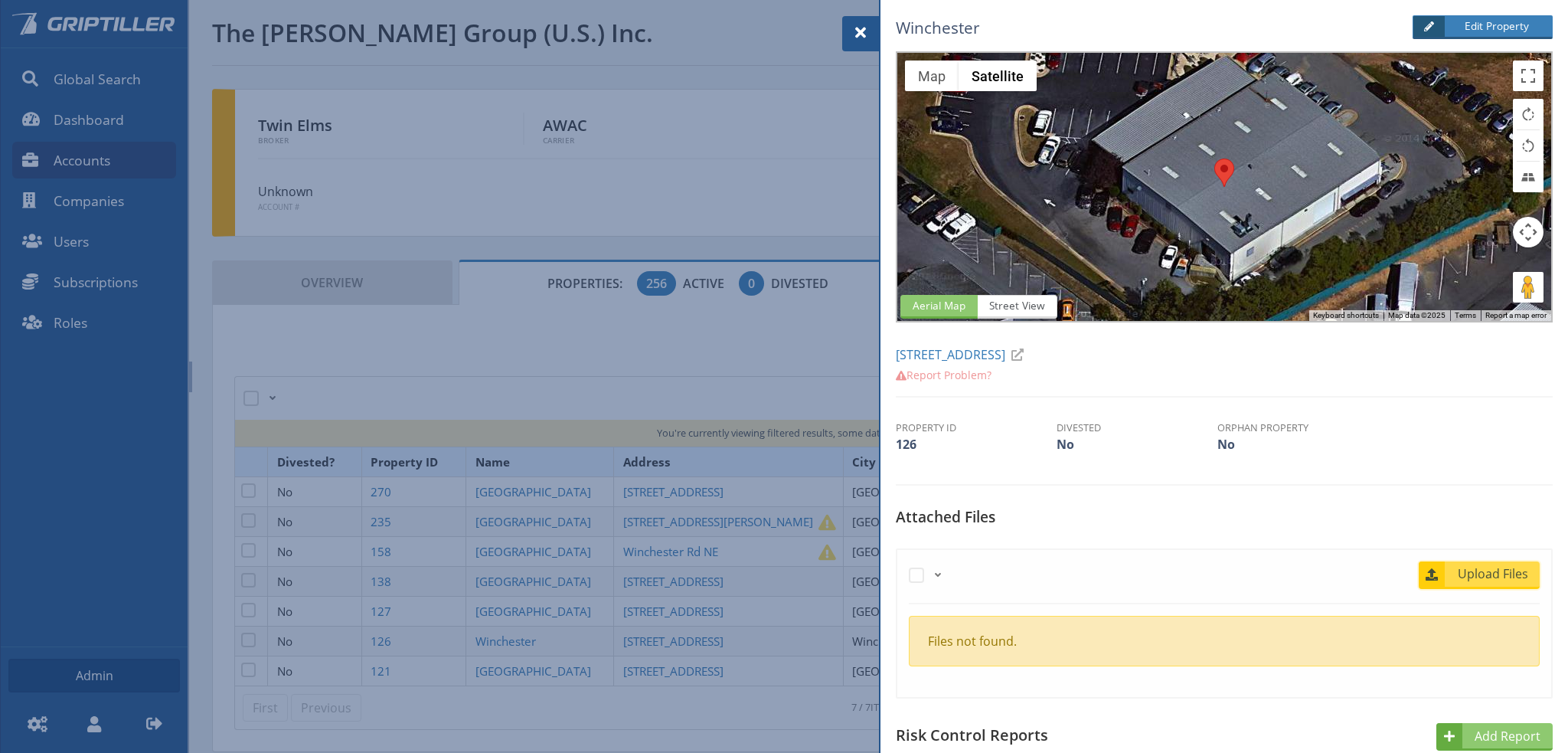
click at [1471, 579] on span "Upload Files" at bounding box center [1493, 573] width 93 height 18
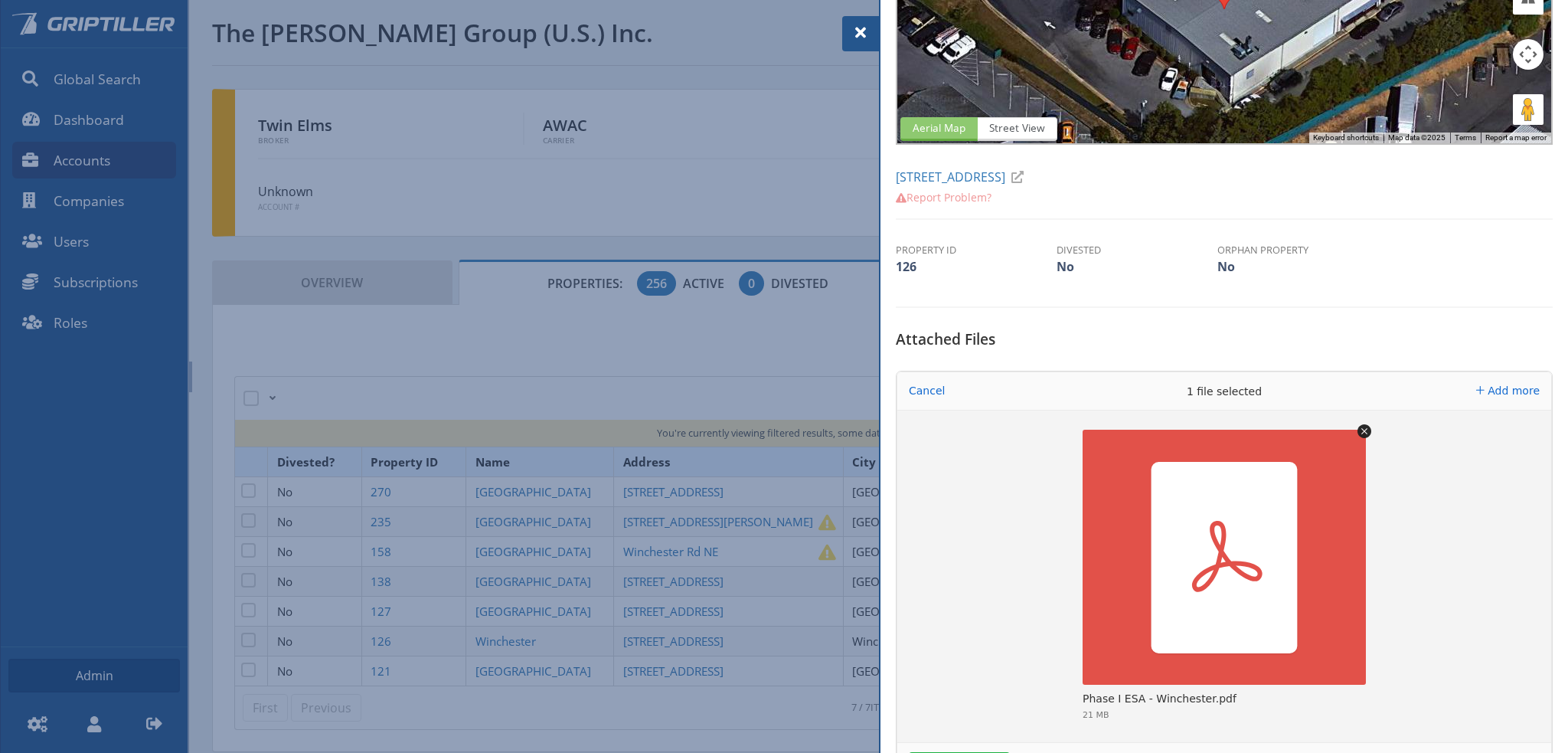
scroll to position [307, 0]
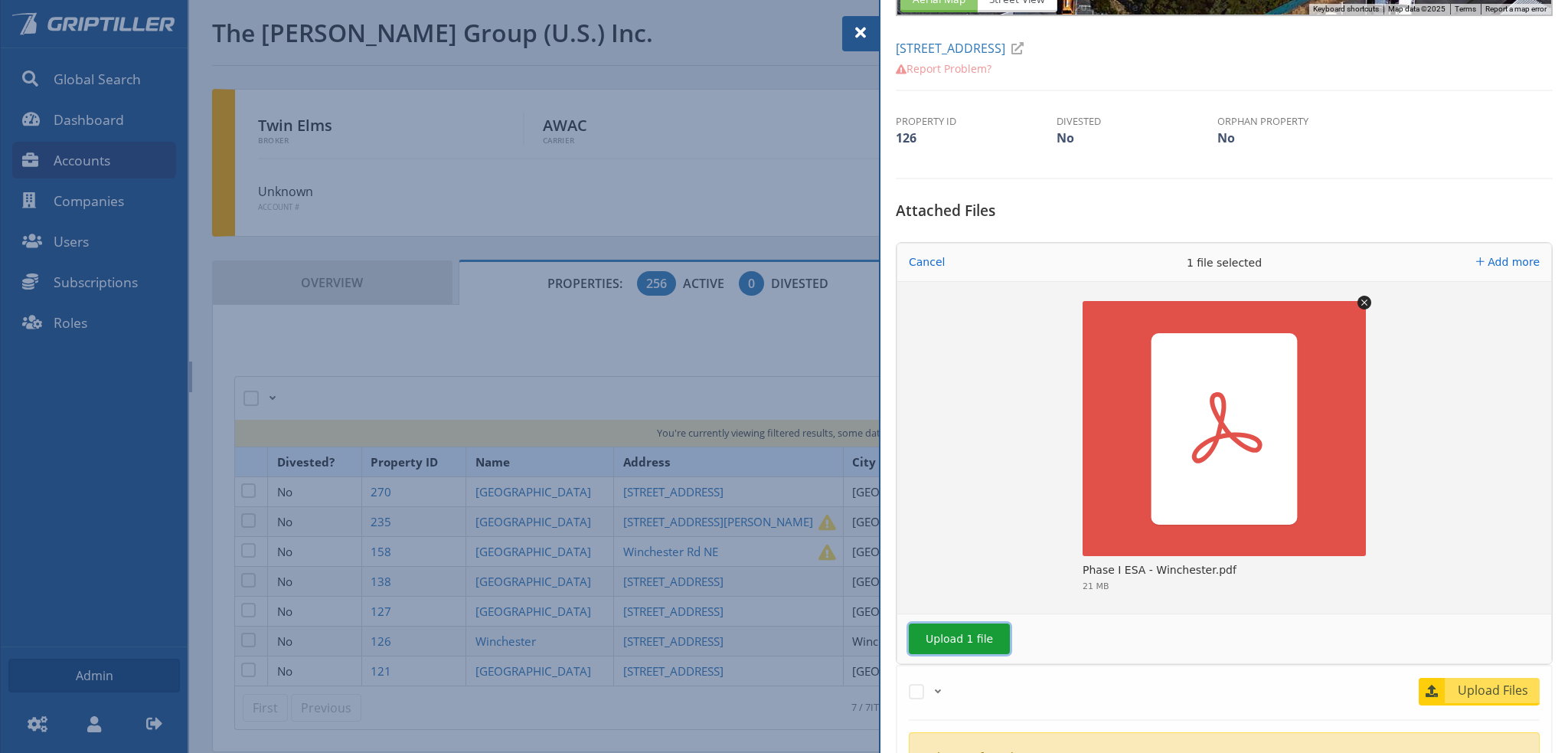
click at [932, 643] on button "Upload 1 file" at bounding box center [959, 639] width 101 height 31
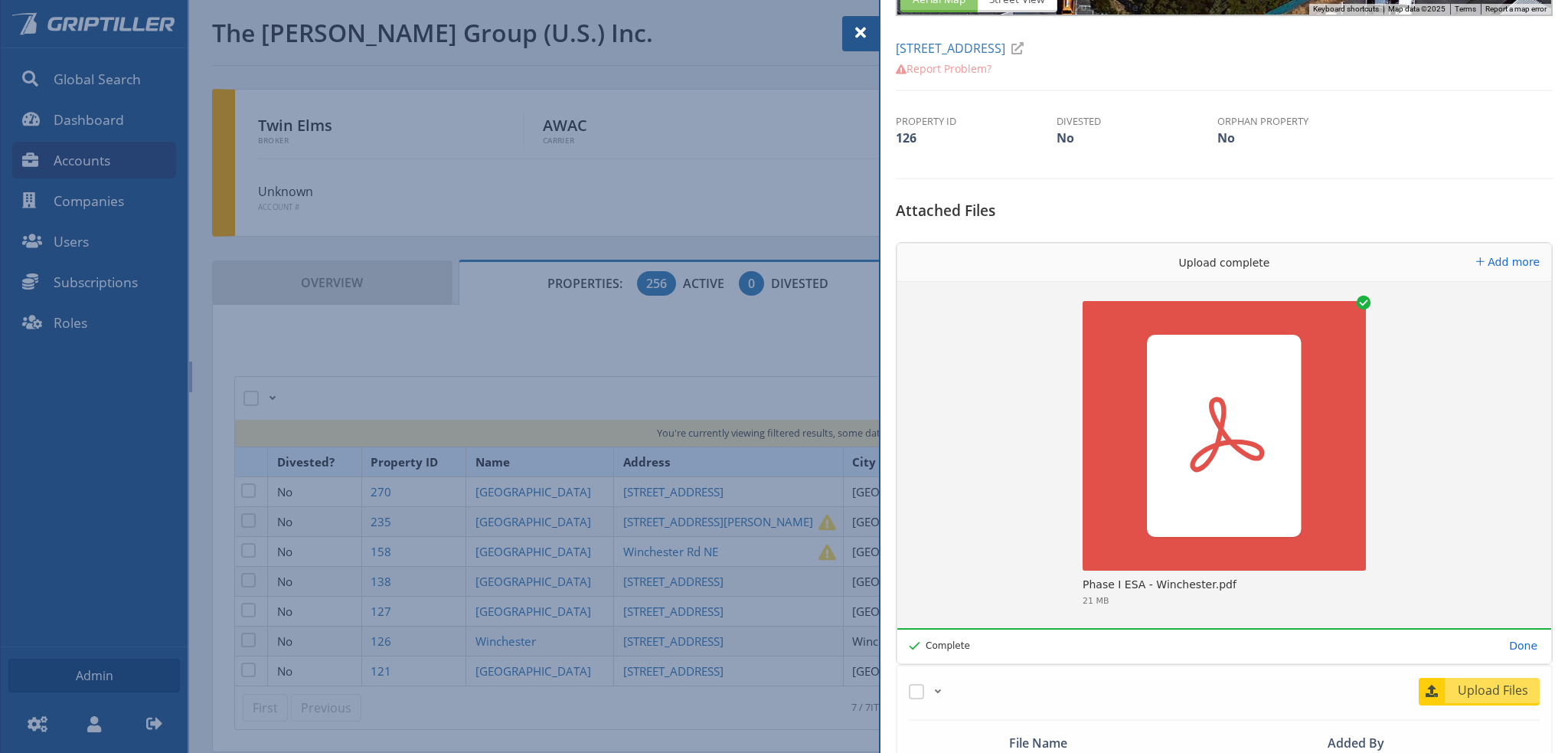
click at [860, 30] on span at bounding box center [860, 33] width 18 height 18
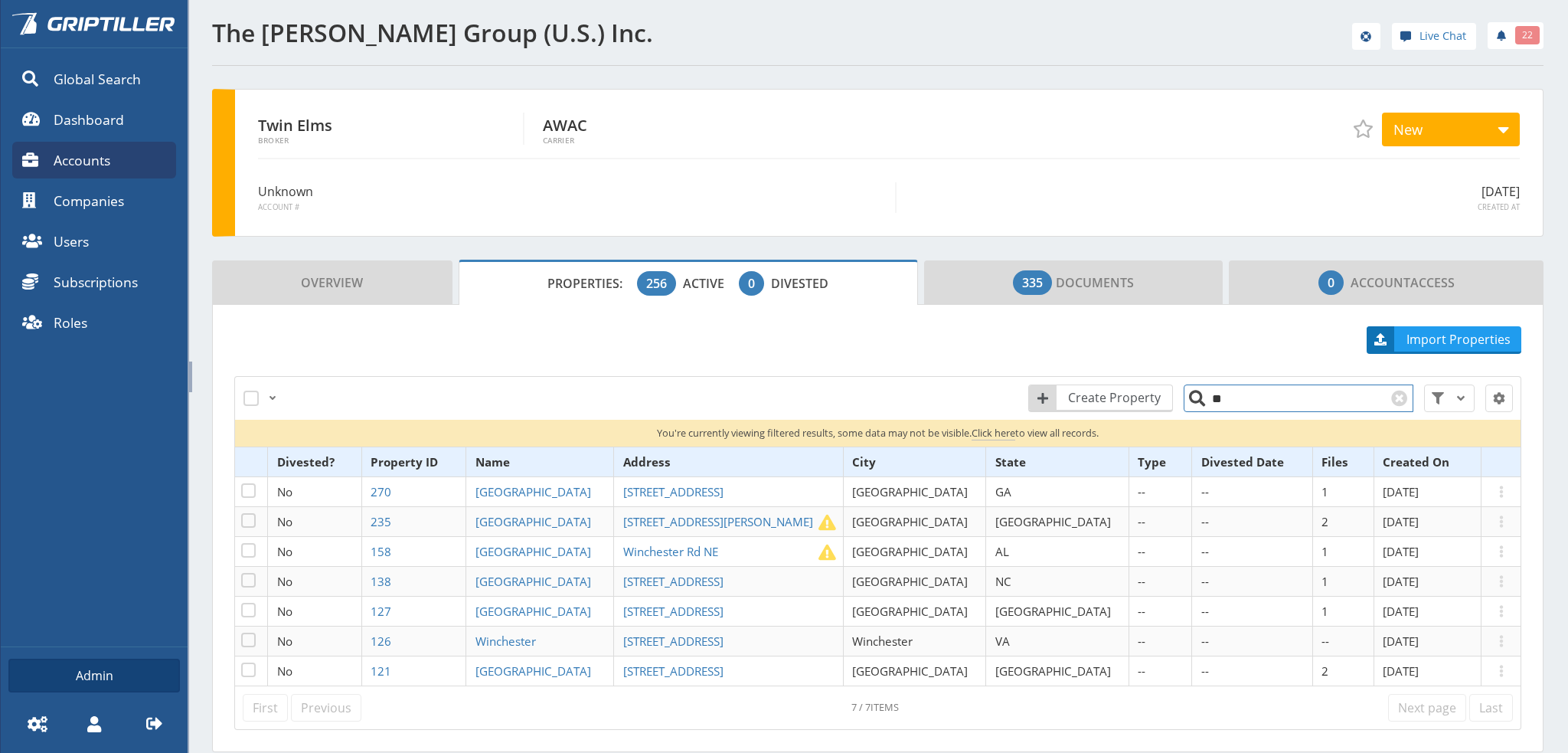
drag, startPoint x: 1226, startPoint y: 403, endPoint x: 1197, endPoint y: 403, distance: 29.0
click at [1197, 403] on input "**" at bounding box center [1298, 398] width 230 height 27
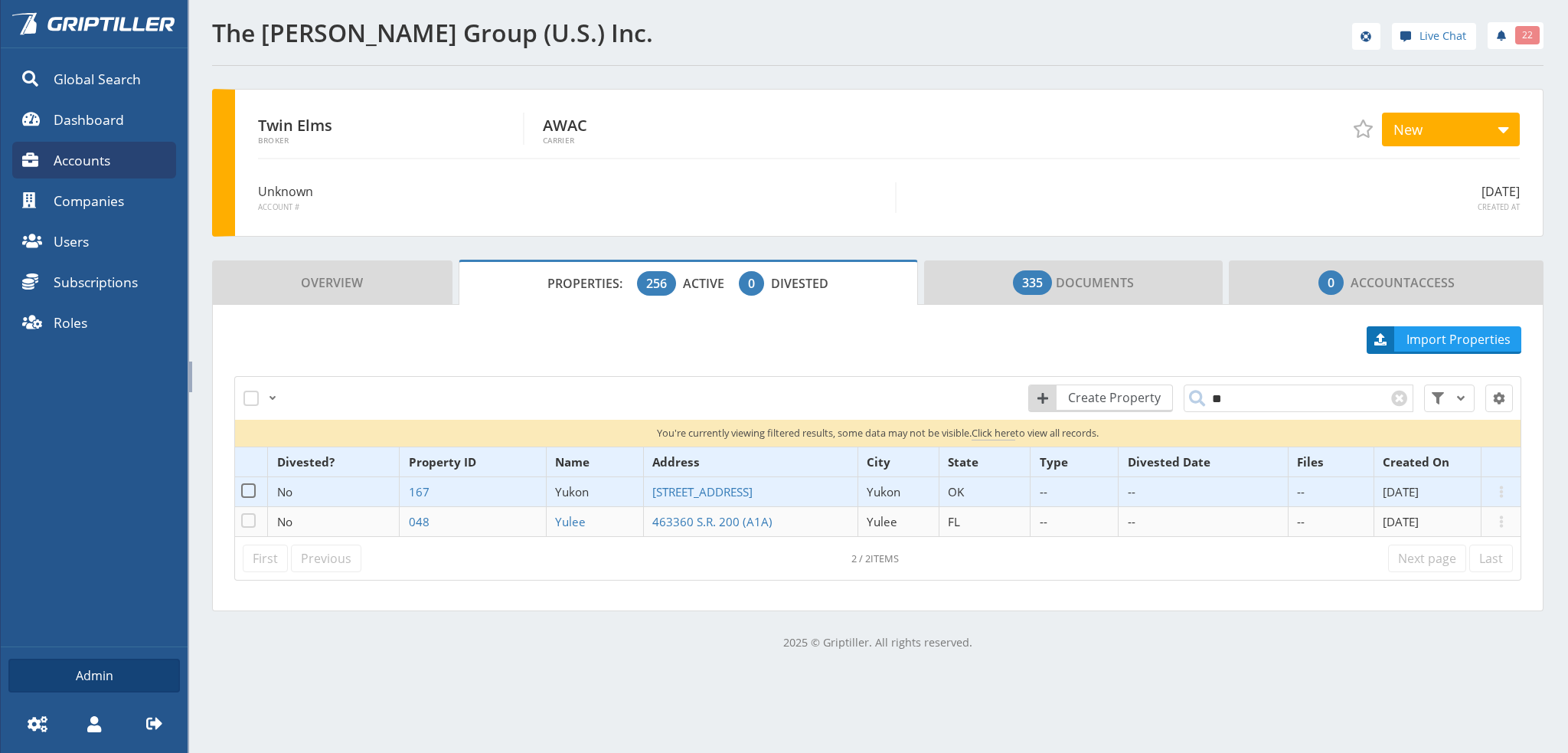
click at [572, 487] on span "Yukon" at bounding box center [571, 491] width 34 height 16
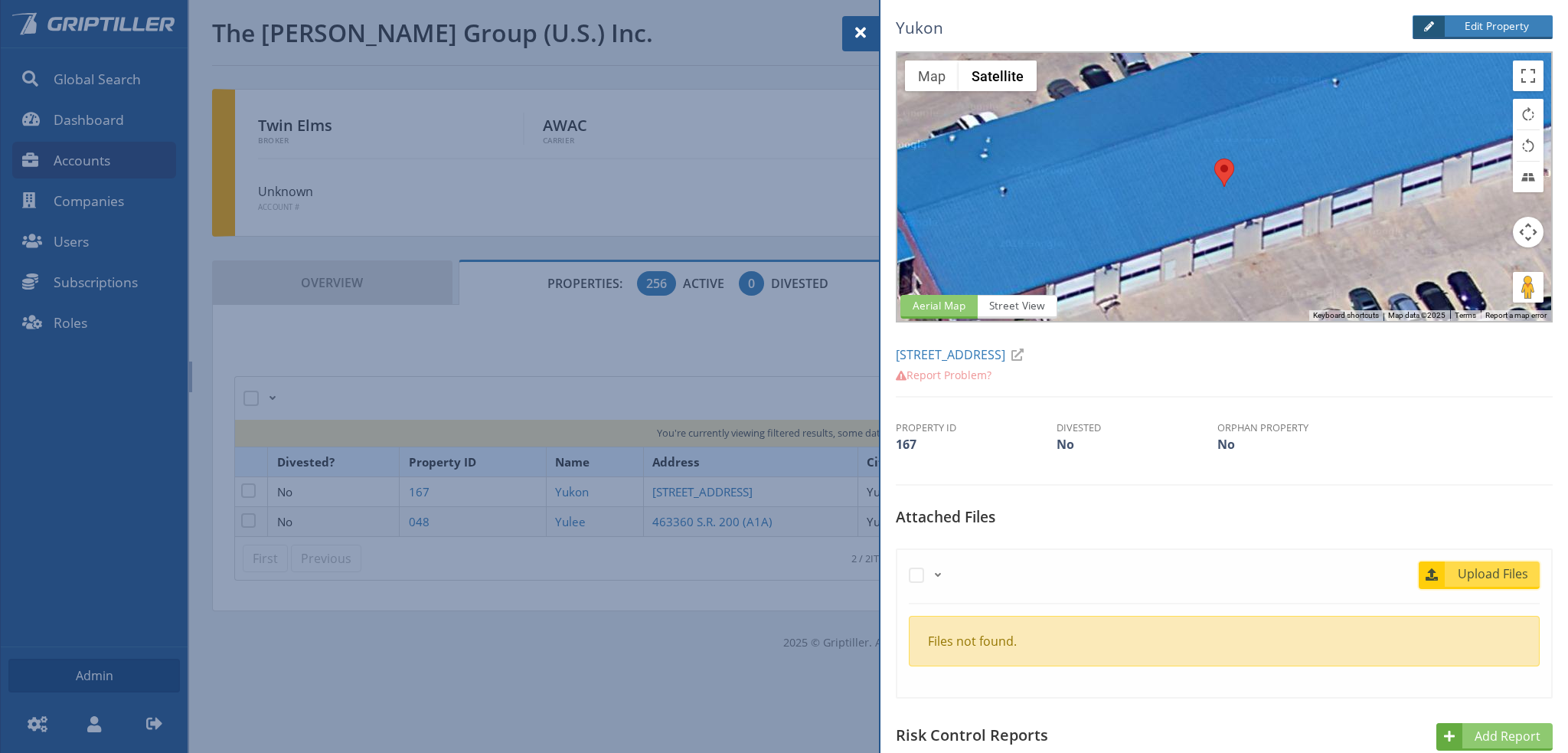
click at [1482, 572] on span "Upload Files" at bounding box center [1493, 573] width 93 height 18
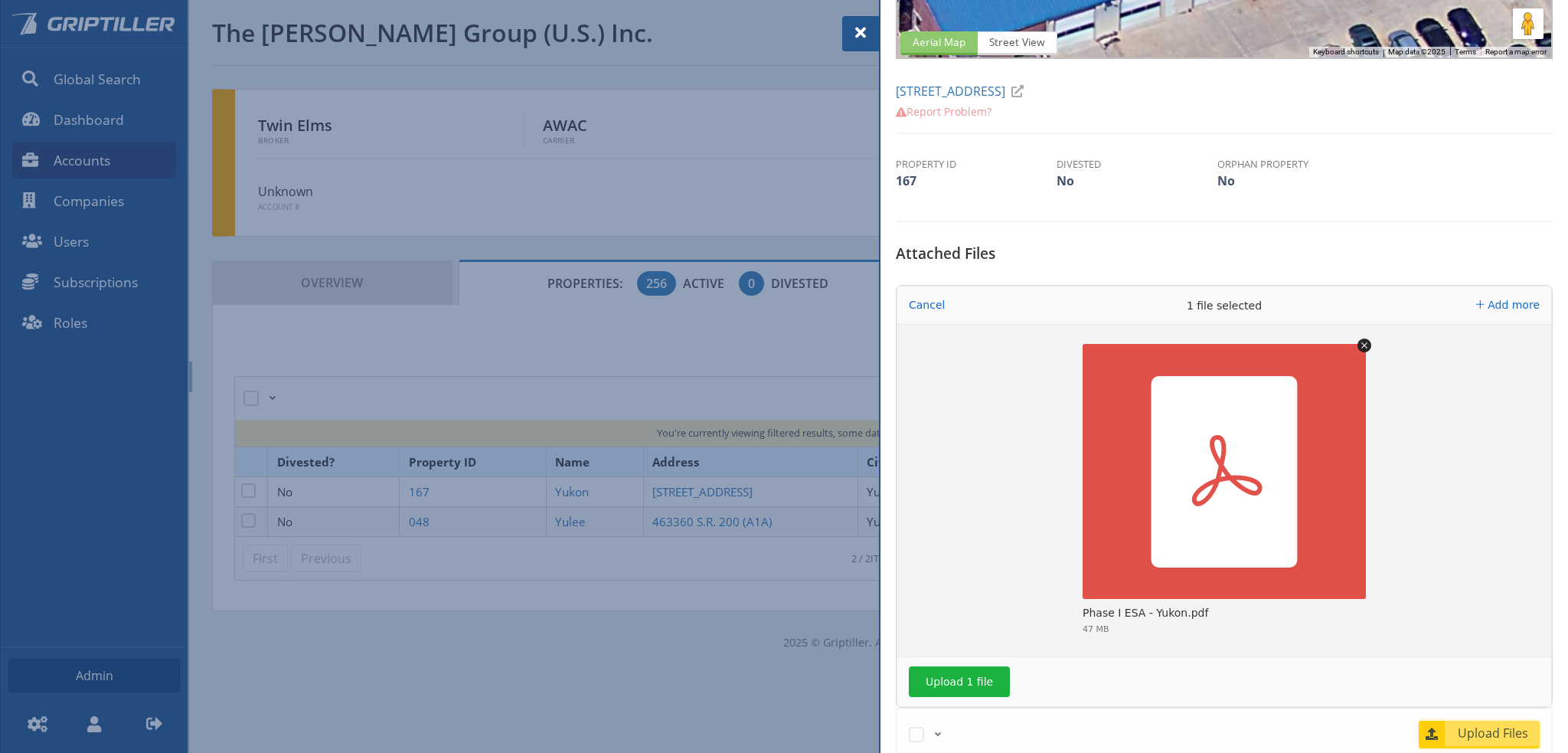
scroll to position [383, 0]
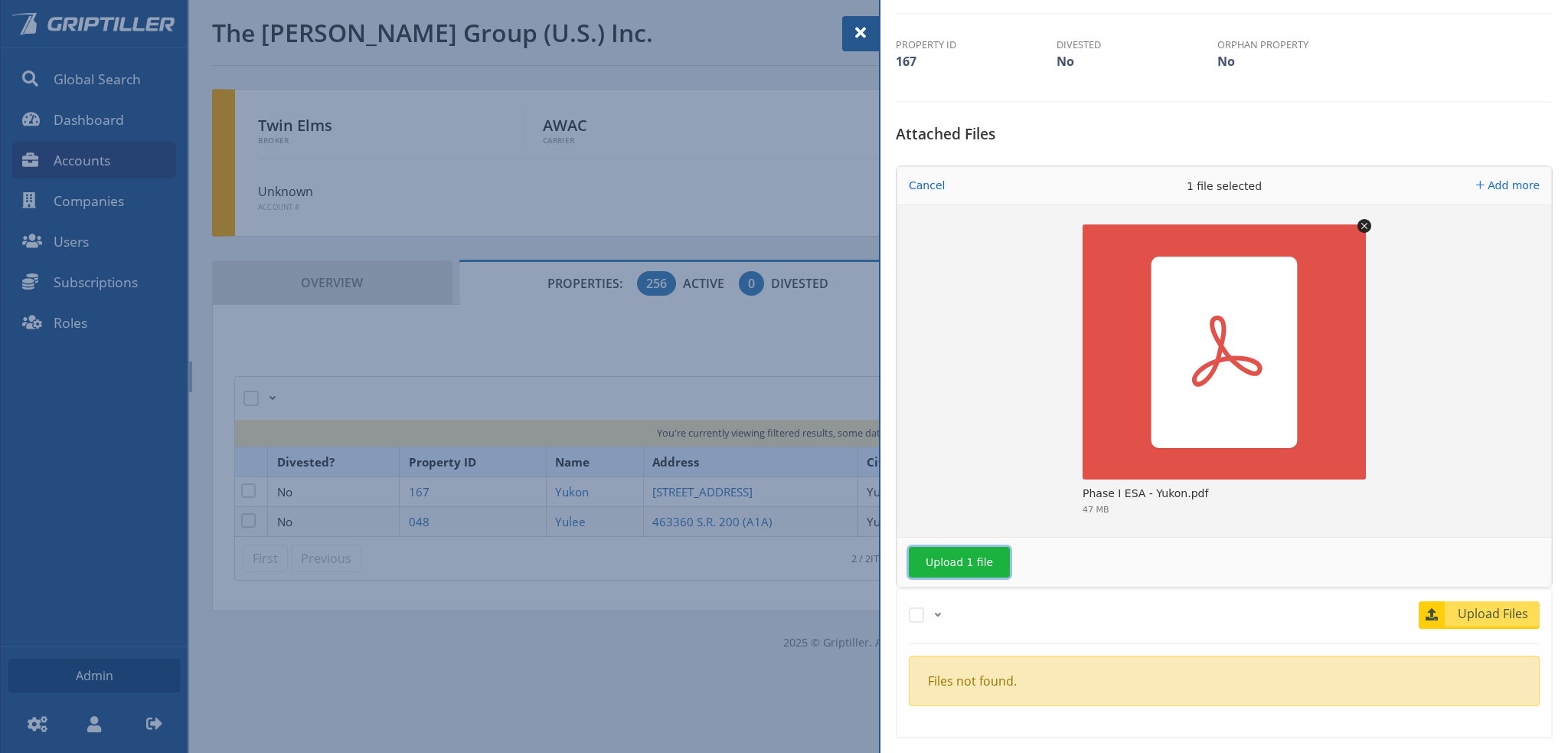
drag, startPoint x: 968, startPoint y: 566, endPoint x: 990, endPoint y: 561, distance: 22.6
click at [970, 565] on button "Upload 1 file" at bounding box center [959, 562] width 101 height 31
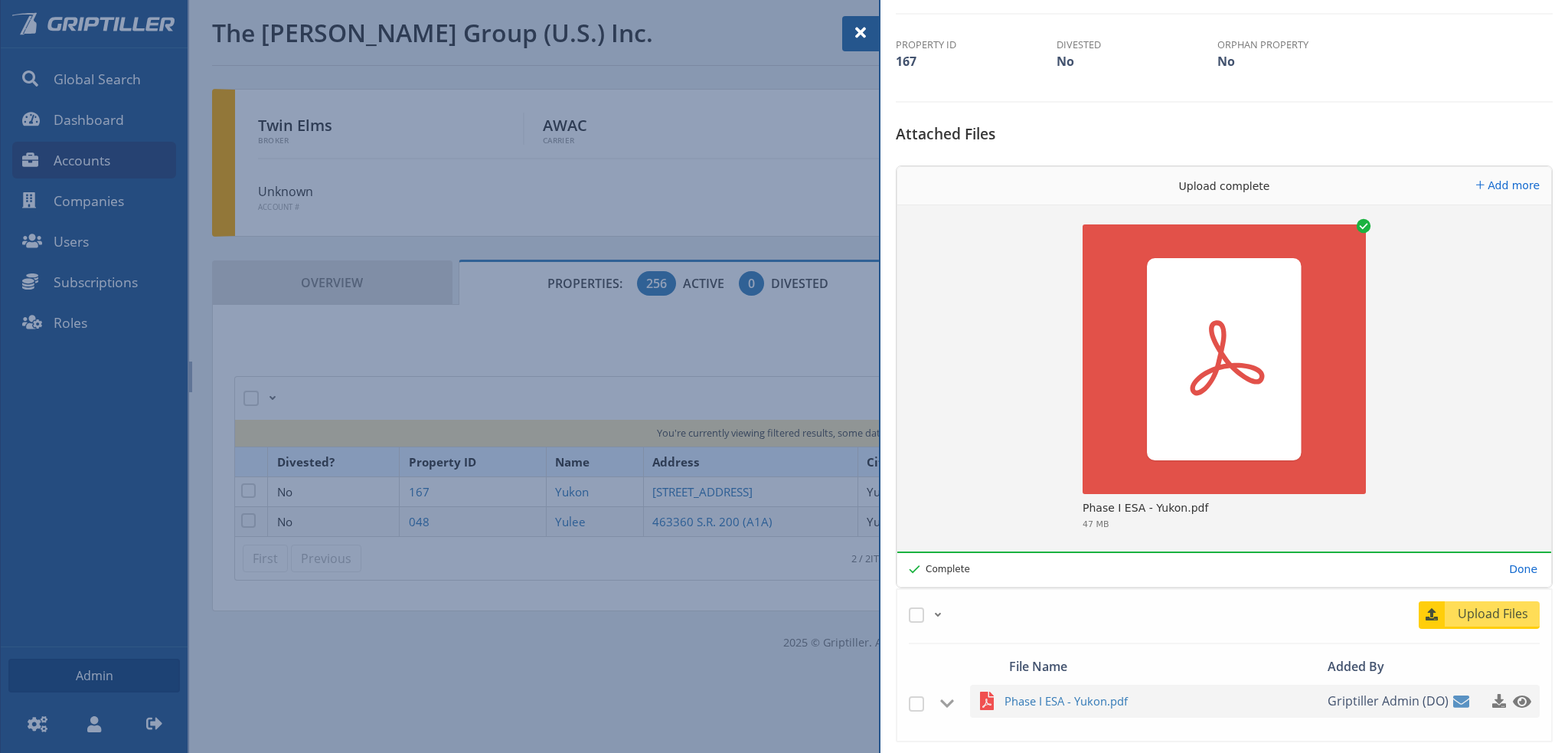
click at [565, 517] on div at bounding box center [784, 376] width 1568 height 753
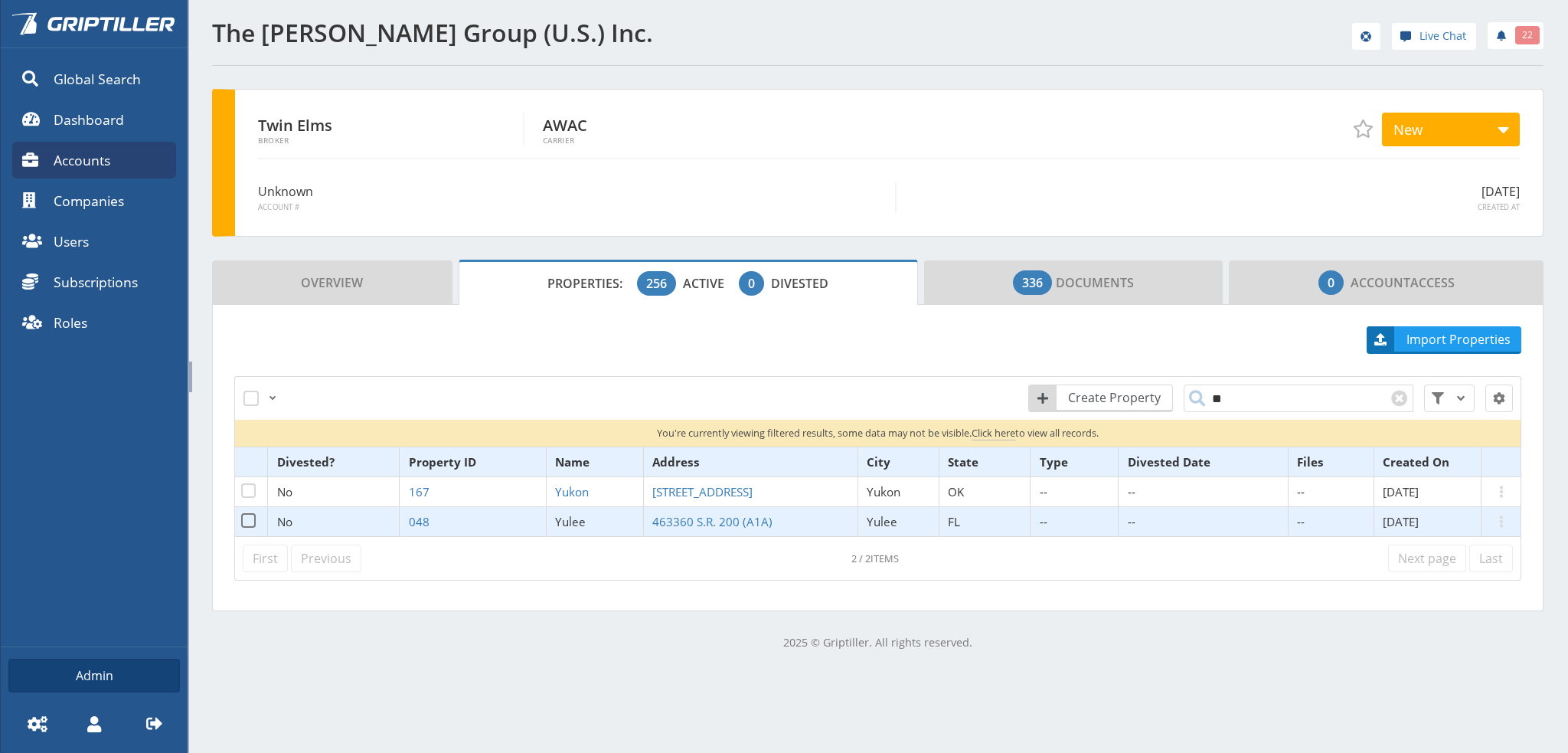
click at [569, 520] on span "Yulee" at bounding box center [570, 521] width 31 height 16
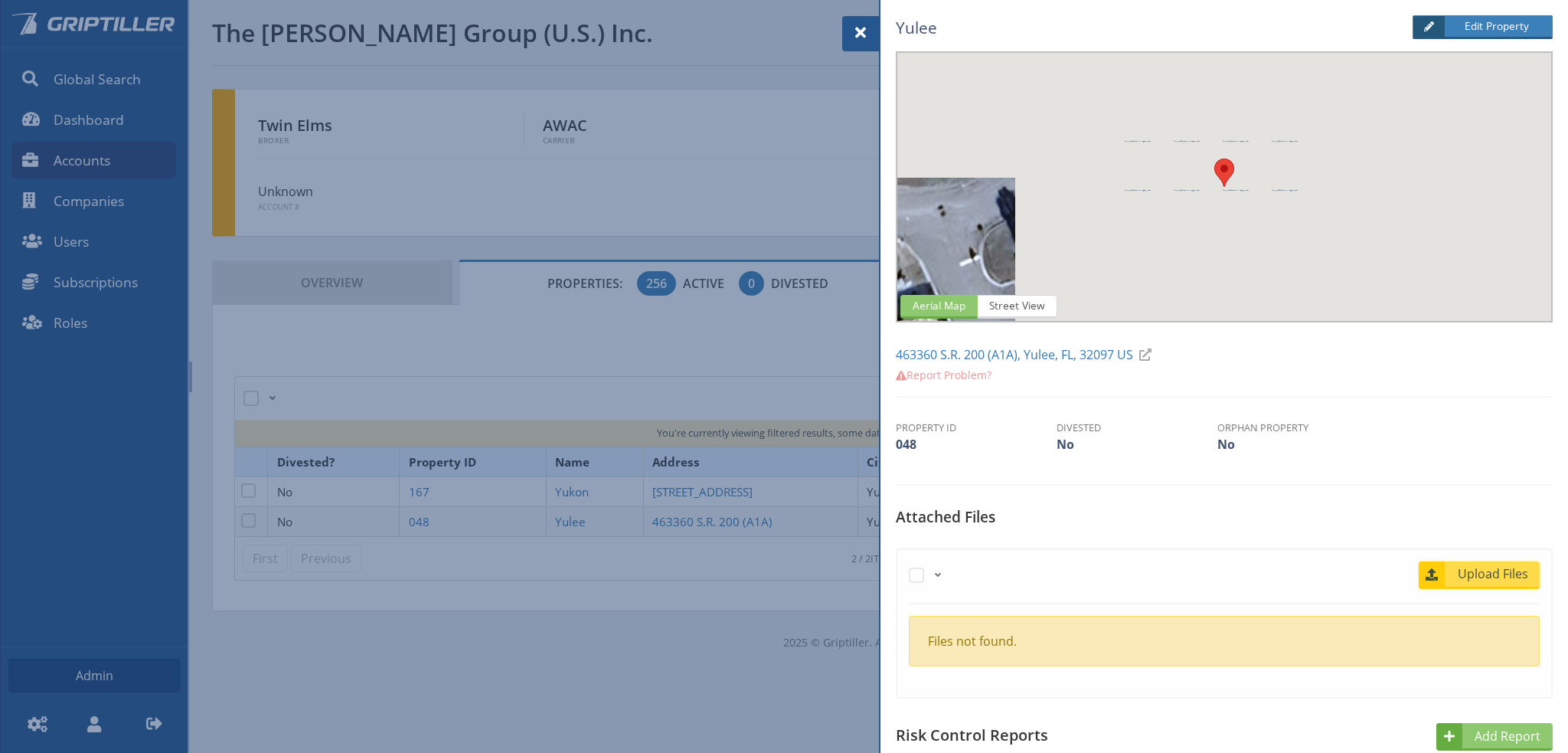
click at [1497, 575] on span "Upload Files" at bounding box center [1493, 573] width 93 height 18
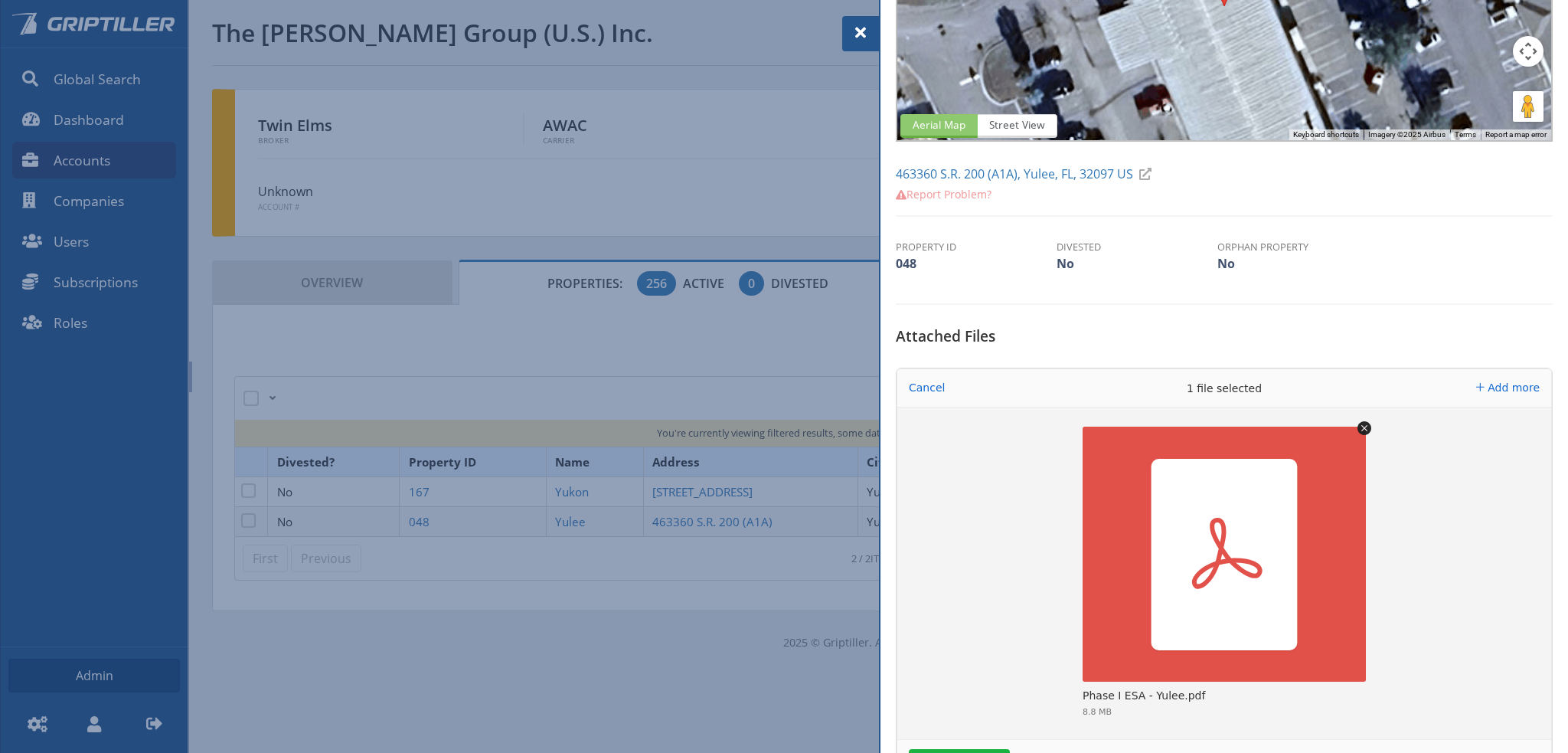
scroll to position [383, 0]
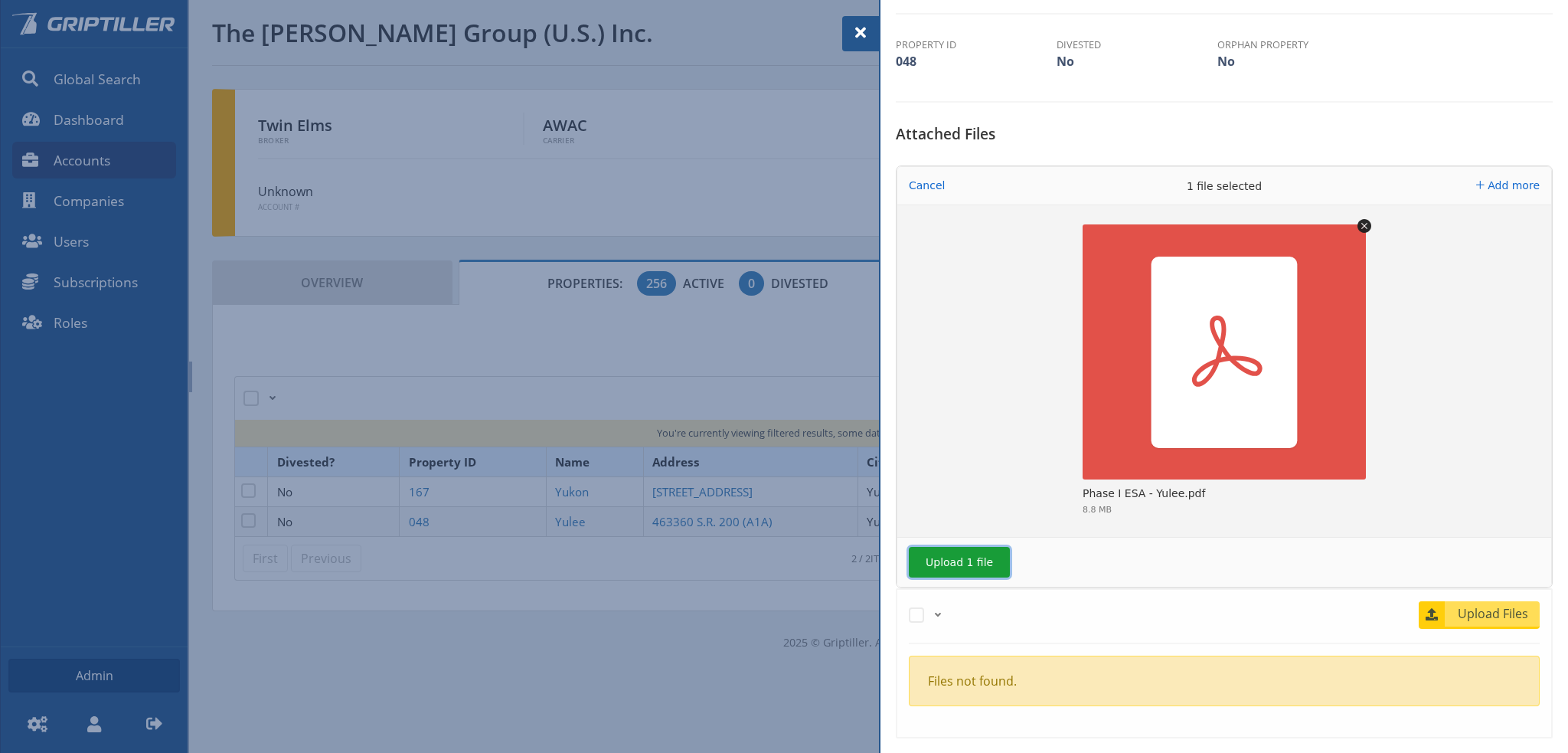
click at [969, 560] on button "Upload 1 file" at bounding box center [959, 562] width 101 height 31
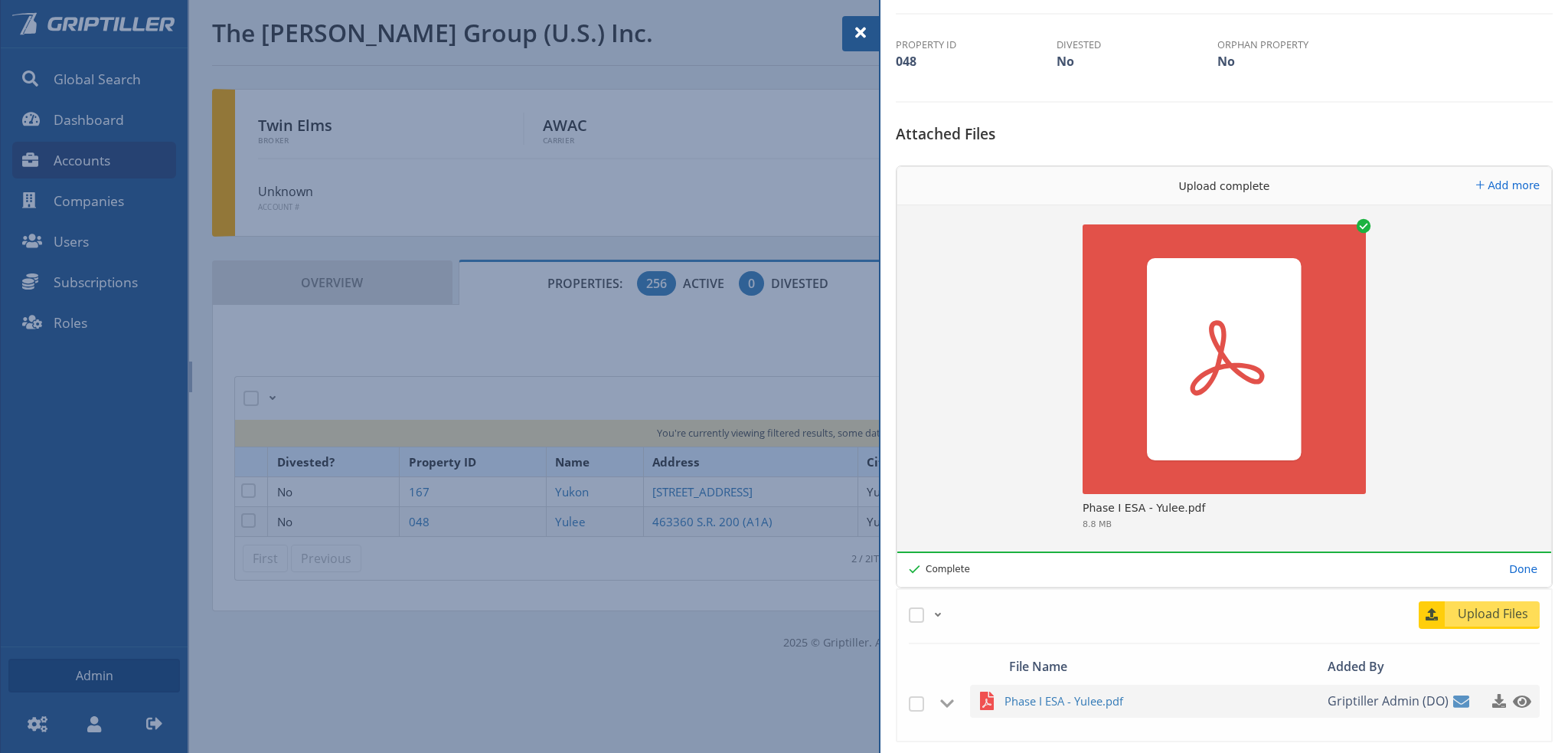
click at [859, 36] on span at bounding box center [860, 33] width 18 height 18
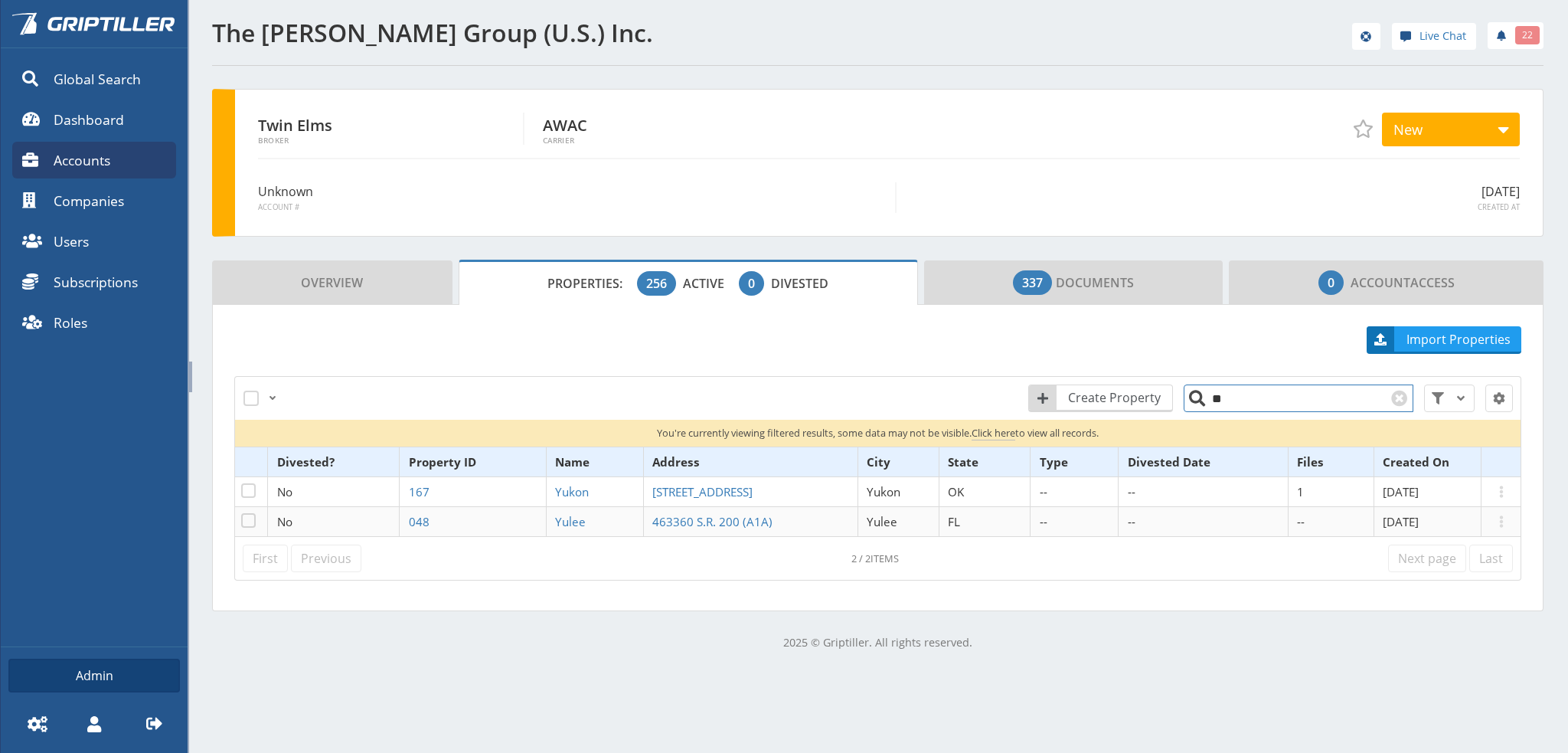
drag, startPoint x: 1210, startPoint y: 403, endPoint x: 1197, endPoint y: 404, distance: 13.0
click at [1197, 404] on input "**" at bounding box center [1298, 398] width 230 height 27
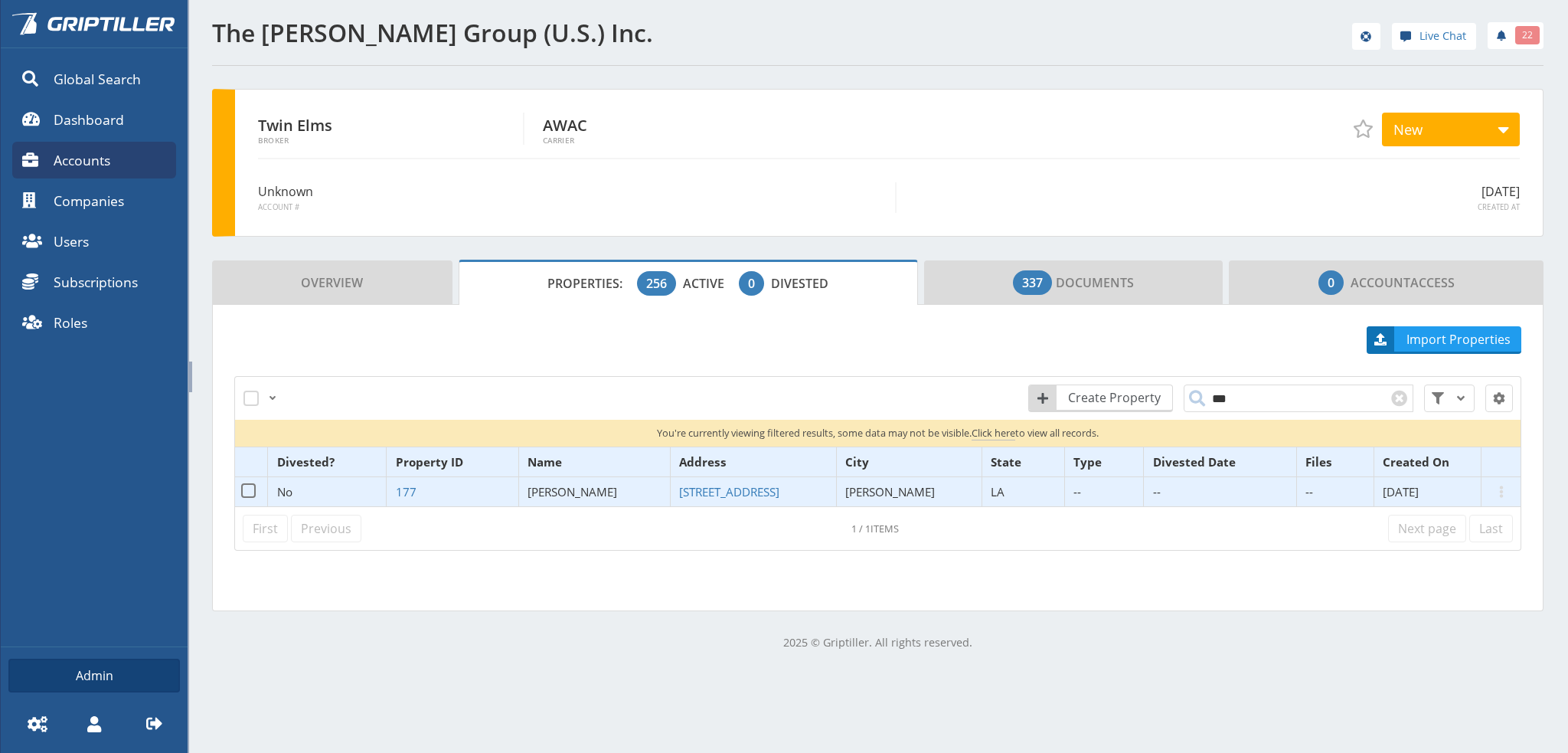
click at [587, 489] on span "[PERSON_NAME]" at bounding box center [572, 491] width 89 height 16
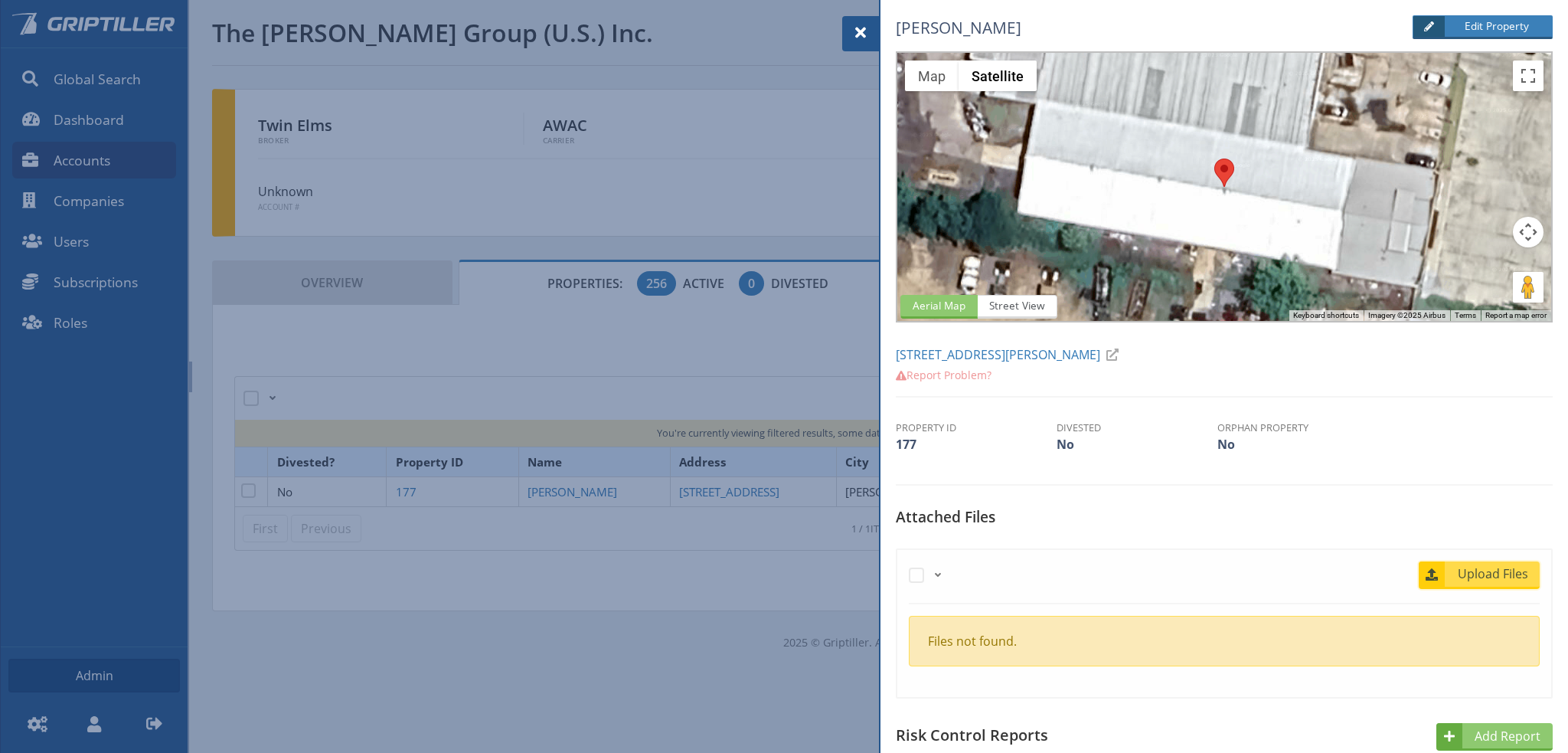
click at [1492, 572] on span "Upload Files" at bounding box center [1493, 573] width 93 height 18
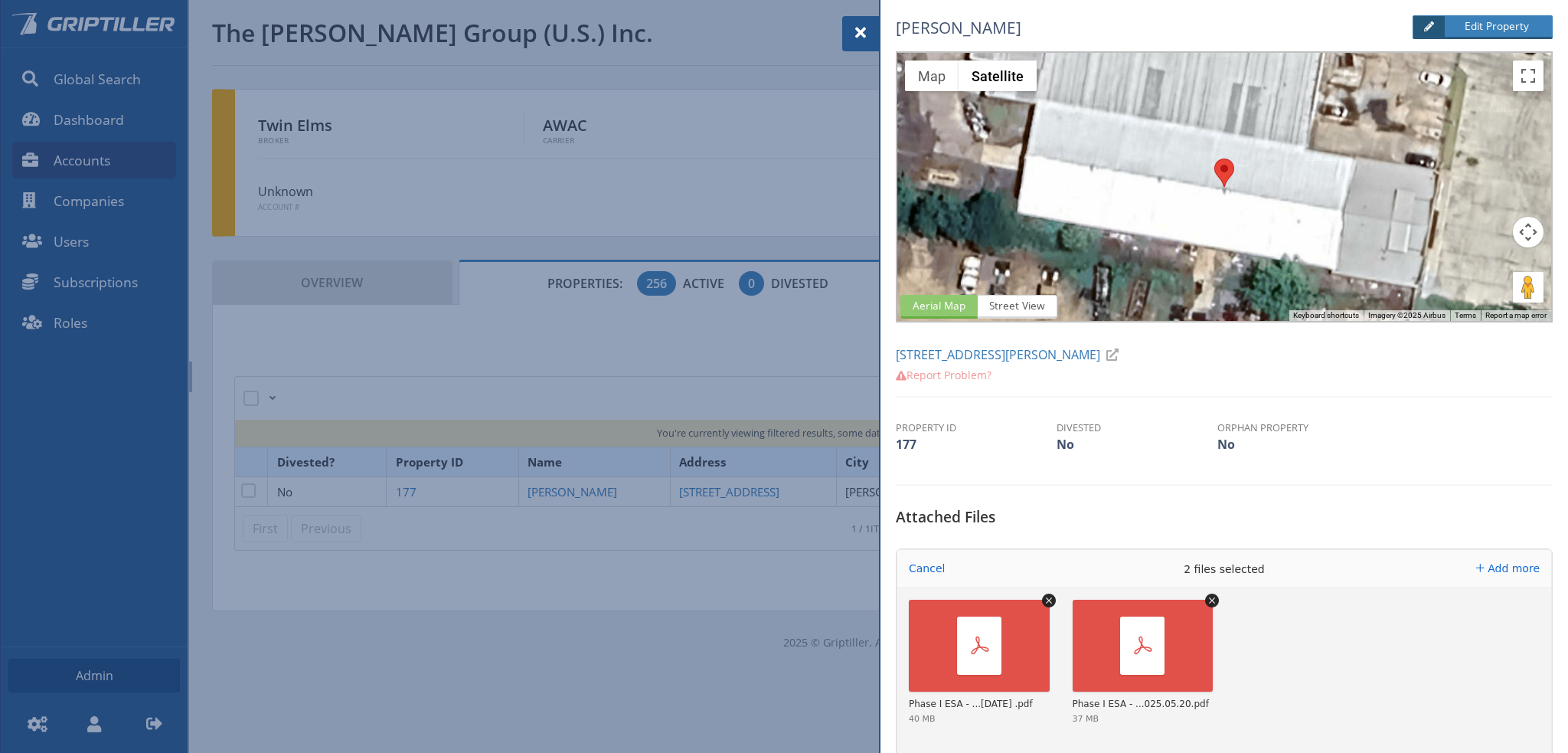
scroll to position [460, 0]
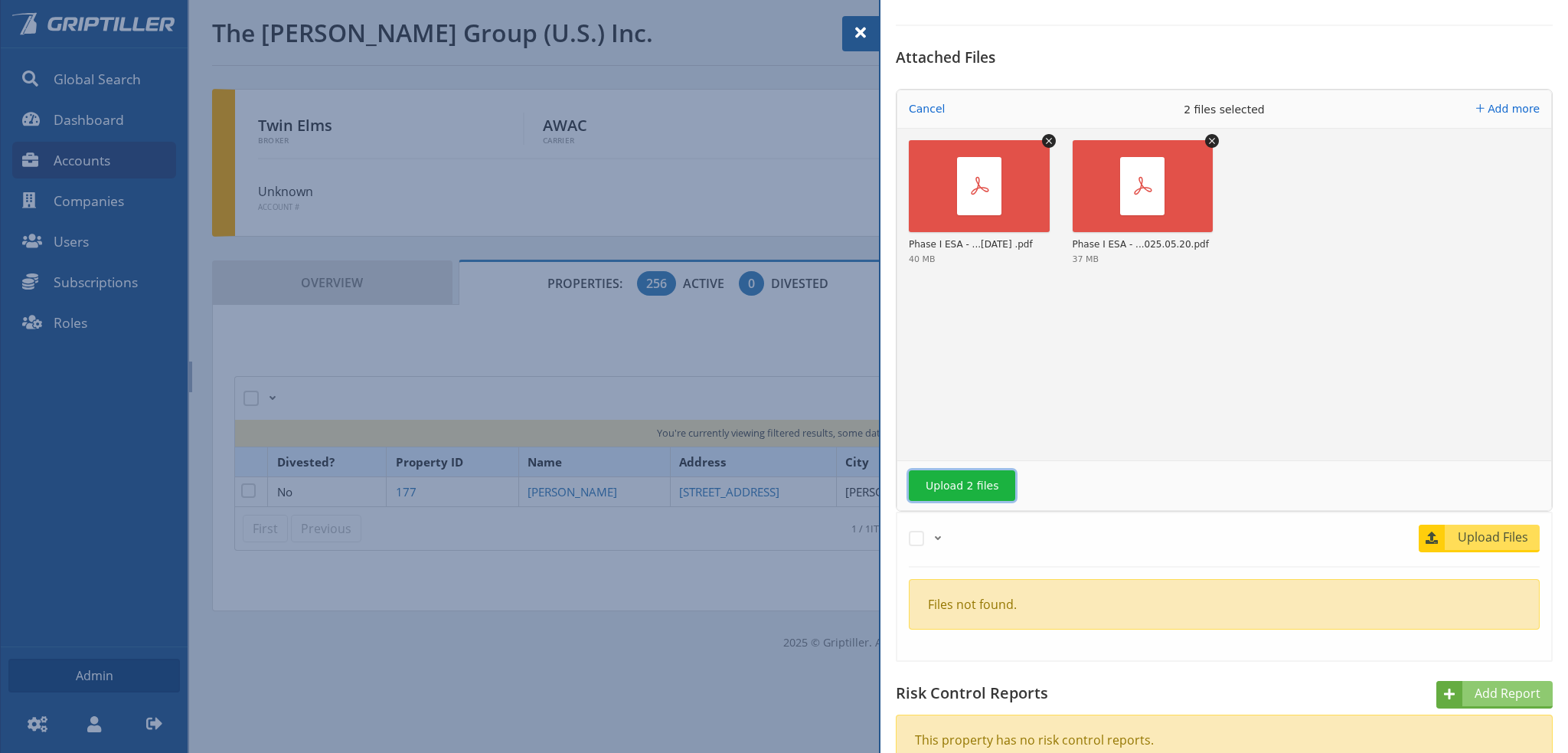
drag, startPoint x: 951, startPoint y: 484, endPoint x: 974, endPoint y: 482, distance: 23.1
click at [959, 484] on button "Upload 2 files" at bounding box center [961, 486] width 107 height 31
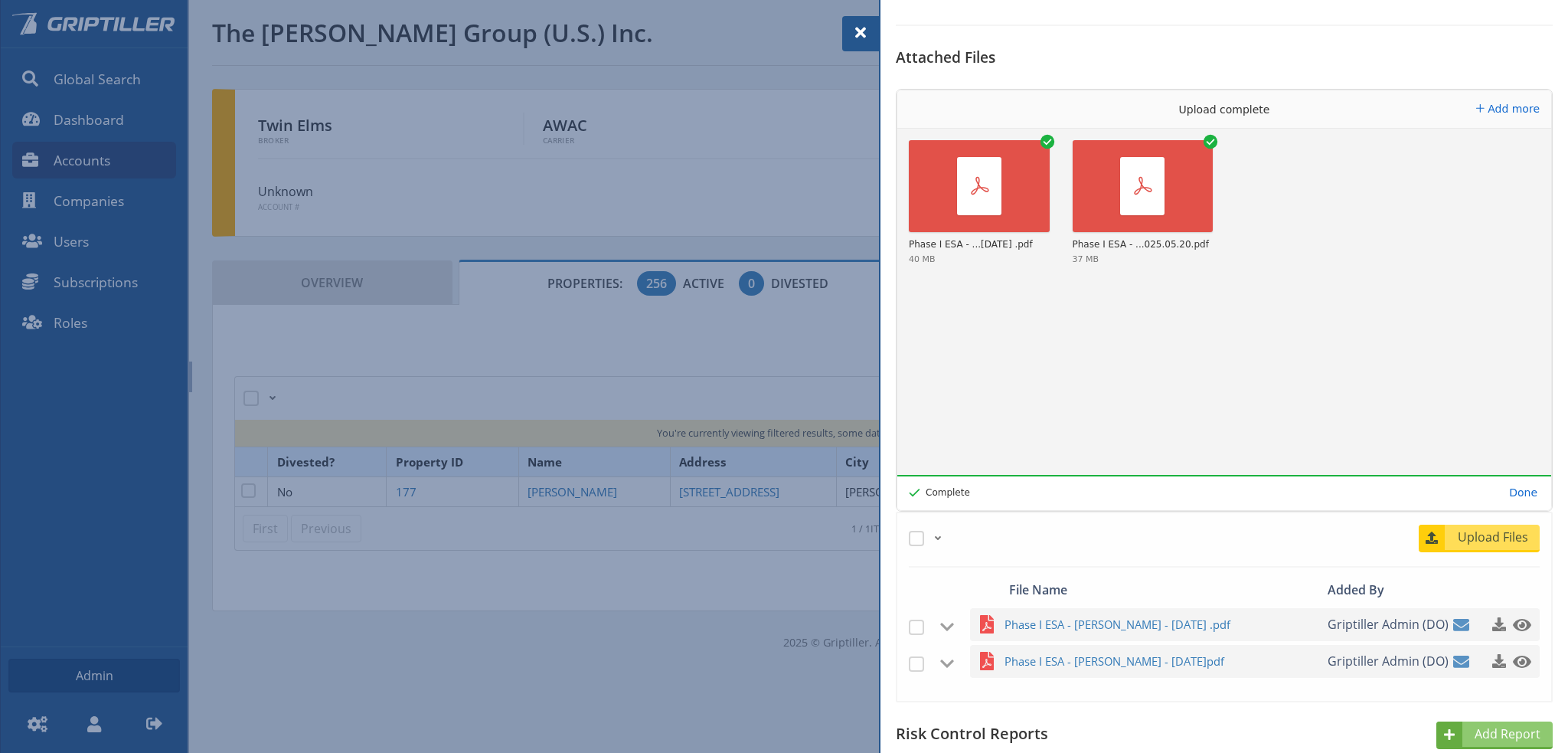
click at [863, 37] on span at bounding box center [860, 33] width 18 height 18
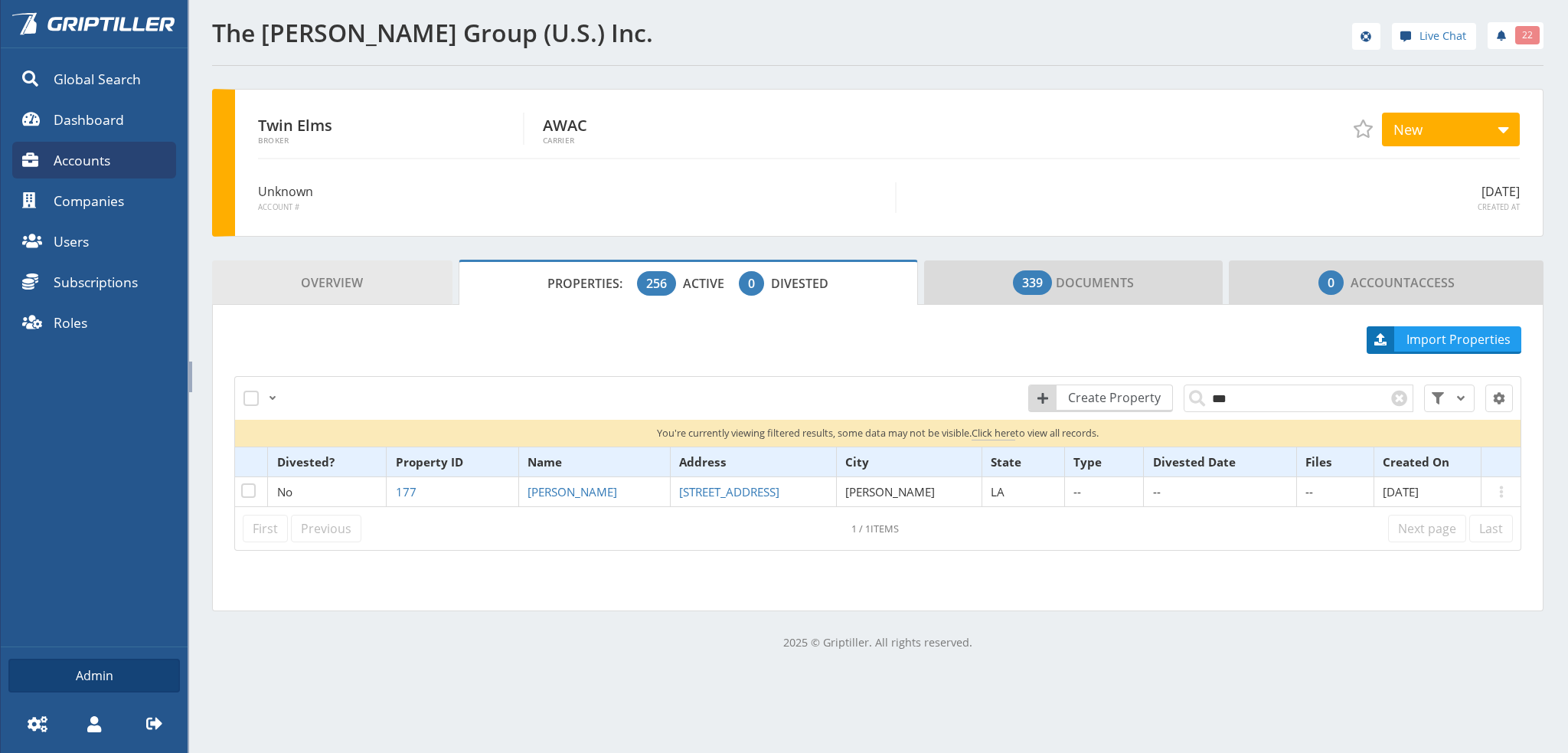
click at [327, 288] on span "Overview" at bounding box center [332, 283] width 62 height 31
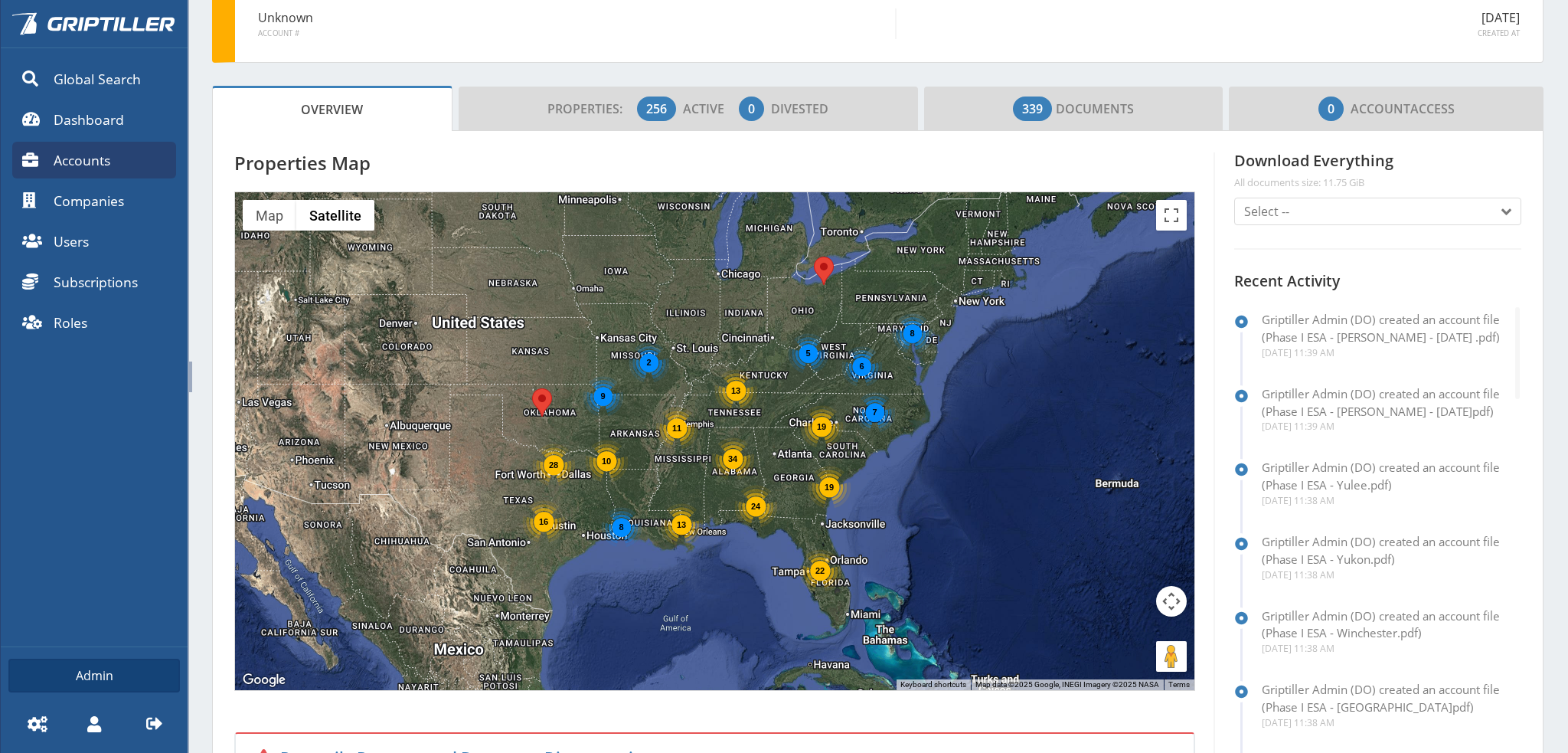
scroll to position [383, 0]
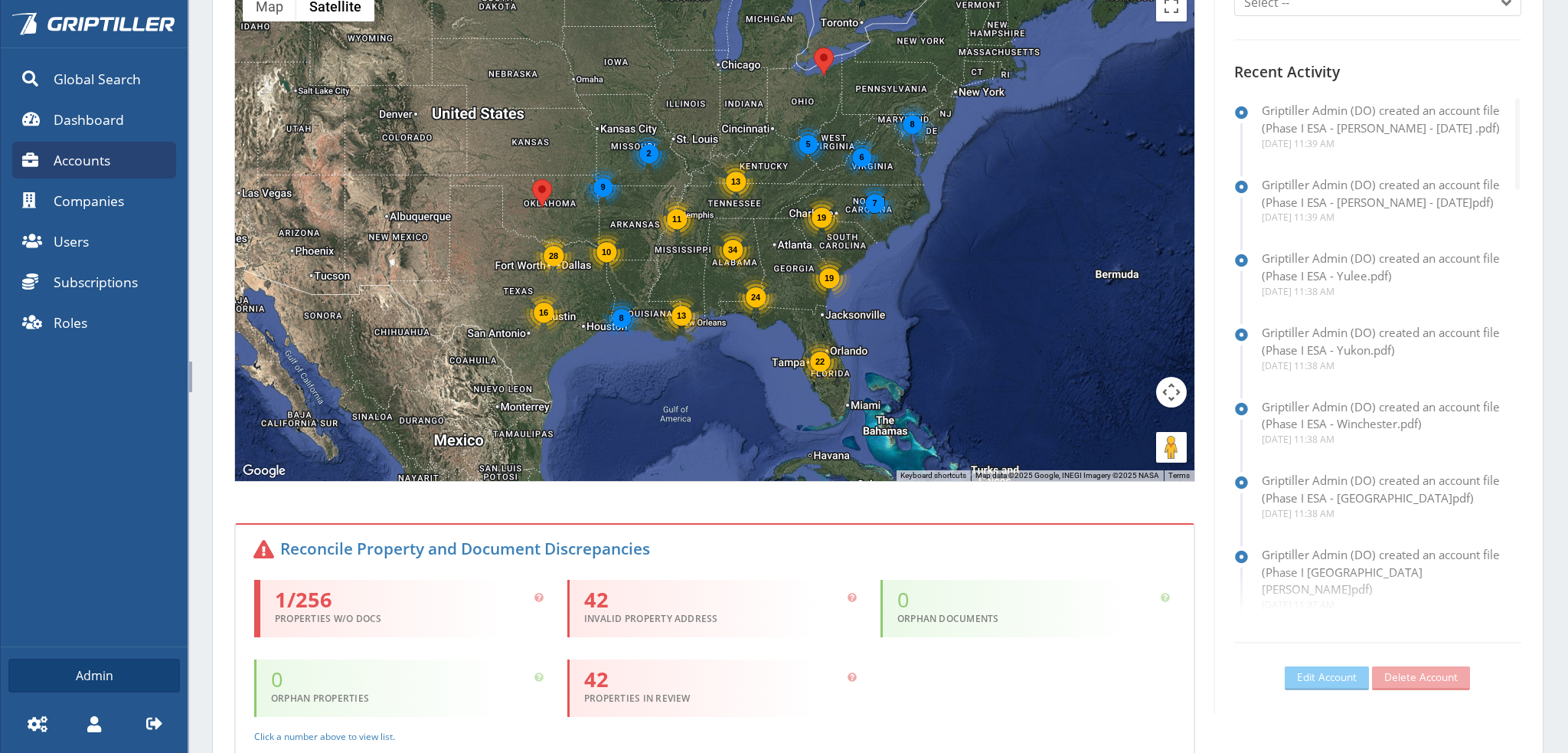
click at [307, 605] on span "1/256" at bounding box center [410, 601] width 270 height 19
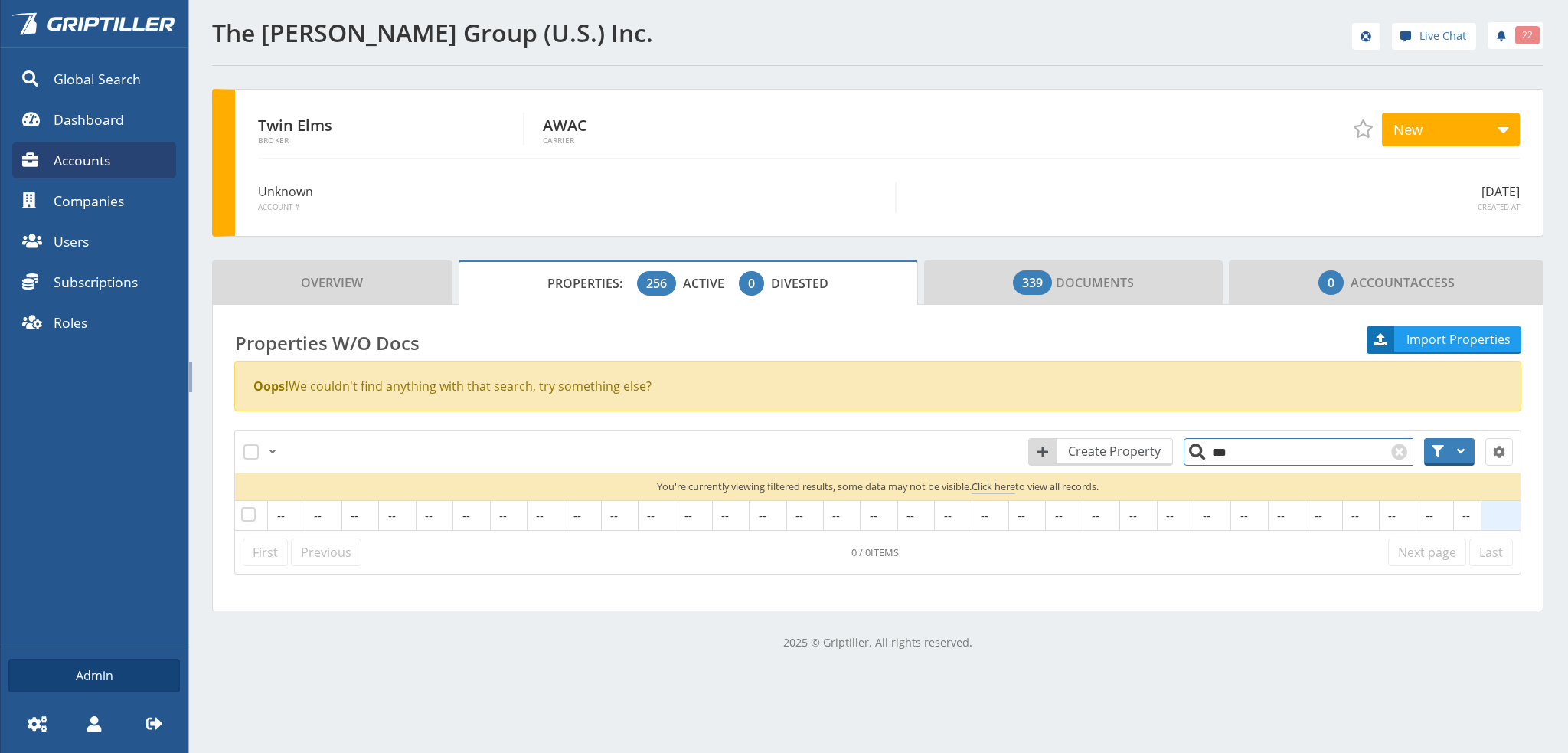
click at [1255, 456] on input "***" at bounding box center [1298, 452] width 230 height 27
type input "*"
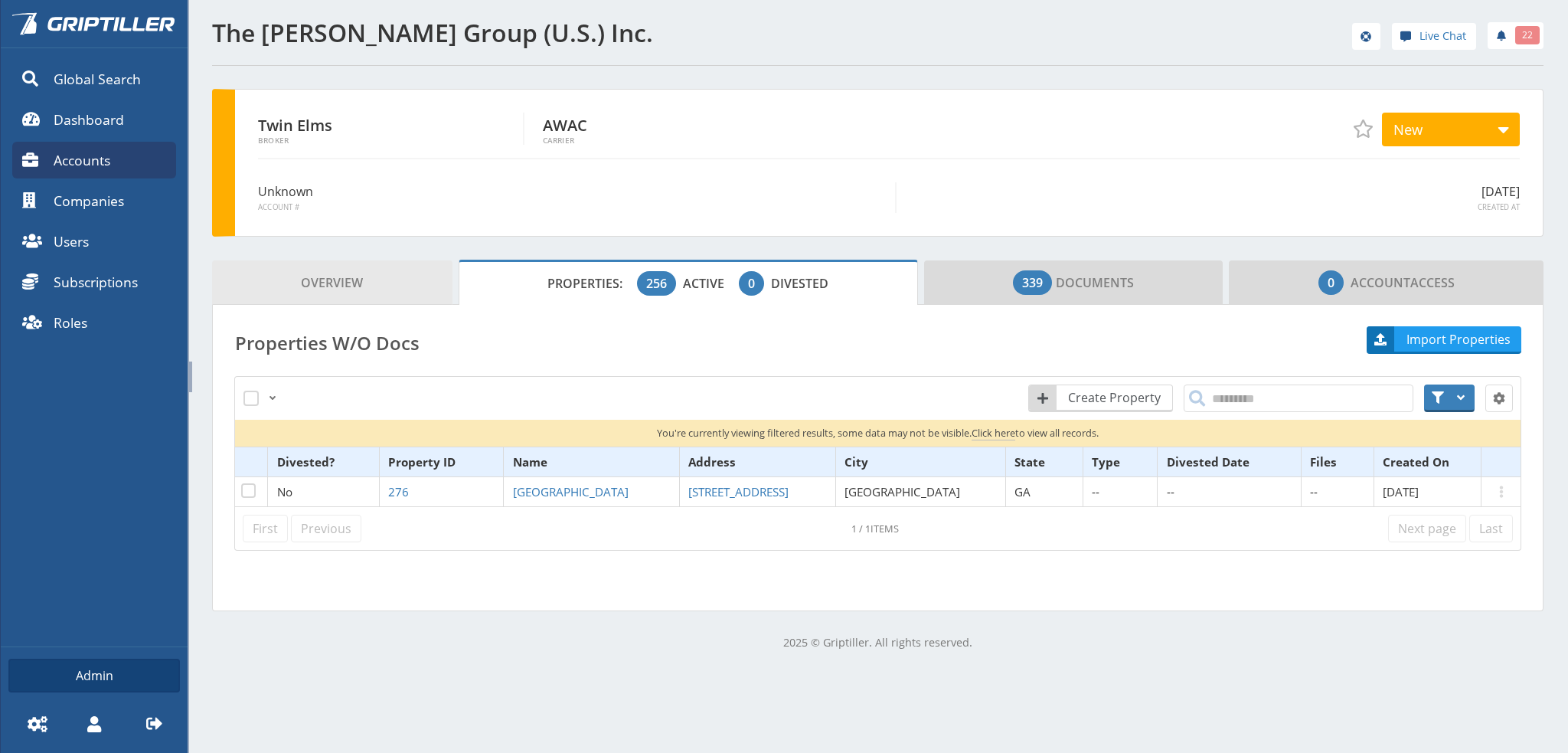
click at [329, 278] on span "Overview" at bounding box center [332, 283] width 62 height 31
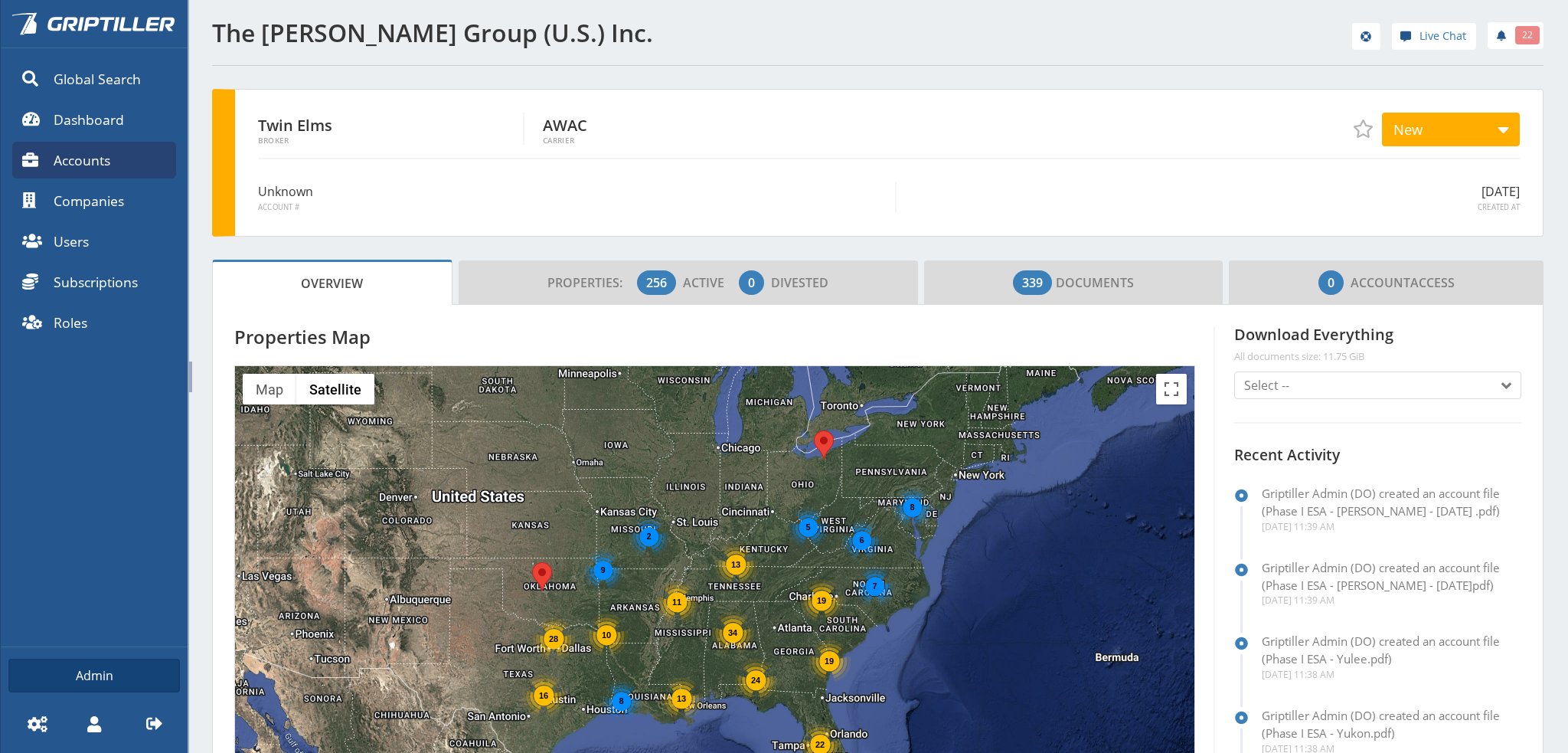
click at [201, 247] on div "The [PERSON_NAME] Group (U.S.) Inc. Live Chat 22 Twin Elms Broker AWAC Carrier …" at bounding box center [877, 690] width 1380 height 1381
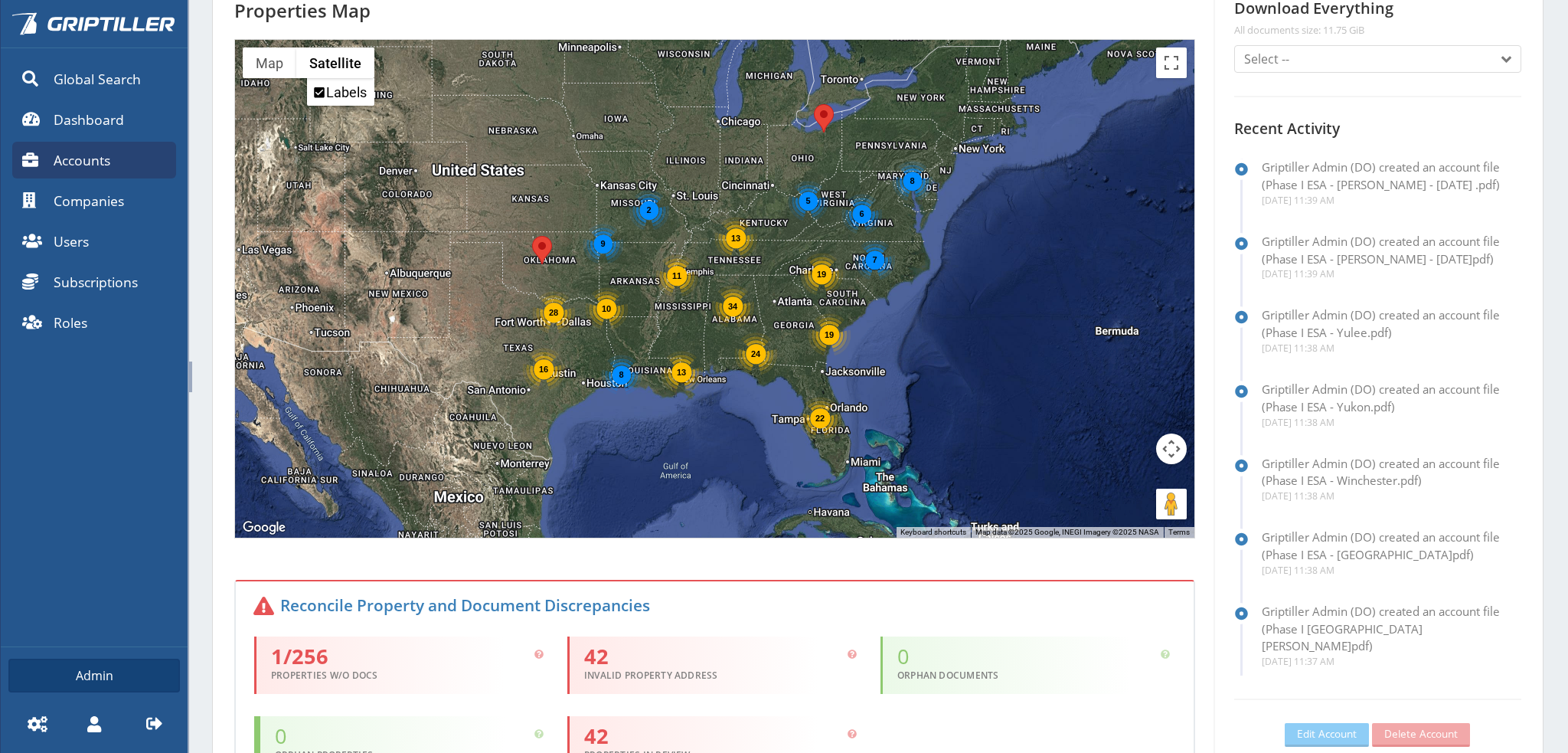
scroll to position [460, 0]
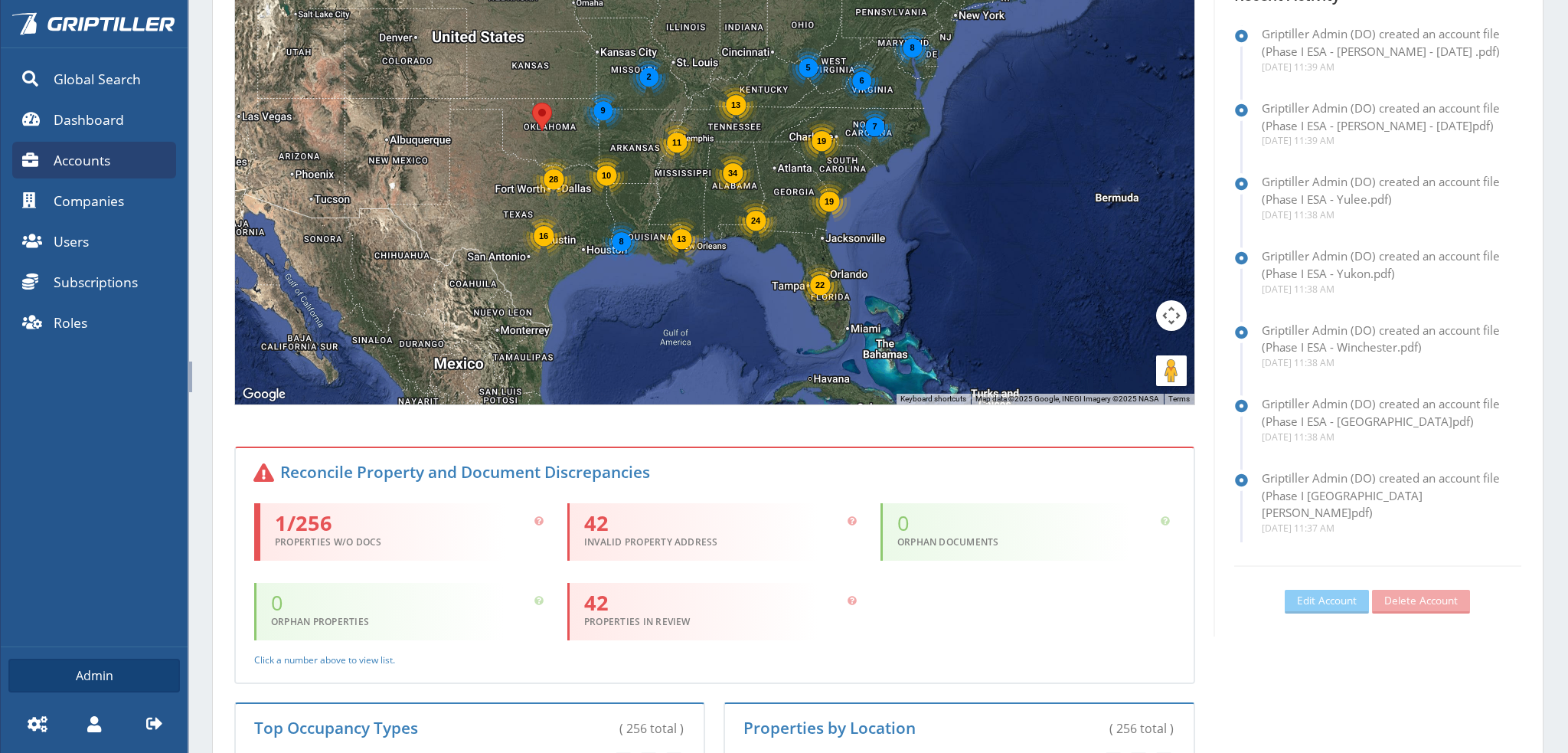
click at [307, 519] on span "1/256" at bounding box center [410, 524] width 270 height 19
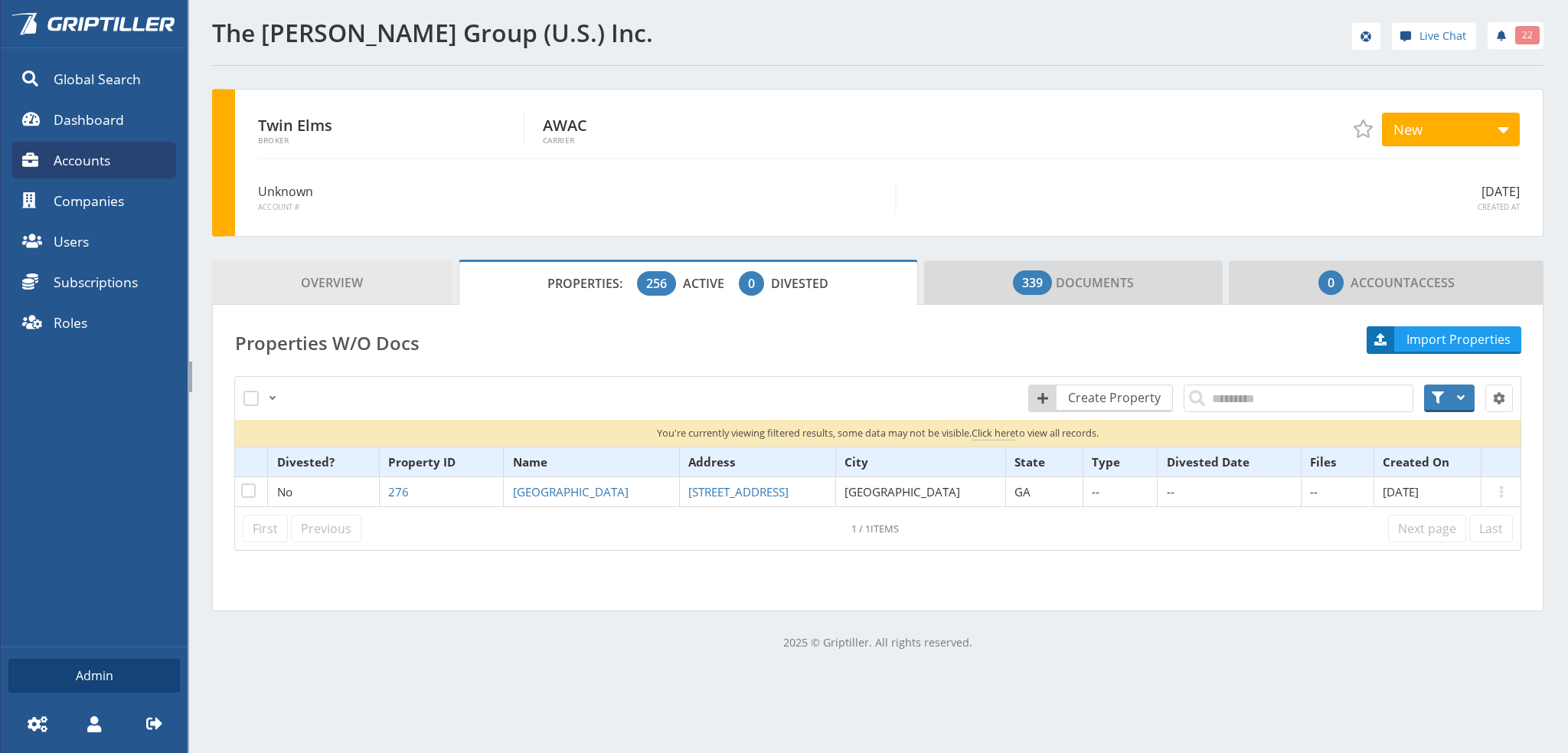
click at [306, 277] on span "Overview" at bounding box center [332, 283] width 62 height 31
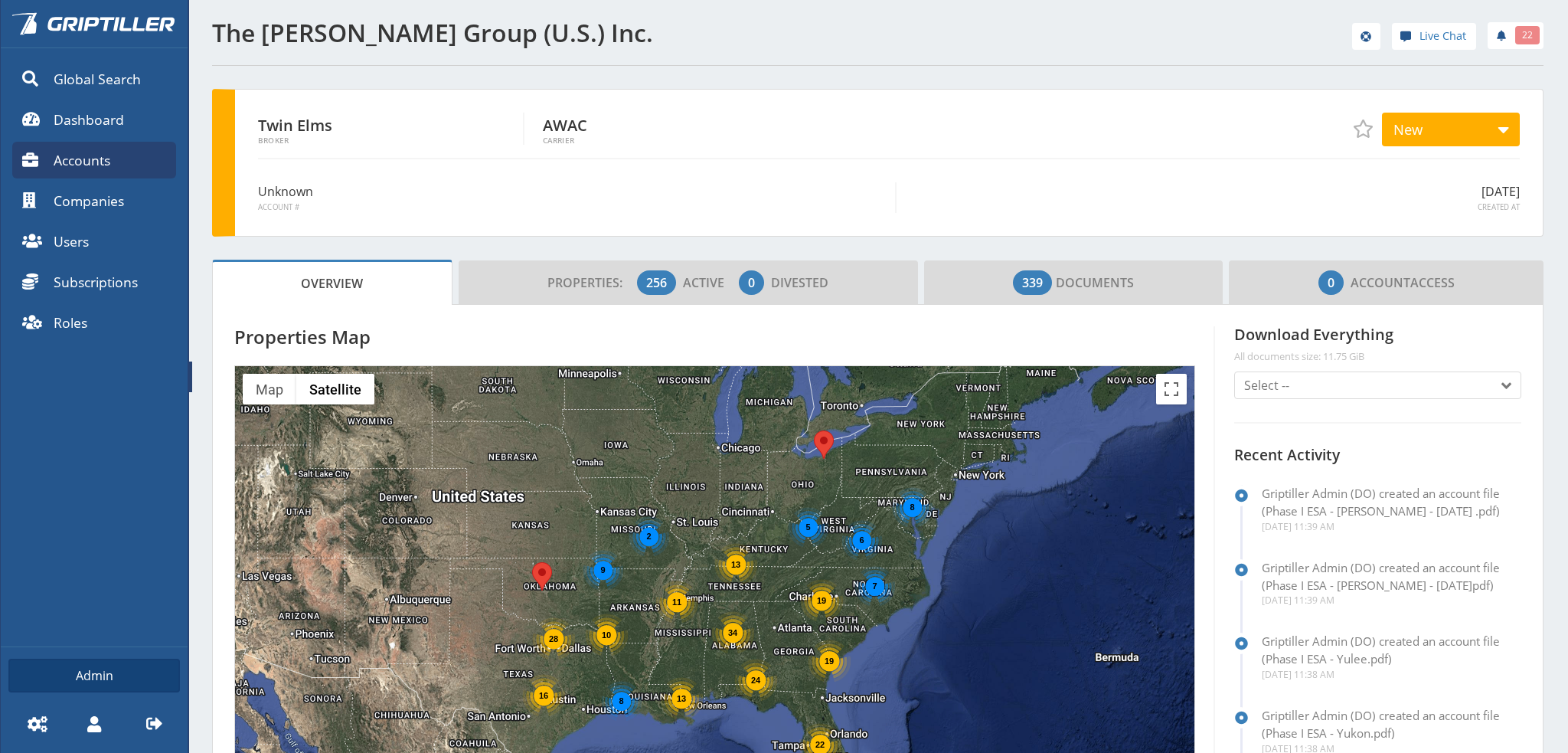
click at [72, 158] on span "Accounts" at bounding box center [82, 160] width 57 height 20
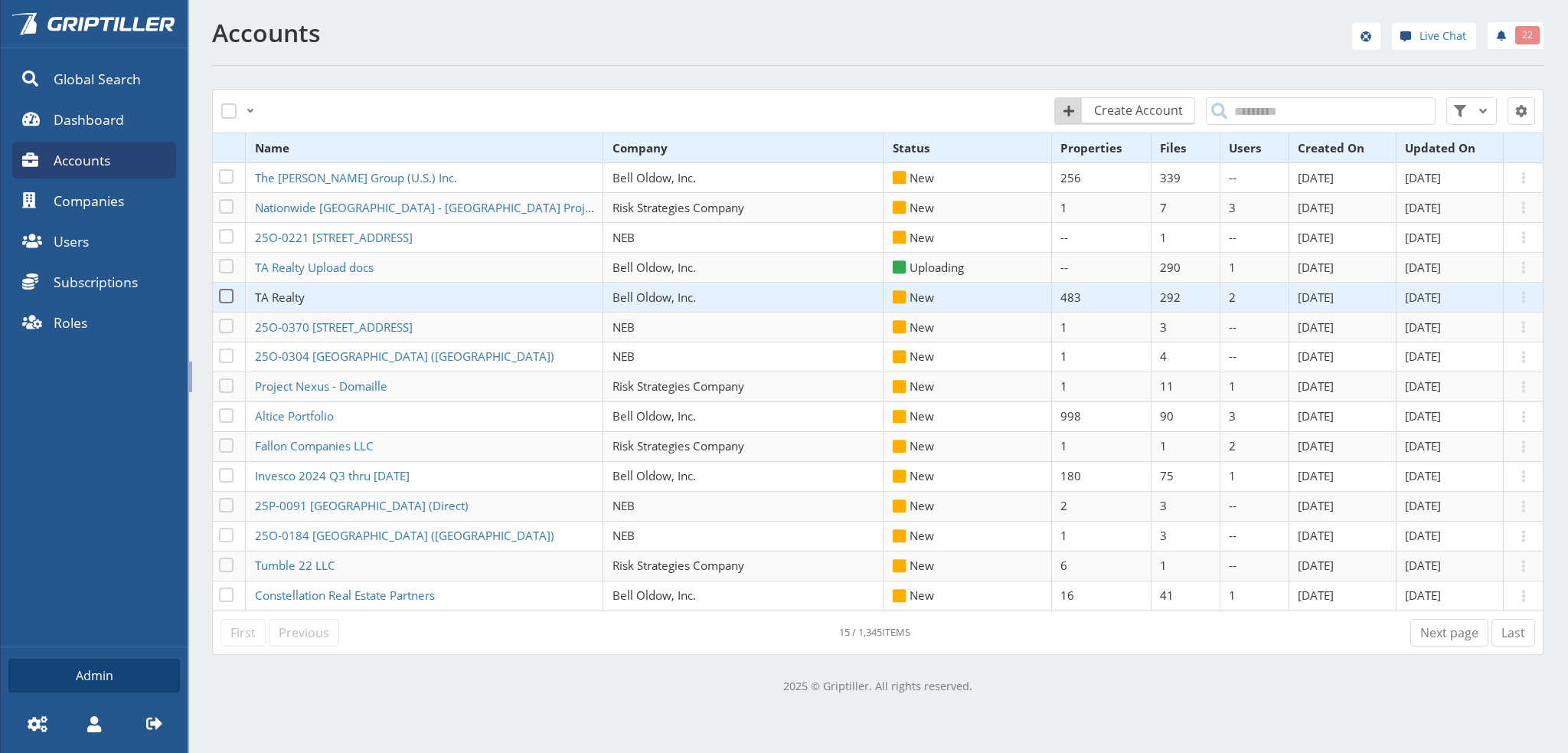
click at [300, 297] on span "TA Realty" at bounding box center [279, 297] width 50 height 16
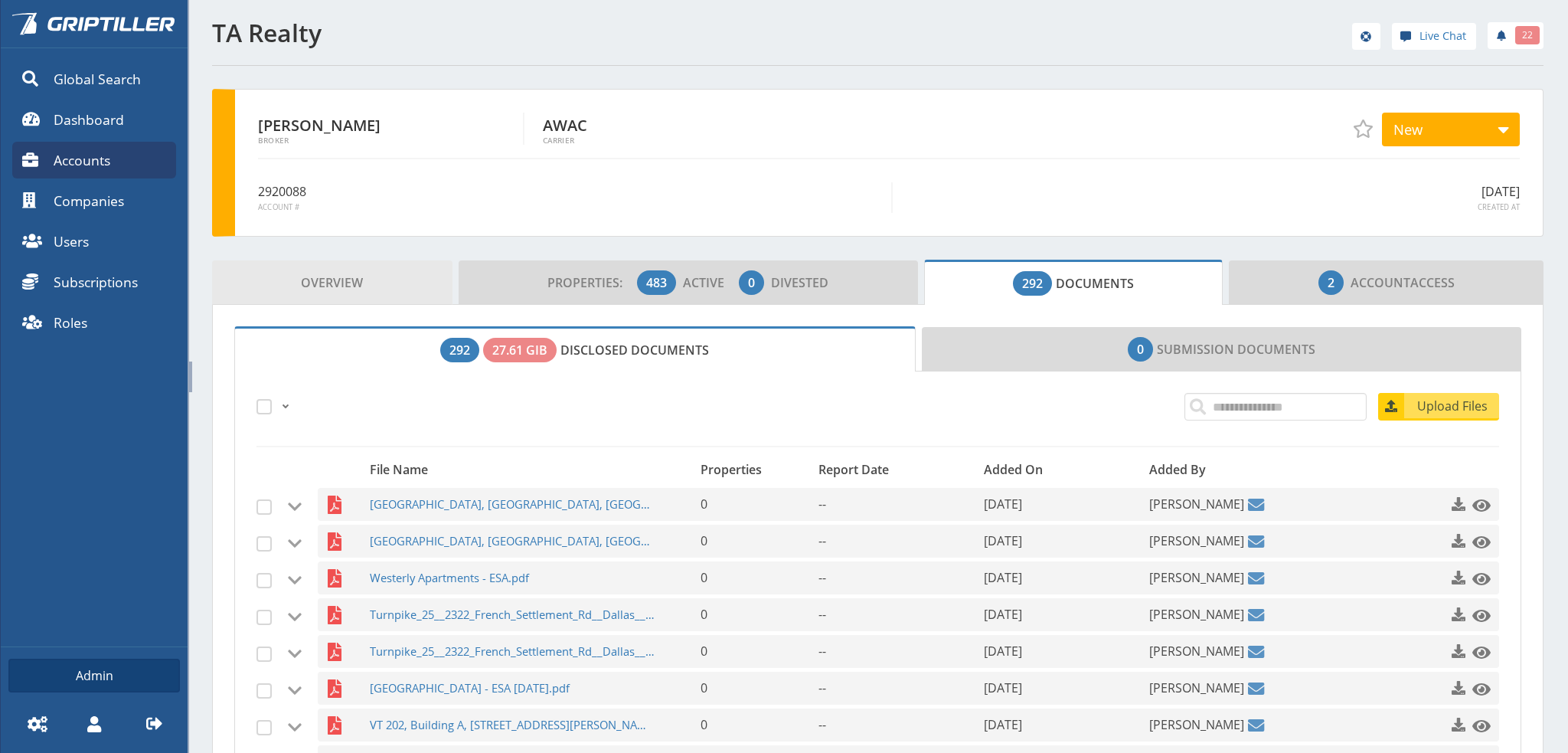
click at [326, 277] on span "Overview" at bounding box center [332, 283] width 62 height 31
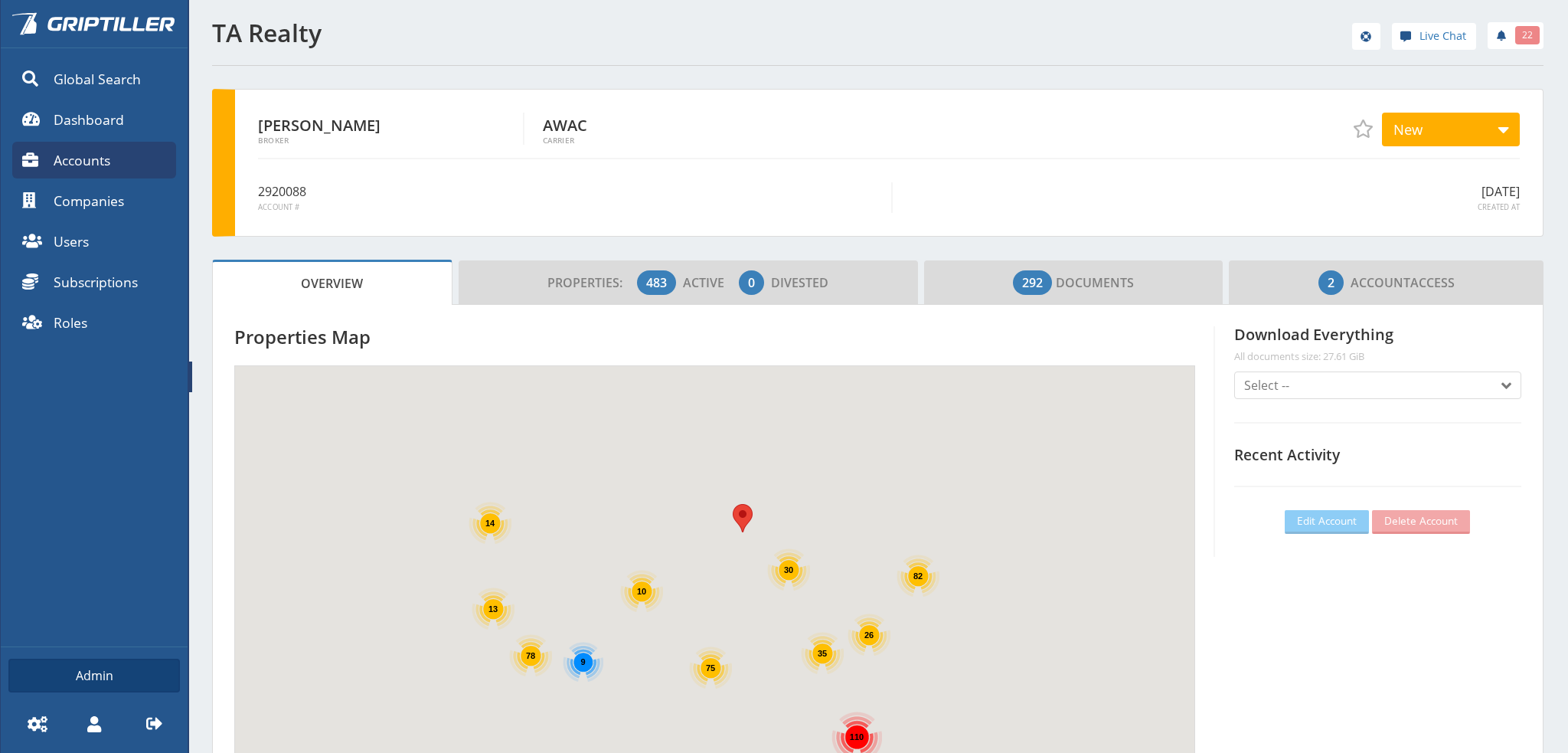
scroll to position [135, 453]
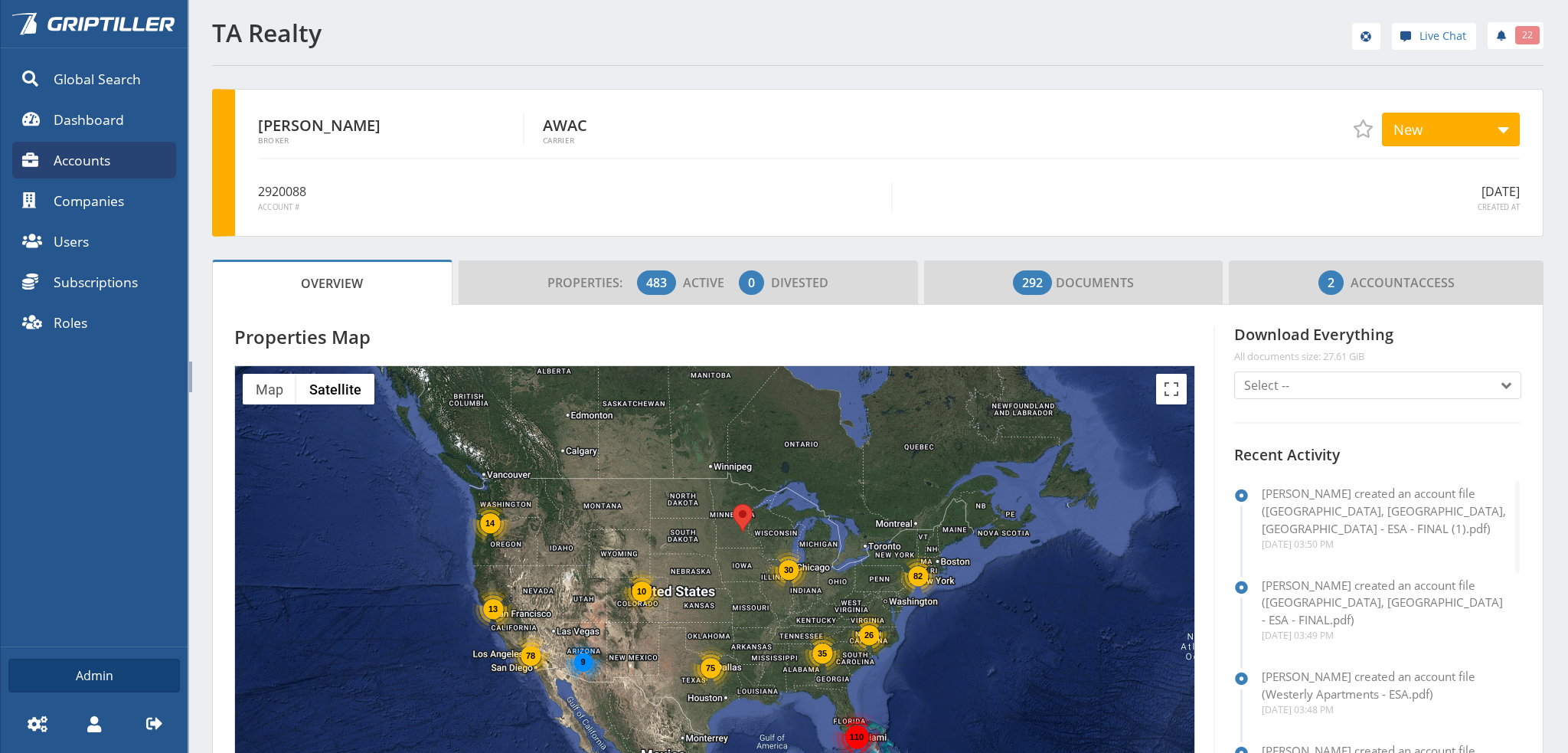
click at [202, 246] on div "TA Realty Live Chat 22 [PERSON_NAME] AWAC Carrier New New Working Quoted Withdr…" at bounding box center [877, 690] width 1380 height 1381
click at [196, 254] on div "TA Realty Live Chat 22 [PERSON_NAME] AWAC Carrier New New Working Quoted Withdr…" at bounding box center [877, 690] width 1380 height 1381
click at [148, 721] on icon at bounding box center [153, 722] width 16 height 12
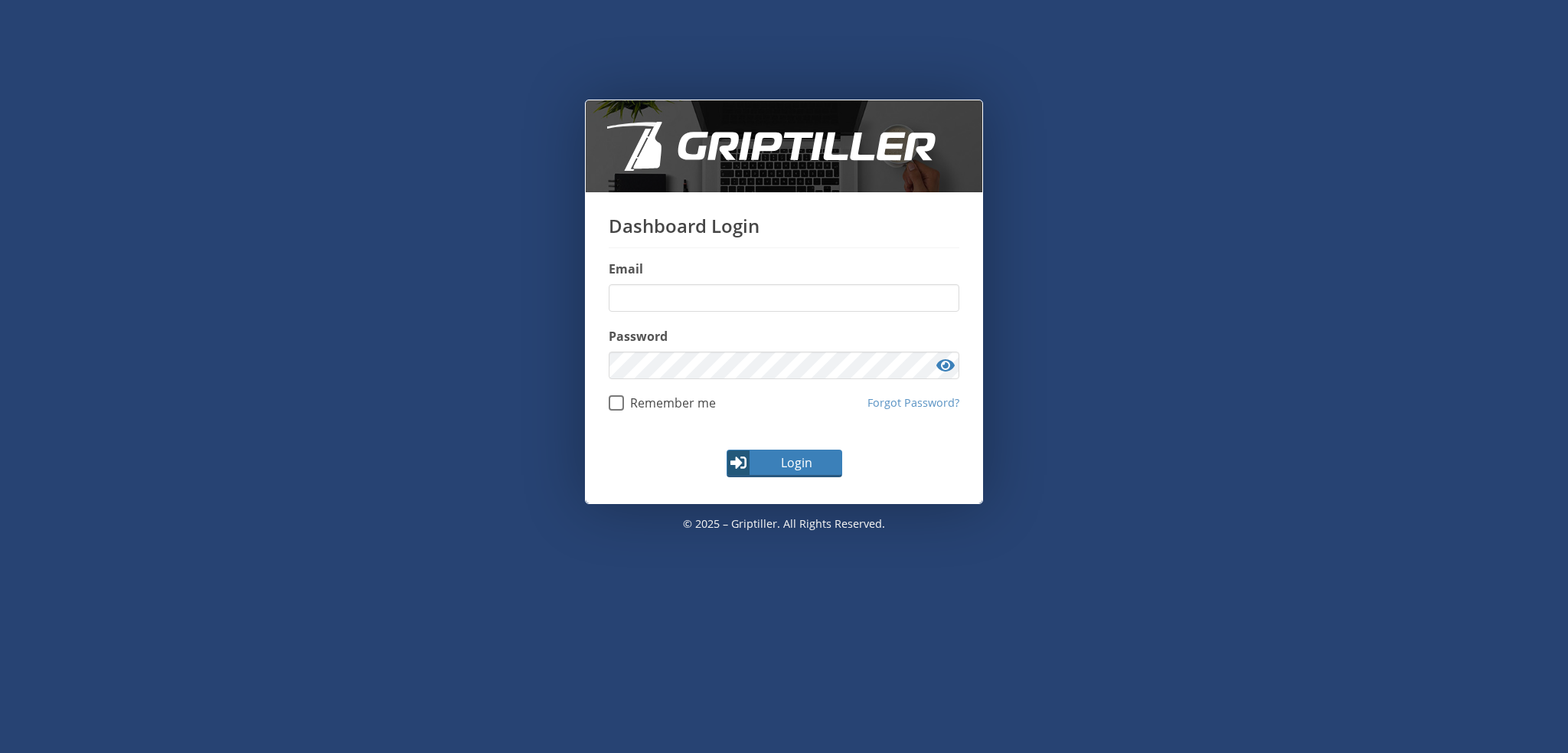
type input "**********"
